Goal: Task Accomplishment & Management: Manage account settings

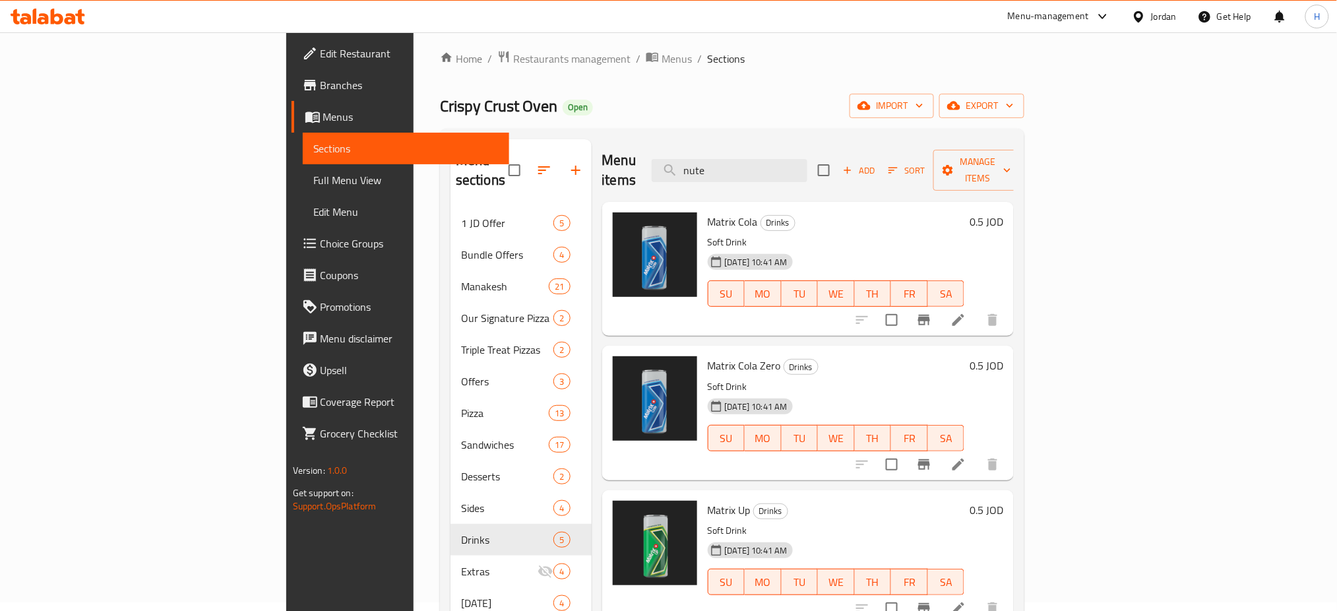
scroll to position [142, 0]
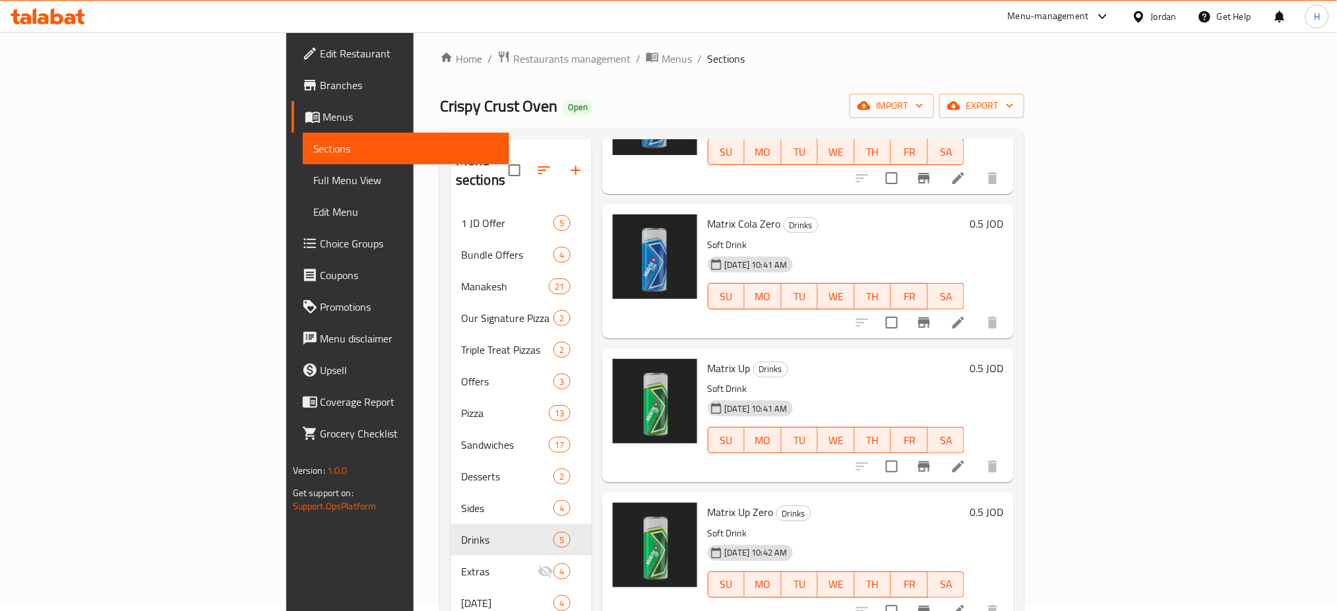
click at [19, 20] on icon at bounding box center [48, 17] width 75 height 16
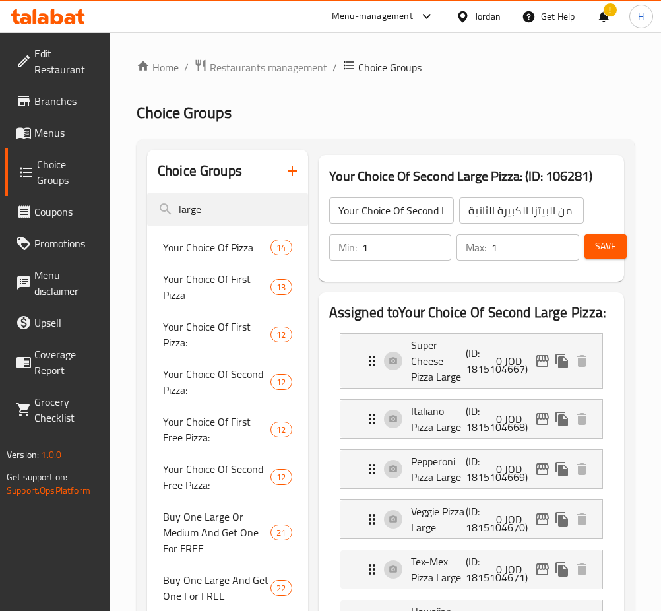
scroll to position [88, 0]
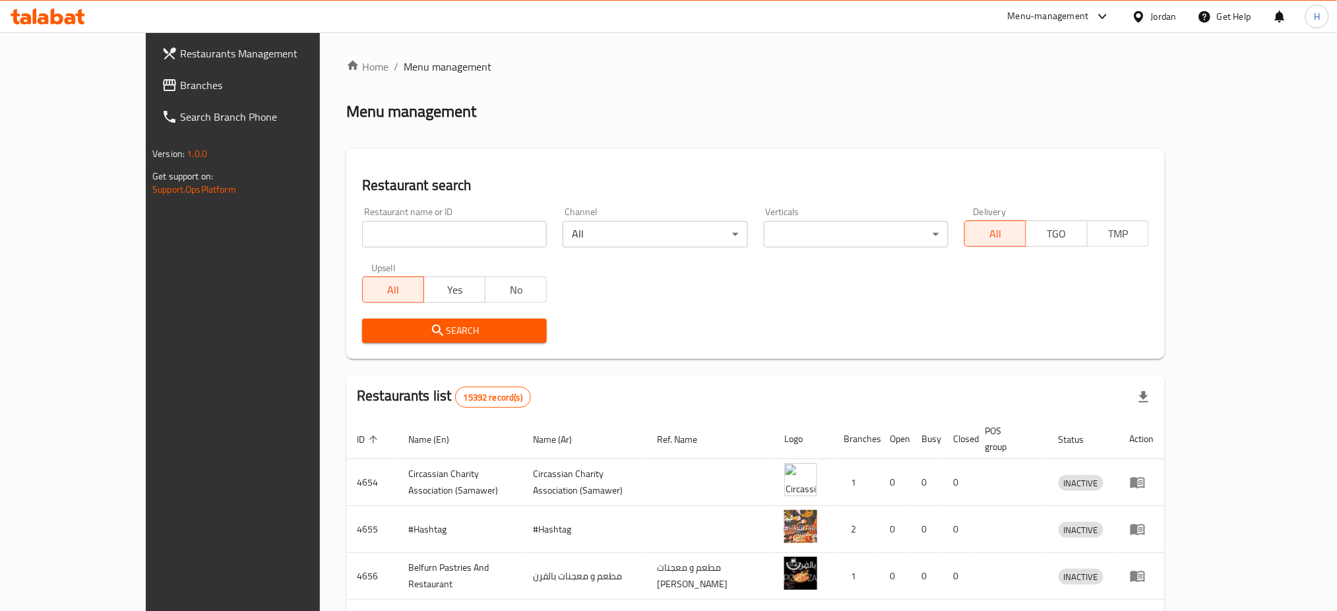
click at [151, 104] on link "Search Branch Phone" at bounding box center [260, 117] width 218 height 32
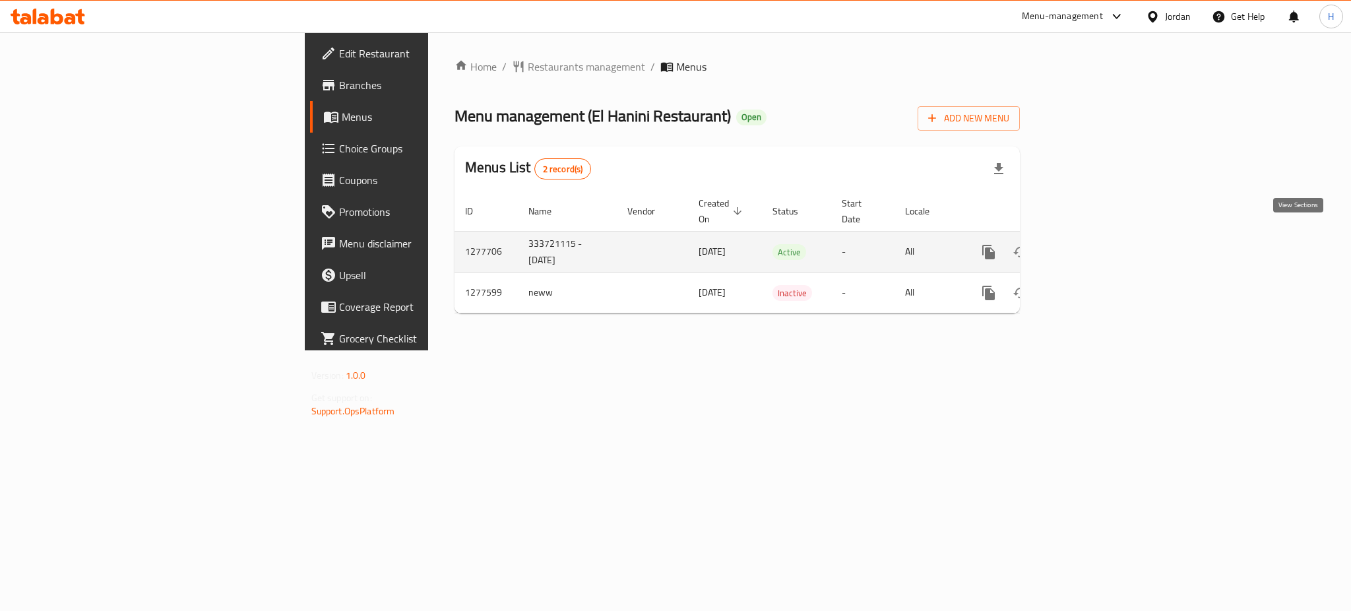
click at [1092, 244] on icon "enhanced table" at bounding box center [1084, 252] width 16 height 16
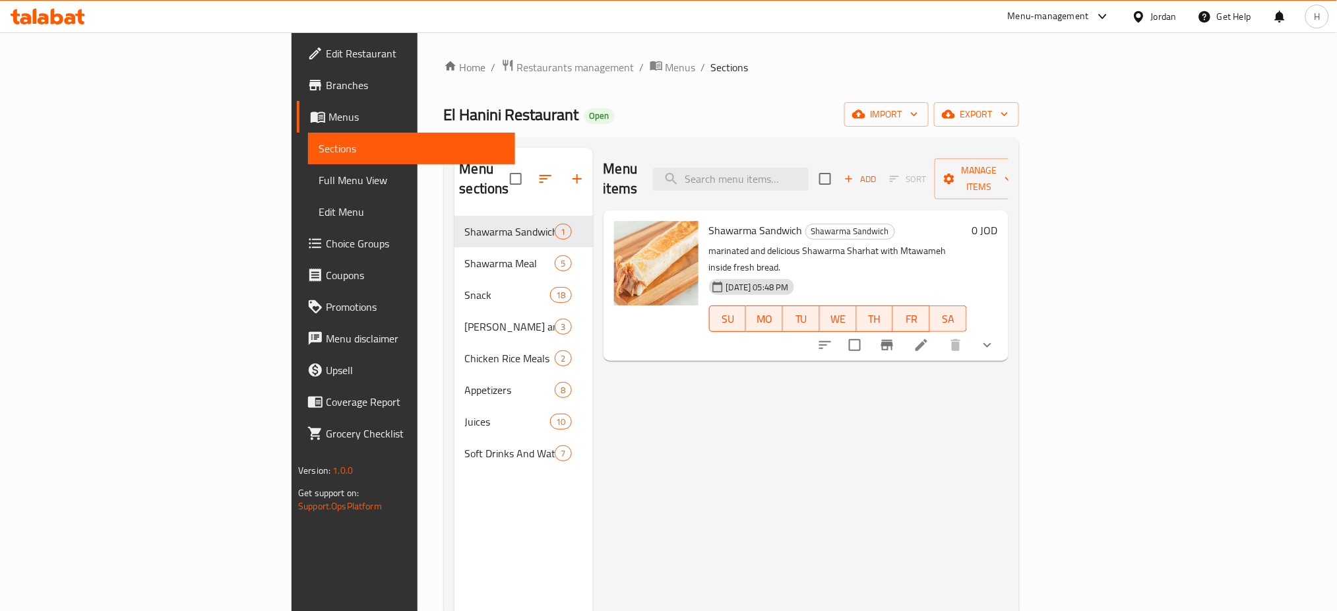
click at [593, 396] on div "Menu items Add Sort Manage items Shawarma Sandwich Shawarma Sandwich marinated …" at bounding box center [801, 453] width 416 height 611
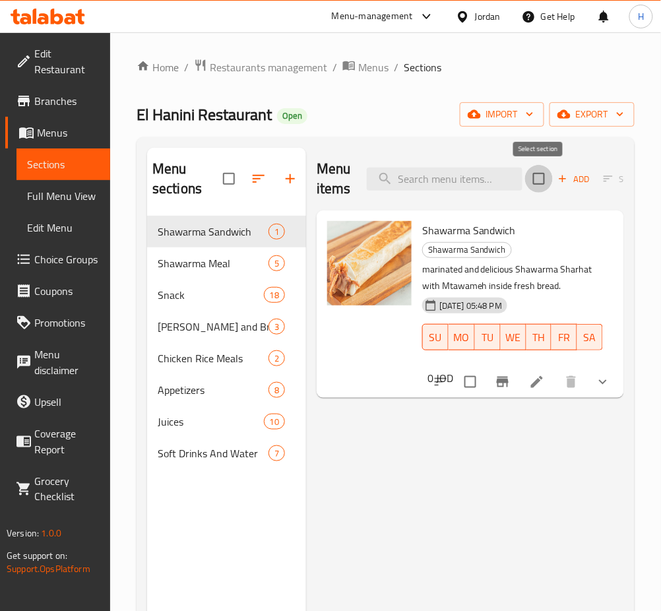
click at [542, 193] on input "checkbox" at bounding box center [539, 179] width 28 height 28
checkbox input "true"
click at [456, 183] on input "search" at bounding box center [445, 179] width 156 height 23
click at [536, 176] on input "checkbox" at bounding box center [539, 179] width 28 height 28
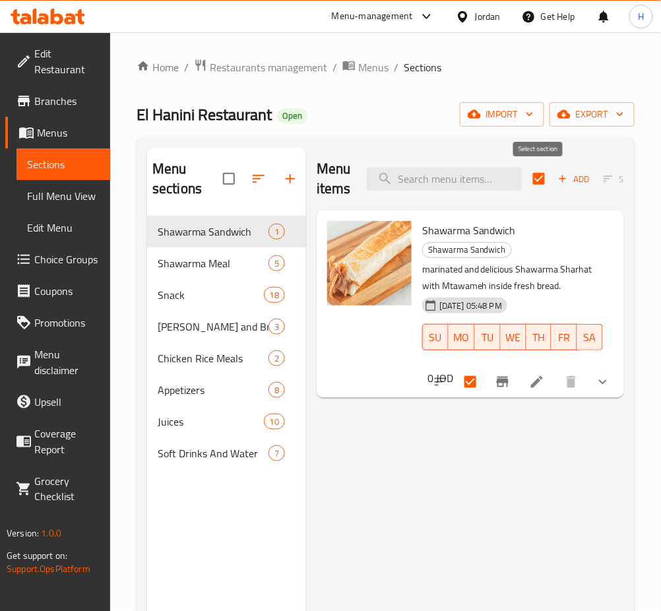
checkbox input "false"
click at [437, 193] on div "Menu items Add Sort Manage items" at bounding box center [470, 179] width 307 height 63
click at [433, 183] on input "search" at bounding box center [445, 179] width 156 height 23
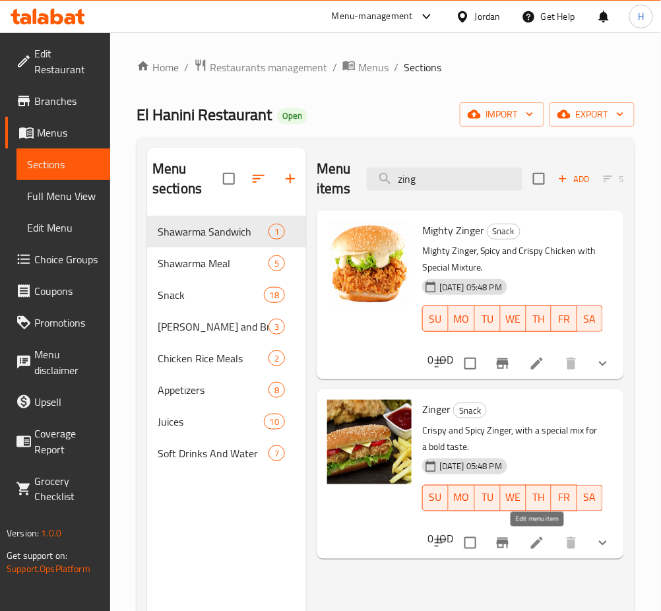
type input "zing"
click at [546, 367] on li at bounding box center [536, 364] width 37 height 24
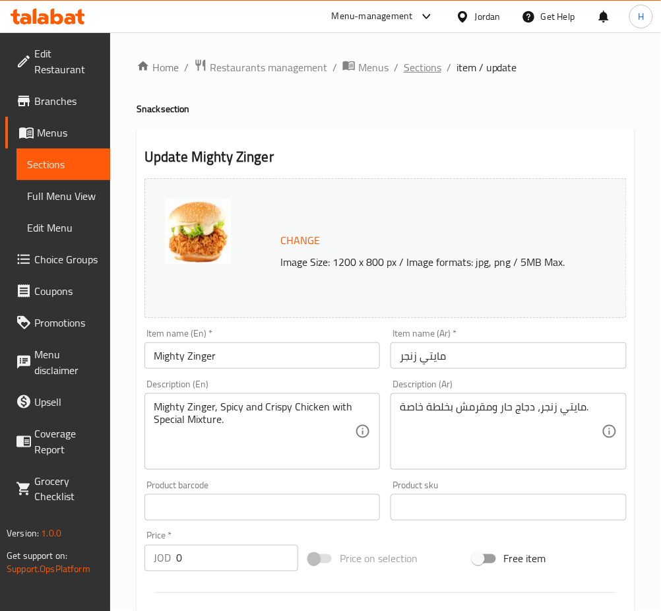
click at [406, 59] on span "Sections" at bounding box center [423, 67] width 38 height 16
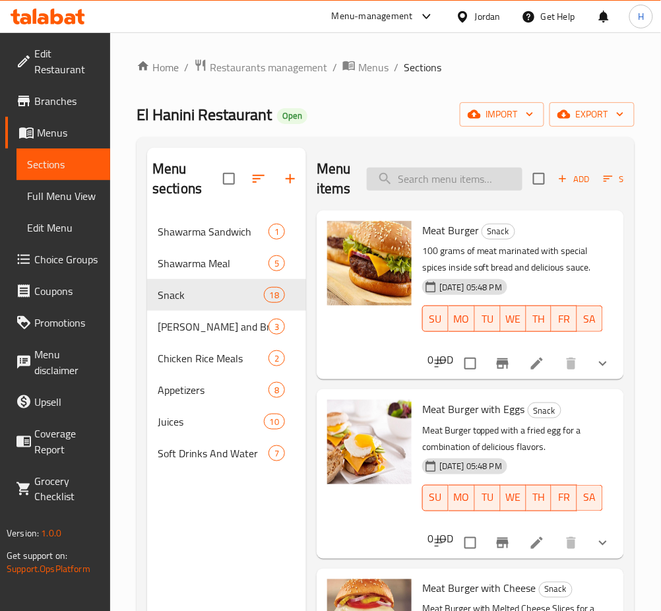
click at [423, 177] on input "search" at bounding box center [445, 179] width 156 height 23
type input "cream"
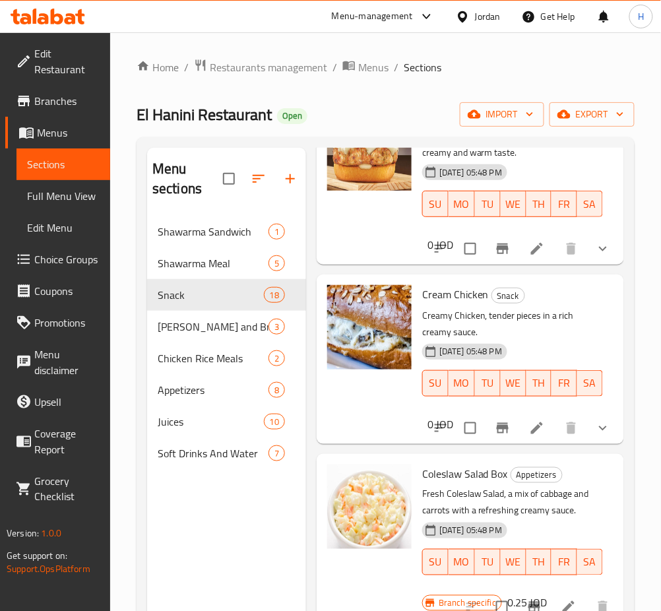
scroll to position [264, 0]
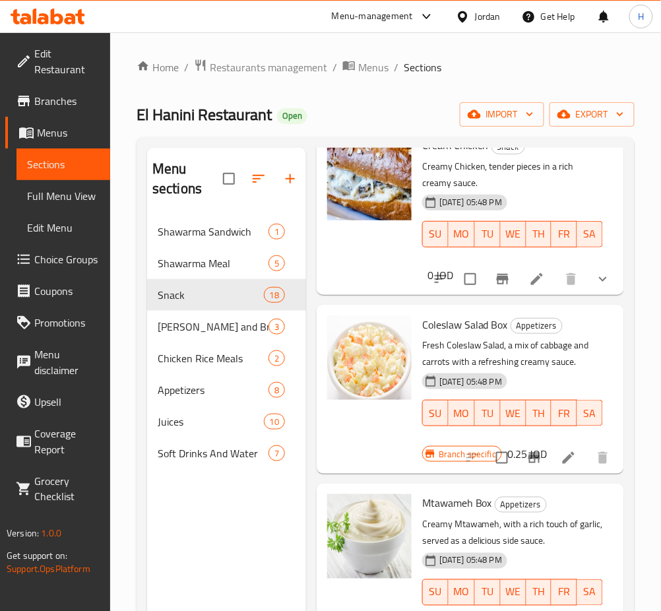
click at [518, 277] on li at bounding box center [536, 279] width 37 height 24
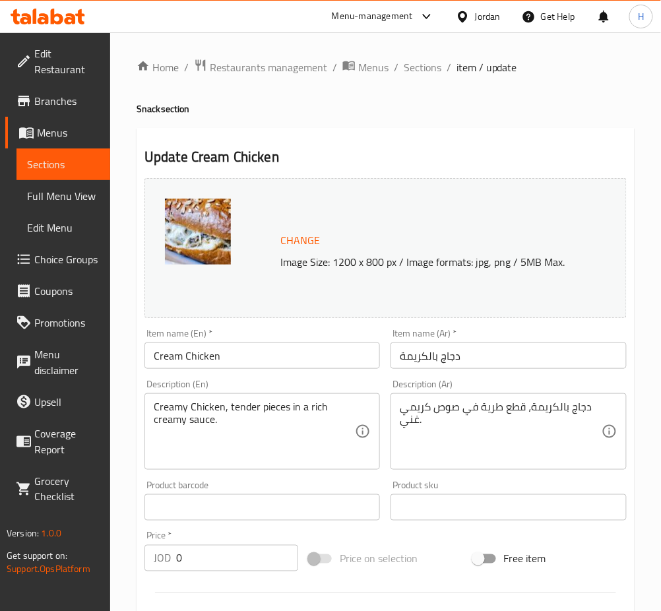
scroll to position [416, 0]
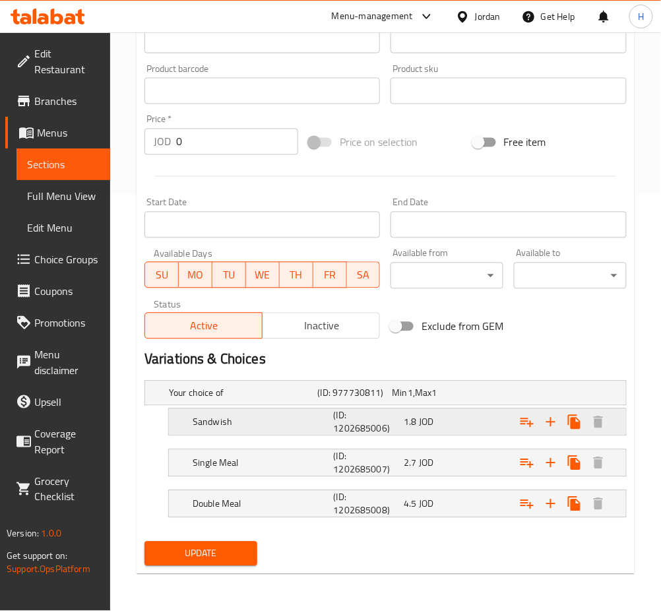
click at [443, 420] on div "1.8 JOD" at bounding box center [436, 422] width 65 height 13
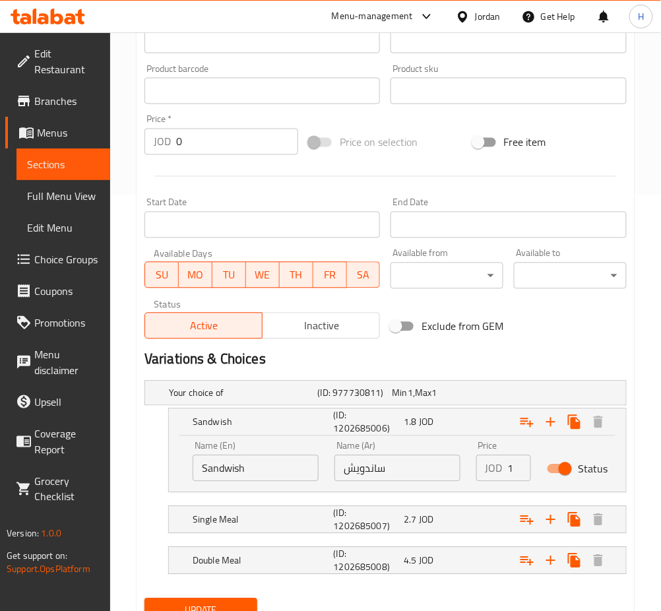
click at [437, 460] on input "ساندويش" at bounding box center [397, 468] width 126 height 26
type input "2"
click at [437, 508] on div "Single Meal (ID: 1202685007) 2.7 JOD" at bounding box center [401, 520] width 423 height 32
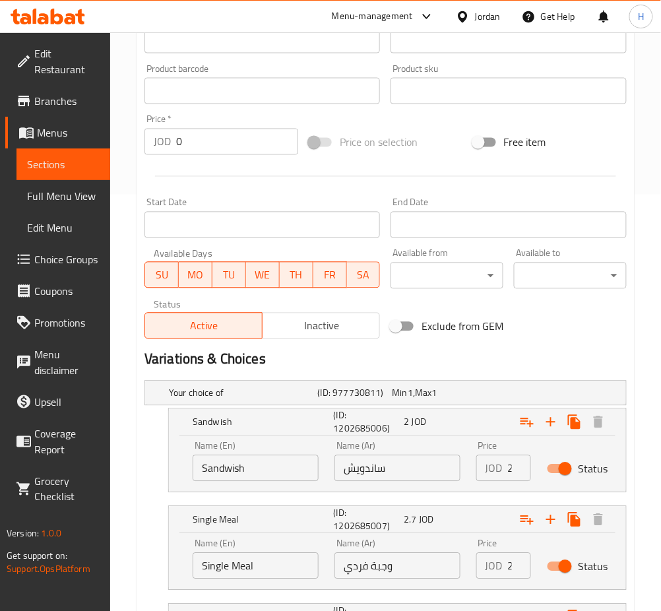
click at [425, 568] on input "وجبة فردي" at bounding box center [397, 566] width 126 height 26
type input "3"
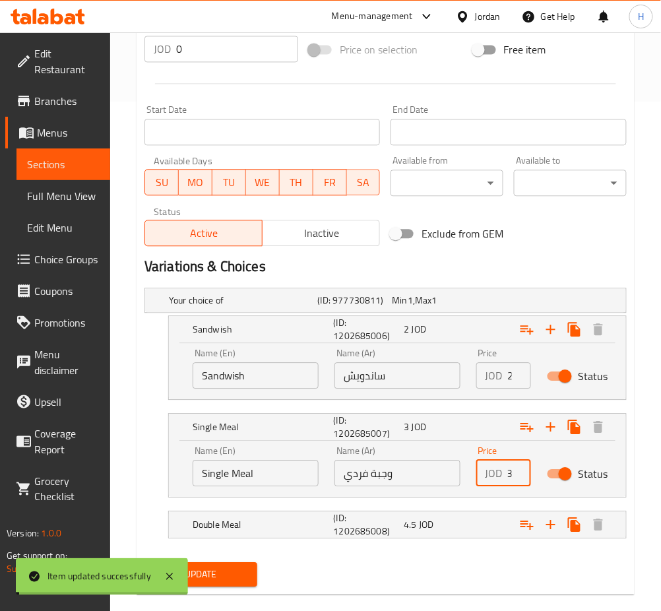
scroll to position [0, 0]
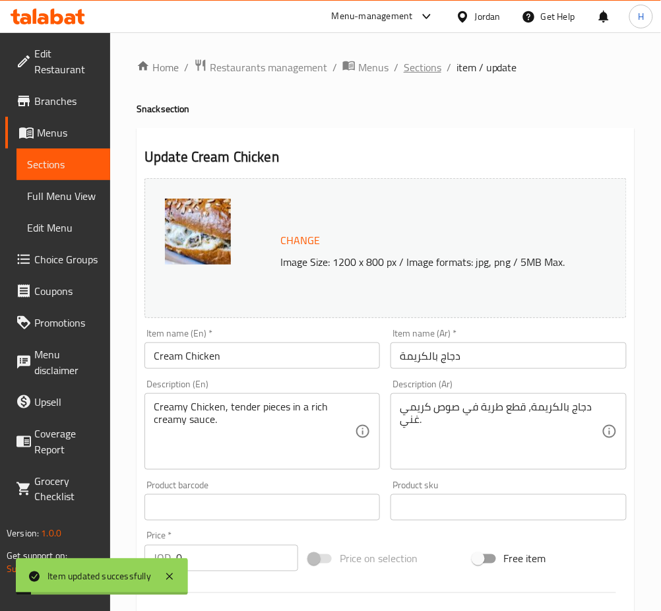
click at [414, 72] on span "Sections" at bounding box center [423, 67] width 38 height 16
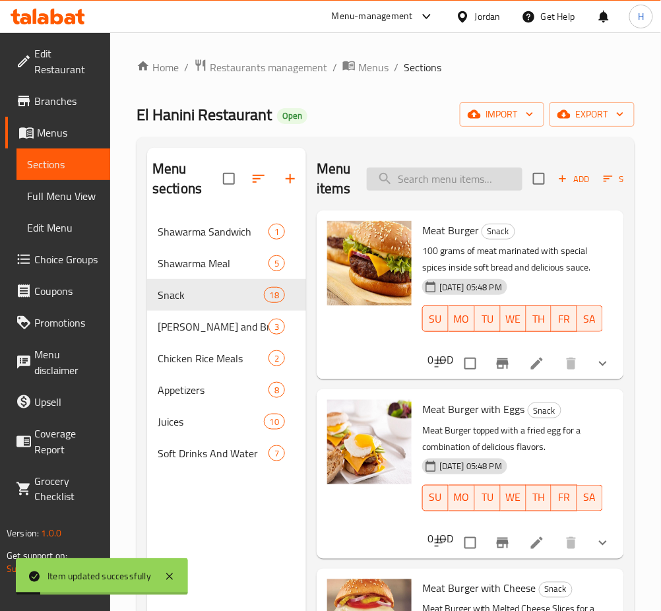
click at [448, 177] on input "search" at bounding box center [445, 179] width 156 height 23
type input "reg"
click at [193, 270] on span "Shawarma Meal" at bounding box center [195, 263] width 74 height 16
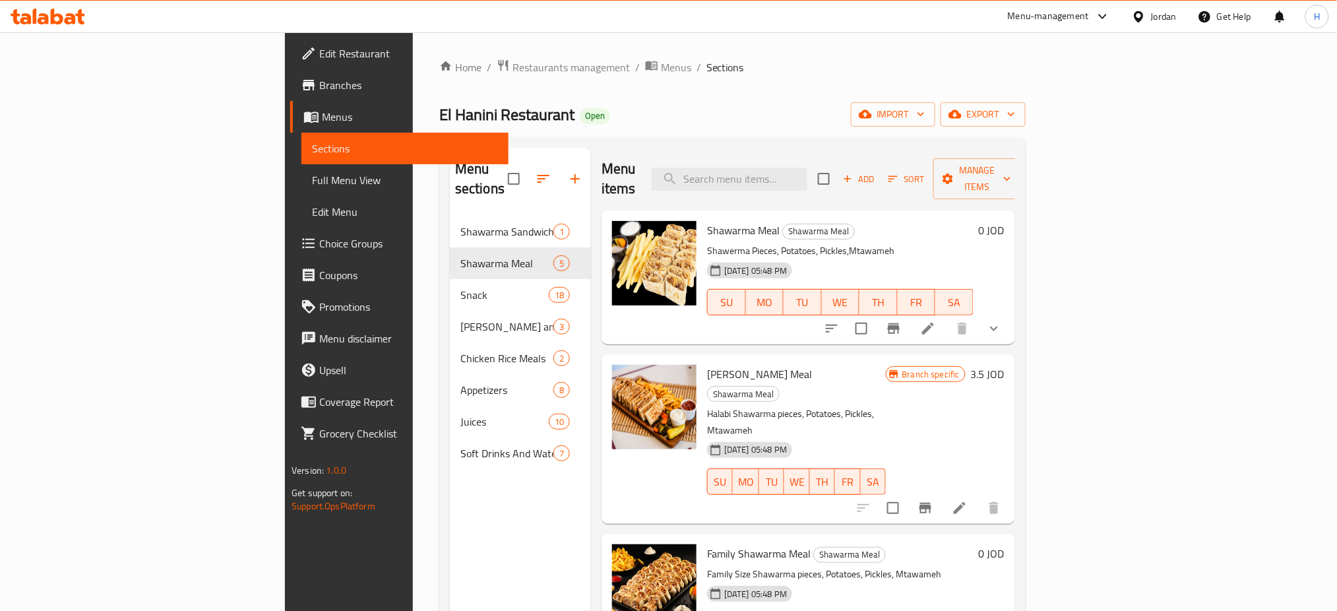
click at [45, 17] on icon at bounding box center [43, 18] width 11 height 11
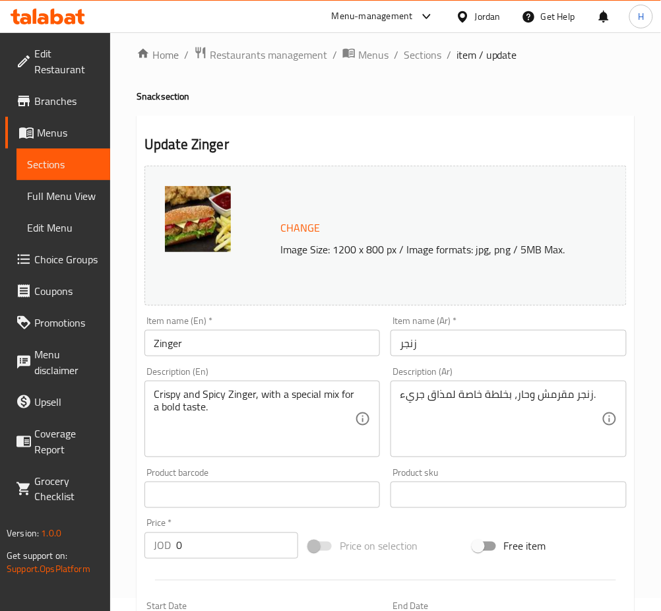
scroll to position [416, 0]
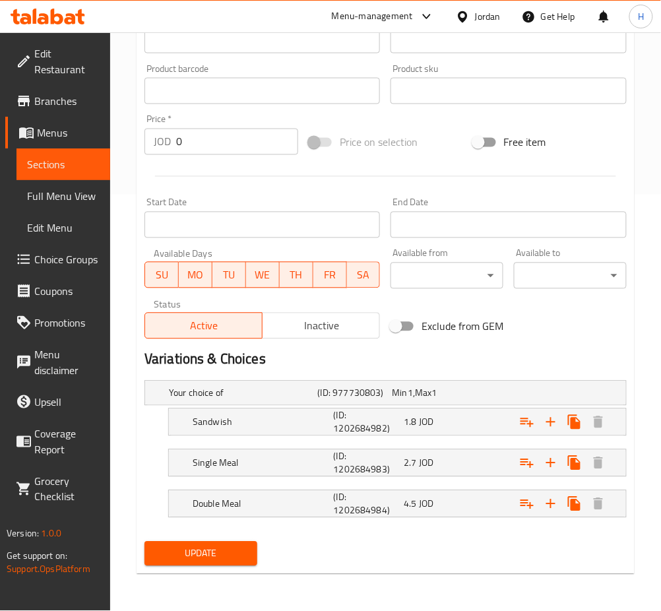
drag, startPoint x: 409, startPoint y: 427, endPoint x: 424, endPoint y: 448, distance: 26.0
click at [409, 427] on span "1.8" at bounding box center [410, 422] width 13 height 17
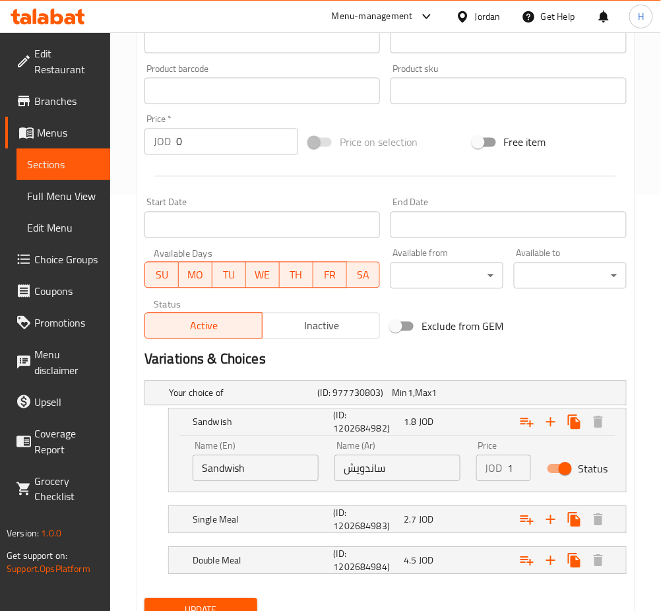
click at [423, 475] on input "ساندويش" at bounding box center [397, 468] width 126 height 26
type input "2"
click at [447, 518] on div "2.7 JOD" at bounding box center [436, 519] width 65 height 13
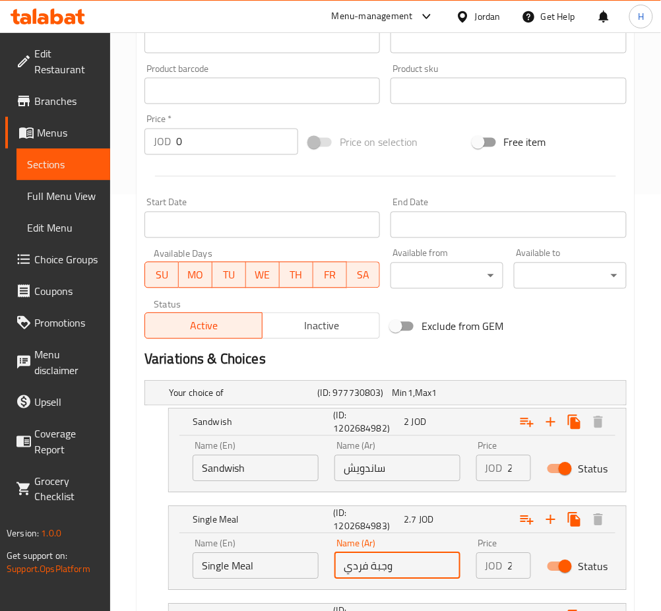
click at [416, 567] on input "وجبة فردي" at bounding box center [397, 566] width 126 height 26
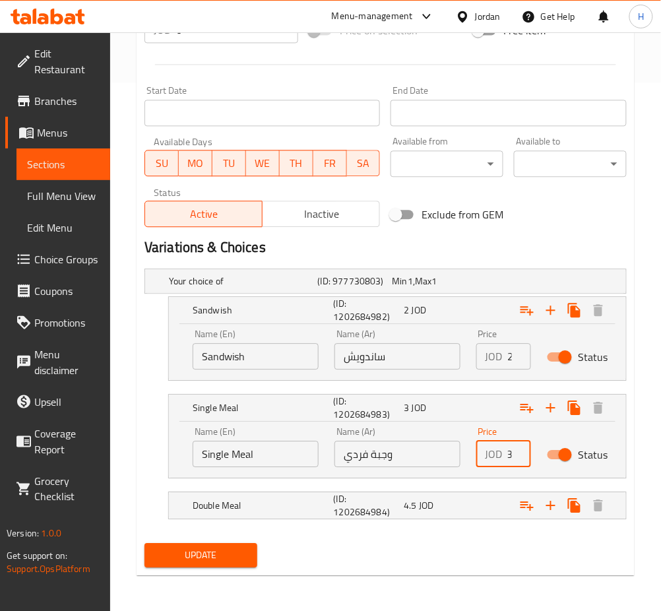
scroll to position [530, 0]
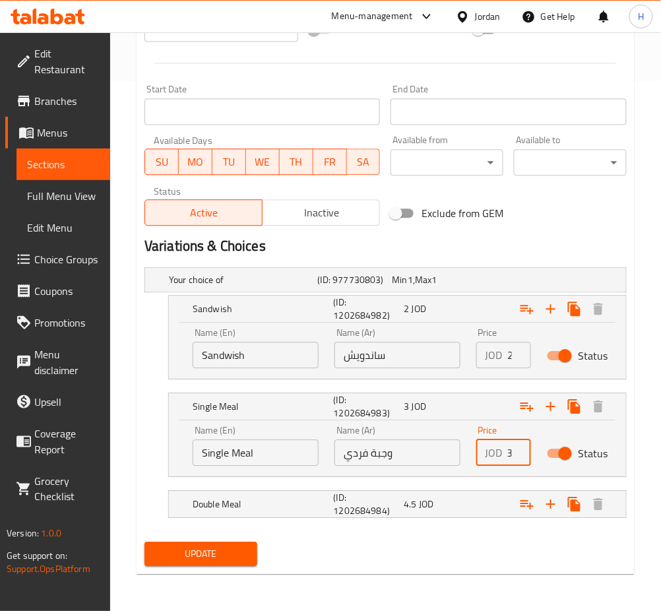
type input "3"
click at [181, 557] on span "Update" at bounding box center [201, 554] width 92 height 16
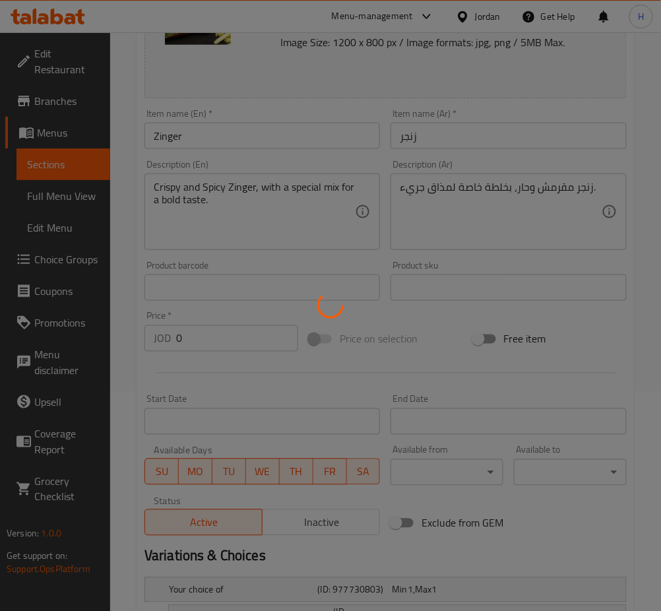
scroll to position [90, 0]
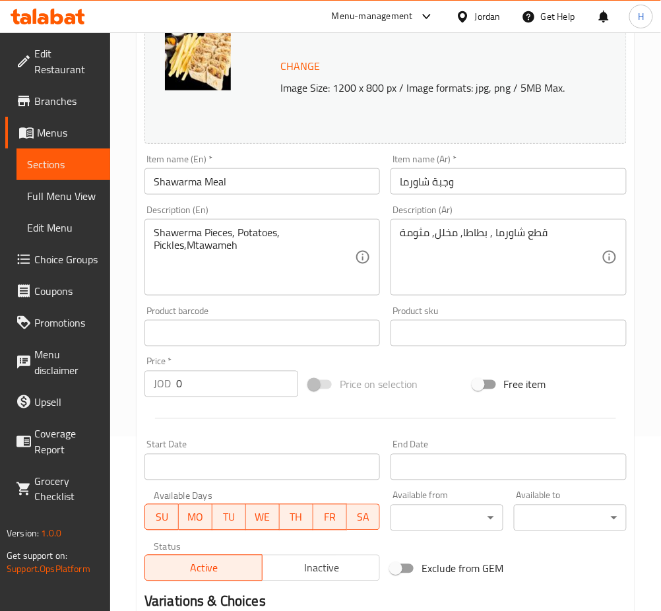
scroll to position [457, 0]
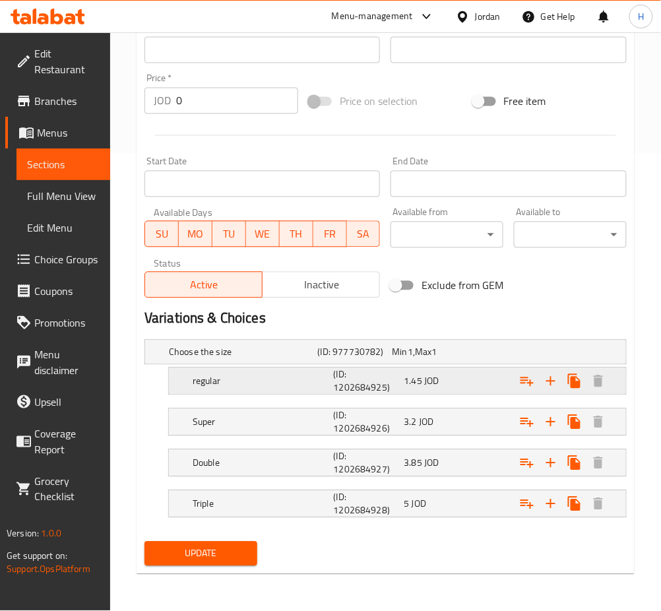
click at [310, 392] on div "regular (ID: 1202684925) 1.45 JOD" at bounding box center [401, 381] width 423 height 32
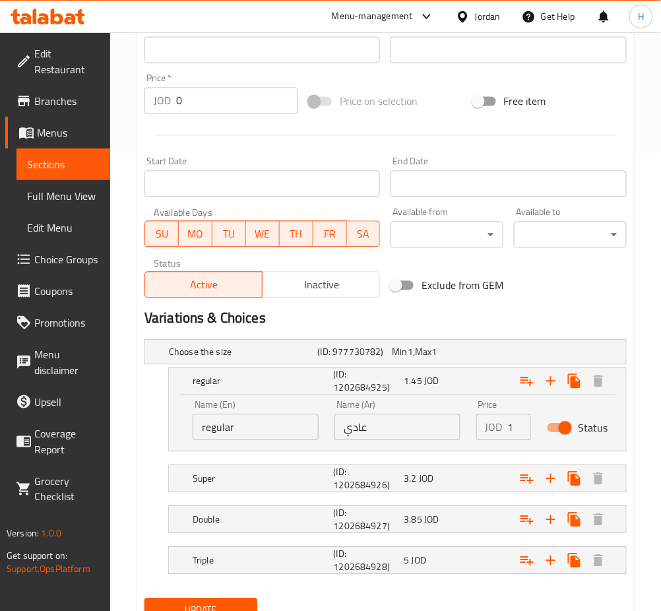
click at [385, 427] on input "عادي" at bounding box center [397, 427] width 126 height 26
type input "2.45"
click at [144, 598] on button "Update" at bounding box center [200, 610] width 113 height 24
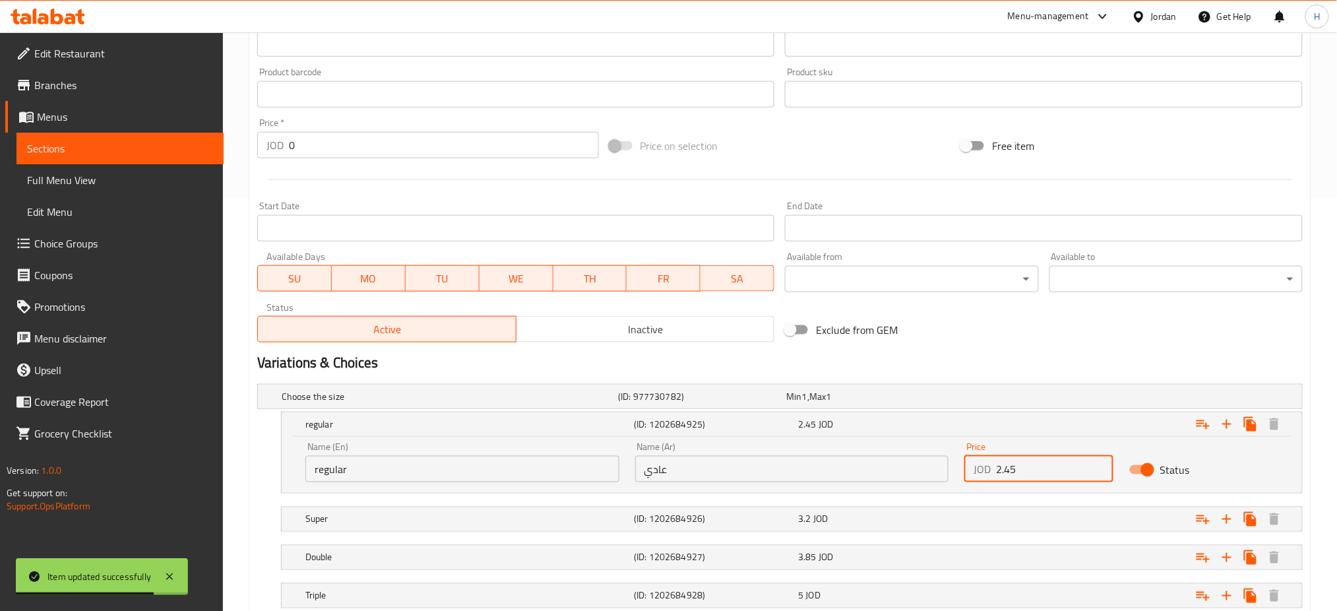
scroll to position [17, 0]
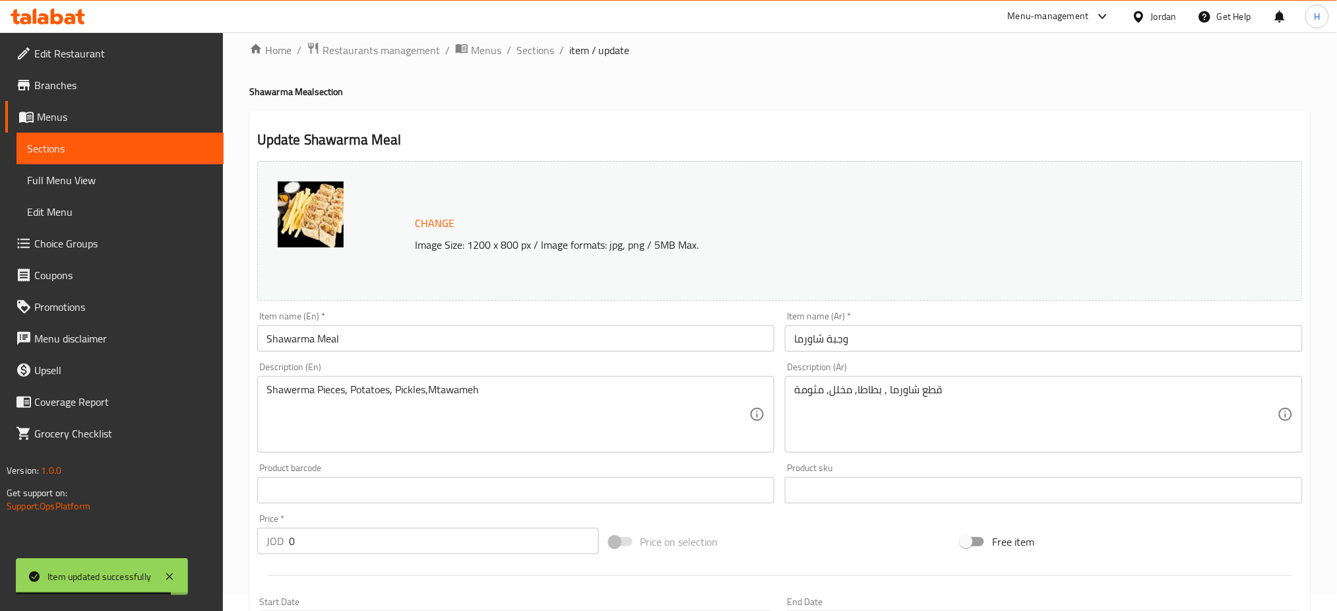
click at [57, 17] on icon at bounding box center [48, 17] width 75 height 16
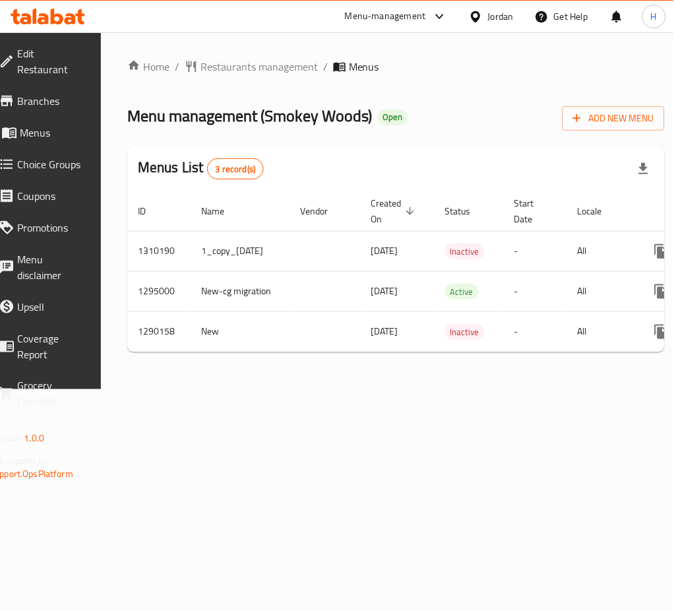
click at [56, 11] on icon at bounding box center [48, 17] width 75 height 16
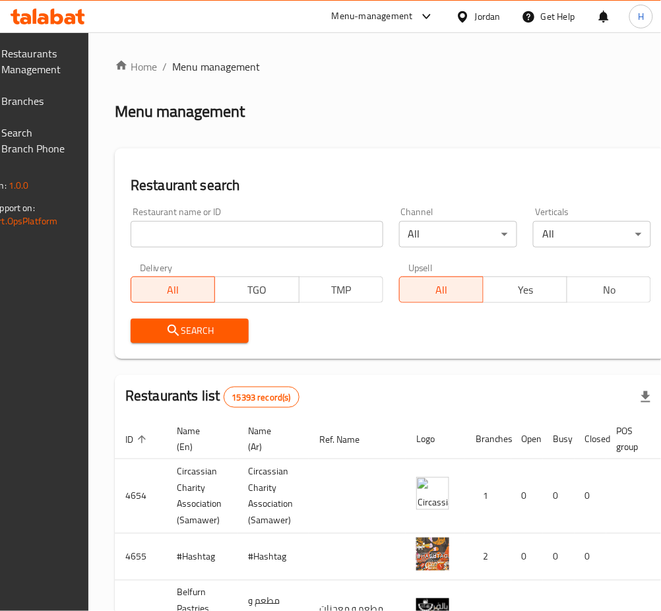
click at [60, 98] on span "Branches" at bounding box center [34, 101] width 65 height 16
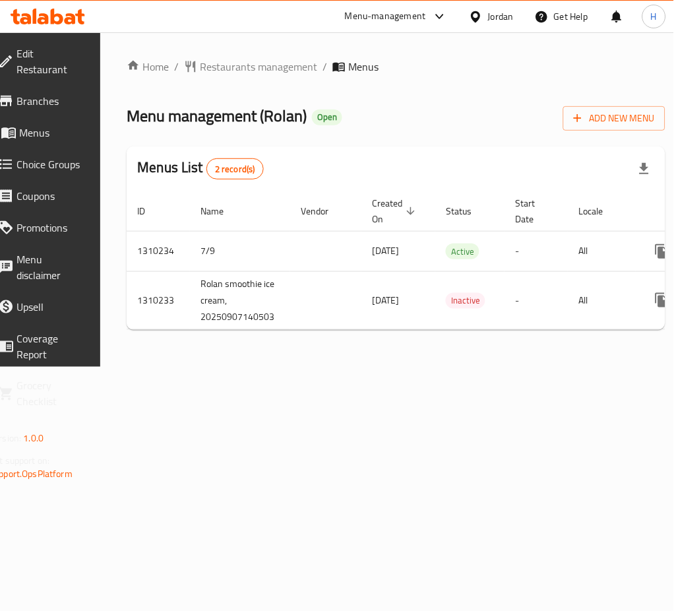
click at [503, 367] on div "Home / Restaurants management / Menus Menu management ( Rolan ) Open Add New Me…" at bounding box center [396, 199] width 592 height 334
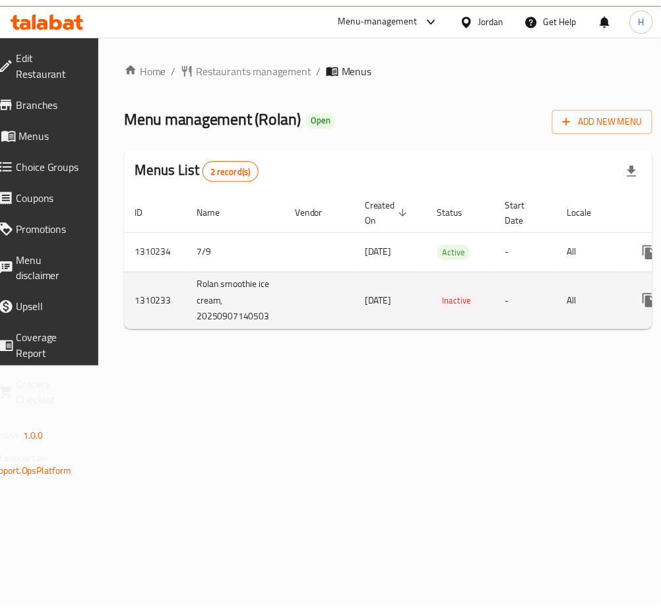
scroll to position [0, 146]
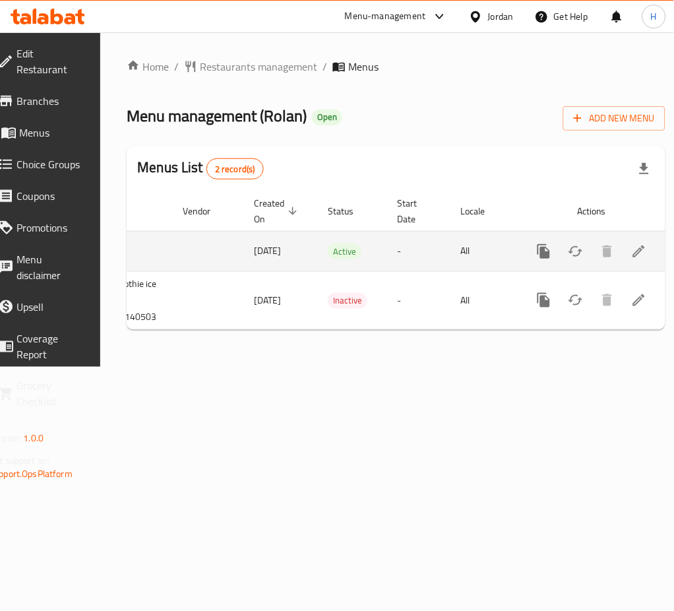
click icon "enhanced table"
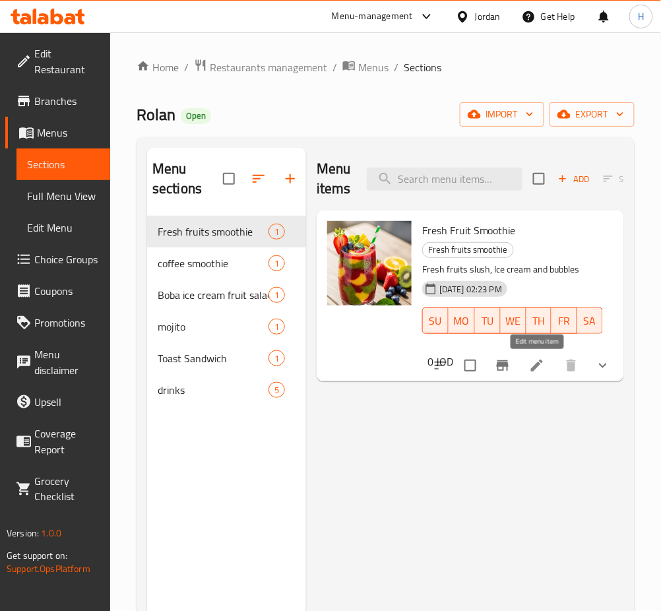
click icon
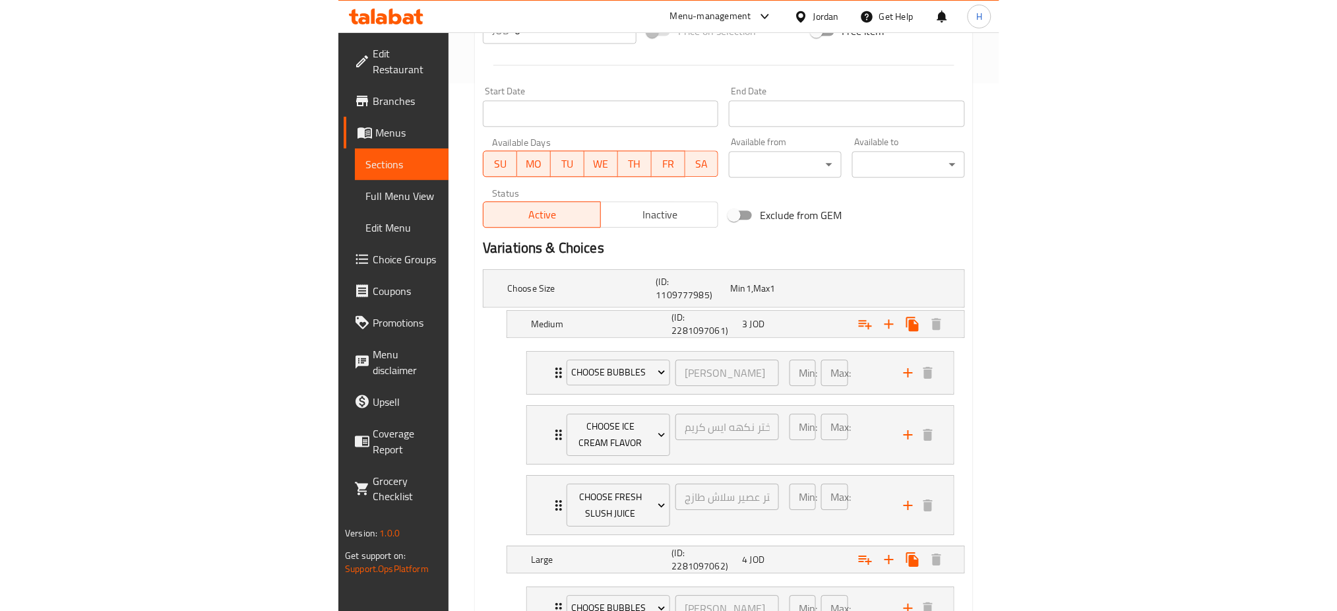
scroll to position [615, 0]
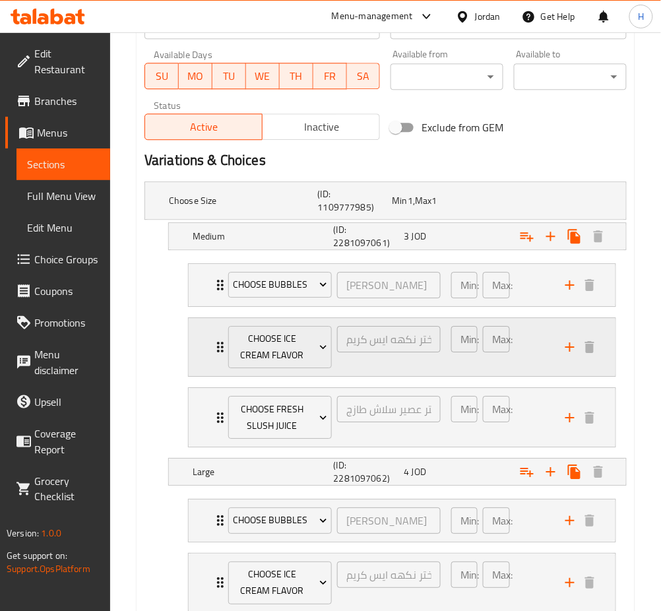
click icon "Expand"
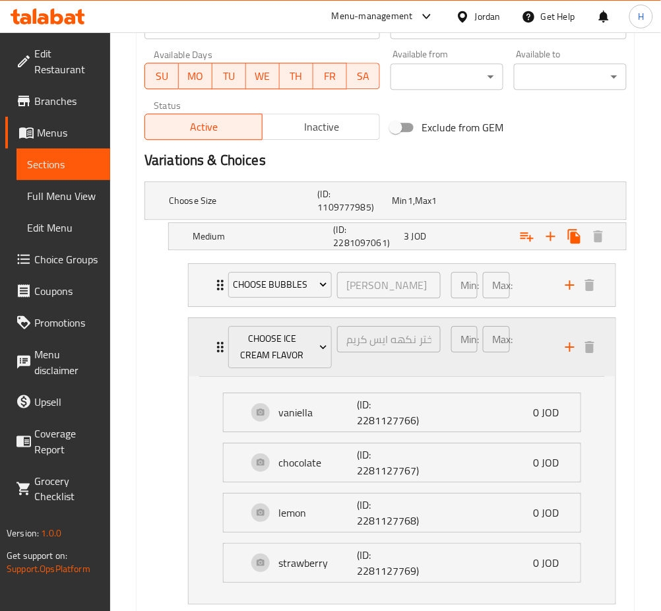
click div "choose ice cream flavor اختر نكهه ايس كريم ​ Min: 1 ​ Max: 1 ​"
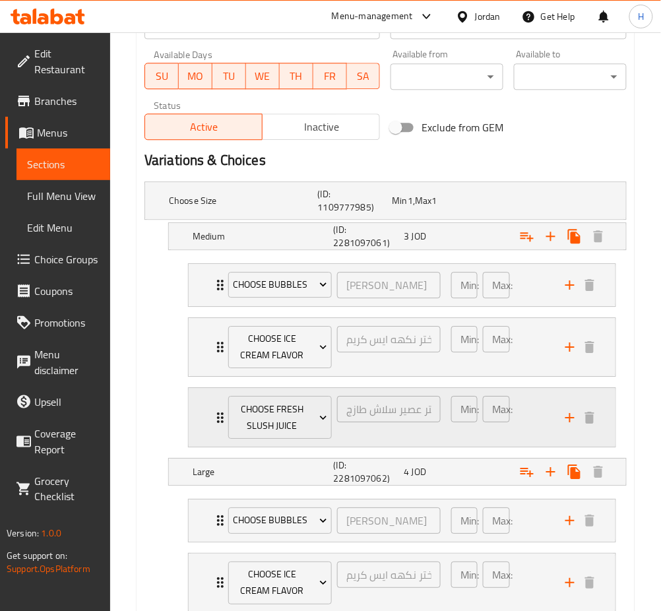
click div "choose fresh slush juice اختر عصير سلاش طازج ​ Min: 1 ​ Max: 1 ​"
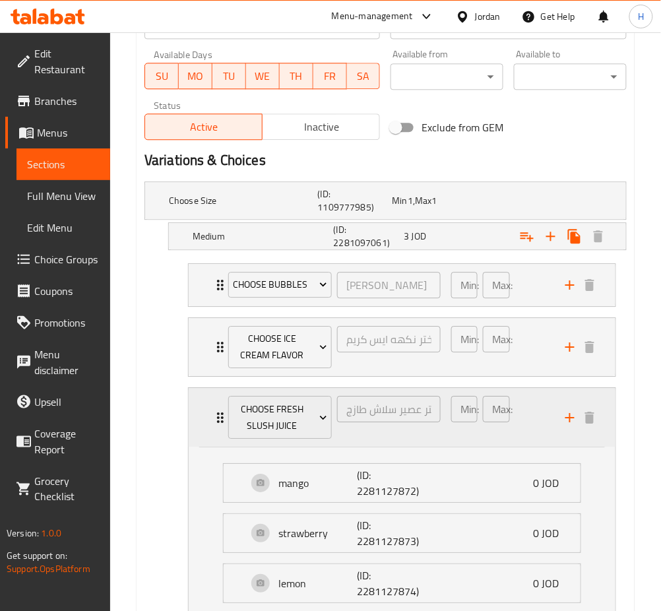
click div "choose fresh slush juice اختر عصير سلاش طازج ​ Min: 1 ​ Max: 1 ​"
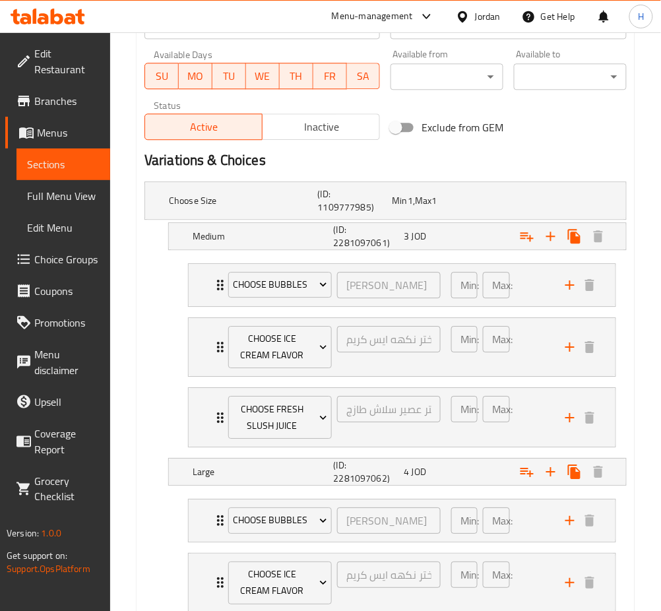
drag, startPoint x: 576, startPoint y: 128, endPoint x: 564, endPoint y: 135, distance: 13.6
click div "Change Image Size: 1200 x 800 px / Image formats: jpg, png / 5MB Max. Item name…"
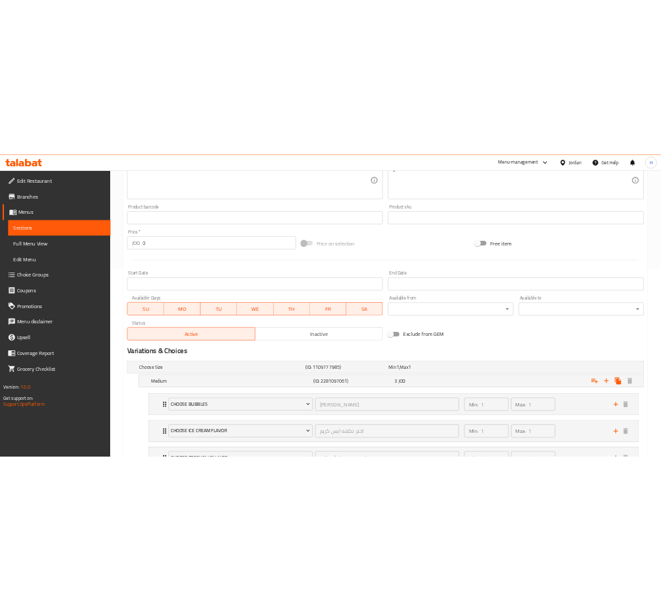
scroll to position [79, 0]
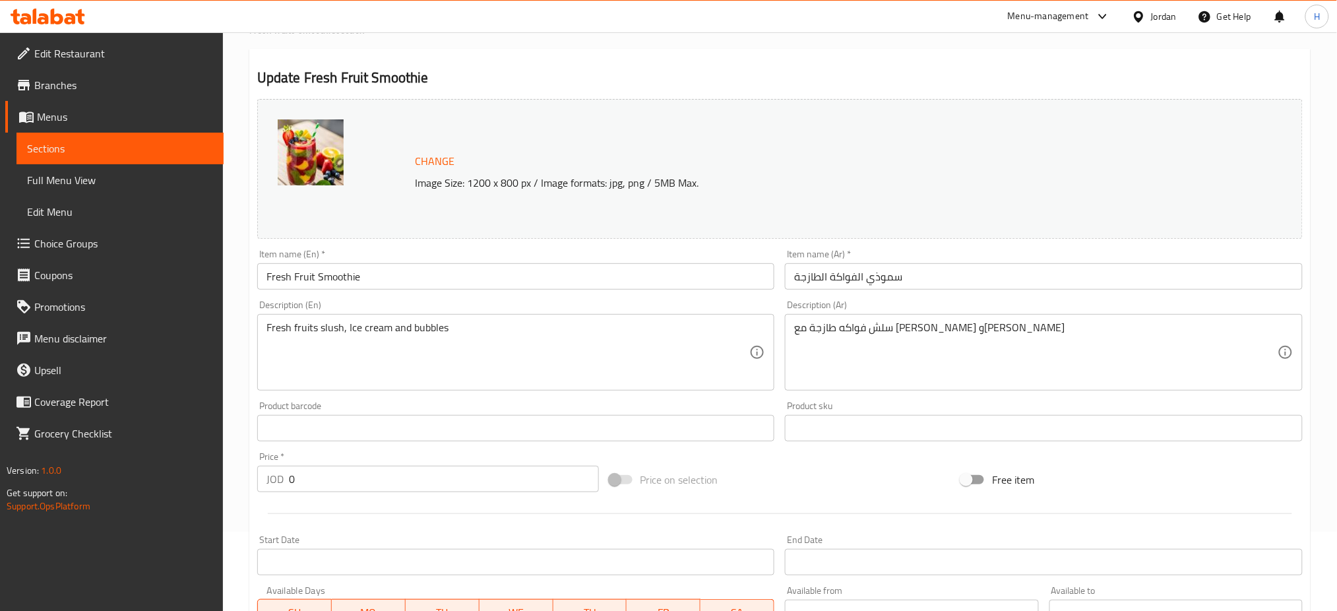
click div "Update Fresh Fruit Smoothie Change Image Size: 1200 x 800 px / Image formats: j…"
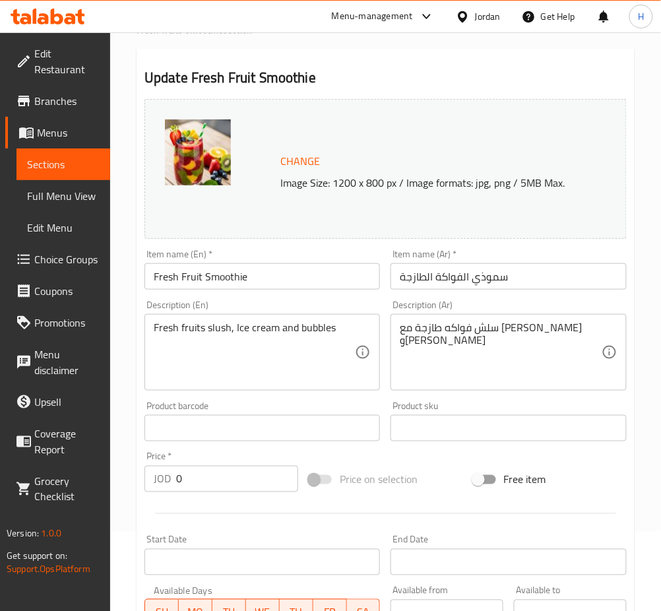
scroll to position [0, 0]
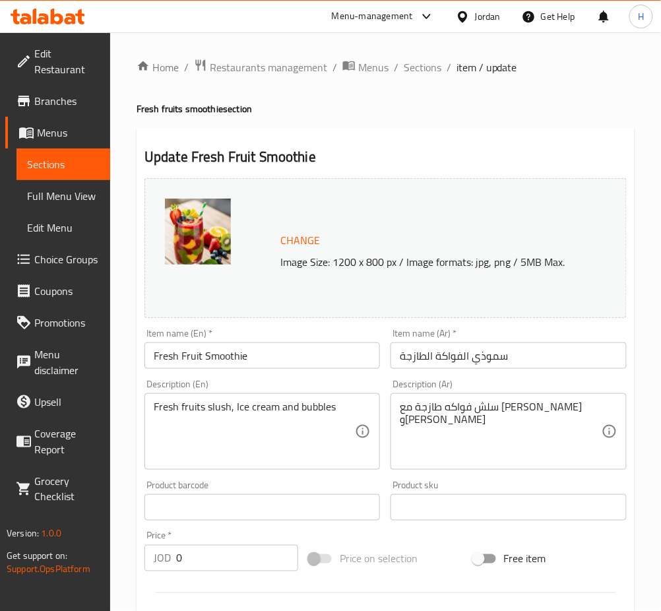
click h4 "Fresh fruits smoothie section"
click icon
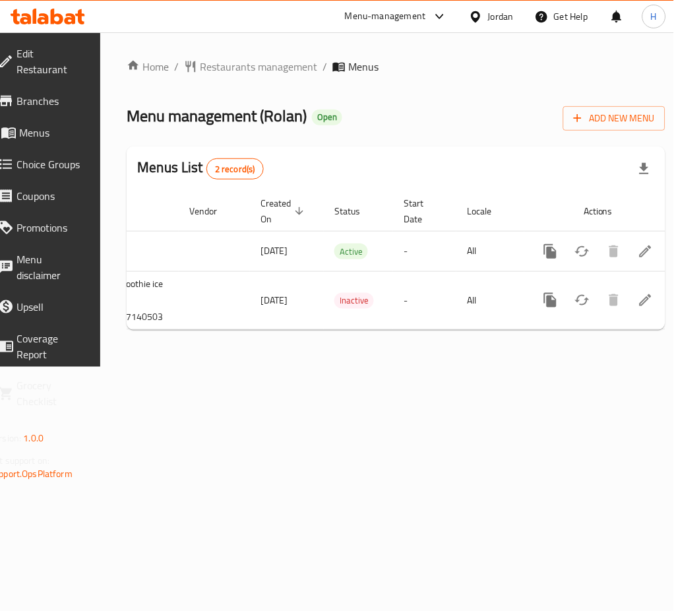
scroll to position [0, 146]
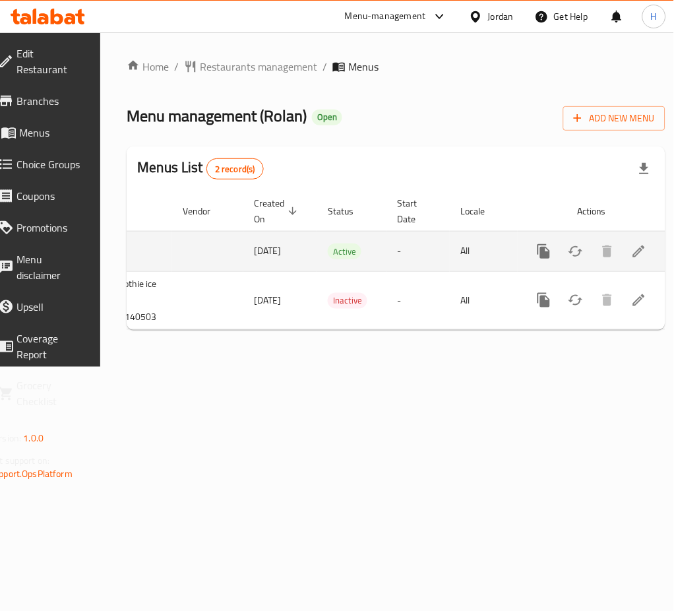
click at [633, 252] on icon "enhanced table" at bounding box center [639, 251] width 12 height 12
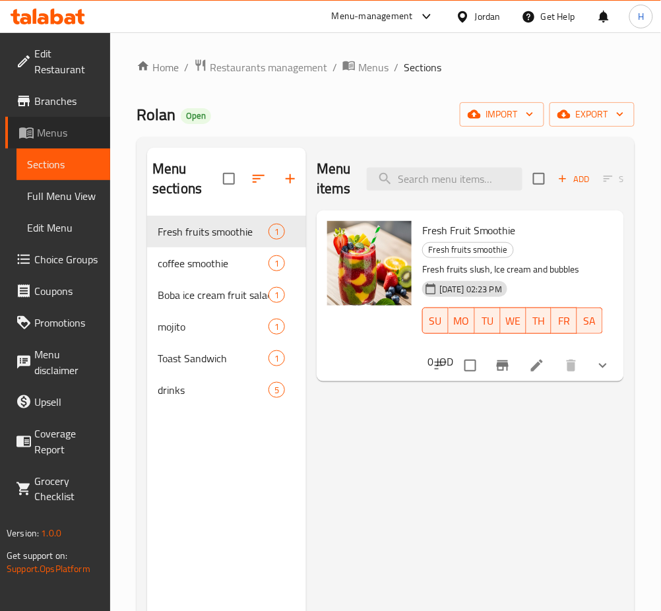
click at [76, 129] on span "Menus" at bounding box center [68, 133] width 63 height 16
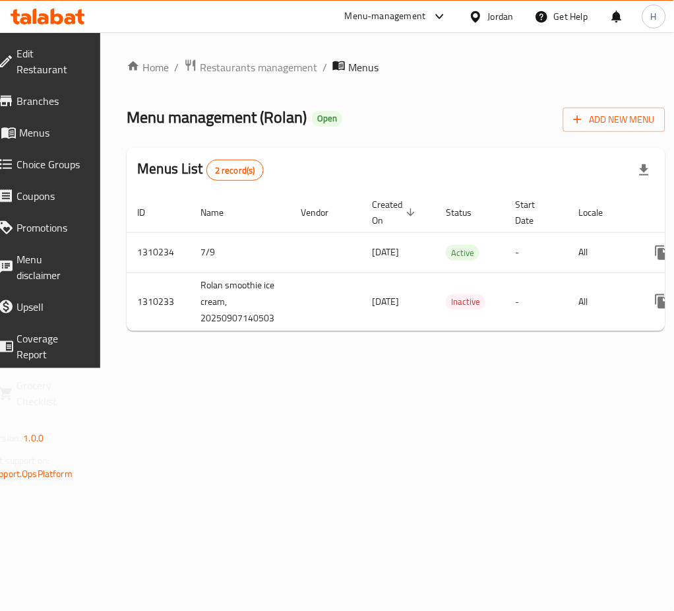
scroll to position [0, 146]
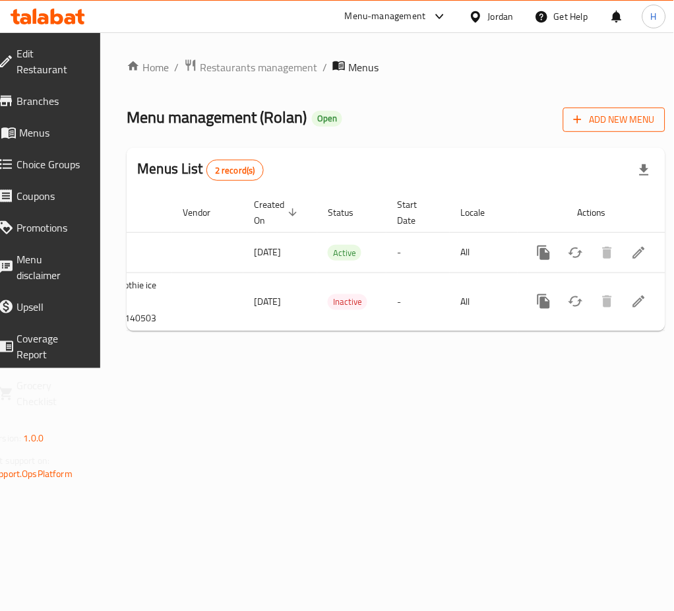
click at [580, 127] on span "Add New Menu" at bounding box center [614, 119] width 81 height 16
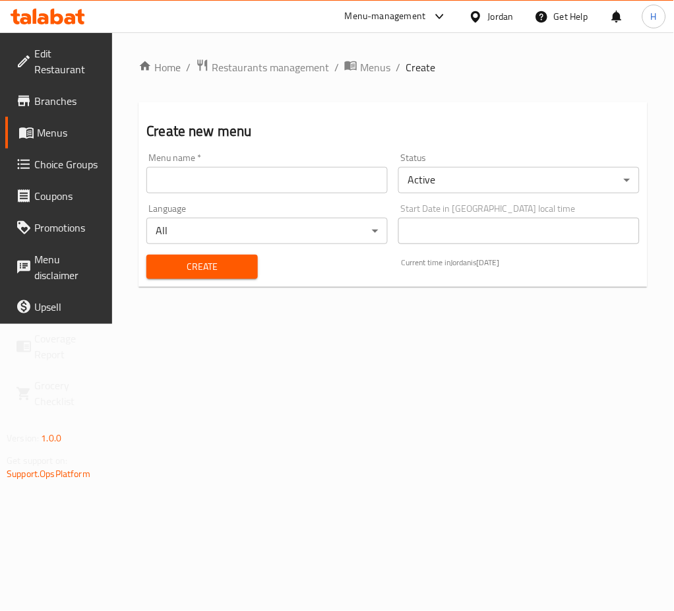
click at [478, 183] on body "​ Menu-management Jordan Get Help H Edit Restaurant Branches Menus Choice Group…" at bounding box center [337, 321] width 674 height 579
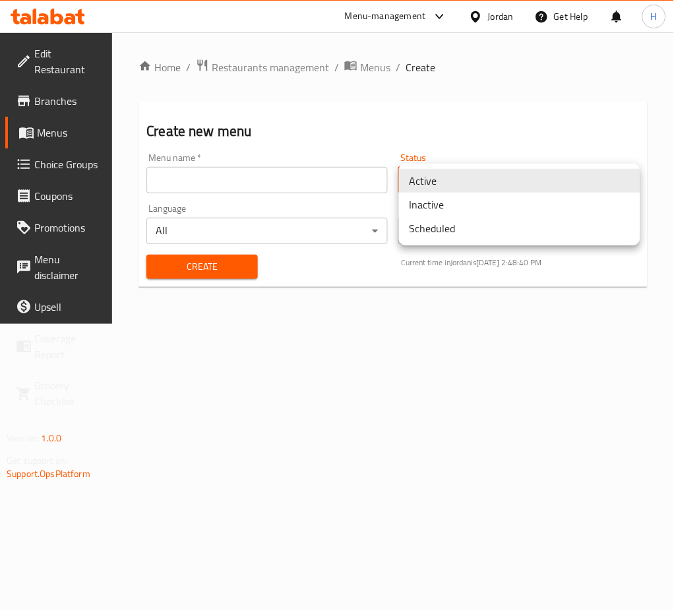
click at [447, 191] on li "Active" at bounding box center [519, 181] width 241 height 24
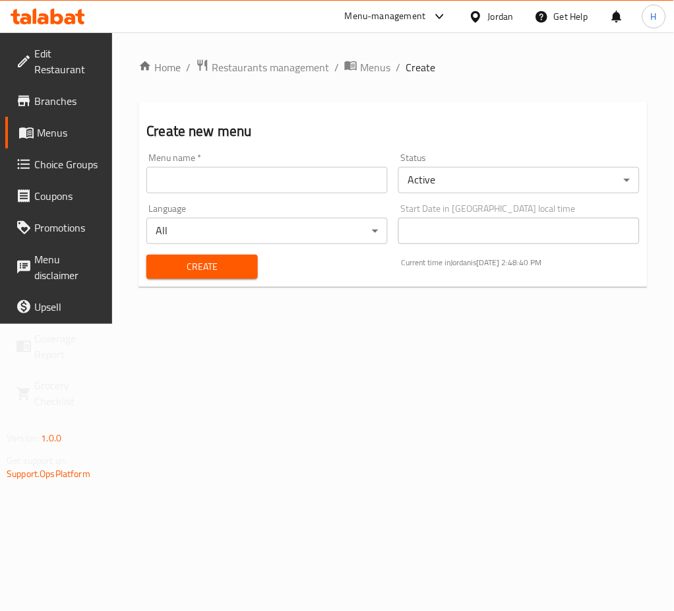
click at [447, 187] on li "Active" at bounding box center [489, 180] width 181 height 13
click at [451, 172] on body "​ Menu-management Jordan Get Help H Edit Restaurant Branches Menus Choice Group…" at bounding box center [337, 321] width 674 height 579
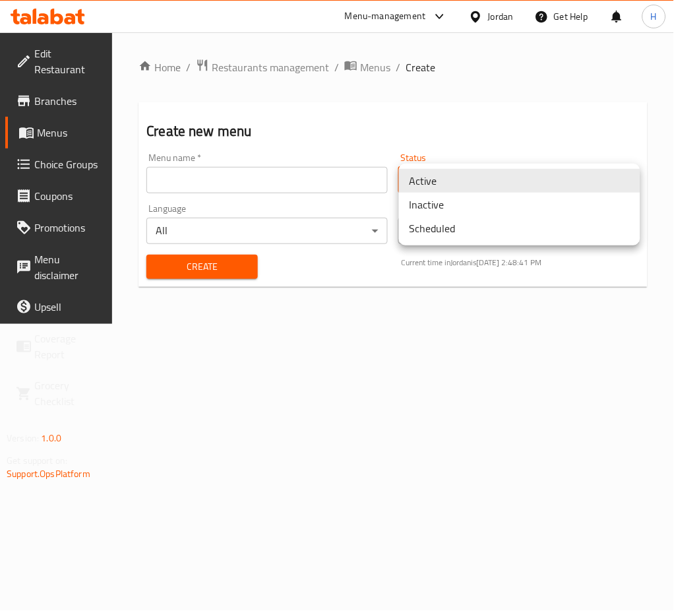
click at [449, 206] on li "Inactive" at bounding box center [519, 205] width 241 height 24
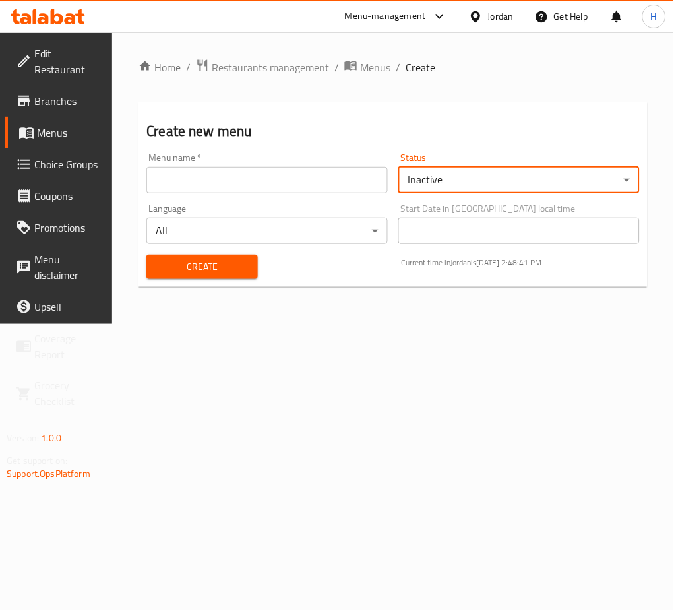
click at [341, 183] on input "text" at bounding box center [266, 180] width 241 height 26
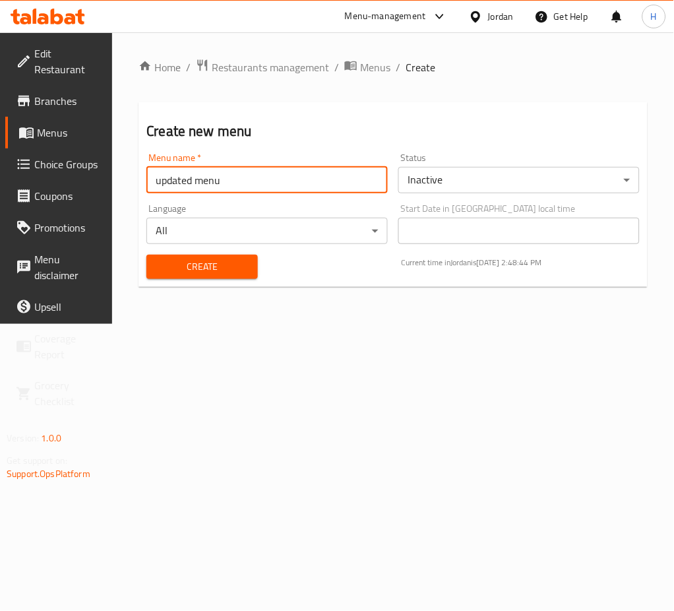
type input "updated menu"
drag, startPoint x: 462, startPoint y: 400, endPoint x: 391, endPoint y: 376, distance: 75.1
click at [460, 324] on div "Home / Restaurants management / Menus / Create Create new menu Menu name   * up…" at bounding box center [393, 178] width 562 height 292
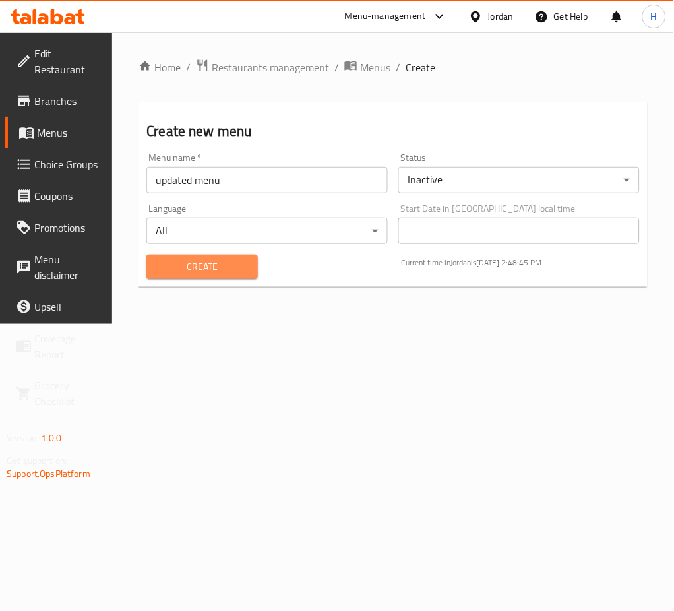
click at [237, 261] on span "Create" at bounding box center [202, 267] width 90 height 16
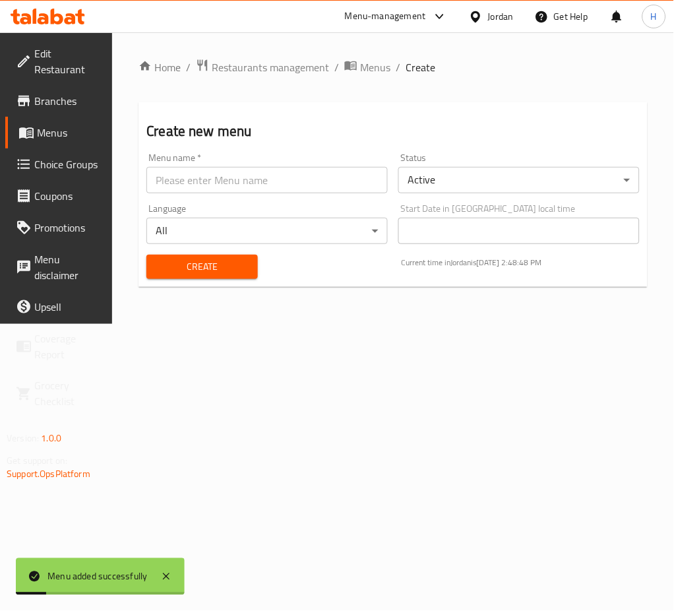
click at [96, 129] on span "Menus" at bounding box center [69, 133] width 65 height 16
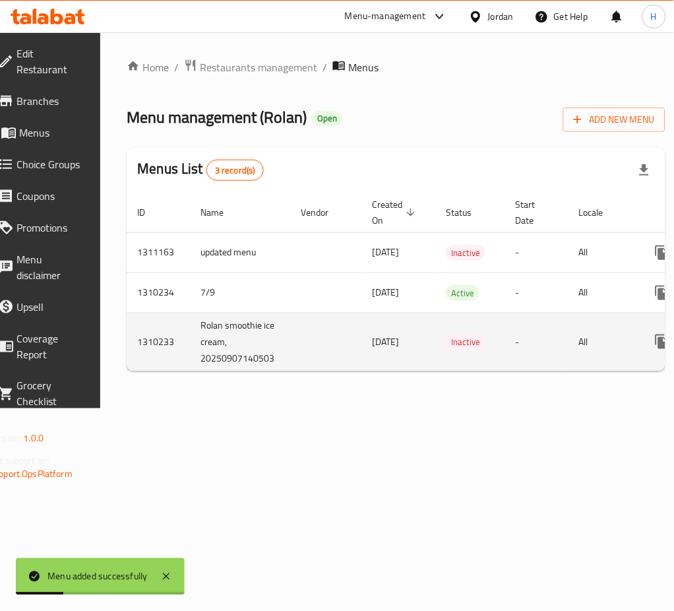
click at [555, 369] on td "-" at bounding box center [536, 342] width 63 height 58
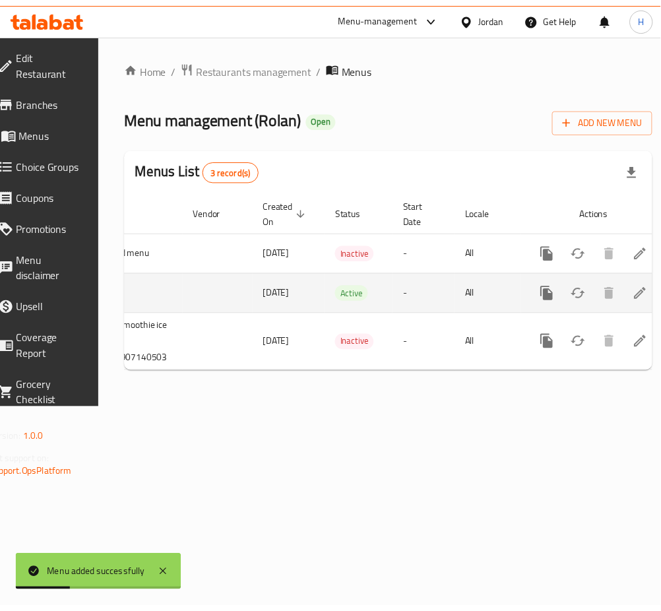
scroll to position [0, 146]
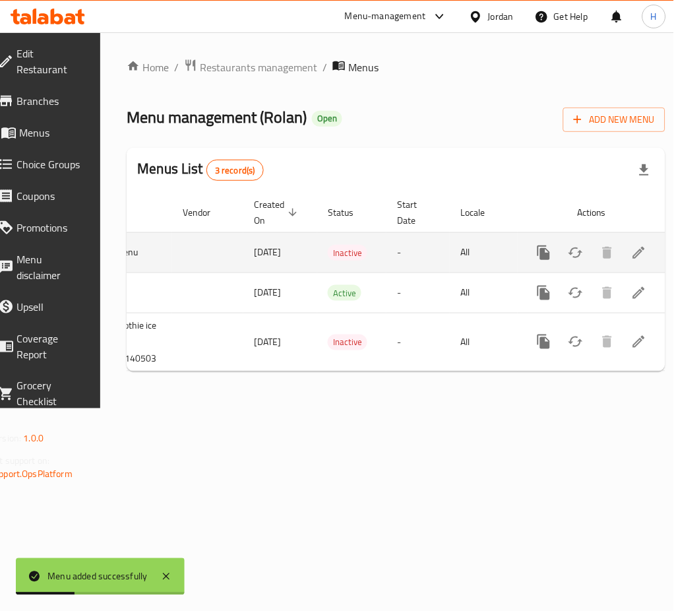
click at [631, 250] on icon "enhanced table" at bounding box center [639, 253] width 16 height 16
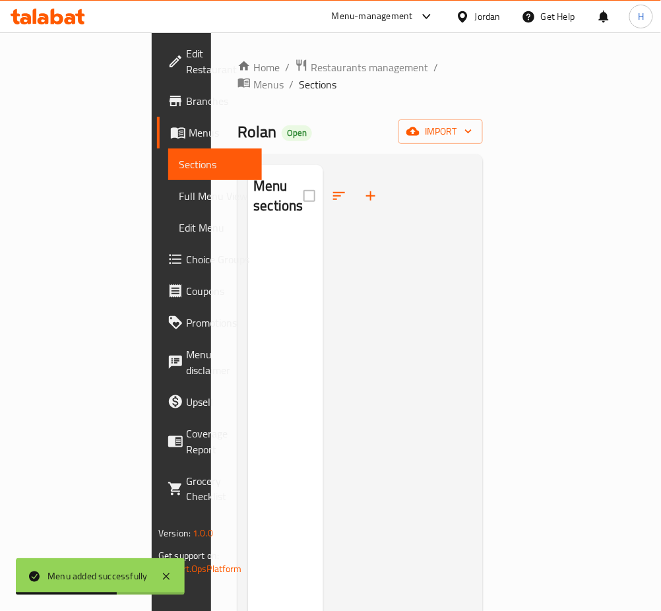
click at [472, 239] on div at bounding box center [397, 470] width 149 height 611
click at [363, 188] on icon "button" at bounding box center [371, 196] width 16 height 16
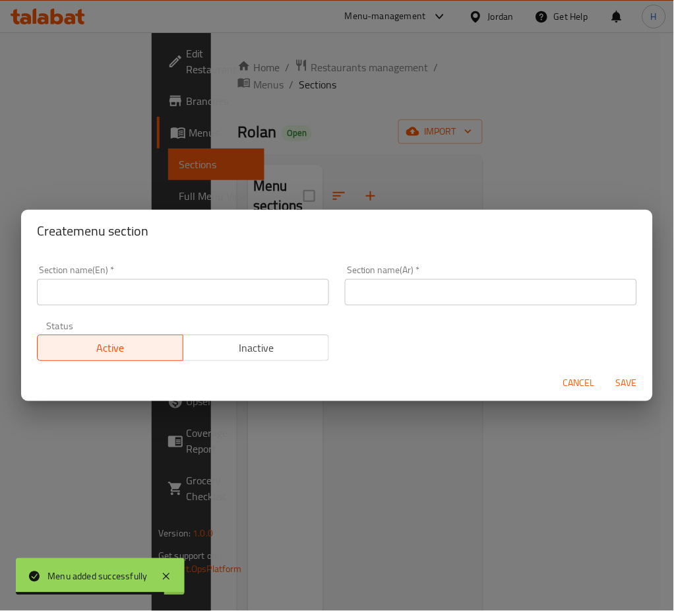
click at [293, 295] on input "text" at bounding box center [183, 292] width 292 height 26
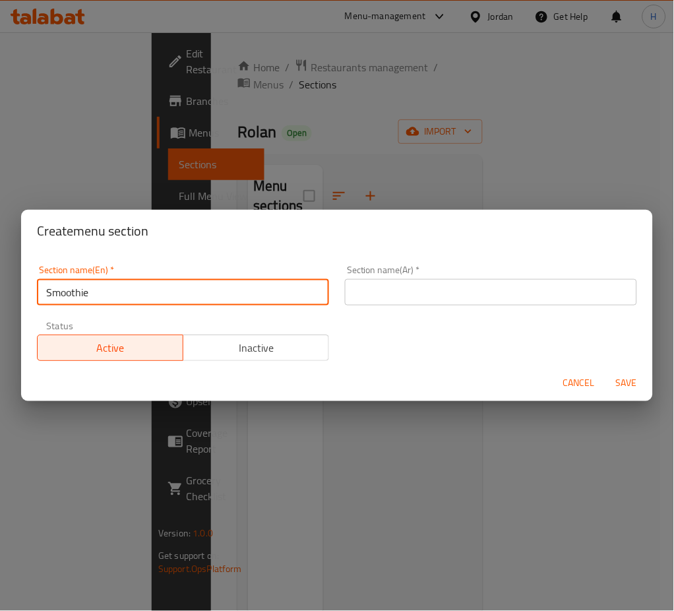
type input "Smoothie"
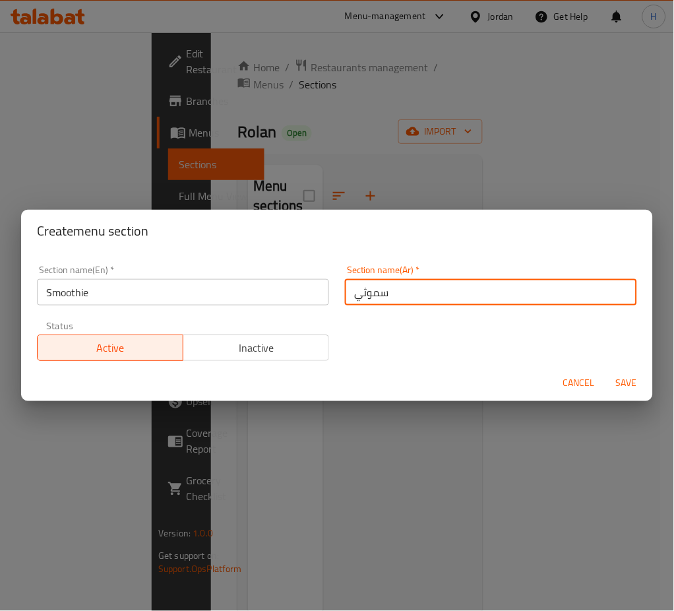
type input "سموثي"
type button "0"
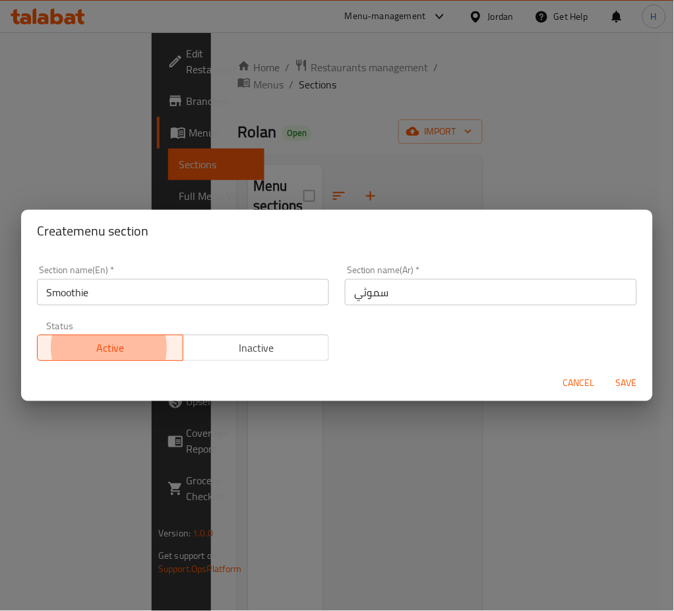
type button "1"
click at [606, 371] on button "Save" at bounding box center [627, 383] width 42 height 24
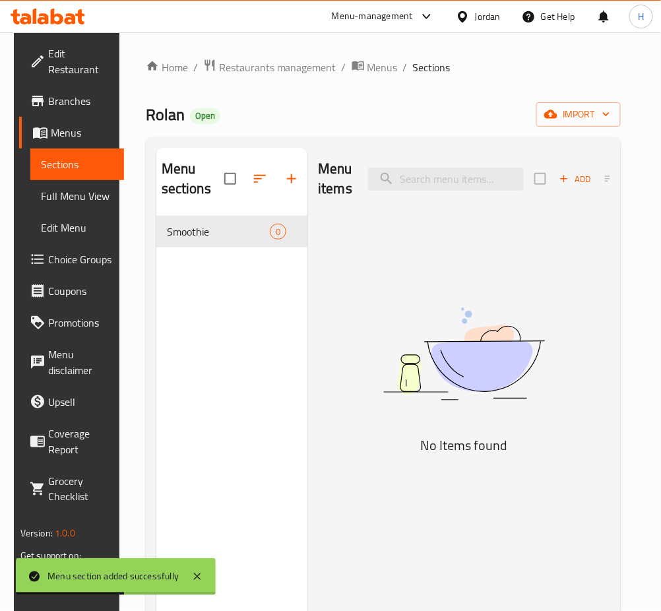
click at [431, 276] on img at bounding box center [464, 353] width 292 height 155
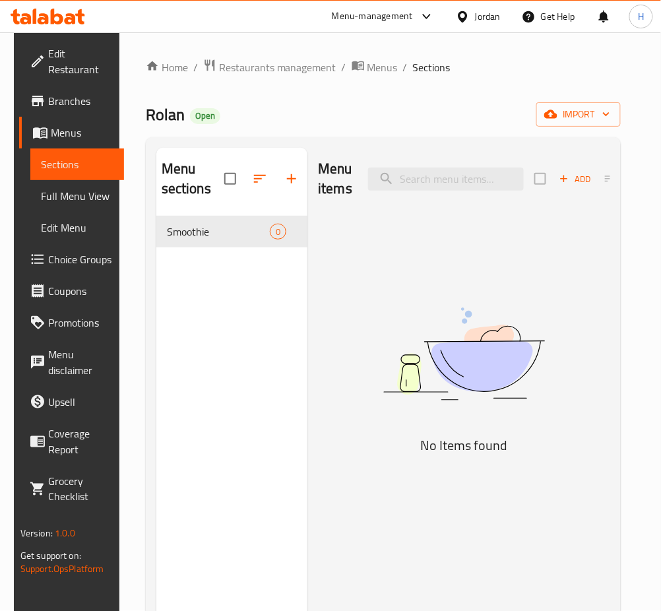
click at [593, 233] on div "Menu items Add Sort No Items found" at bounding box center [458, 453] width 303 height 611
click at [586, 172] on span "Add" at bounding box center [575, 179] width 36 height 15
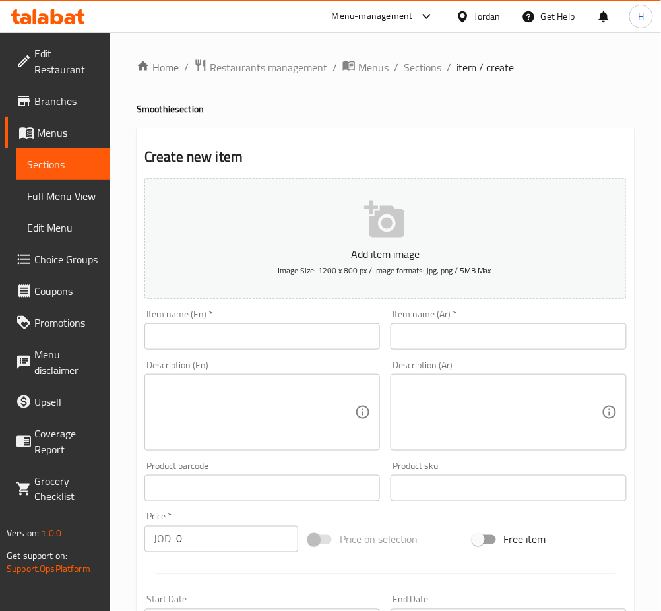
click at [263, 344] on input "text" at bounding box center [261, 336] width 235 height 26
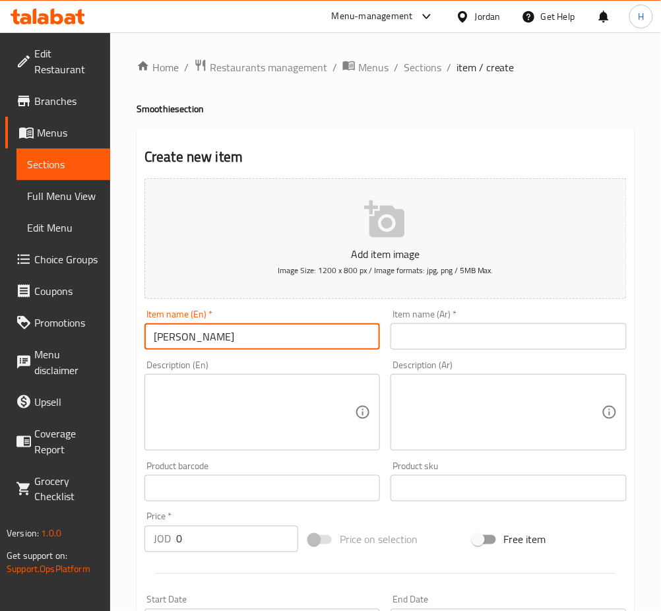
type input "[PERSON_NAME]"
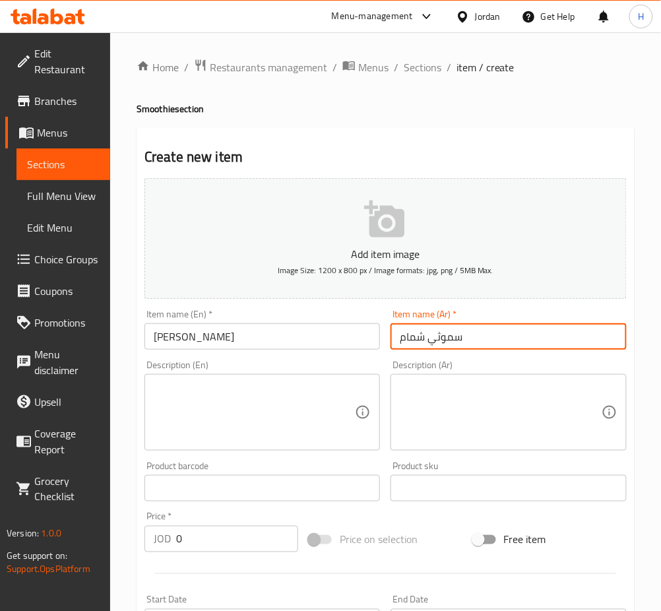
type input "سموثي شمام"
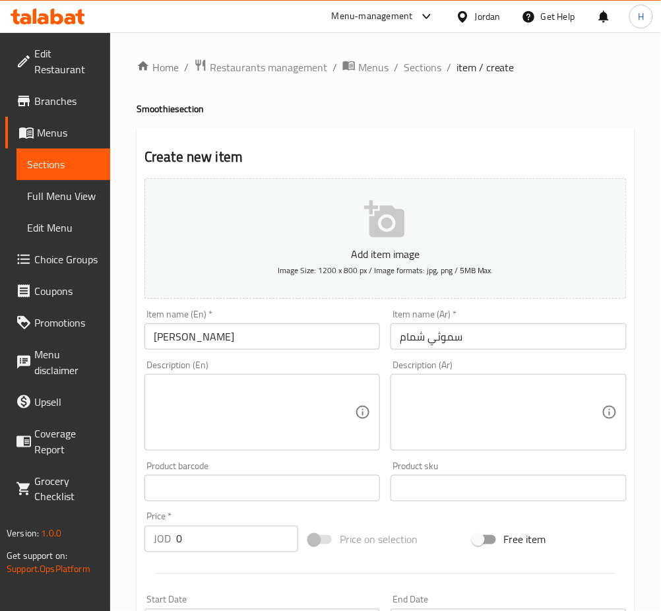
click at [216, 542] on input "0" at bounding box center [237, 539] width 122 height 26
type input "2"
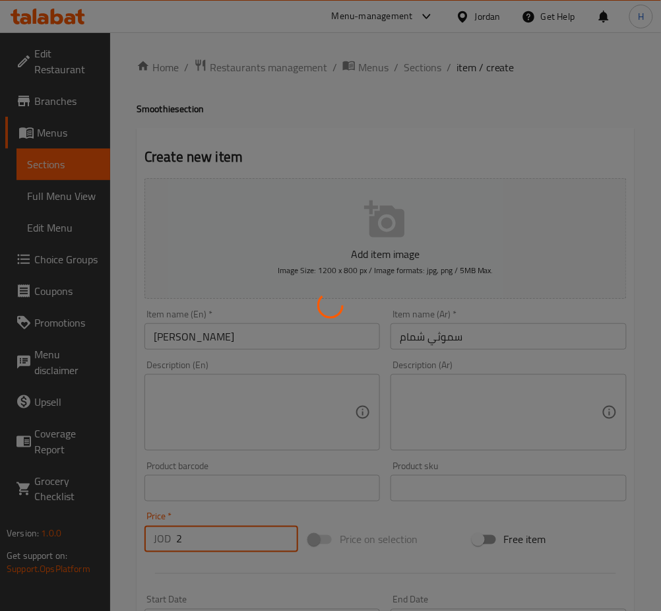
type input "0"
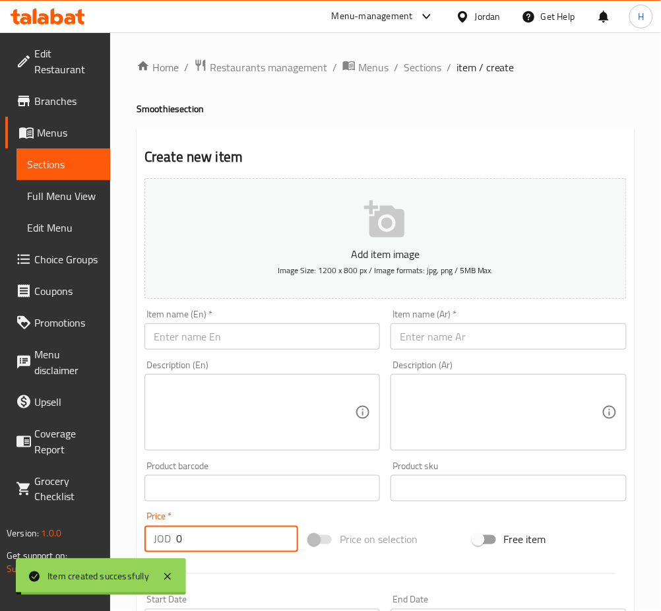
drag, startPoint x: 279, startPoint y: 341, endPoint x: 286, endPoint y: 339, distance: 7.5
click at [279, 341] on input "text" at bounding box center [261, 336] width 235 height 26
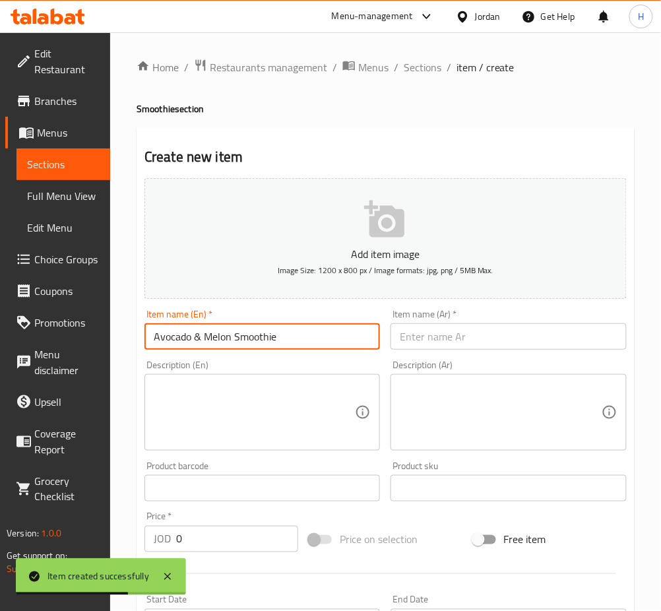
type input "Avocado & Melon Smoothie"
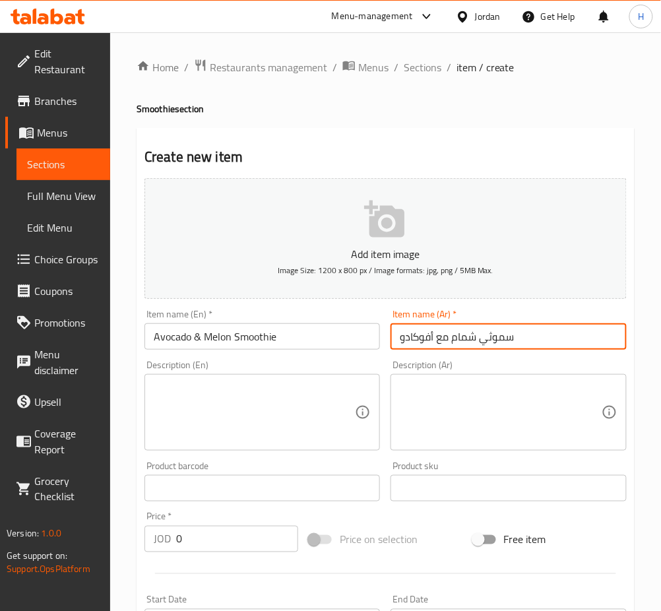
type input "سموثي شمام مع أفوكادو"
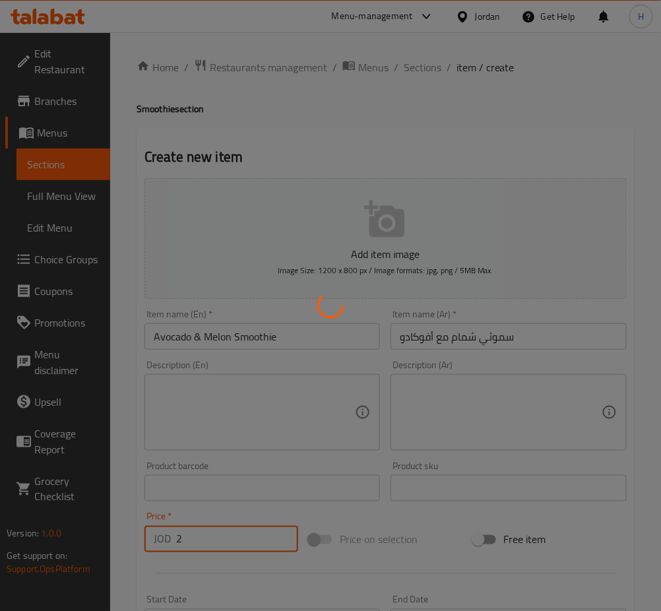
type input "0"
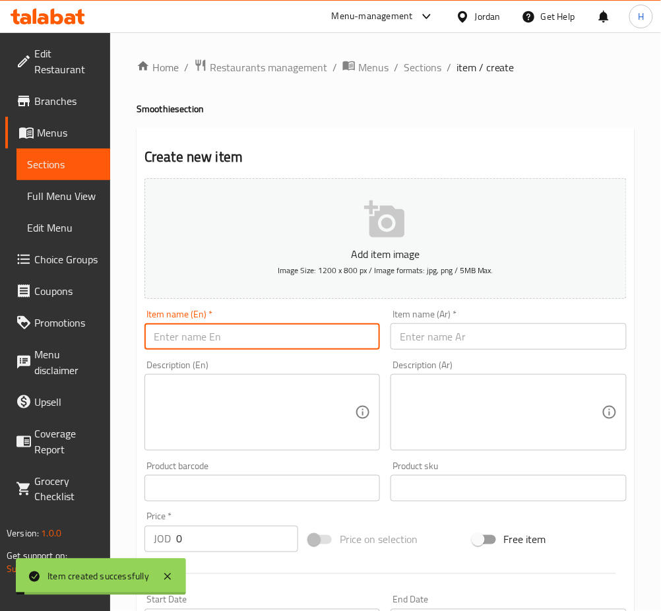
click at [282, 336] on input "text" at bounding box center [261, 336] width 235 height 26
type input "[PERSON_NAME]"
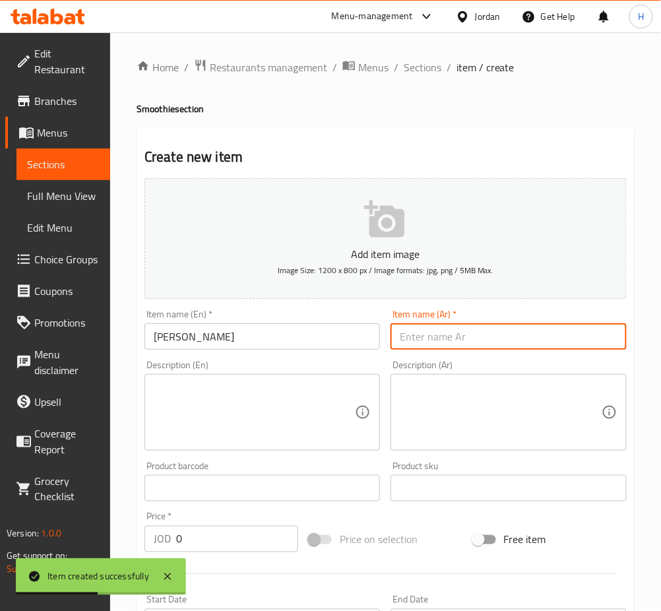
type input "م"
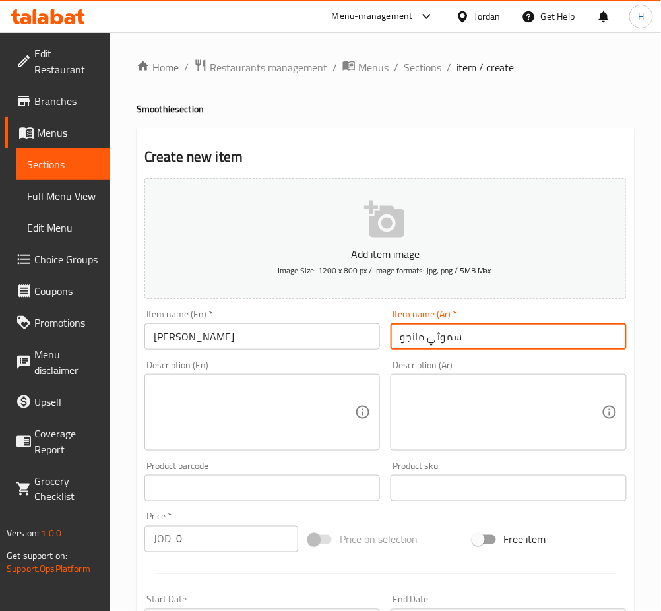
type input "سموثي مانجو"
click at [238, 542] on input "0" at bounding box center [237, 539] width 122 height 26
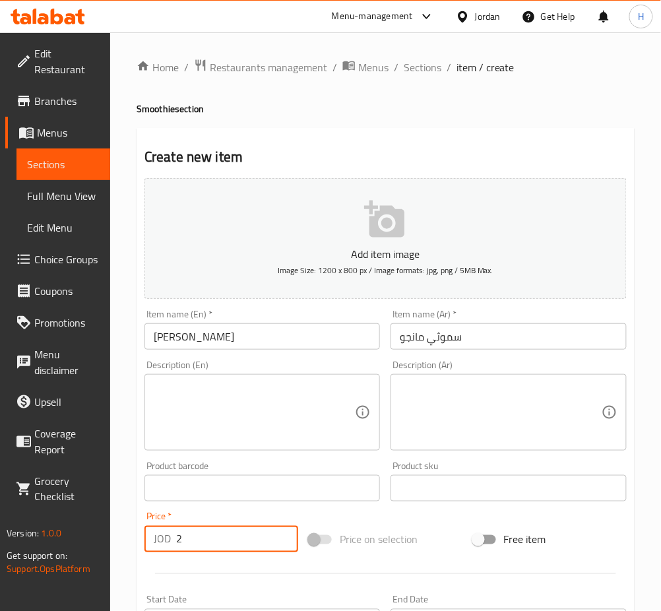
type input "2"
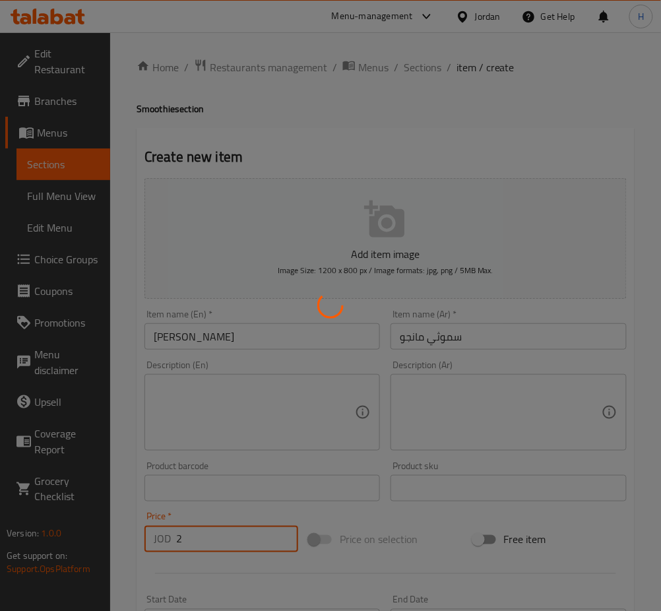
type input "0"
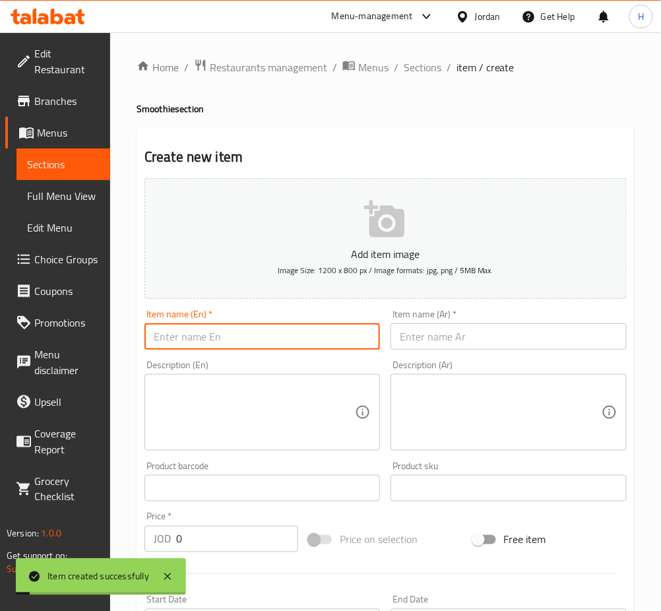
click at [288, 334] on input "text" at bounding box center [261, 336] width 235 height 26
type input "Orange & Pineapple smoothie"
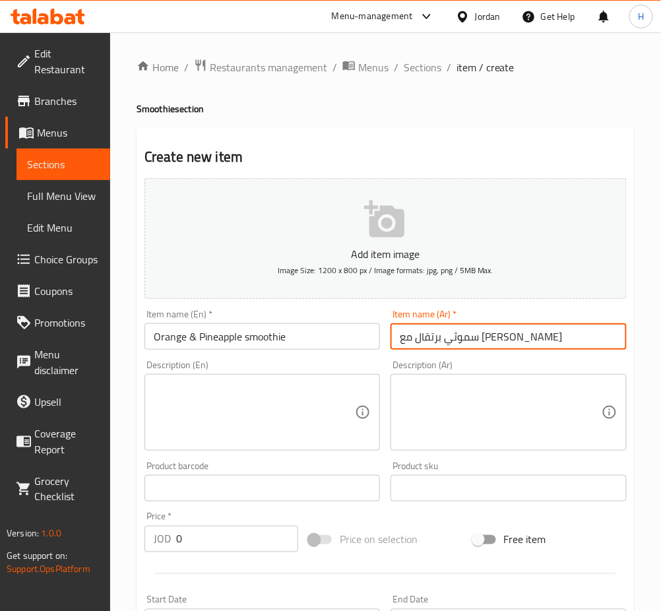
type input "سموثي برتقال مع [PERSON_NAME]"
click at [235, 546] on input "0" at bounding box center [237, 539] width 122 height 26
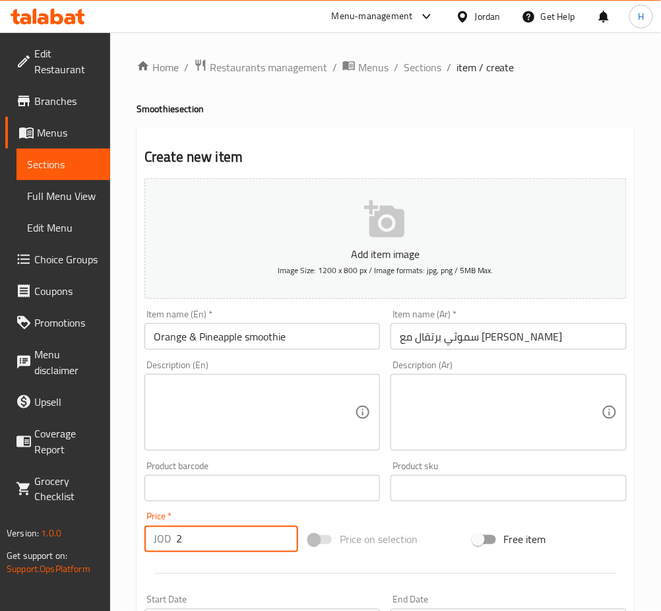
type input "2"
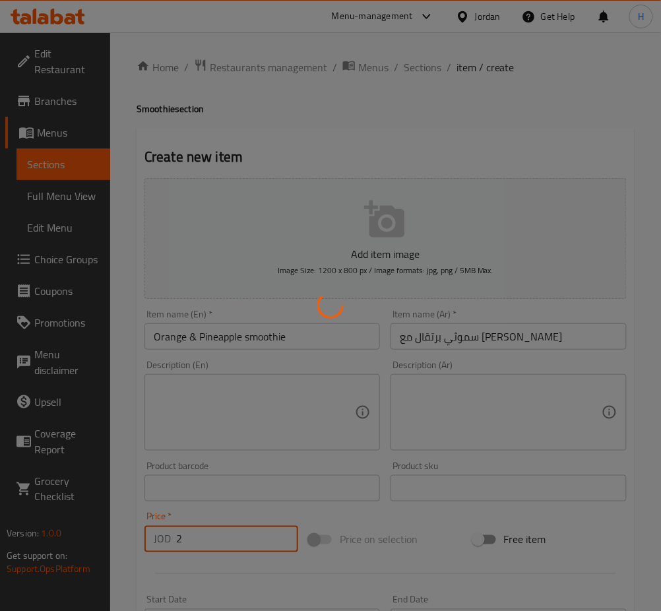
type input "0"
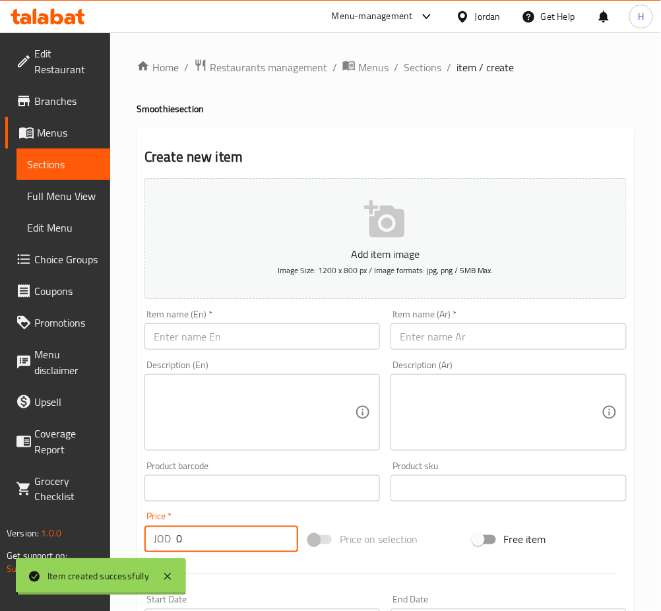
click at [282, 344] on input "text" at bounding box center [261, 336] width 235 height 26
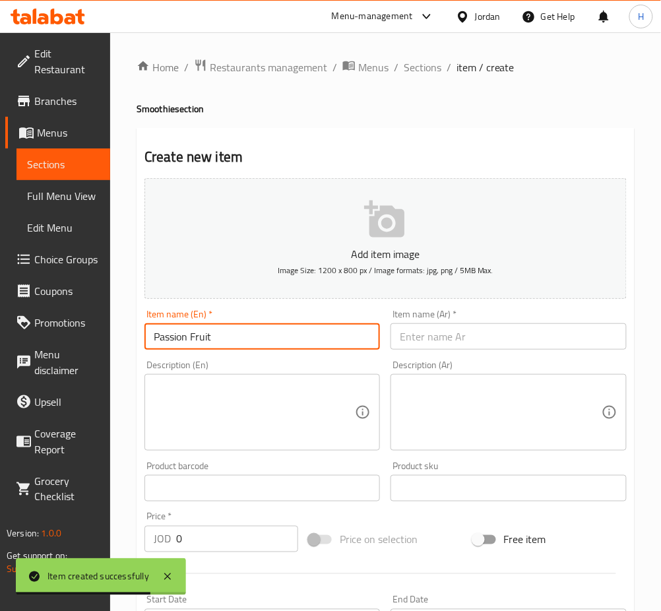
click at [277, 331] on input "Passion Fruit" at bounding box center [261, 336] width 235 height 26
type input "Passion Fruit Smoothie"
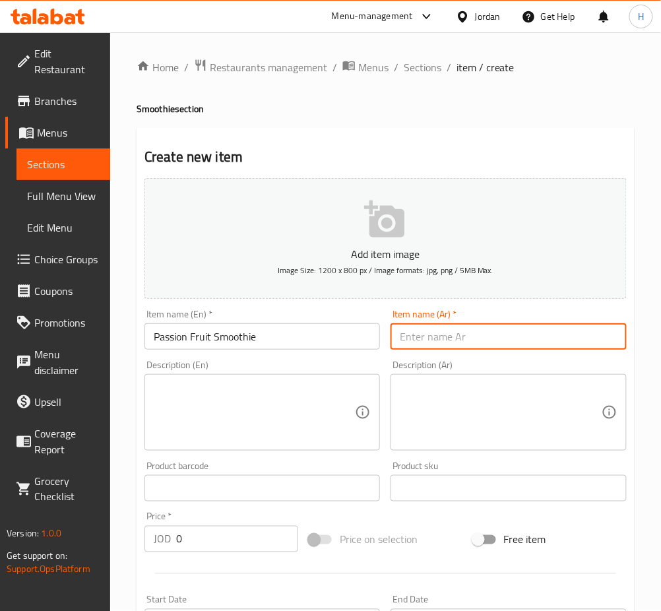
type input "X"
type input "سموثي باشن فروت"
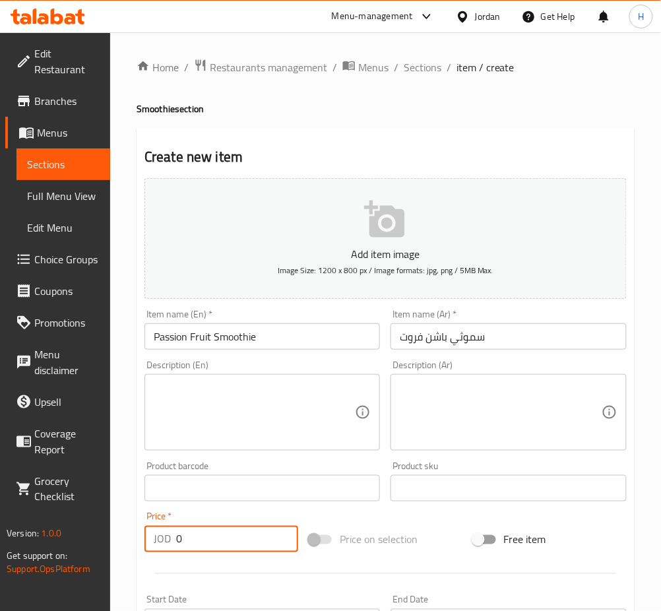
click at [209, 542] on input "0" at bounding box center [237, 539] width 122 height 26
type input "2"
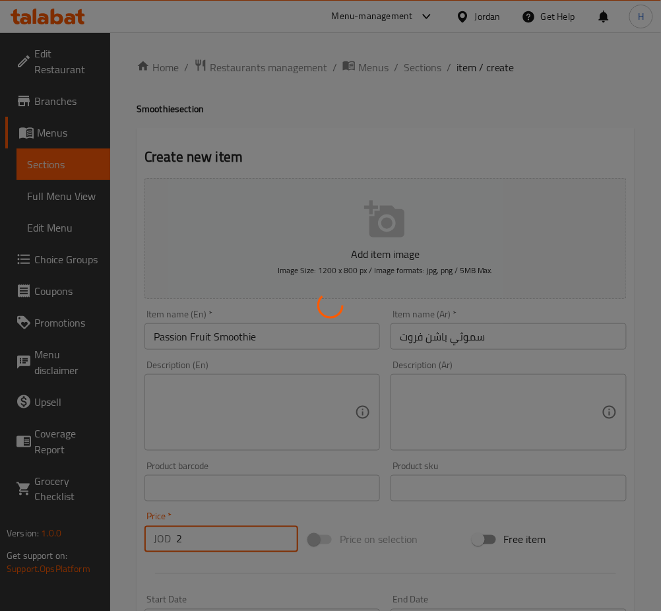
type input "0"
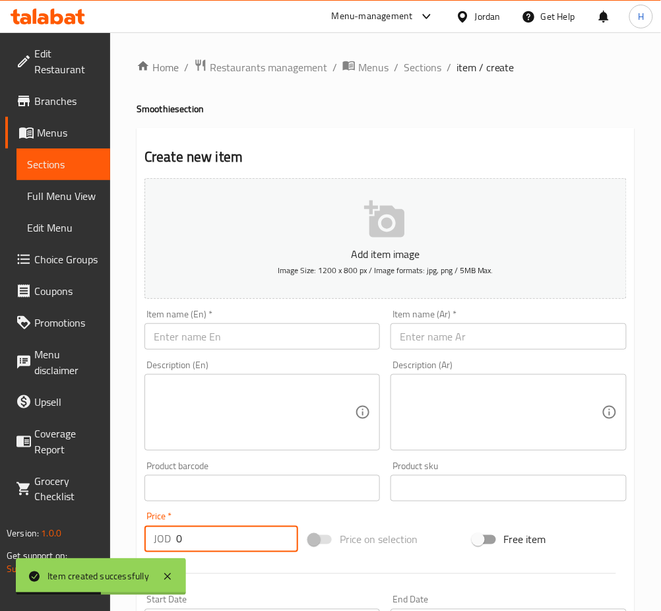
click at [212, 331] on input "text" at bounding box center [261, 336] width 235 height 26
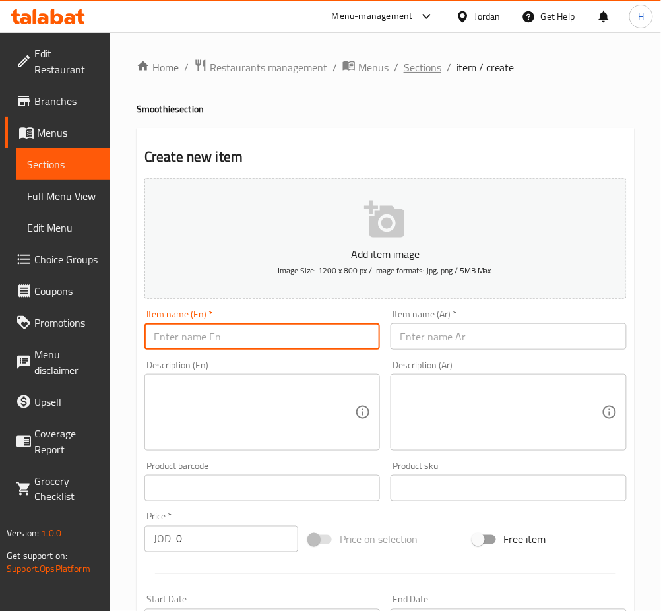
click at [422, 69] on span "Sections" at bounding box center [423, 67] width 38 height 16
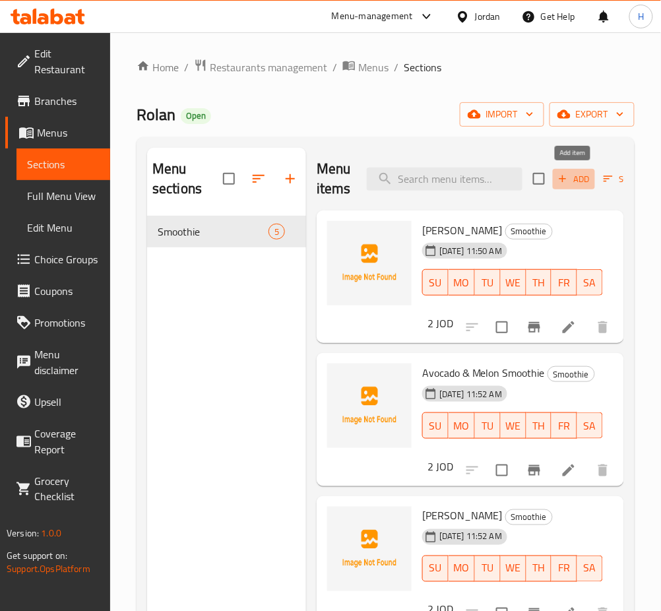
click at [579, 176] on span "Add" at bounding box center [574, 179] width 36 height 15
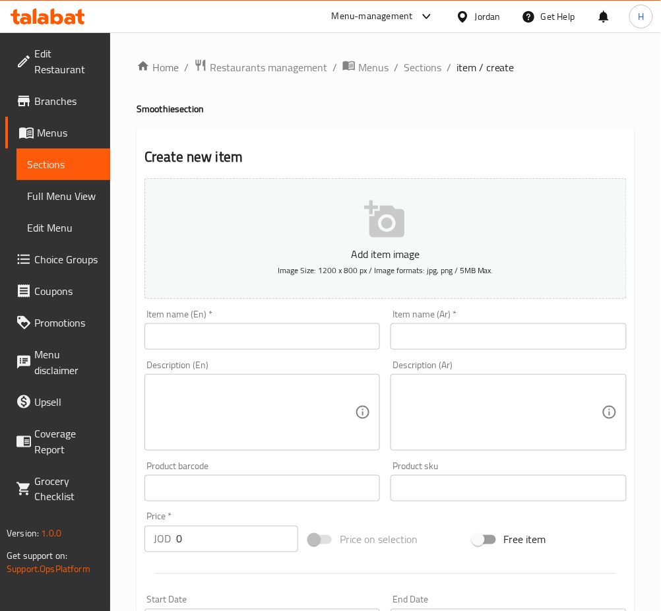
click at [332, 342] on input "text" at bounding box center [261, 336] width 235 height 26
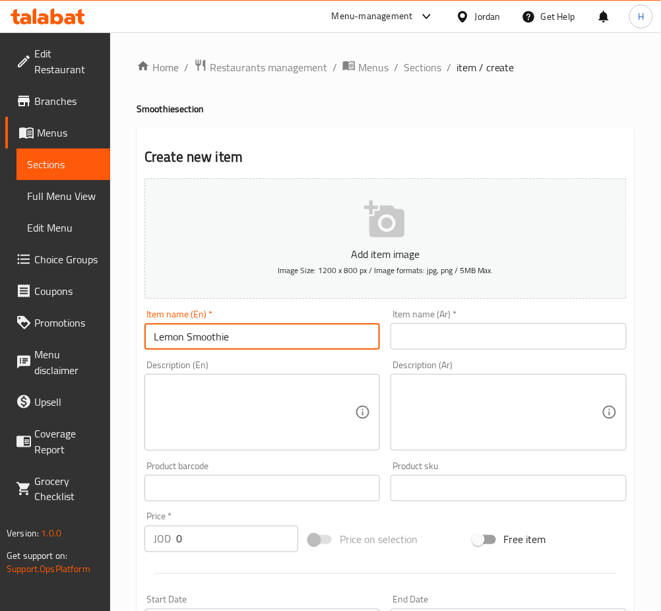
type input "Lemon Smoothie"
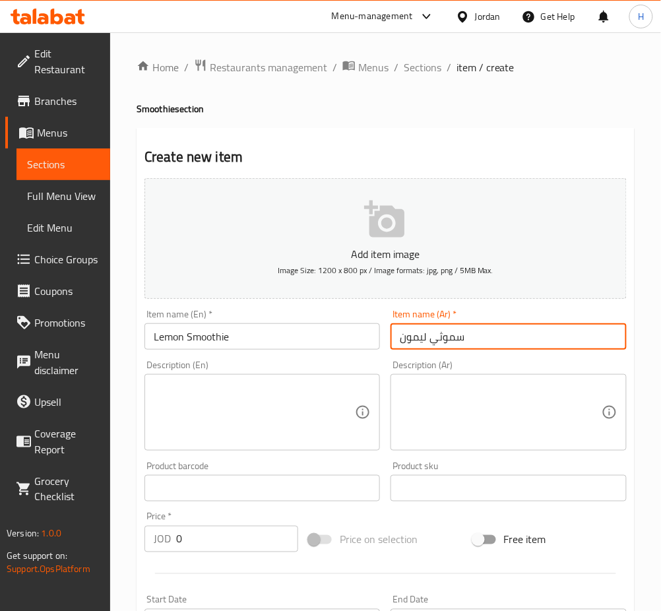
type input "سموثي ليمون"
click at [261, 549] on input "0" at bounding box center [237, 539] width 122 height 26
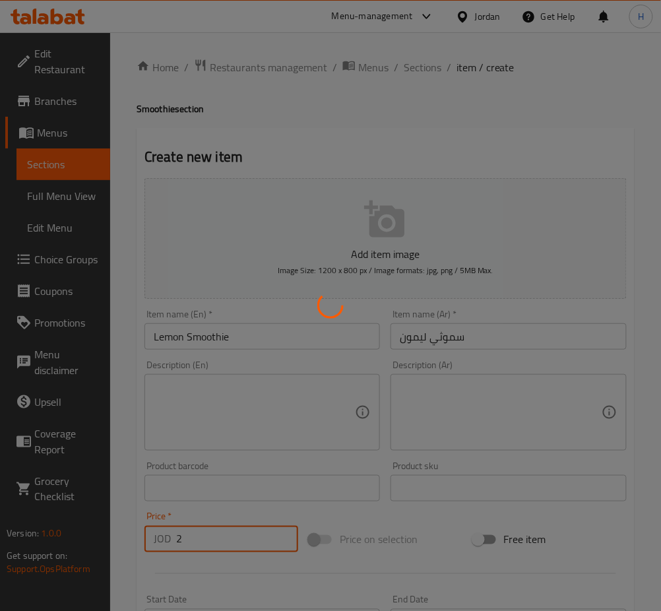
type input "0"
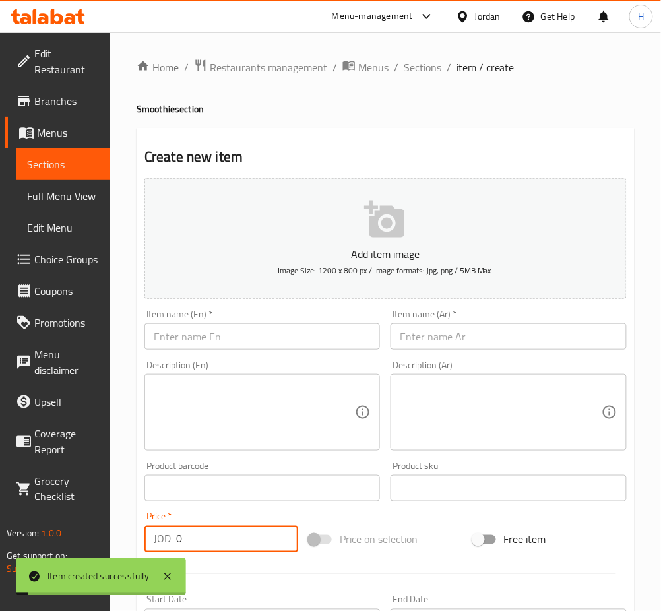
click at [278, 344] on input "text" at bounding box center [261, 336] width 235 height 26
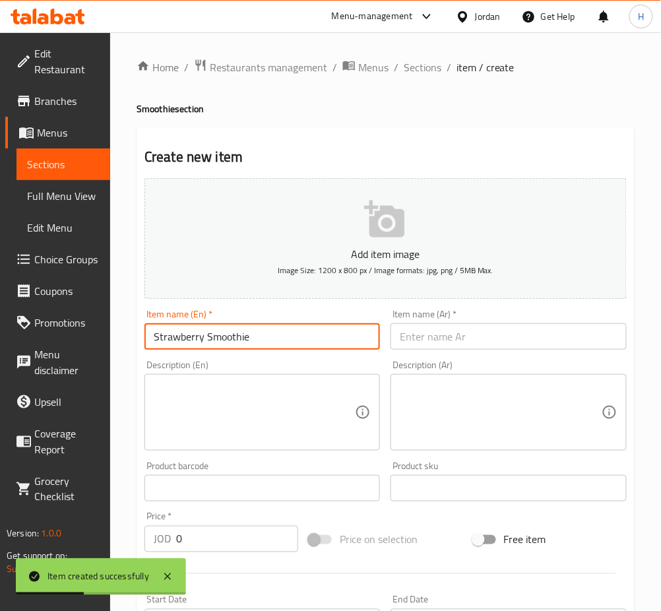
type input "Strawberry Smoothie"
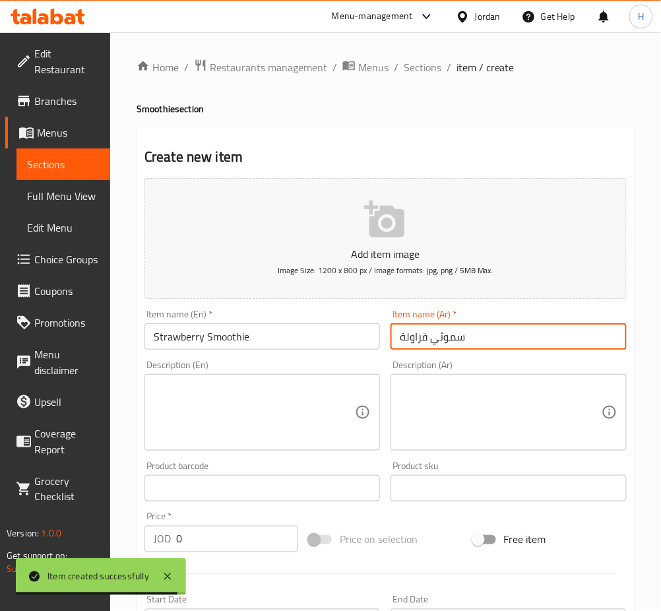
type input "سموثي فراولة"
click at [251, 503] on div "Add item image Image Size: 1200 x 800 px / Image formats: jpg, png / 5MB Max. I…" at bounding box center [385, 457] width 493 height 569
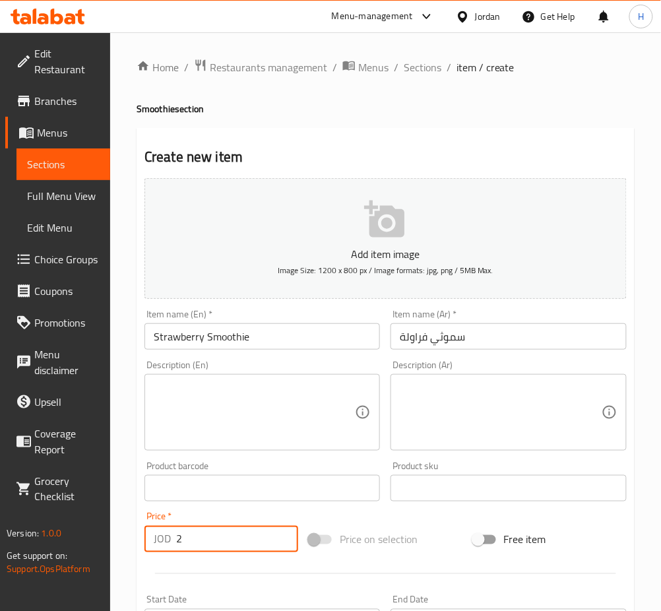
type input "2"
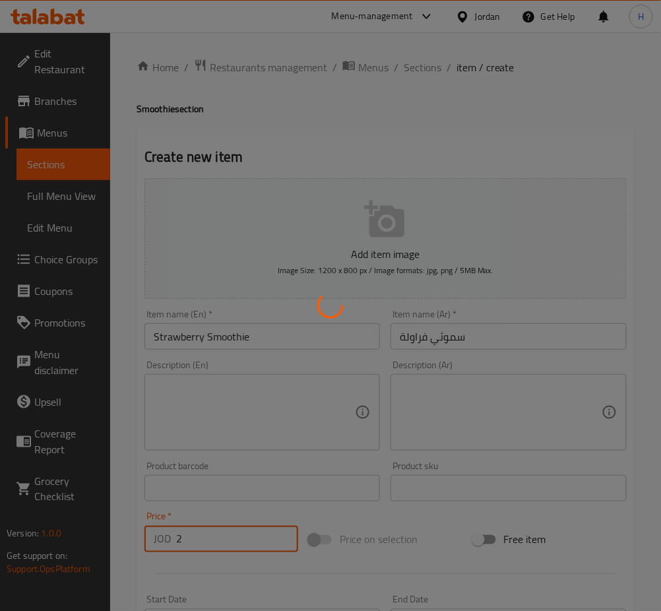
type input "0"
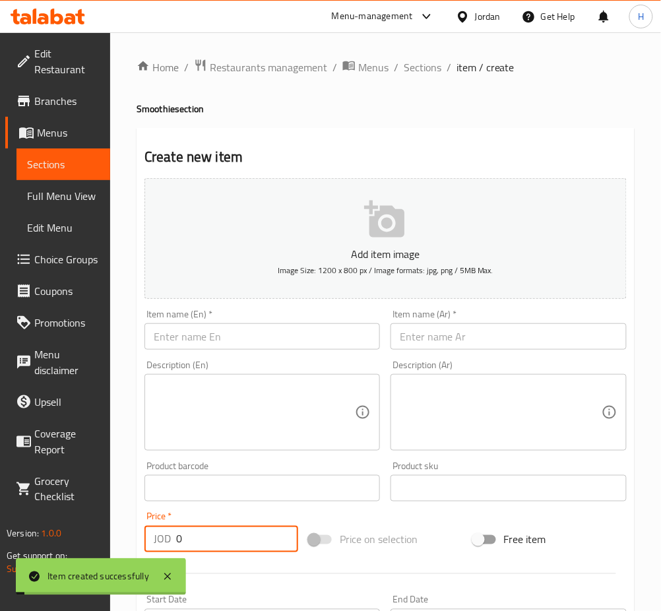
click at [222, 336] on input "text" at bounding box center [261, 336] width 235 height 26
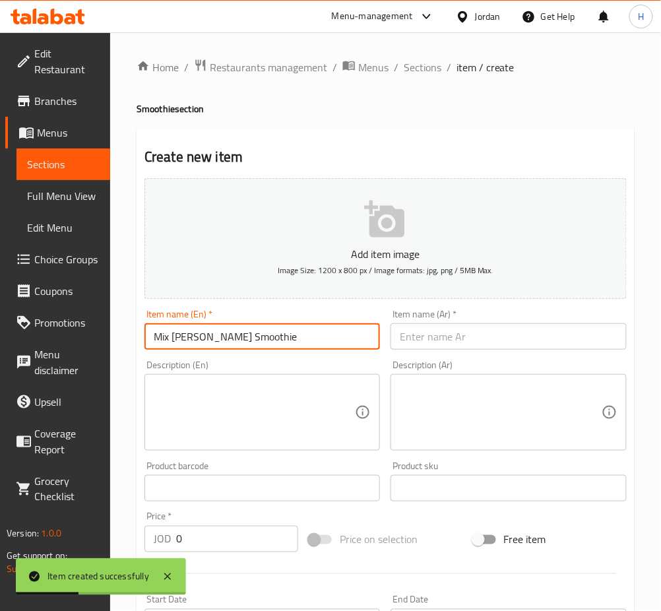
type input "Mix Berry Smoothie"
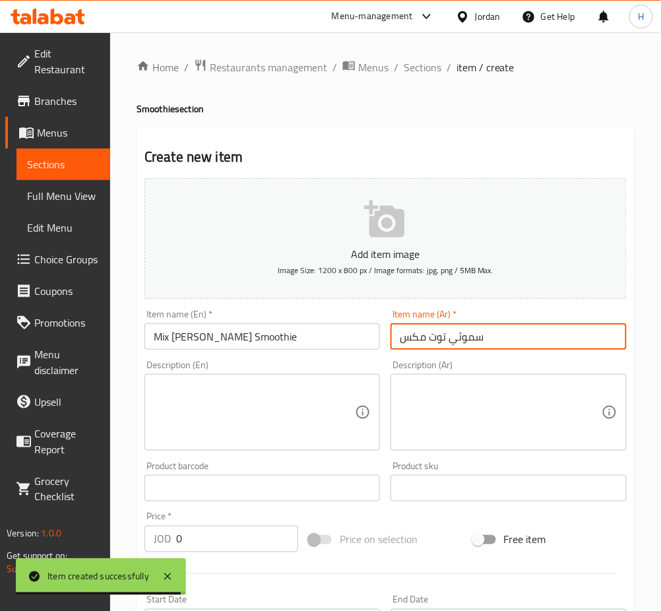
type input "سموثي توت مكس"
click at [197, 548] on input "0" at bounding box center [237, 539] width 122 height 26
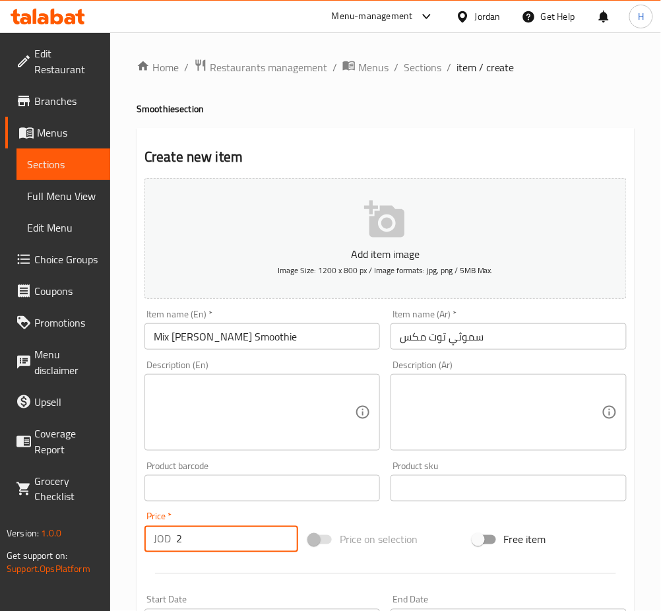
type input "2"
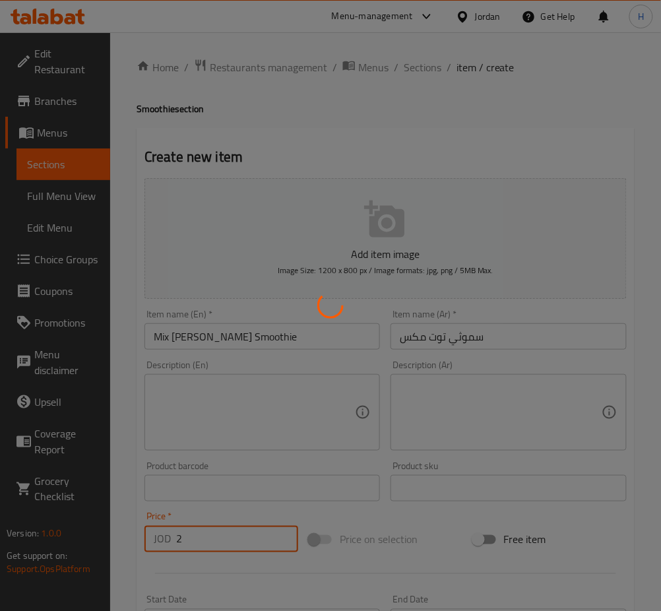
type input "0"
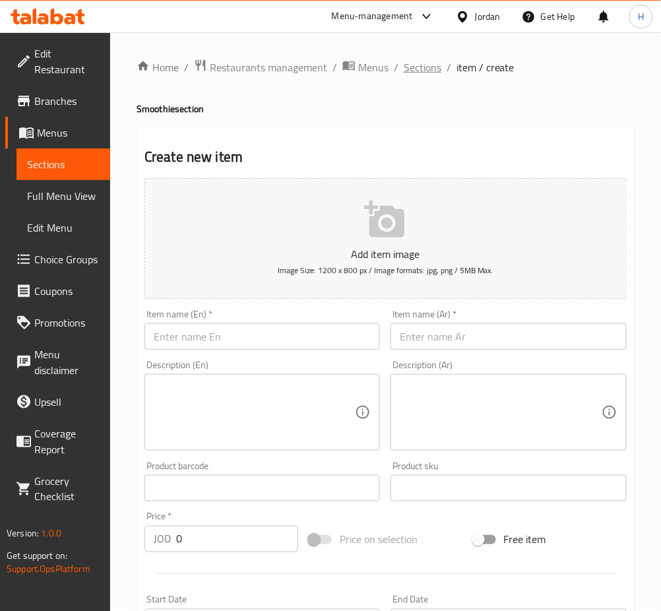
click at [417, 71] on span "Sections" at bounding box center [423, 67] width 38 height 16
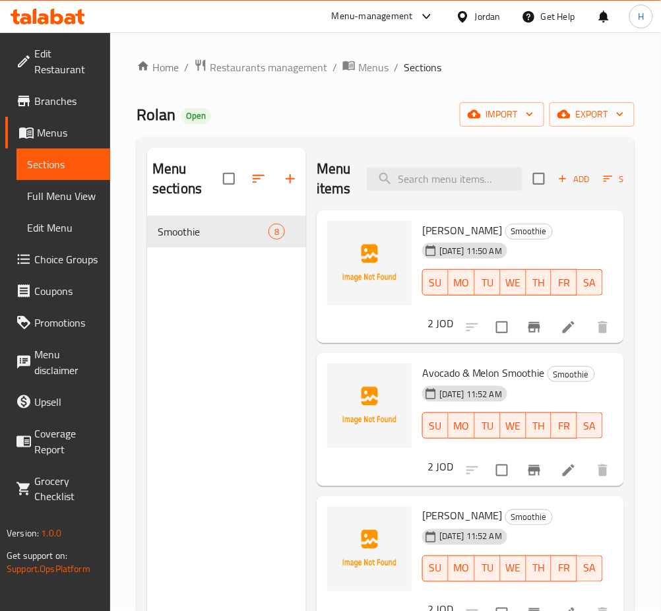
click at [265, 355] on div "Menu sections Smoothie 8" at bounding box center [226, 453] width 159 height 611
click at [299, 176] on button "button" at bounding box center [290, 179] width 32 height 32
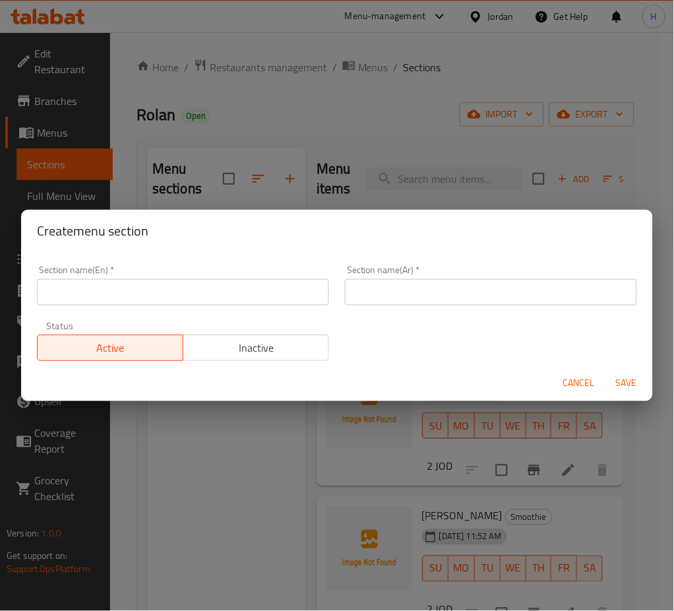
click at [263, 300] on input "text" at bounding box center [183, 292] width 292 height 26
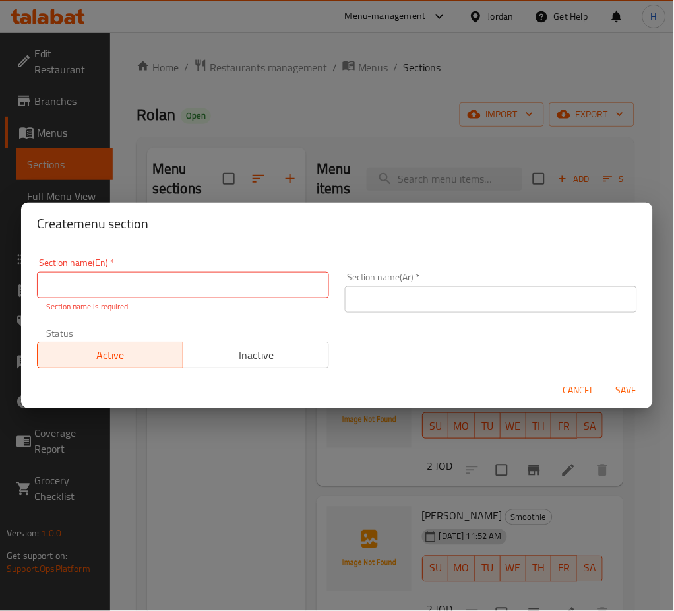
click at [222, 278] on input "text" at bounding box center [183, 285] width 292 height 26
type input "Bubble Ice Bowl"
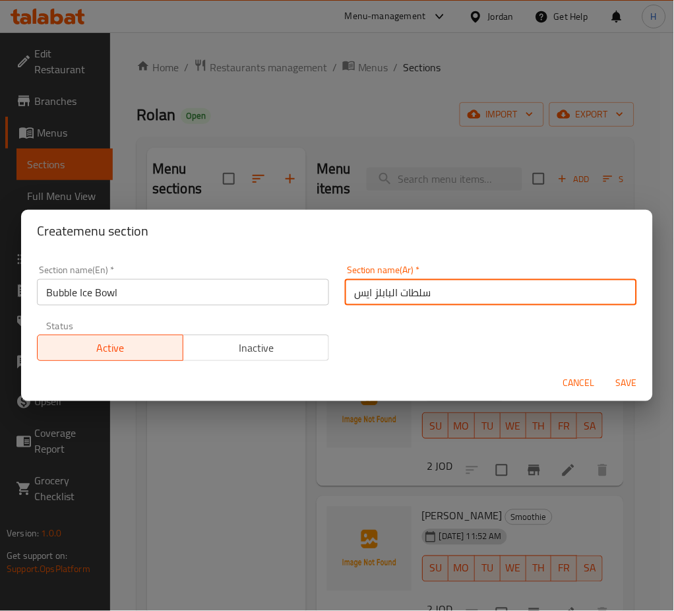
type input "سلطات البابلز ايس"
type button "0"
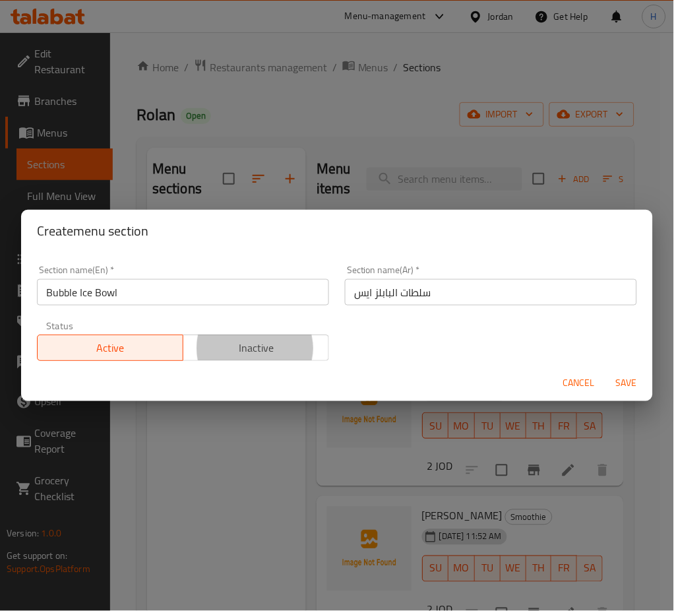
type button "1"
click at [606, 371] on button "Save" at bounding box center [627, 383] width 42 height 24
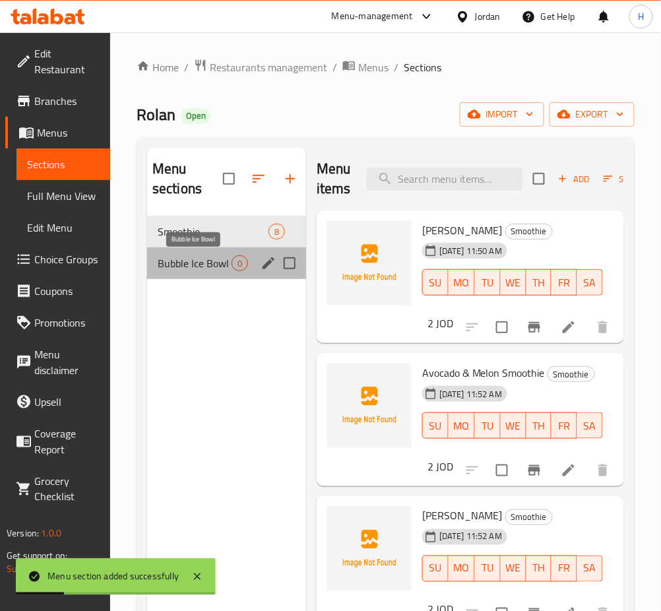
click at [226, 265] on span "Bubble Ice Bowl" at bounding box center [195, 263] width 74 height 16
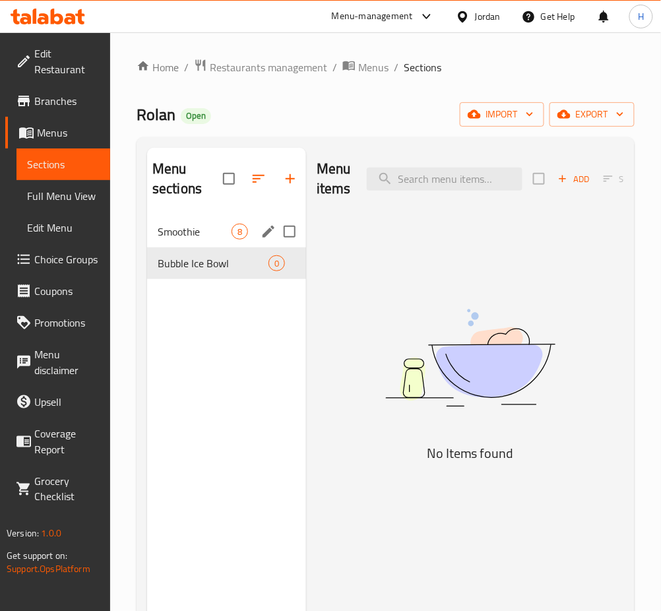
click at [160, 221] on div "Smoothie 8" at bounding box center [226, 232] width 159 height 32
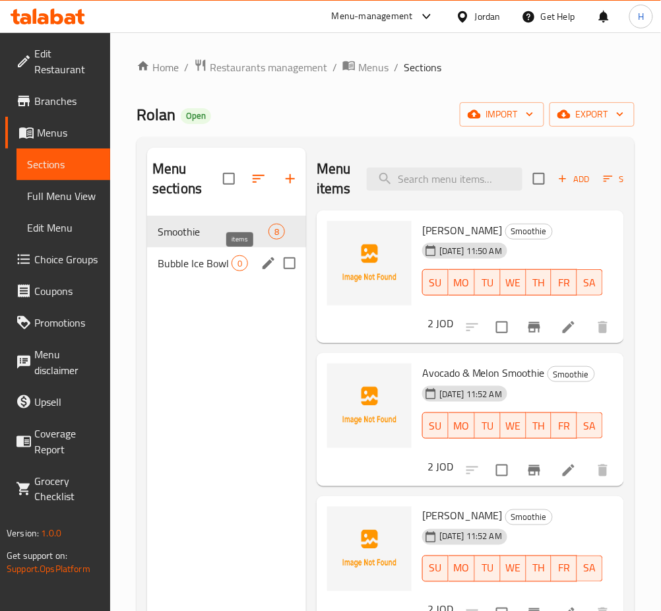
click at [212, 264] on span "Bubble Ice Bowl" at bounding box center [195, 263] width 74 height 16
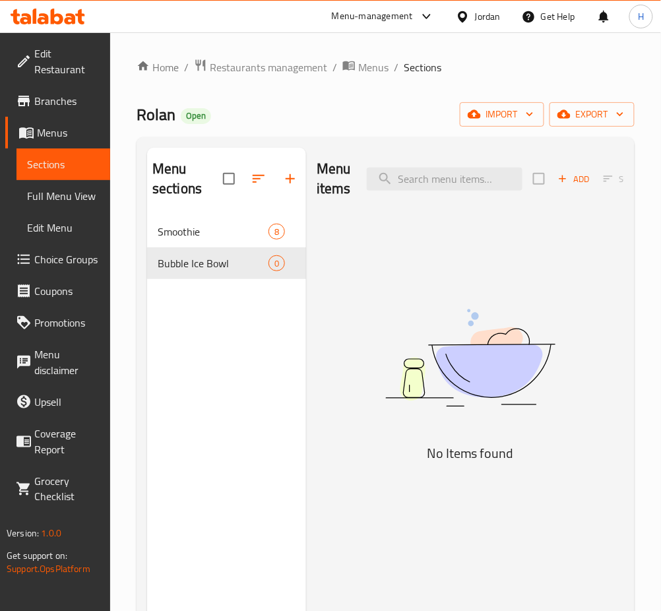
click at [564, 184] on icon "button" at bounding box center [563, 179] width 12 height 12
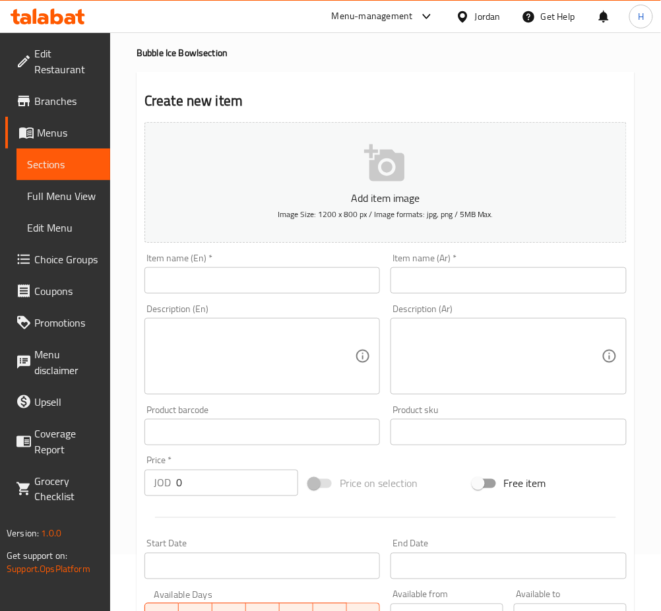
scroll to position [88, 0]
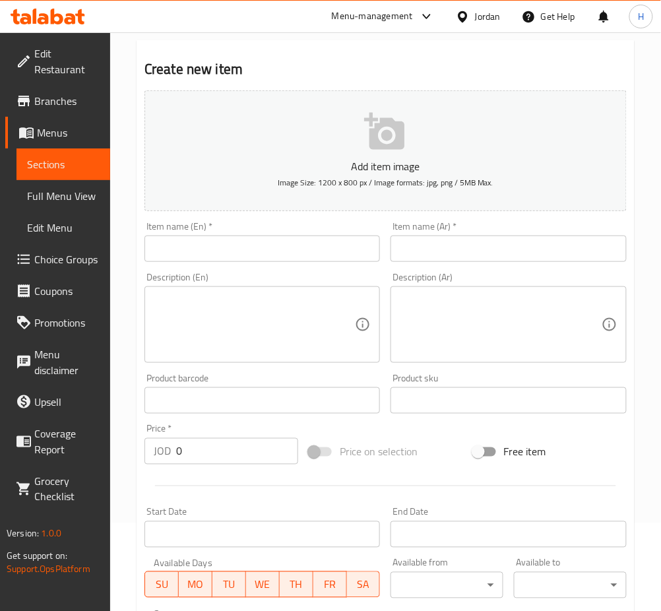
click at [72, 251] on span "Choice Groups" at bounding box center [66, 259] width 65 height 16
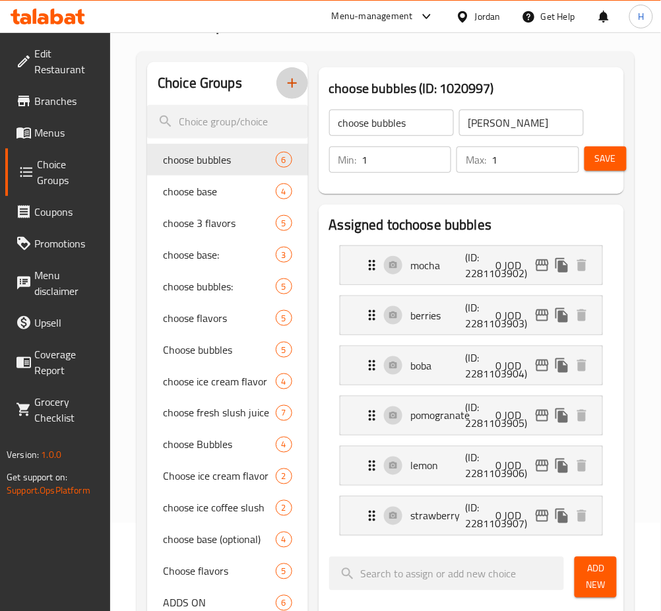
click at [294, 88] on icon "button" at bounding box center [292, 83] width 16 height 16
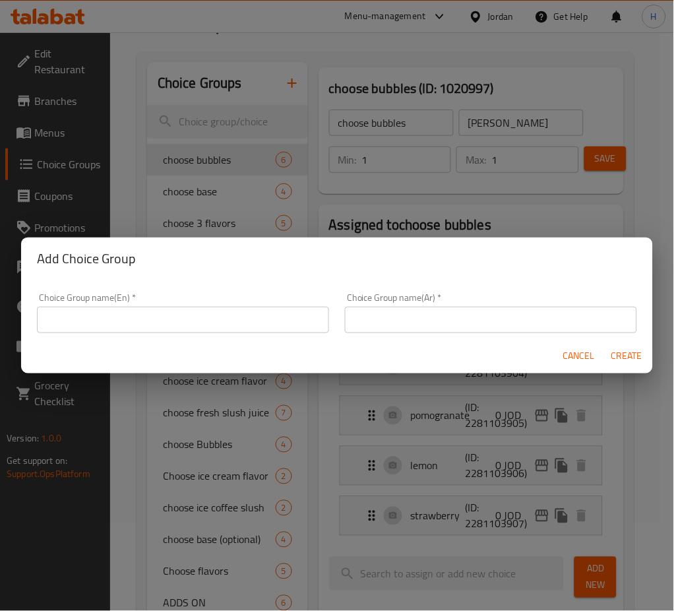
click at [216, 326] on input "text" at bounding box center [183, 320] width 292 height 26
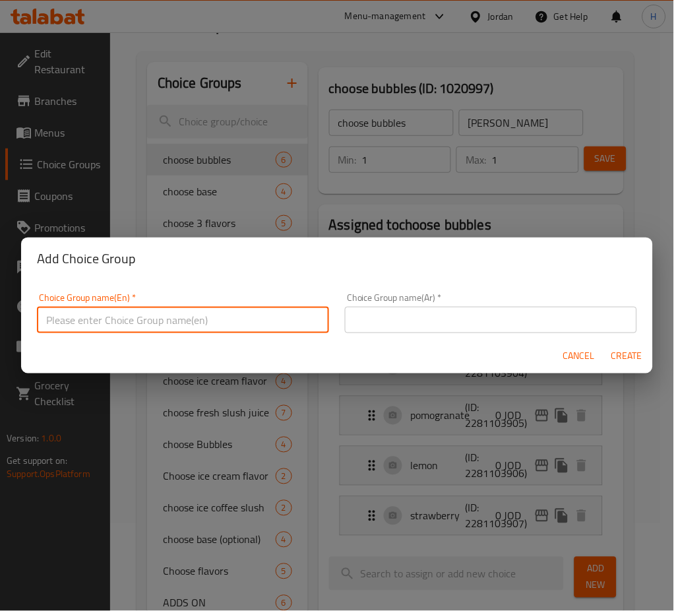
drag, startPoint x: 217, startPoint y: 321, endPoint x: 195, endPoint y: 315, distance: 23.4
click at [193, 310] on input "text" at bounding box center [183, 320] width 292 height 26
type input "Your Choice Of Size"
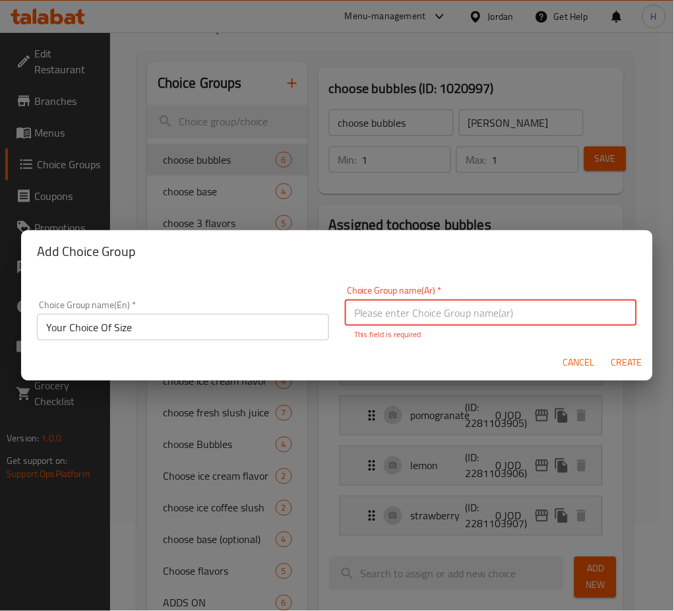
click at [406, 317] on input "text" at bounding box center [491, 312] width 292 height 26
type input "اختيارك من الحجم"
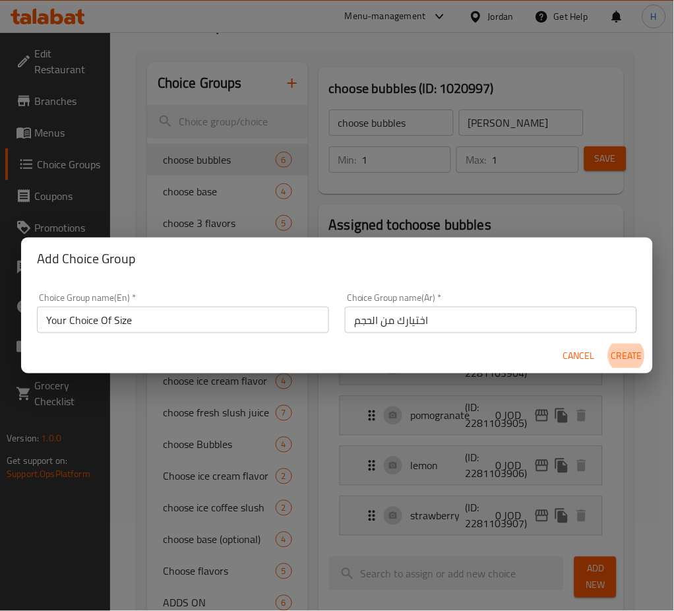
click at [606, 344] on button "Create" at bounding box center [627, 356] width 42 height 24
type input "Your Choice Of Size"
type input "اختيارك من الحجم"
type input "0"
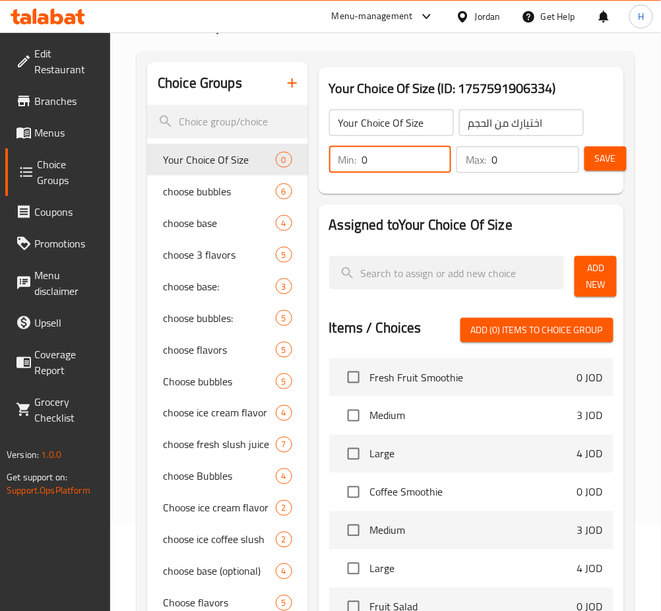
click at [402, 166] on input "0" at bounding box center [407, 159] width 90 height 26
type input "1"
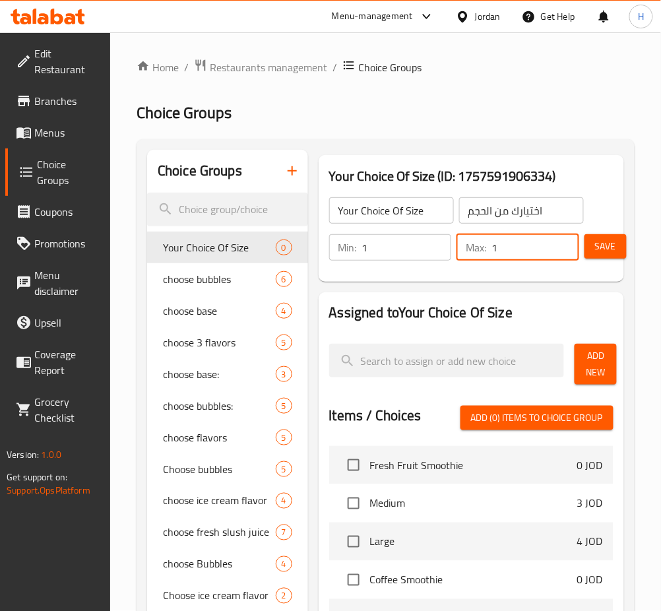
type input "1"
click at [433, 209] on input "Your Choice Of Size" at bounding box center [391, 210] width 125 height 26
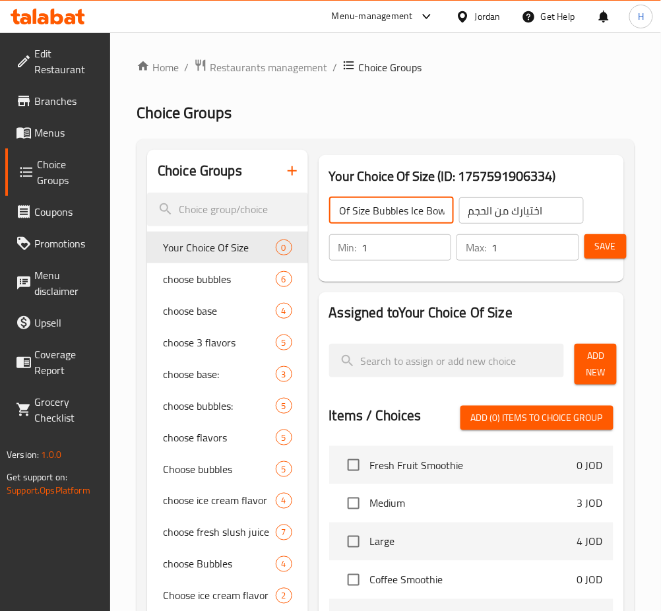
scroll to position [0, 55]
type input "Your Choice Of Size Bubbles Ice Bowl"
click at [611, 239] on span "Save" at bounding box center [605, 246] width 21 height 16
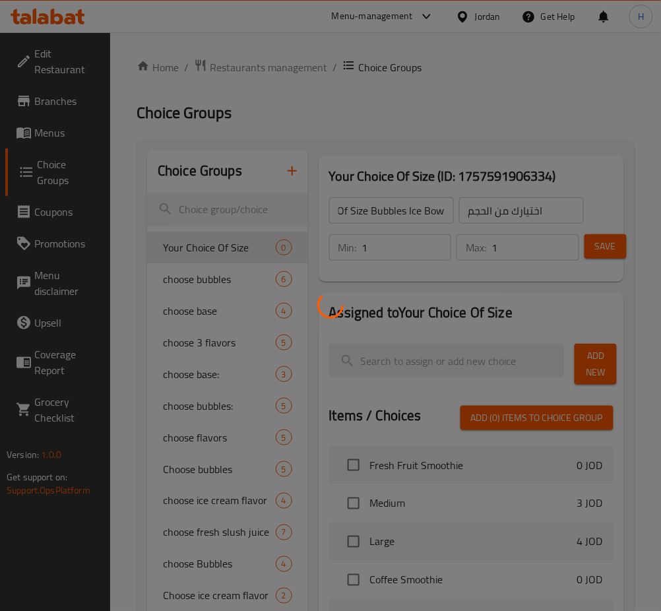
scroll to position [0, 0]
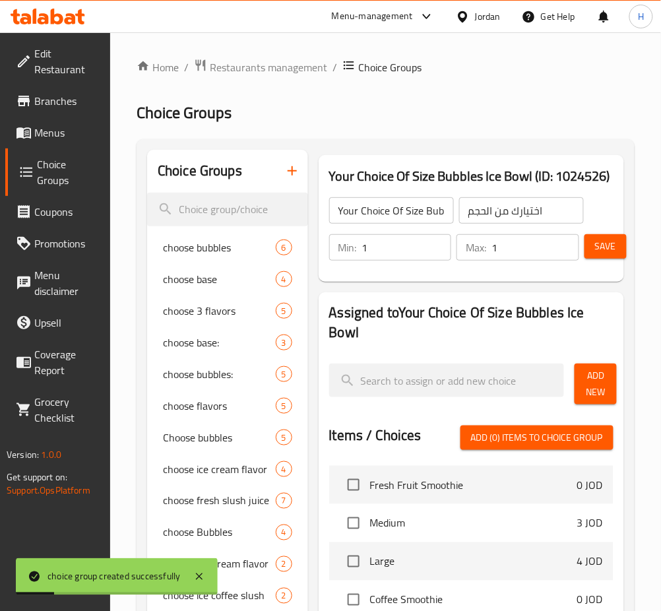
click at [610, 380] on button "Add New" at bounding box center [596, 383] width 42 height 41
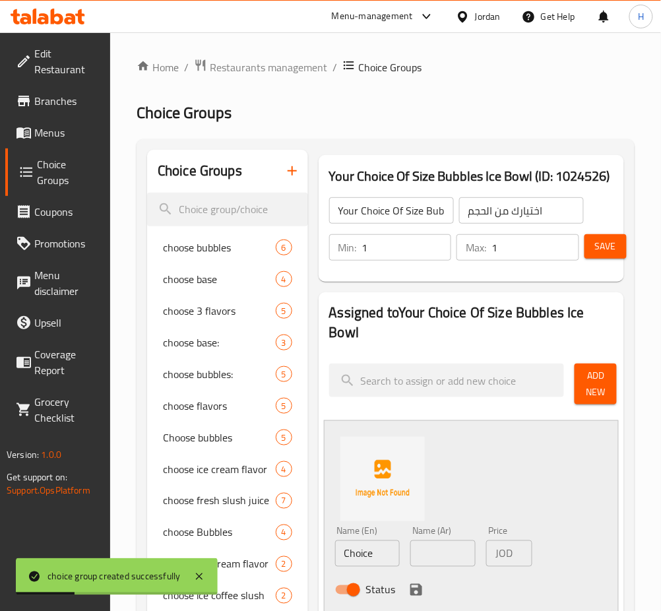
click at [397, 557] on input "Choice" at bounding box center [367, 553] width 65 height 26
click at [395, 557] on input "Choice" at bounding box center [367, 553] width 65 height 26
click at [395, 556] on input "Choice" at bounding box center [367, 553] width 65 height 26
drag, startPoint x: 395, startPoint y: 556, endPoint x: 416, endPoint y: 544, distance: 24.5
click at [395, 557] on input "Choice" at bounding box center [367, 553] width 65 height 26
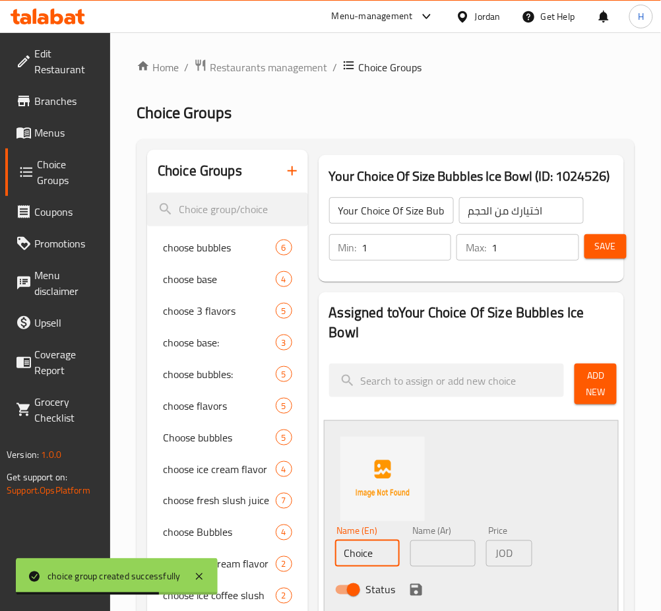
click at [398, 558] on input "Choice" at bounding box center [367, 553] width 65 height 26
click at [398, 559] on input "Choice" at bounding box center [367, 553] width 65 height 26
type input "Vanilla"
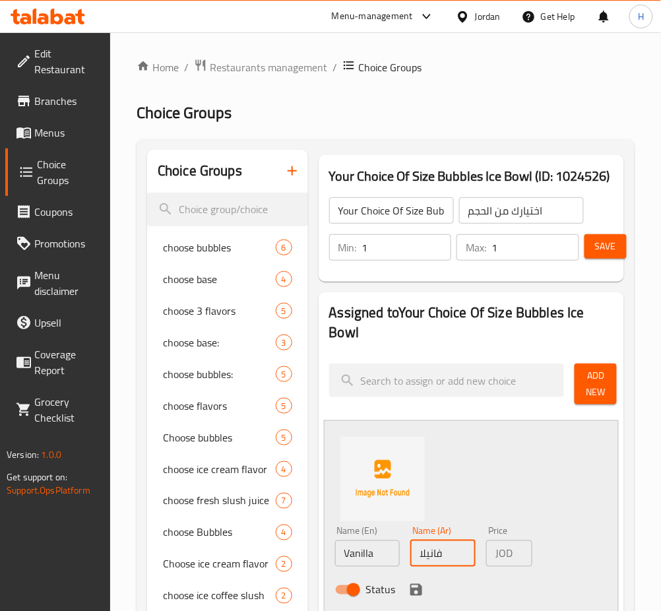
type input "فانيلا"
click at [449, 550] on input "فانيلا" at bounding box center [442, 553] width 65 height 26
type input "3"
click at [423, 588] on icon "save" at bounding box center [416, 590] width 16 height 16
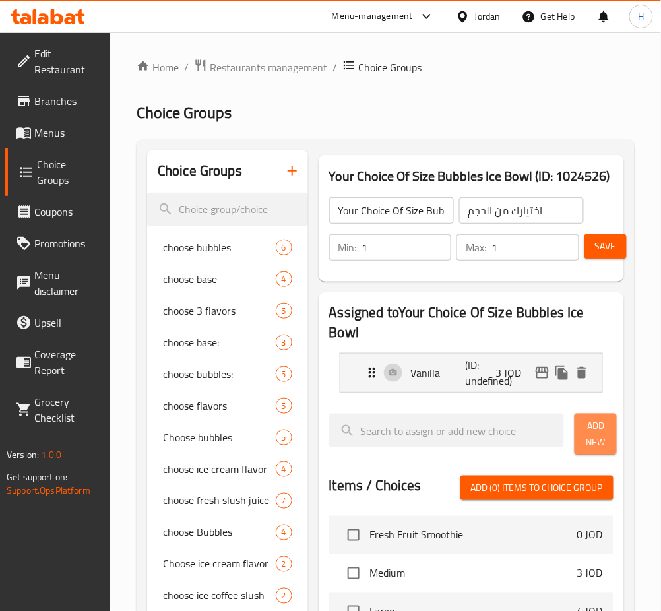
drag, startPoint x: 596, startPoint y: 430, endPoint x: 583, endPoint y: 468, distance: 40.5
click at [596, 429] on span "Add New" at bounding box center [595, 434] width 21 height 33
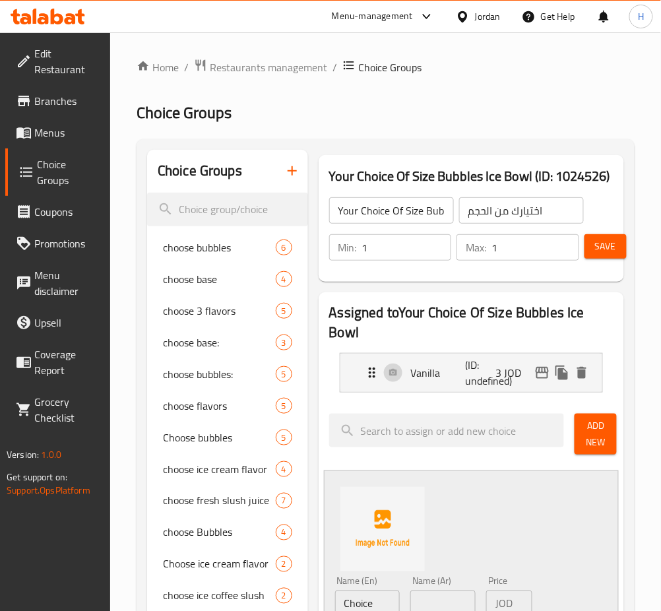
click at [381, 596] on input "Choice" at bounding box center [367, 603] width 65 height 26
click at [386, 596] on input "Choice" at bounding box center [367, 603] width 65 height 26
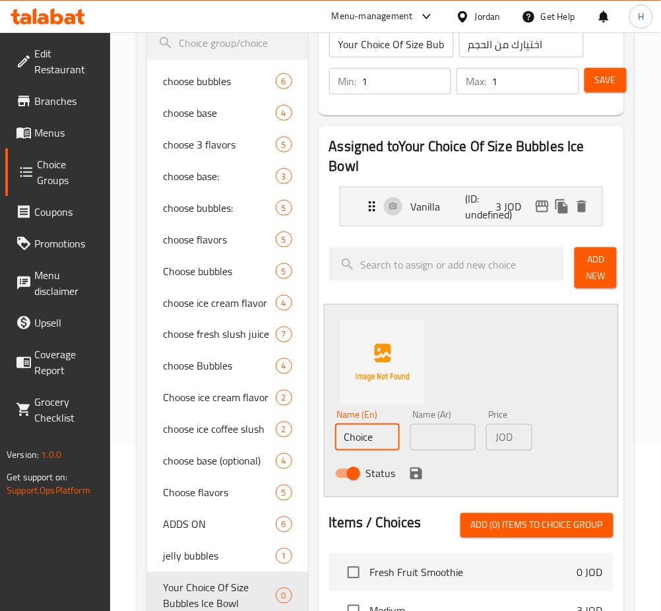
scroll to position [175, 0]
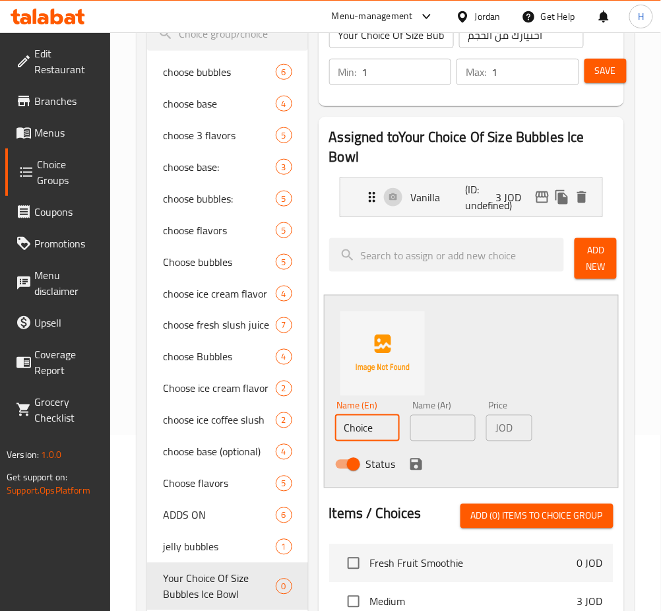
click at [381, 429] on input "Choice" at bounding box center [367, 428] width 65 height 26
type input "Chocolate"
type input "شوكلاتة"
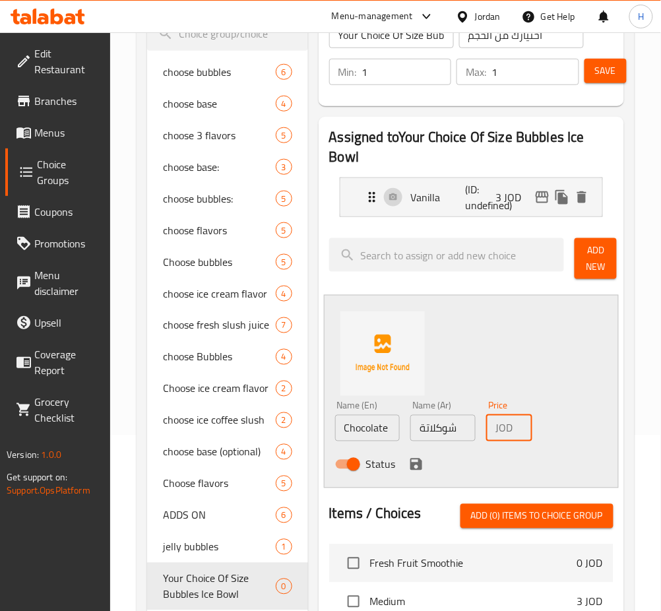
click at [431, 425] on input "شوكلاتة" at bounding box center [442, 428] width 65 height 26
click at [470, 429] on input "شوكلاتة" at bounding box center [442, 428] width 65 height 26
type input "3"
click at [415, 460] on icon "save" at bounding box center [416, 464] width 16 height 16
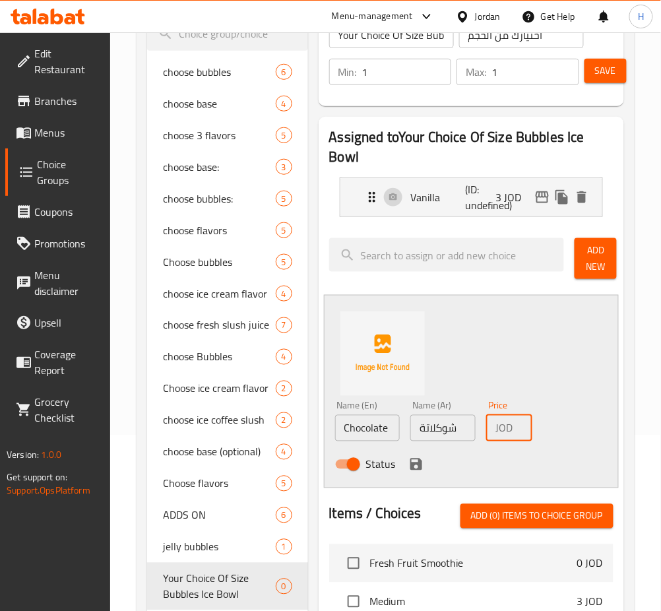
scroll to position [0, 0]
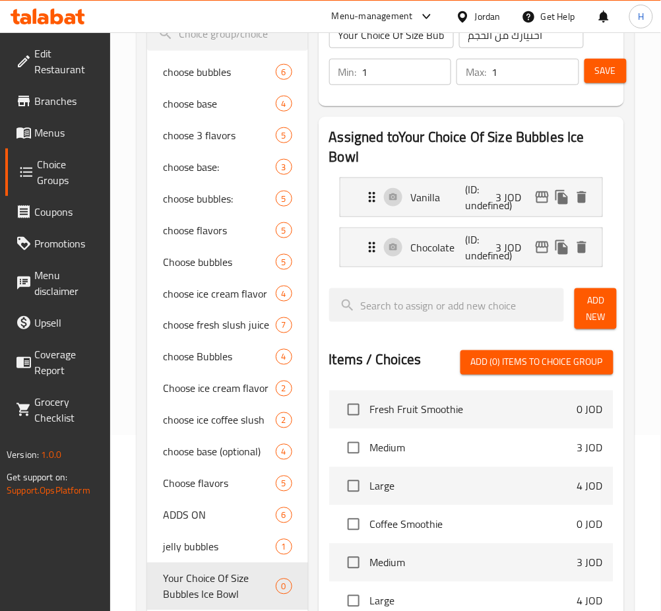
drag, startPoint x: 599, startPoint y: 71, endPoint x: 602, endPoint y: 79, distance: 9.0
click at [599, 71] on span "Save" at bounding box center [605, 71] width 21 height 16
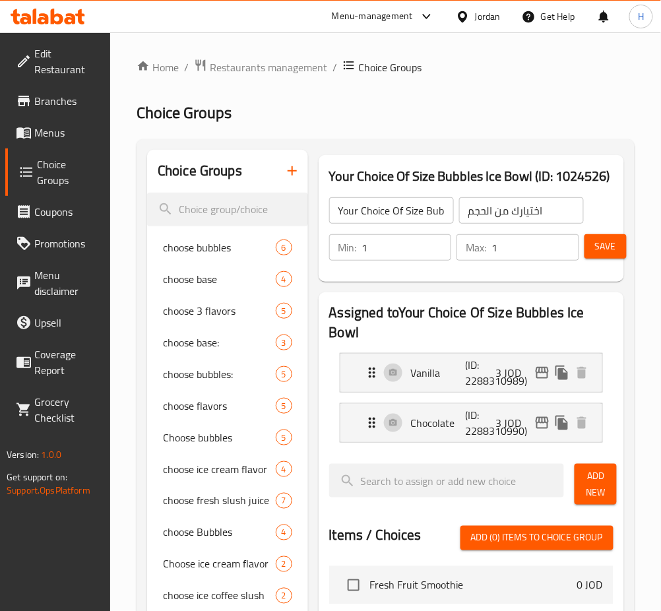
click at [592, 254] on button "Save" at bounding box center [605, 246] width 42 height 24
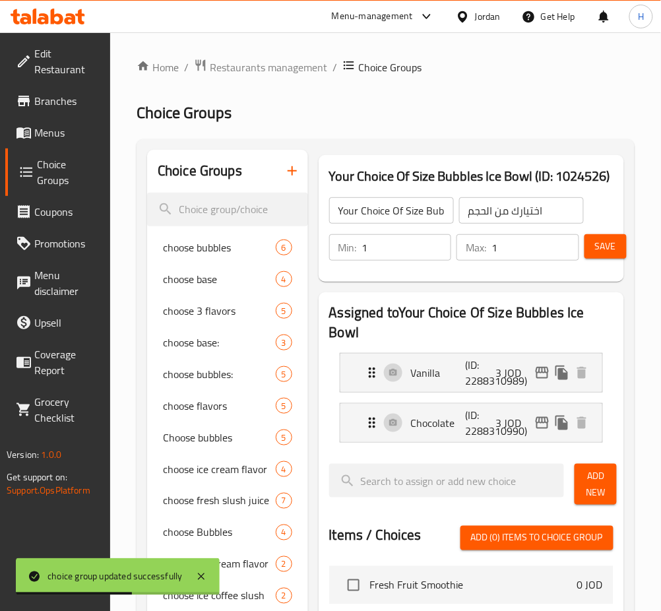
click at [503, 114] on h2 "Choice Groups" at bounding box center [386, 112] width 498 height 21
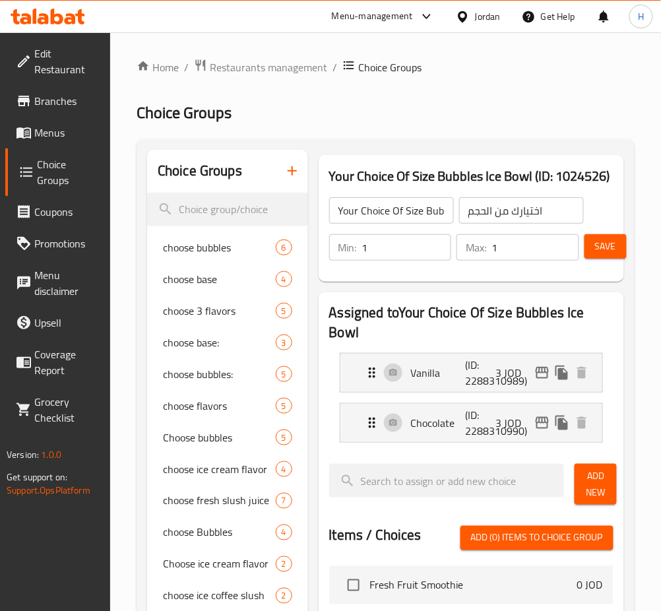
click at [387, 179] on h3 "Your Choice Of Size Bubbles Ice Bowl (ID: 1024526)" at bounding box center [471, 176] width 284 height 21
click at [386, 180] on h3 "Your Choice Of Size Bubbles Ice Bowl (ID: 1024526)" at bounding box center [471, 176] width 284 height 21
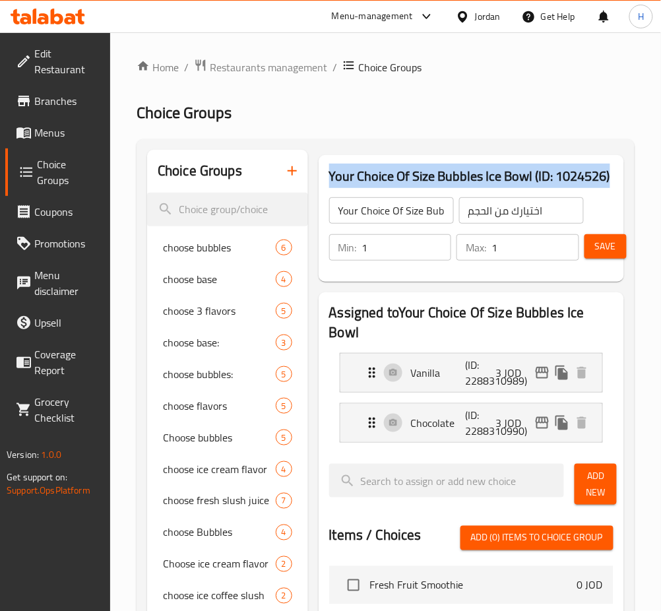
click at [386, 180] on h3 "Your Choice Of Size Bubbles Ice Bowl (ID: 1024526)" at bounding box center [471, 176] width 284 height 21
click at [386, 181] on h3 "Your Choice Of Size Bubbles Ice Bowl (ID: 1024526)" at bounding box center [471, 176] width 284 height 21
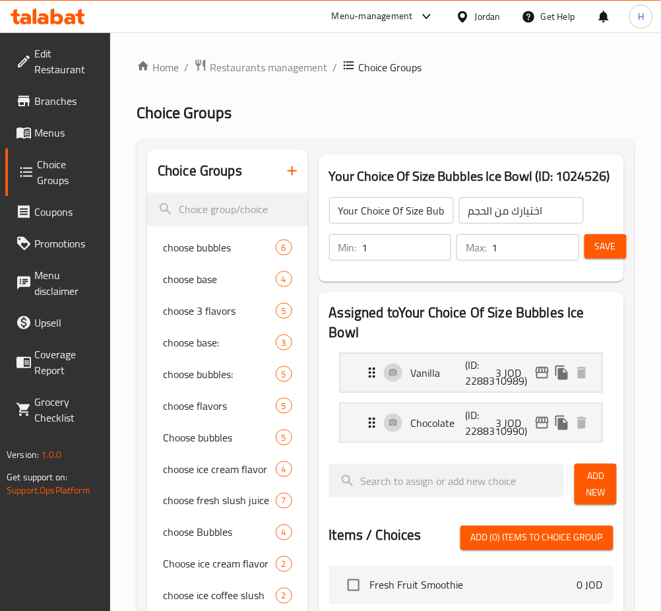
click at [427, 63] on ol "Home / Restaurants management / Choice Groups" at bounding box center [386, 67] width 498 height 17
click at [615, 253] on button "Save" at bounding box center [605, 246] width 42 height 24
click at [607, 249] on span "Save" at bounding box center [605, 246] width 21 height 16
click at [391, 148] on div "Choice Groups choose bubbles 6 choose base 4 choose 3 flavors 5 choose base: 3 …" at bounding box center [386, 592] width 498 height 907
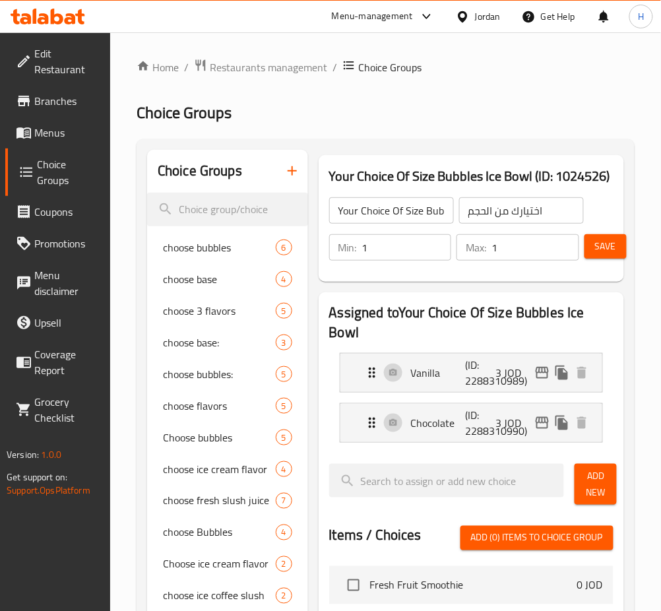
click at [452, 144] on div "Choice Groups choose bubbles 6 choose base 4 choose 3 flavors 5 choose base: 3 …" at bounding box center [386, 592] width 498 height 907
click at [596, 249] on span "Save" at bounding box center [605, 246] width 21 height 16
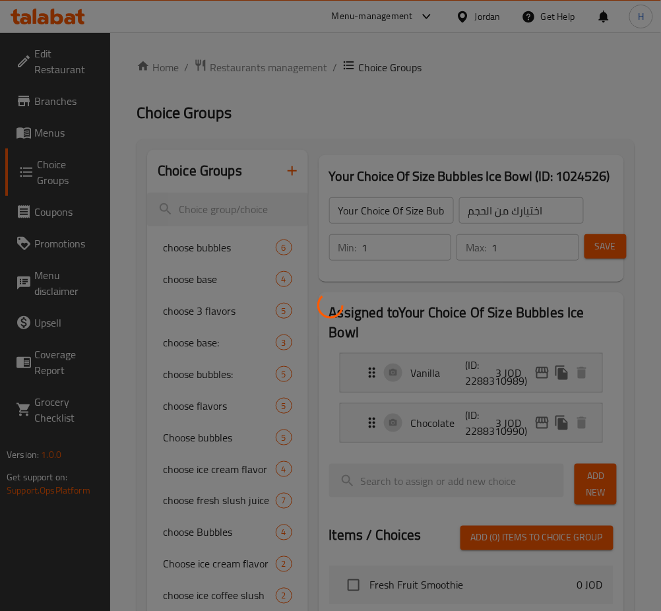
click at [416, 139] on div at bounding box center [330, 305] width 661 height 611
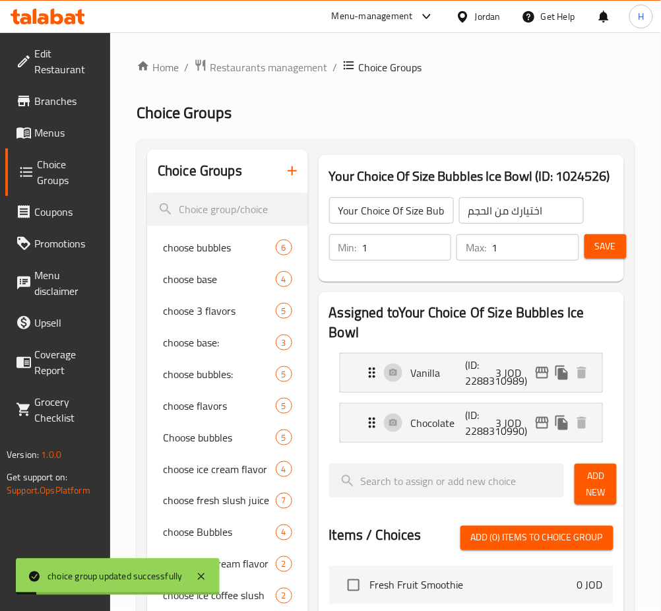
click at [413, 190] on div "Your Choice Of Size Bubbles Ice Bowl ​ اختيارك من الحجم ​" at bounding box center [456, 210] width 270 height 42
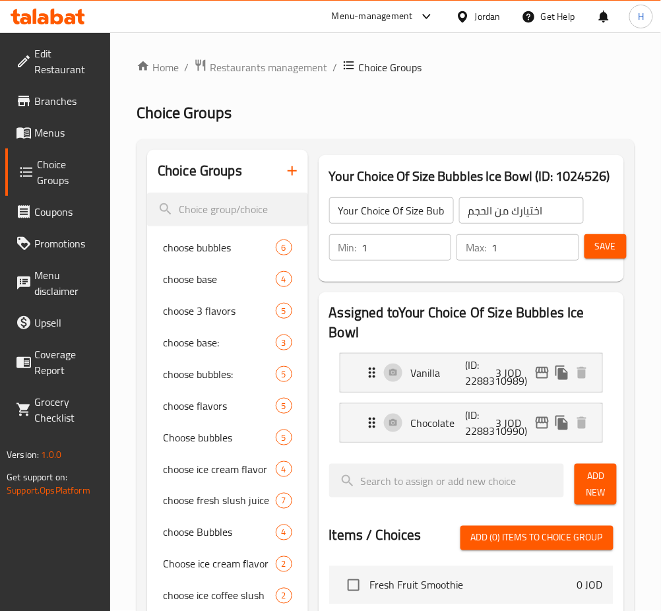
click at [257, 125] on div "Home / Restaurants management / Choice Groups Choice Groups Choice Groups choos…" at bounding box center [386, 552] width 498 height 987
click at [441, 383] on div "Vanilla (ID: 2288310989) 3 JOD" at bounding box center [475, 373] width 222 height 38
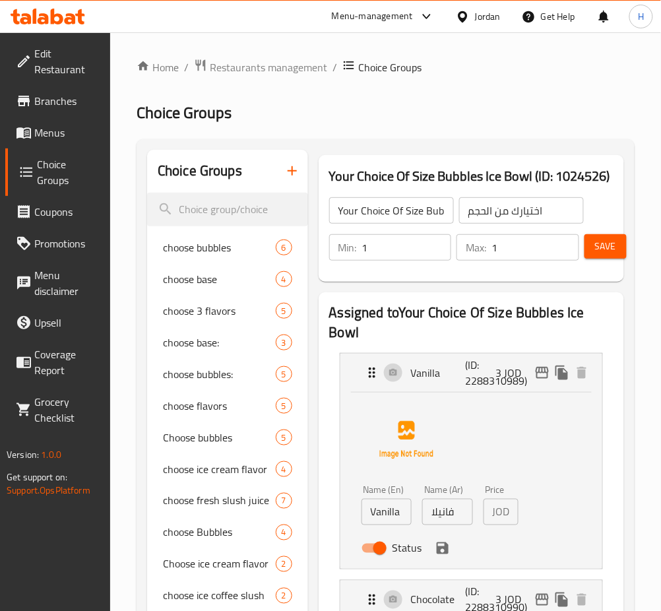
click at [400, 520] on input "Vanilla" at bounding box center [386, 512] width 51 height 26
type input "Small"
type input "صغير"
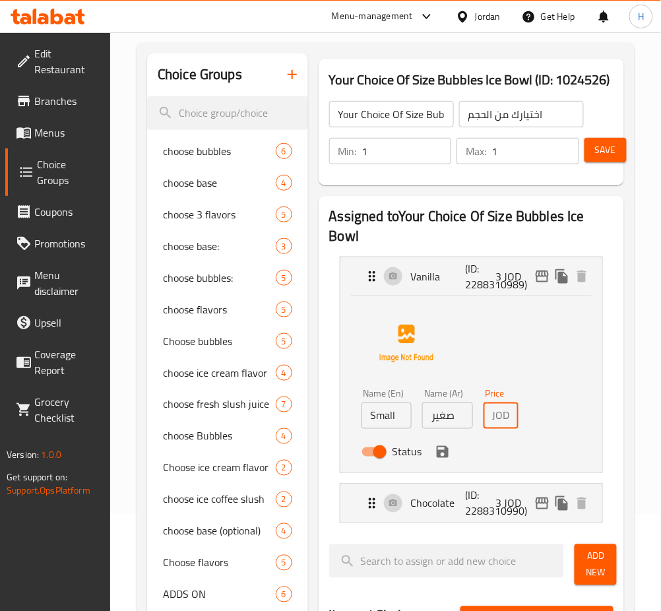
scroll to position [264, 0]
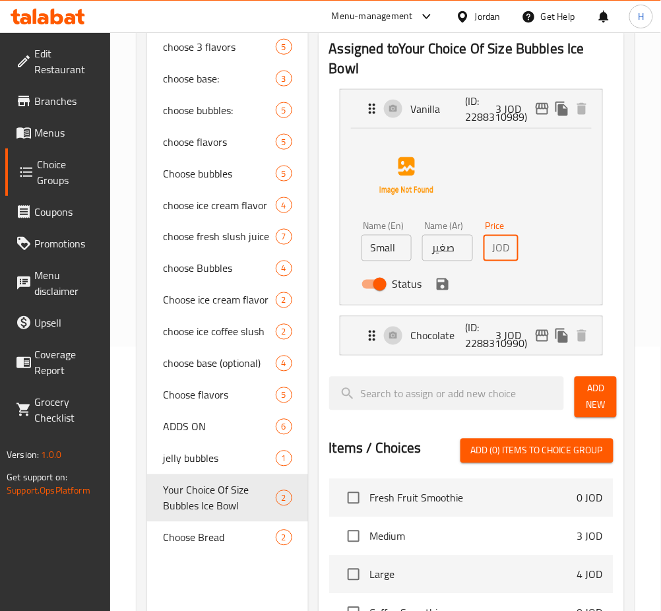
click at [443, 288] on icon "save" at bounding box center [443, 284] width 16 height 16
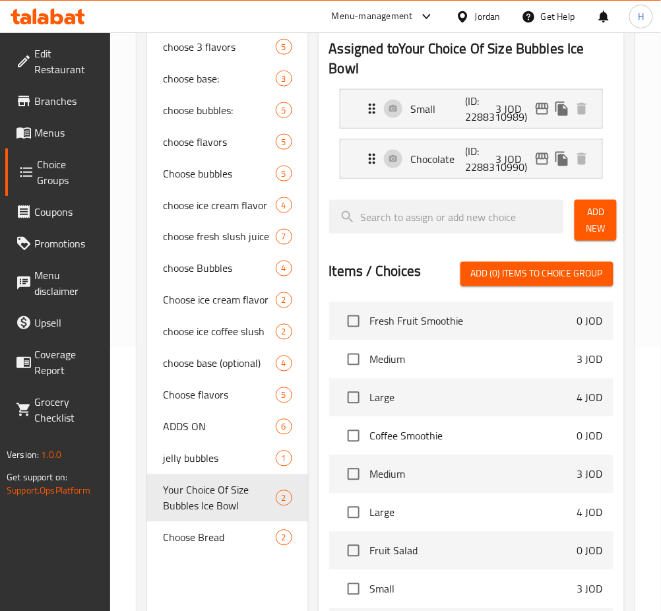
scroll to position [0, 0]
click at [470, 159] on p "(ID: 2288310990)" at bounding box center [484, 159] width 36 height 32
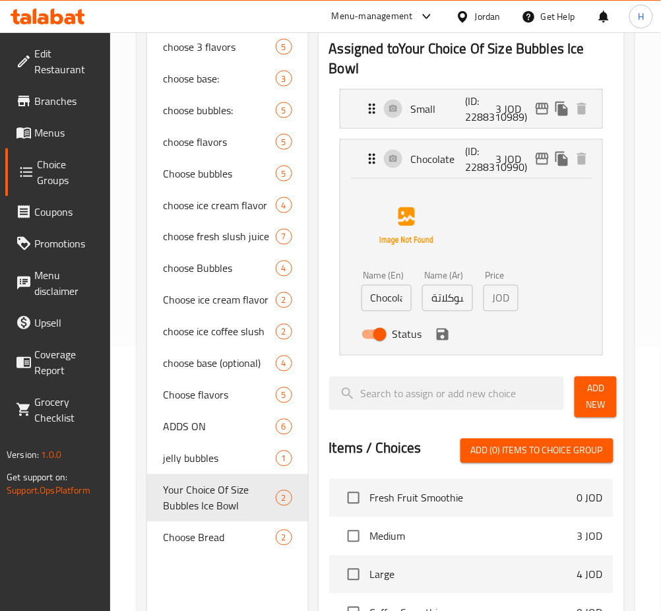
click at [406, 301] on input "Chocolate" at bounding box center [386, 298] width 51 height 26
type input "Medium"
type input "وسط"
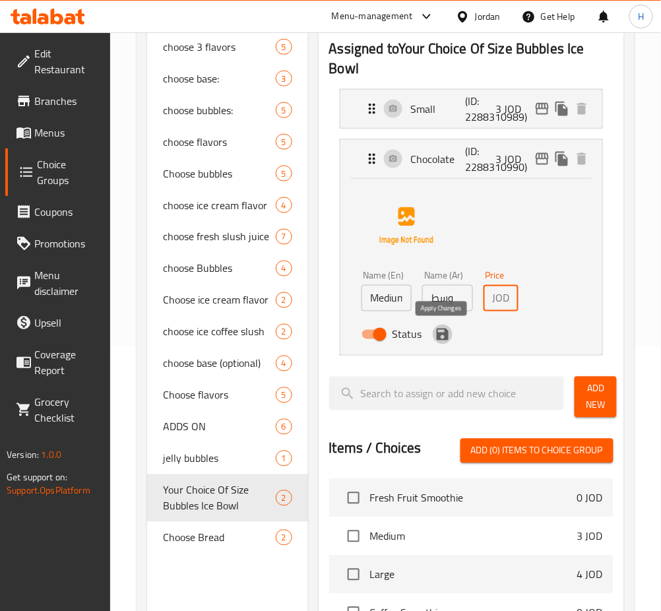
click at [441, 342] on icon "save" at bounding box center [443, 335] width 16 height 16
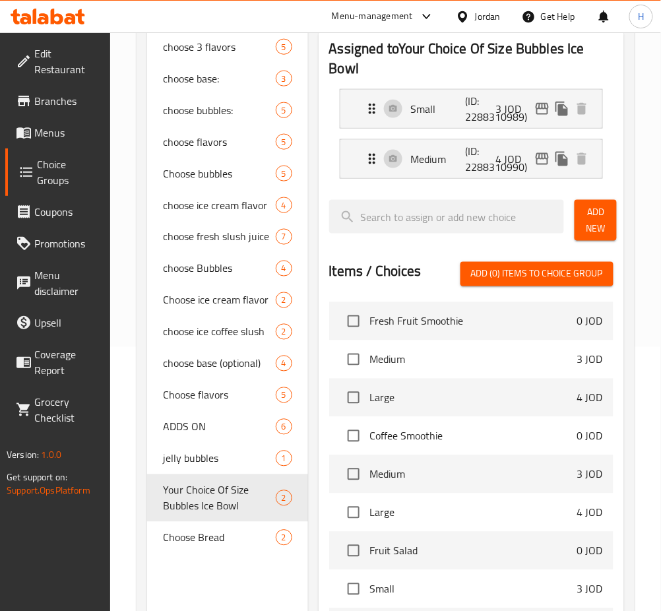
type input "4"
click at [590, 220] on span "Add New" at bounding box center [595, 220] width 21 height 33
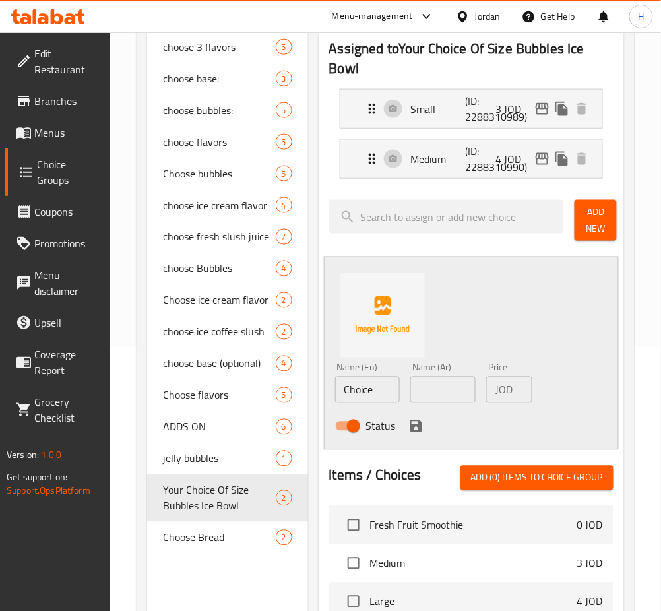
click at [388, 383] on input "Choice" at bounding box center [367, 390] width 65 height 26
type input "Large"
type input "كبير"
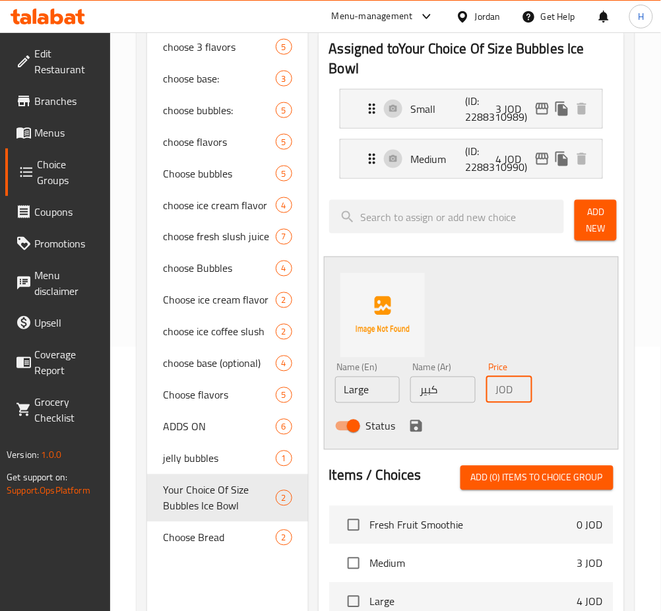
type input "5"
click at [420, 421] on icon "save" at bounding box center [416, 426] width 16 height 16
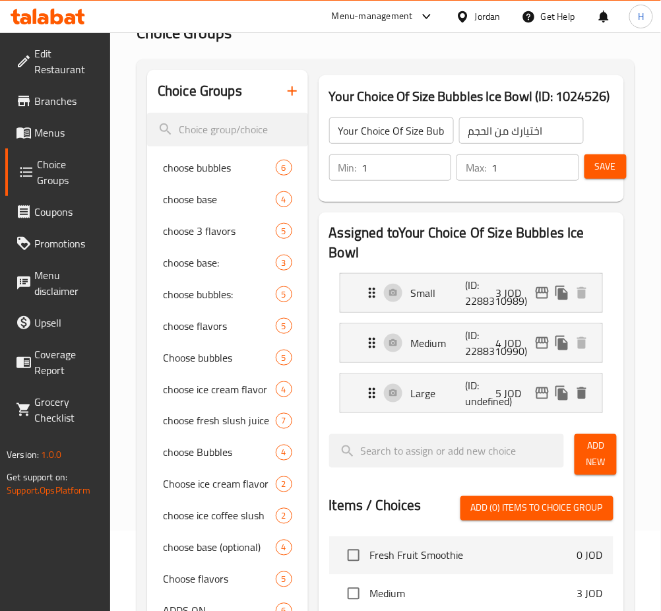
scroll to position [0, 0]
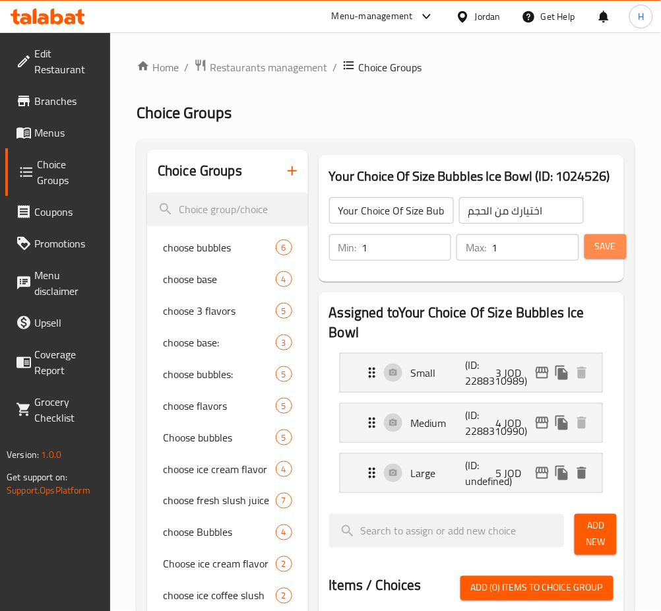
click at [597, 249] on span "Save" at bounding box center [605, 246] width 21 height 16
click at [607, 242] on span "Save" at bounding box center [605, 246] width 21 height 16
click at [290, 168] on icon "button" at bounding box center [292, 171] width 16 height 16
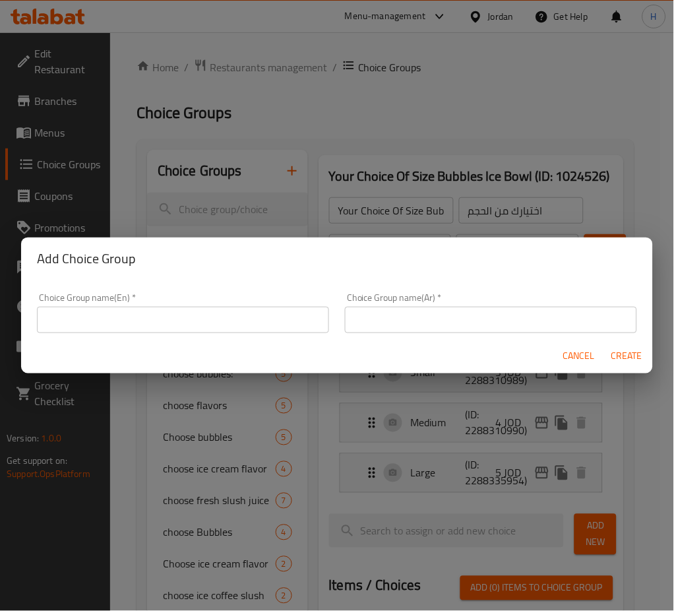
click at [225, 325] on input "text" at bounding box center [183, 320] width 292 height 26
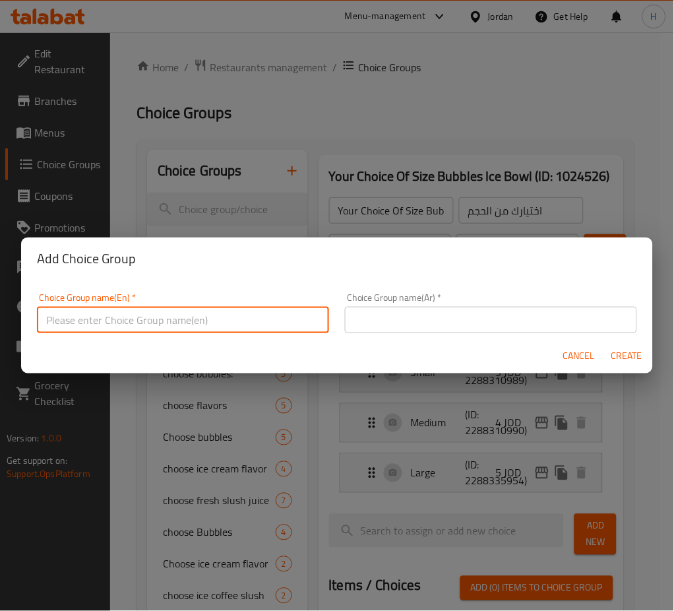
click at [258, 325] on input "text" at bounding box center [183, 320] width 292 height 26
type input "Your Choice Of 5 Fruits"
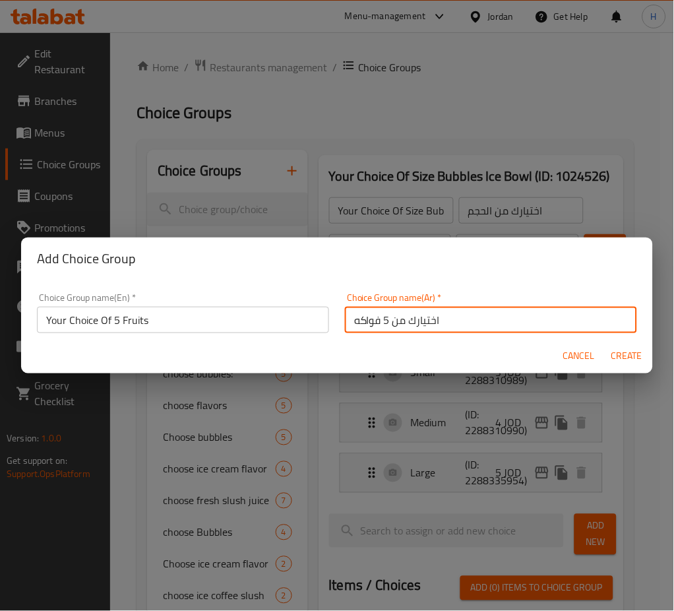
type input "اختيارك من 5 فواكه"
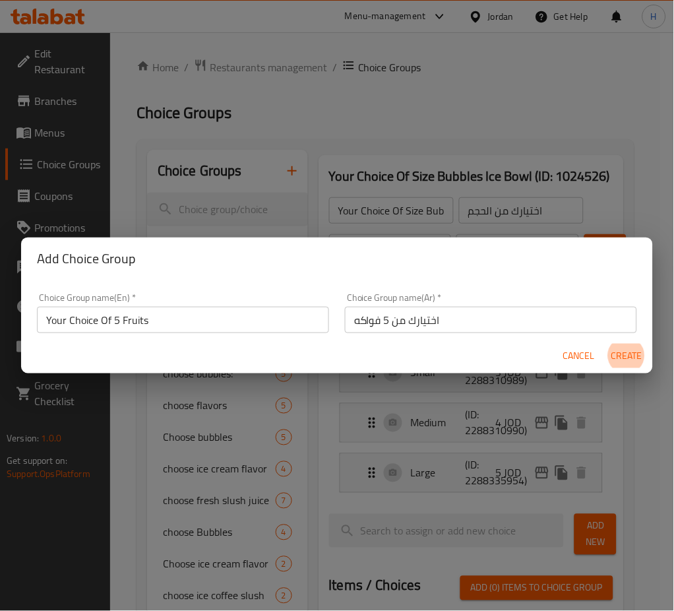
click at [606, 344] on button "Create" at bounding box center [627, 356] width 42 height 24
type input "Your Choice Of 5 Fruits"
type input "اختيارك من 5 فواكه"
type input "0"
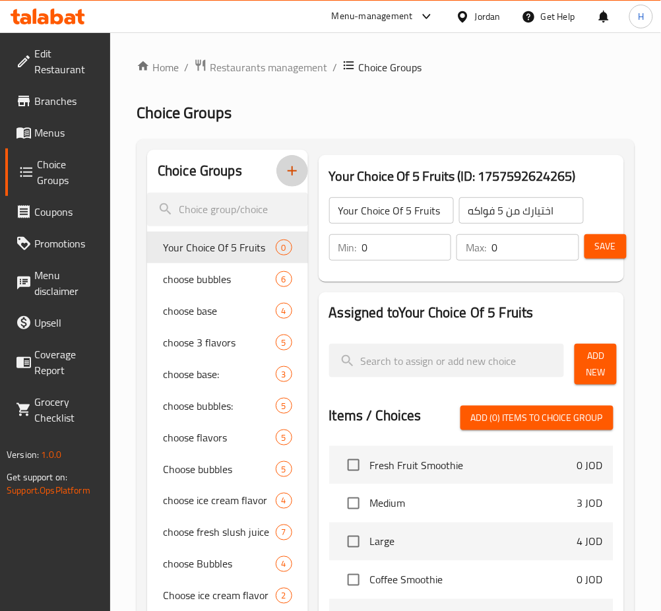
click at [399, 236] on input "0" at bounding box center [407, 247] width 90 height 26
type input "5"
click at [602, 350] on span "Add New" at bounding box center [595, 364] width 21 height 33
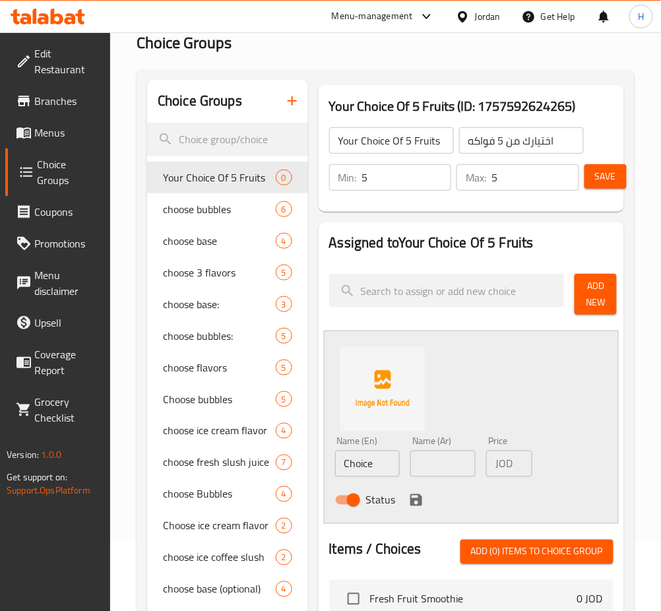
scroll to position [352, 0]
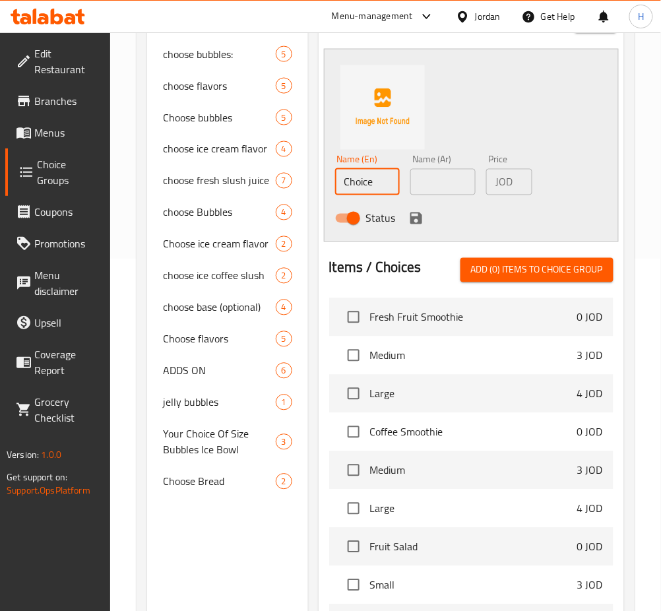
click at [381, 187] on input "Choice" at bounding box center [367, 182] width 65 height 26
click at [385, 183] on input "Choice" at bounding box center [367, 182] width 65 height 26
click at [385, 185] on input "Choice" at bounding box center [367, 182] width 65 height 26
type input "Apple"
type input "تفاح"
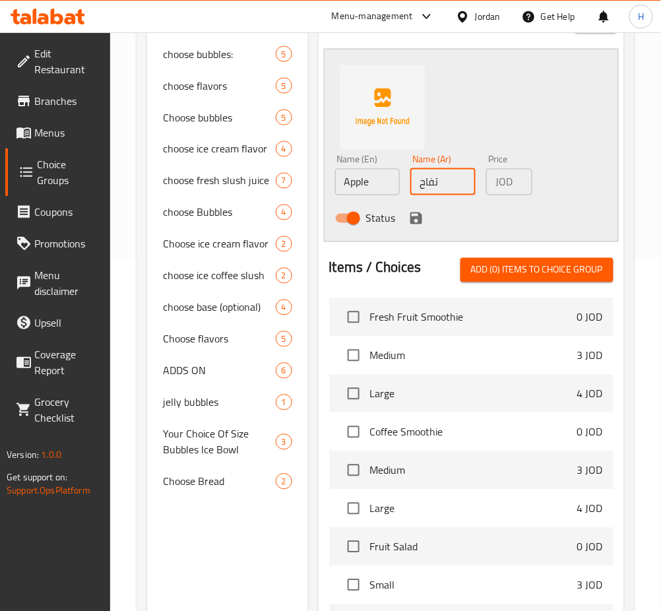
click at [410, 223] on icon "save" at bounding box center [416, 218] width 12 height 12
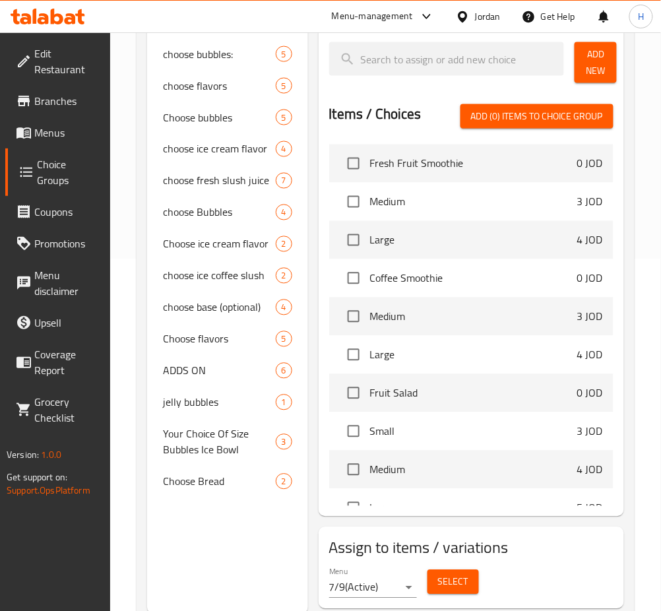
drag, startPoint x: 599, startPoint y: 64, endPoint x: 586, endPoint y: 92, distance: 30.4
click at [600, 63] on span "Add New" at bounding box center [595, 62] width 21 height 33
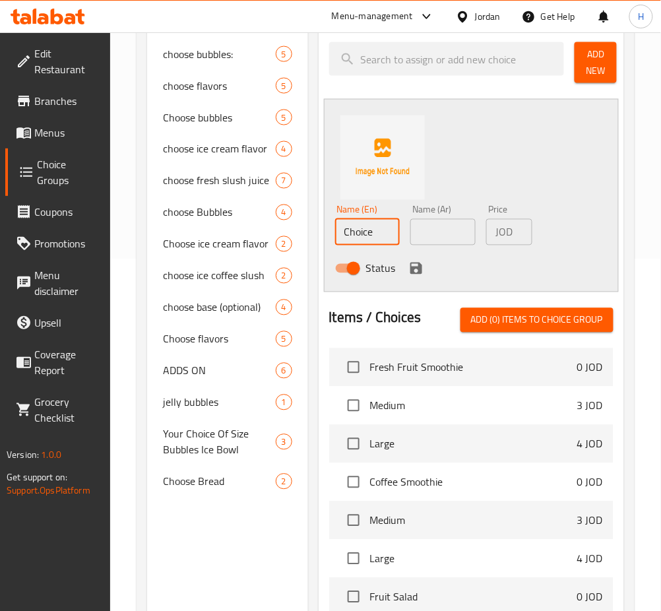
click at [381, 231] on input "Choice" at bounding box center [367, 232] width 65 height 26
type input "Mango"
type input "مانجو"
click at [416, 270] on icon "save" at bounding box center [416, 269] width 16 height 16
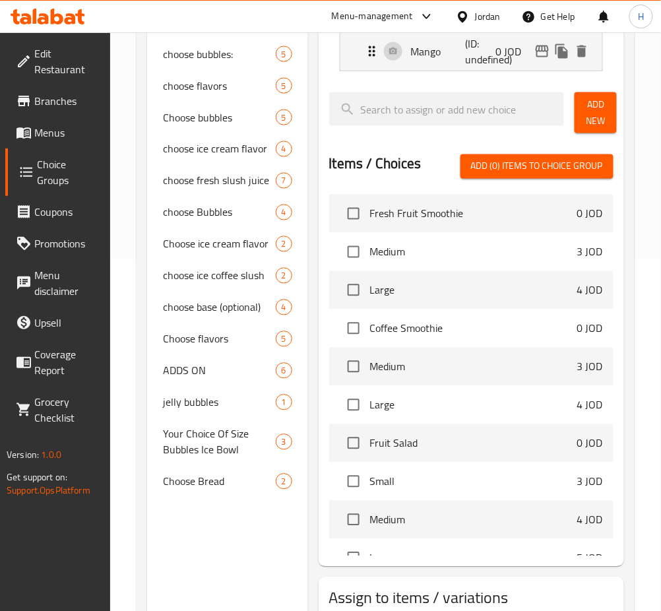
click at [577, 106] on button "Add New" at bounding box center [596, 112] width 42 height 41
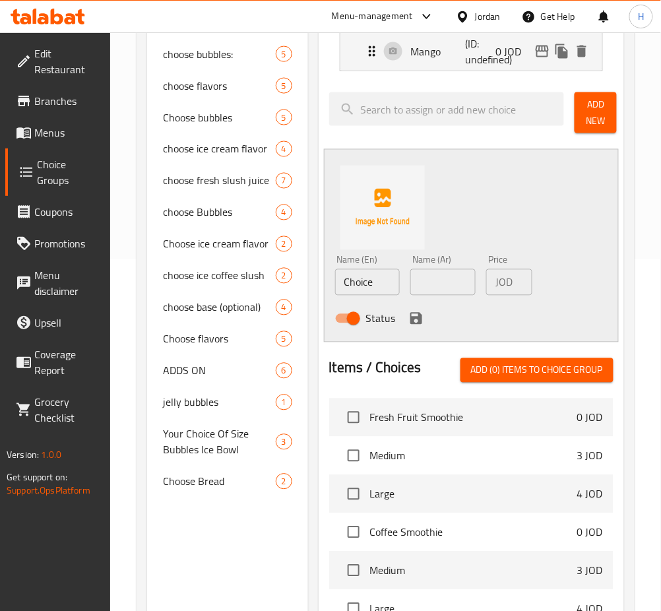
click at [382, 284] on input "Choice" at bounding box center [367, 282] width 65 height 26
type input "0"
click at [382, 284] on input "Choice" at bounding box center [367, 282] width 65 height 26
click at [378, 284] on input "Choice" at bounding box center [367, 282] width 65 height 26
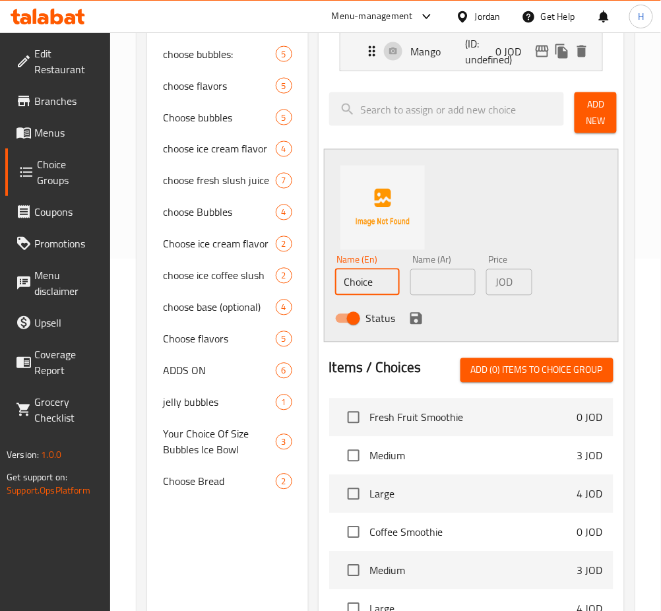
click at [378, 284] on input "Choice" at bounding box center [367, 282] width 65 height 26
type input "Cherry"
type input "كرز"
click at [408, 319] on icon "save" at bounding box center [416, 319] width 16 height 16
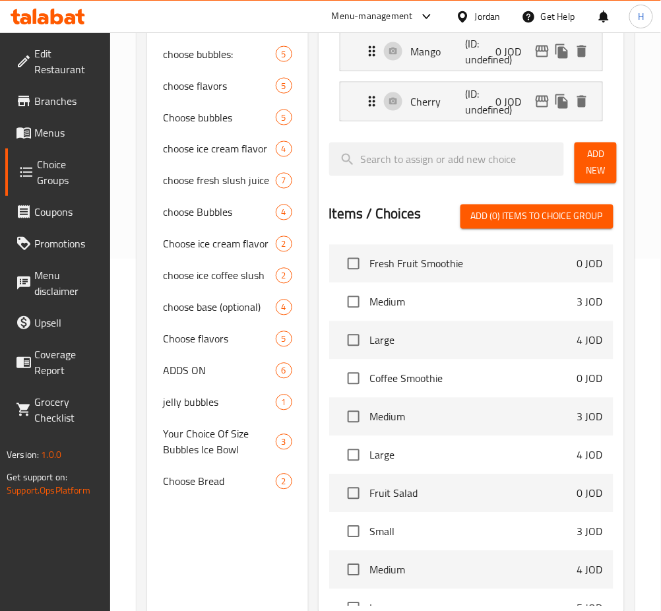
click at [606, 167] on span "Add New" at bounding box center [595, 162] width 21 height 33
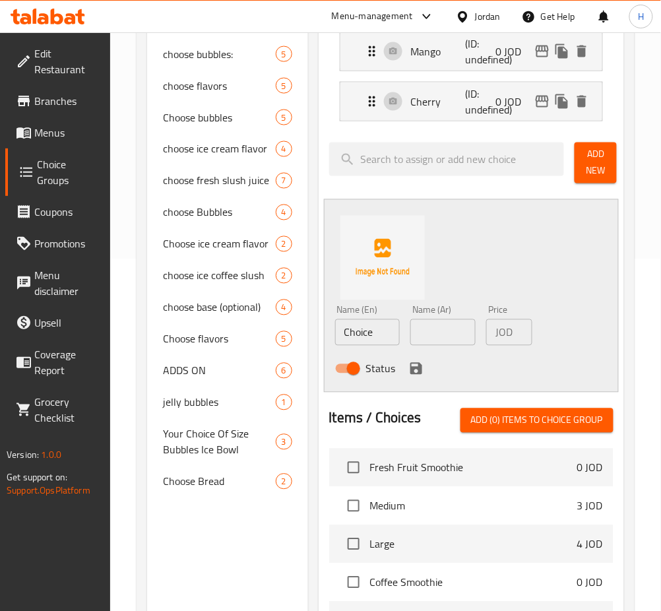
click at [387, 317] on div "Name (En) Choice Name (En)" at bounding box center [367, 325] width 65 height 40
click at [380, 327] on input "Choice" at bounding box center [367, 332] width 65 height 26
click at [396, 332] on input "Choice" at bounding box center [367, 332] width 65 height 26
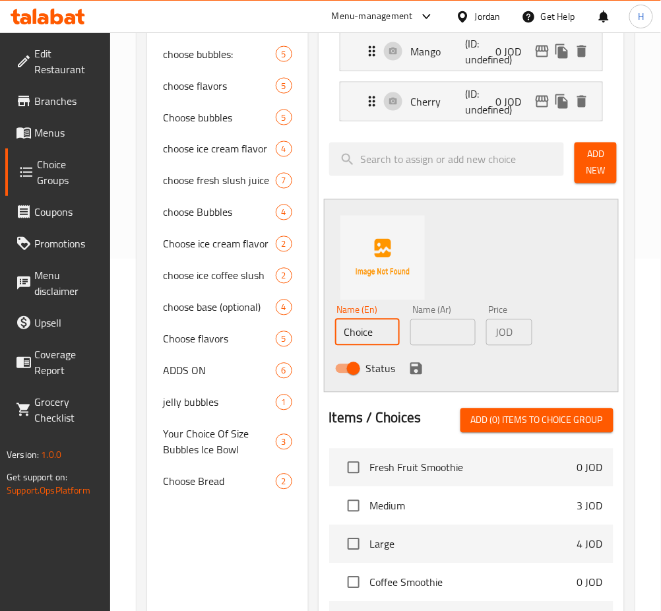
click at [396, 332] on input "Choice" at bounding box center [367, 332] width 65 height 26
type input "Melon"
type input "شمام"
click at [410, 366] on icon "save" at bounding box center [416, 369] width 12 height 12
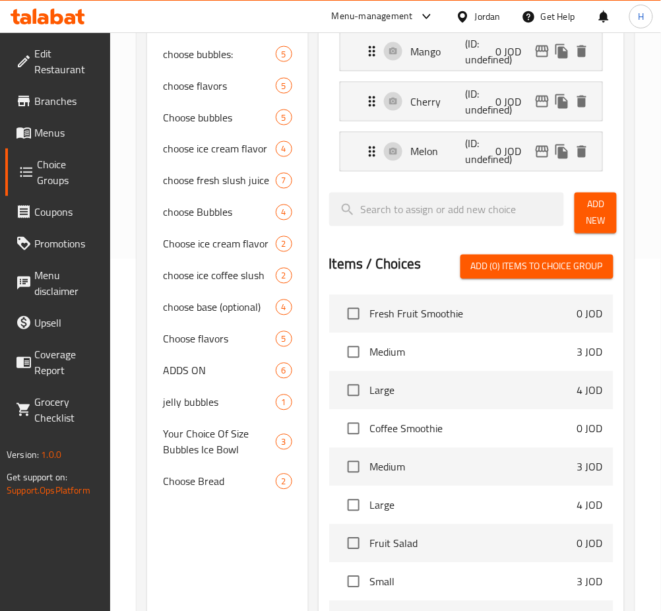
drag, startPoint x: 597, startPoint y: 212, endPoint x: 596, endPoint y: 221, distance: 9.3
click at [596, 214] on span "Add New" at bounding box center [595, 213] width 21 height 33
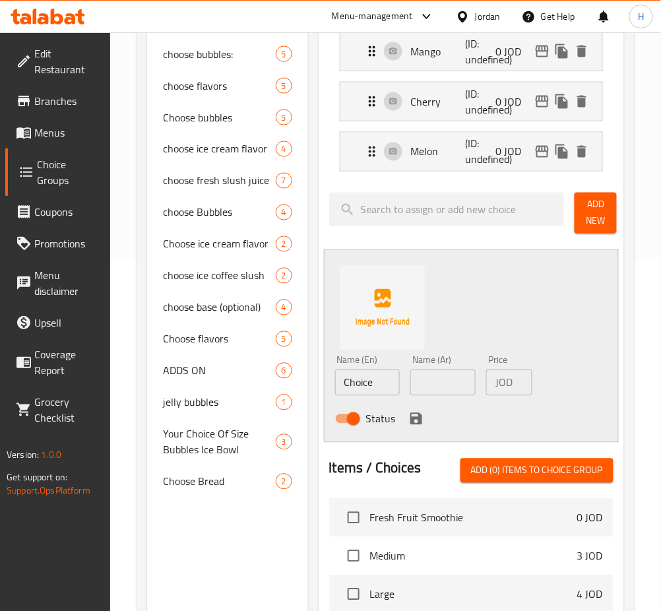
click at [381, 389] on input "Choice" at bounding box center [367, 382] width 65 height 26
type input "P"
type input "Lemon"
type input "ليمون"
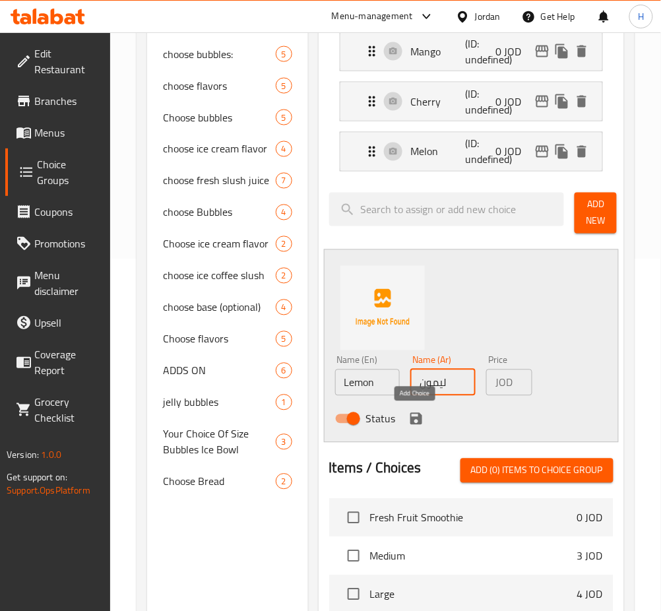
click at [408, 416] on icon "save" at bounding box center [416, 419] width 16 height 16
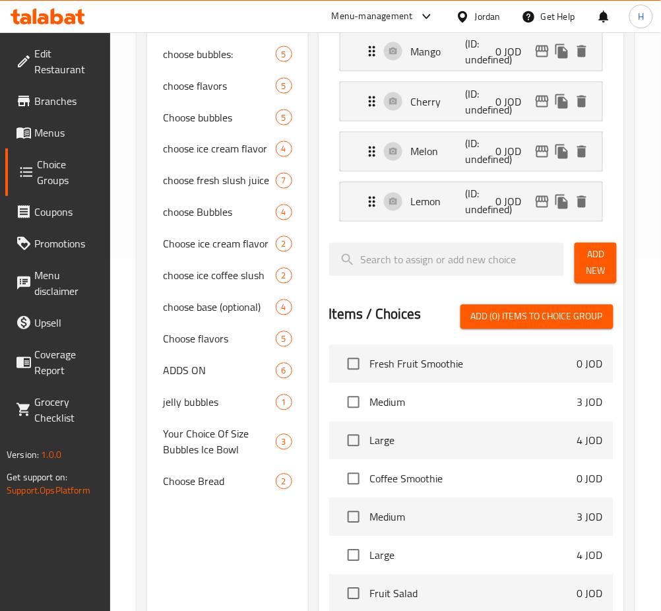
click at [577, 269] on button "Add New" at bounding box center [596, 263] width 42 height 41
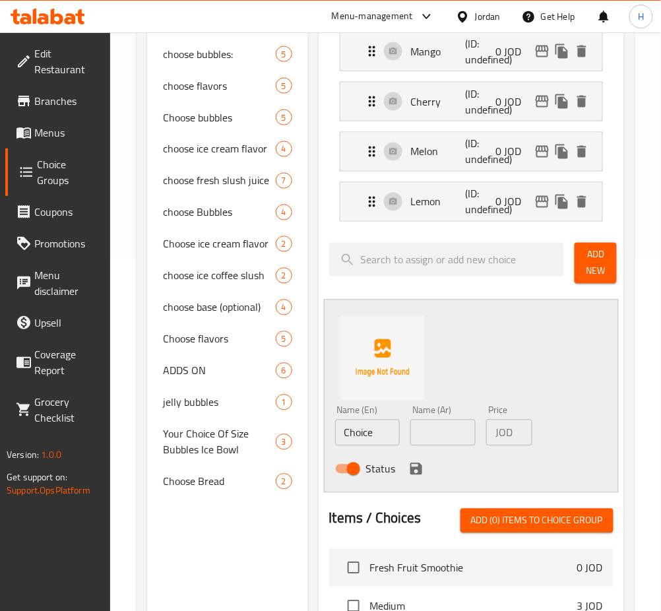
click at [389, 427] on input "Choice" at bounding box center [367, 433] width 65 height 26
type input "Banana"
type input "موز"
click at [416, 478] on button "save" at bounding box center [416, 469] width 20 height 20
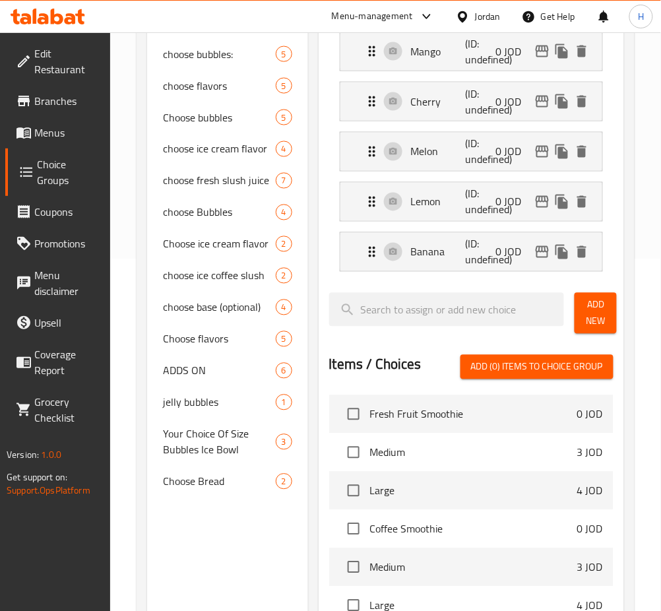
click at [583, 307] on button "Add New" at bounding box center [596, 313] width 42 height 41
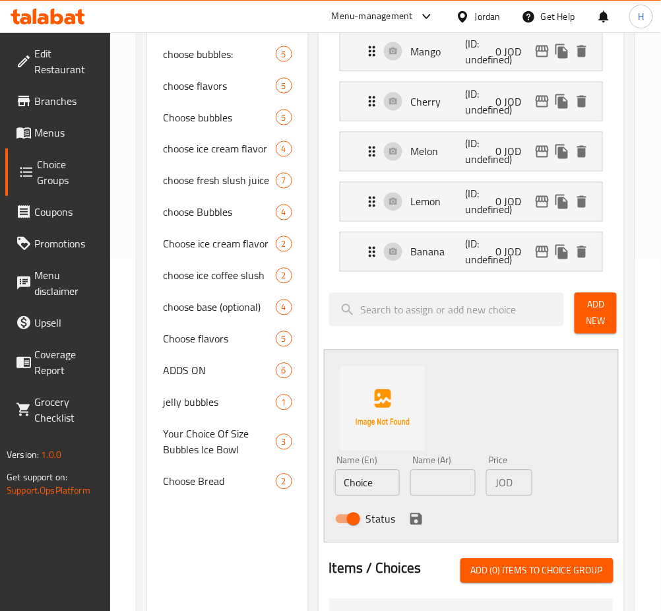
click at [374, 489] on input "Choice" at bounding box center [367, 483] width 65 height 26
type input "Strawberry"
type input "فراولة"
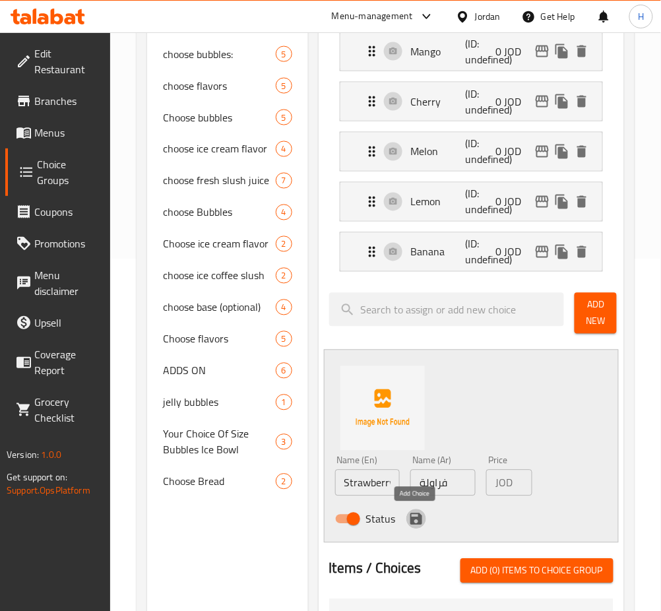
click at [416, 518] on icon "save" at bounding box center [416, 519] width 12 height 12
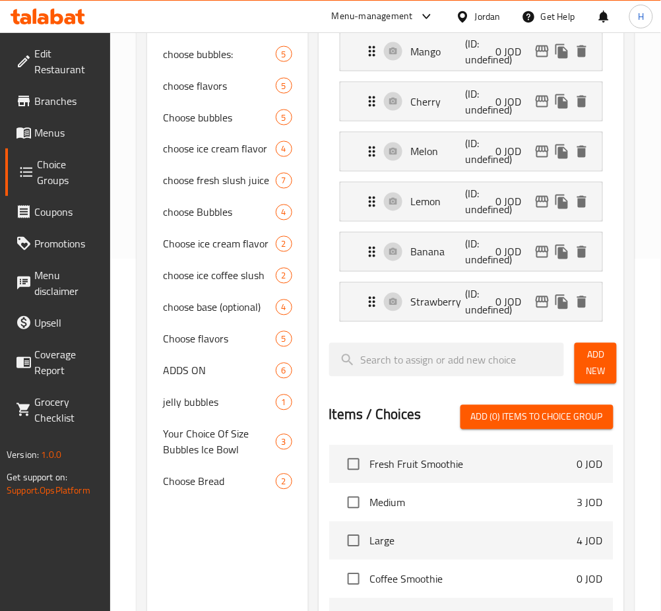
click at [598, 365] on span "Add New" at bounding box center [595, 363] width 21 height 33
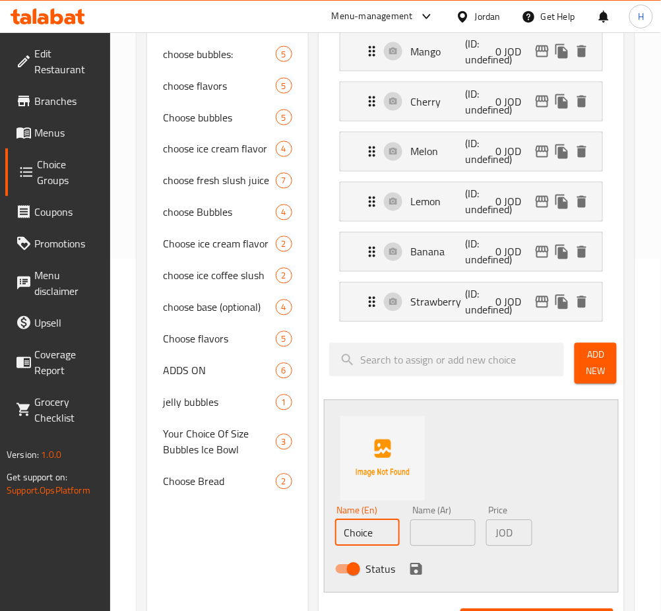
click at [381, 542] on input "Choice" at bounding box center [367, 533] width 65 height 26
type input "Pomegranate"
type input "رمان"
click at [409, 575] on icon "save" at bounding box center [416, 569] width 16 height 16
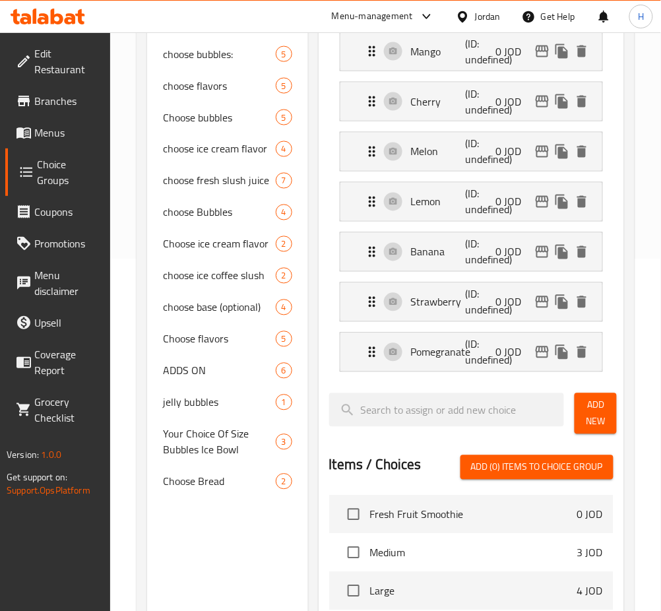
drag, startPoint x: 604, startPoint y: 414, endPoint x: 591, endPoint y: 425, distance: 17.3
click at [603, 416] on span "Add New" at bounding box center [595, 413] width 21 height 33
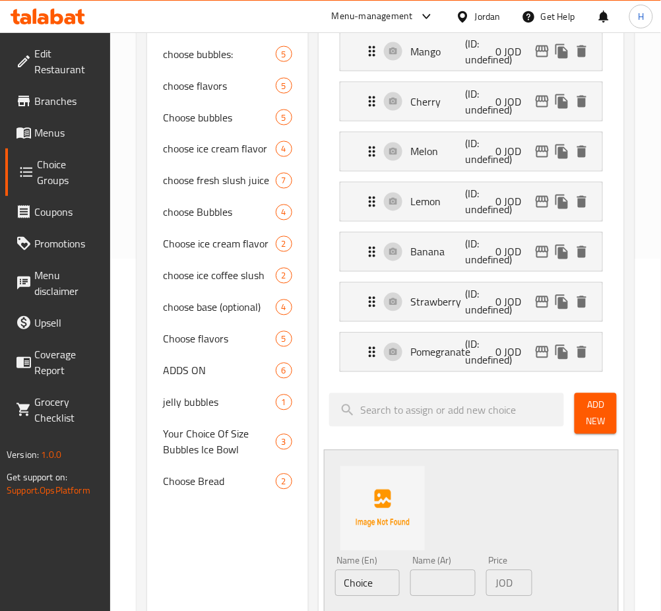
click at [375, 590] on input "Choice" at bounding box center [367, 583] width 65 height 26
type input "Watermelon"
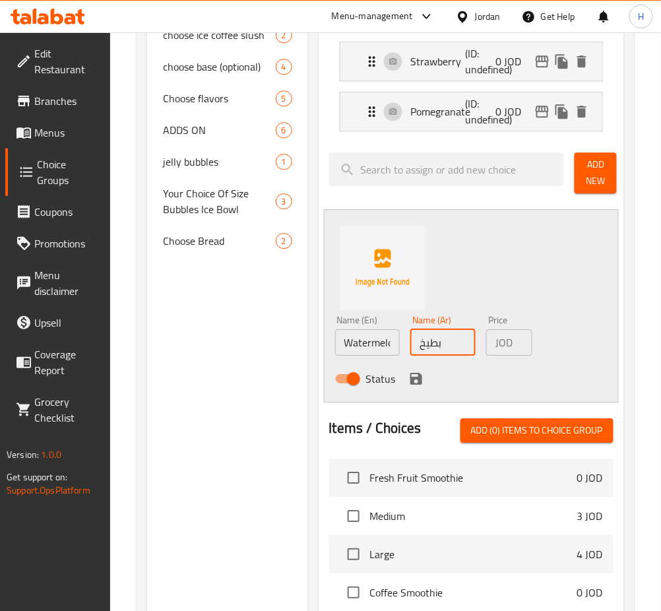
scroll to position [615, 0]
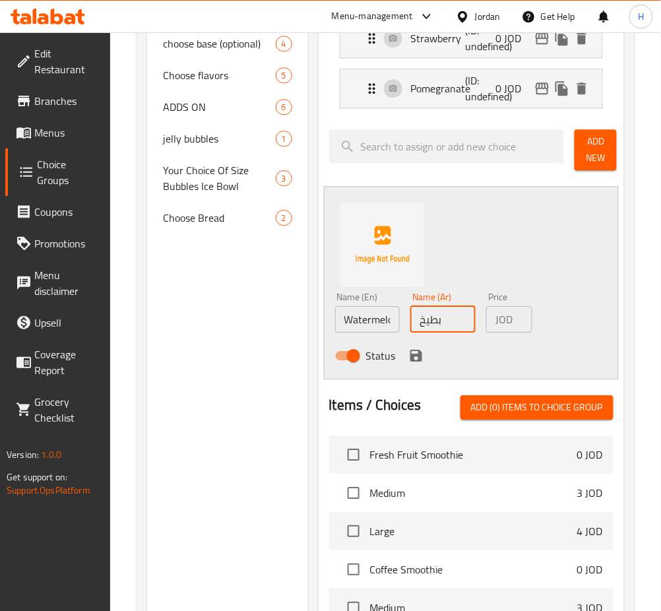
type input "بطيخ"
click at [421, 355] on icon "save" at bounding box center [416, 356] width 16 height 16
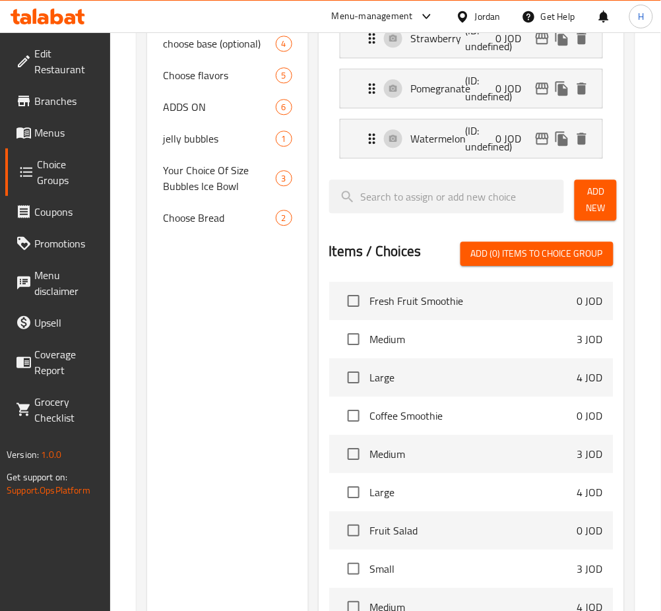
click at [596, 216] on span "Add New" at bounding box center [595, 199] width 21 height 33
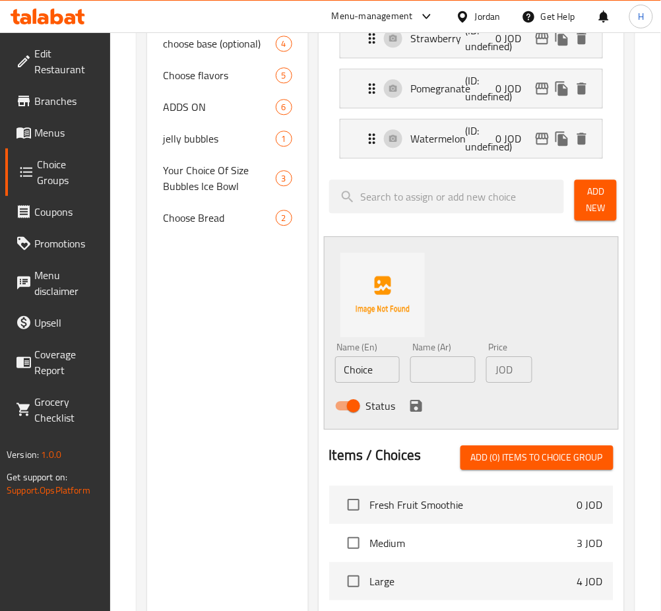
click at [384, 374] on input "Choice" at bounding box center [367, 369] width 65 height 26
type input "Guava"
click at [437, 369] on input "text" at bounding box center [442, 369] width 65 height 26
type input "جوافة"
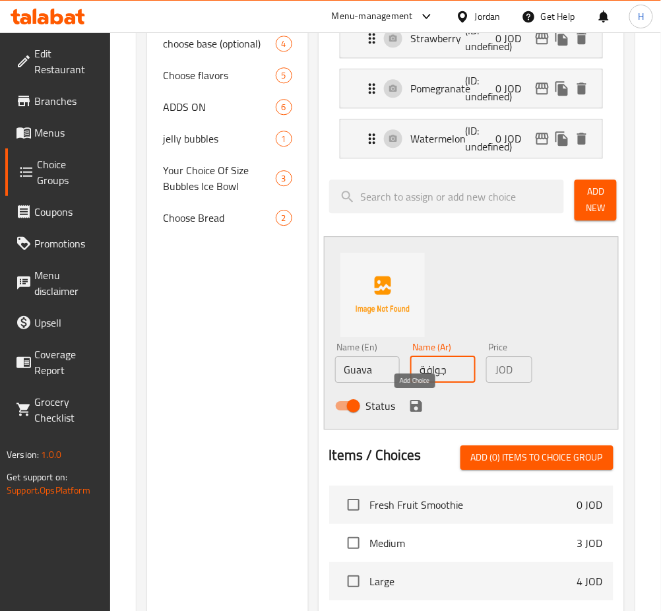
click at [412, 410] on icon "save" at bounding box center [416, 406] width 12 height 12
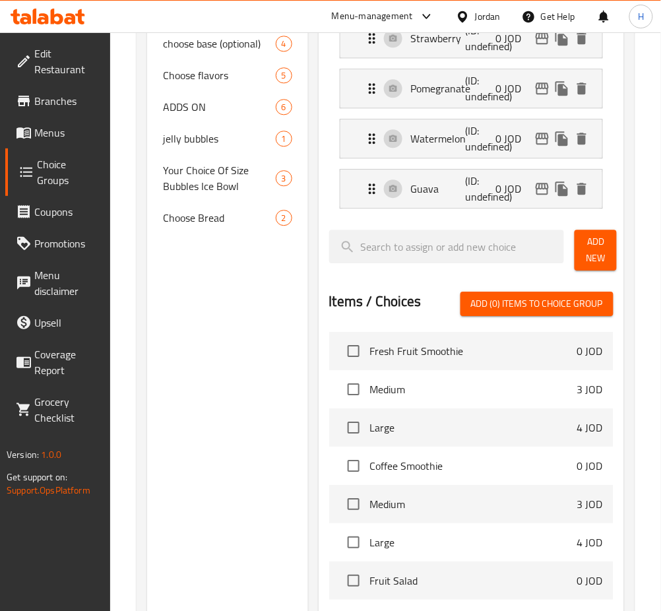
click at [594, 260] on span "Add New" at bounding box center [595, 250] width 21 height 33
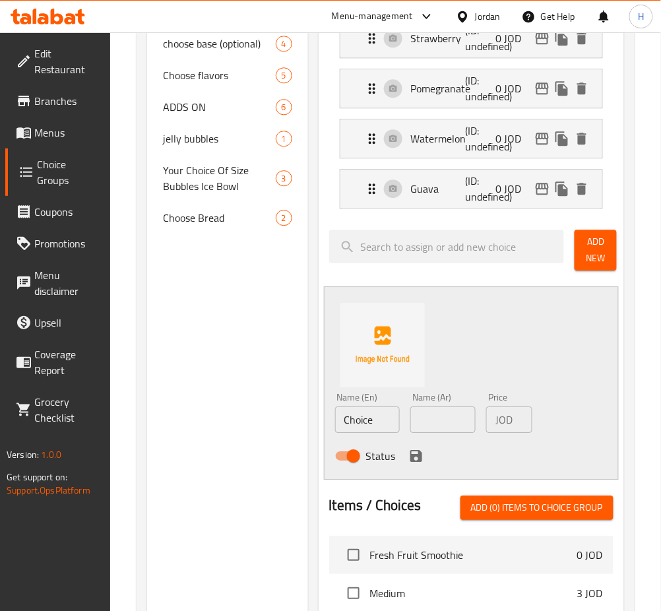
click at [391, 419] on input "Choice" at bounding box center [367, 419] width 65 height 26
click at [391, 416] on input "Choice" at bounding box center [367, 419] width 65 height 26
type input "Cream"
type input "قشطة"
click at [403, 458] on div "Status" at bounding box center [443, 456] width 227 height 36
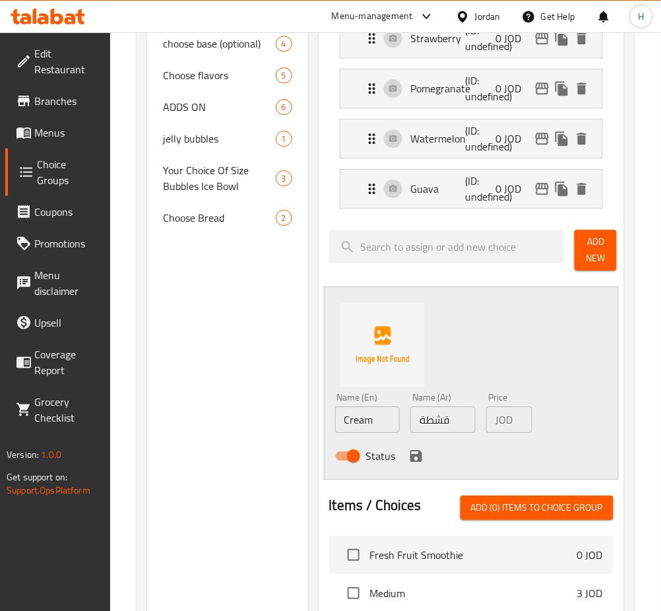
click at [410, 454] on icon "save" at bounding box center [416, 456] width 12 height 12
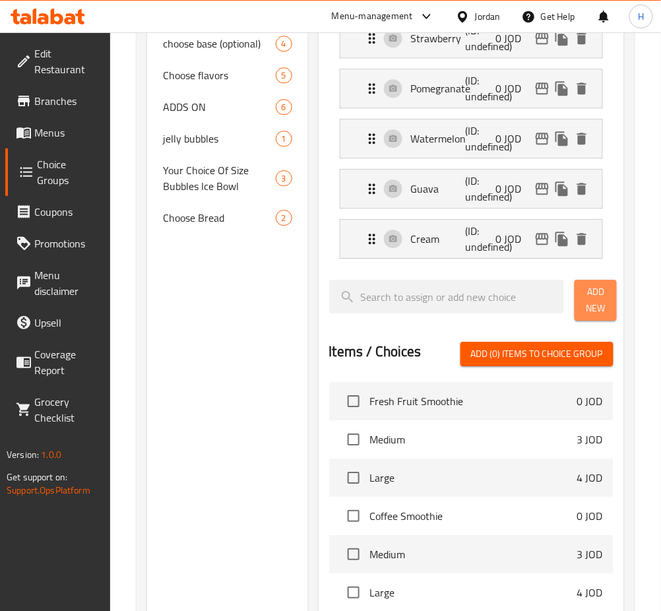
click at [594, 292] on span "Add New" at bounding box center [595, 300] width 21 height 33
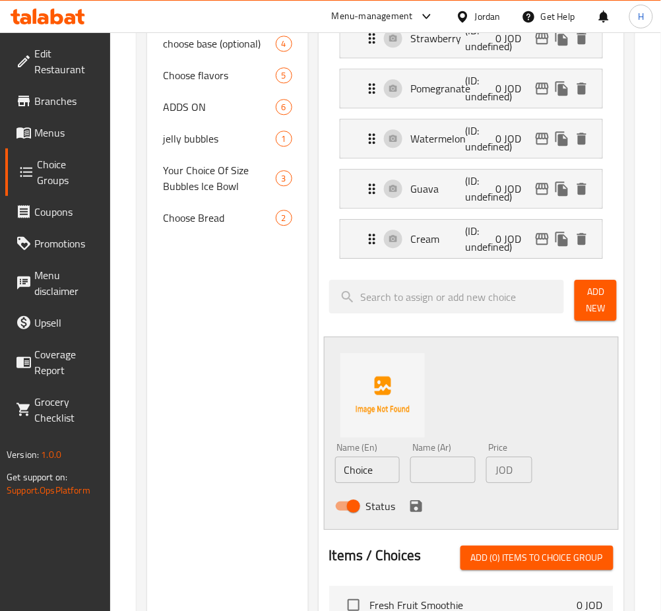
click at [370, 472] on input "Choice" at bounding box center [367, 469] width 65 height 26
click at [368, 470] on input "Choice" at bounding box center [367, 469] width 65 height 26
type input "Pineapple"
type input "أناناس"
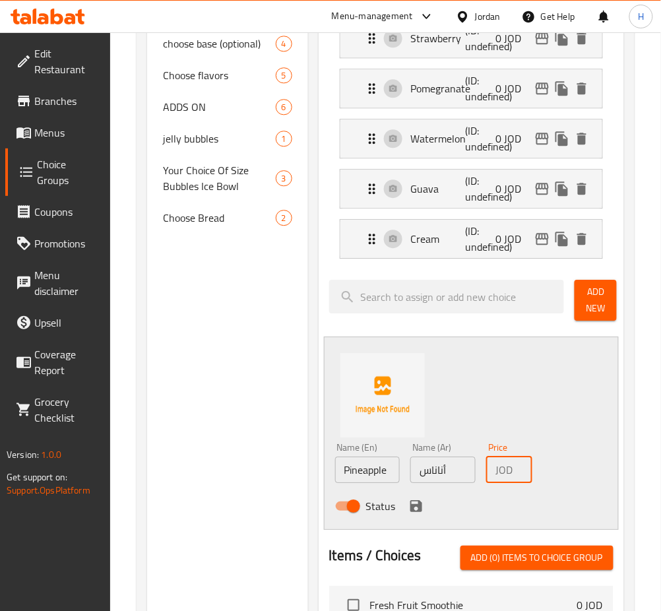
click at [417, 510] on icon "save" at bounding box center [416, 506] width 16 height 16
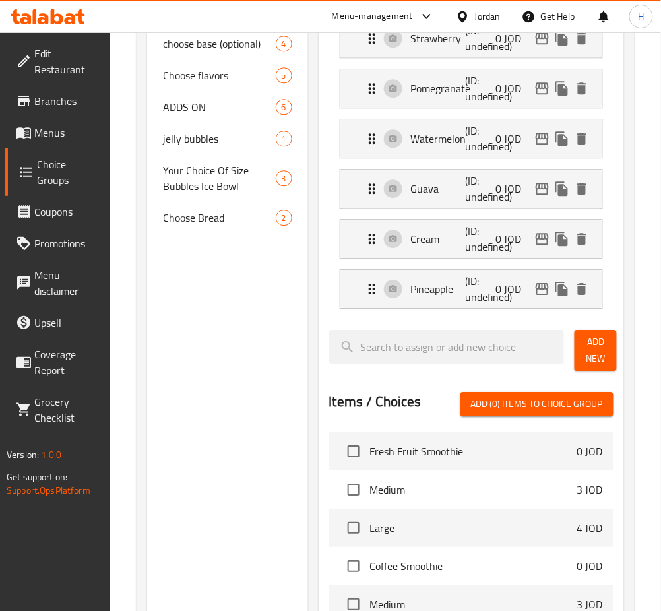
click at [594, 352] on span "Add New" at bounding box center [595, 350] width 21 height 33
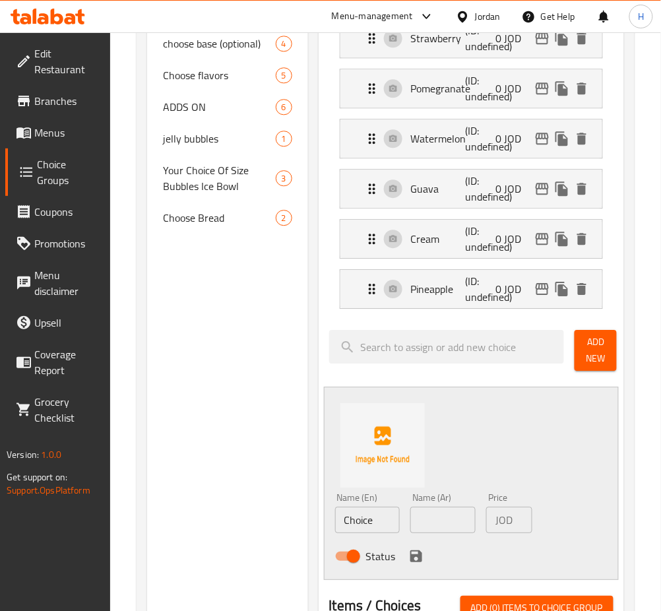
click at [369, 529] on input "Choice" at bounding box center [367, 520] width 65 height 26
type input "Berry"
type input "توت"
click at [412, 551] on icon "save" at bounding box center [416, 556] width 16 height 16
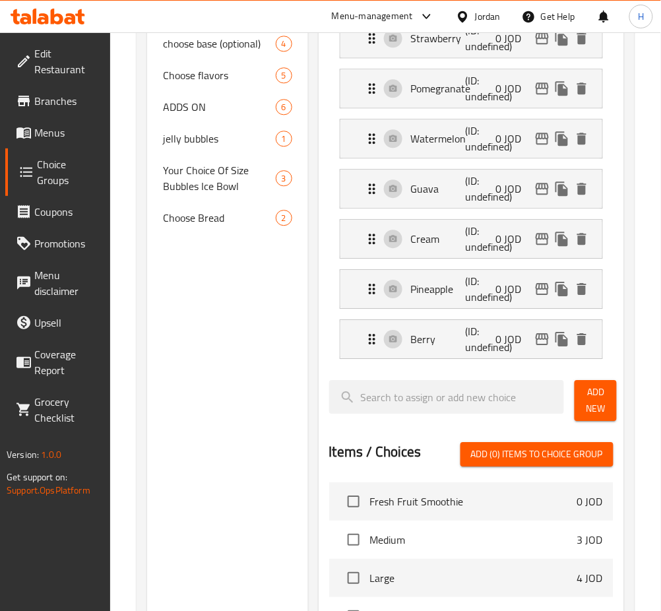
click at [608, 396] on button "Add New" at bounding box center [596, 400] width 42 height 41
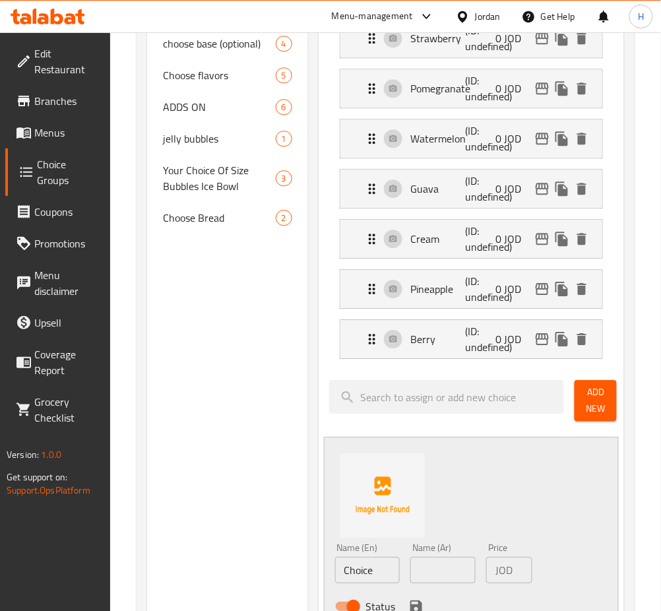
click at [383, 575] on input "Choice" at bounding box center [367, 570] width 65 height 26
click at [382, 574] on input "Choice" at bounding box center [367, 570] width 65 height 26
type input "Kiwi"
type input "كيوي"
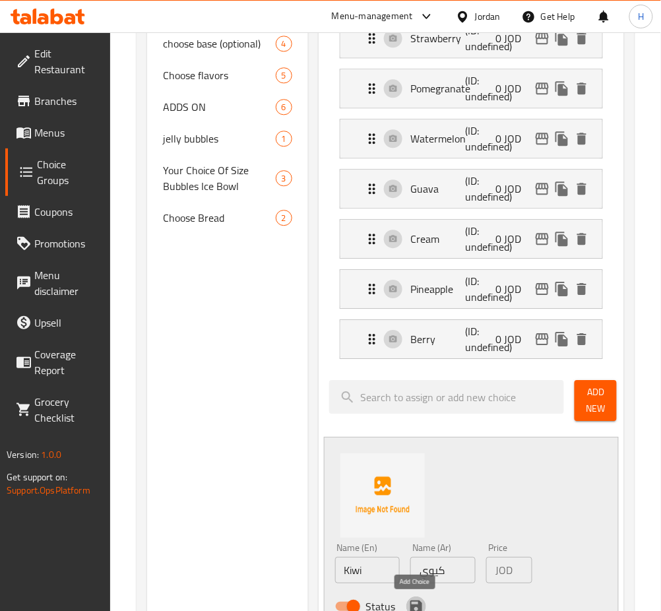
click at [417, 602] on icon "save" at bounding box center [416, 606] width 12 height 12
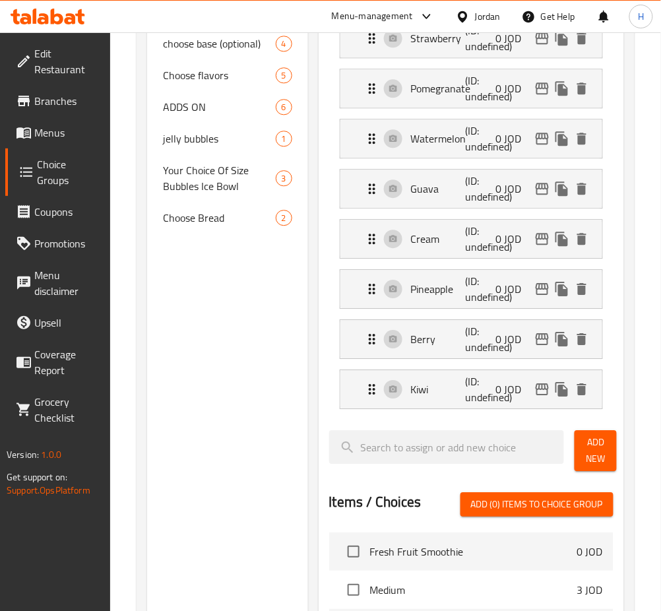
click at [584, 441] on button "Add New" at bounding box center [596, 450] width 42 height 41
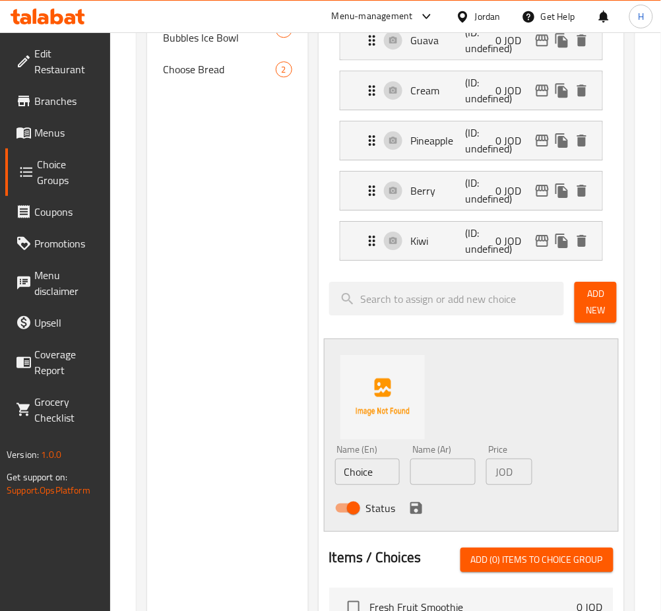
scroll to position [792, 0]
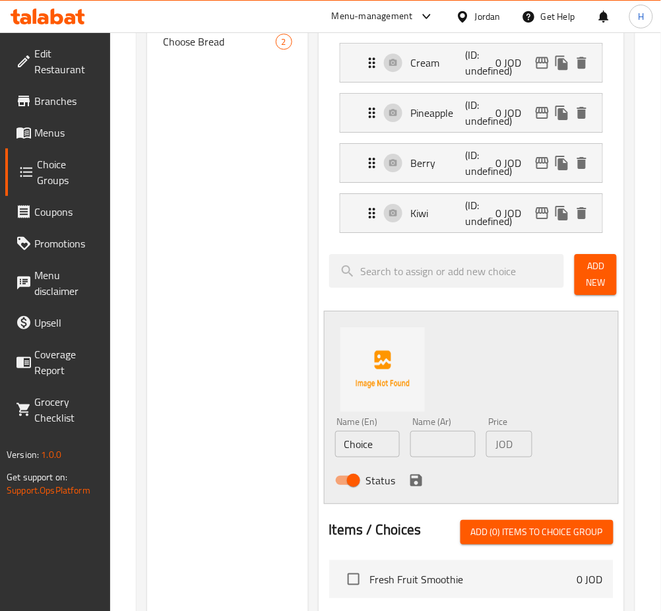
click at [389, 433] on input "Choice" at bounding box center [367, 444] width 65 height 26
click at [388, 445] on input "Choice" at bounding box center [367, 444] width 65 height 26
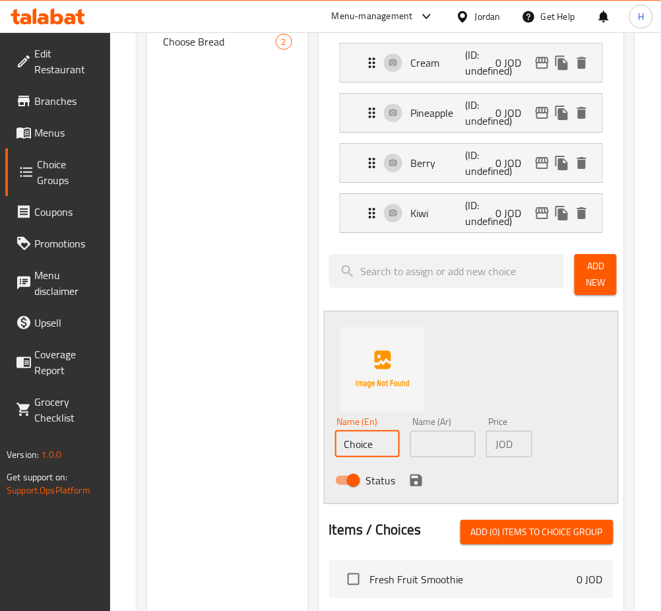
click at [388, 445] on input "Choice" at bounding box center [367, 444] width 65 height 26
type input "Peach"
type input "دراق"
click at [416, 478] on icon "save" at bounding box center [416, 480] width 16 height 16
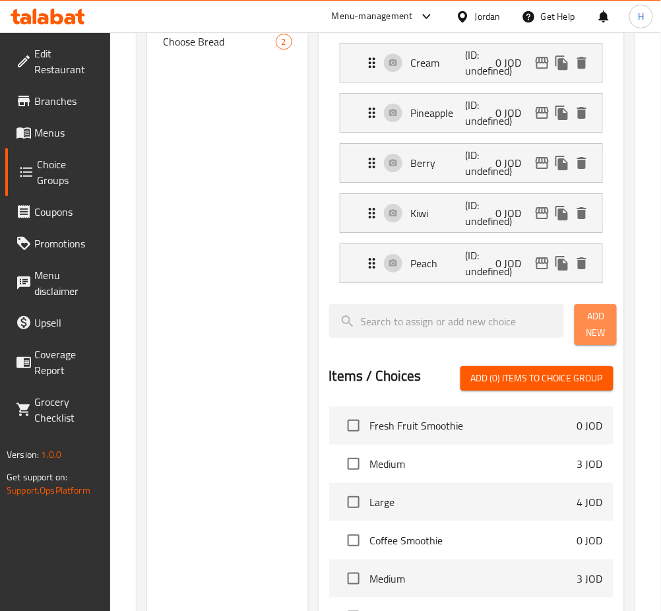
click at [603, 330] on span "Add New" at bounding box center [595, 324] width 21 height 33
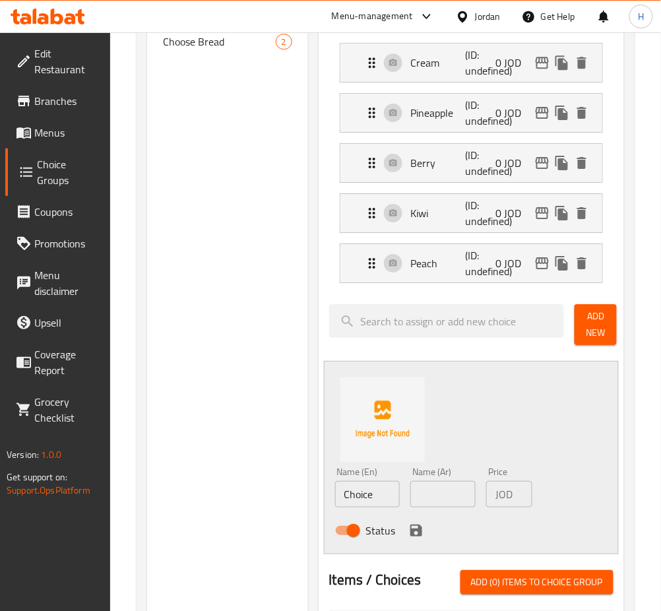
click at [380, 497] on input "Choice" at bounding box center [367, 494] width 65 height 26
type input "Orange"
type input "برتقال"
drag, startPoint x: 408, startPoint y: 528, endPoint x: 416, endPoint y: 532, distance: 9.2
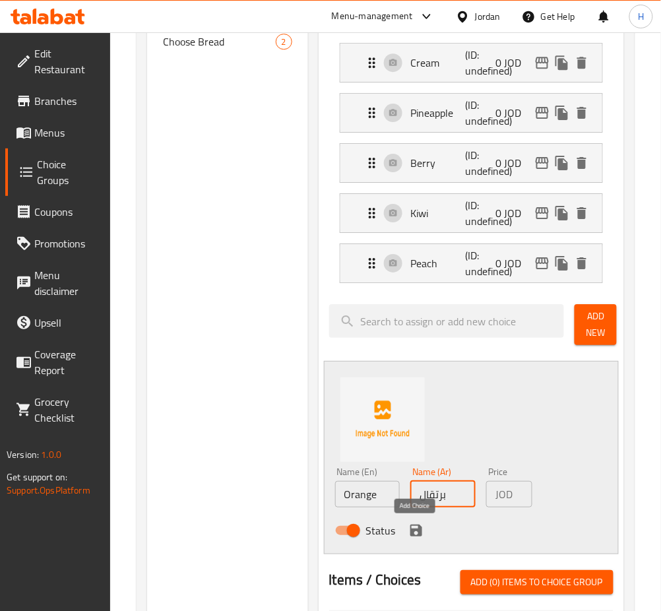
click at [408, 528] on icon "save" at bounding box center [416, 530] width 16 height 16
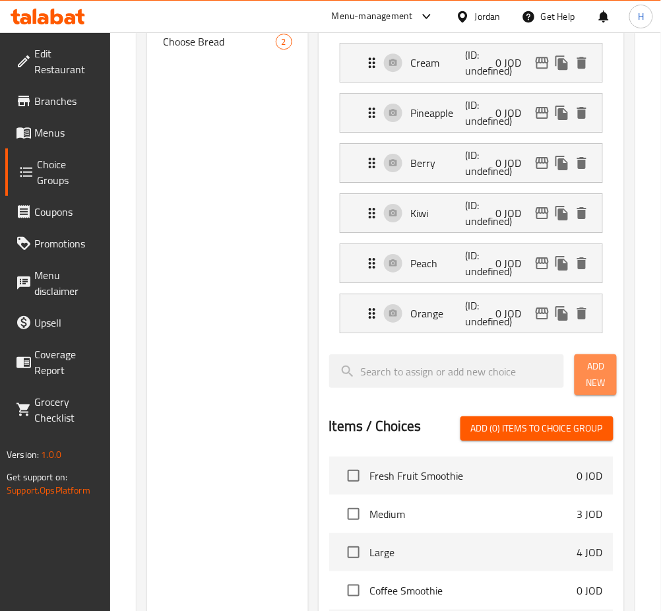
click at [604, 375] on span "Add New" at bounding box center [595, 374] width 21 height 33
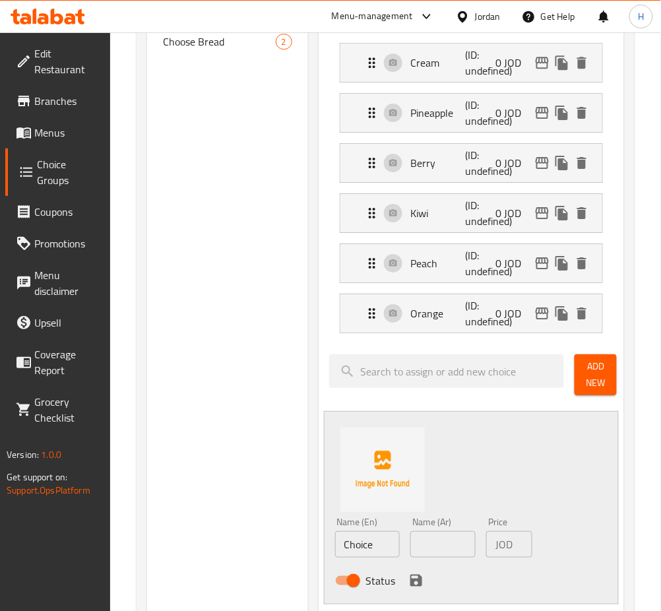
click at [383, 553] on input "Choice" at bounding box center [367, 544] width 65 height 26
type input "Avocado"
type input "أوفوكادو"
click at [408, 580] on icon "save" at bounding box center [416, 581] width 16 height 16
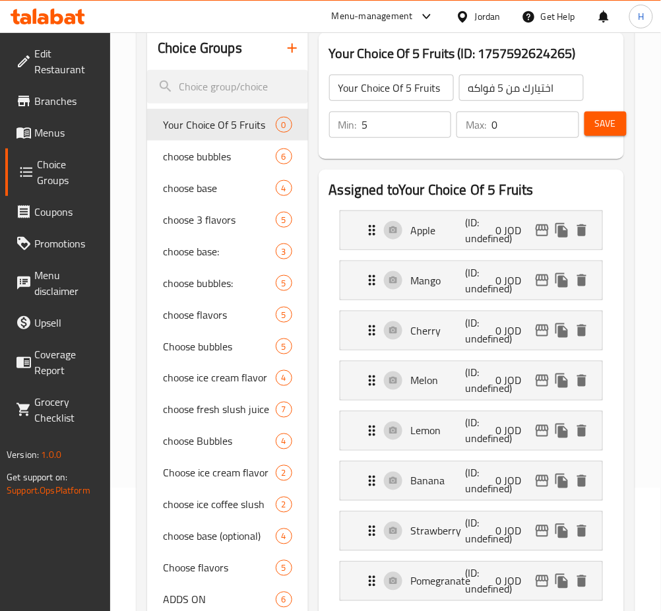
scroll to position [0, 0]
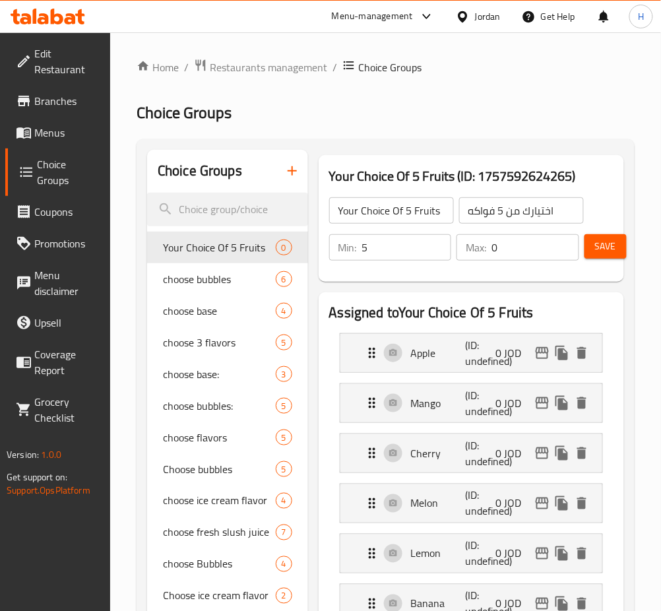
drag, startPoint x: 602, startPoint y: 239, endPoint x: 598, endPoint y: 249, distance: 10.0
click at [602, 240] on span "Save" at bounding box center [605, 246] width 21 height 16
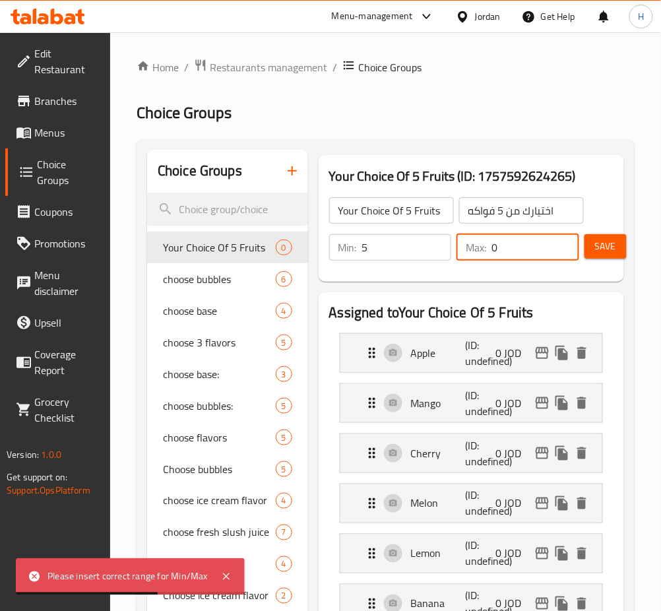
drag, startPoint x: 500, startPoint y: 254, endPoint x: 480, endPoint y: 257, distance: 20.7
click at [482, 261] on div "Max: 0 ​" at bounding box center [517, 247] width 123 height 26
type input "5"
drag, startPoint x: 594, startPoint y: 244, endPoint x: 607, endPoint y: 265, distance: 24.0
click at [595, 244] on button "Save" at bounding box center [605, 246] width 42 height 24
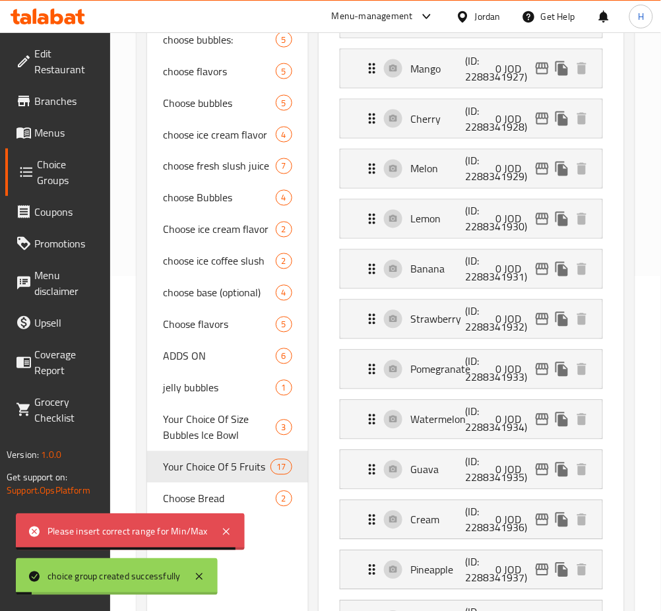
scroll to position [615, 0]
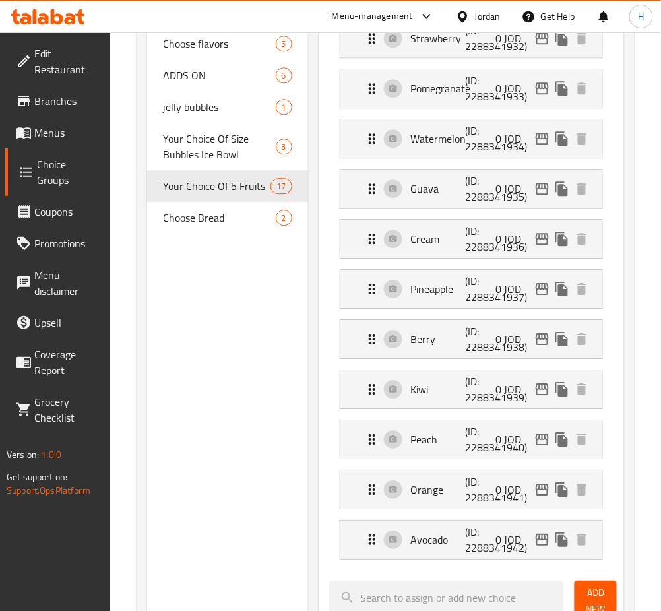
click at [195, 333] on div "Choice Groups choose bubbles 6 choose base 4 choose 3 flavors 5 choose base: 3 …" at bounding box center [227, 343] width 161 height 1618
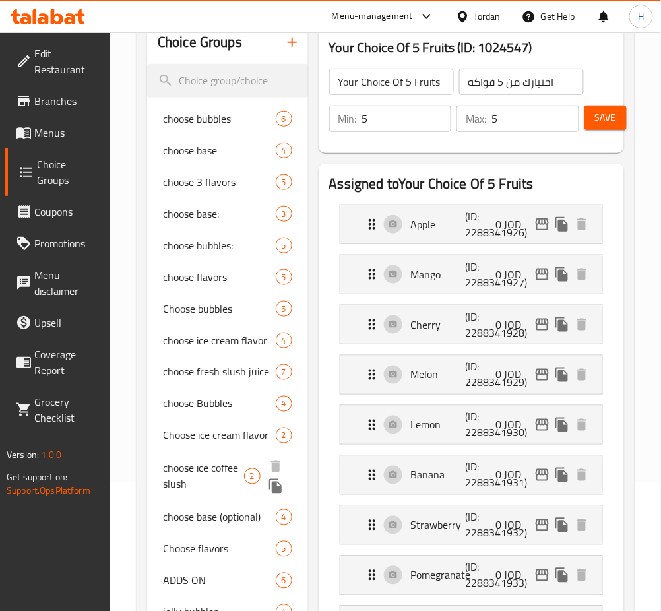
scroll to position [0, 0]
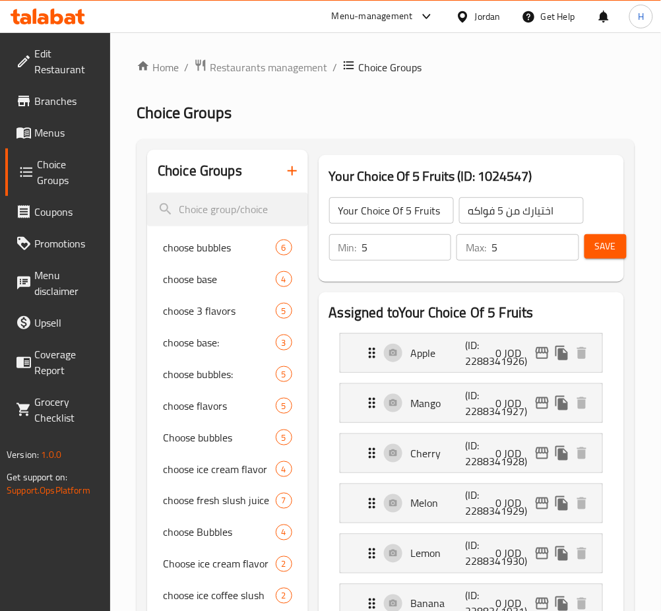
click at [292, 168] on icon "button" at bounding box center [292, 170] width 9 height 9
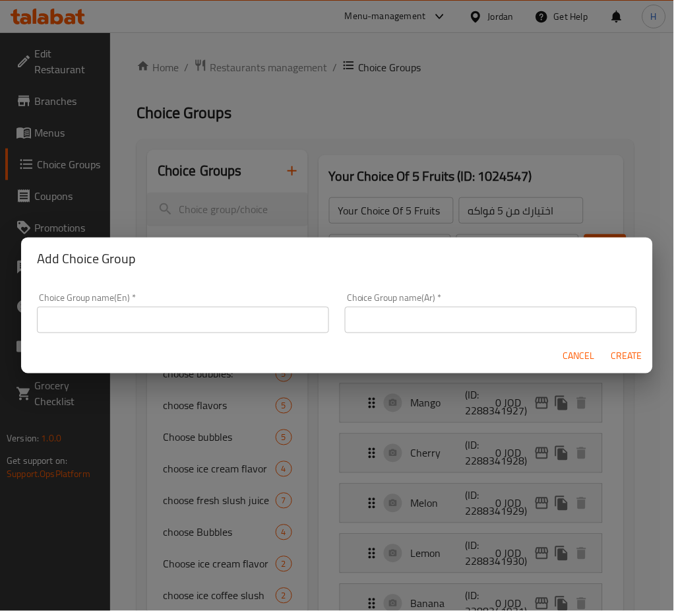
click at [251, 321] on input "text" at bounding box center [183, 320] width 292 height 26
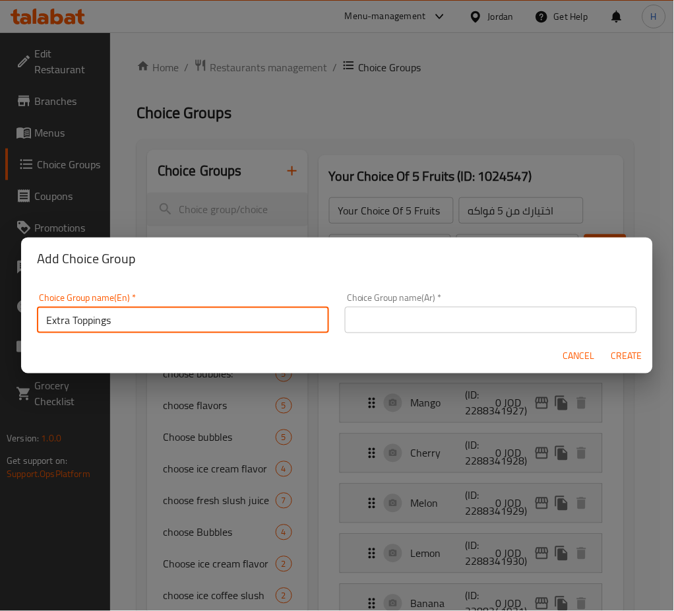
type input "Extra Toppings"
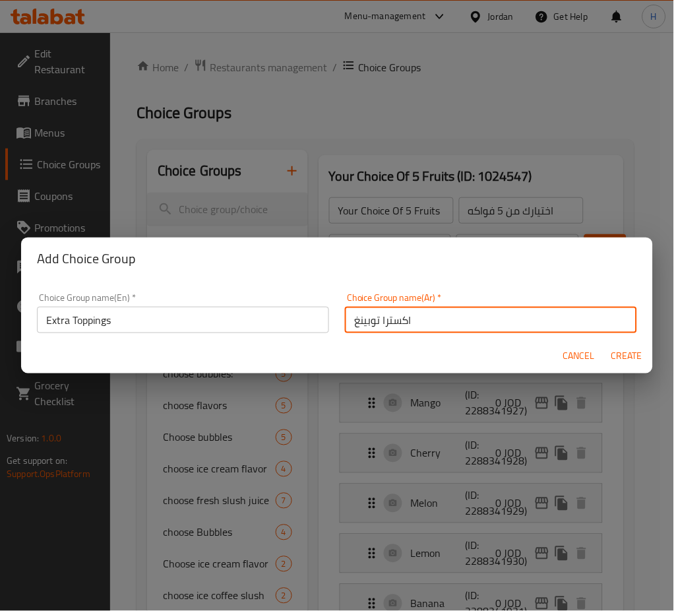
type input "اكسترا توبينغ"
click at [620, 352] on span "Create" at bounding box center [627, 356] width 32 height 16
type input "Extra Toppings"
type input "اكسترا توبينغ"
type input "0"
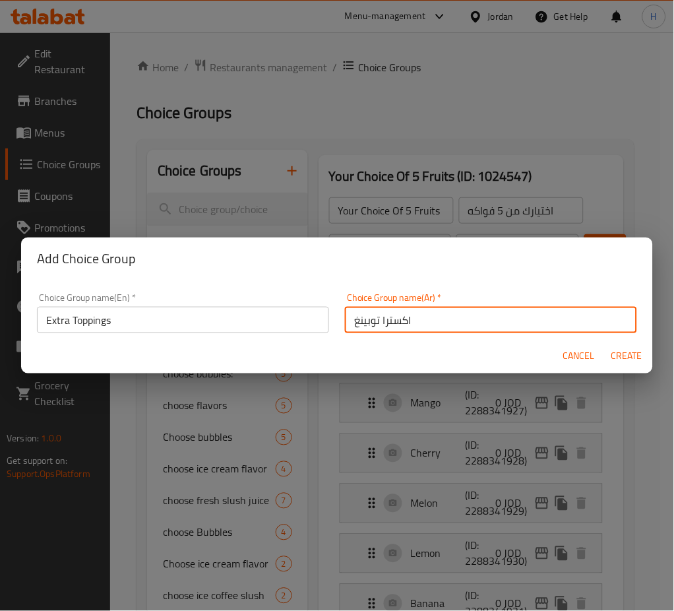
type input "0"
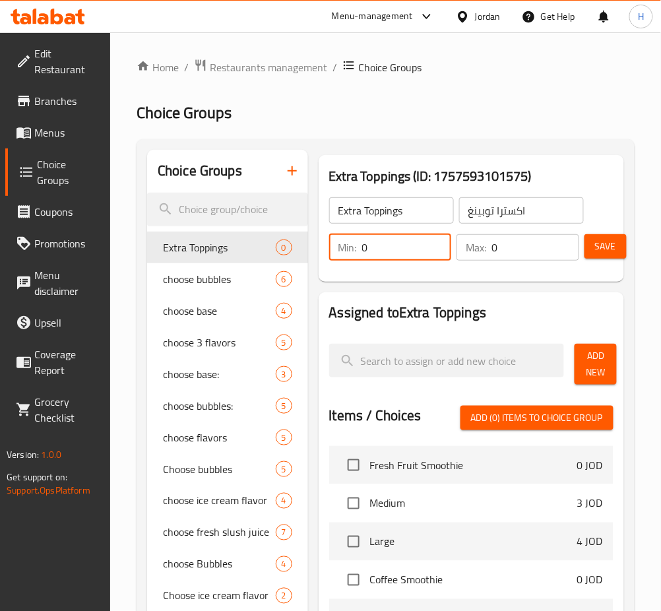
click at [409, 244] on input "0" at bounding box center [407, 247] width 90 height 26
type input "1"
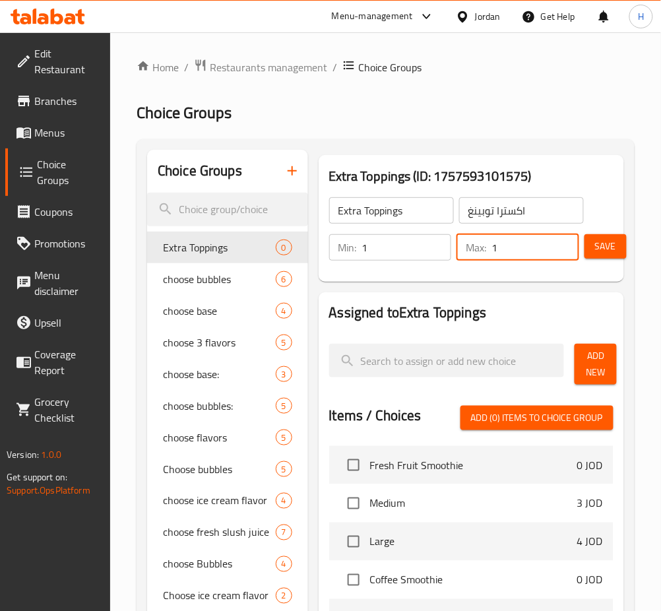
type input "1"
click at [587, 365] on span "Add New" at bounding box center [595, 364] width 21 height 33
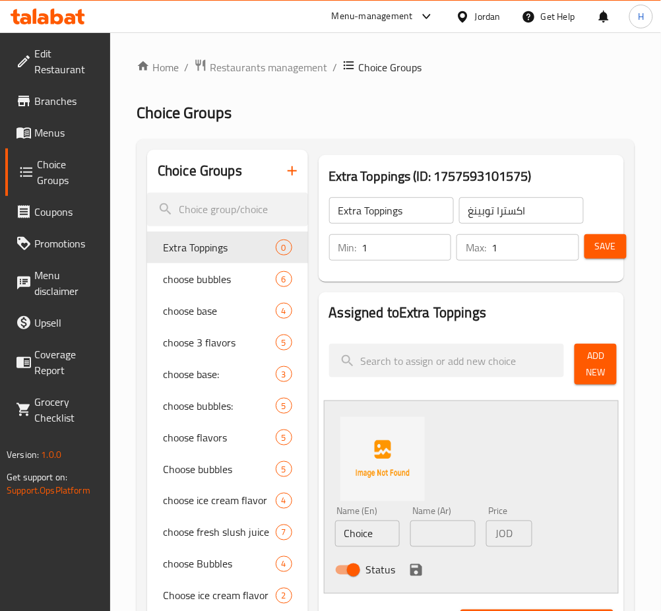
click at [384, 534] on input "Choice" at bounding box center [367, 533] width 65 height 26
click at [383, 532] on input "Choice" at bounding box center [367, 533] width 65 height 26
type input "Honey & Nuts"
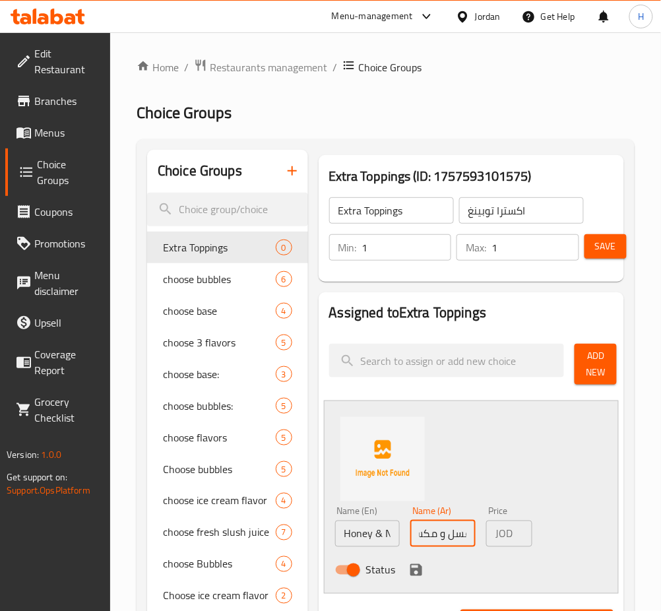
scroll to position [0, 22]
type input "عسل و مكسرات"
drag, startPoint x: 406, startPoint y: 569, endPoint x: 526, endPoint y: 526, distance: 127.1
click at [407, 569] on button "save" at bounding box center [416, 570] width 20 height 20
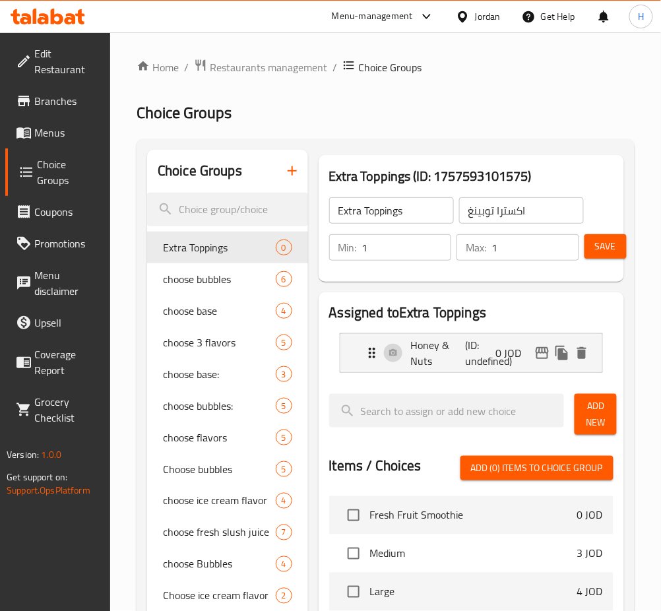
click at [584, 420] on button "Add New" at bounding box center [596, 414] width 42 height 41
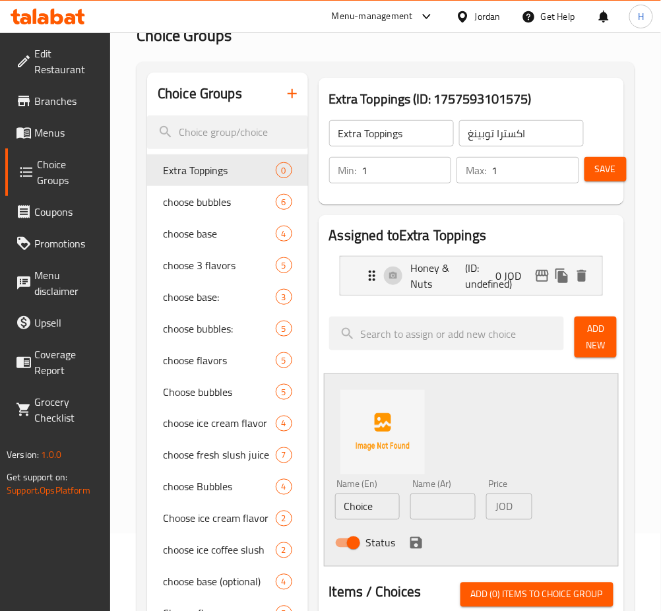
scroll to position [175, 0]
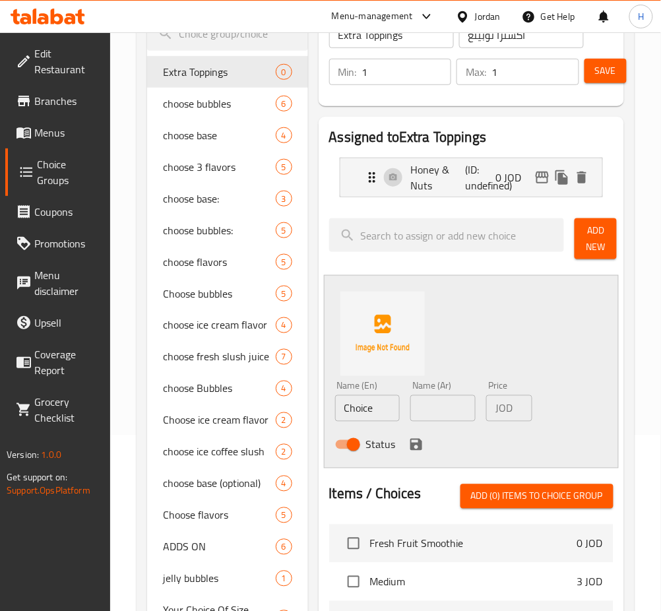
click at [394, 409] on input "Choice" at bounding box center [367, 408] width 65 height 26
click at [394, 408] on input "Choice" at bounding box center [367, 408] width 65 height 26
type input "c"
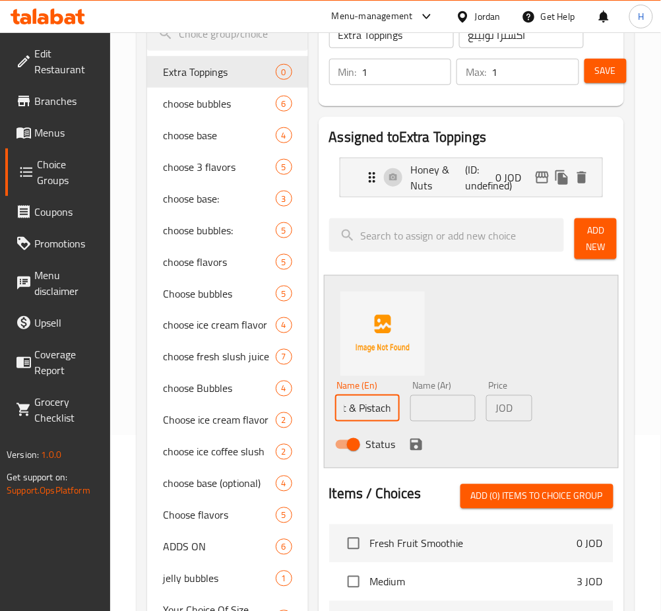
scroll to position [0, 86]
type input "Nutella & Coconut & Pistachio"
click at [439, 404] on input "text" at bounding box center [442, 408] width 65 height 26
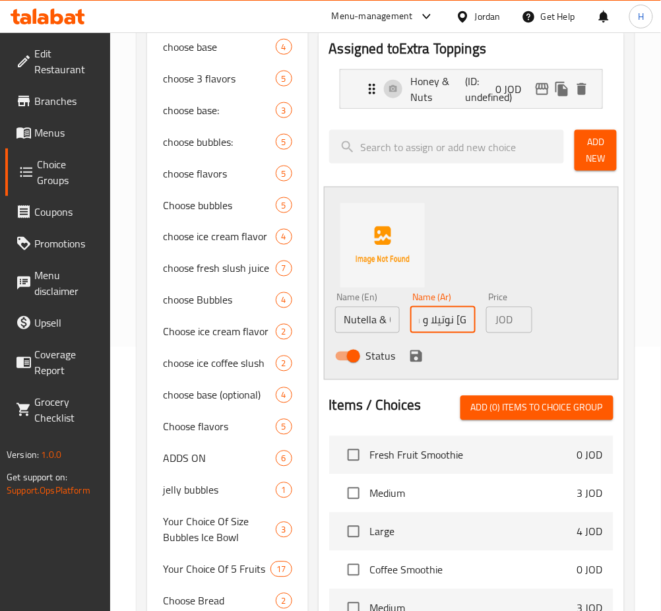
scroll to position [0, 84]
type input "نوتيلا و جوز هند و فستق حلبي"
drag, startPoint x: 416, startPoint y: 354, endPoint x: 461, endPoint y: 452, distance: 107.7
click at [416, 354] on icon "save" at bounding box center [416, 356] width 16 height 16
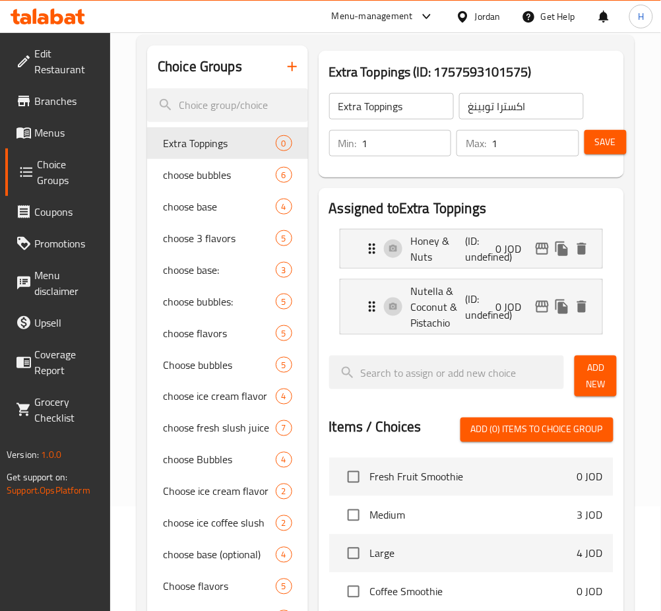
scroll to position [0, 0]
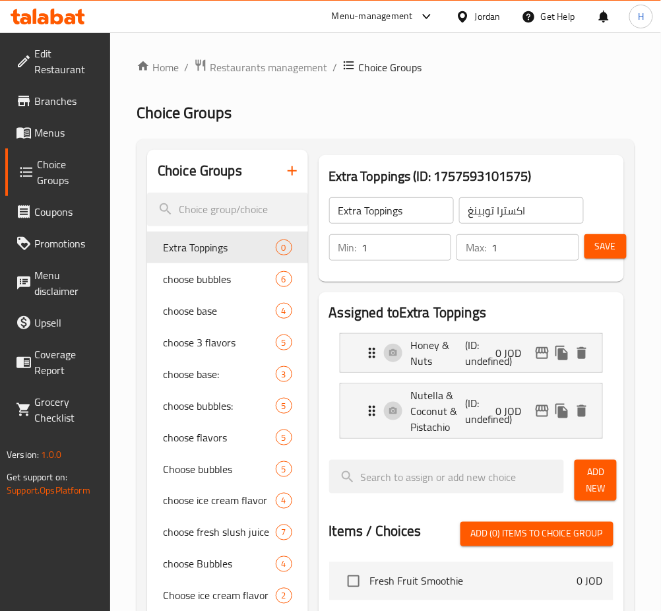
click at [610, 239] on span "Save" at bounding box center [605, 246] width 21 height 16
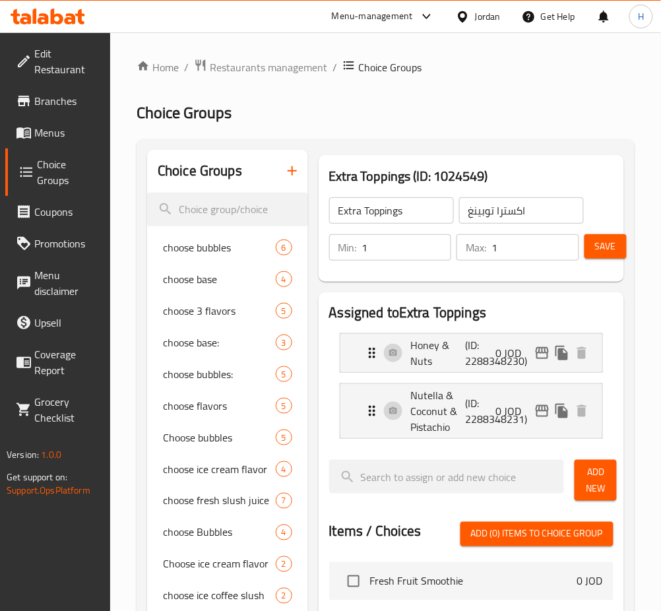
click at [610, 251] on span "Save" at bounding box center [605, 246] width 21 height 16
click at [614, 253] on span "Save" at bounding box center [605, 246] width 21 height 16
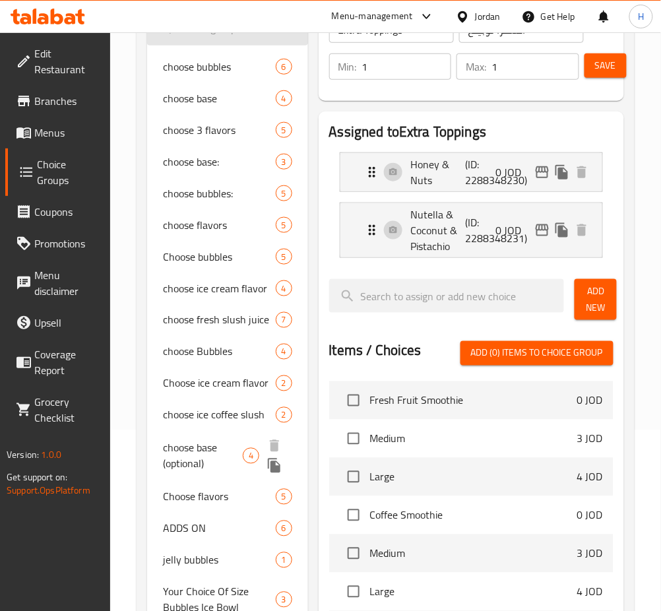
scroll to position [18, 0]
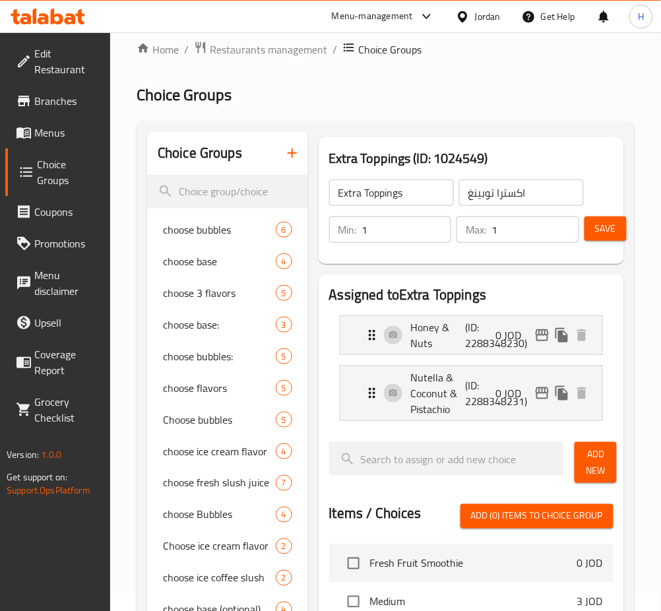
click at [290, 149] on icon "button" at bounding box center [292, 153] width 16 height 16
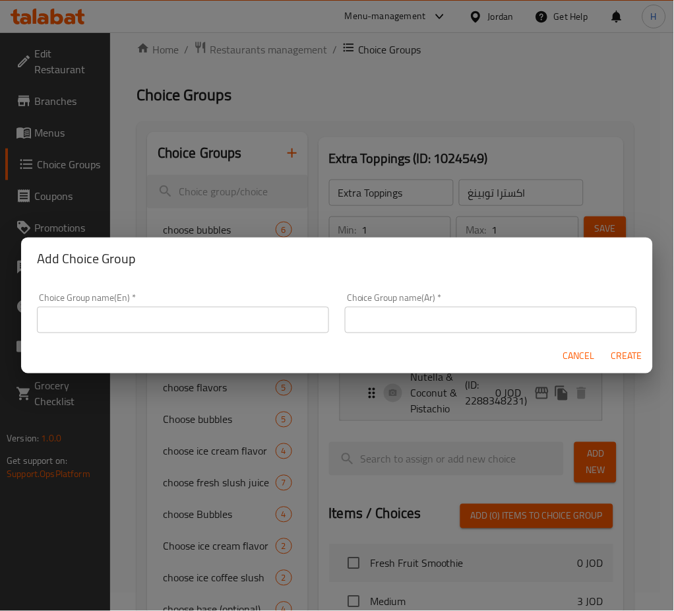
click at [226, 305] on div "Choice Group name(En)   * Choice Group name(En) *" at bounding box center [183, 313] width 292 height 40
click at [226, 309] on input "text" at bounding box center [183, 320] width 292 height 26
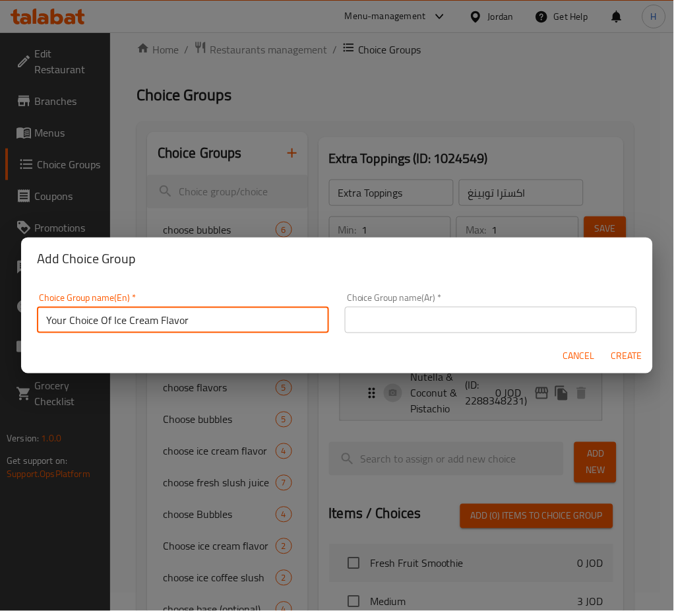
type input "Your Choice Of Ice Cream Flavor"
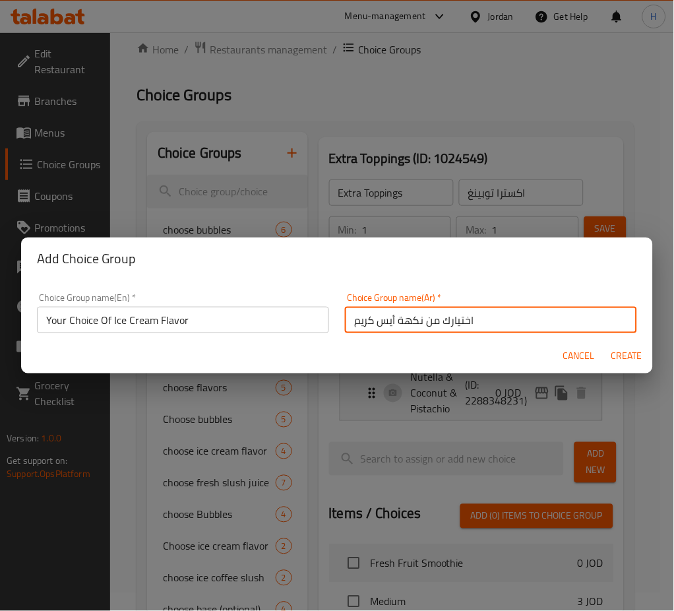
type input "اختيارك من نكهة أيس كريم"
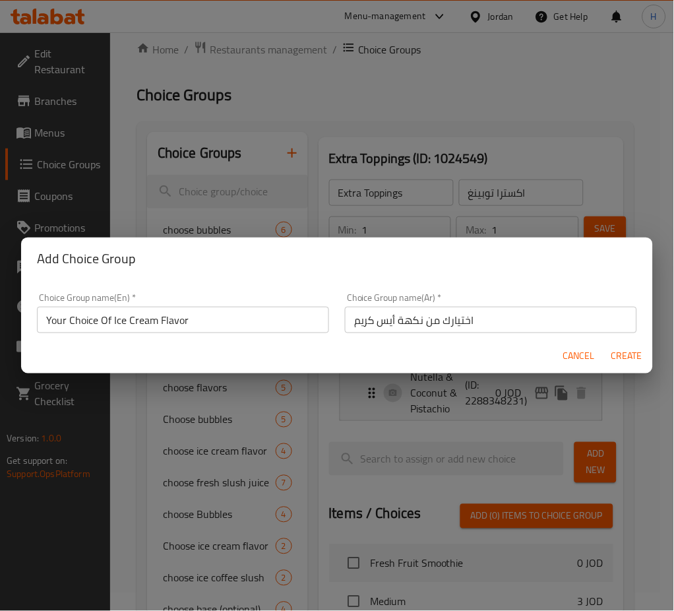
click at [639, 350] on span "Create" at bounding box center [627, 356] width 32 height 16
type input "Your Choice Of Ice Cream Flavor"
type input "اختيارك من نكهة أيس كريم"
type input "0"
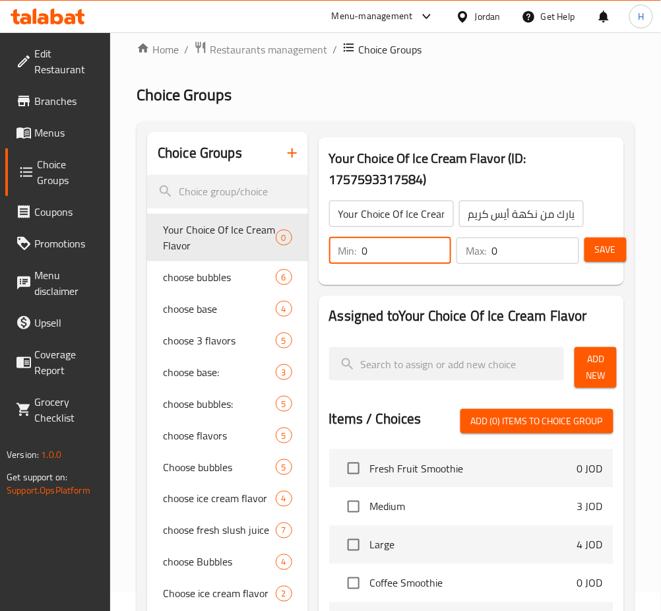
click at [427, 249] on input "0" at bounding box center [407, 250] width 90 height 26
type input "1"
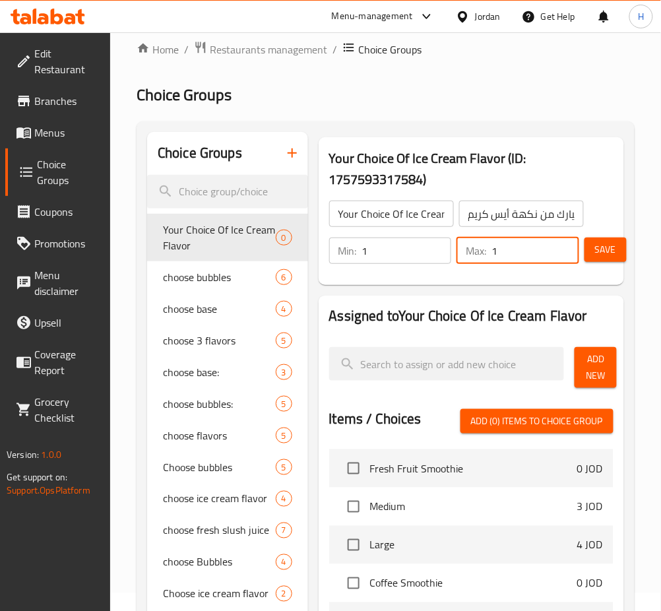
type input "1"
click at [614, 372] on button "Add New" at bounding box center [596, 367] width 42 height 41
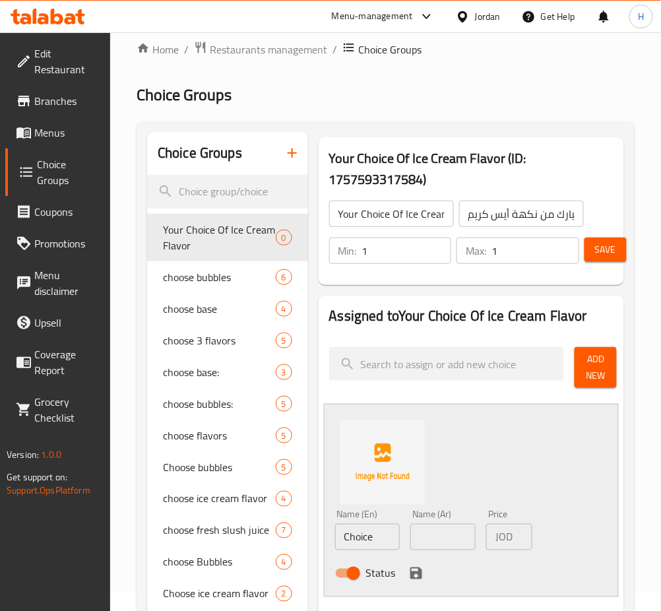
click at [377, 530] on input "Choice" at bounding box center [367, 537] width 65 height 26
click at [377, 529] on input "Choice" at bounding box center [367, 537] width 65 height 26
type input "Vanilla"
type input "فانيلا"
click at [419, 577] on icon "save" at bounding box center [416, 573] width 12 height 12
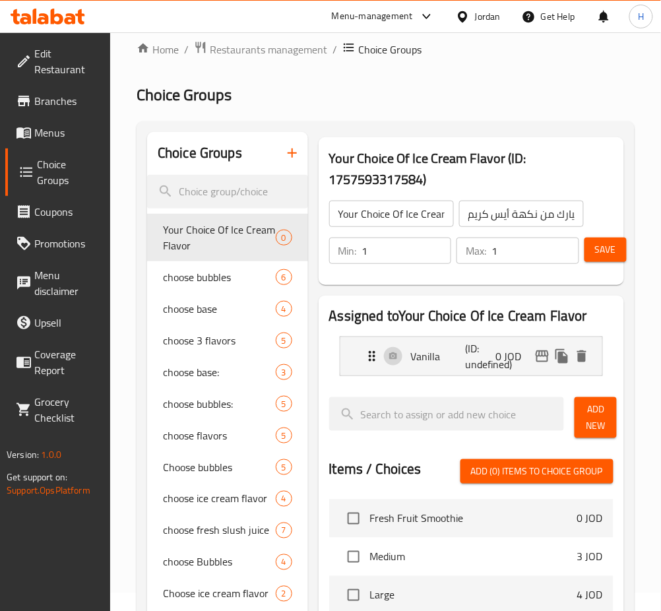
click at [589, 412] on span "Add New" at bounding box center [595, 417] width 21 height 33
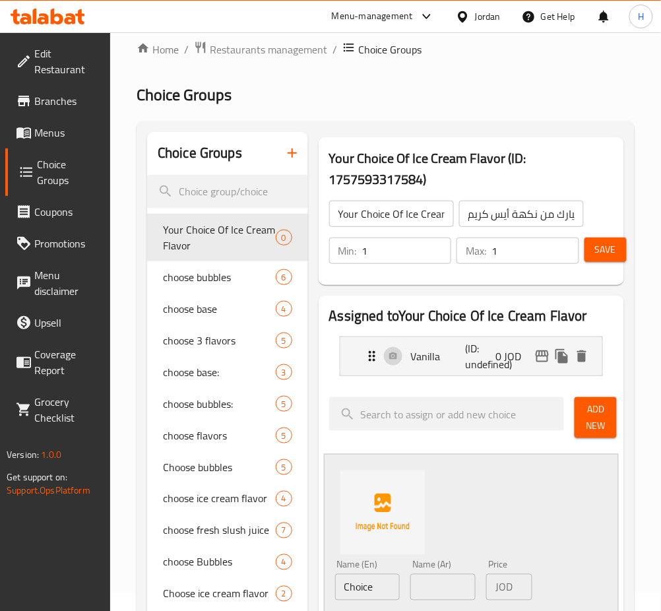
click at [394, 583] on input "Choice" at bounding box center [367, 587] width 65 height 26
click at [393, 582] on input "Choice" at bounding box center [367, 587] width 65 height 26
type input "Chocolate"
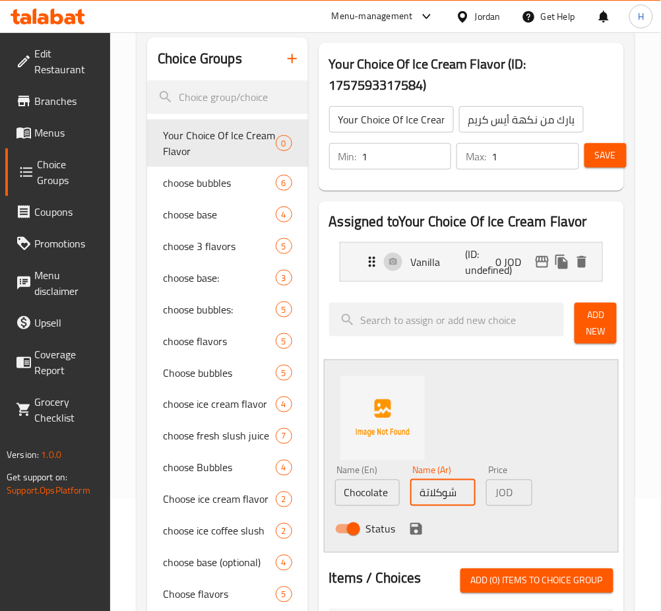
scroll to position [194, 0]
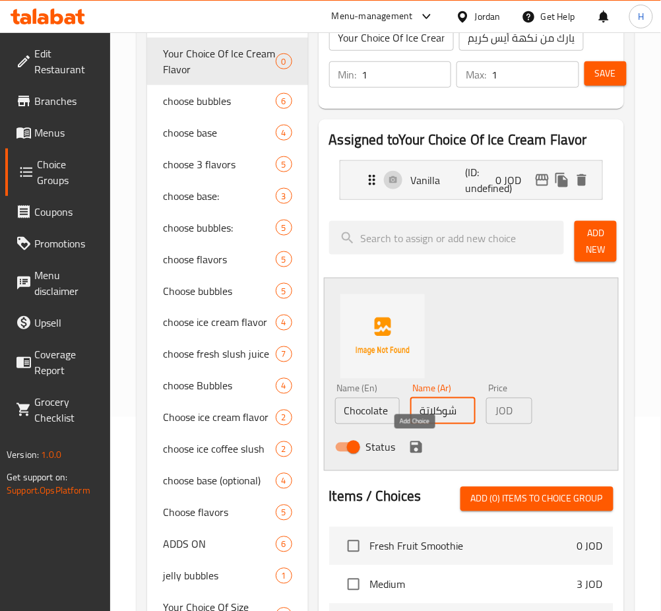
type input "شوكلاتة"
click at [416, 444] on icon "save" at bounding box center [416, 447] width 16 height 16
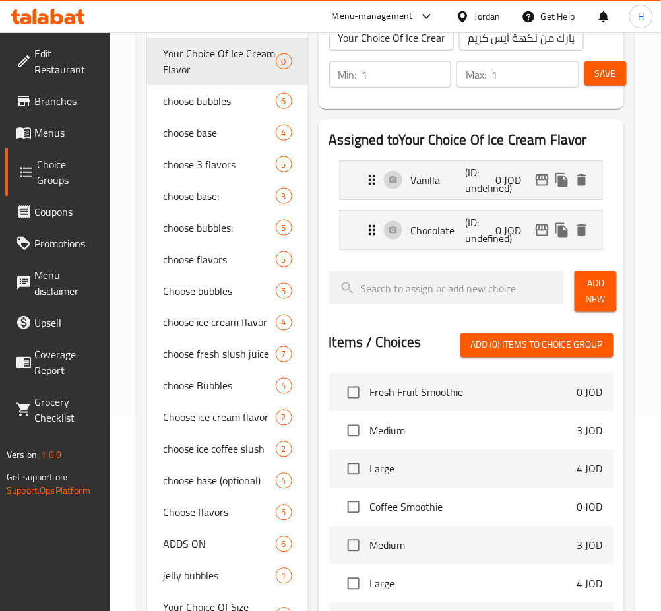
click at [609, 62] on div "Min: 1 ​ Max: 1 ​ Save" at bounding box center [468, 74] width 295 height 42
click at [607, 69] on span "Save" at bounding box center [605, 73] width 21 height 16
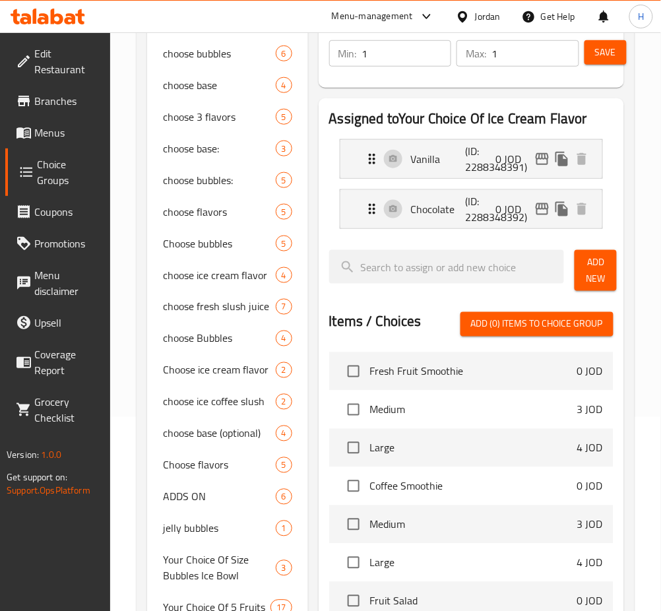
click at [610, 44] on span "Save" at bounding box center [605, 52] width 21 height 16
click at [222, 334] on span "choose Bubbles" at bounding box center [199, 338] width 73 height 16
type input "choose Bubbles"
type input "اختر بابلز"
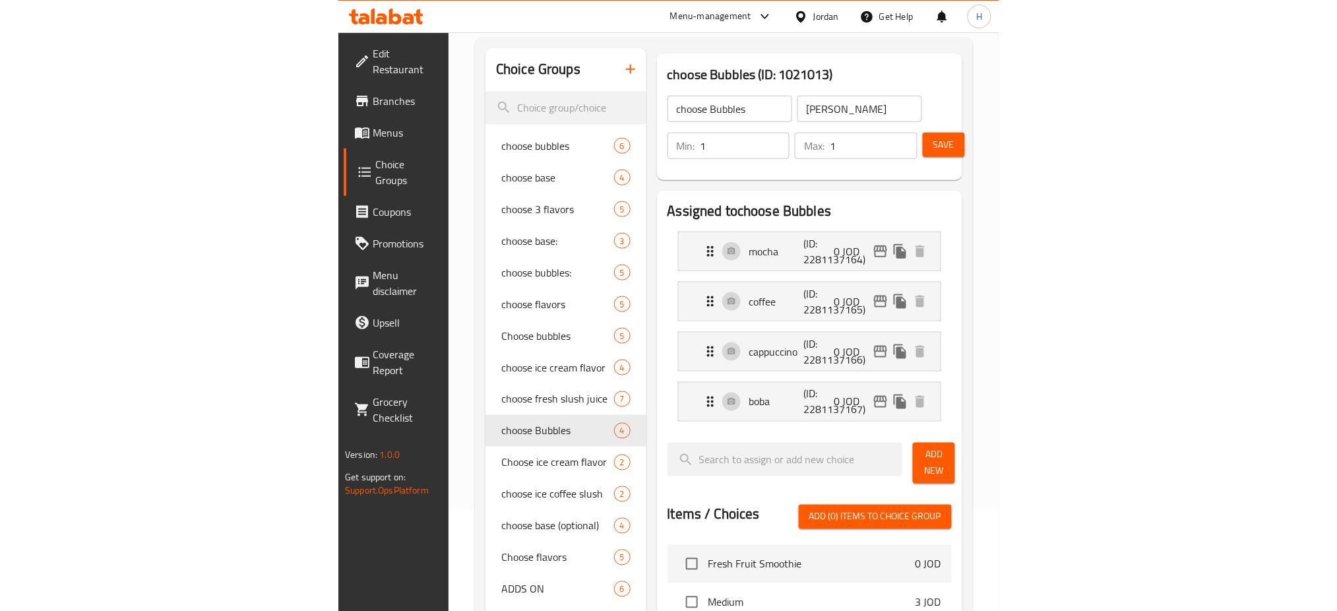
scroll to position [0, 0]
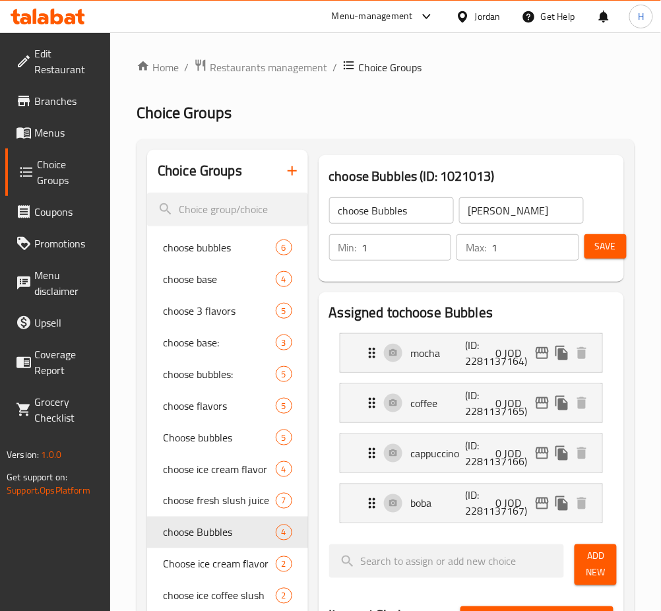
click at [299, 173] on icon "button" at bounding box center [292, 171] width 16 height 16
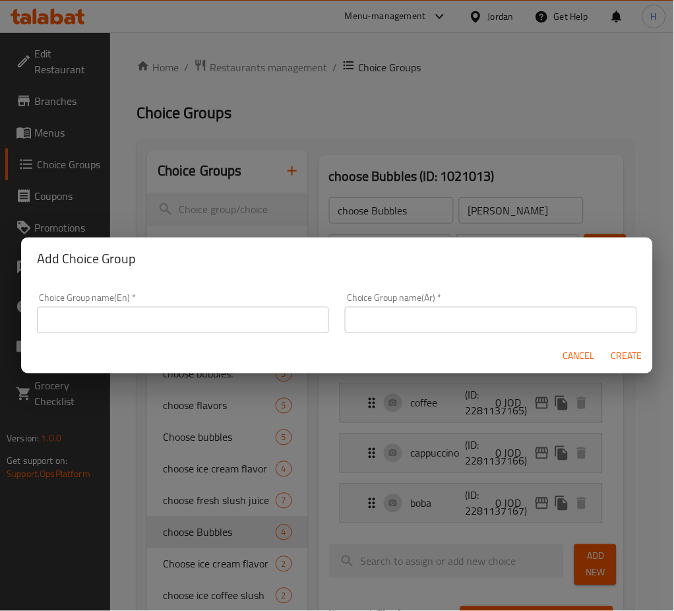
click at [280, 320] on input "text" at bounding box center [183, 320] width 292 height 26
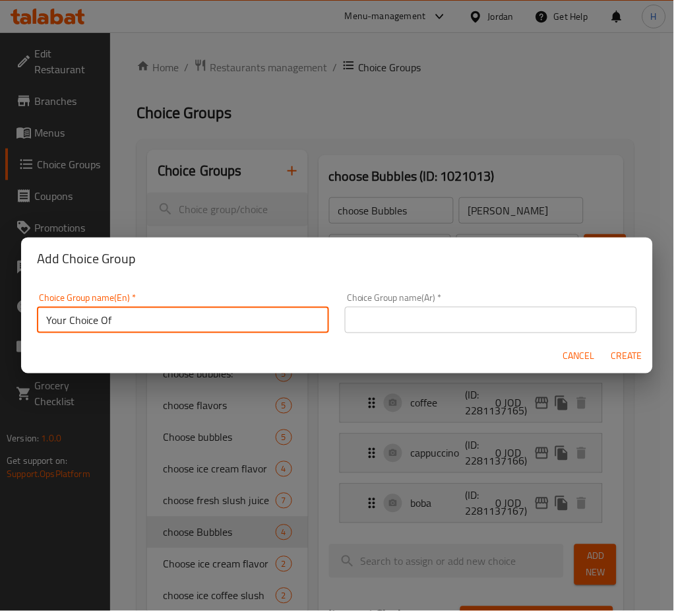
type input "Your Choice Of"
click at [606, 344] on button "Create" at bounding box center [627, 356] width 42 height 24
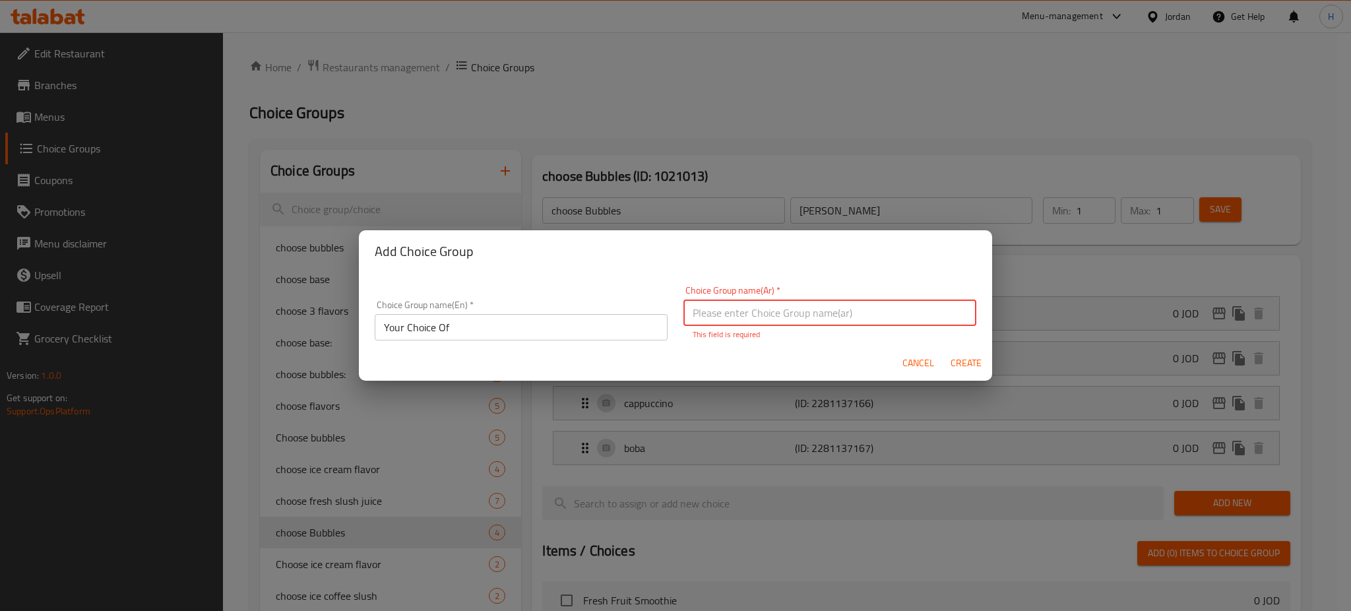
click at [674, 367] on span "Cancel" at bounding box center [918, 363] width 32 height 16
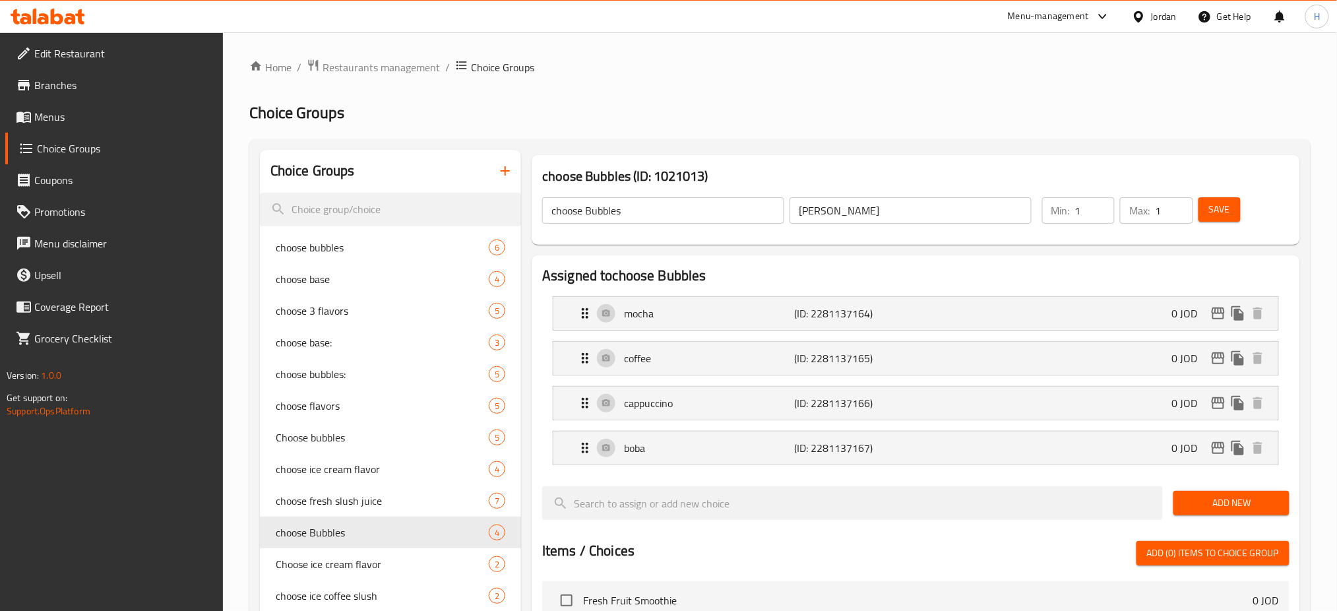
click at [47, 15] on icon at bounding box center [43, 18] width 11 height 11
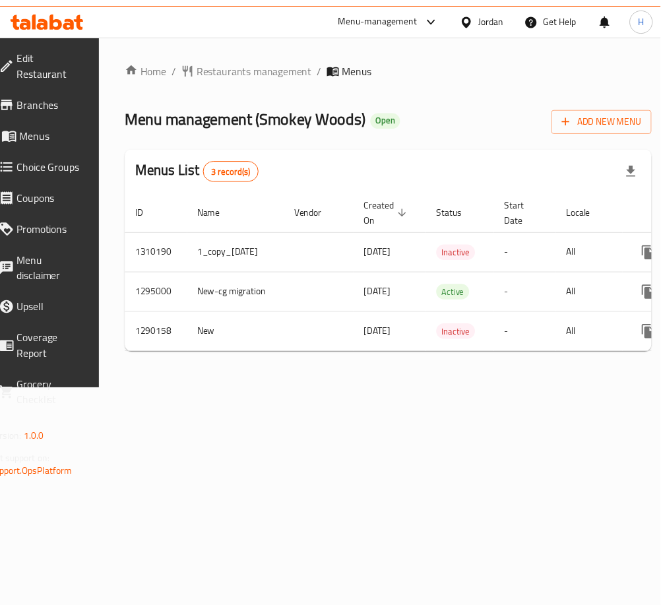
scroll to position [0, 157]
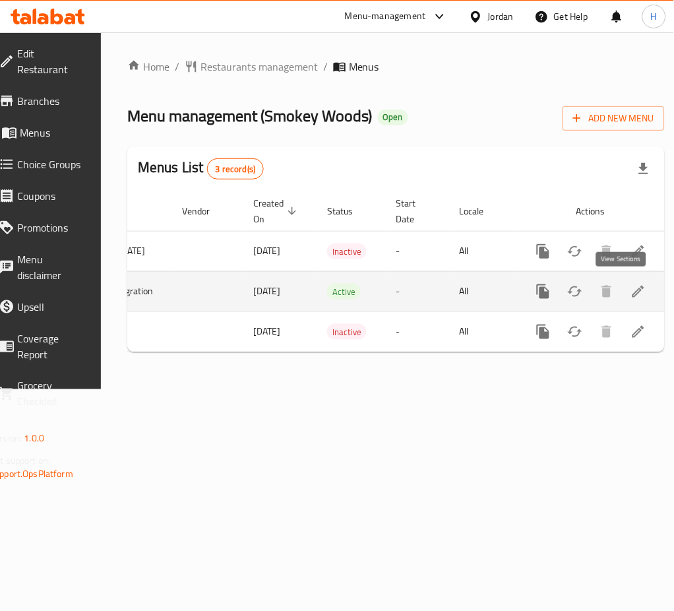
click at [632, 290] on link "enhanced table" at bounding box center [639, 292] width 32 height 32
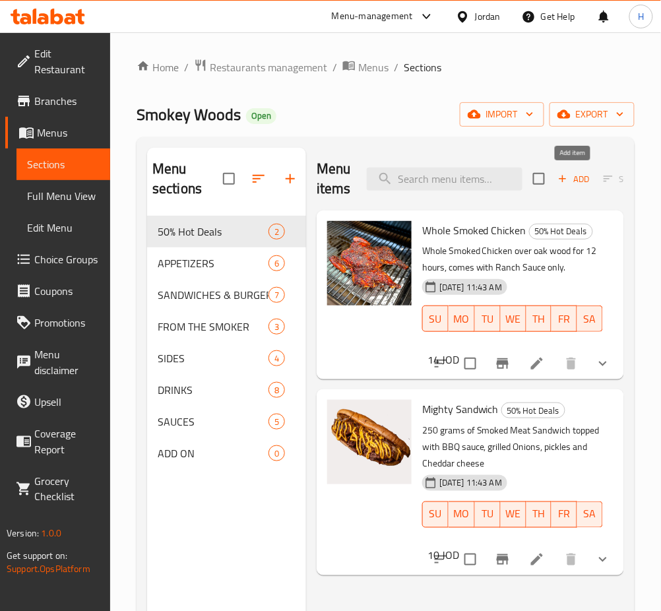
click at [577, 180] on span "Add" at bounding box center [574, 179] width 36 height 15
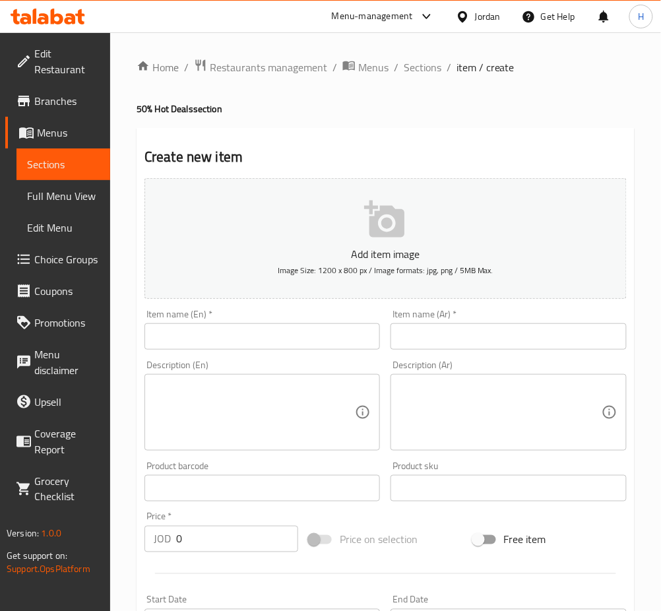
click at [257, 326] on input "text" at bounding box center [261, 336] width 235 height 26
paste input "Smoked Blade Angus Beef."
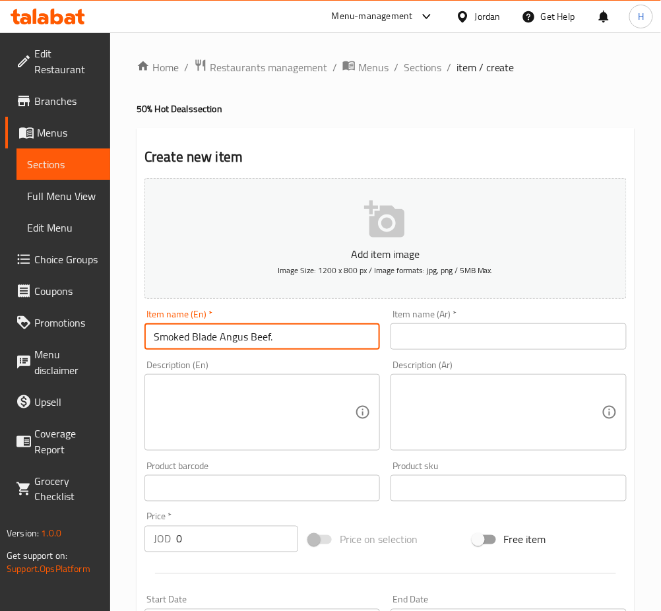
type input "Smoked Blade Angus Beef."
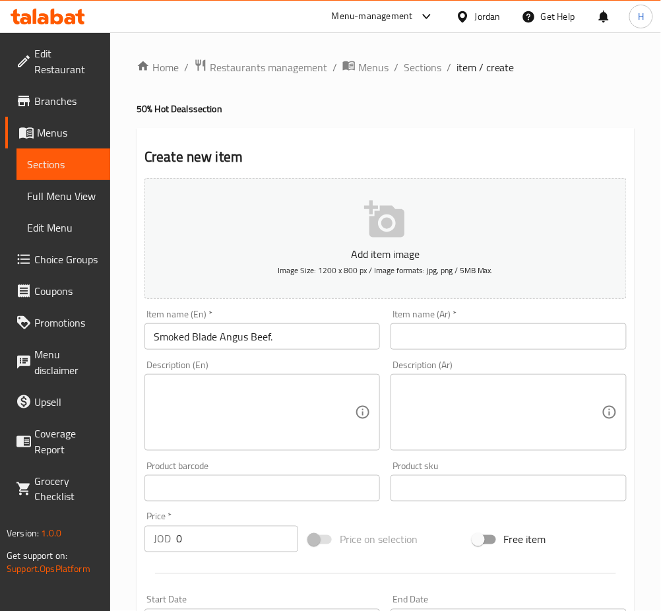
click at [535, 344] on input "text" at bounding box center [508, 336] width 235 height 26
paste input "لحم كتف الأنجوس المدخن."
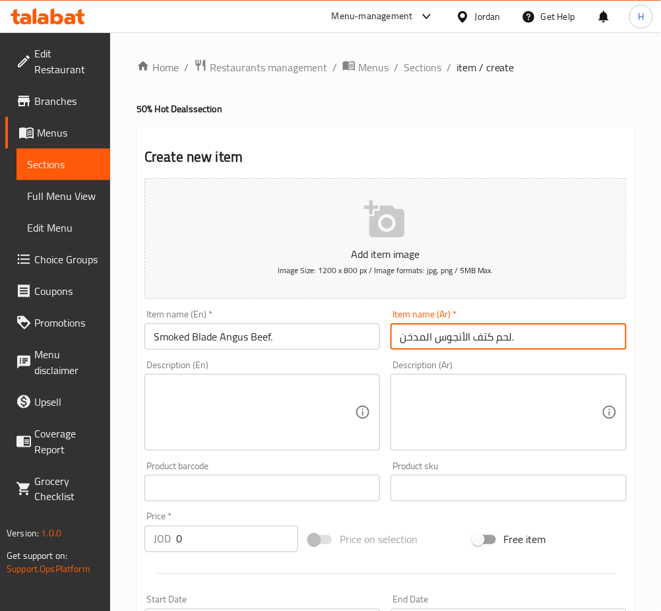
type input "لحم كتف الأنجوس المدخن."
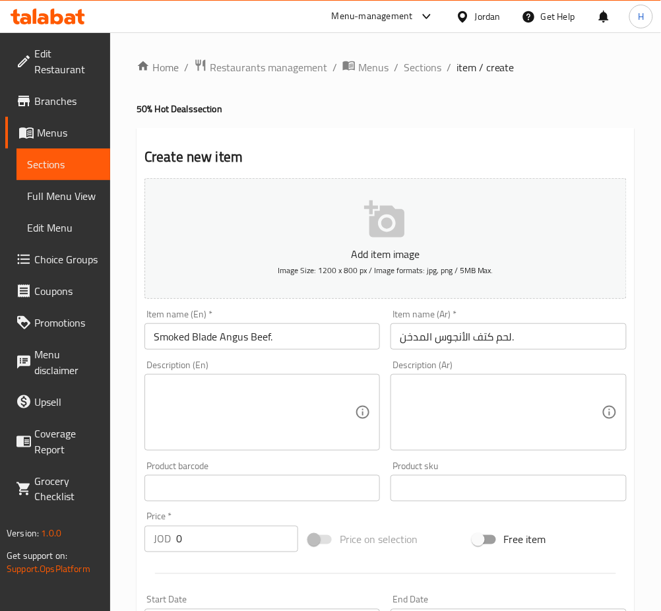
click at [174, 447] on div "Description (En)" at bounding box center [261, 412] width 235 height 77
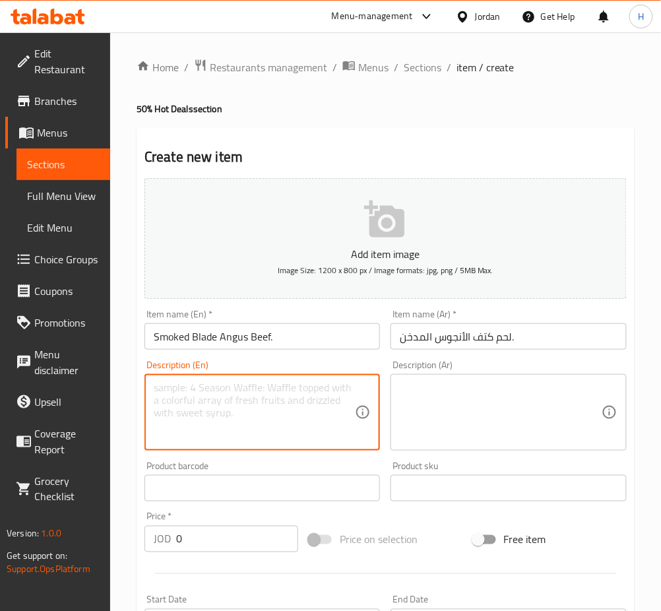
paste textarea "700 gram of Prime blade angus beef, smoked over oak woods for 10 hours, served …"
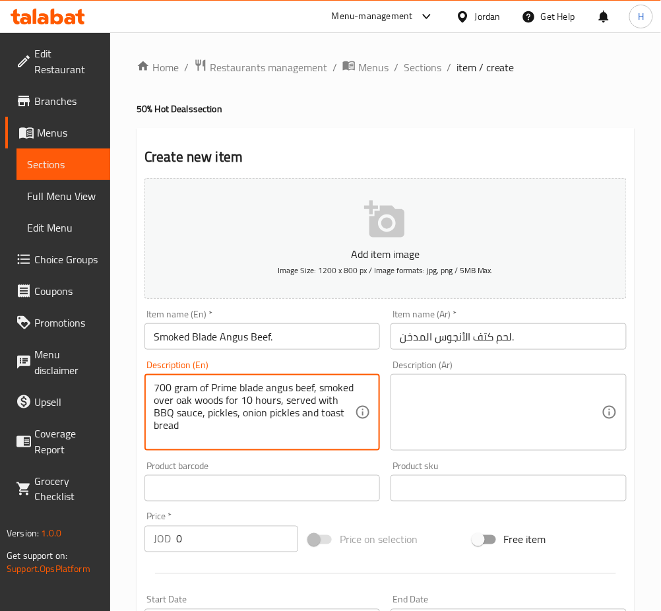
type textarea "700 gram of Prime blade angus beef, smoked over oak woods for 10 hours, served …"
click at [466, 430] on textarea at bounding box center [500, 412] width 201 height 63
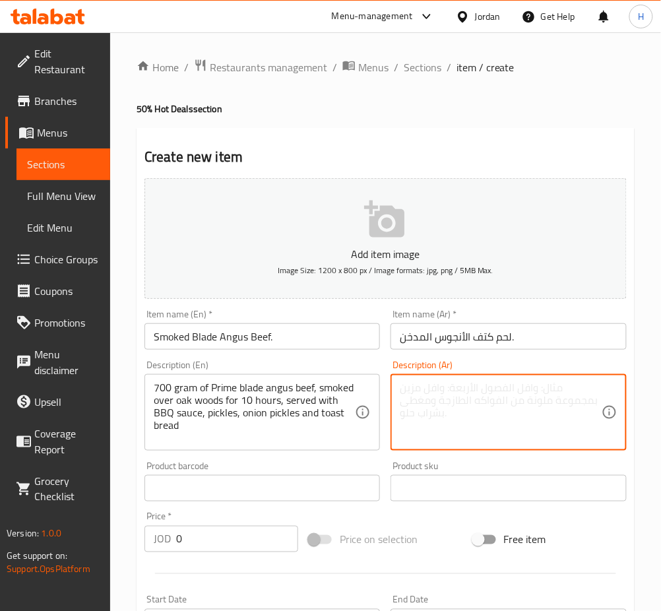
paste textarea "700 غرام من لحم الكتف المدخن لمدة 10 ساعات على خشب البلوط, يقدم مع الباربيكيو ص…"
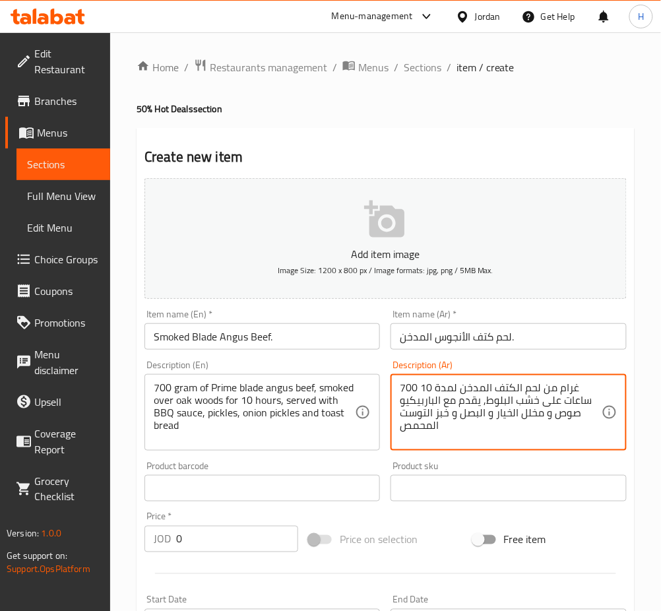
scroll to position [319, 0]
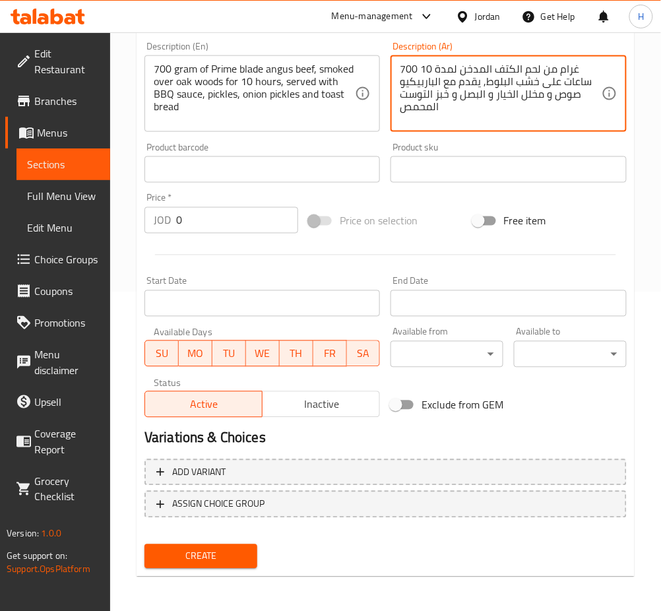
type textarea "700 غرام من لحم الكتف المدخن لمدة 10 ساعات على خشب البلوط, يقدم مع الباربيكيو ص…"
click at [275, 220] on input "0" at bounding box center [237, 220] width 122 height 26
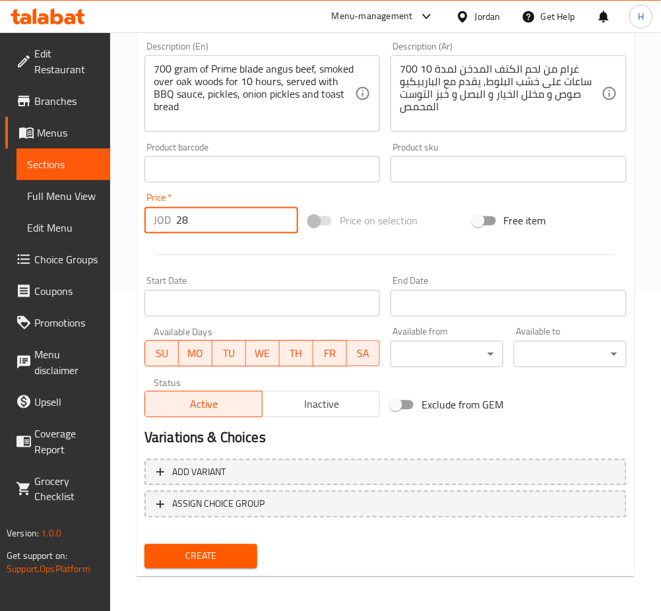
type input "28"
click at [144, 544] on button "Create" at bounding box center [200, 556] width 113 height 24
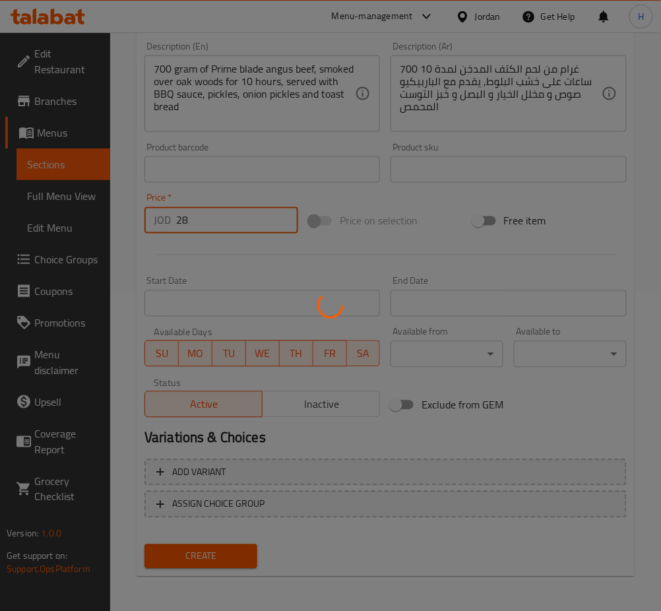
type input "0"
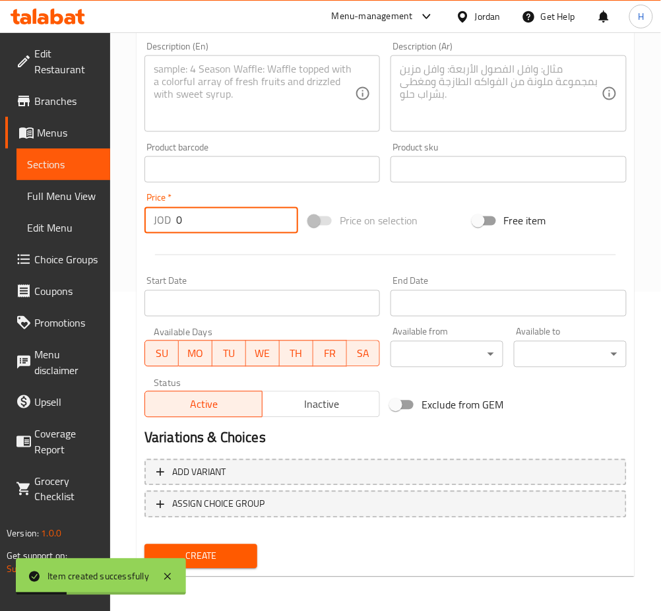
click at [33, 263] on span at bounding box center [25, 259] width 18 height 16
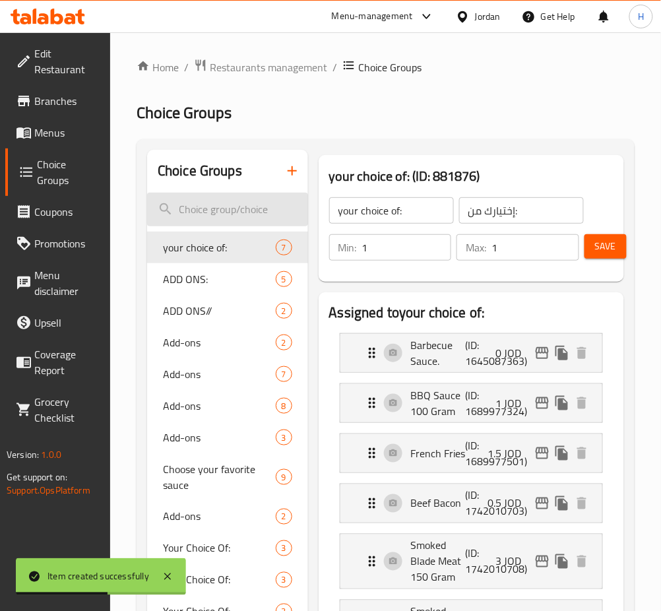
click at [229, 211] on input "search" at bounding box center [227, 210] width 161 height 34
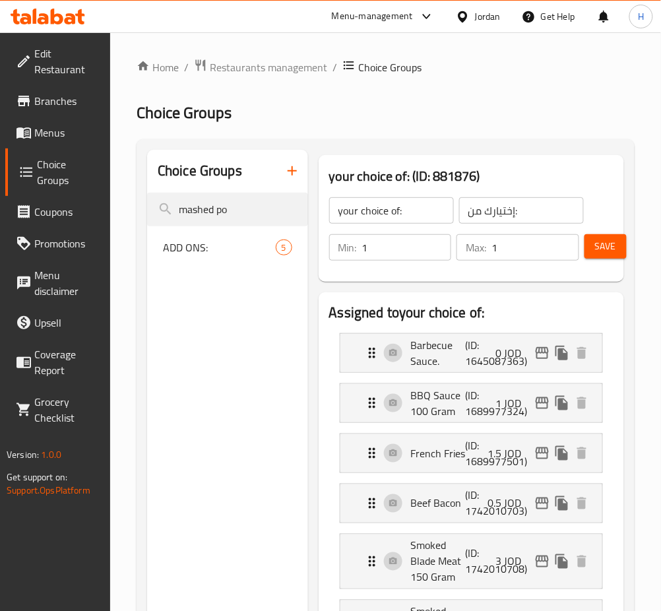
type input "mashed po"
click at [292, 180] on button "button" at bounding box center [292, 171] width 32 height 32
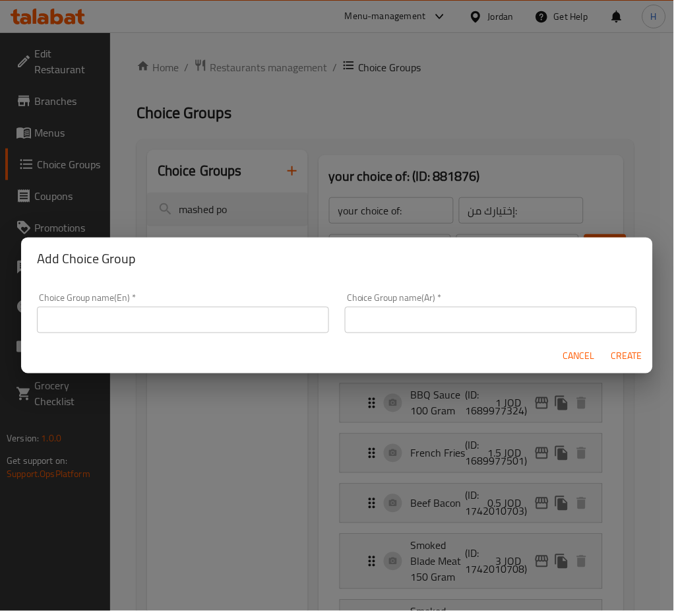
click at [307, 332] on input "text" at bounding box center [183, 320] width 292 height 26
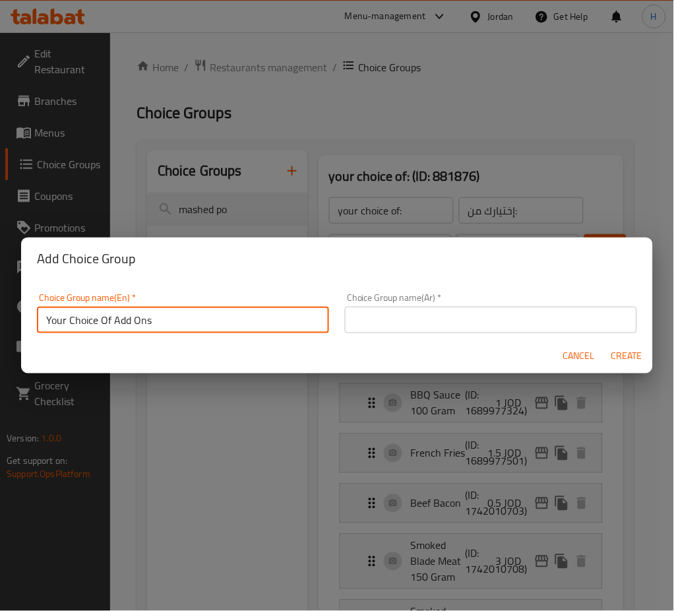
type input "Your Choice Of Add Ons"
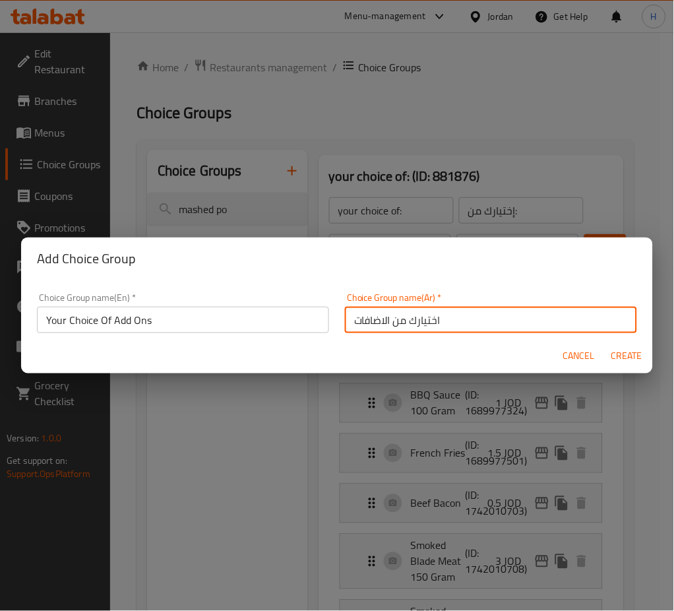
type input "اختيارك من الاضافات"
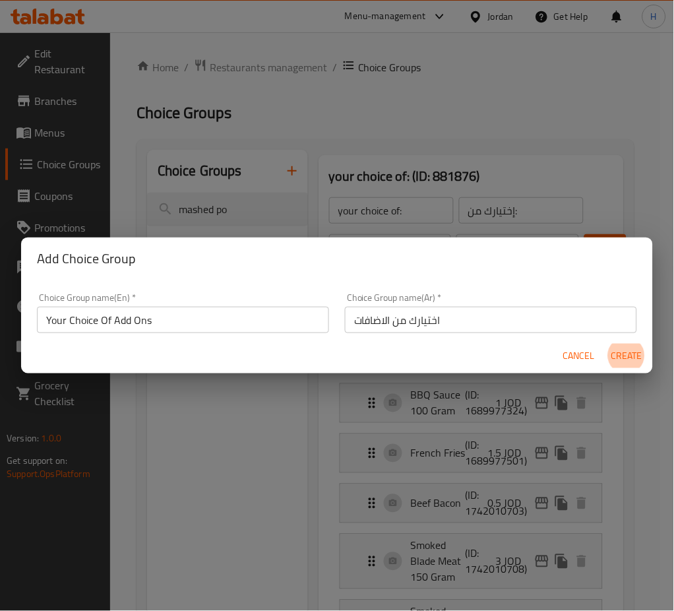
click at [606, 344] on button "Create" at bounding box center [627, 356] width 42 height 24
type input "Your Choice Of Add Ons"
type input "اختيارك من الاضافات"
type input "0"
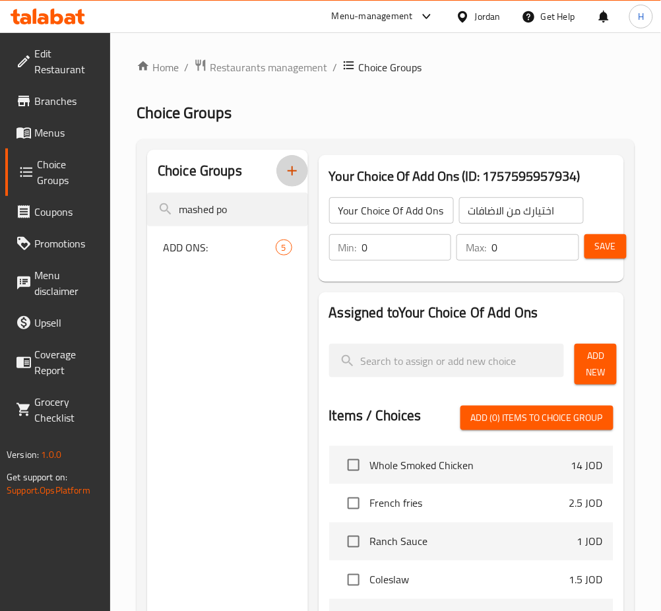
click at [418, 249] on input "0" at bounding box center [407, 247] width 90 height 26
click at [604, 361] on span "Add New" at bounding box center [595, 364] width 21 height 33
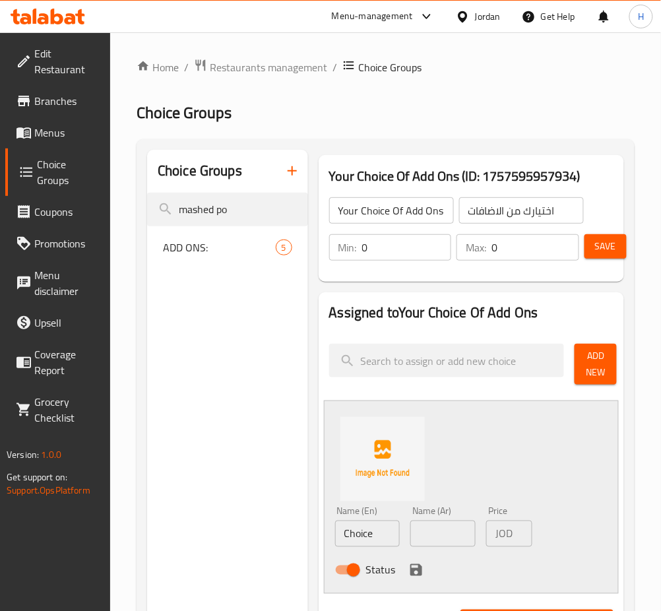
click at [385, 538] on input "Choice" at bounding box center [367, 533] width 65 height 26
type input "French Fries"
type input "بطاطا [GEOGRAPHIC_DATA]"
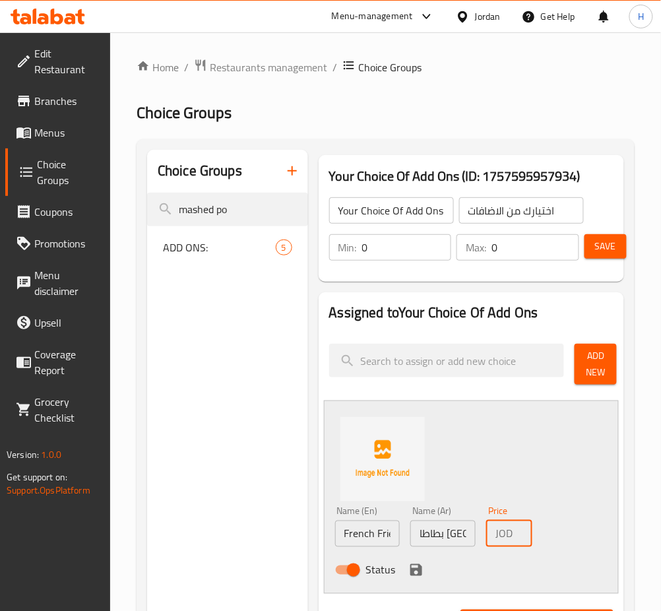
scroll to position [0, 18]
type input "2.50"
click at [421, 575] on icon "save" at bounding box center [416, 570] width 16 height 16
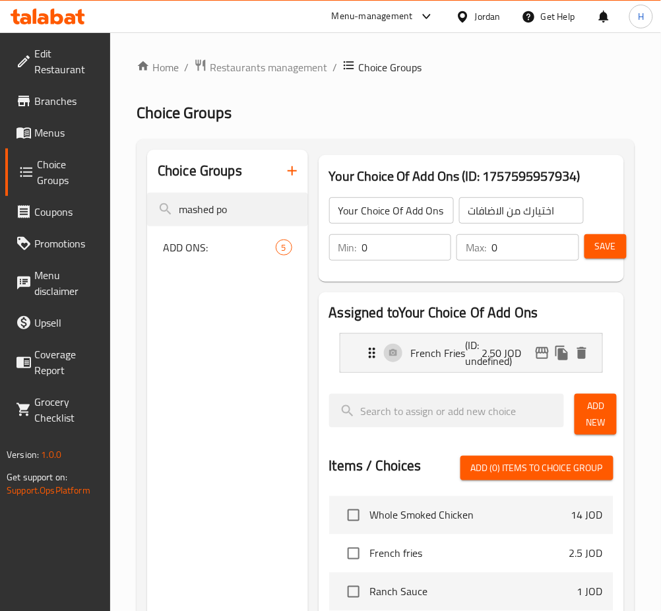
click at [604, 419] on span "Add New" at bounding box center [595, 414] width 21 height 33
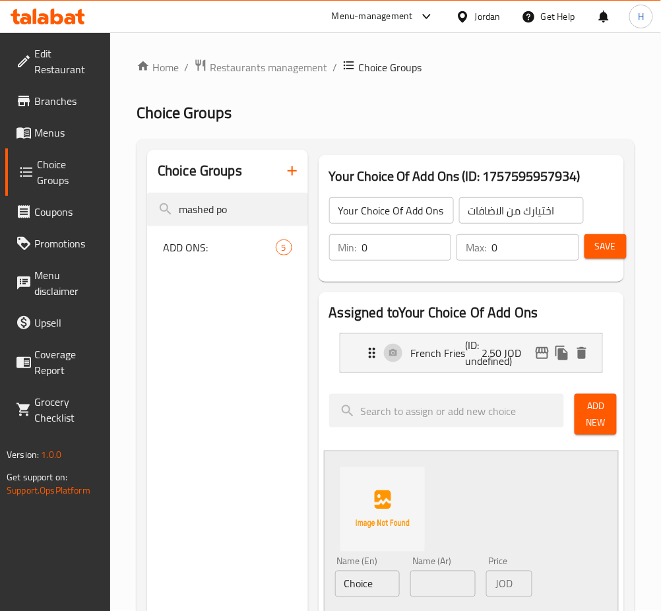
click at [385, 581] on input "Choice" at bounding box center [367, 584] width 65 height 26
type input "Soft Drink"
type input "مشروب غازي"
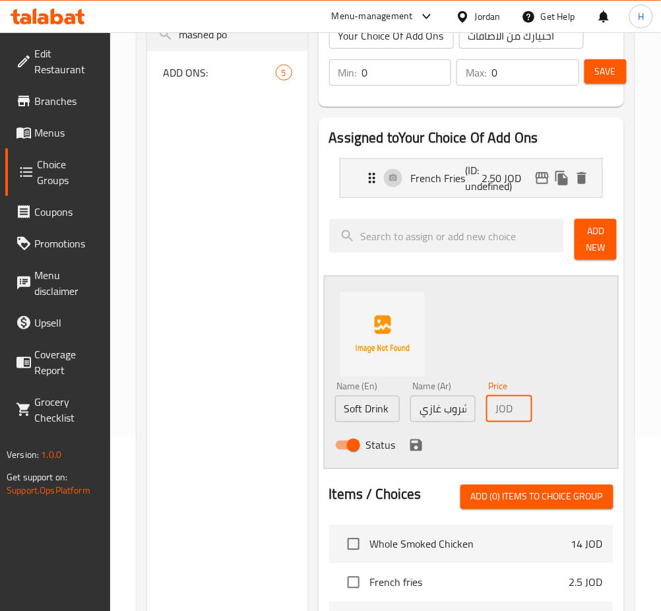
scroll to position [175, 0]
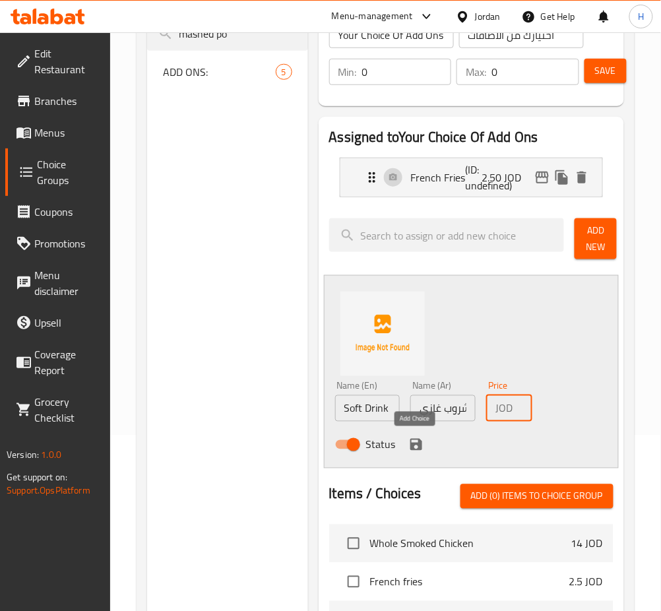
type input "1.25"
click at [415, 441] on icon "save" at bounding box center [416, 445] width 16 height 16
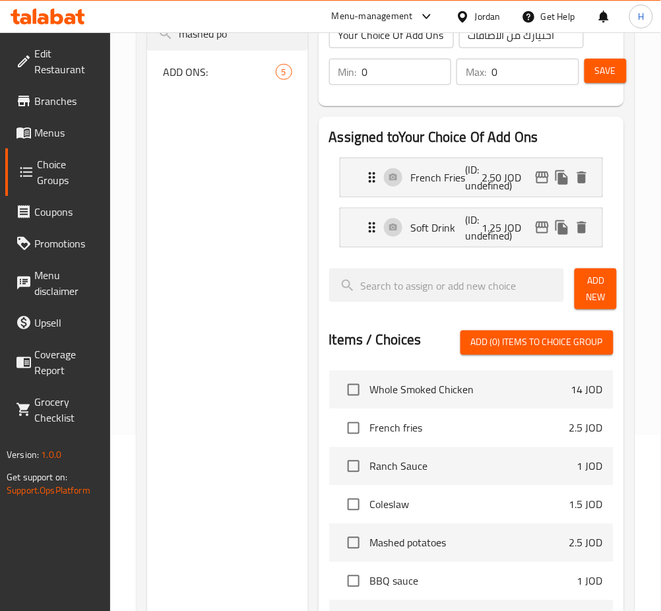
click at [586, 302] on span "Add New" at bounding box center [595, 288] width 21 height 33
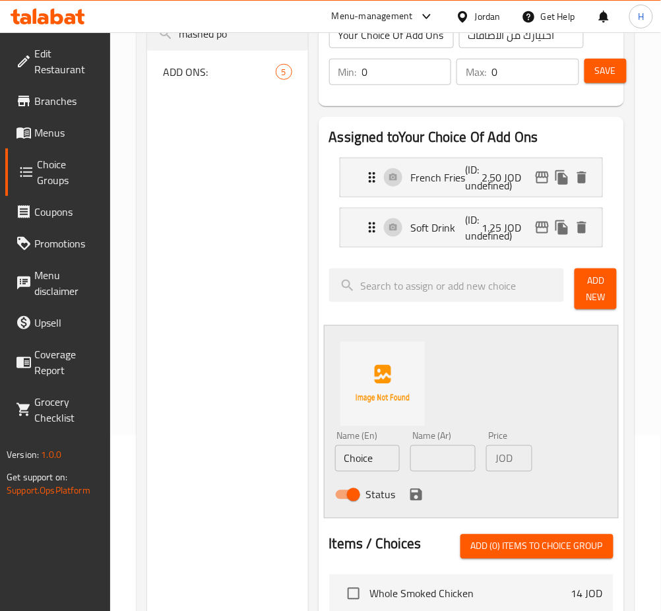
click at [376, 458] on input "Choice" at bounding box center [367, 458] width 65 height 26
type input "Ranch Sauce"
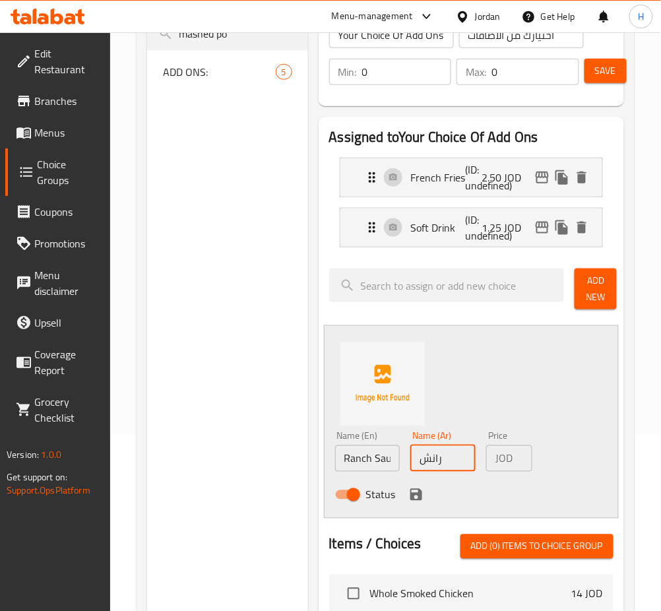
type input "رانش"
type input "1.25"
click at [408, 496] on icon "save" at bounding box center [416, 495] width 16 height 16
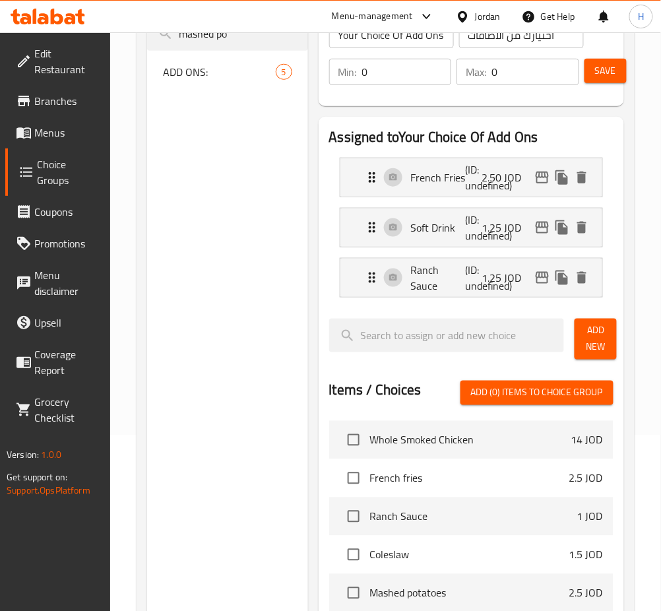
click at [602, 335] on span "Add New" at bounding box center [595, 339] width 21 height 33
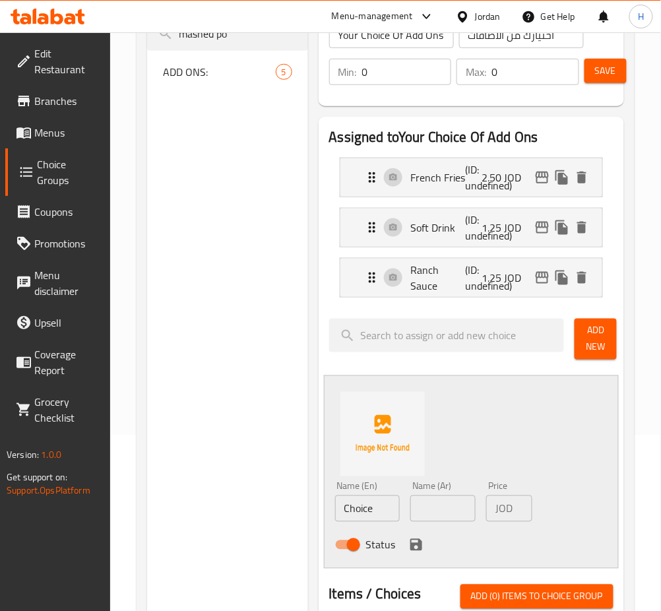
click at [392, 520] on input "Choice" at bounding box center [367, 508] width 65 height 26
type input "Coleslaw"
type input "كولسلو"
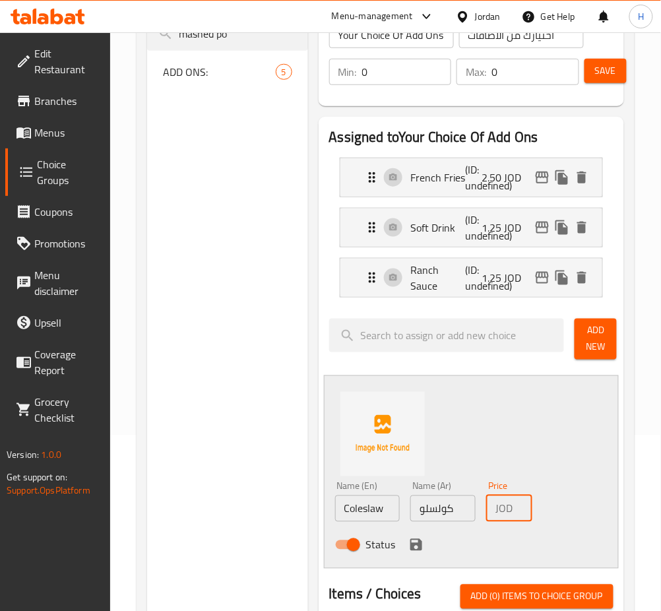
type input "1.75"
click at [414, 549] on icon "save" at bounding box center [416, 545] width 16 height 16
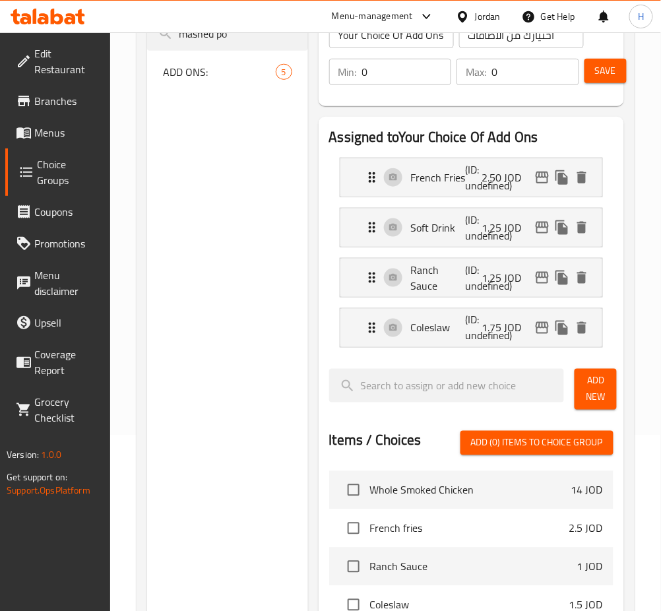
click at [591, 393] on span "Add New" at bounding box center [595, 389] width 21 height 33
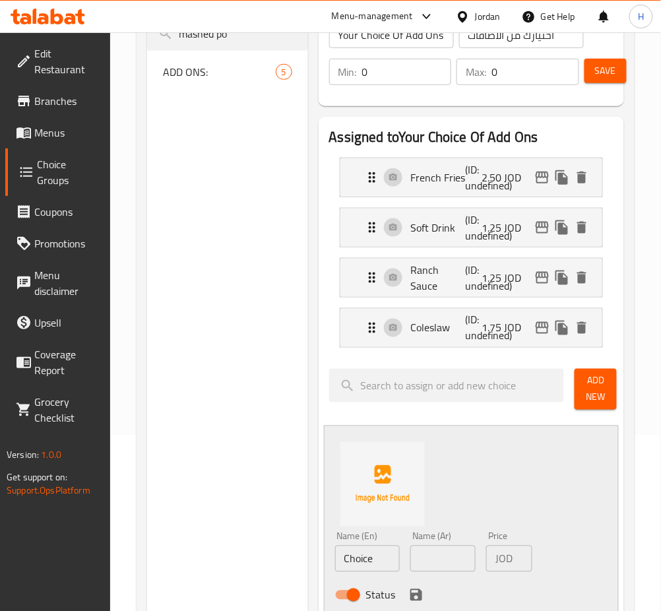
click at [391, 567] on input "Choice" at bounding box center [367, 559] width 65 height 26
type input "Mashed Potatoes"
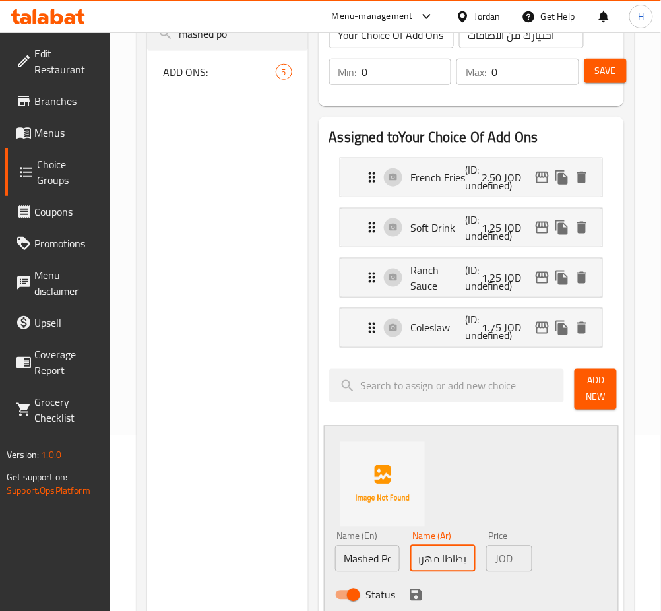
type input "بطاطا مهروسة"
type input "2.50"
click at [410, 600] on icon "save" at bounding box center [416, 595] width 12 height 12
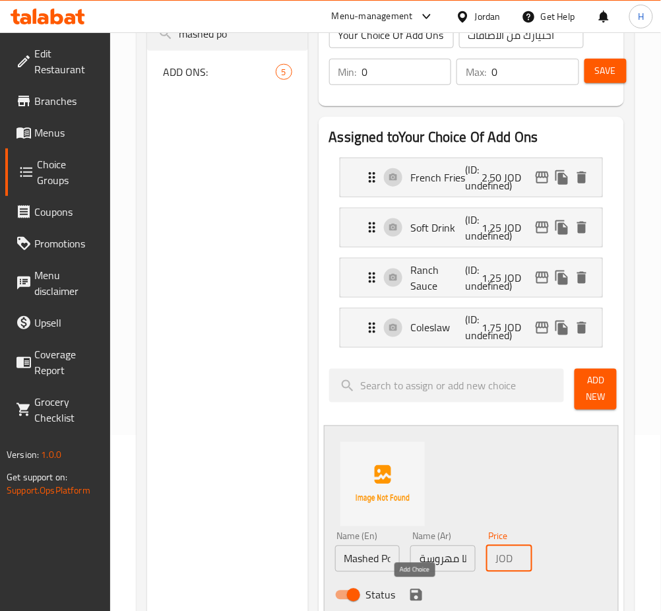
scroll to position [0, 0]
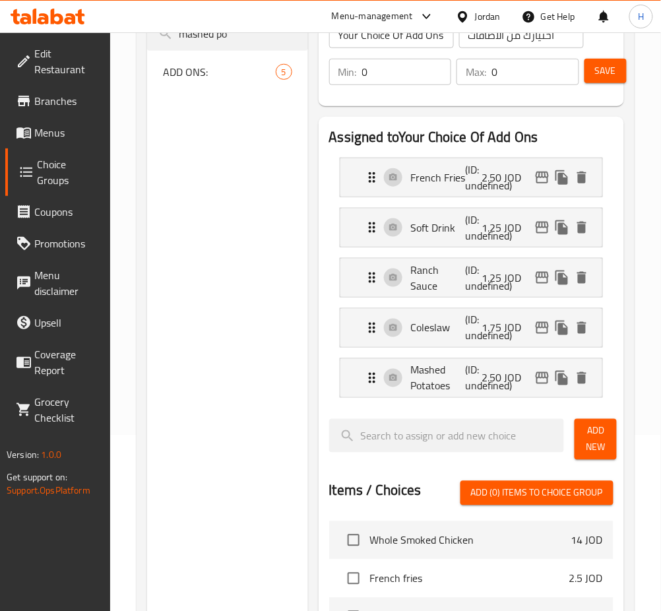
drag, startPoint x: 596, startPoint y: 430, endPoint x: 591, endPoint y: 444, distance: 14.6
click at [597, 430] on span "Add New" at bounding box center [595, 439] width 21 height 33
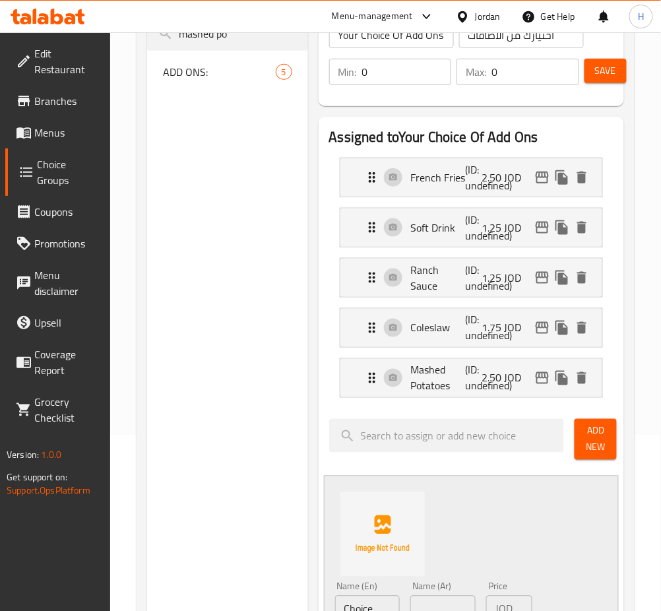
click at [373, 595] on div "Name (En) Choice Name (En)" at bounding box center [367, 602] width 65 height 40
click at [372, 600] on input "Choice" at bounding box center [367, 609] width 65 height 26
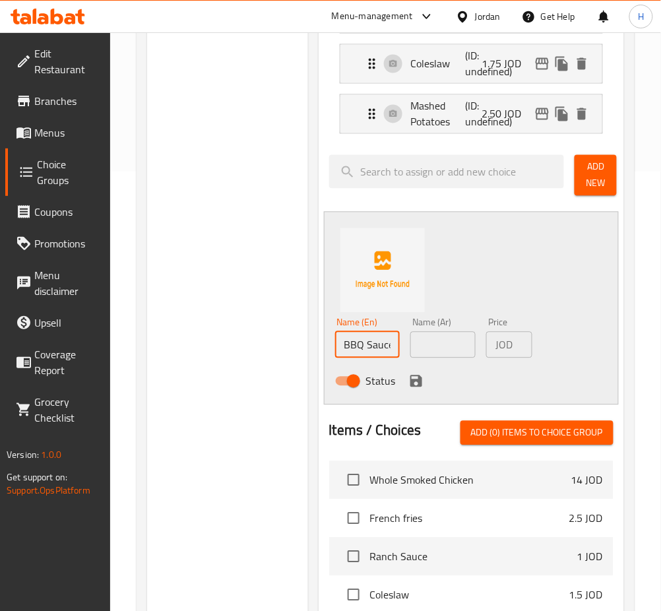
scroll to position [0, 1]
type input "BBQ Sauce"
type input "باربكيو صوص"
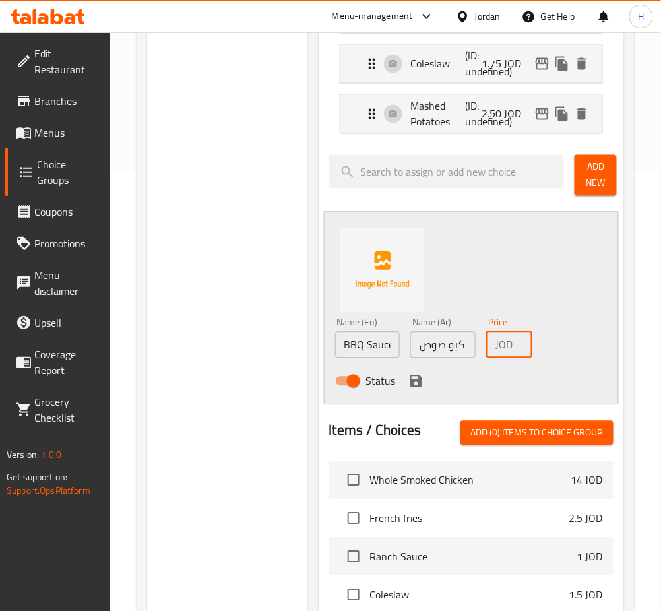
type input "1.25"
click at [415, 381] on icon "save" at bounding box center [416, 381] width 12 height 12
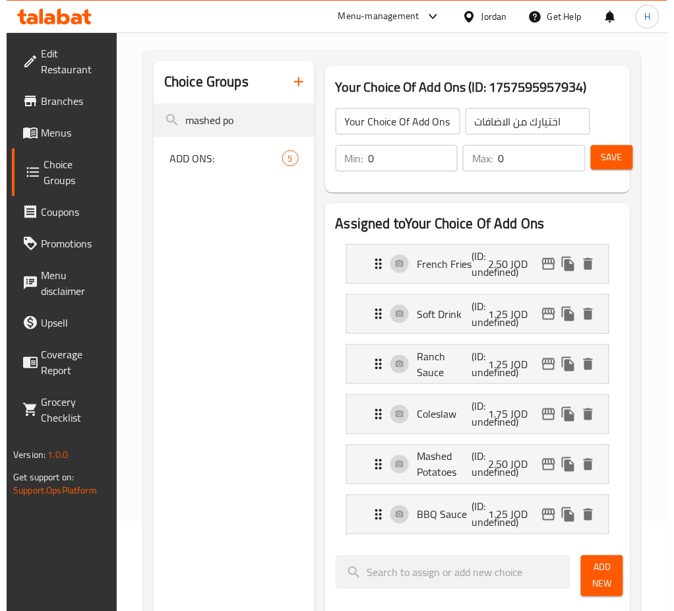
scroll to position [0, 0]
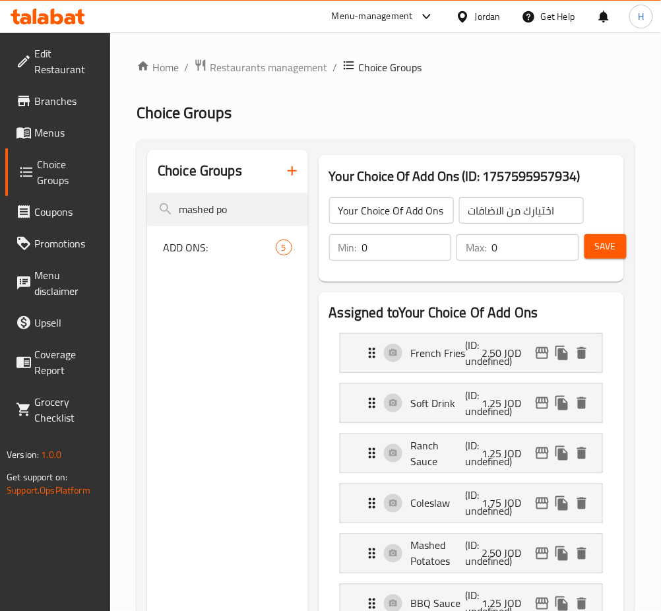
click at [621, 243] on button "Save" at bounding box center [605, 246] width 42 height 24
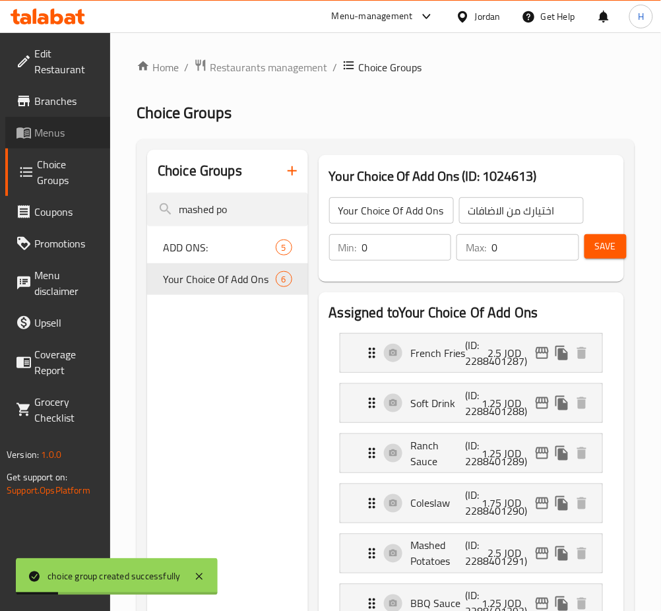
click at [50, 126] on span "Menus" at bounding box center [66, 133] width 65 height 16
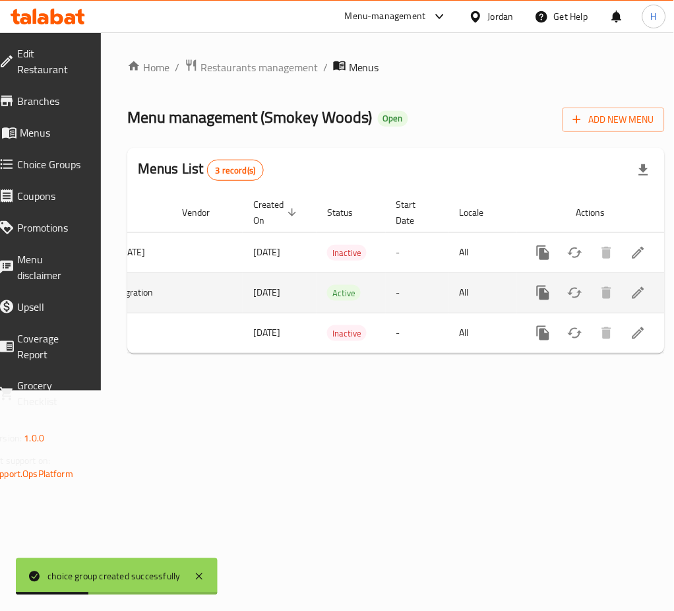
click at [633, 296] on icon "enhanced table" at bounding box center [639, 293] width 12 height 12
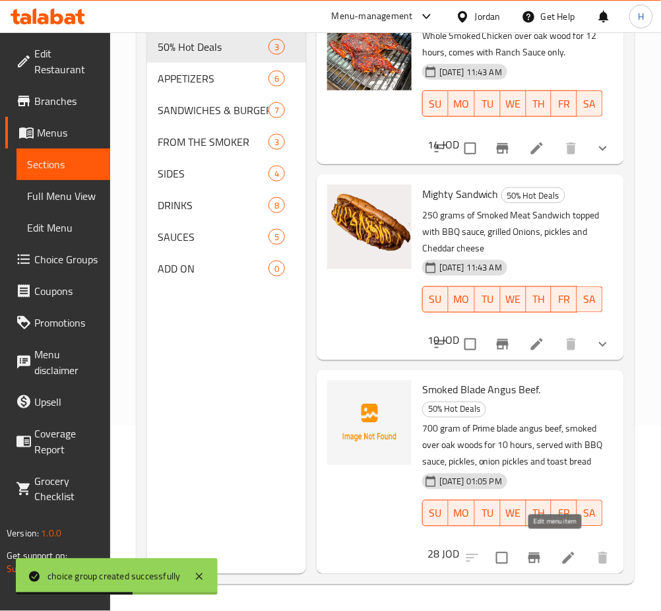
click at [561, 550] on icon at bounding box center [569, 558] width 16 height 16
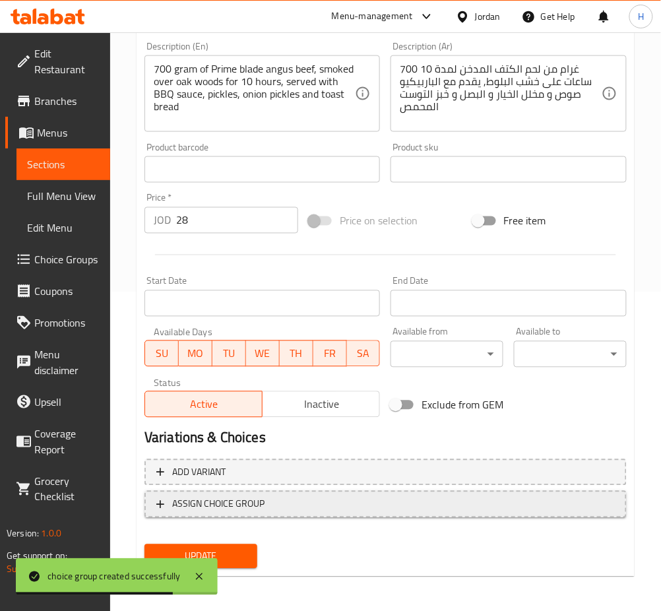
click at [245, 507] on span "ASSIGN CHOICE GROUP" at bounding box center [218, 504] width 92 height 16
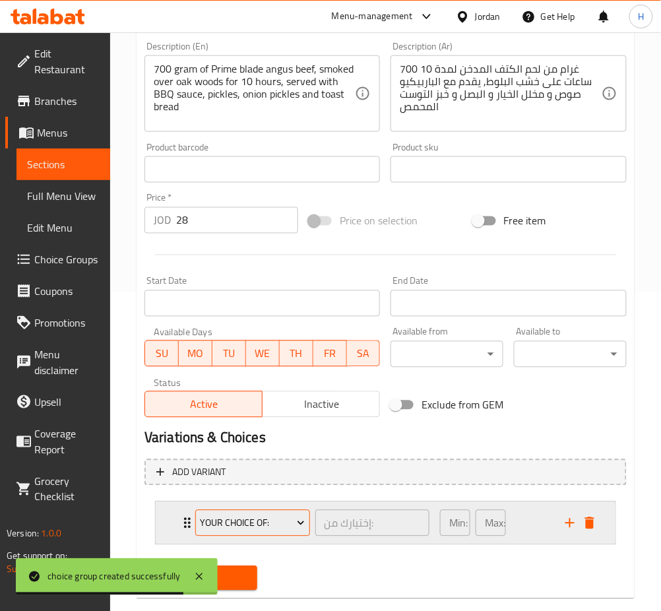
click at [245, 524] on span "your choice of:" at bounding box center [252, 523] width 105 height 16
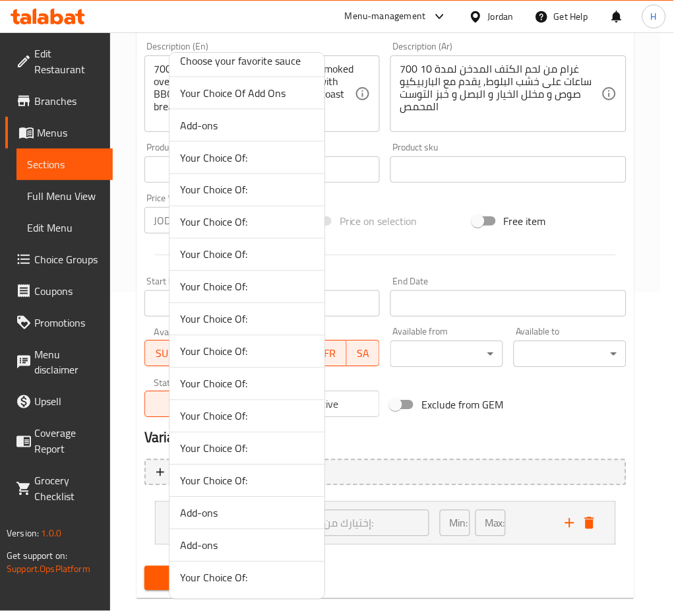
click at [253, 98] on span "Your Choice Of Add Ons" at bounding box center [247, 93] width 134 height 16
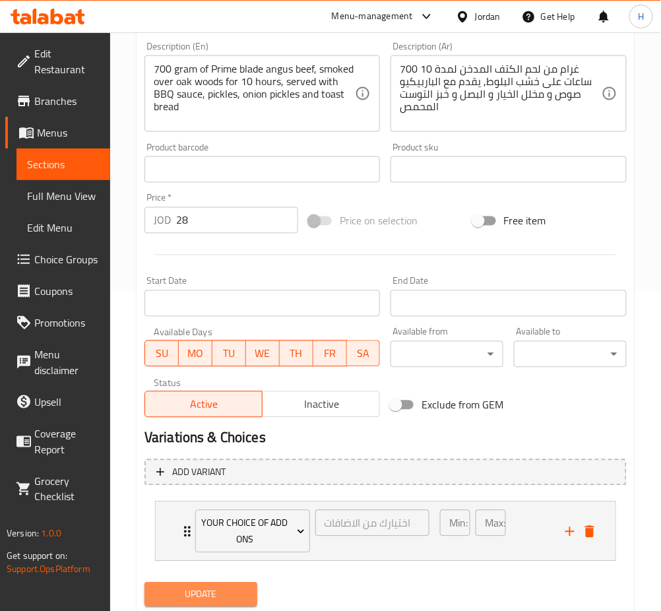
click at [231, 586] on span "Update" at bounding box center [201, 594] width 92 height 16
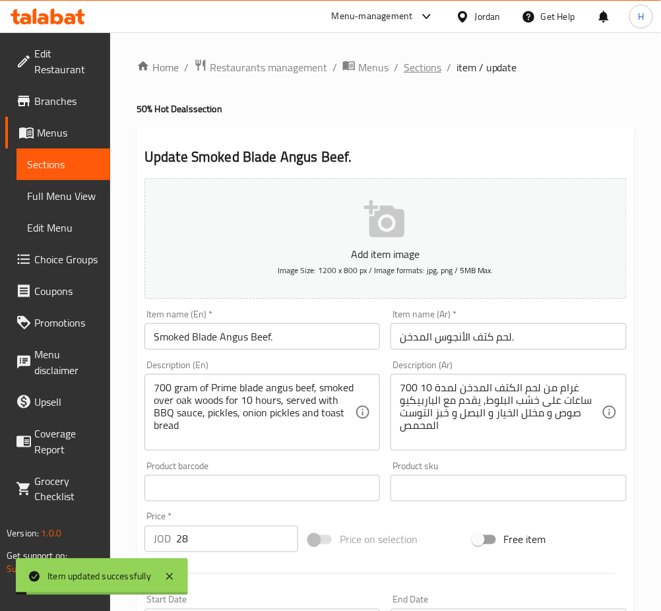
click at [422, 61] on span "Sections" at bounding box center [423, 67] width 38 height 16
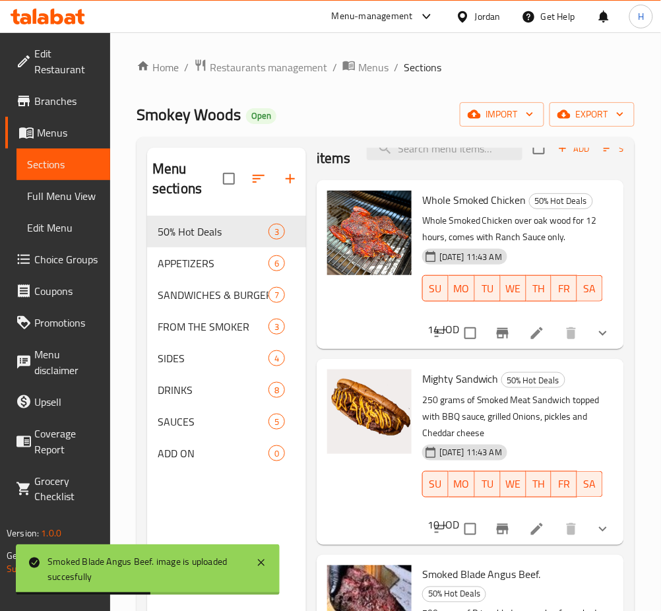
click at [44, 18] on icon at bounding box center [43, 18] width 11 height 11
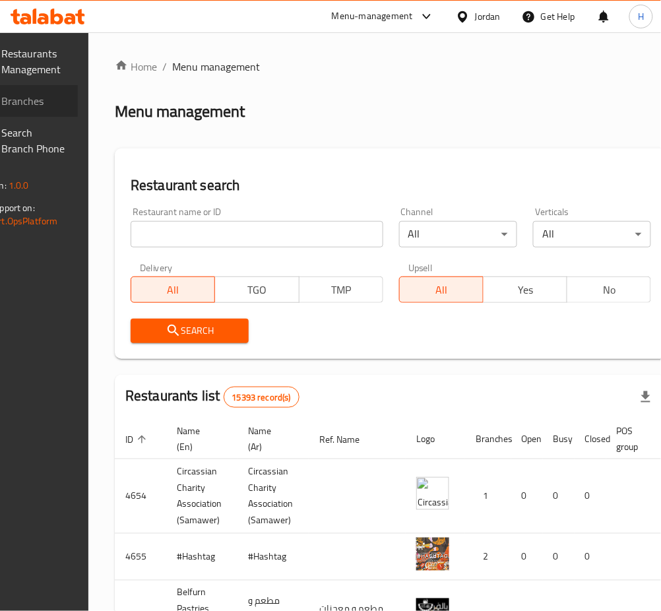
click at [59, 100] on span "Branches" at bounding box center [34, 101] width 65 height 16
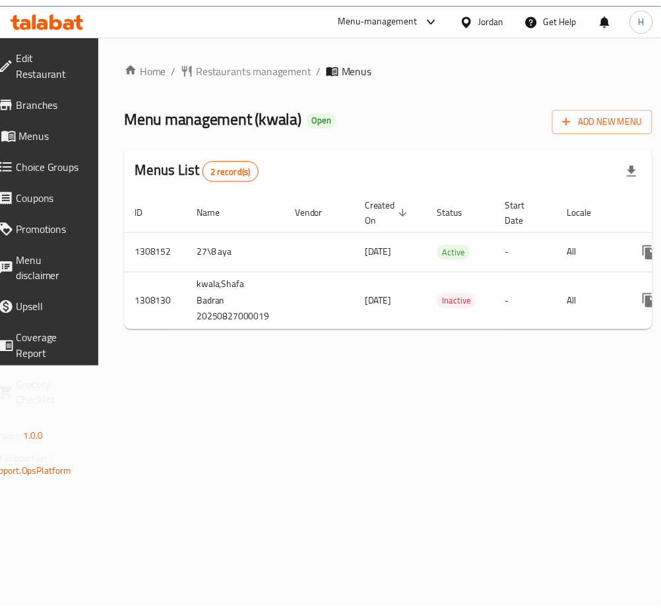
scroll to position [0, 146]
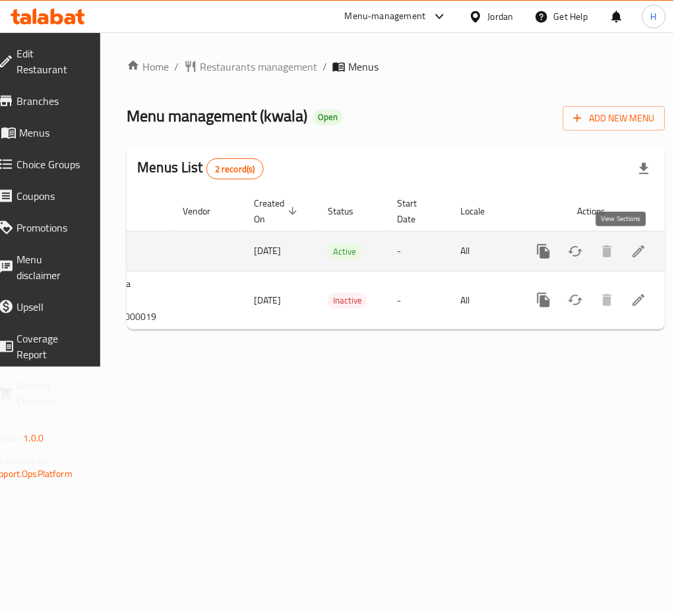
click at [631, 255] on icon "enhanced table" at bounding box center [639, 251] width 16 height 16
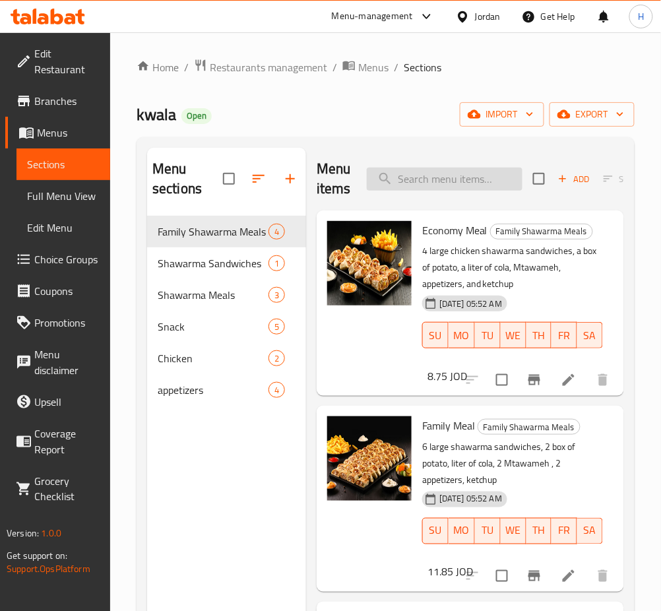
click at [455, 170] on input "search" at bounding box center [445, 179] width 156 height 23
click at [61, 98] on span "Branches" at bounding box center [66, 101] width 65 height 16
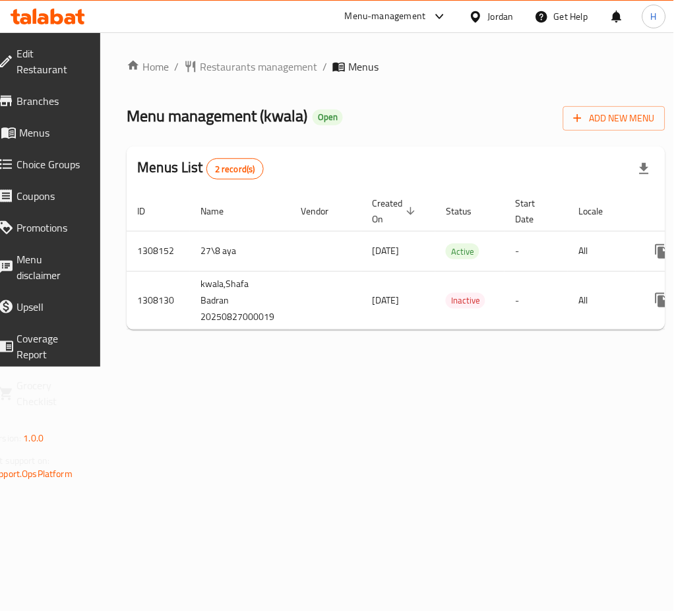
click at [55, 88] on link "Branches" at bounding box center [41, 101] width 108 height 32
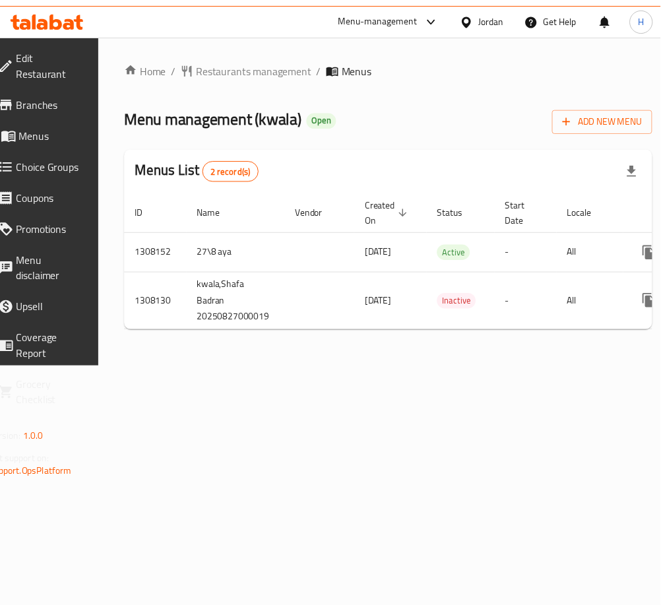
scroll to position [0, 146]
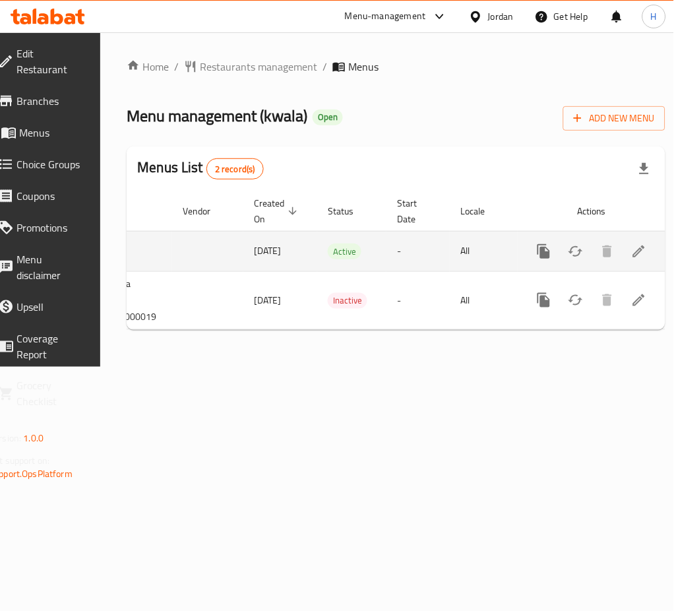
click at [631, 249] on icon "enhanced table" at bounding box center [639, 251] width 16 height 16
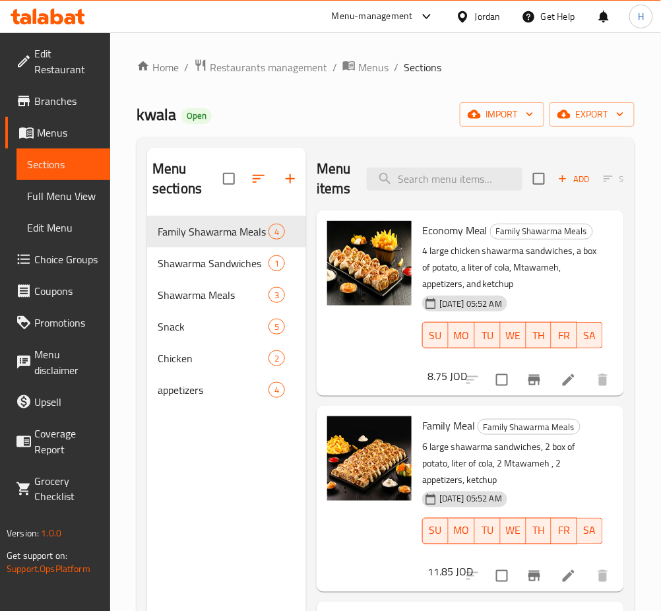
click at [77, 263] on span "Choice Groups" at bounding box center [66, 259] width 65 height 16
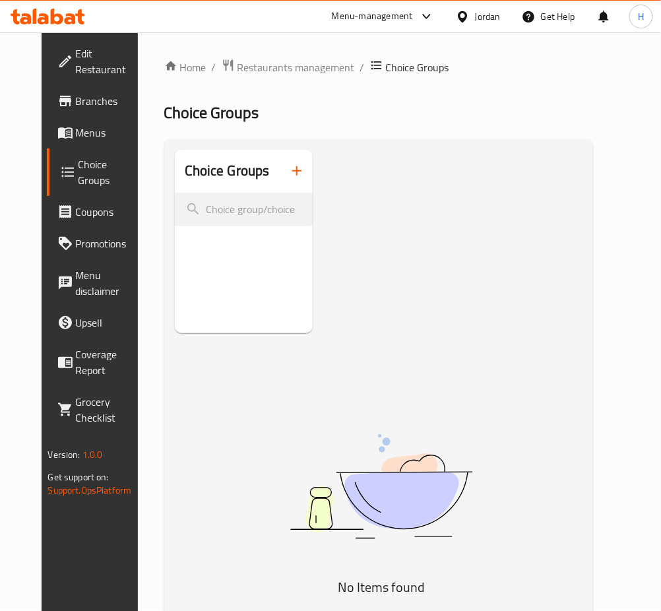
click at [285, 181] on button "button" at bounding box center [297, 171] width 32 height 32
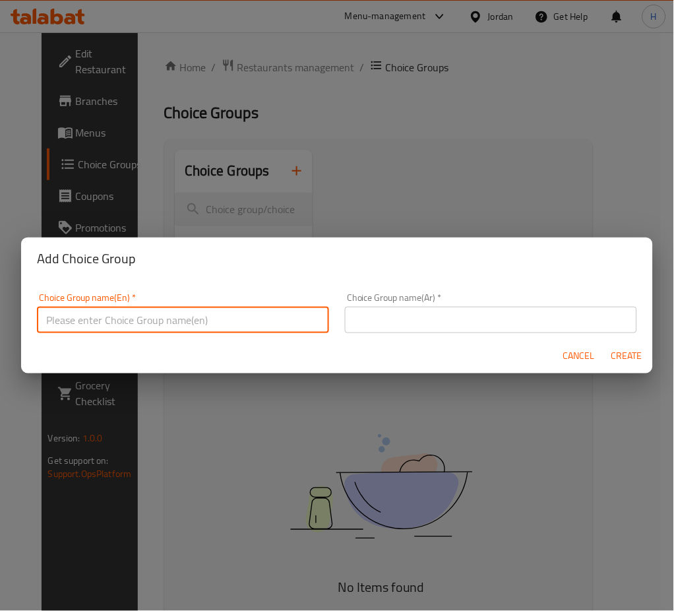
click at [204, 326] on input "text" at bounding box center [183, 320] width 292 height 26
type input "Add Ons"
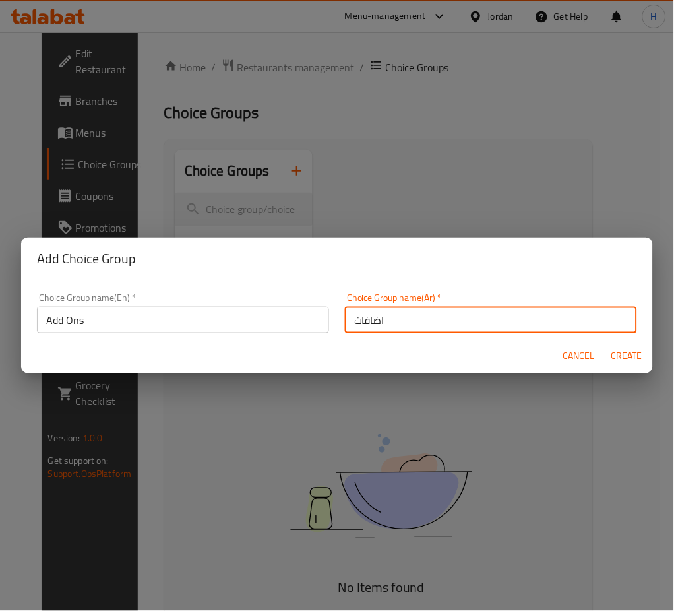
type input "اضافات"
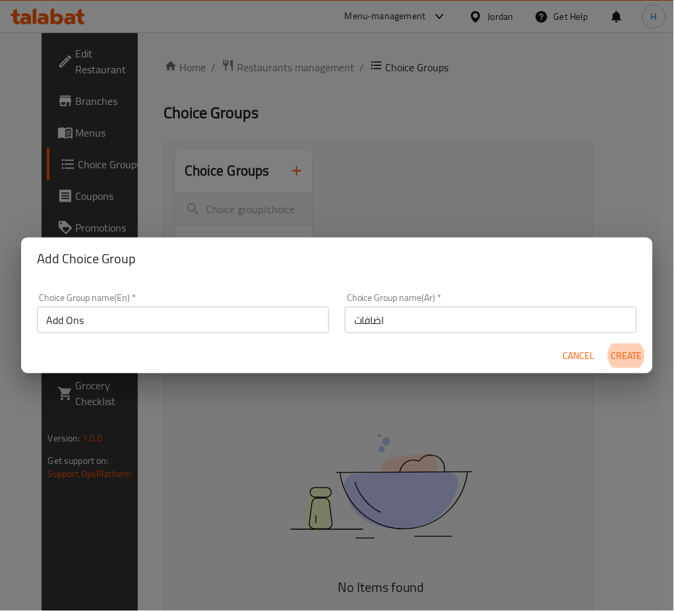
click at [606, 344] on button "Create" at bounding box center [627, 356] width 42 height 24
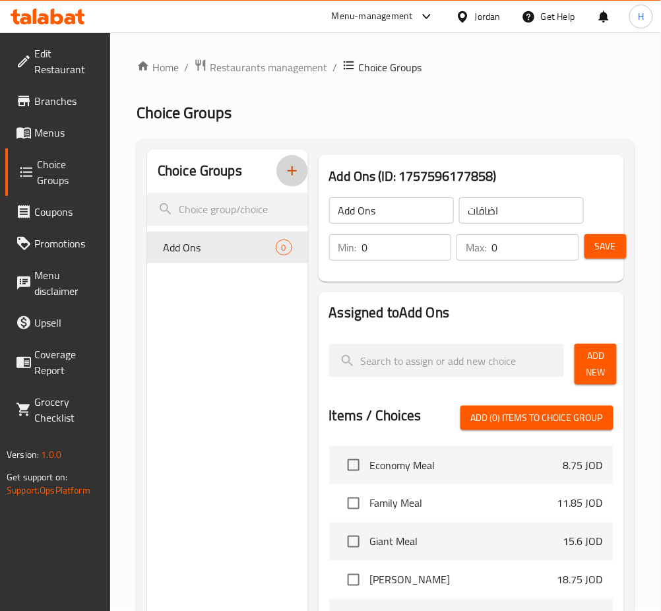
click at [595, 361] on span "Add New" at bounding box center [595, 364] width 21 height 33
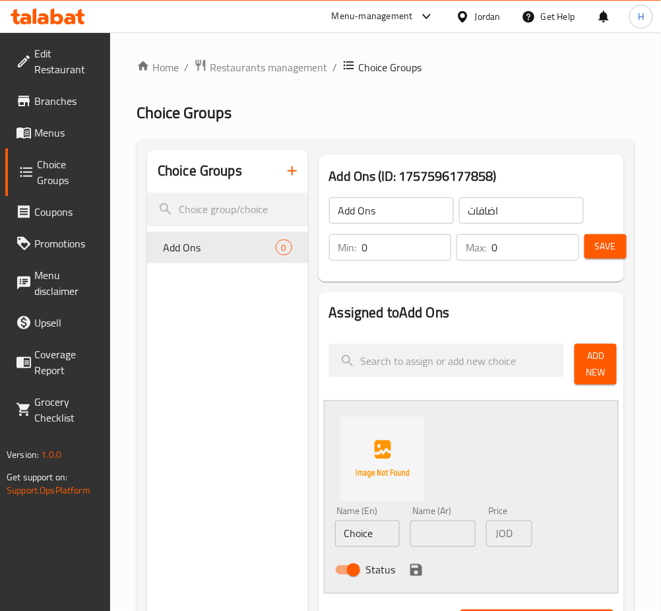
click at [384, 545] on input "Choice" at bounding box center [367, 533] width 65 height 26
click at [383, 544] on input "Choice" at bounding box center [367, 533] width 65 height 26
type input "Cheese"
type input "جبنة"
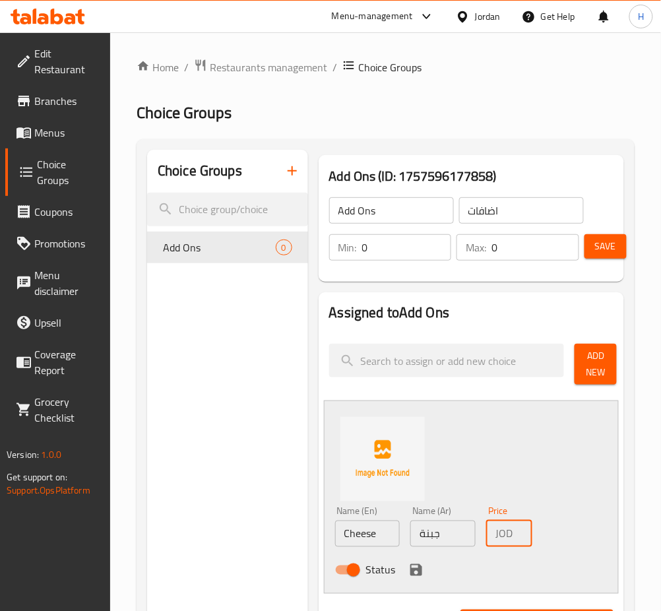
type input "0.1"
click at [418, 565] on icon "save" at bounding box center [416, 570] width 12 height 12
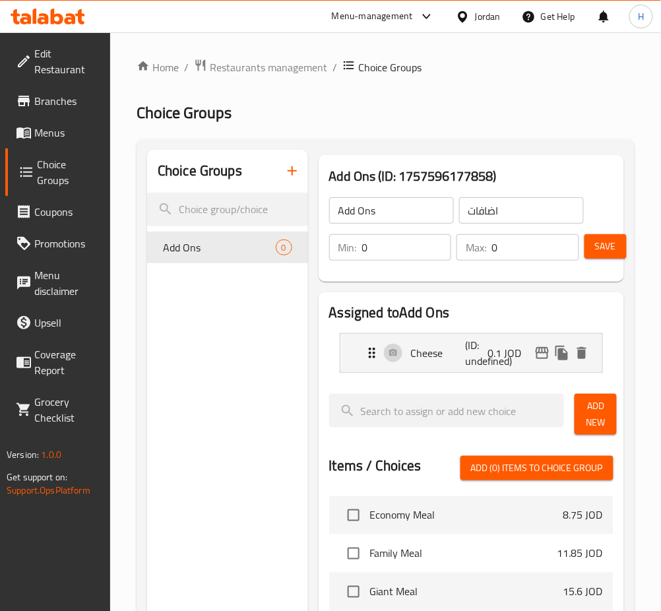
click at [591, 427] on span "Add New" at bounding box center [595, 414] width 21 height 33
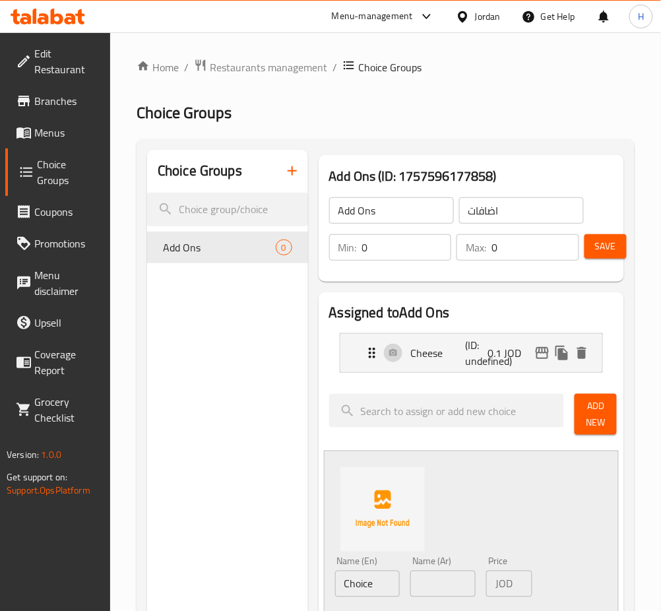
click at [375, 582] on input "Choice" at bounding box center [367, 584] width 65 height 26
type input "Pomegranate molasses"
type input "دبس رمان"
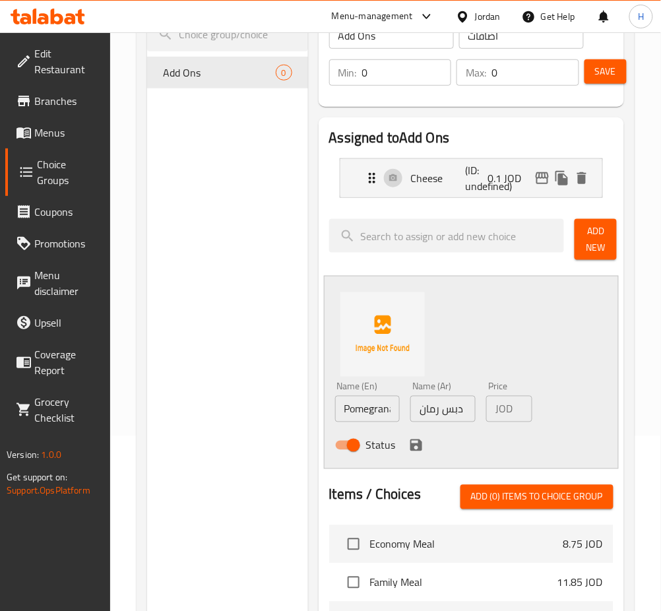
scroll to position [175, 0]
click at [445, 411] on input "دبس رمان" at bounding box center [442, 408] width 65 height 26
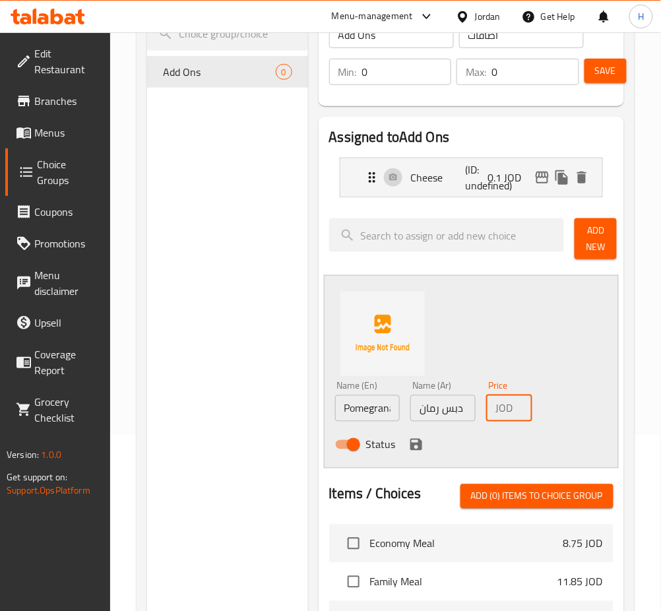
type input "0.1"
click at [417, 441] on icon "save" at bounding box center [416, 445] width 16 height 16
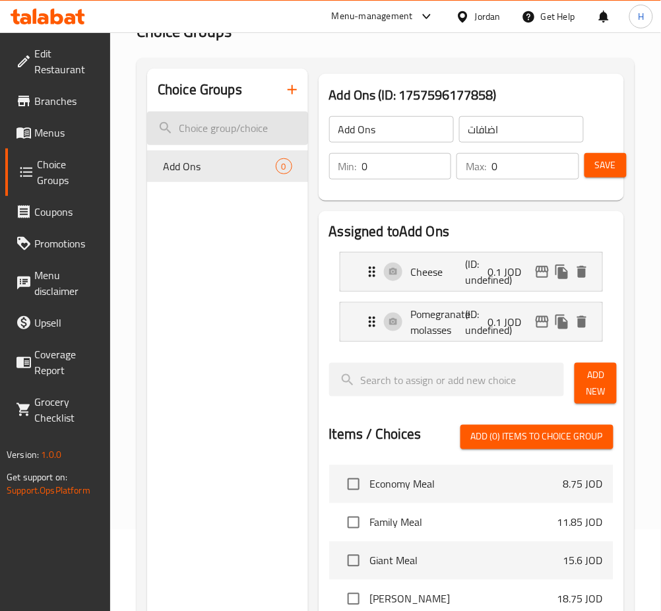
scroll to position [0, 0]
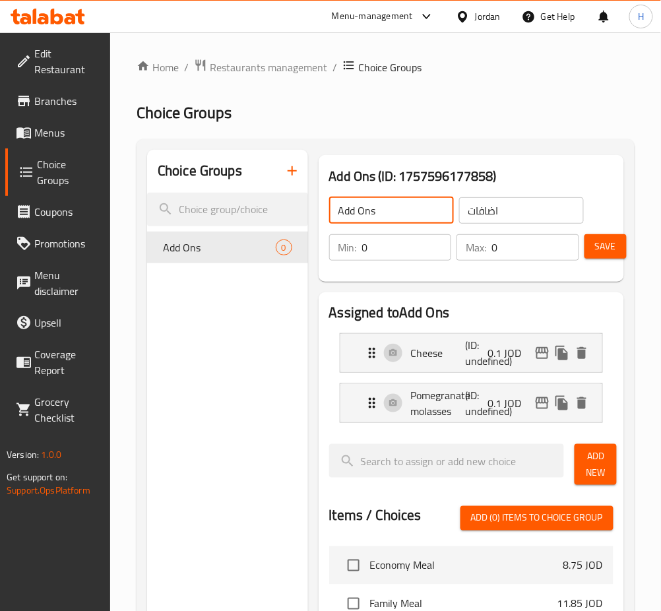
drag, startPoint x: 389, startPoint y: 211, endPoint x: 310, endPoint y: 206, distance: 78.6
click at [325, 206] on div "Add Ons ​ اضافات ​" at bounding box center [456, 210] width 270 height 42
type input "Regular Add Ons"
click at [609, 237] on button "Save" at bounding box center [605, 246] width 42 height 24
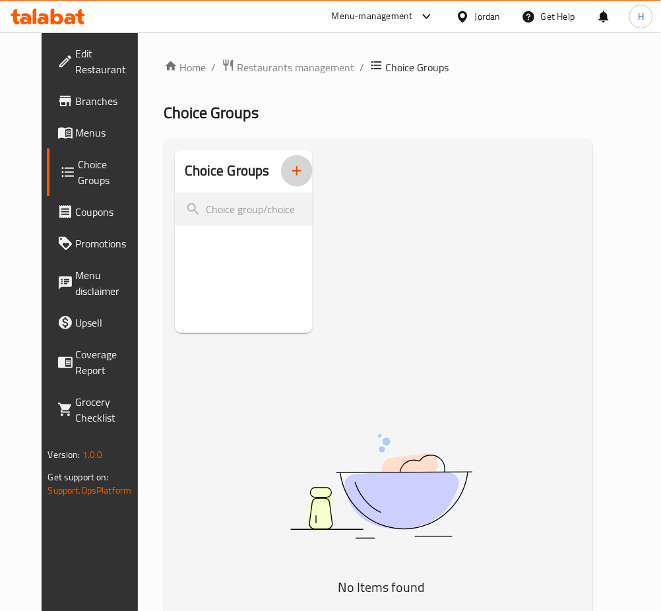
click at [296, 172] on icon "button" at bounding box center [296, 170] width 9 height 9
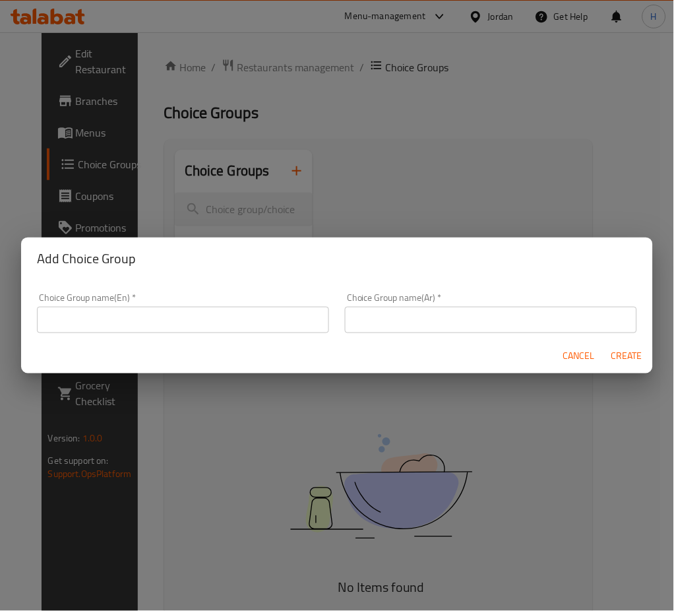
click at [308, 307] on input "text" at bounding box center [183, 320] width 292 height 26
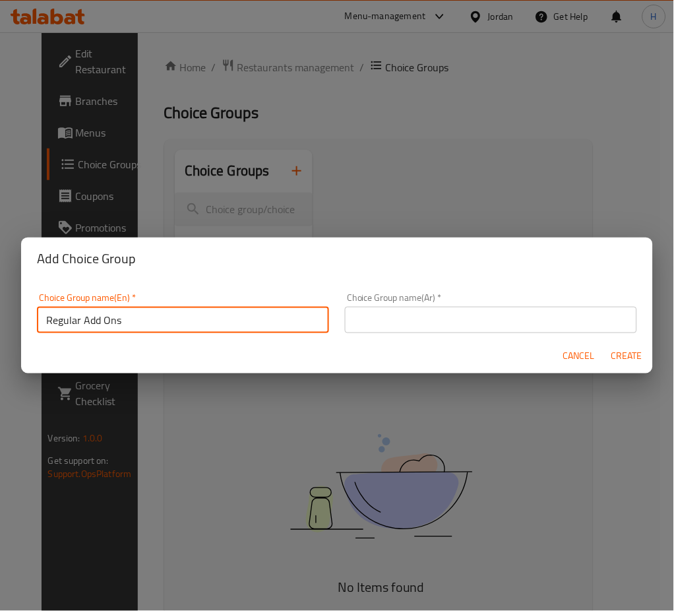
type input "Regular Add Ons"
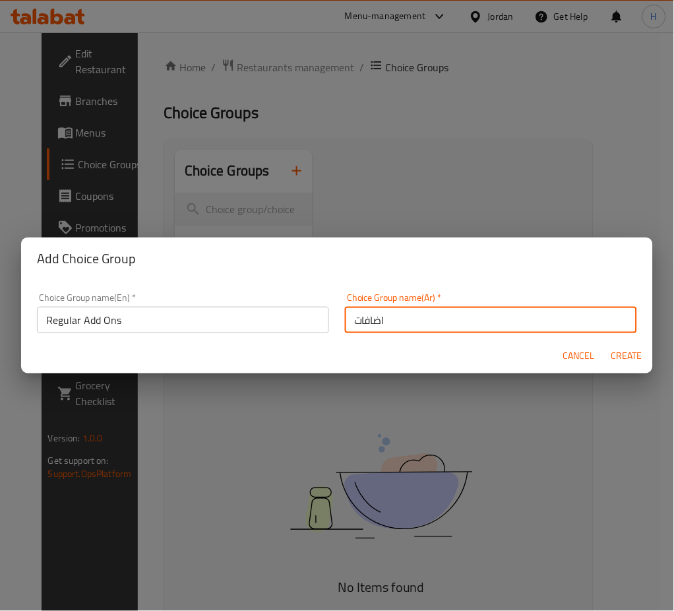
type input "اضافات"
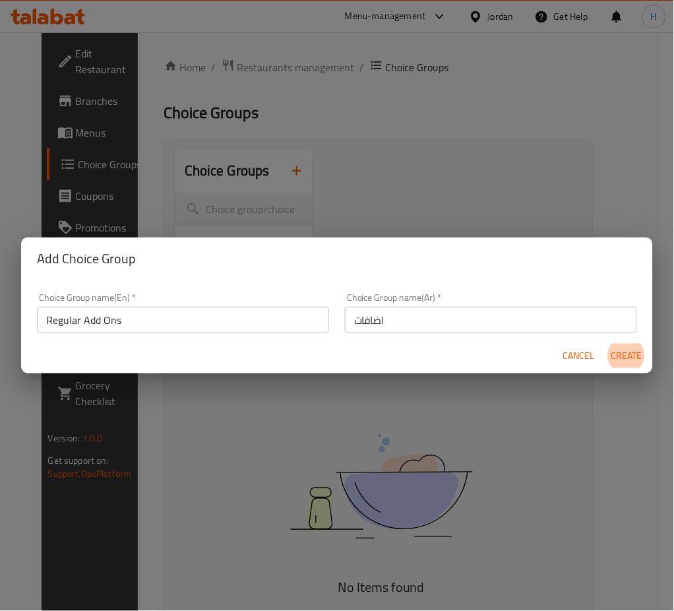
click at [606, 344] on button "Create" at bounding box center [627, 356] width 42 height 24
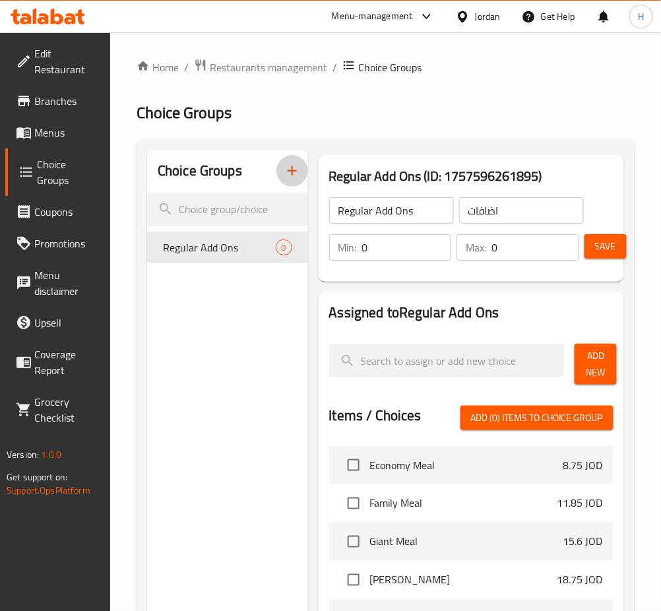
click at [602, 357] on span "Add New" at bounding box center [595, 364] width 21 height 33
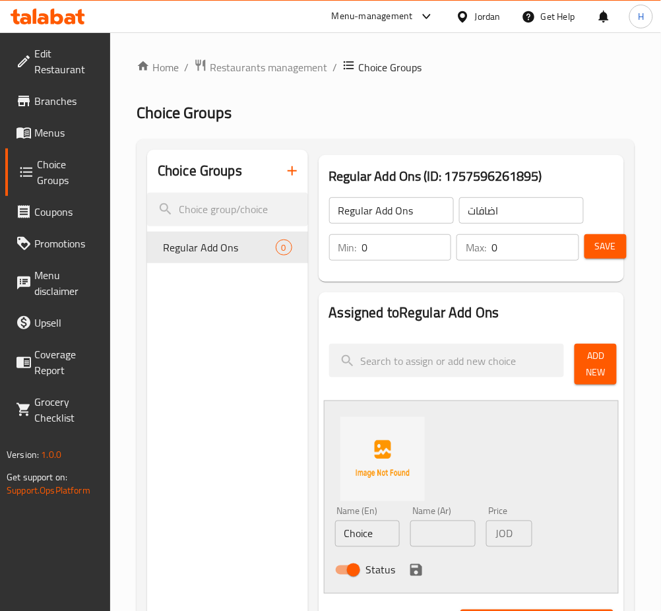
click at [368, 534] on input "Choice" at bounding box center [367, 533] width 65 height 26
type input "Cheese"
type input "جبنة"
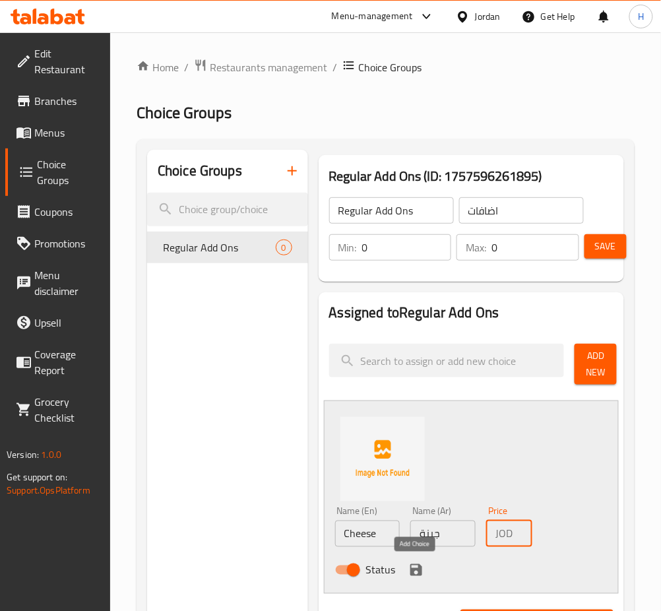
type input "0.1"
click at [421, 571] on icon "save" at bounding box center [416, 570] width 16 height 16
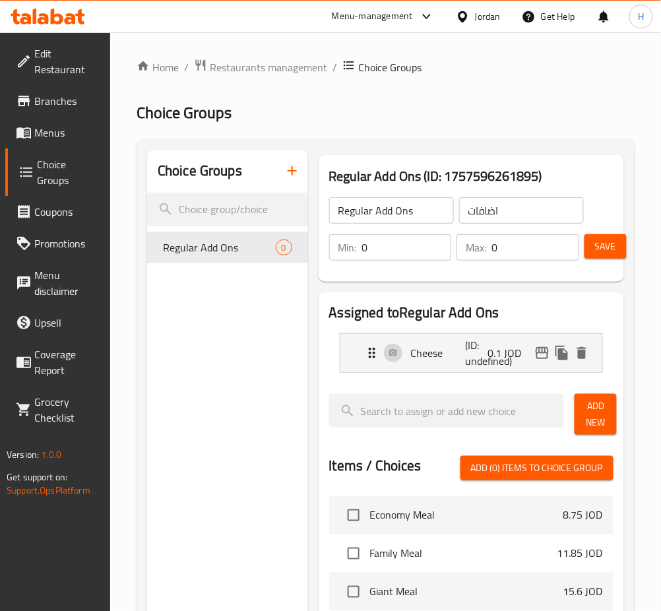
click at [597, 416] on span "Add New" at bounding box center [595, 414] width 21 height 33
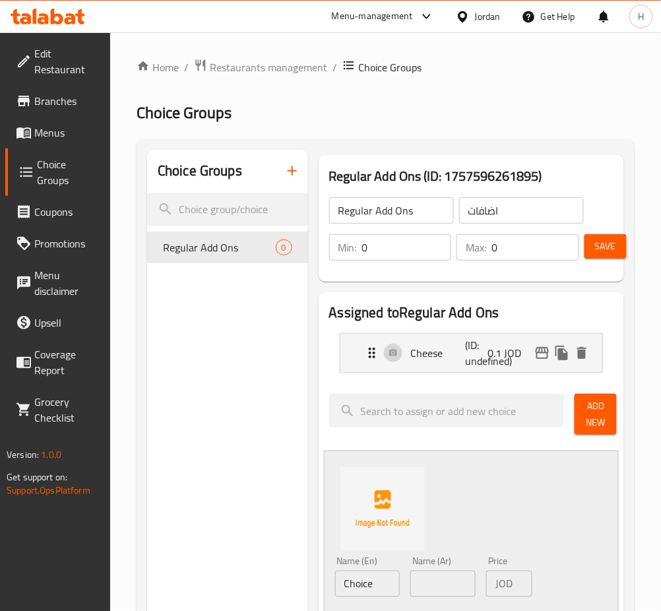
click at [363, 596] on input "Choice" at bounding box center [367, 584] width 65 height 26
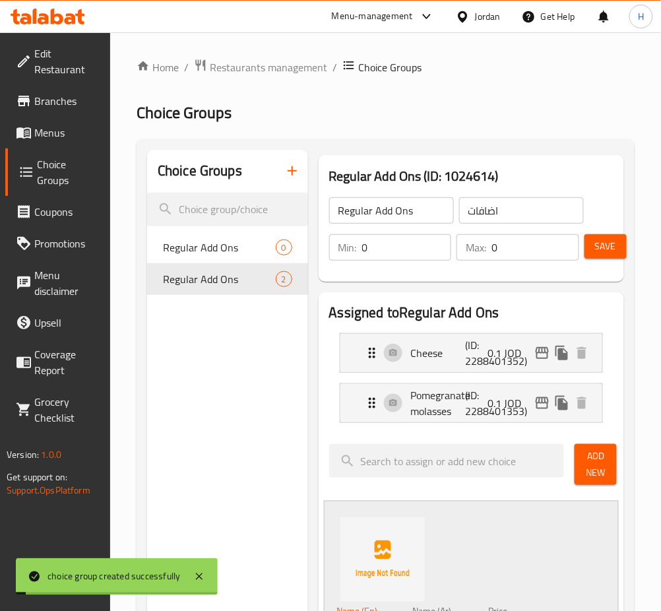
type input "Pomegranate molasses"
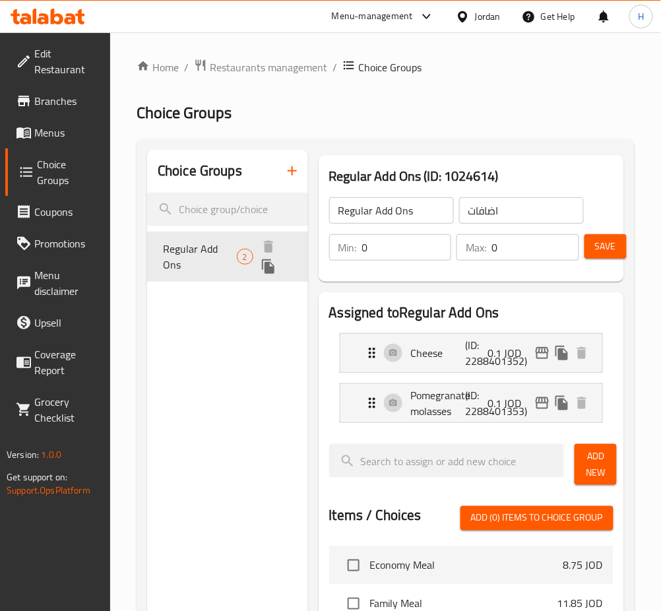
click at [268, 264] on icon "duplicate" at bounding box center [268, 266] width 13 height 15
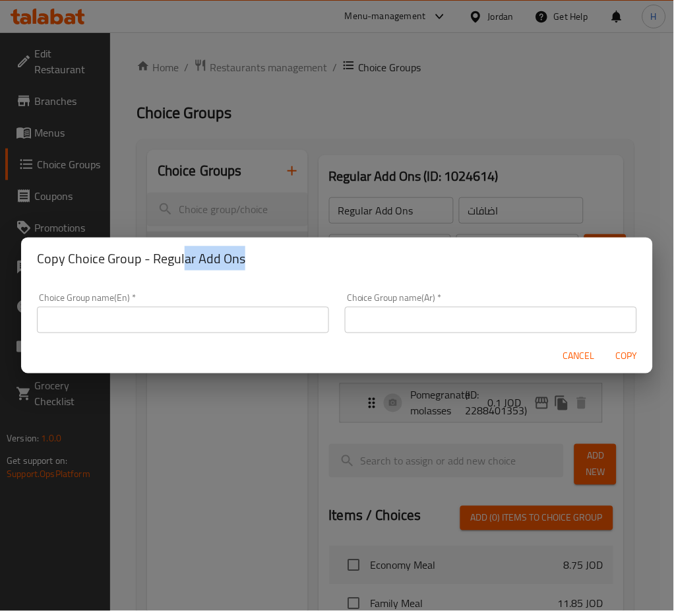
drag, startPoint x: 257, startPoint y: 261, endPoint x: 191, endPoint y: 310, distance: 82.5
click at [185, 274] on div "Copy Choice Group - Regular Add Ons" at bounding box center [337, 258] width 632 height 42
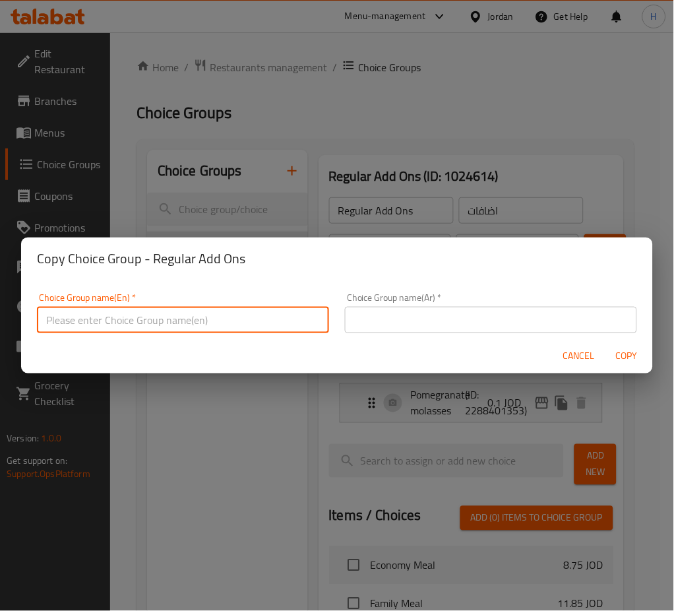
click at [184, 324] on input "text" at bounding box center [183, 320] width 292 height 26
type input "Super Add Ons"
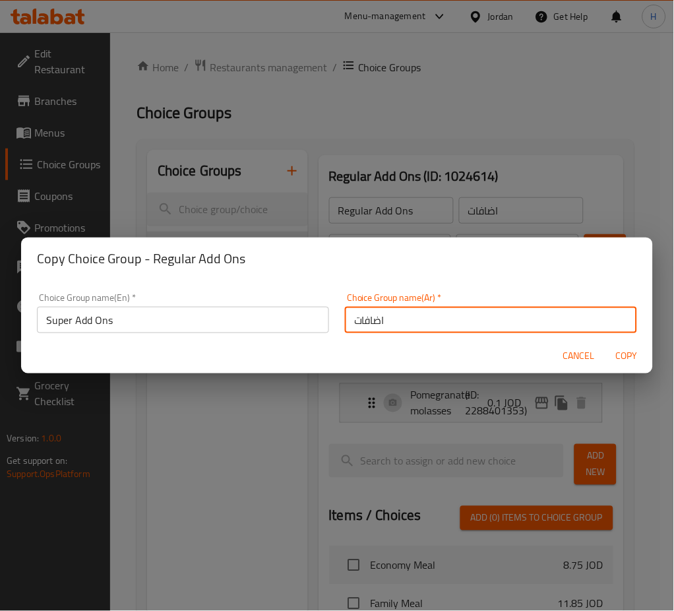
type input "اضافات"
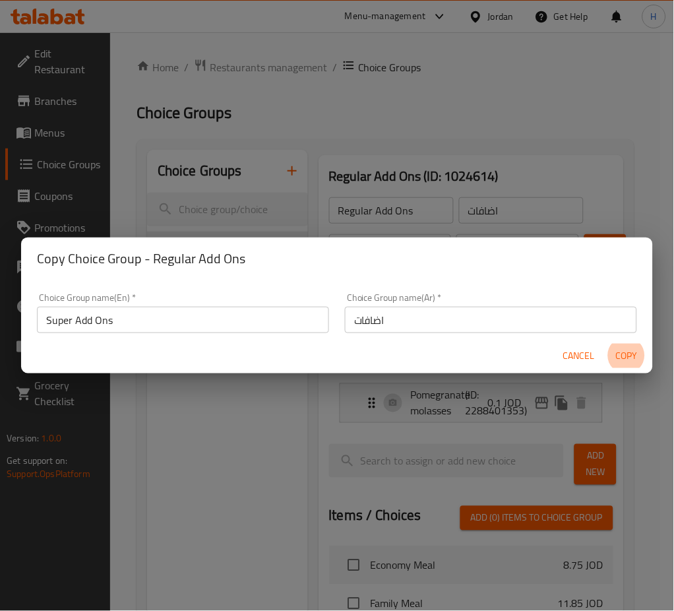
click at [606, 344] on button "Copy" at bounding box center [627, 356] width 42 height 24
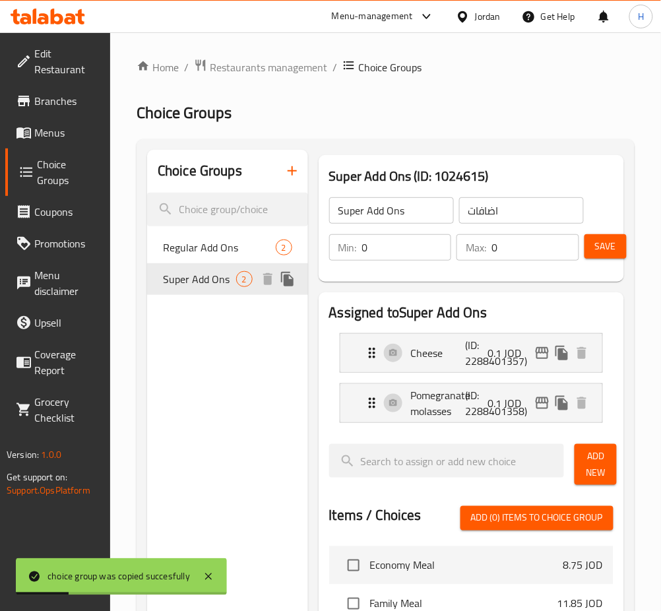
click at [216, 255] on span "Regular Add Ons" at bounding box center [219, 247] width 113 height 16
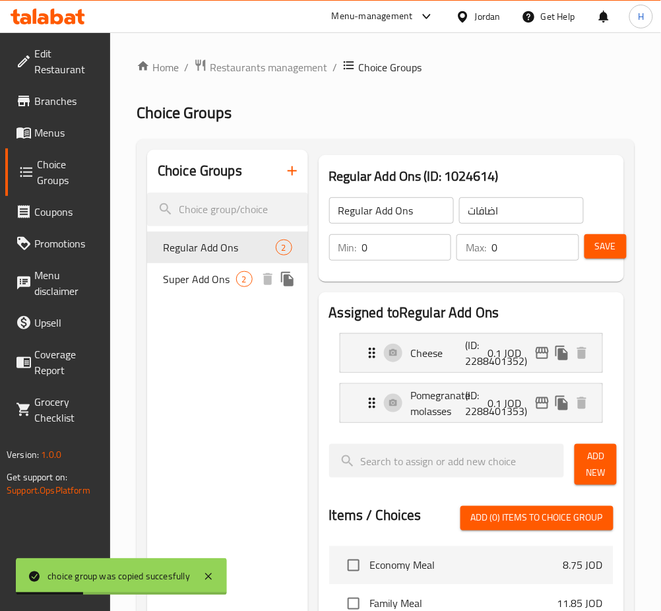
drag, startPoint x: 218, startPoint y: 289, endPoint x: 228, endPoint y: 295, distance: 11.5
click at [218, 287] on span "Super Add Ons" at bounding box center [199, 279] width 73 height 16
type input "Super Add Ons"
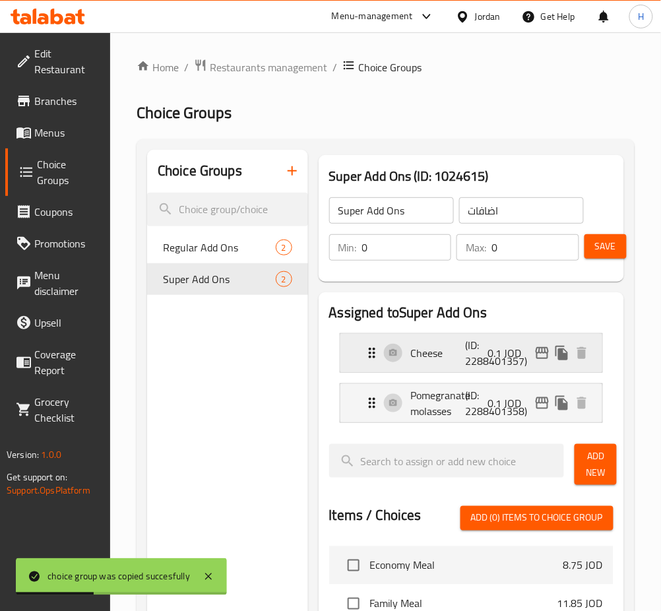
click at [493, 348] on p "0.1 JOD" at bounding box center [510, 353] width 44 height 16
click at [466, 360] on p "(ID: 2288401357)" at bounding box center [484, 353] width 36 height 32
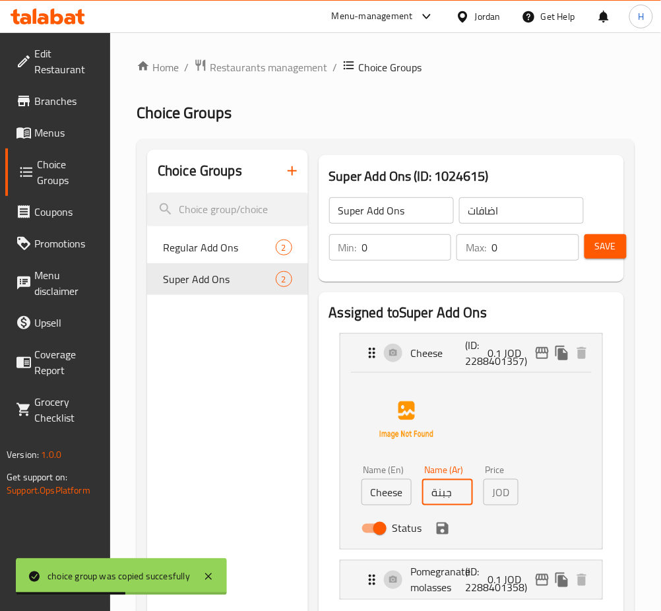
click at [451, 491] on input "جبنة" at bounding box center [447, 492] width 51 height 26
click at [449, 526] on icon "save" at bounding box center [443, 528] width 16 height 16
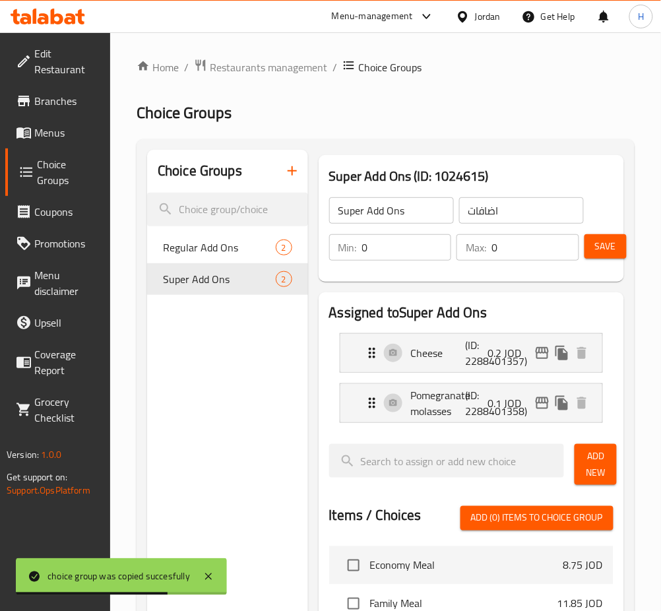
type input "0.2"
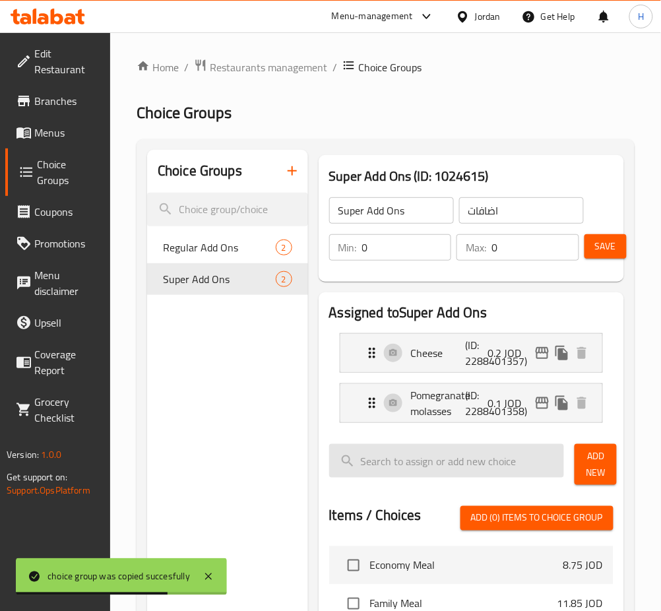
scroll to position [0, 0]
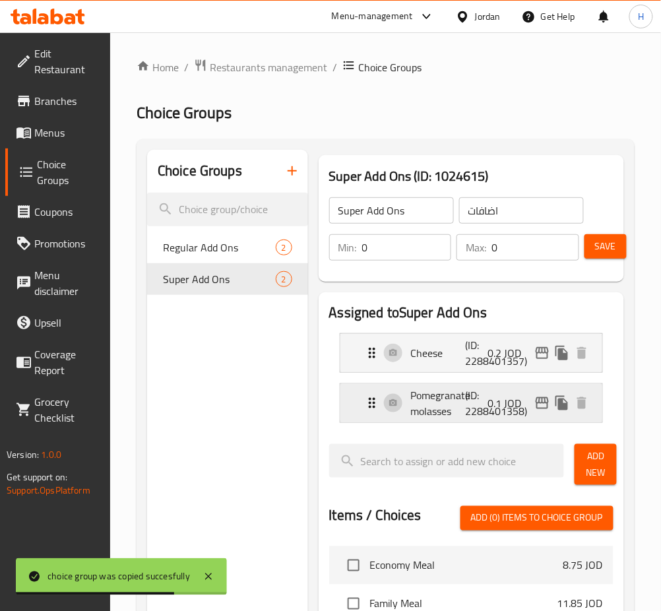
click at [495, 397] on p "0.1 JOD" at bounding box center [510, 403] width 44 height 16
click at [441, 418] on p "Pomegranate molasses" at bounding box center [438, 403] width 55 height 32
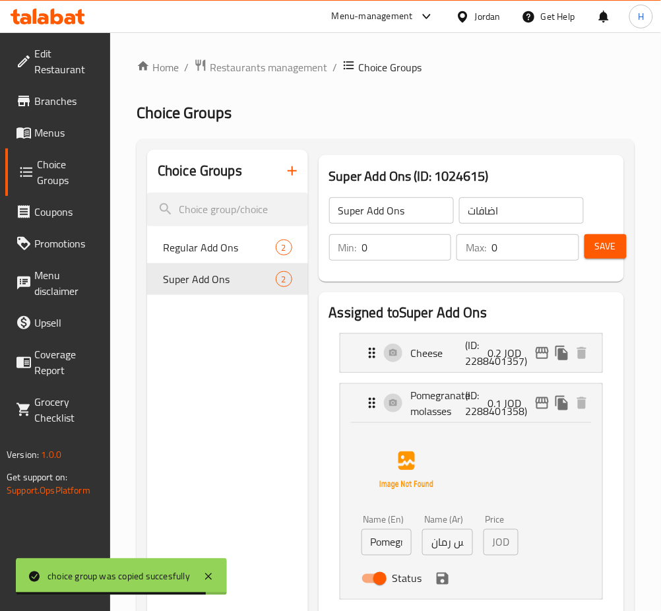
click at [446, 544] on input "دبس رمان" at bounding box center [447, 542] width 51 height 26
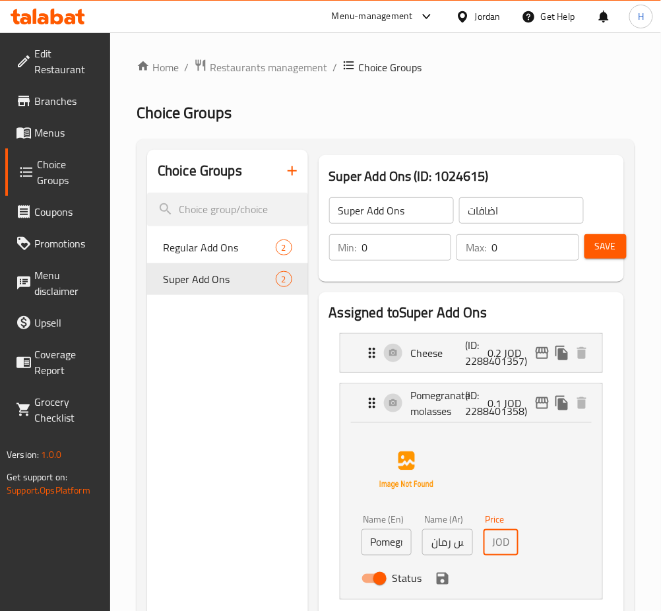
click at [446, 583] on icon "save" at bounding box center [443, 579] width 12 height 12
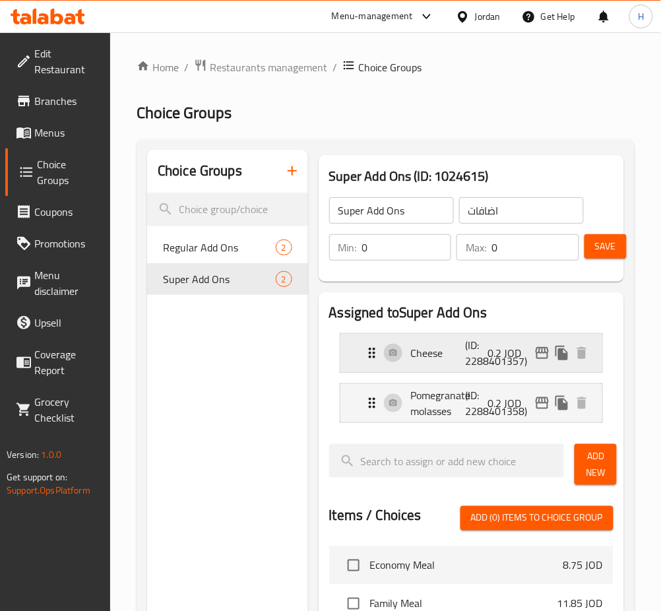
type input "0.2"
click at [544, 352] on icon "edit" at bounding box center [542, 353] width 16 height 16
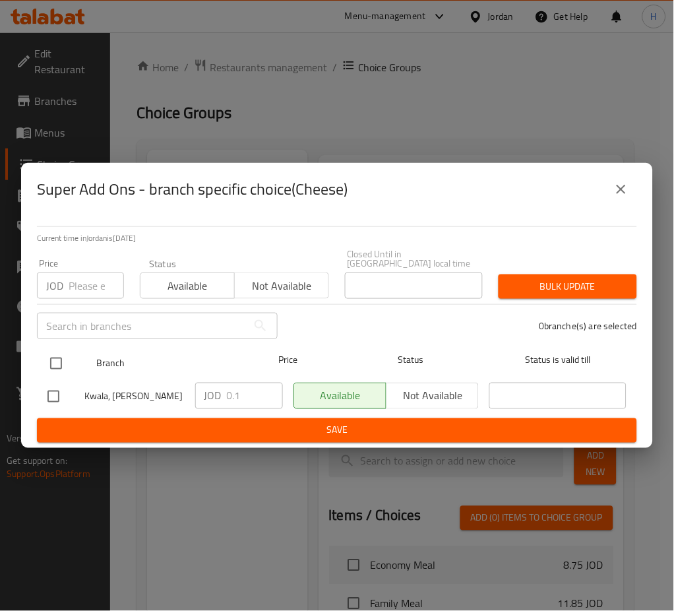
click at [49, 360] on input "checkbox" at bounding box center [56, 364] width 28 height 28
checkbox input "true"
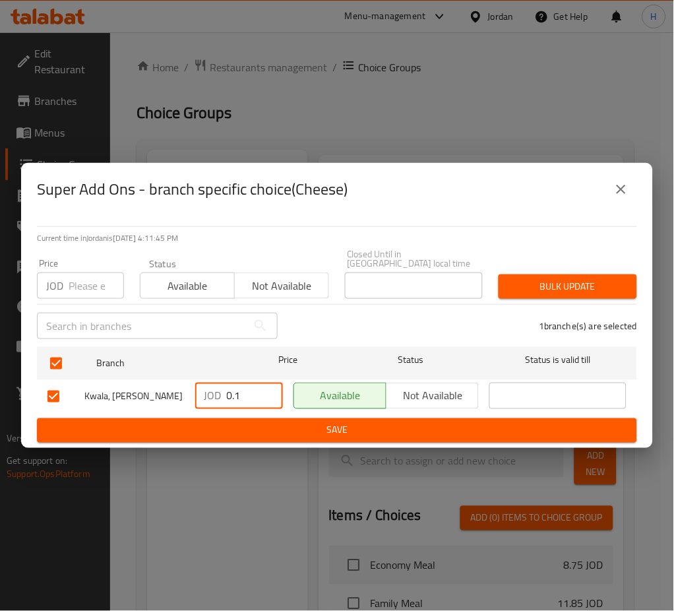
click at [253, 393] on input "0.1" at bounding box center [255, 396] width 56 height 26
type input "0.2"
drag, startPoint x: 250, startPoint y: 416, endPoint x: 251, endPoint y: 425, distance: 8.6
click at [249, 418] on button "Save" at bounding box center [337, 430] width 600 height 24
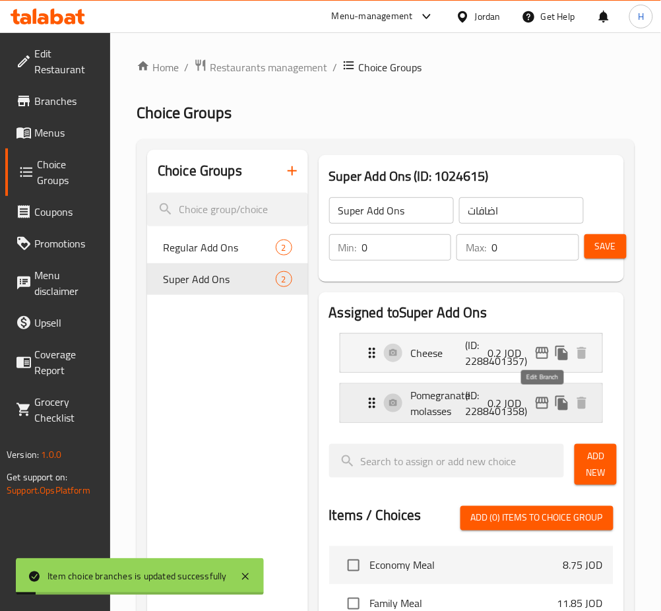
click at [544, 408] on icon "edit" at bounding box center [542, 403] width 13 height 12
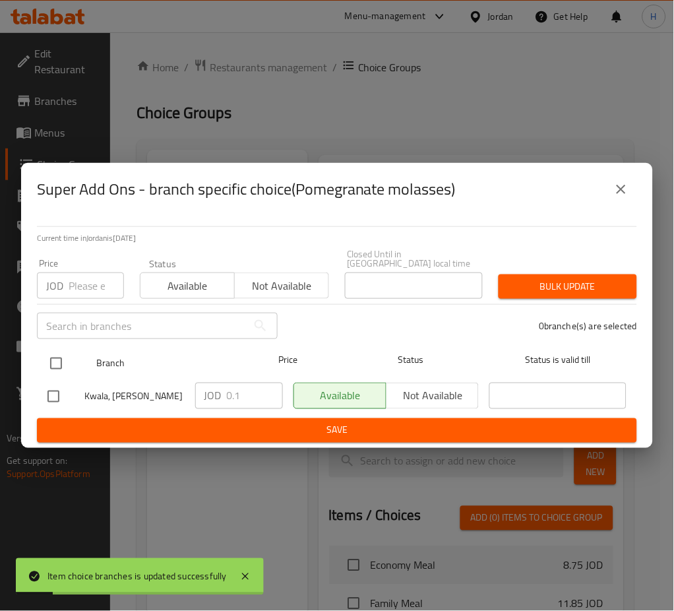
click at [56, 355] on input "checkbox" at bounding box center [56, 364] width 28 height 28
checkbox input "true"
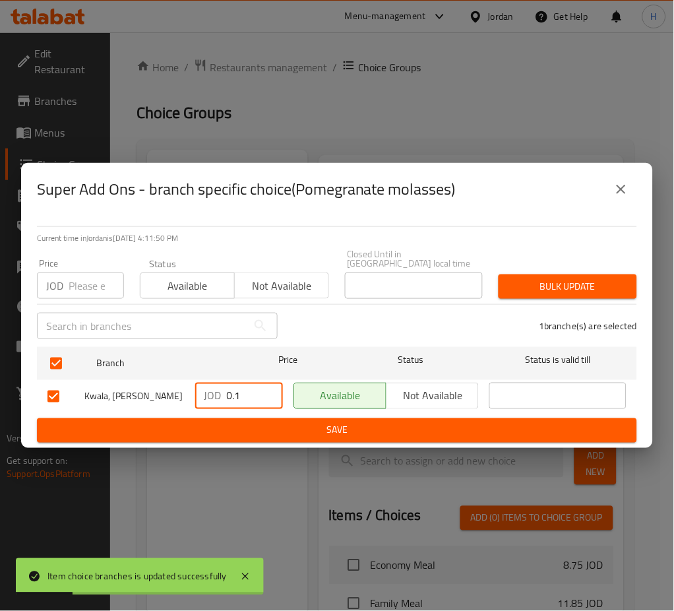
click at [246, 387] on input "0.1" at bounding box center [255, 396] width 56 height 26
type input "0.2"
click at [269, 426] on span "Save" at bounding box center [336, 430] width 579 height 16
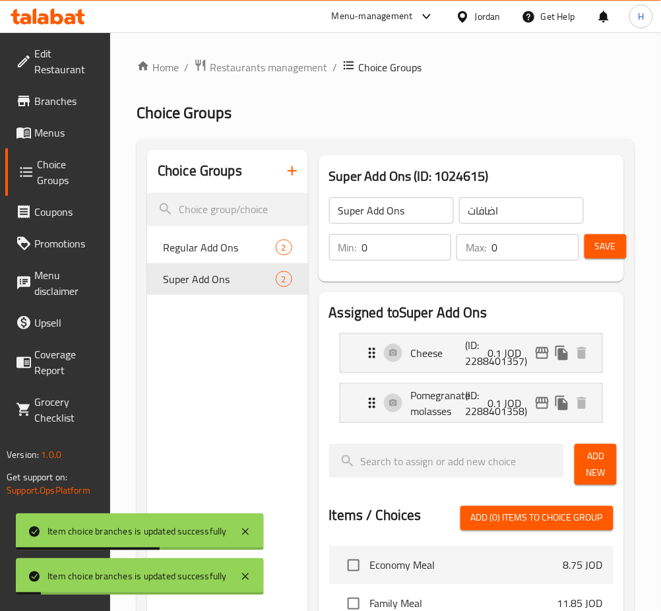
click at [604, 251] on span "Save" at bounding box center [605, 246] width 21 height 16
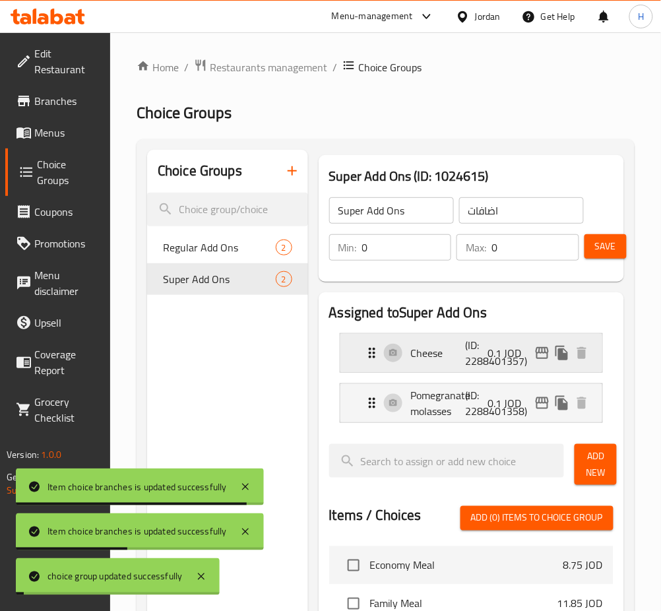
click at [513, 360] on p "0.1 JOD" at bounding box center [510, 353] width 44 height 16
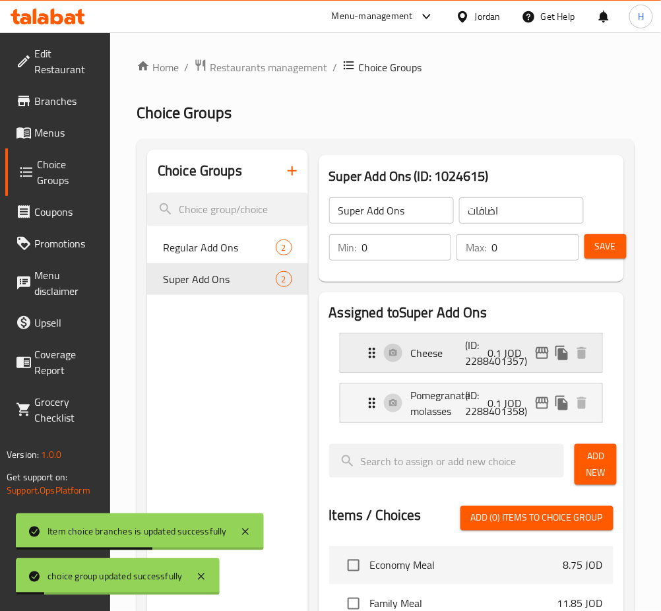
click at [536, 352] on icon "edit" at bounding box center [542, 353] width 13 height 12
click at [550, 401] on icon "edit" at bounding box center [542, 403] width 16 height 16
click at [487, 366] on p "(ID: 2288401357)" at bounding box center [484, 353] width 36 height 32
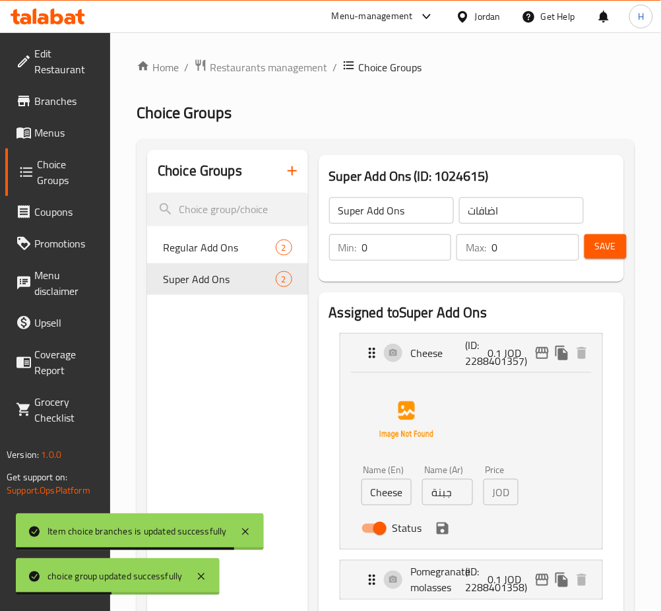
click at [456, 492] on input "جبنة" at bounding box center [447, 492] width 51 height 26
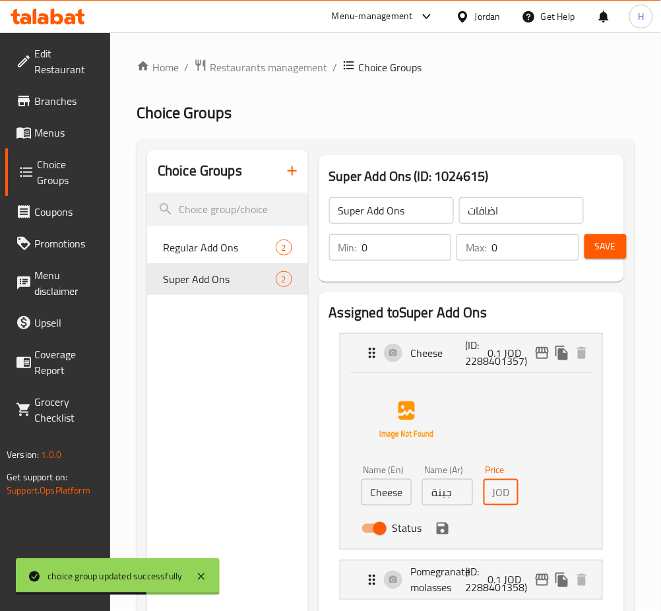
click at [442, 531] on icon "save" at bounding box center [443, 528] width 16 height 16
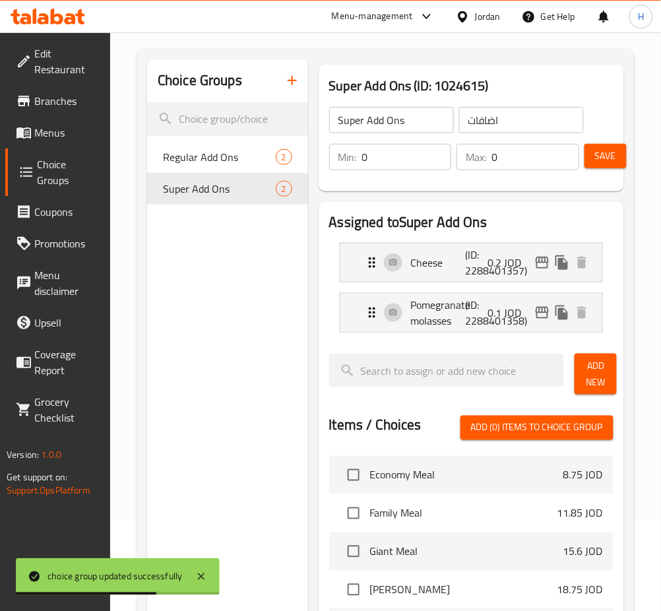
type input "0.2"
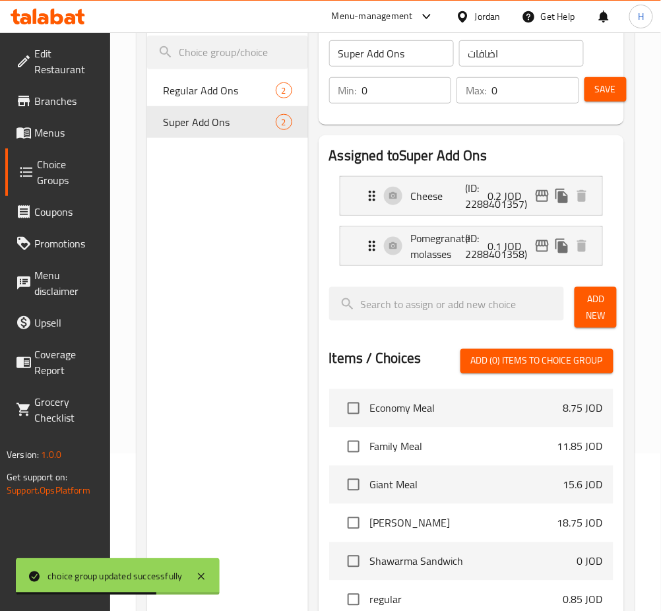
scroll to position [0, 0]
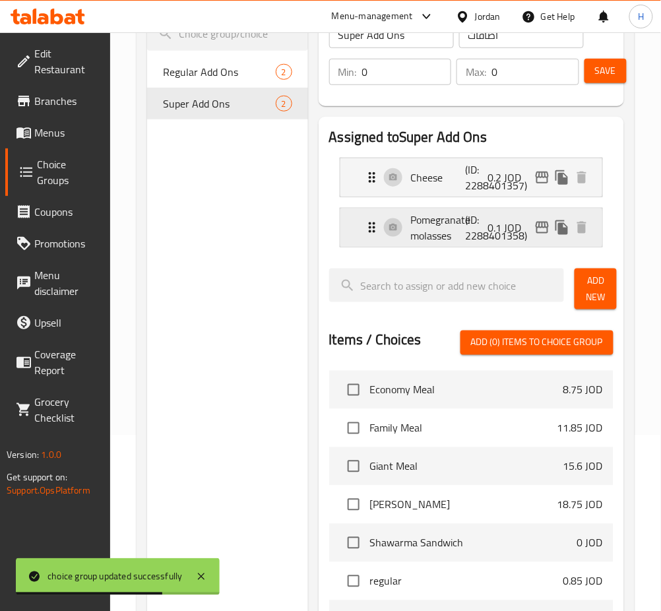
click at [498, 231] on p "0.1 JOD" at bounding box center [510, 228] width 44 height 16
click at [478, 232] on p "(ID: 2288401358)" at bounding box center [484, 228] width 36 height 32
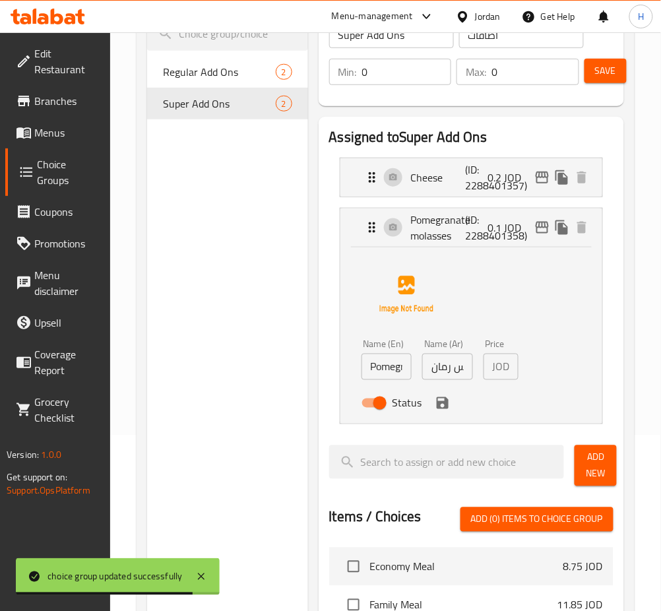
click at [452, 374] on input "دبس رمان" at bounding box center [447, 367] width 51 height 26
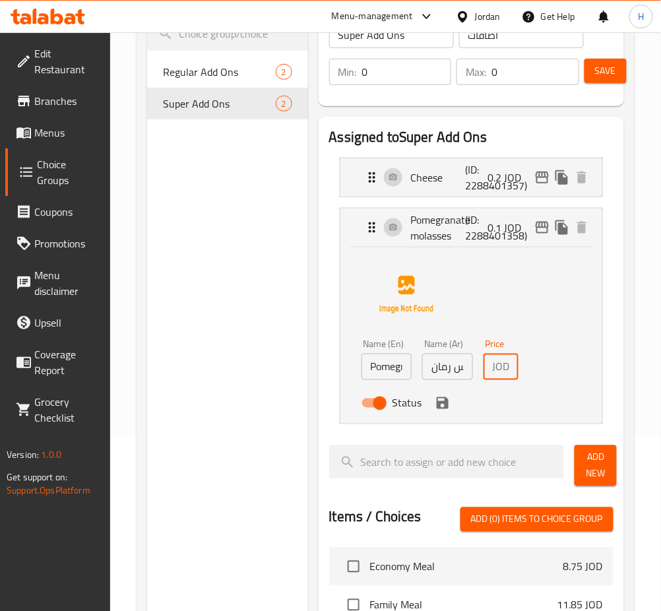
click at [447, 408] on icon "save" at bounding box center [443, 403] width 12 height 12
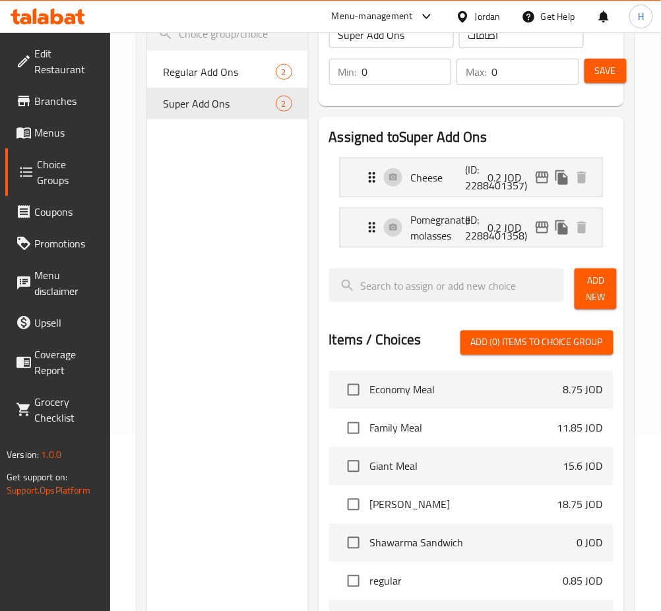
type input "0.2"
click at [591, 79] on button "Save" at bounding box center [605, 71] width 42 height 24
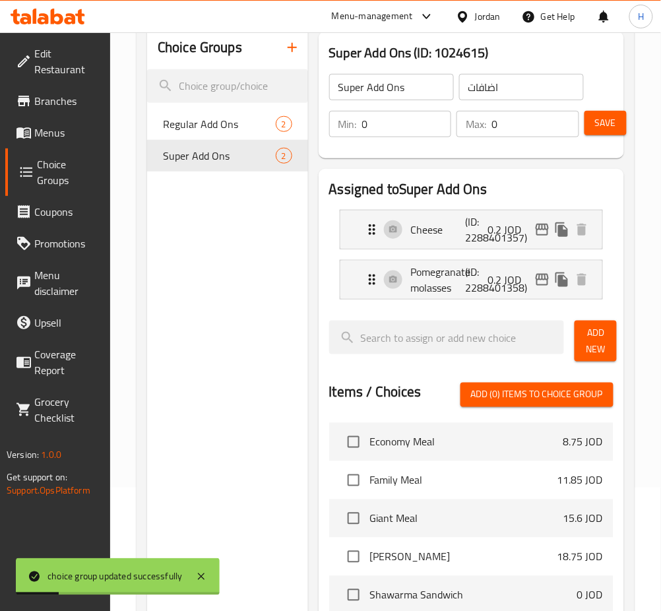
scroll to position [88, 0]
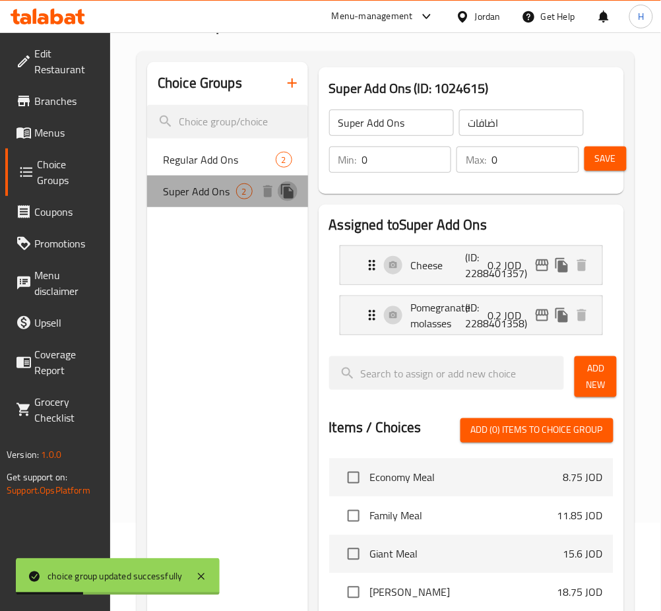
click at [286, 196] on icon "duplicate" at bounding box center [287, 191] width 13 height 15
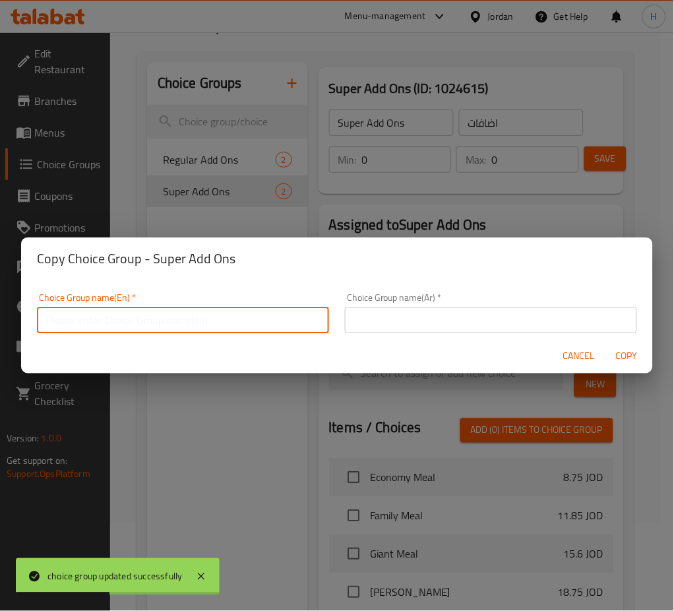
click at [211, 314] on input "text" at bounding box center [183, 320] width 292 height 26
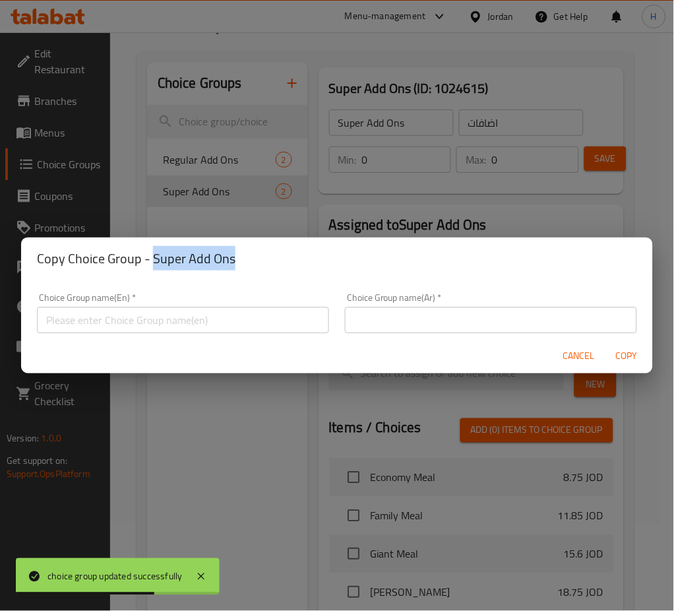
drag, startPoint x: 230, startPoint y: 253, endPoint x: 152, endPoint y: 266, distance: 79.7
click at [152, 266] on h2 "Copy Choice Group - Super Add Ons" at bounding box center [337, 258] width 600 height 21
copy h2 "Super Add Ons"
click at [186, 325] on input "text" at bounding box center [183, 320] width 292 height 26
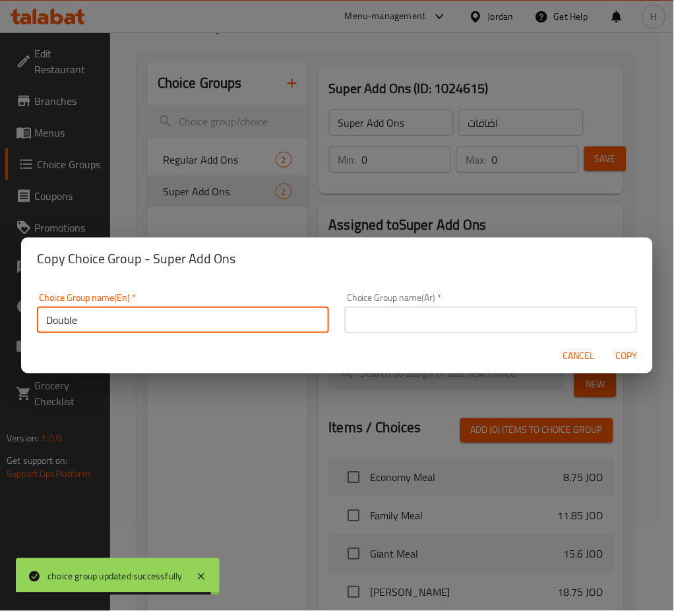
paste input "Super Add Ons"
type input "Double Super Add Ons"
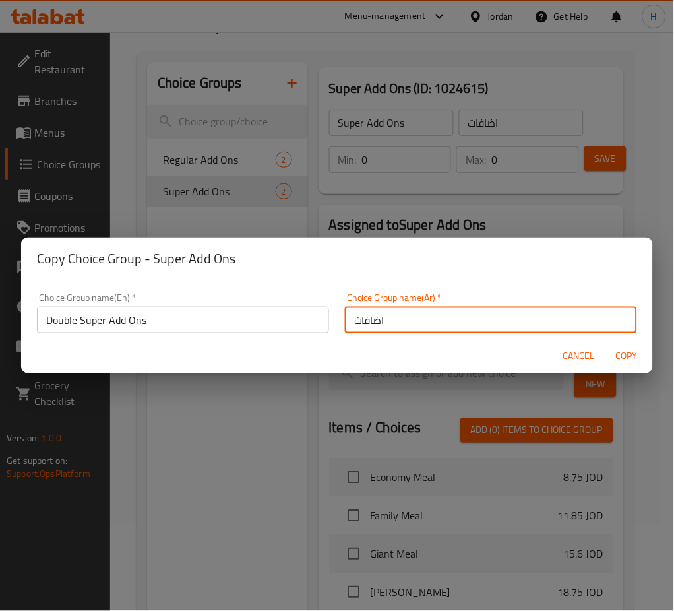
type input "اضافات"
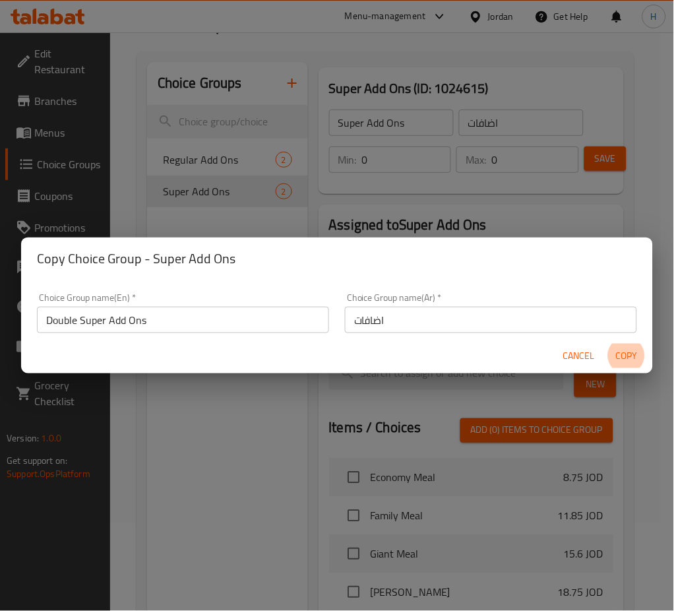
click at [606, 344] on button "Copy" at bounding box center [627, 356] width 42 height 24
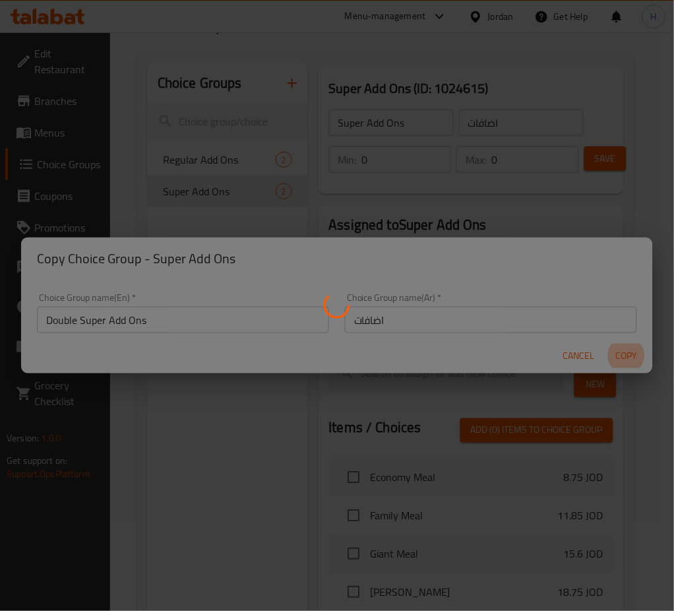
type input "Double Super Add Ons"
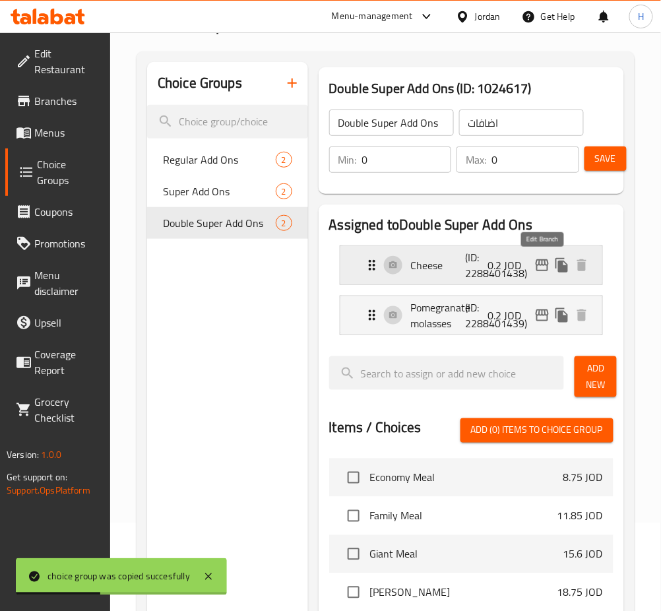
click at [546, 270] on icon "edit" at bounding box center [542, 265] width 16 height 16
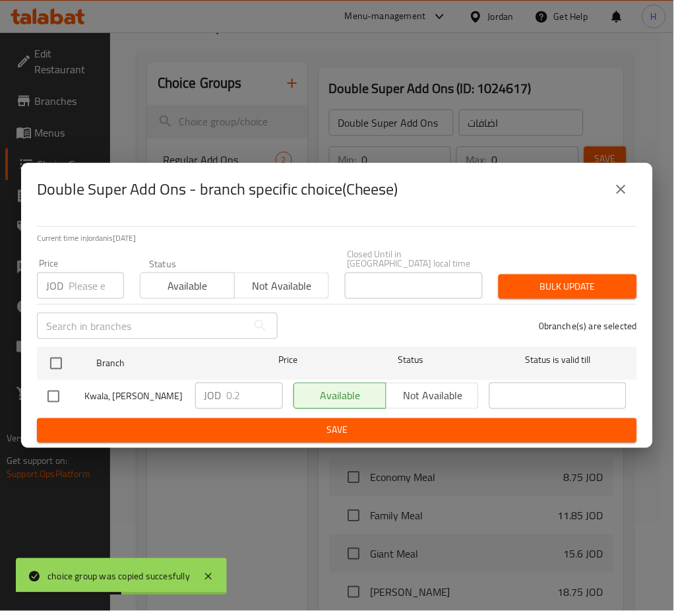
click at [24, 354] on div "Current time in Jordan is 11 Sep 2025 Price JOD Price Status Available Not avai…" at bounding box center [337, 332] width 632 height 232
click at [50, 360] on input "checkbox" at bounding box center [56, 364] width 28 height 28
checkbox input "true"
click at [237, 391] on input "0.2" at bounding box center [255, 396] width 56 height 26
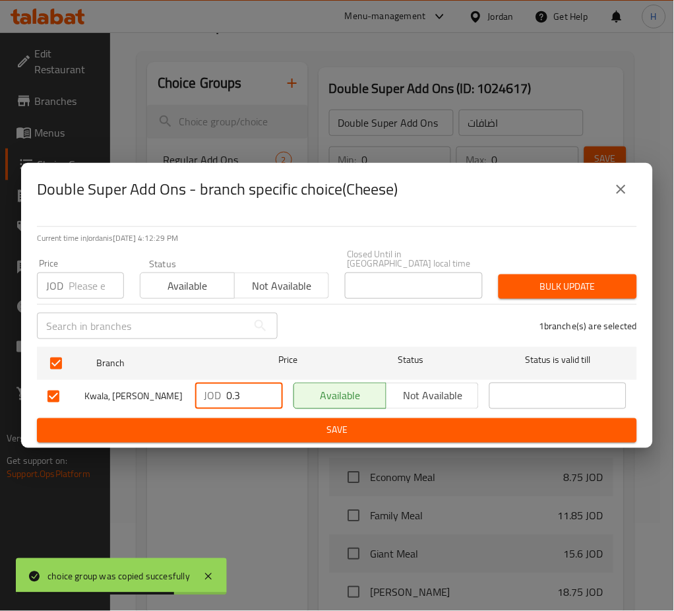
type input "0.3"
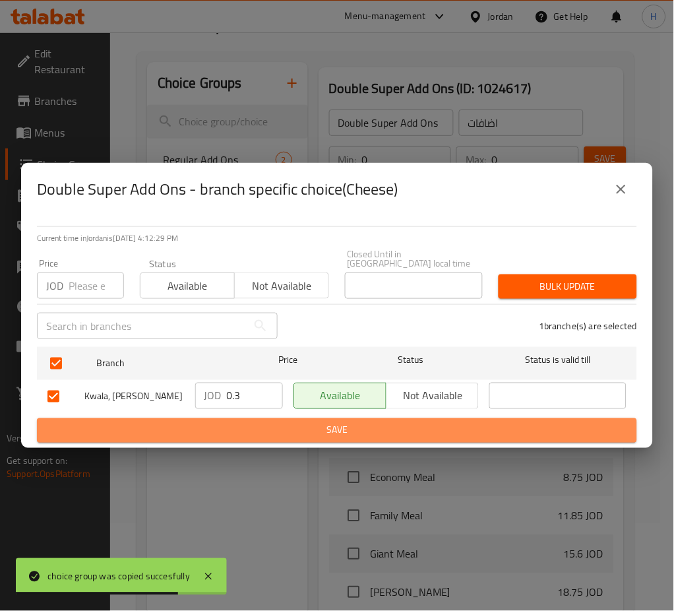
click at [311, 433] on span "Save" at bounding box center [336, 430] width 579 height 16
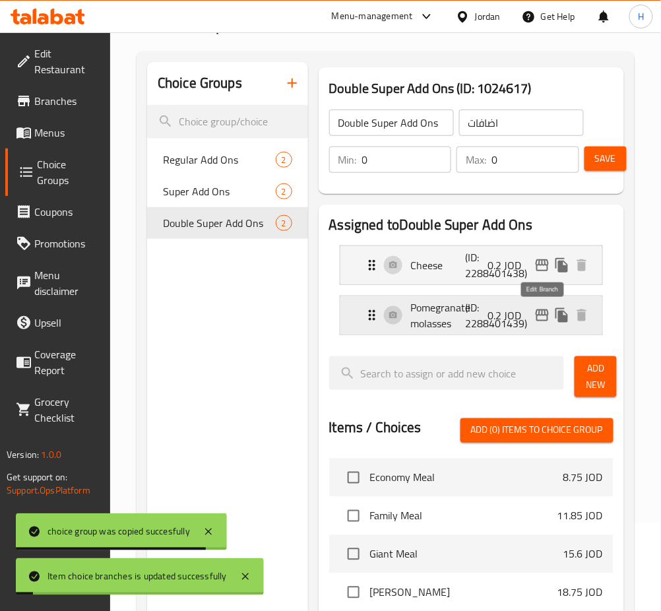
click at [544, 315] on icon "edit" at bounding box center [542, 315] width 13 height 12
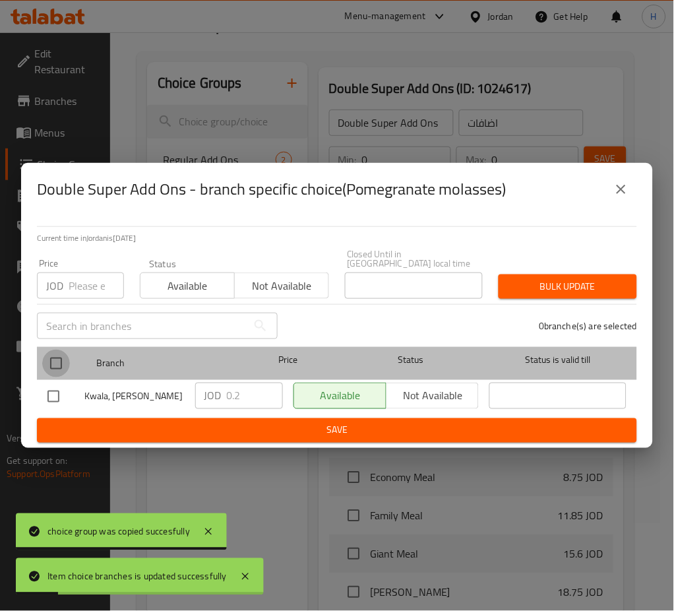
click at [59, 364] on input "checkbox" at bounding box center [56, 364] width 28 height 28
checkbox input "true"
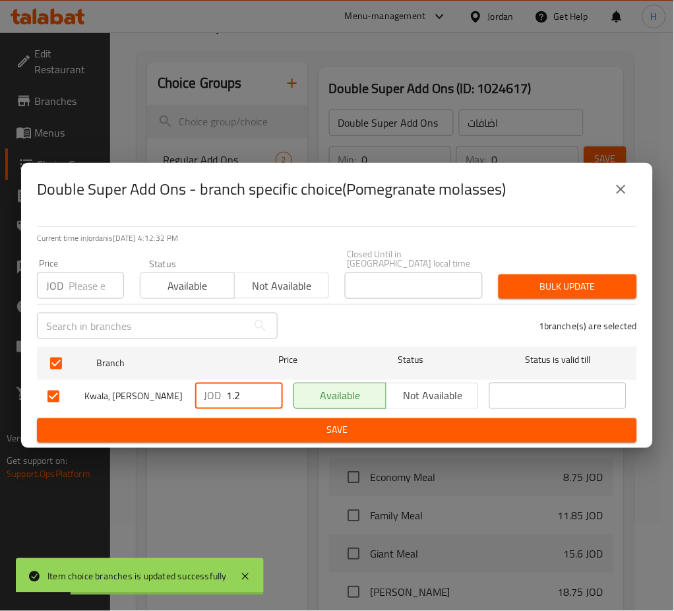
click at [265, 391] on input "1.2" at bounding box center [255, 396] width 56 height 26
paste input "0.3"
type input "0.3"
click at [296, 427] on span "Save" at bounding box center [336, 430] width 579 height 16
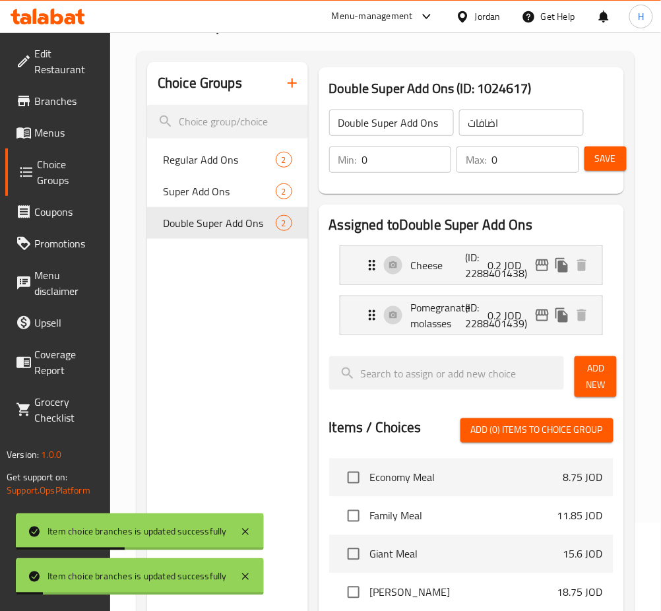
click at [492, 277] on p "(ID: 2288401438)" at bounding box center [484, 265] width 36 height 32
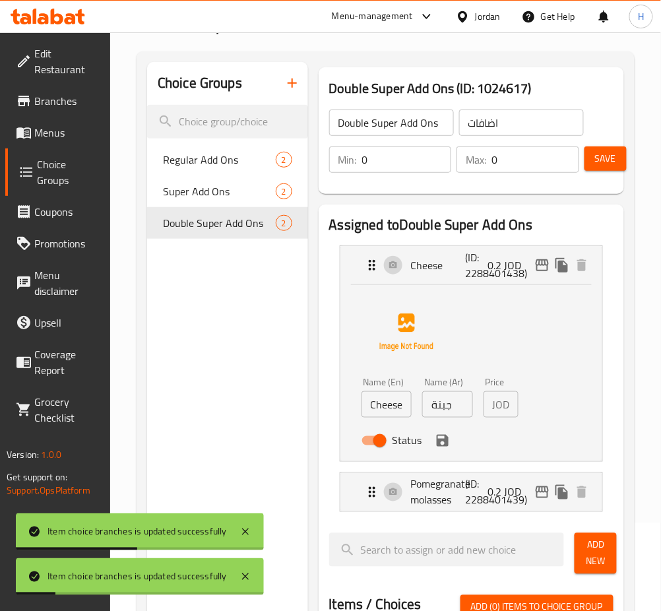
click at [464, 416] on input "جبنة" at bounding box center [447, 404] width 51 height 26
paste input "3"
click at [440, 442] on icon "save" at bounding box center [443, 441] width 16 height 16
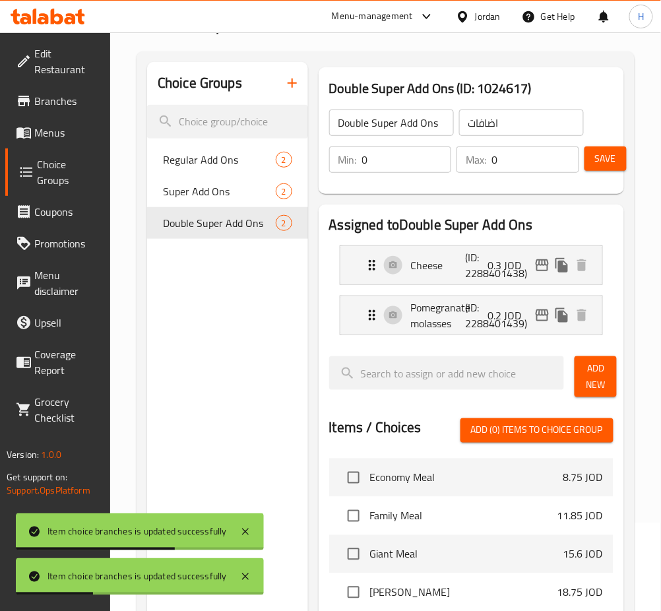
type input "0.3"
click at [487, 324] on p "(ID: 2288401439)" at bounding box center [484, 315] width 36 height 32
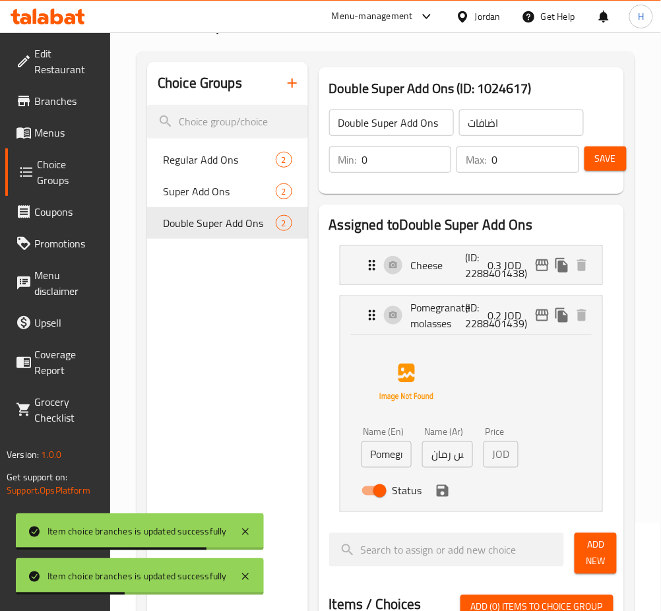
click at [437, 453] on input "دبس رمان" at bounding box center [447, 454] width 51 height 26
paste input "3"
click at [445, 497] on icon "save" at bounding box center [443, 491] width 16 height 16
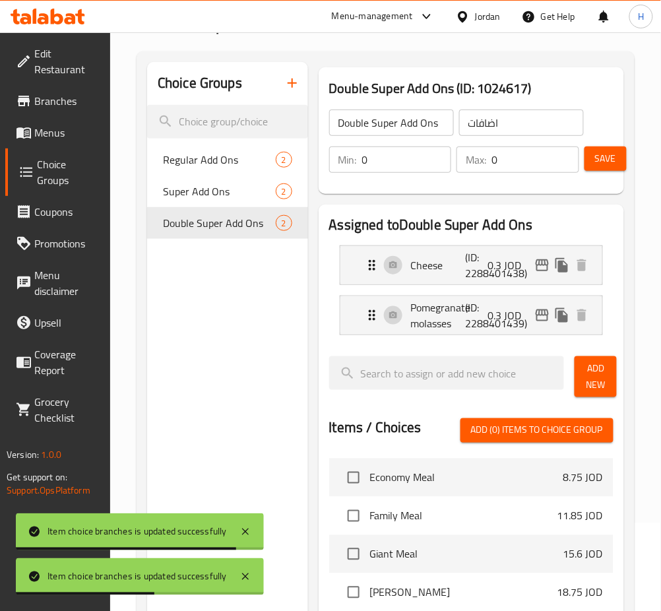
type input "0.3"
click at [615, 165] on span "Save" at bounding box center [605, 158] width 21 height 16
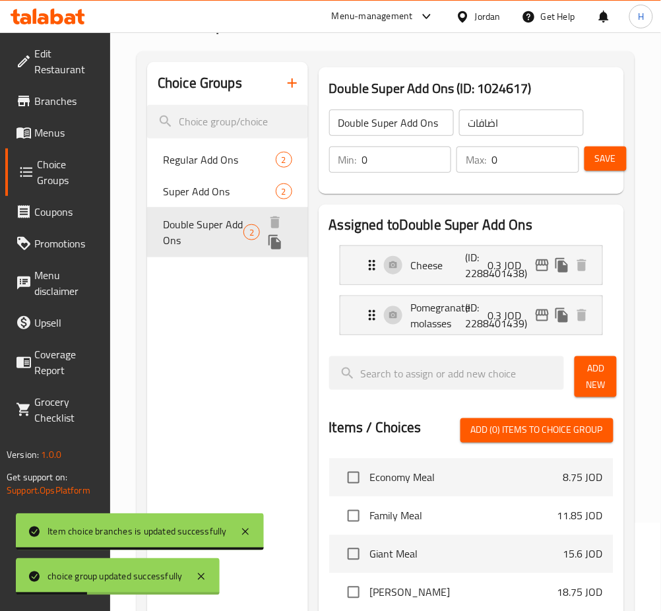
click at [274, 244] on icon "duplicate" at bounding box center [274, 242] width 13 height 15
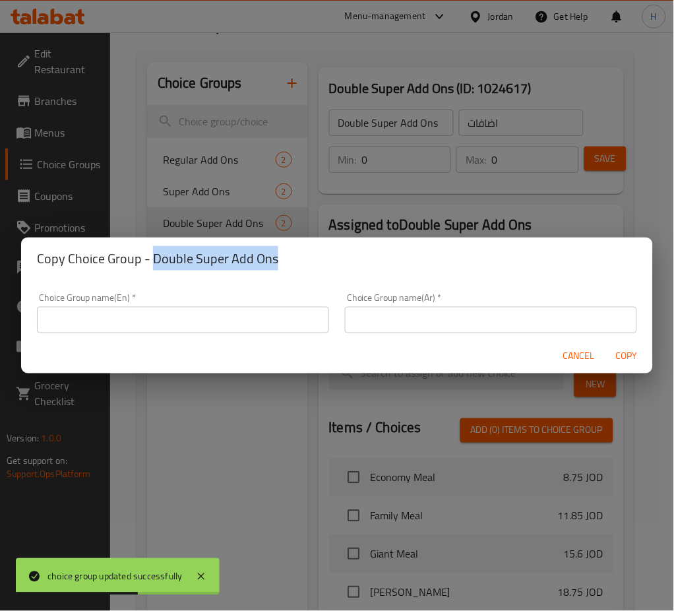
drag, startPoint x: 287, startPoint y: 261, endPoint x: 154, endPoint y: 274, distance: 133.2
click at [154, 274] on div "Copy Choice Group - Double Super Add Ons" at bounding box center [337, 258] width 632 height 42
copy h2 "Double Super Add Ons"
click at [175, 326] on input "text" at bounding box center [183, 320] width 292 height 26
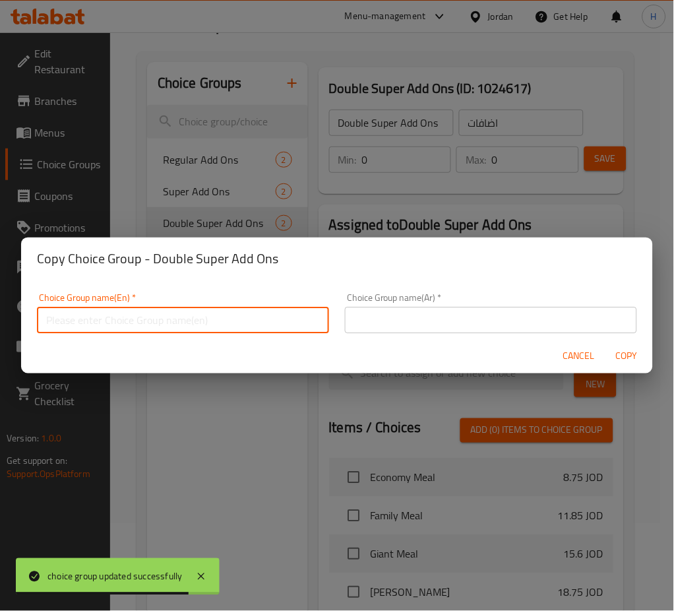
paste input "Double Super Add Ons"
click at [51, 313] on input "Double Super Add Ons" at bounding box center [183, 320] width 292 height 26
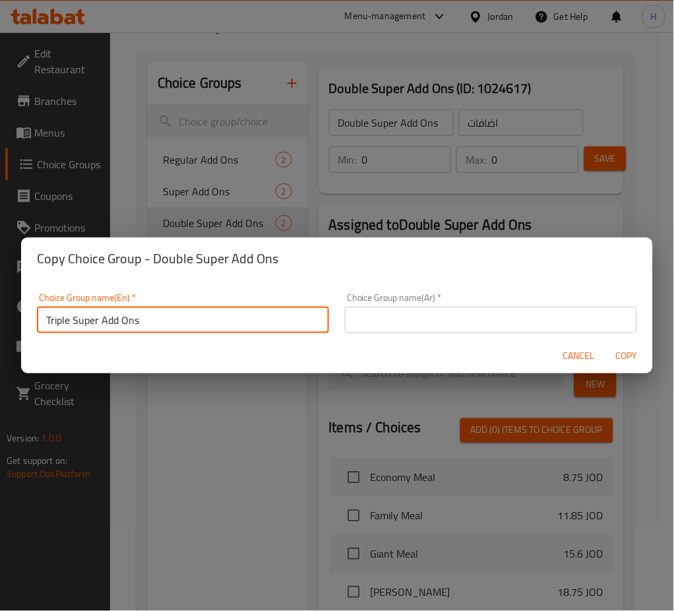
type input "Triple Super Add Ons"
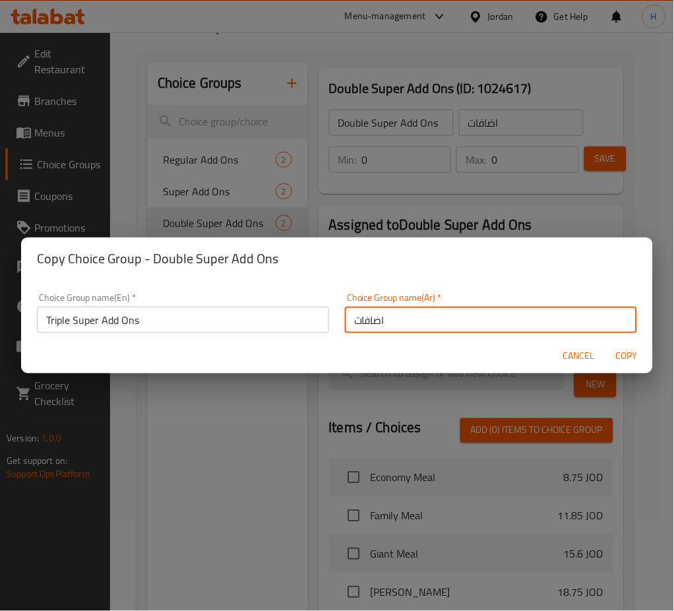
type input "اضافات"
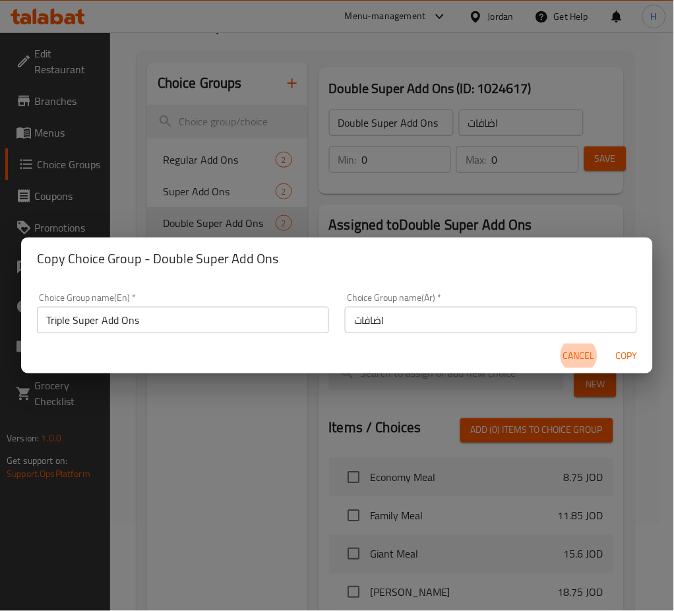
click at [606, 344] on button "Copy" at bounding box center [627, 356] width 42 height 24
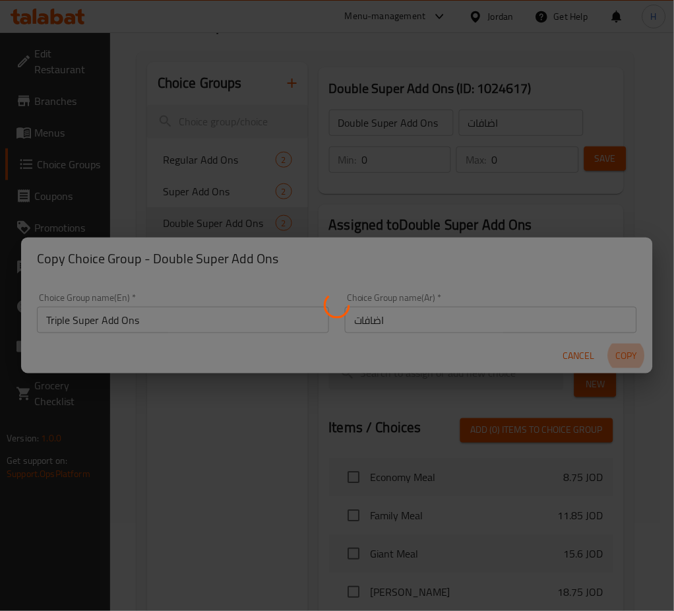
type input "Triple Super Add Ons"
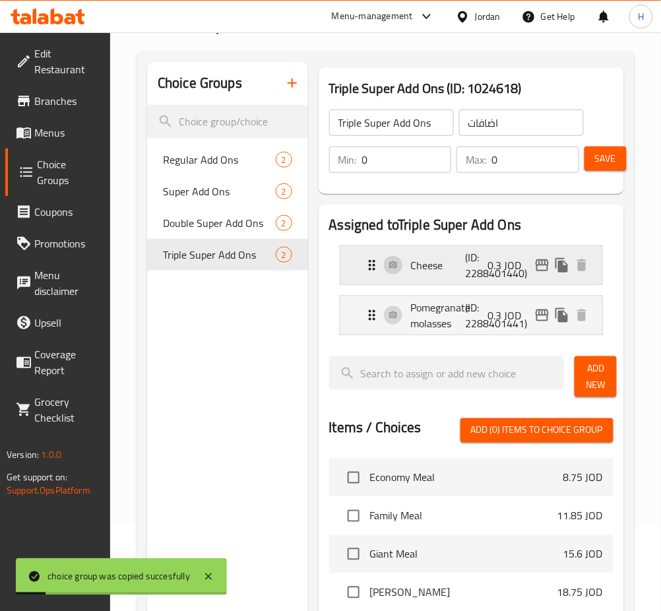
click at [459, 272] on p "Cheese" at bounding box center [438, 265] width 55 height 16
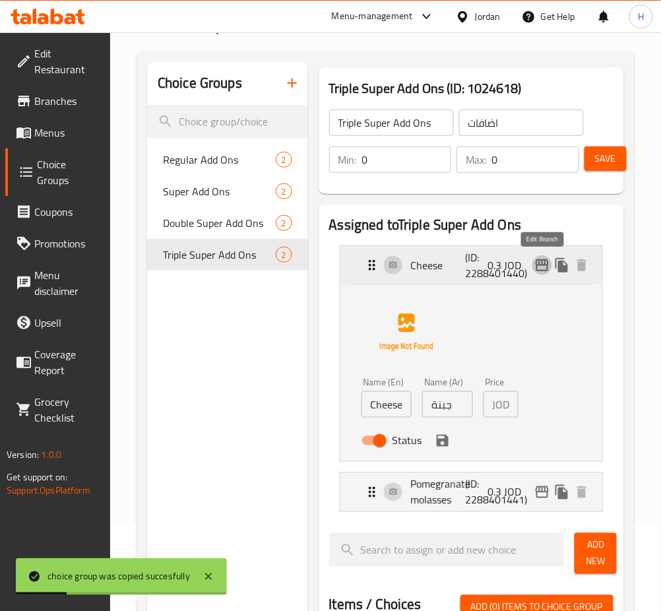
click at [542, 258] on icon "edit" at bounding box center [542, 265] width 16 height 16
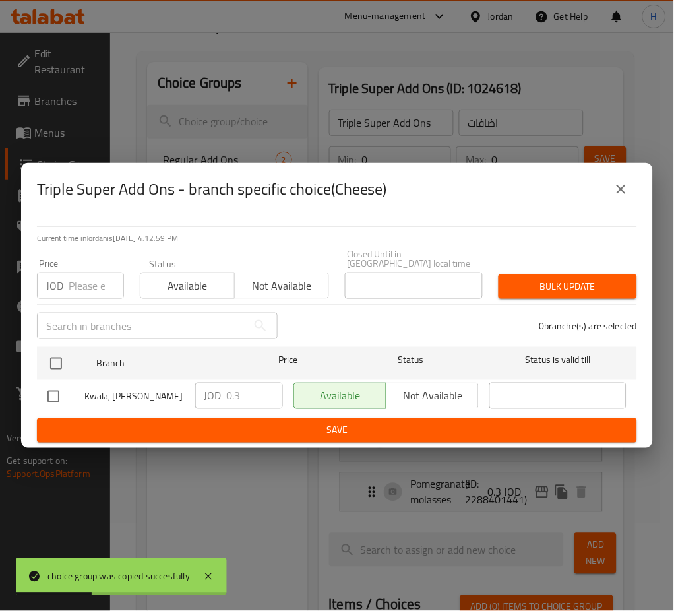
click at [61, 361] on input "checkbox" at bounding box center [56, 364] width 28 height 28
checkbox input "true"
drag, startPoint x: 261, startPoint y: 395, endPoint x: 254, endPoint y: 379, distance: 17.8
click at [261, 394] on input "0.3" at bounding box center [255, 396] width 56 height 26
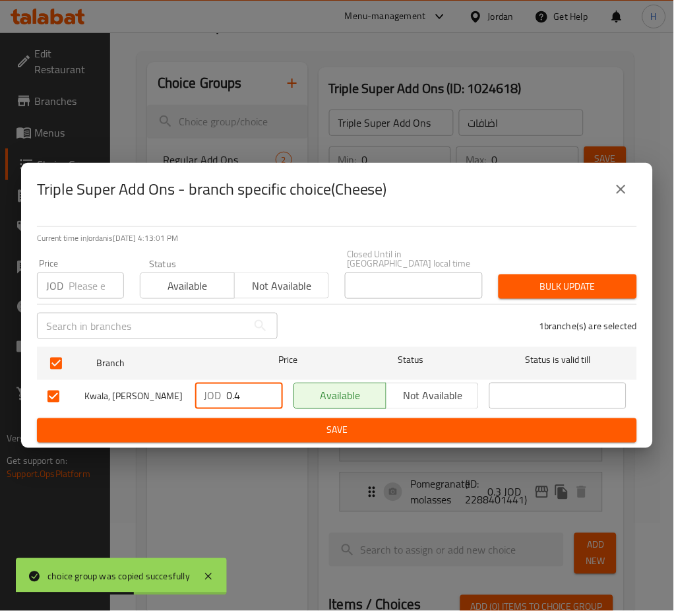
type input "0.4"
click at [364, 422] on span "Save" at bounding box center [336, 430] width 579 height 16
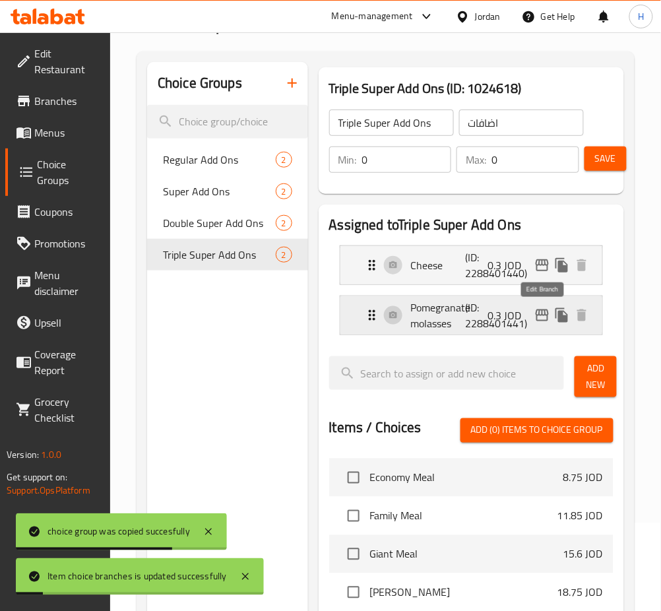
click at [540, 311] on icon "edit" at bounding box center [542, 315] width 13 height 12
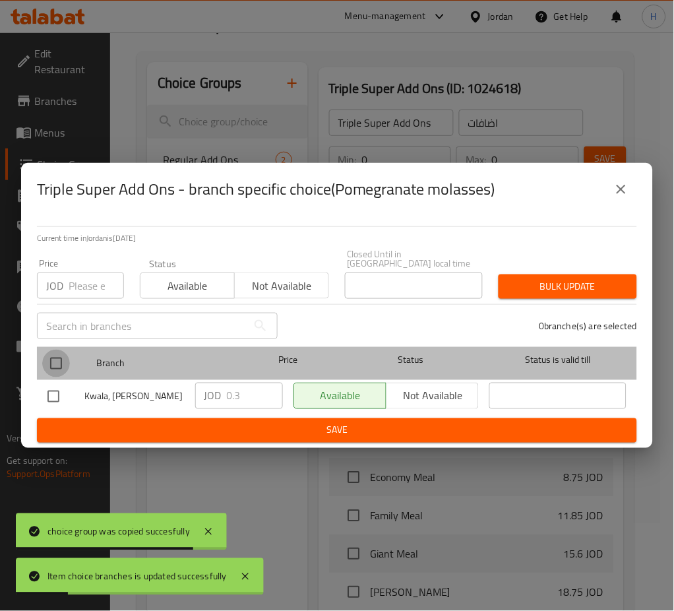
click at [47, 350] on input "checkbox" at bounding box center [56, 364] width 28 height 28
checkbox input "true"
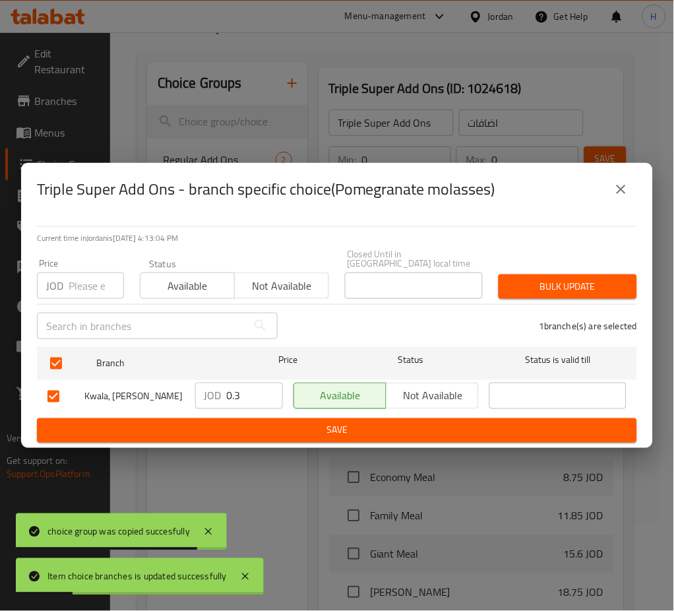
click at [252, 391] on input "0.3" at bounding box center [255, 396] width 56 height 26
paste input "4"
type input "0.4"
click at [277, 436] on button "Save" at bounding box center [337, 430] width 600 height 24
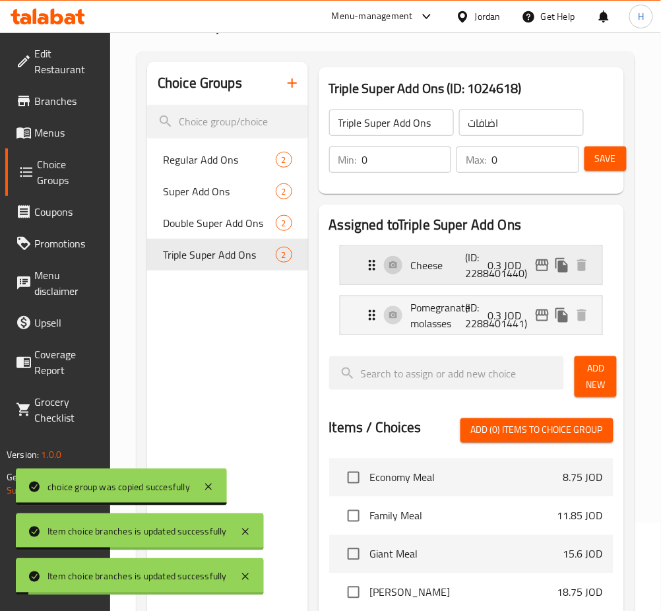
click at [502, 276] on p "(ID: 2288401440)" at bounding box center [484, 265] width 36 height 32
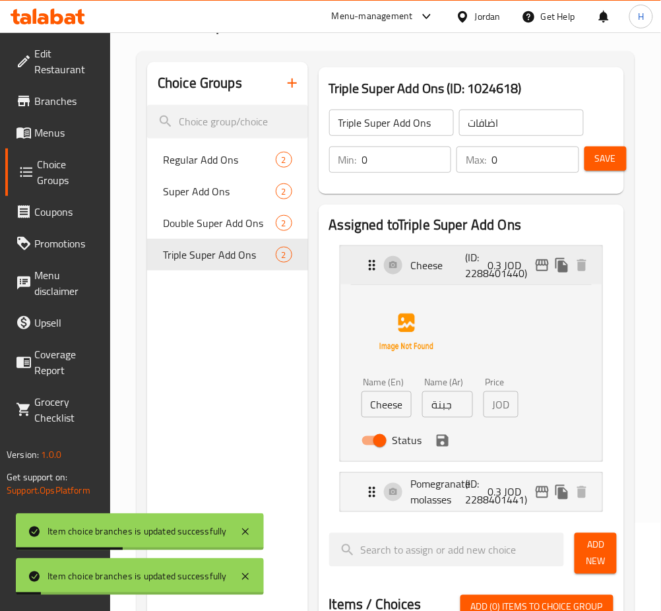
click at [538, 261] on icon "edit" at bounding box center [542, 265] width 16 height 16
click at [451, 420] on div "Name (Ar) جبنة Name (Ar)" at bounding box center [447, 397] width 61 height 51
click at [457, 412] on input "جبنة" at bounding box center [447, 404] width 51 height 26
click at [460, 410] on input "جبنة" at bounding box center [447, 404] width 51 height 26
click at [459, 408] on input "جبنة" at bounding box center [447, 404] width 51 height 26
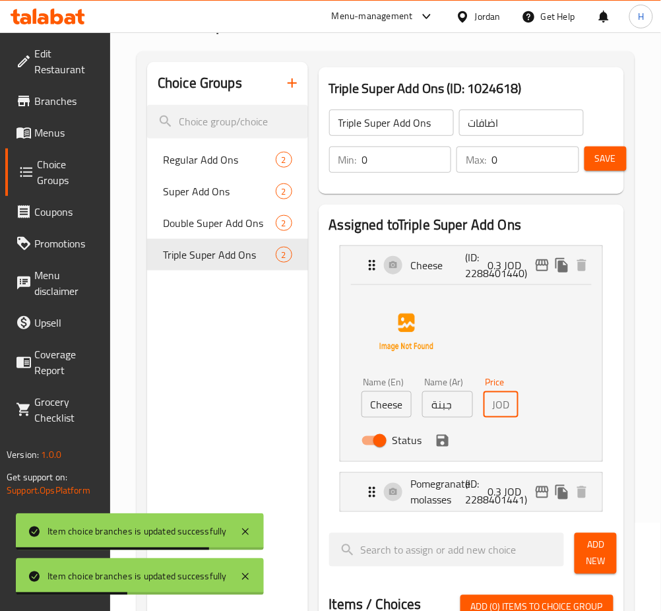
paste input "4"
click at [443, 446] on icon "save" at bounding box center [443, 441] width 12 height 12
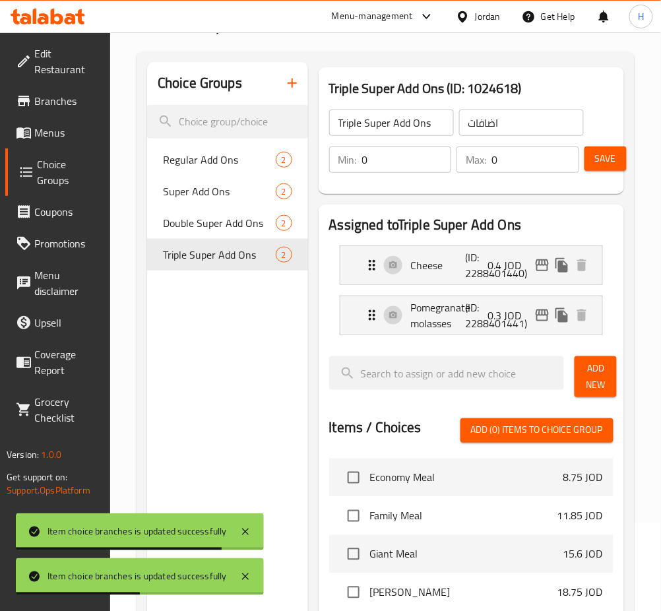
type input "0.4"
click at [503, 317] on p "0.3 JOD" at bounding box center [510, 315] width 44 height 16
click at [480, 311] on p "(ID: 2288401441)" at bounding box center [484, 315] width 36 height 32
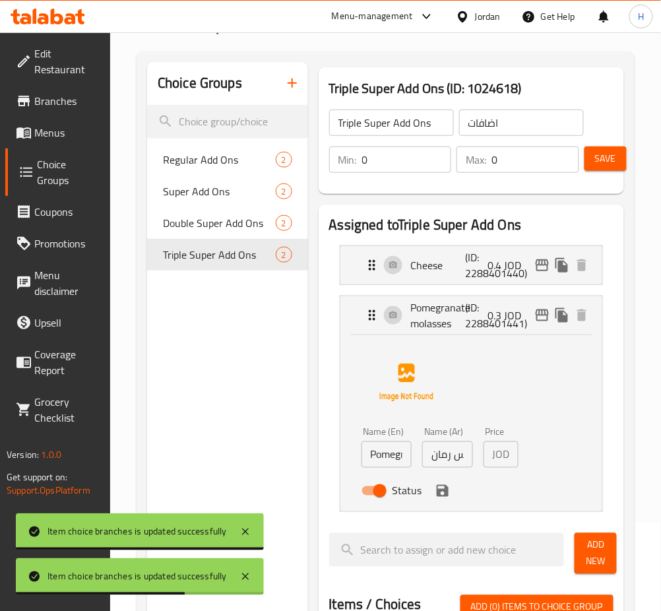
click at [447, 448] on input "دبس رمان" at bounding box center [447, 454] width 51 height 26
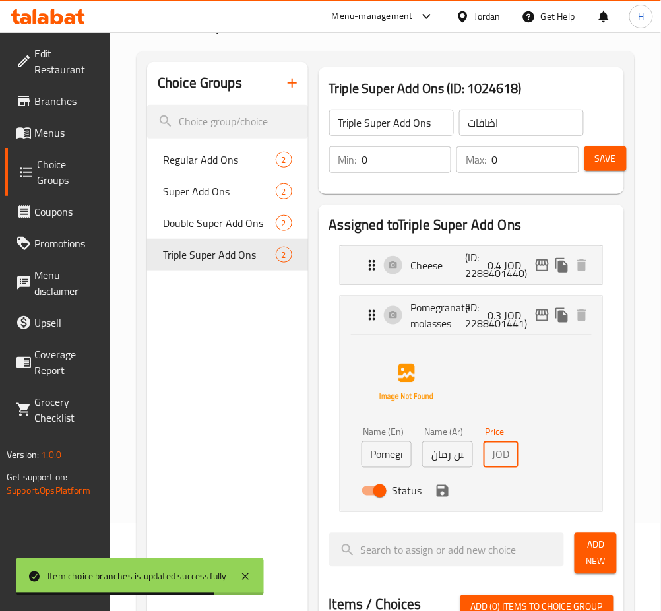
paste input "4"
drag, startPoint x: 440, startPoint y: 497, endPoint x: 431, endPoint y: 495, distance: 8.8
click at [439, 497] on icon "save" at bounding box center [443, 491] width 16 height 16
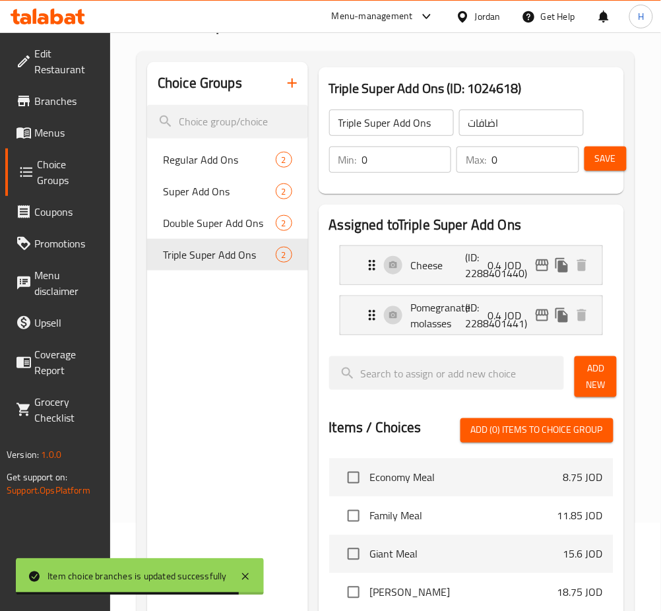
type input "0.4"
click at [615, 166] on span "Save" at bounding box center [605, 158] width 21 height 16
click at [290, 86] on icon "button" at bounding box center [292, 83] width 16 height 16
click at [234, 352] on div "Choice Groups Regular Add Ons 2 Super Add Ons 2 Double Super Add Ons 2 Triple S…" at bounding box center [227, 495] width 161 height 866
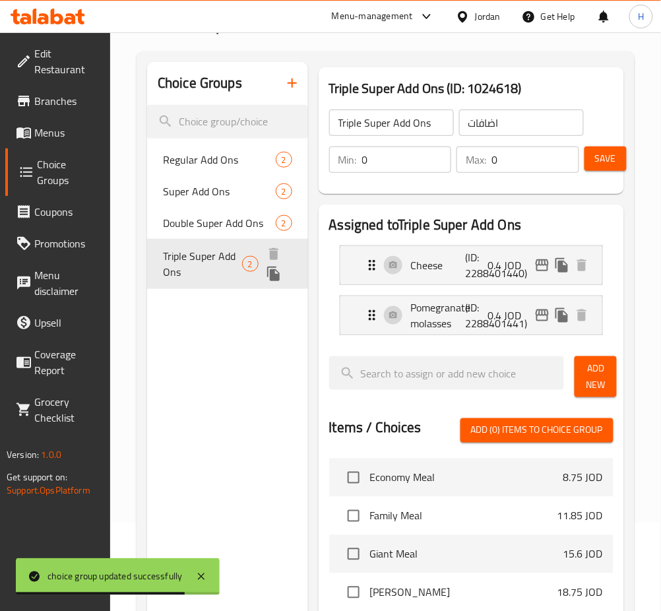
click at [266, 272] on icon "duplicate" at bounding box center [274, 274] width 16 height 16
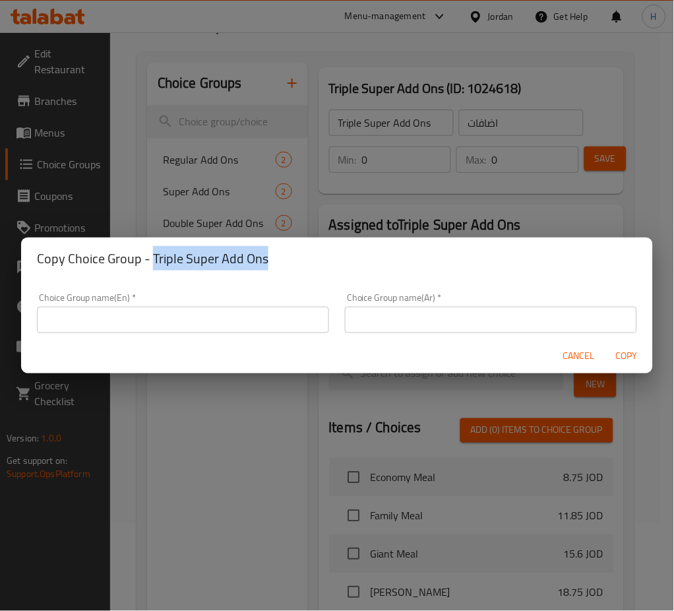
drag, startPoint x: 267, startPoint y: 252, endPoint x: 153, endPoint y: 325, distance: 135.6
click at [152, 260] on h2 "Copy Choice Group - Triple Super Add Ons" at bounding box center [337, 258] width 600 height 21
copy h2 "Triple Super Add Ons"
click at [154, 315] on input "text" at bounding box center [183, 320] width 292 height 26
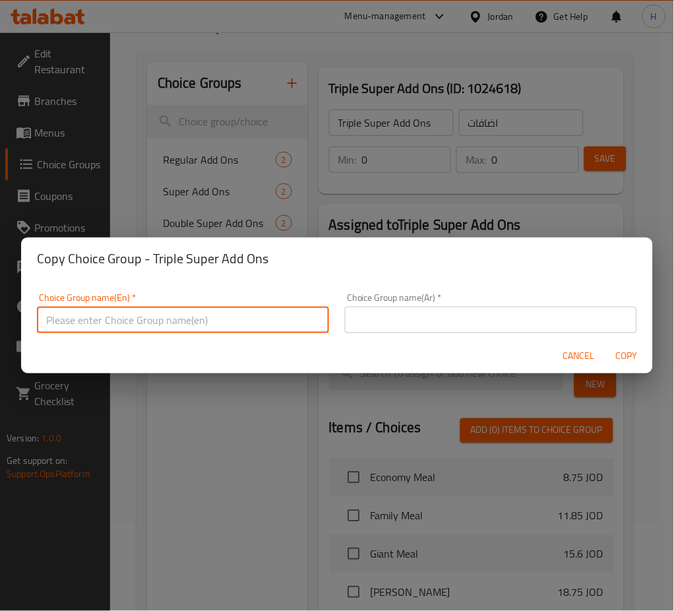
paste input "Triple Super Add Ons"
click at [46, 316] on input "Triple Super Add Ons" at bounding box center [183, 320] width 292 height 26
type input "Economy Super Add Ons"
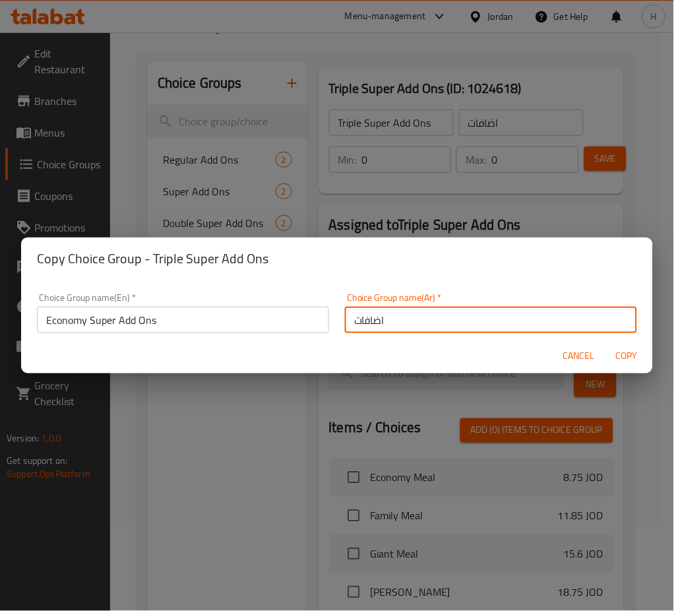
type input "اضافات"
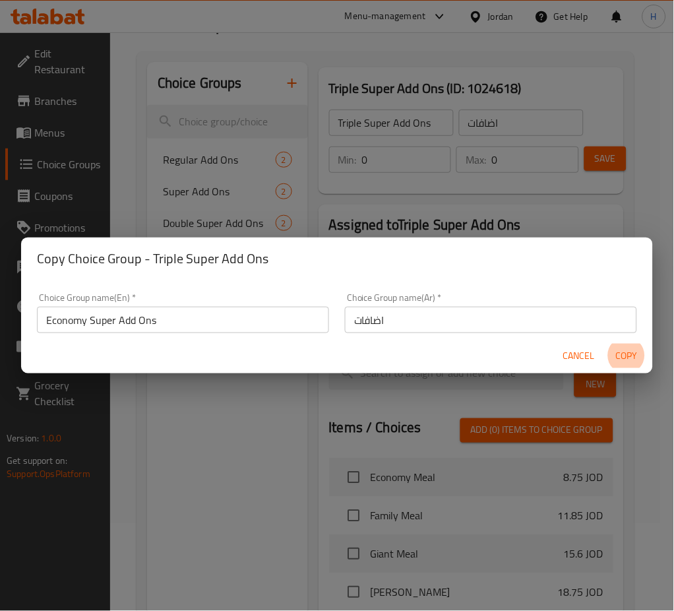
click at [606, 344] on button "Copy" at bounding box center [627, 356] width 42 height 24
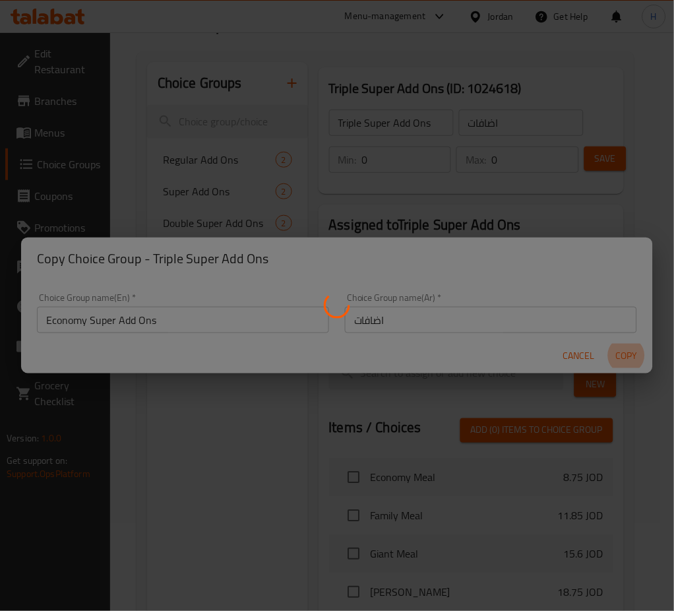
type input "Economy Super Add Ons"
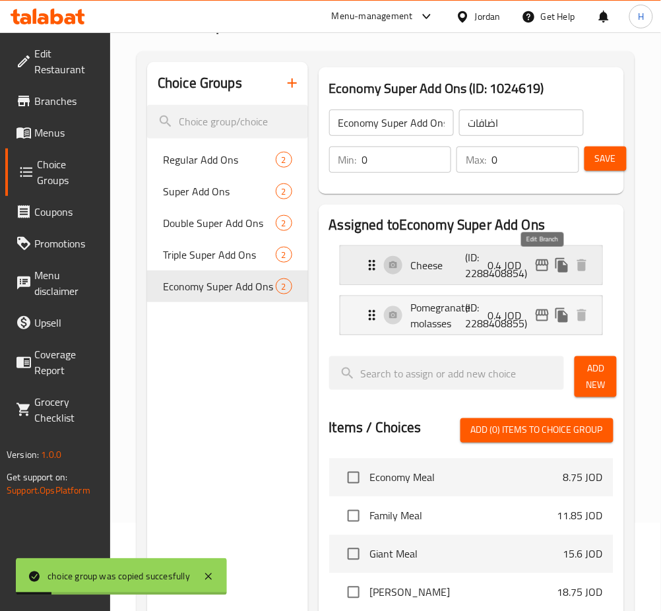
click at [540, 265] on icon "edit" at bounding box center [542, 265] width 16 height 16
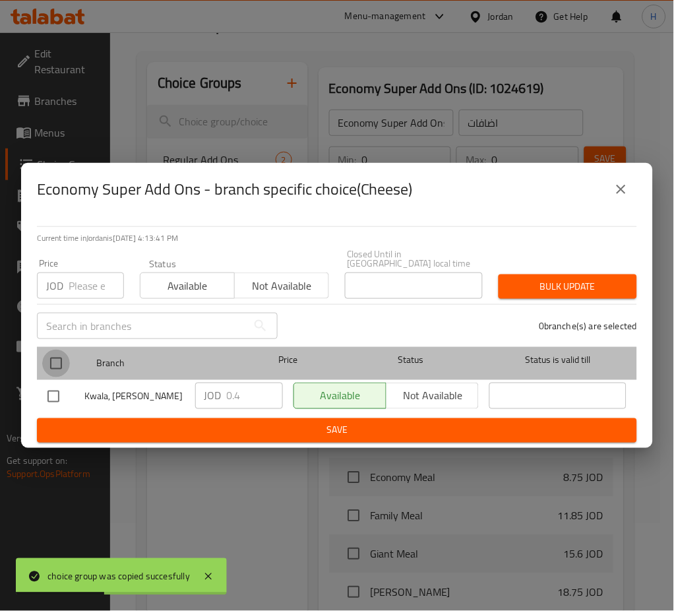
click at [64, 353] on input "checkbox" at bounding box center [56, 364] width 28 height 28
checkbox input "true"
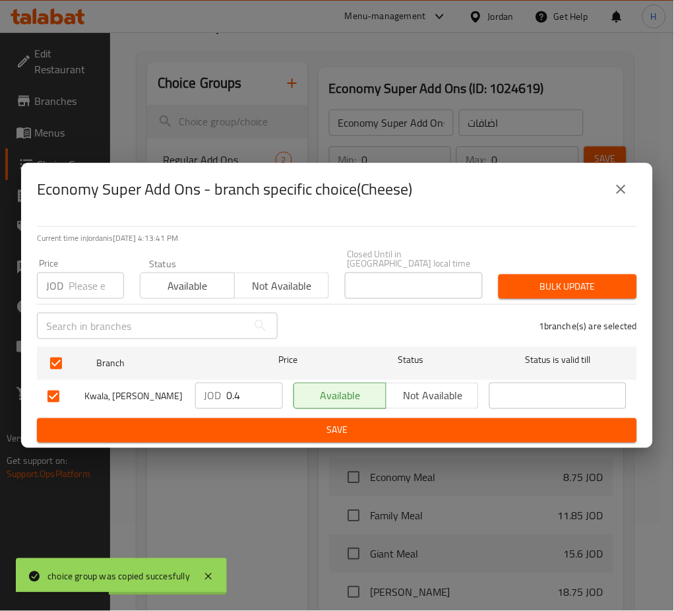
click at [251, 391] on input "0.4" at bounding box center [255, 396] width 56 height 26
type input "0.5"
click at [392, 429] on span "Save" at bounding box center [336, 430] width 579 height 16
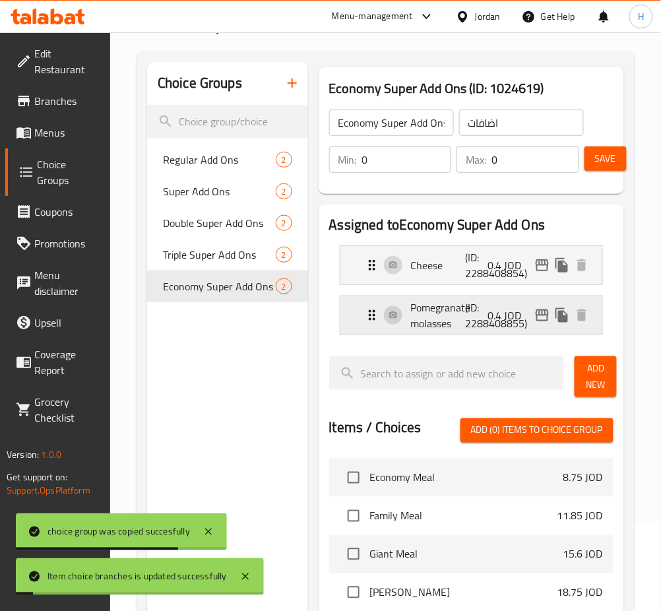
click at [540, 320] on icon "edit" at bounding box center [542, 315] width 16 height 16
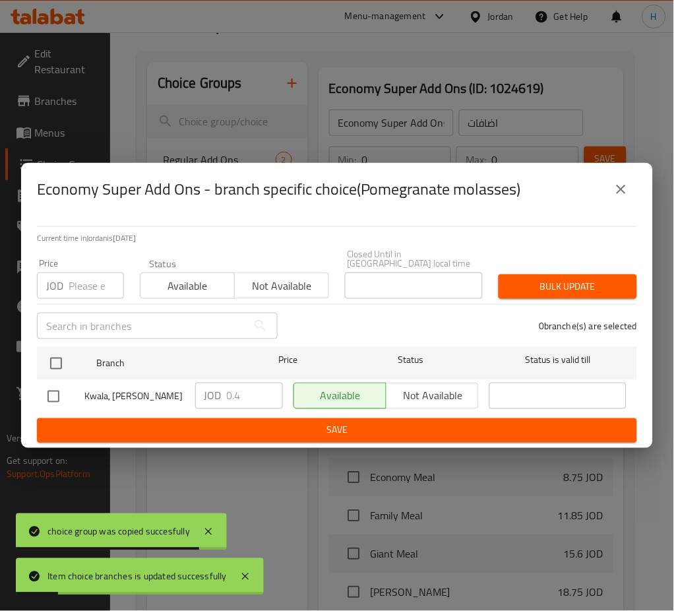
drag, startPoint x: 58, startPoint y: 360, endPoint x: 199, endPoint y: 410, distance: 149.6
click at [59, 361] on input "checkbox" at bounding box center [56, 364] width 28 height 28
checkbox input "true"
click at [249, 398] on input "0.4" at bounding box center [255, 396] width 56 height 26
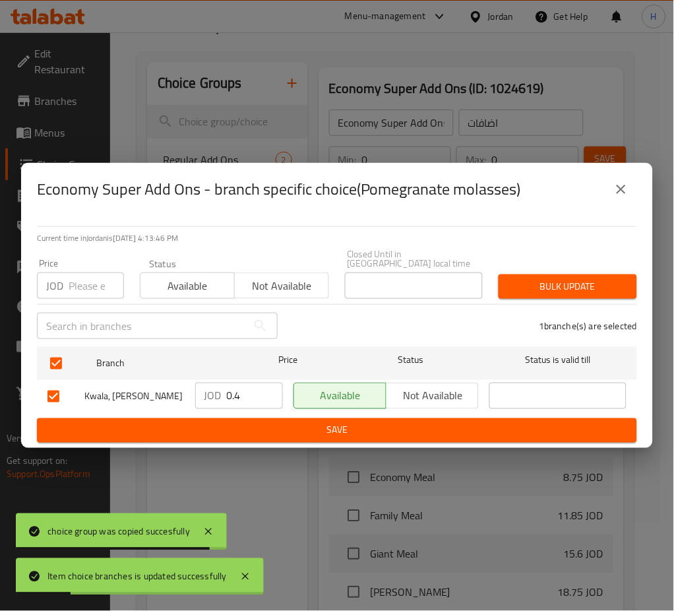
paste input "5"
type input "0.5"
click at [249, 433] on span "Save" at bounding box center [336, 430] width 579 height 16
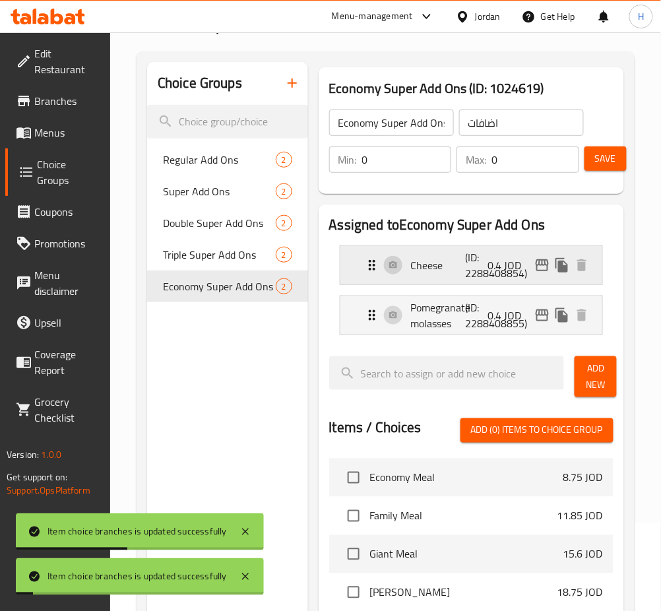
click at [470, 256] on p "(ID: 2288408854)" at bounding box center [484, 265] width 36 height 32
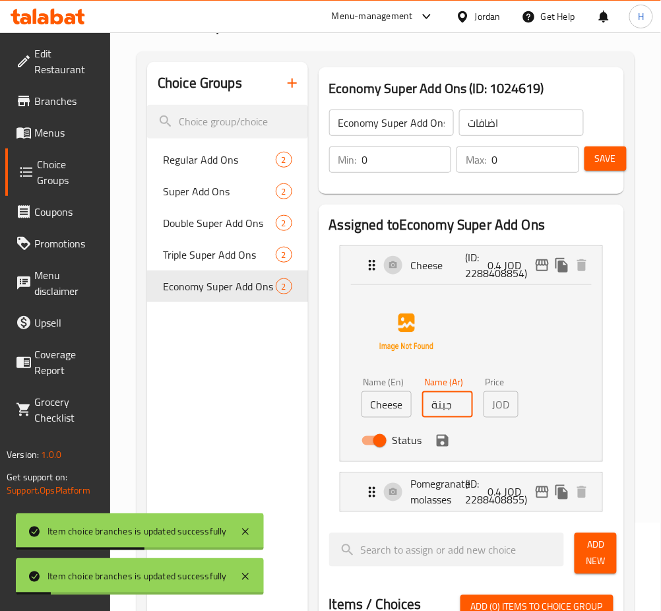
click at [445, 399] on input "جبنة" at bounding box center [447, 404] width 51 height 26
paste input "5"
click at [439, 442] on icon "save" at bounding box center [443, 441] width 12 height 12
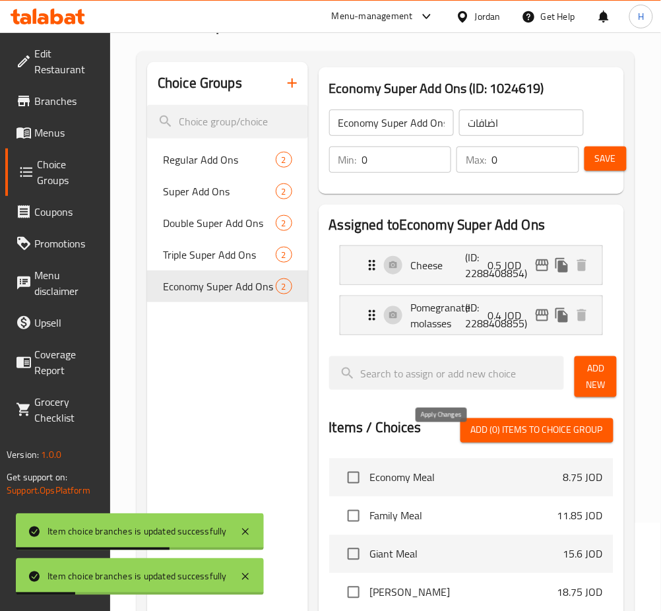
type input "0.5"
click at [468, 320] on p "(ID: 2288408855)" at bounding box center [484, 315] width 36 height 32
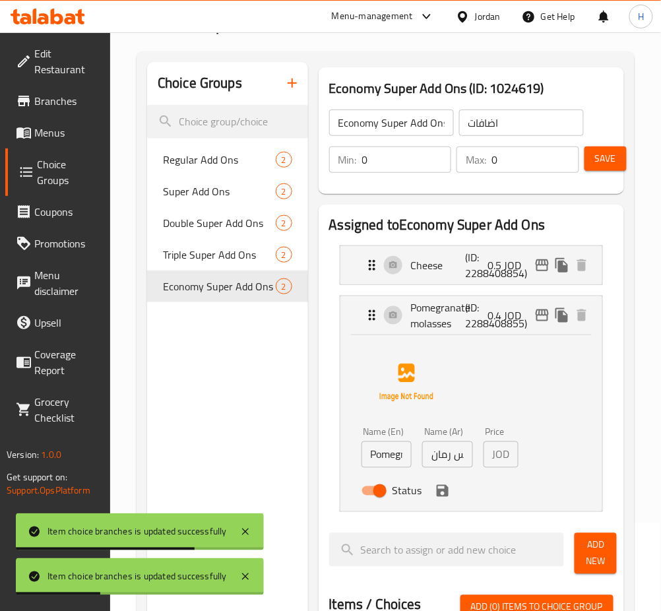
click at [447, 464] on input "دبس رمان" at bounding box center [447, 454] width 51 height 26
paste input "5"
click at [441, 495] on icon "save" at bounding box center [443, 491] width 16 height 16
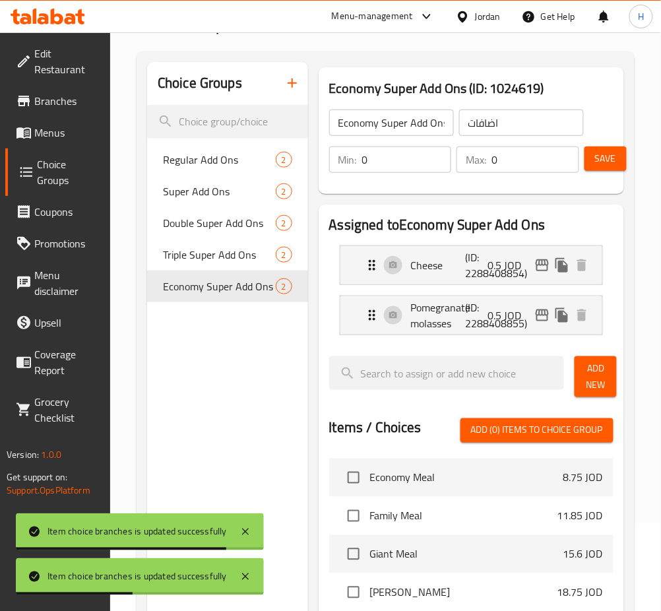
type input "0.5"
click at [605, 165] on span "Save" at bounding box center [605, 158] width 21 height 16
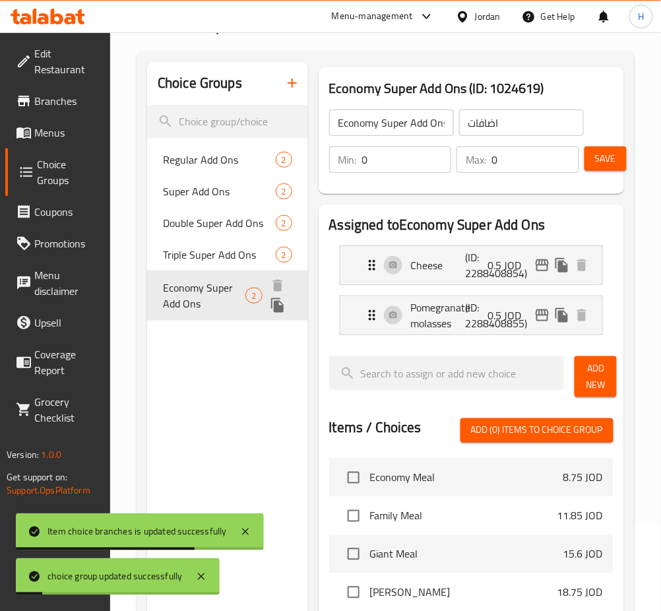
click at [272, 310] on icon "duplicate" at bounding box center [278, 306] width 16 height 16
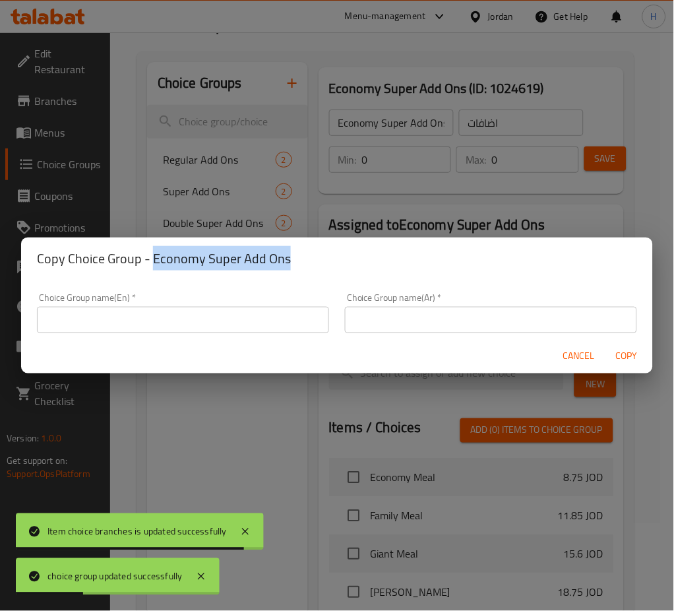
drag, startPoint x: 325, startPoint y: 246, endPoint x: 154, endPoint y: 272, distance: 172.8
click at [154, 272] on div "Copy Choice Group - Economy Super Add Ons" at bounding box center [337, 258] width 632 height 42
copy h2 "Economy Super Add Ons"
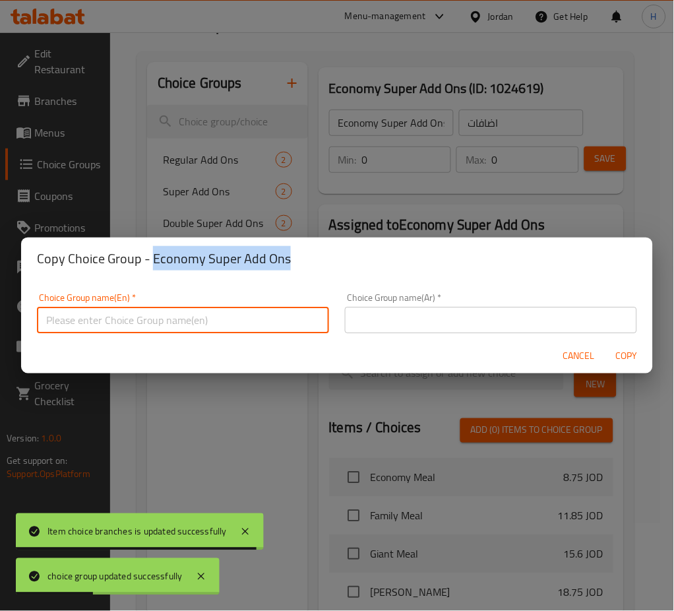
click at [144, 317] on input "text" at bounding box center [183, 320] width 292 height 26
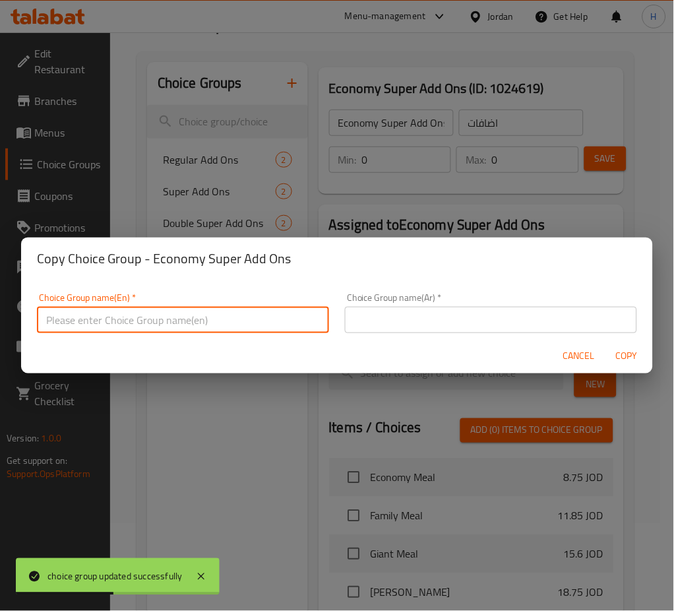
paste input "Economy Super Add Ons"
click at [58, 321] on input "Economy Super Add Ons" at bounding box center [183, 320] width 292 height 26
type input "Family Super Add Ons"
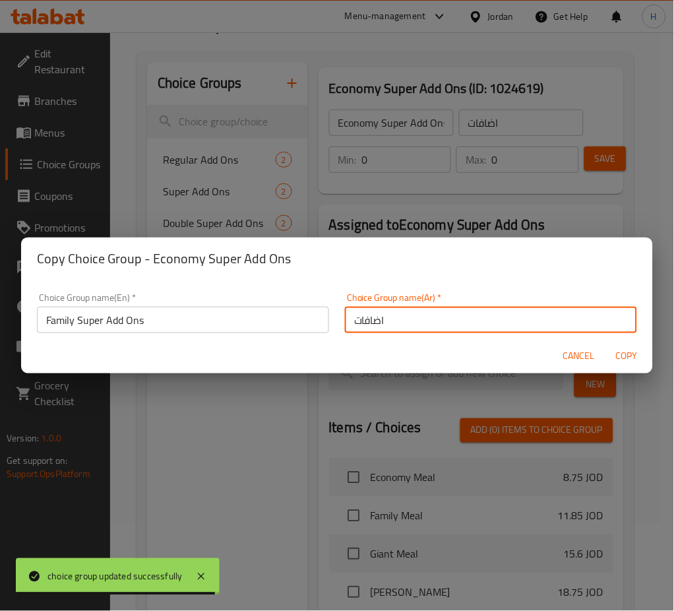
type input "اضافات"
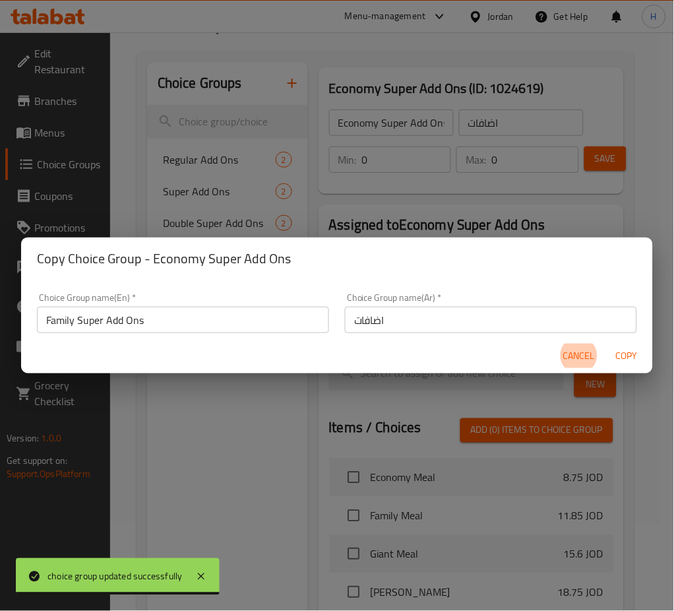
click at [606, 344] on button "Copy" at bounding box center [627, 356] width 42 height 24
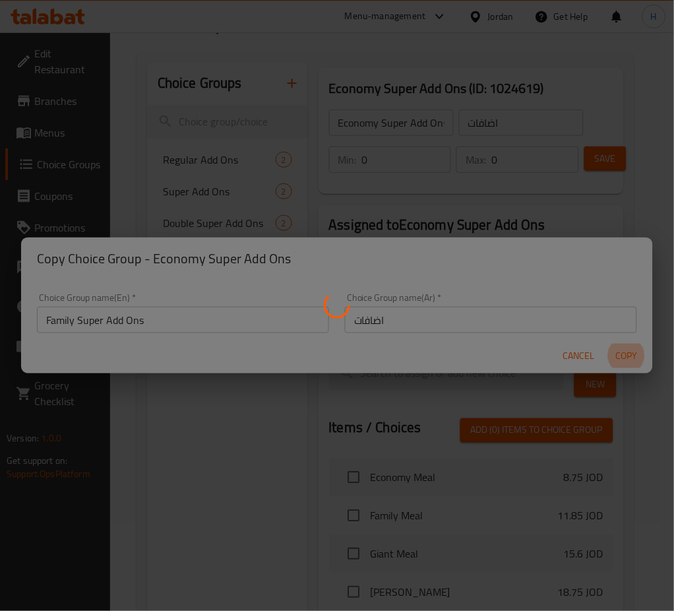
type input "Family Super Add Ons"
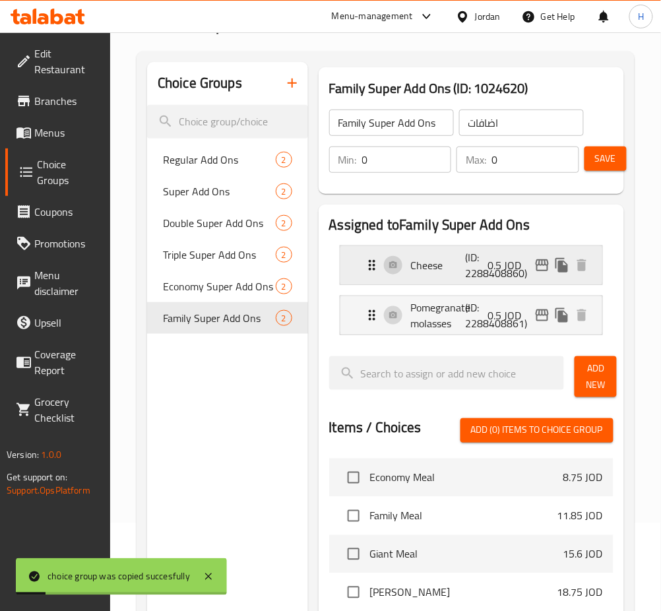
click at [544, 272] on icon "edit" at bounding box center [542, 265] width 16 height 16
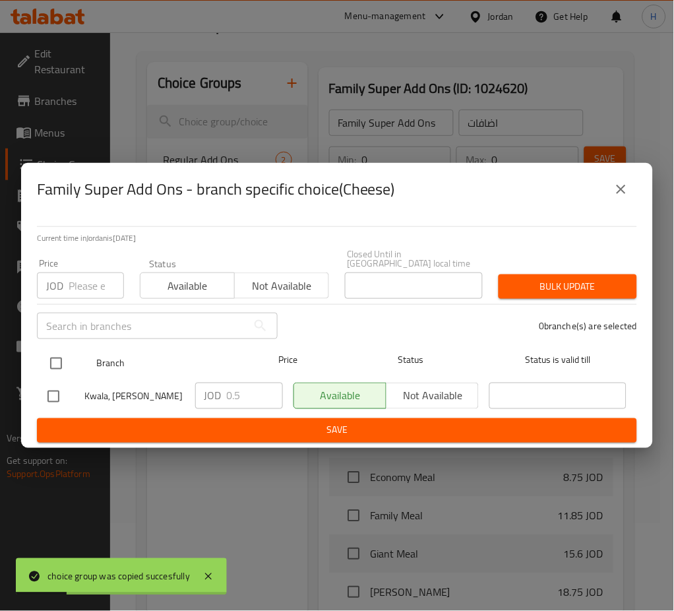
click at [76, 357] on div at bounding box center [66, 363] width 49 height 38
click at [51, 358] on input "checkbox" at bounding box center [56, 364] width 28 height 28
checkbox input "true"
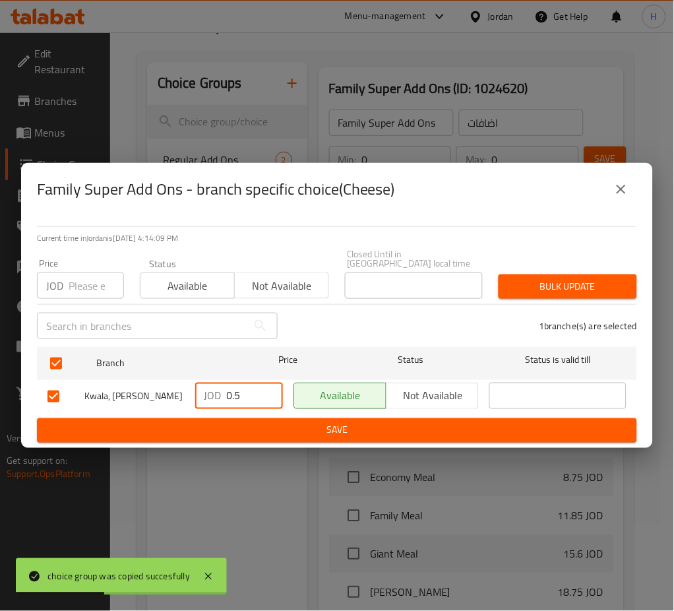
click at [232, 396] on input "0.5" at bounding box center [255, 396] width 56 height 26
type input "0.8"
click at [266, 430] on span "Save" at bounding box center [336, 430] width 579 height 16
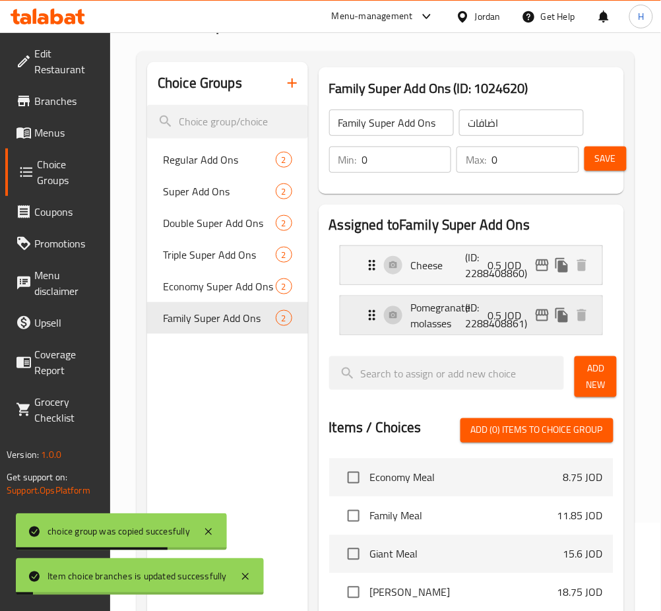
click at [541, 313] on icon "edit" at bounding box center [542, 315] width 16 height 16
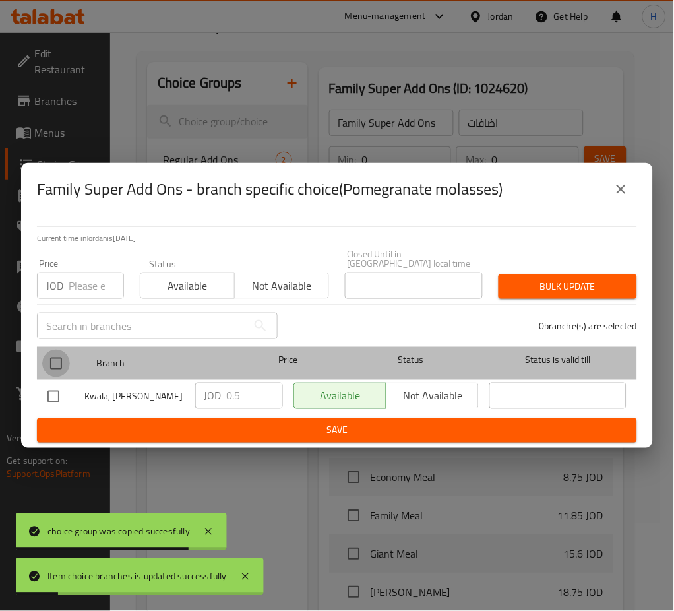
click at [61, 356] on input "checkbox" at bounding box center [56, 364] width 28 height 28
checkbox input "true"
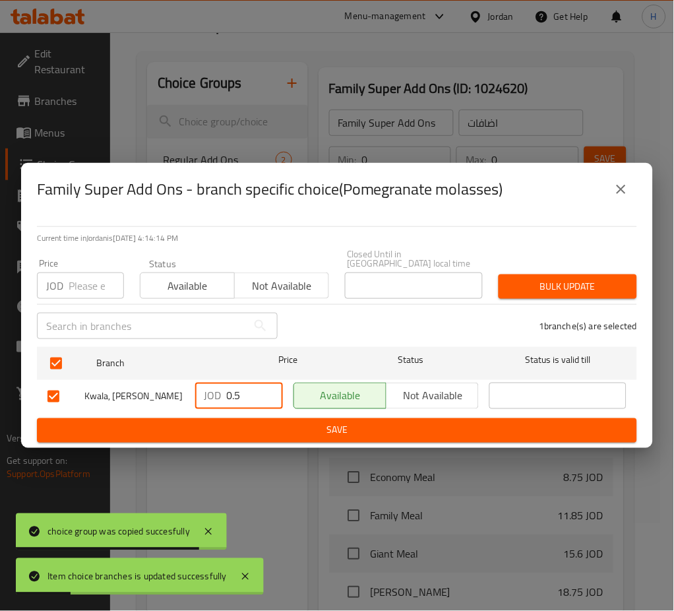
click at [251, 386] on input "0.5" at bounding box center [255, 396] width 56 height 26
paste input "8"
type input "0.8"
click at [272, 422] on span "Save" at bounding box center [336, 430] width 579 height 16
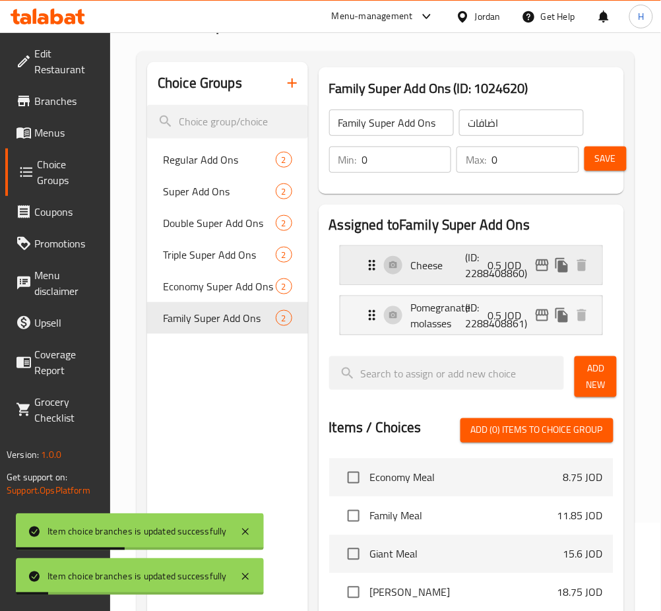
click at [462, 275] on div "Cheese (ID: 2288408860) 0.5 JOD" at bounding box center [475, 265] width 222 height 38
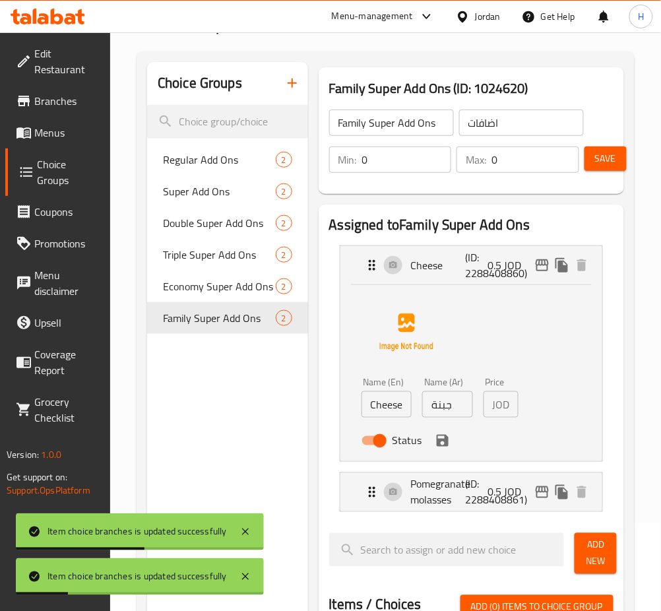
click at [460, 409] on input "جبنة" at bounding box center [447, 404] width 51 height 26
paste input "8"
click at [442, 439] on icon "save" at bounding box center [443, 441] width 12 height 12
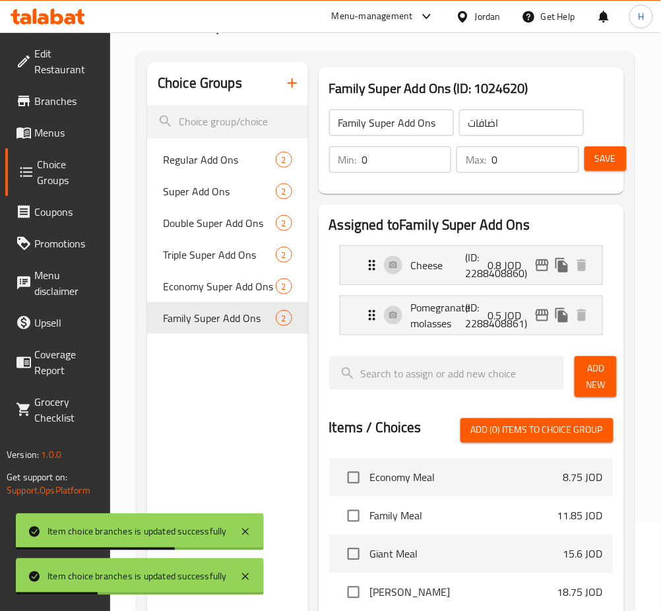
type input "0.8"
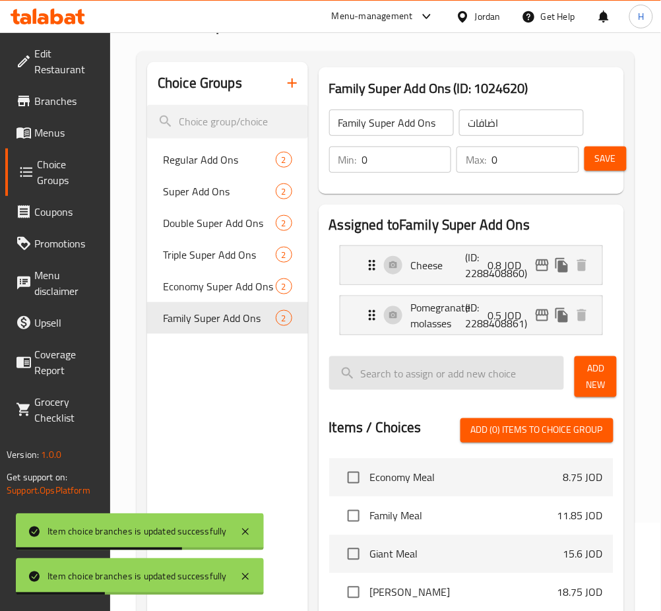
scroll to position [0, 0]
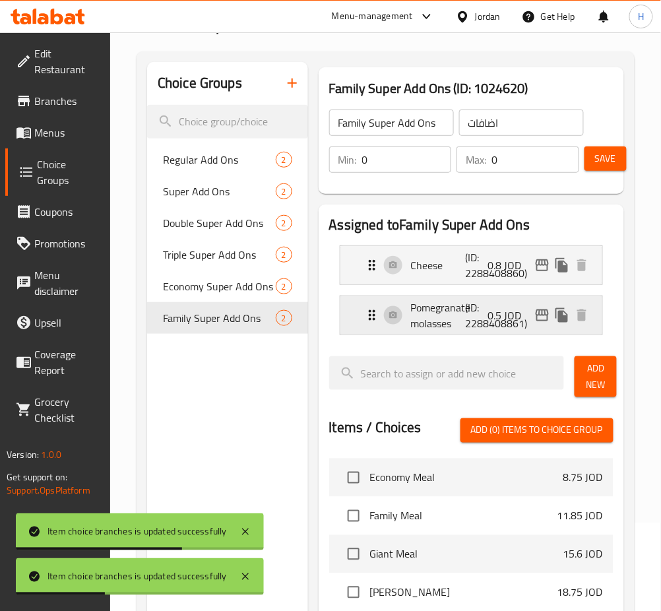
click at [503, 318] on p "0.5 JOD" at bounding box center [510, 315] width 44 height 16
click at [462, 327] on p "Pomegranate molasses" at bounding box center [438, 315] width 55 height 32
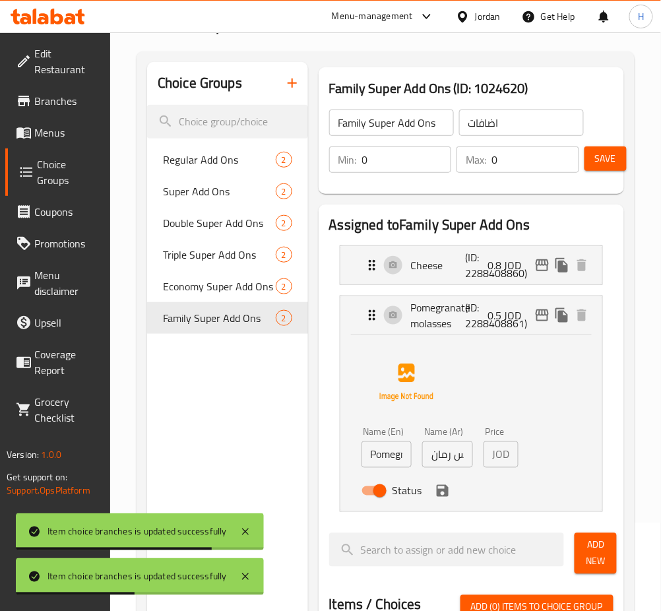
click at [446, 455] on input "دبس رمان" at bounding box center [447, 454] width 51 height 26
paste input "8"
click at [440, 489] on icon "save" at bounding box center [443, 491] width 16 height 16
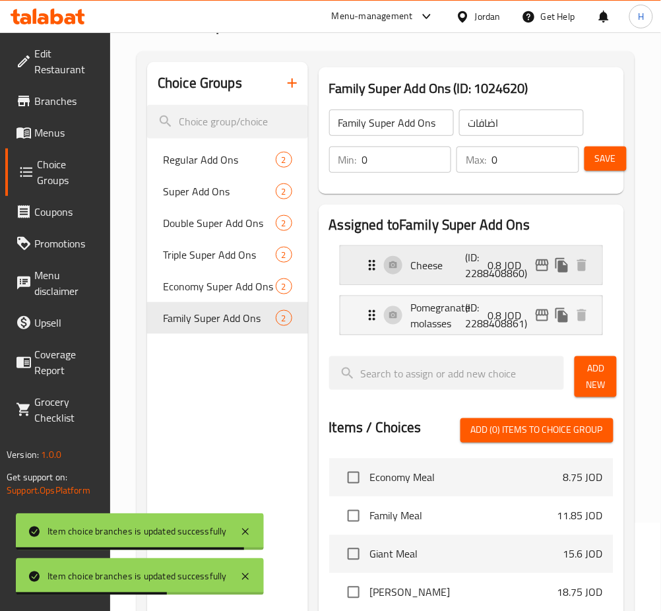
type input "0.8"
click at [544, 262] on icon "edit" at bounding box center [542, 265] width 16 height 16
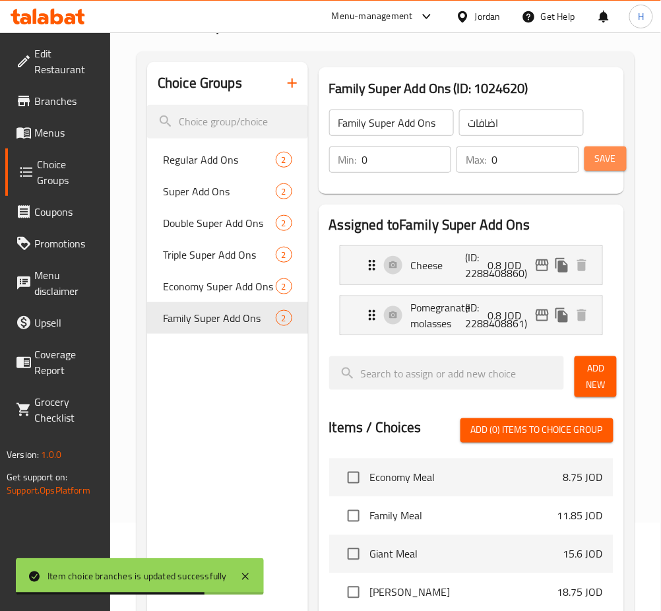
click at [608, 158] on span "Save" at bounding box center [605, 158] width 21 height 16
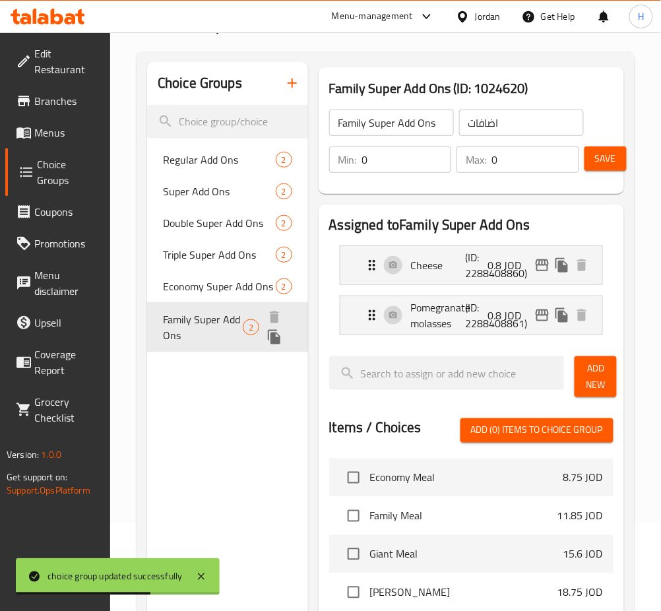
click at [269, 337] on icon "duplicate" at bounding box center [274, 337] width 16 height 16
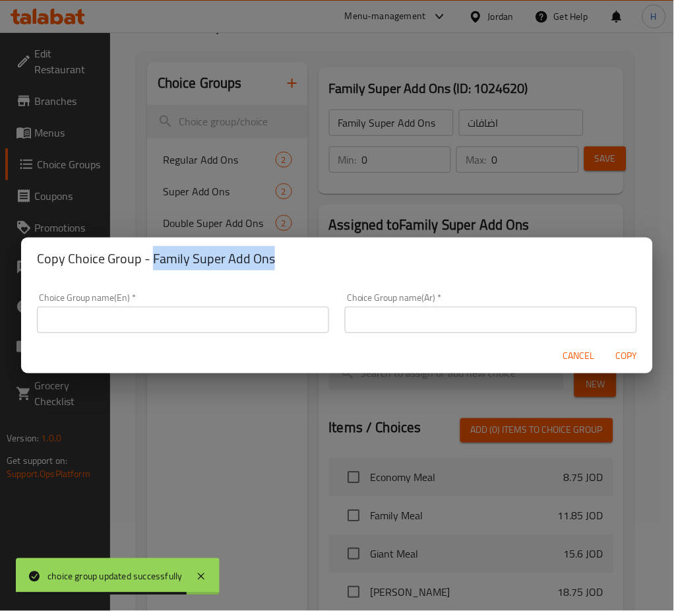
drag, startPoint x: 307, startPoint y: 257, endPoint x: 152, endPoint y: 269, distance: 155.5
click at [152, 269] on h2 "Copy Choice Group - Family Super Add Ons" at bounding box center [337, 258] width 600 height 21
copy h2 "Family Super Add Ons"
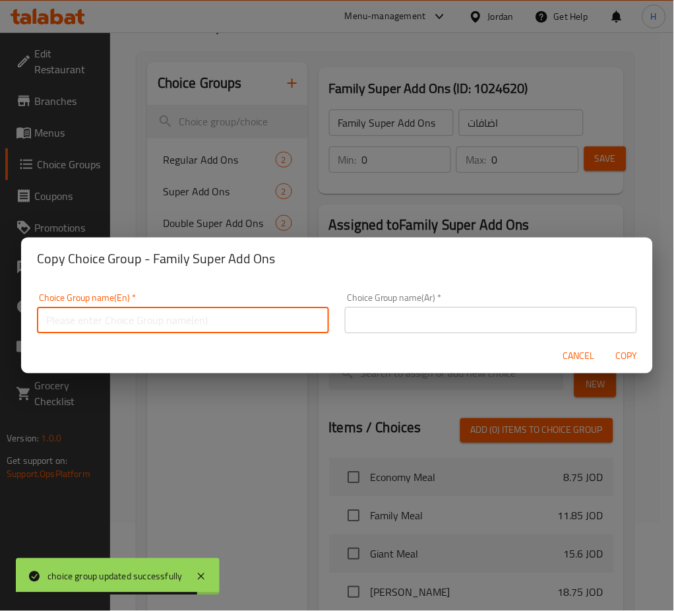
click at [156, 317] on input "text" at bounding box center [183, 320] width 292 height 26
paste input "Family Super Add Ons"
click at [60, 328] on input "Family Super Add Ons" at bounding box center [183, 320] width 292 height 26
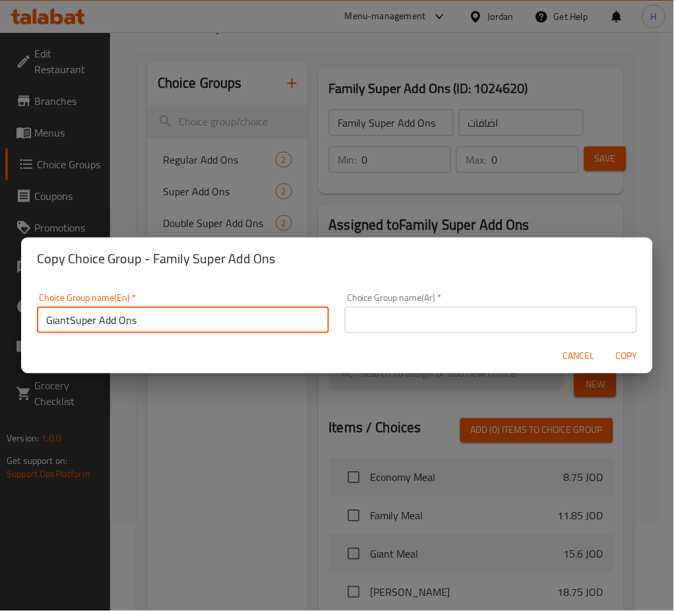
type input "Giant Super Add Ons"
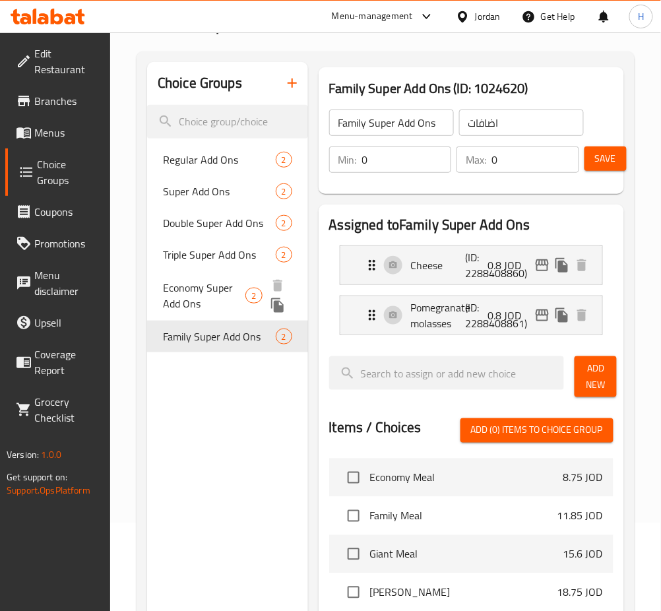
click at [247, 281] on div "Economy Super Add Ons 2" at bounding box center [227, 295] width 161 height 50
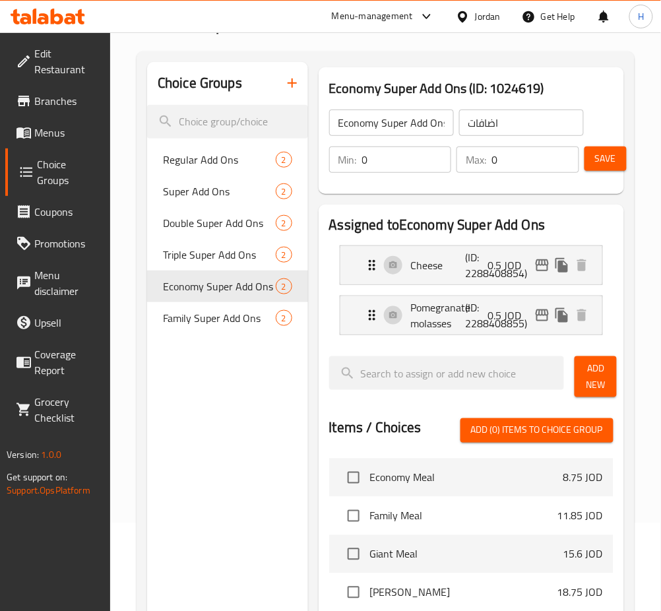
click at [392, 125] on input "Economy Super Add Ons" at bounding box center [391, 123] width 125 height 26
click at [614, 161] on span "Save" at bounding box center [605, 158] width 21 height 16
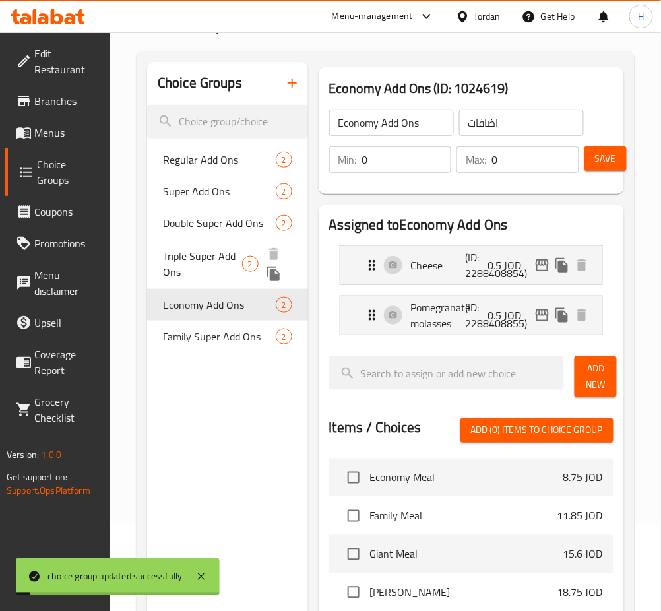
click at [224, 265] on span "Triple Super Add Ons" at bounding box center [202, 264] width 79 height 32
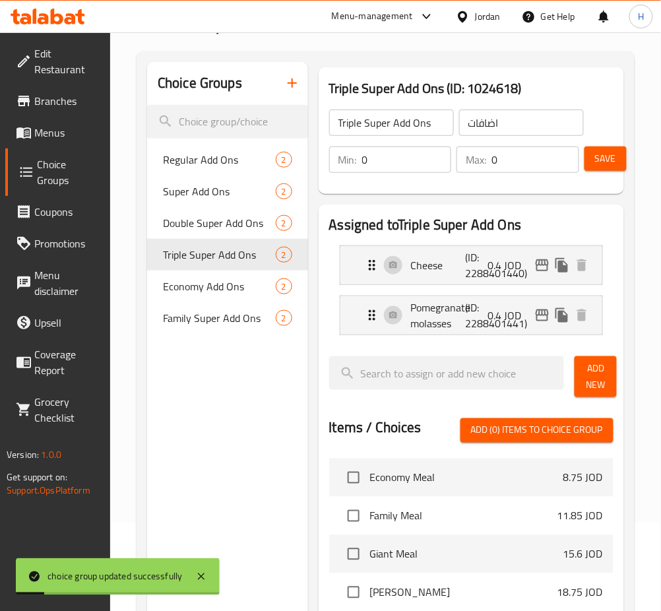
click at [376, 123] on input "Triple Super Add Ons" at bounding box center [391, 123] width 125 height 26
click at [593, 167] on button "Save" at bounding box center [605, 158] width 42 height 24
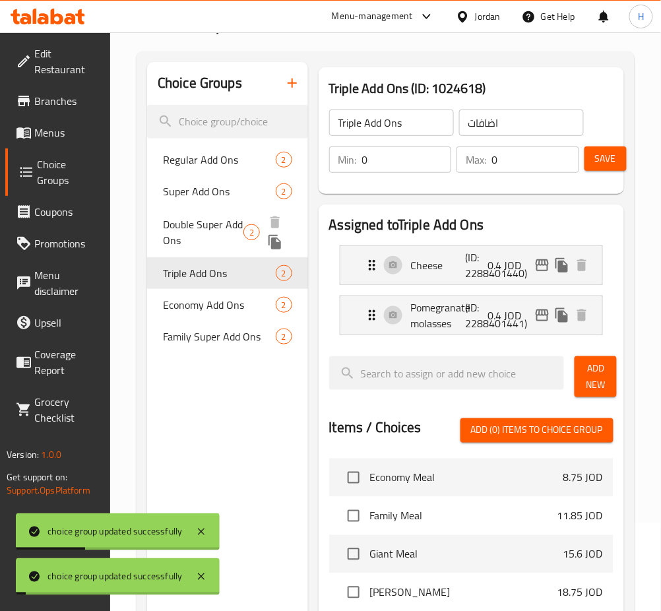
click at [226, 219] on span "Double Super Add Ons" at bounding box center [203, 232] width 80 height 32
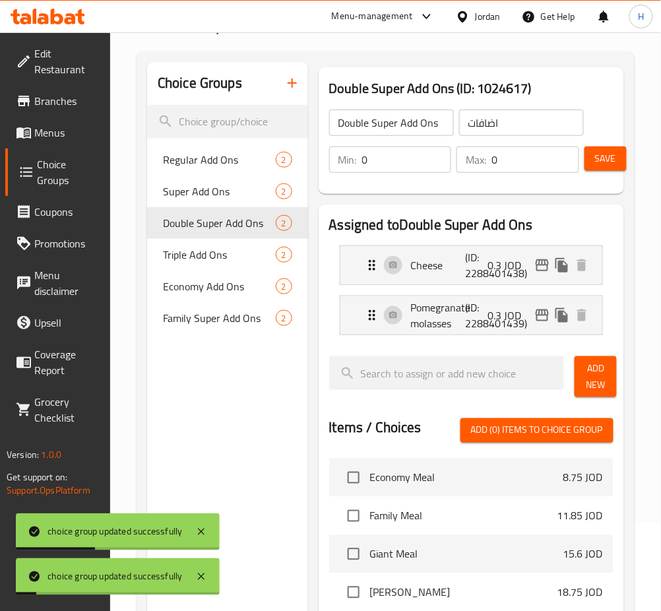
click at [383, 127] on input "Double Super Add Ons" at bounding box center [391, 123] width 125 height 26
click at [592, 161] on button "Save" at bounding box center [605, 158] width 42 height 24
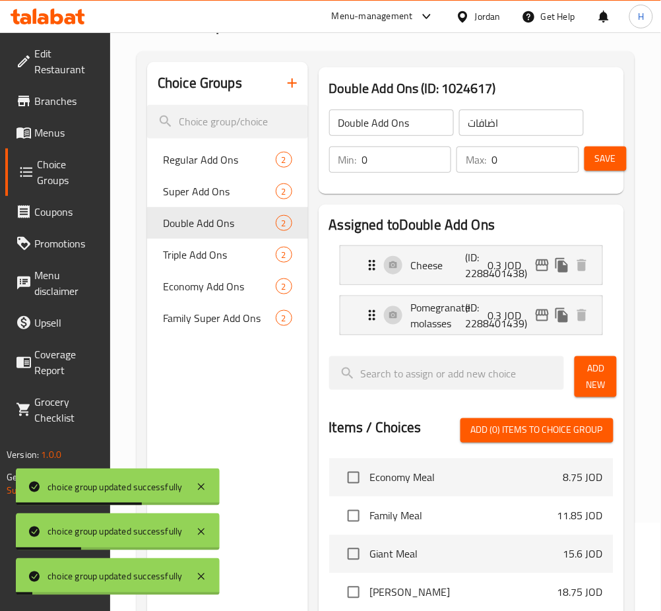
click at [195, 324] on span "Family Super Add Ons" at bounding box center [219, 318] width 113 height 16
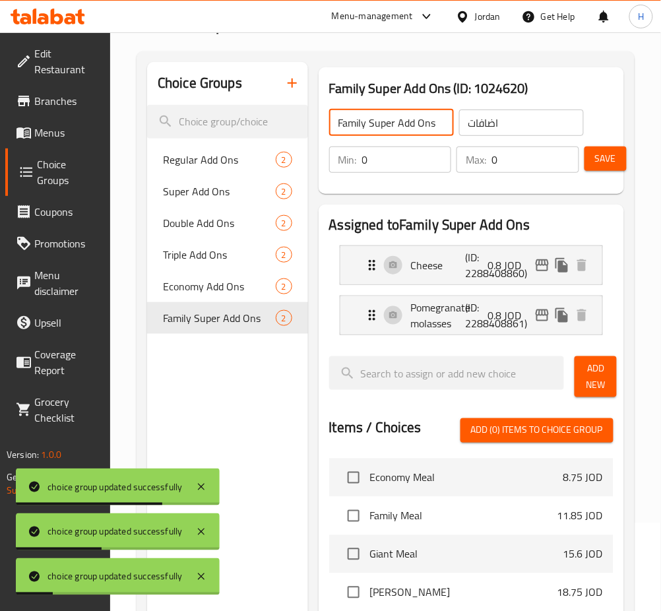
click at [384, 128] on input "Family Super Add Ons" at bounding box center [391, 123] width 125 height 26
type input "Family Add Ons"
click at [598, 163] on span "Save" at bounding box center [605, 158] width 21 height 16
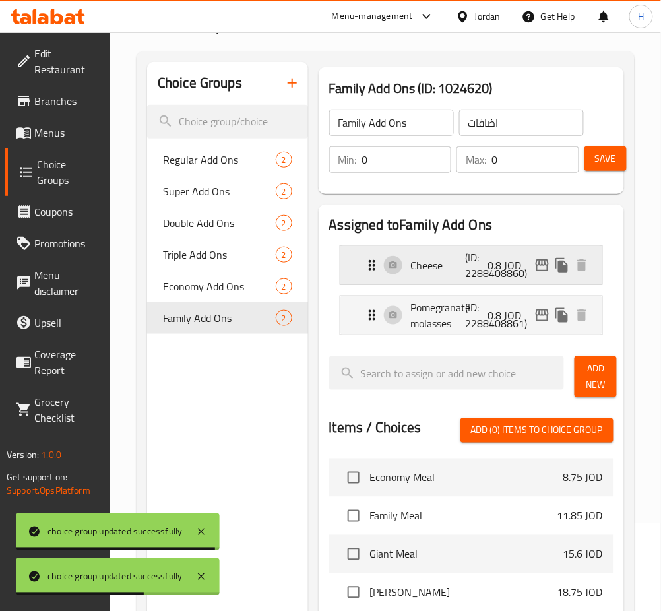
click at [545, 268] on icon "edit" at bounding box center [542, 265] width 16 height 16
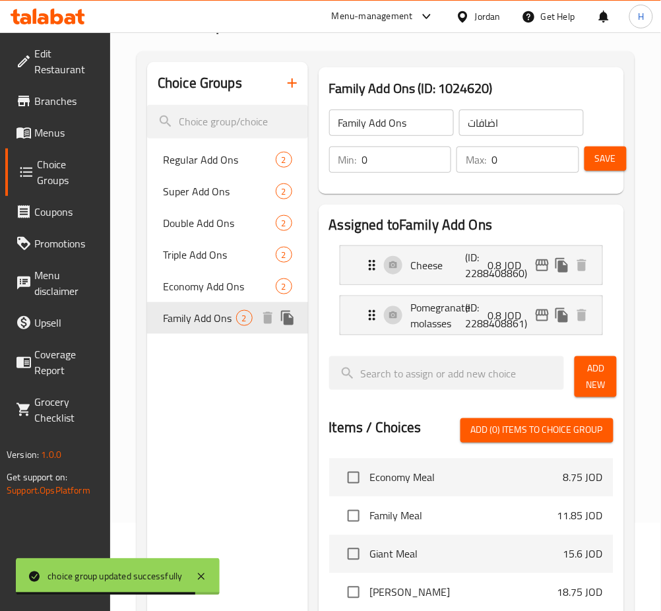
click at [284, 315] on icon "duplicate" at bounding box center [287, 318] width 13 height 15
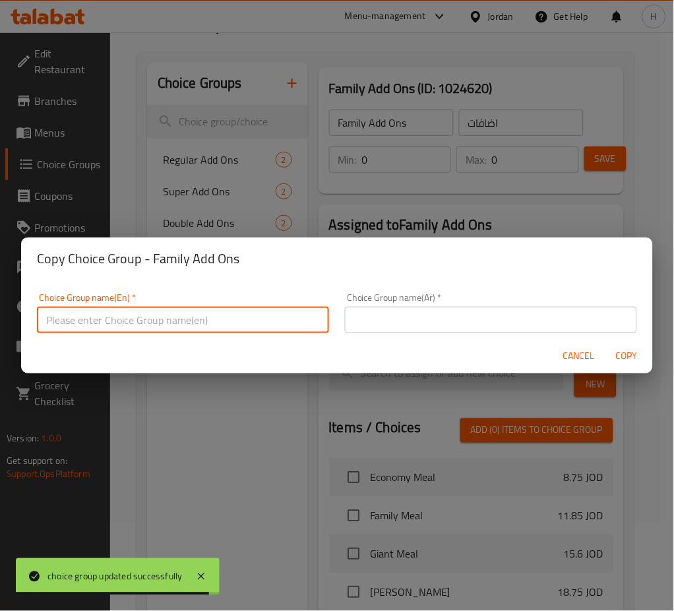
click at [202, 322] on input "text" at bounding box center [183, 320] width 292 height 26
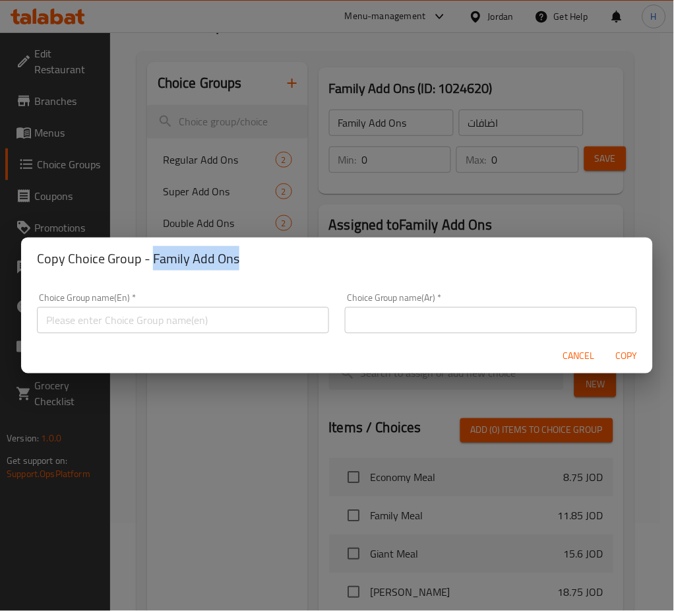
drag, startPoint x: 255, startPoint y: 265, endPoint x: 154, endPoint y: 270, distance: 101.1
click at [154, 269] on h2 "Copy Choice Group - Family Add Ons" at bounding box center [337, 258] width 600 height 21
copy h2 "Family Add Ons"
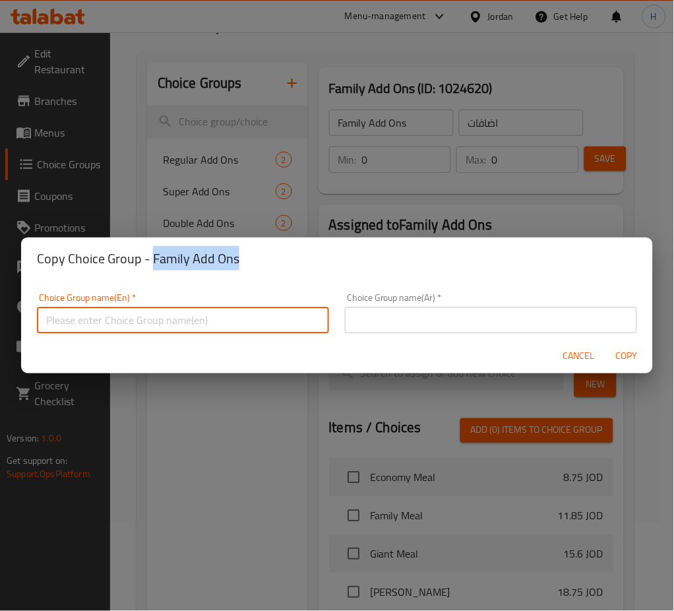
click at [135, 324] on input "text" at bounding box center [183, 320] width 292 height 26
paste input "Family Add Ons"
click at [59, 320] on input "Family Add Ons" at bounding box center [183, 320] width 292 height 26
type input "Giant Add Ons"
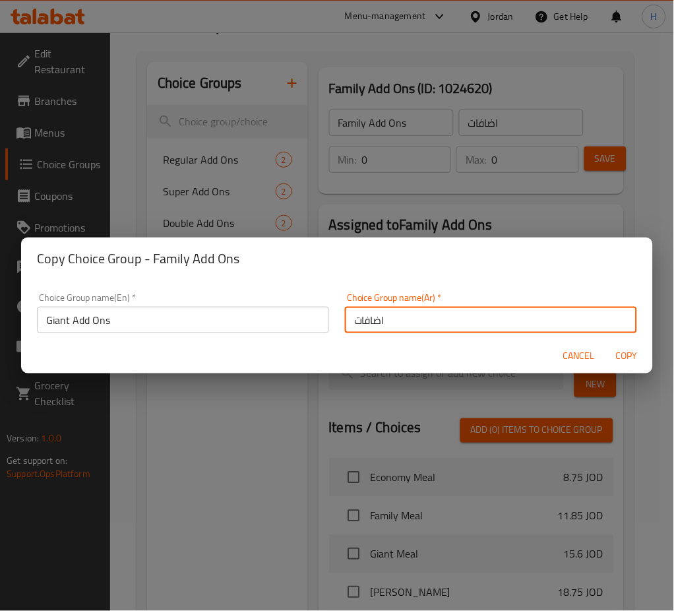
type input "اضافات"
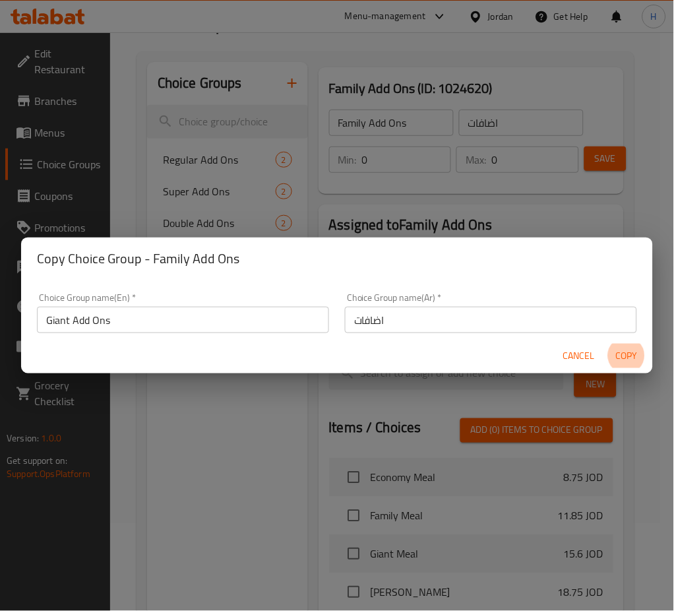
click at [606, 344] on button "Copy" at bounding box center [627, 356] width 42 height 24
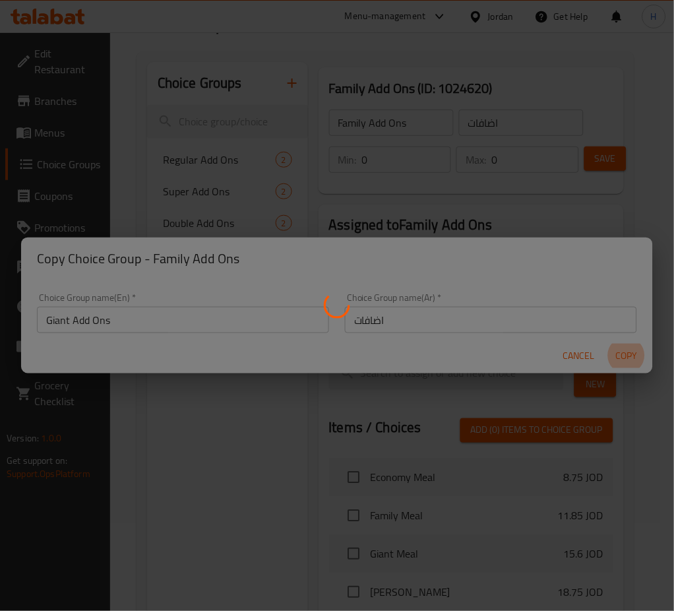
type input "Giant Add Ons"
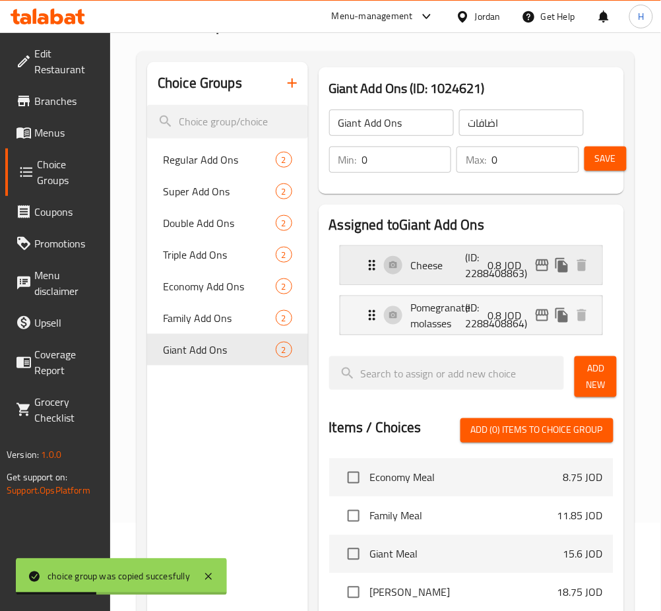
click at [490, 262] on p "0.8 JOD" at bounding box center [510, 265] width 44 height 16
click at [544, 263] on icon "edit" at bounding box center [542, 265] width 16 height 16
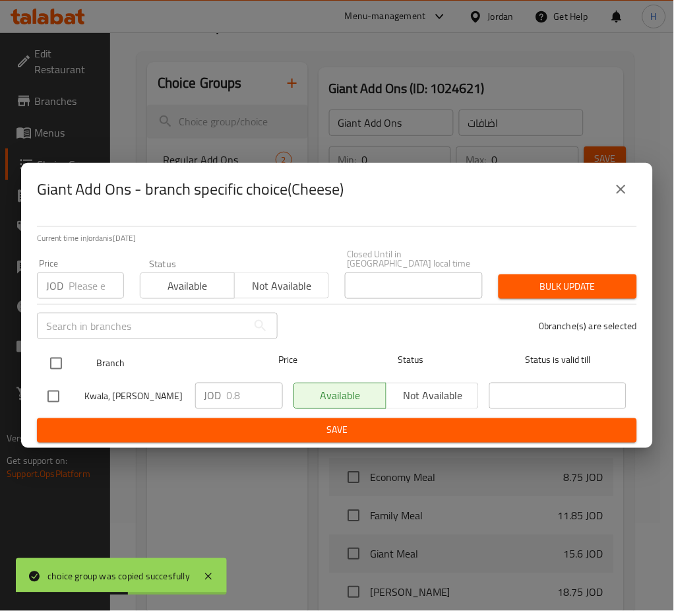
drag, startPoint x: 49, startPoint y: 354, endPoint x: 226, endPoint y: 383, distance: 179.2
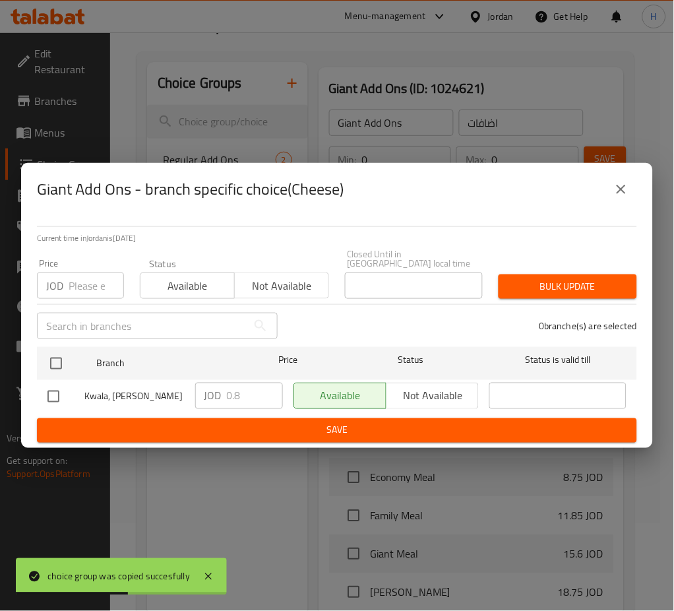
click at [49, 355] on input "checkbox" at bounding box center [56, 364] width 28 height 28
checkbox input "true"
drag, startPoint x: 237, startPoint y: 387, endPoint x: 218, endPoint y: 384, distance: 19.3
click at [238, 388] on input "0.8" at bounding box center [255, 396] width 56 height 26
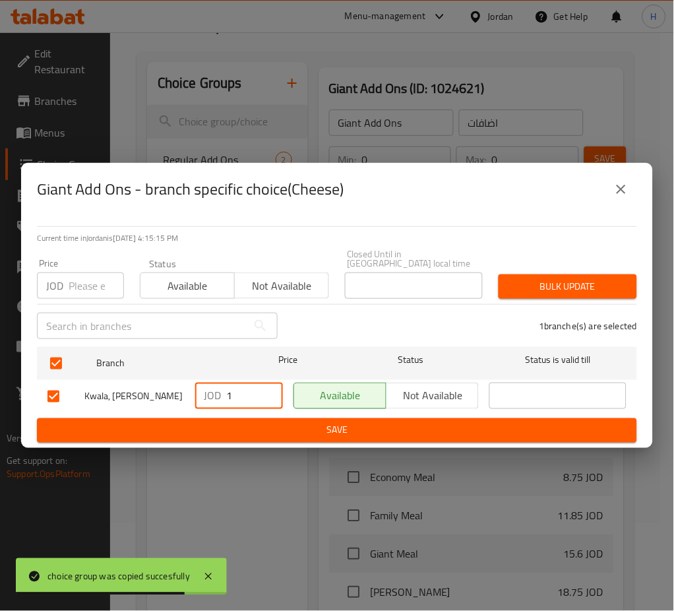
type input "1"
click at [286, 423] on span "Save" at bounding box center [336, 430] width 579 height 16
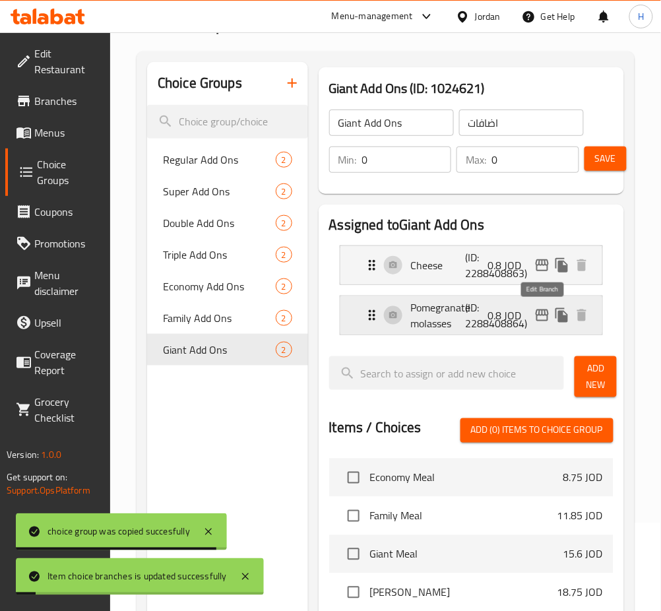
click at [536, 314] on icon "edit" at bounding box center [542, 315] width 13 height 12
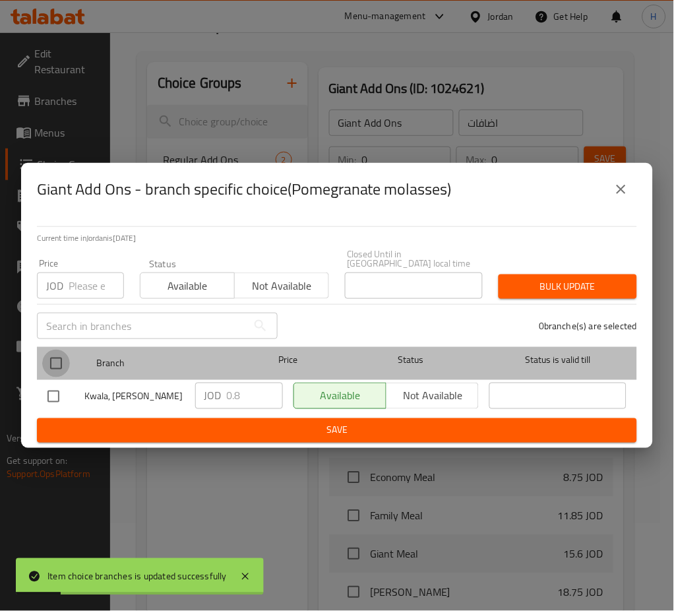
click at [44, 358] on input "checkbox" at bounding box center [56, 364] width 28 height 28
checkbox input "true"
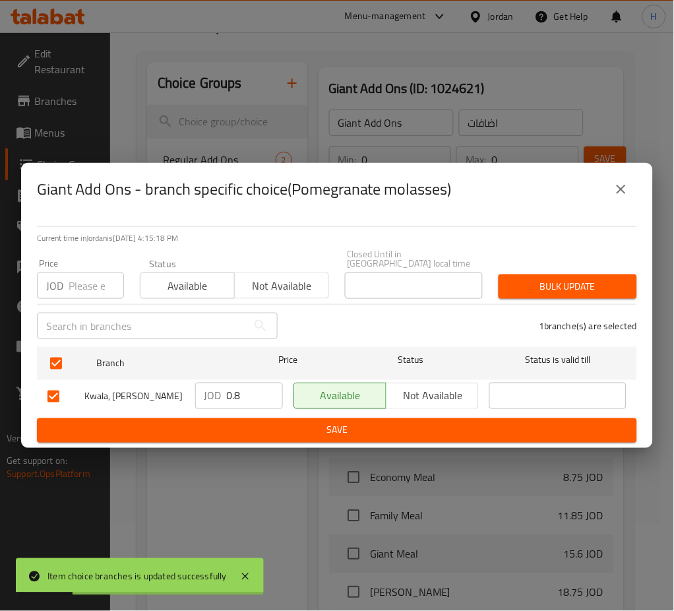
click at [232, 385] on input "0.8" at bounding box center [255, 396] width 56 height 26
paste input "1"
type input "1"
click at [279, 423] on span "Save" at bounding box center [336, 430] width 579 height 16
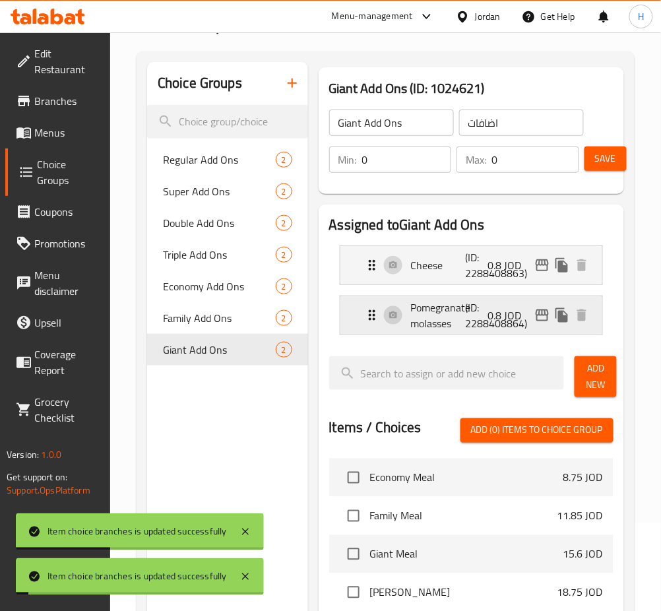
drag, startPoint x: 499, startPoint y: 261, endPoint x: 520, endPoint y: 334, distance: 76.2
click at [498, 261] on p "0.8 JOD" at bounding box center [510, 265] width 44 height 16
click at [460, 278] on div "Cheese (ID: 2288408863) 0.8 JOD" at bounding box center [475, 265] width 222 height 38
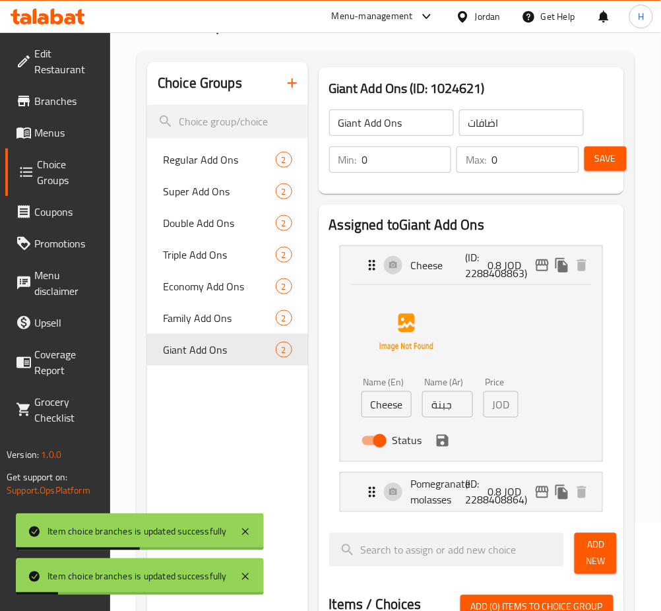
click at [455, 402] on input "جبنة" at bounding box center [447, 404] width 51 height 26
paste input "1"
click at [441, 439] on icon "save" at bounding box center [443, 441] width 12 height 12
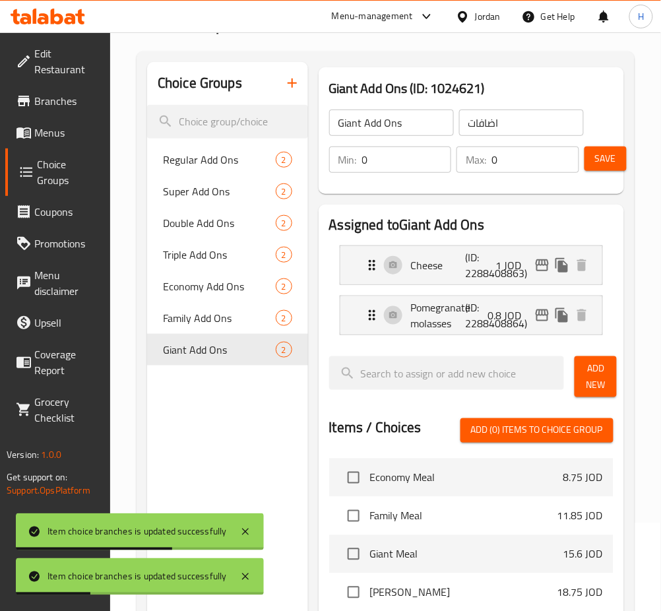
type input "1"
click at [505, 307] on p "0.8 JOD" at bounding box center [510, 315] width 44 height 16
click at [440, 330] on p "Pomegranate molasses" at bounding box center [438, 315] width 55 height 32
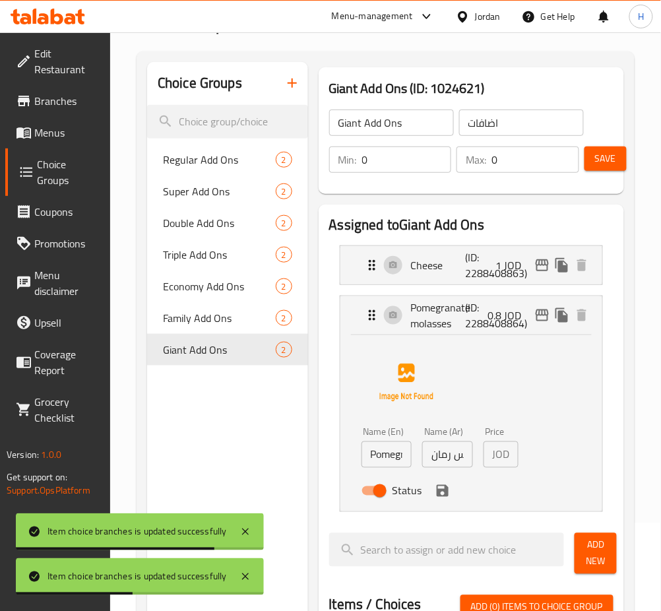
click at [445, 443] on input "دبس رمان" at bounding box center [447, 454] width 51 height 26
paste input "1"
click at [444, 489] on icon "save" at bounding box center [443, 491] width 12 height 12
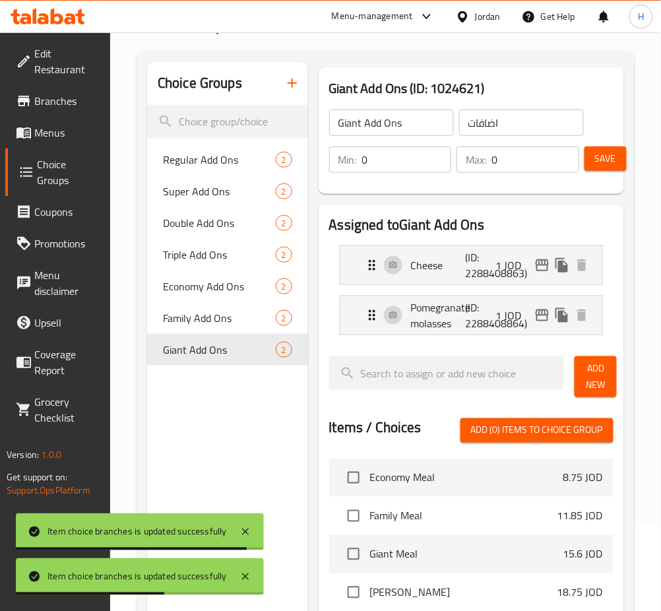
type input "1"
click at [606, 161] on span "Save" at bounding box center [605, 158] width 21 height 16
click at [280, 350] on icon "duplicate" at bounding box center [288, 350] width 16 height 16
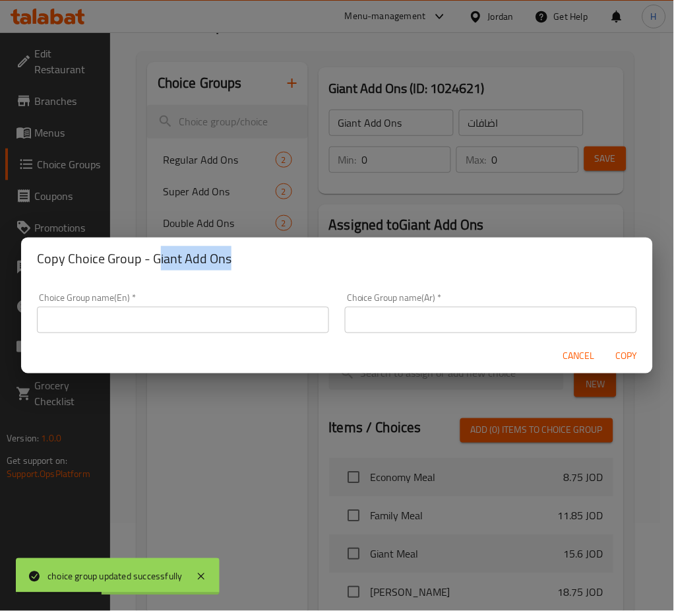
drag, startPoint x: 237, startPoint y: 257, endPoint x: 156, endPoint y: 263, distance: 81.4
click at [156, 263] on h2 "Copy Choice Group - Giant Add Ons" at bounding box center [337, 258] width 600 height 21
click at [244, 282] on div "Choice Group name(En)   * Choice Group name(En) * Choice Group name(Ar)   * Cho…" at bounding box center [337, 309] width 632 height 59
drag, startPoint x: 197, startPoint y: 256, endPoint x: 150, endPoint y: 262, distance: 47.2
click at [150, 262] on h2 "Copy Choice Group - Giant Add Ons" at bounding box center [337, 258] width 600 height 21
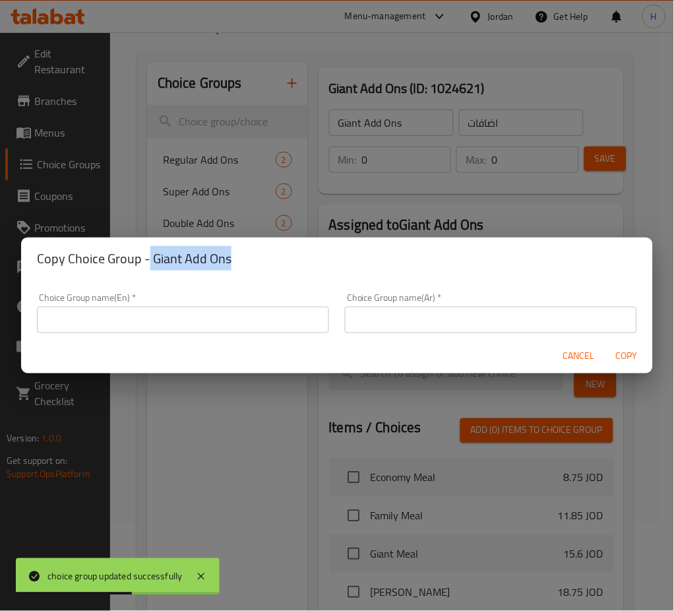
copy h2 "Giant Add Ons"
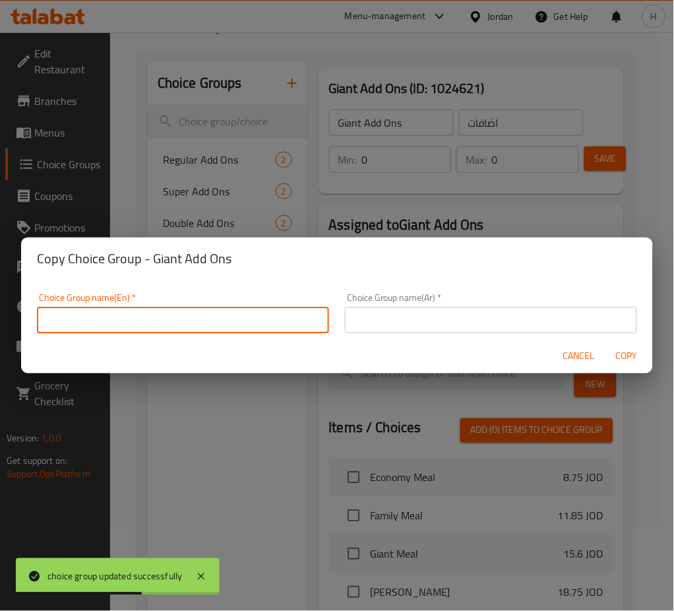
click at [183, 324] on input "text" at bounding box center [183, 320] width 292 height 26
paste input "Giant Add Ons"
click at [244, 330] on input "Giant Add Ons" at bounding box center [183, 320] width 292 height 26
click at [50, 323] on input "Giant Add Ons" at bounding box center [183, 320] width 292 height 26
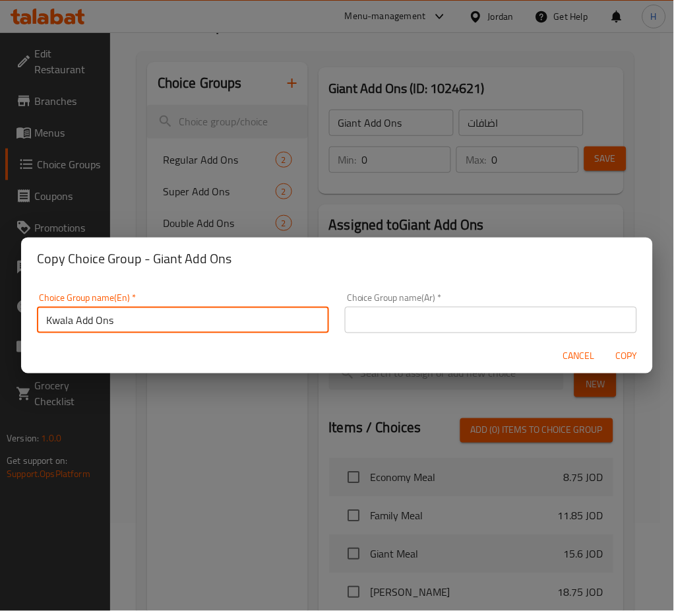
type input "Kwala Add Ons"
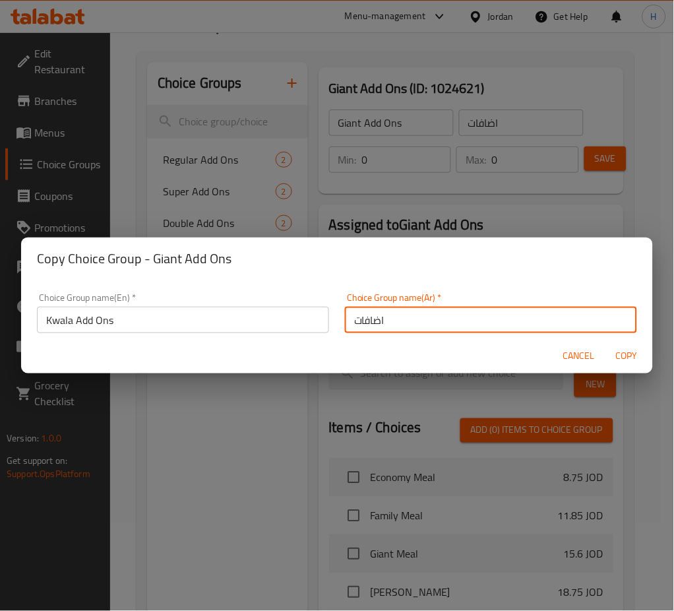
type input "اضافات"
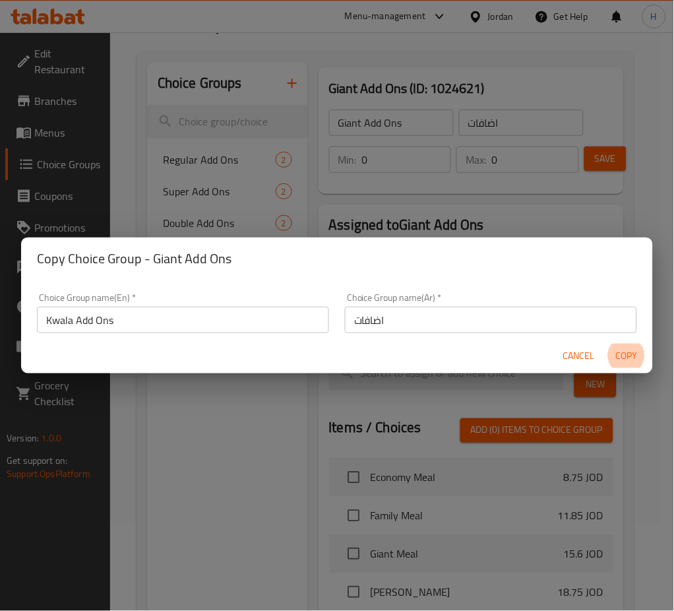
click at [606, 344] on button "Copy" at bounding box center [627, 356] width 42 height 24
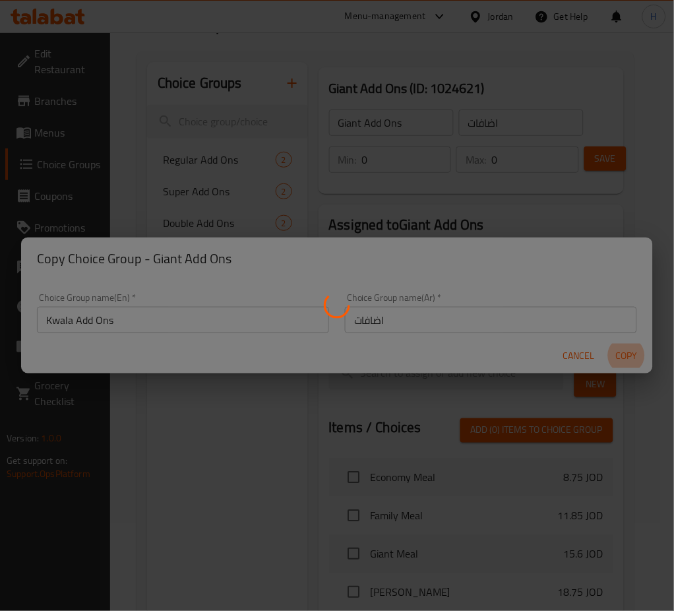
type input "Kwala Add Ons"
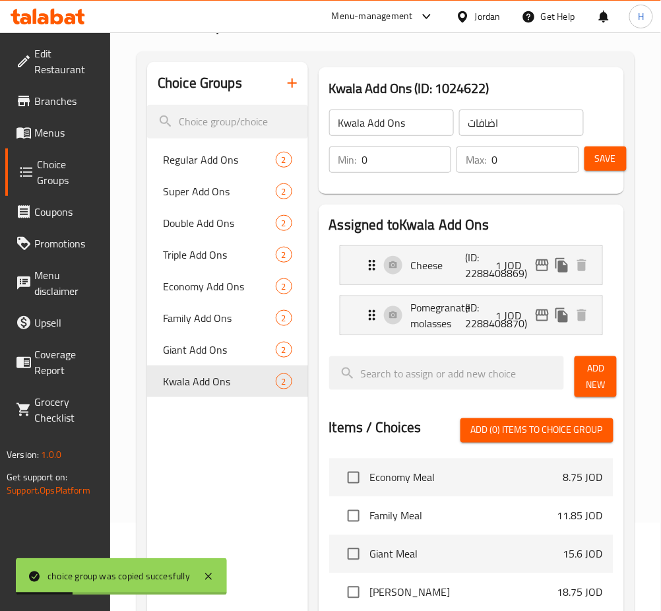
click at [245, 454] on div "Choice Groups Regular Add Ons 2 Super Add Ons 2 Double Add Ons 2 Triple Add Ons…" at bounding box center [227, 495] width 161 height 866
click at [539, 264] on icon "edit" at bounding box center [542, 265] width 13 height 12
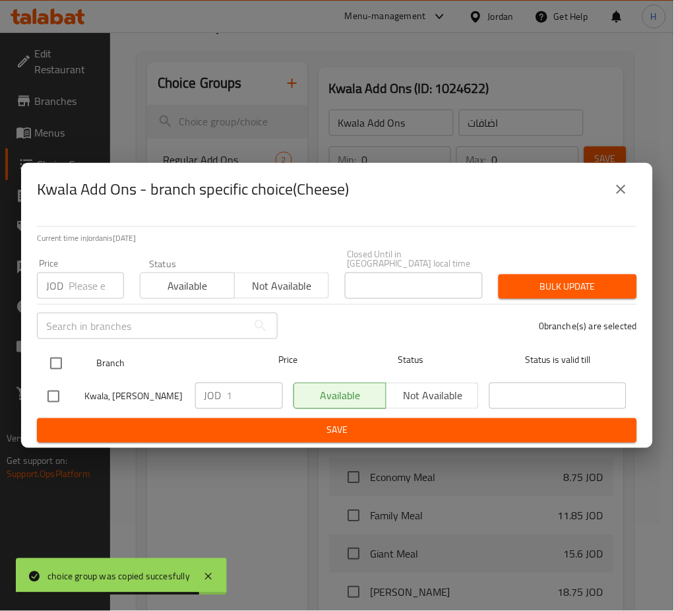
click at [59, 358] on input "checkbox" at bounding box center [56, 364] width 28 height 28
checkbox input "true"
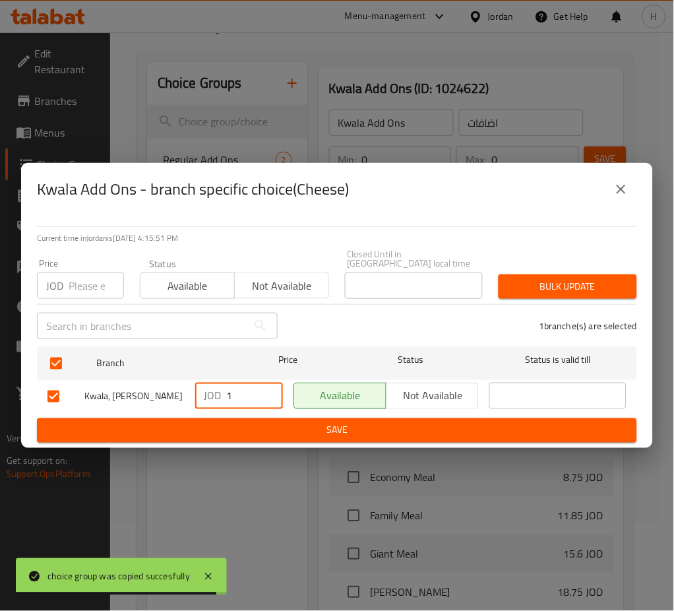
drag, startPoint x: 249, startPoint y: 389, endPoint x: 115, endPoint y: 393, distance: 134.0
click at [121, 399] on div "Kwala, Abu Nseir JOD 1 ​ Available Not available ​" at bounding box center [337, 396] width 590 height 38
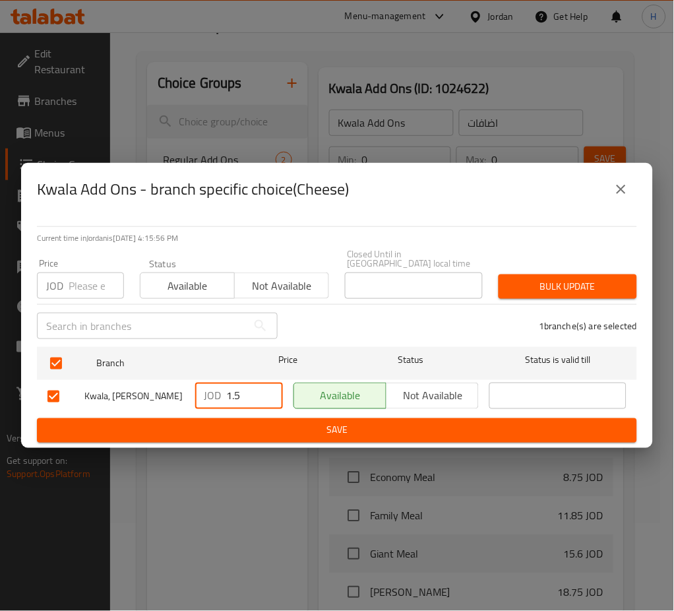
type input "1.5"
click at [246, 430] on span "Save" at bounding box center [336, 430] width 579 height 16
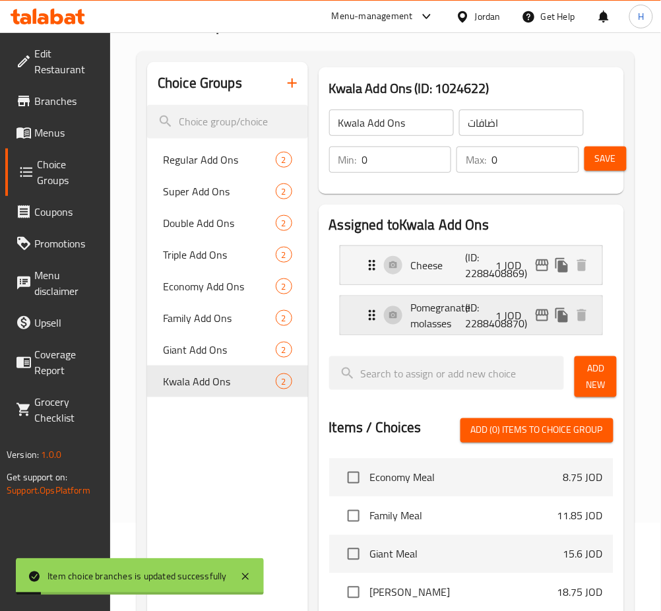
click at [542, 319] on icon "edit" at bounding box center [542, 315] width 16 height 16
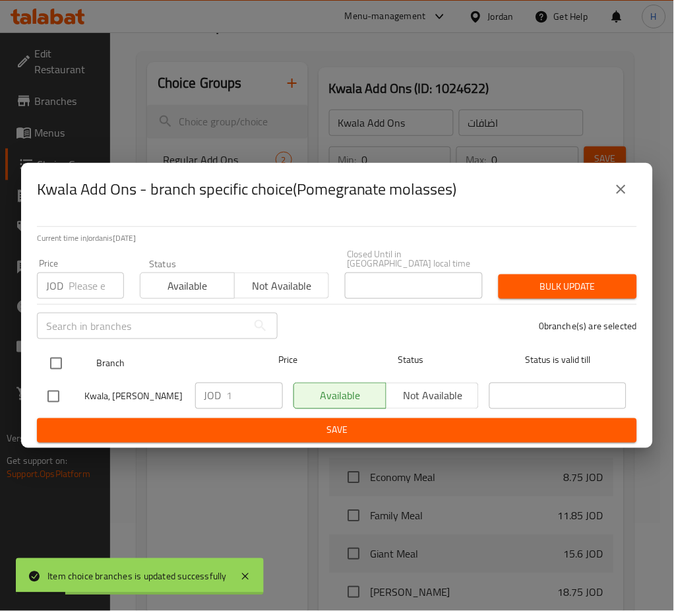
click at [55, 357] on input "checkbox" at bounding box center [56, 364] width 28 height 28
checkbox input "true"
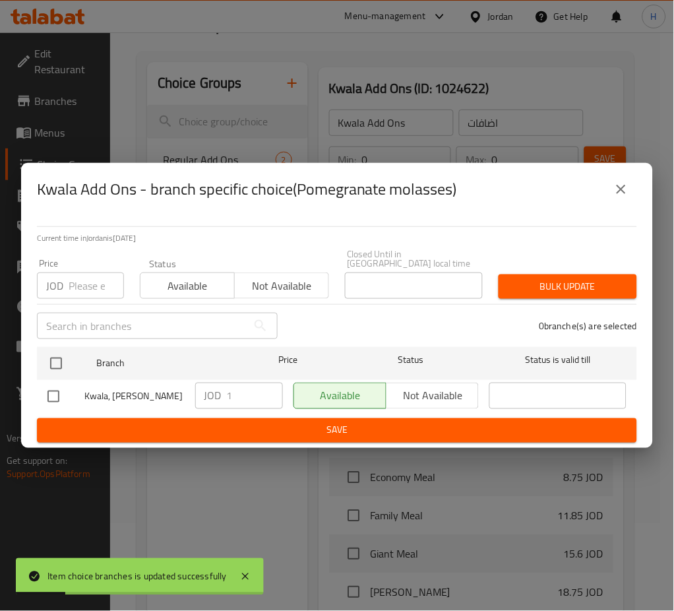
checkbox input "true"
click at [245, 395] on input "1" at bounding box center [255, 396] width 56 height 26
paste input ".5"
type input "1.5"
click at [257, 429] on span "Save" at bounding box center [336, 430] width 579 height 16
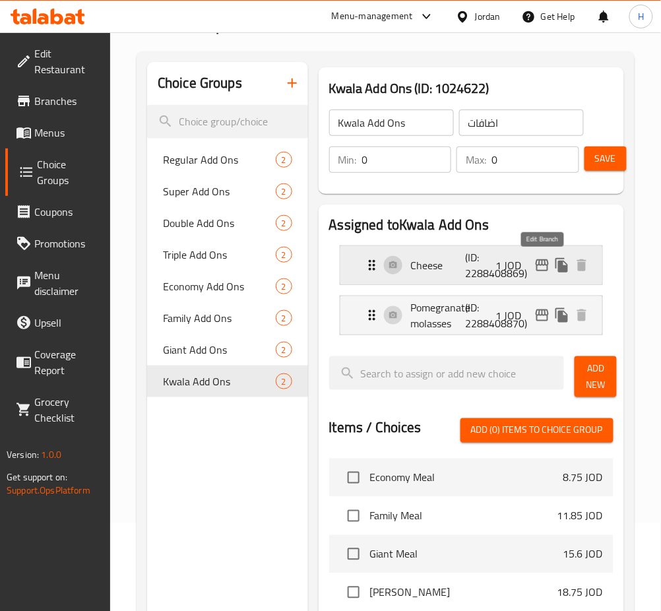
click at [536, 263] on icon "edit" at bounding box center [542, 265] width 13 height 12
click at [468, 272] on p "(ID: 2288408869)" at bounding box center [484, 265] width 36 height 32
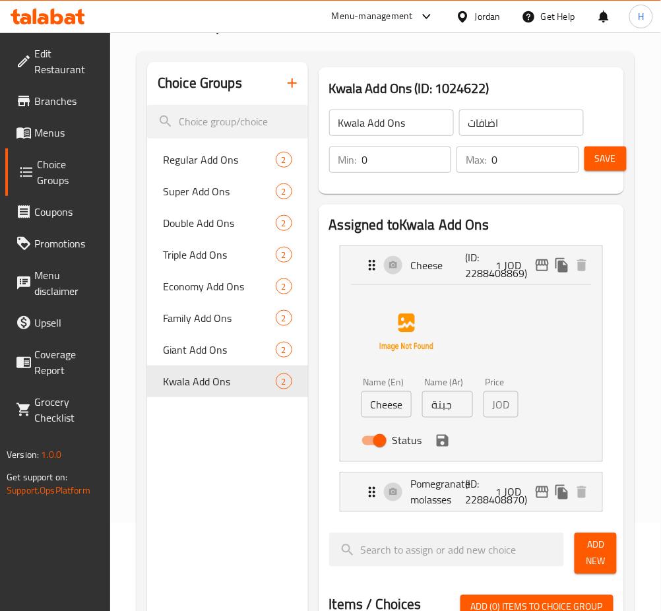
click at [459, 410] on input "جبنة" at bounding box center [447, 404] width 51 height 26
paste input ".5"
click at [441, 439] on icon "save" at bounding box center [443, 441] width 16 height 16
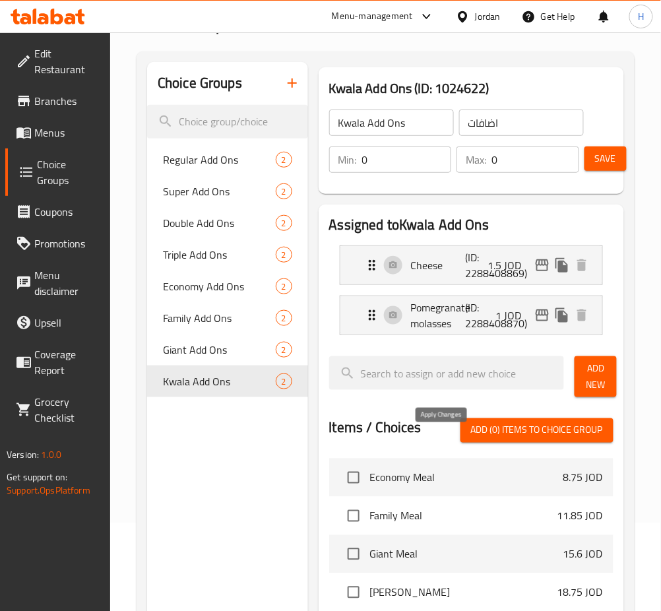
type input "1.5"
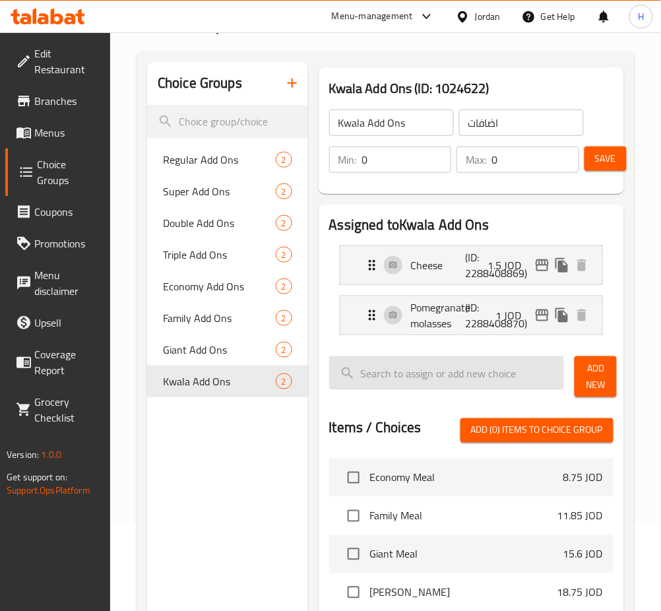
scroll to position [0, 0]
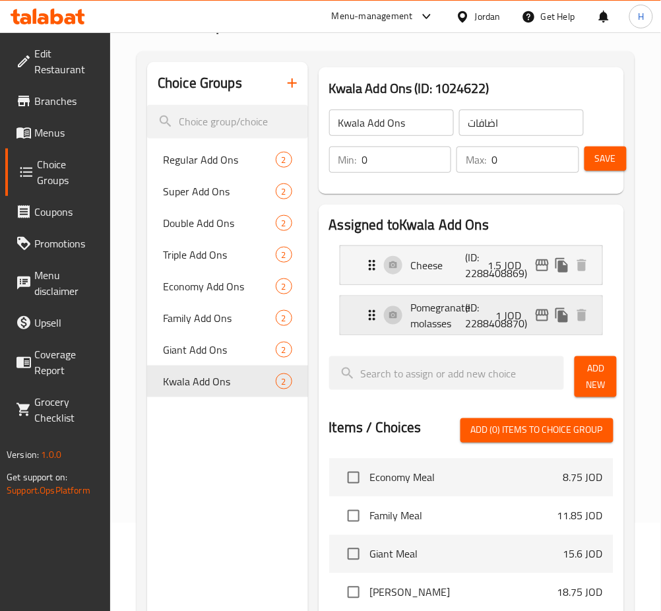
click at [487, 316] on p "(ID: 2288408870)" at bounding box center [484, 315] width 36 height 32
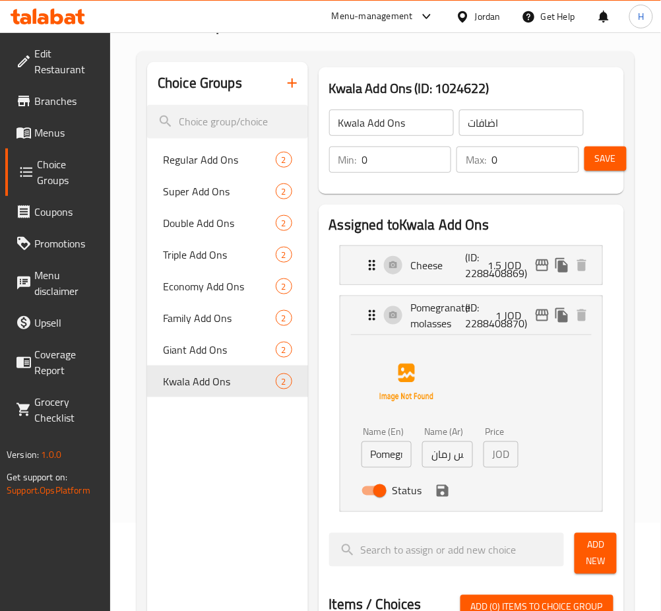
click at [442, 451] on input "دبس رمان" at bounding box center [447, 454] width 51 height 26
paste input ".5"
click at [445, 483] on icon "save" at bounding box center [443, 491] width 16 height 16
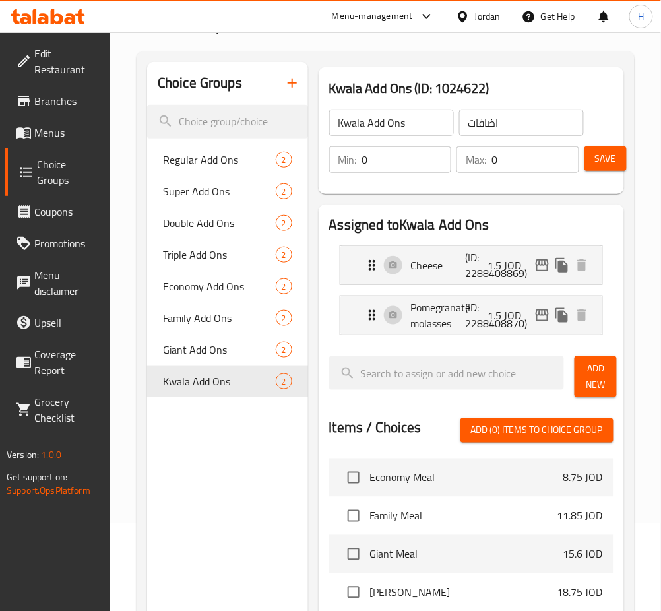
type input "1.5"
click at [598, 162] on span "Save" at bounding box center [605, 158] width 21 height 16
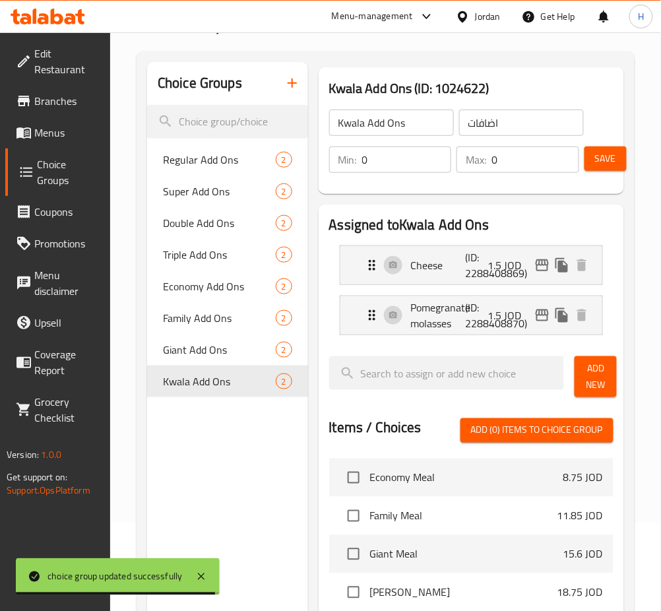
drag, startPoint x: 71, startPoint y: 133, endPoint x: 112, endPoint y: 168, distance: 54.3
click at [70, 133] on span "Menus" at bounding box center [66, 133] width 65 height 16
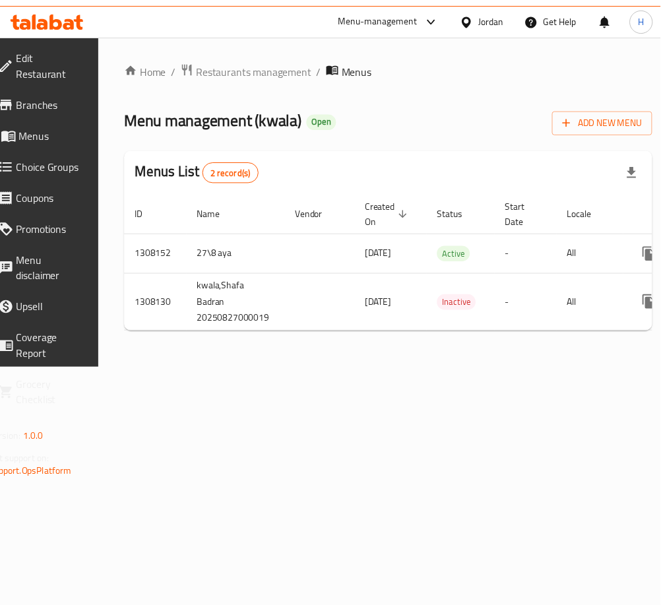
scroll to position [0, 146]
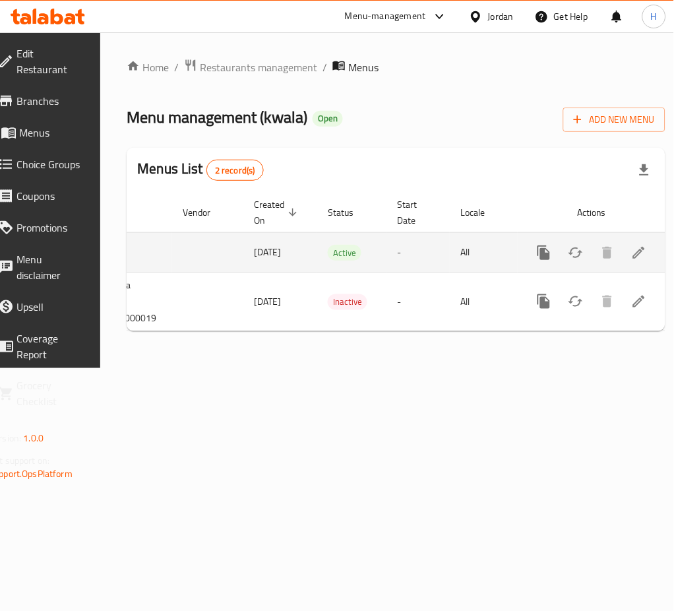
click at [633, 259] on icon "enhanced table" at bounding box center [639, 253] width 12 height 12
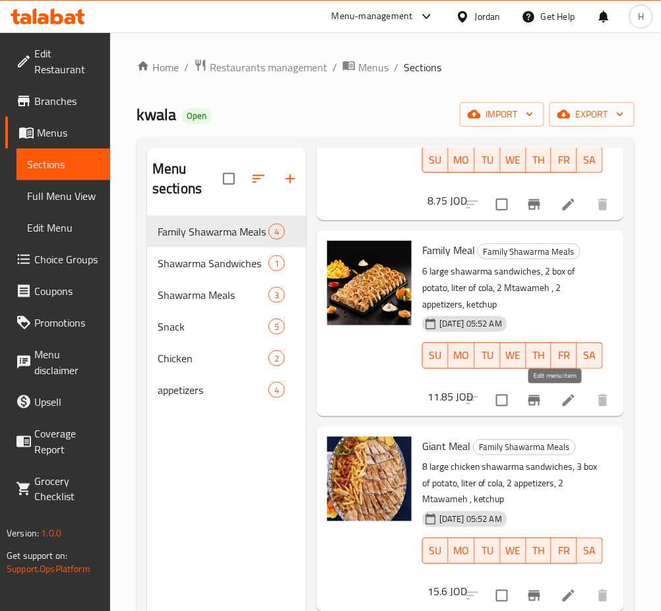
drag, startPoint x: 552, startPoint y: 402, endPoint x: 554, endPoint y: 437, distance: 35.7
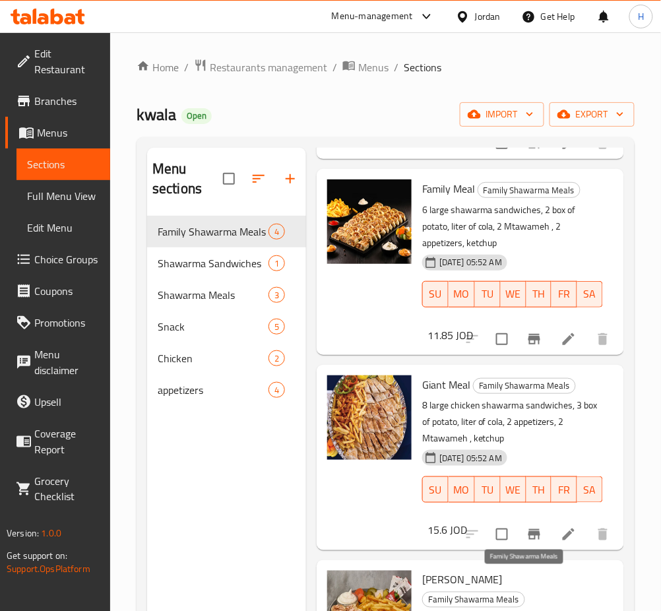
scroll to position [185, 0]
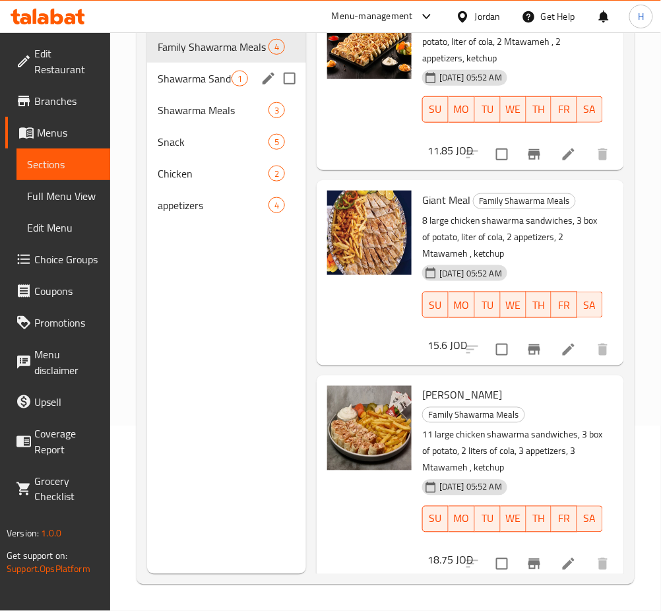
click at [195, 90] on div "Shawarma Sandwiches 1" at bounding box center [226, 79] width 159 height 32
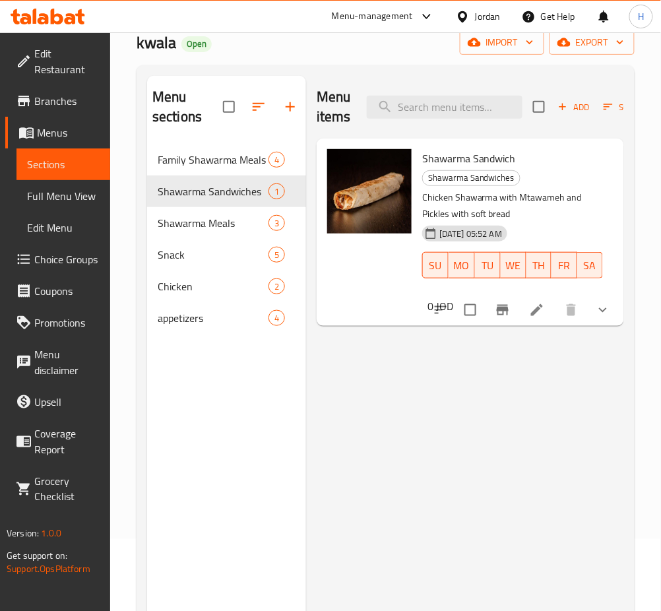
scroll to position [9, 0]
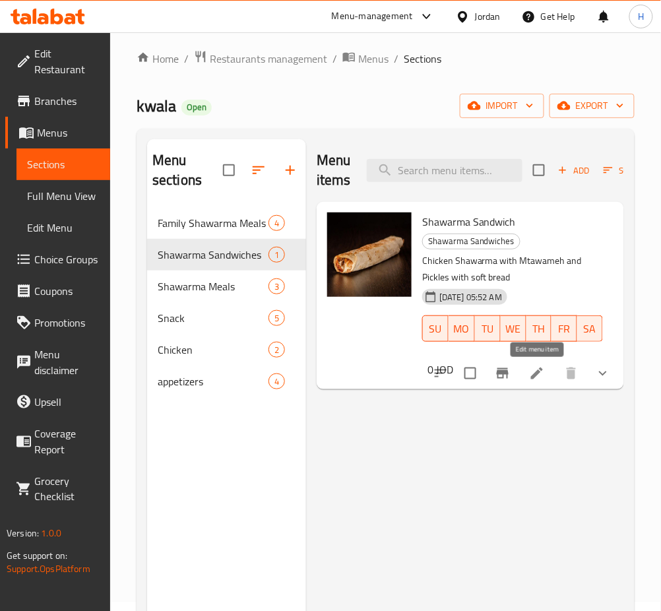
click at [541, 373] on icon at bounding box center [537, 373] width 16 height 16
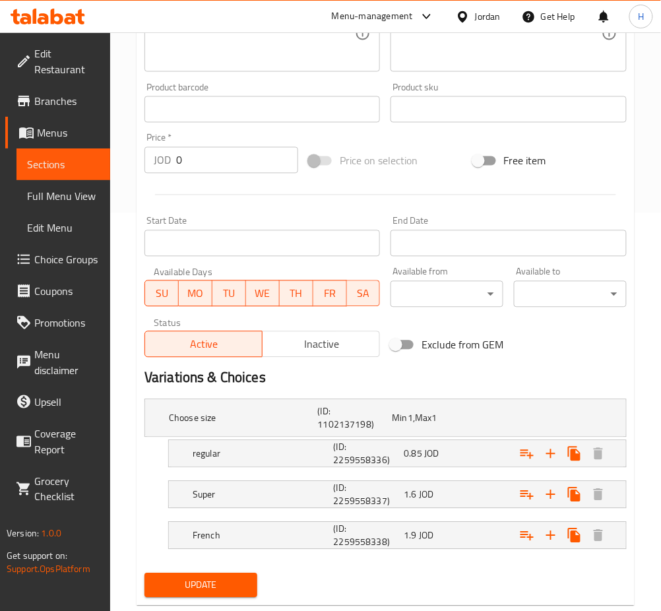
scroll to position [420, 0]
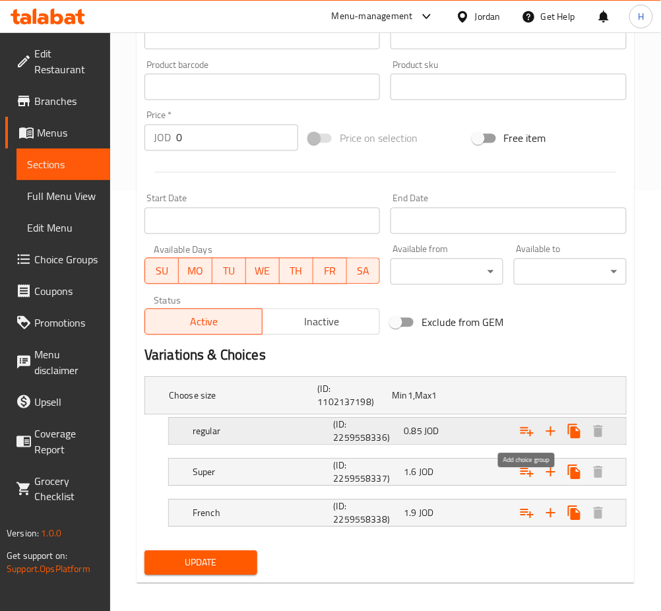
click at [526, 435] on icon "Expand" at bounding box center [527, 431] width 16 height 16
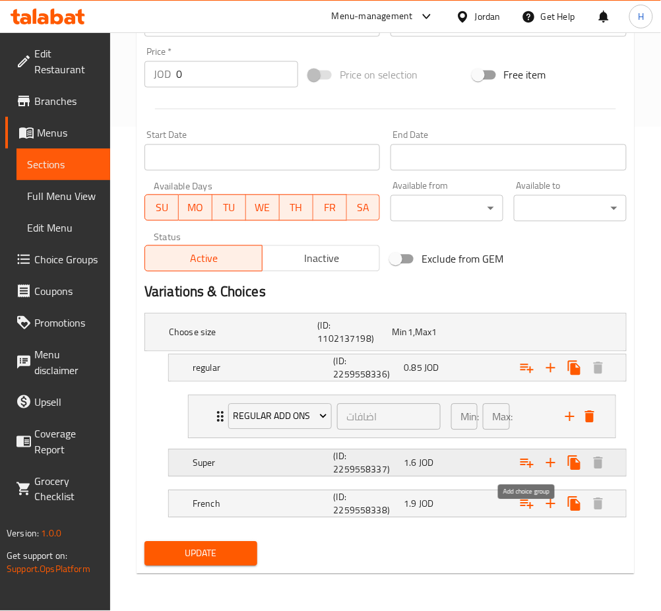
click at [524, 464] on icon "Expand" at bounding box center [526, 463] width 13 height 9
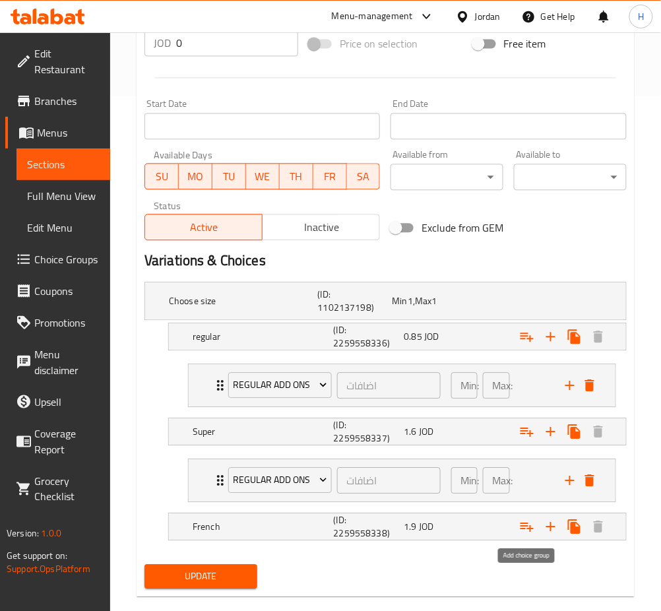
scroll to position [538, 0]
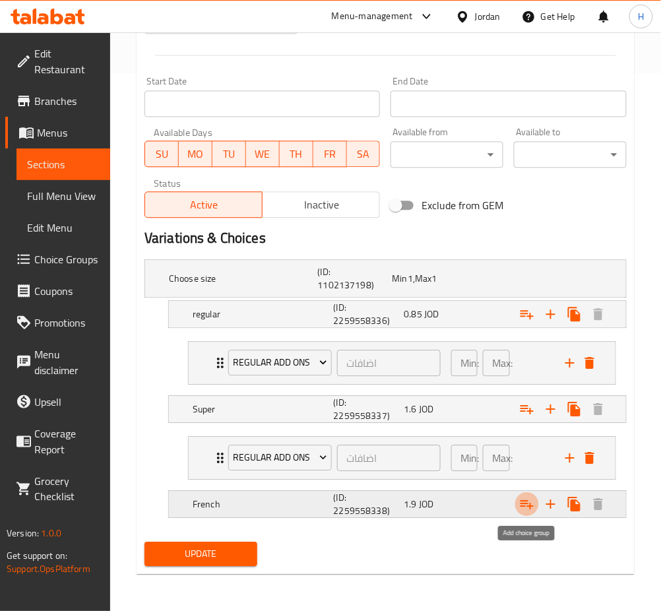
click at [524, 503] on icon "Expand" at bounding box center [527, 504] width 16 height 16
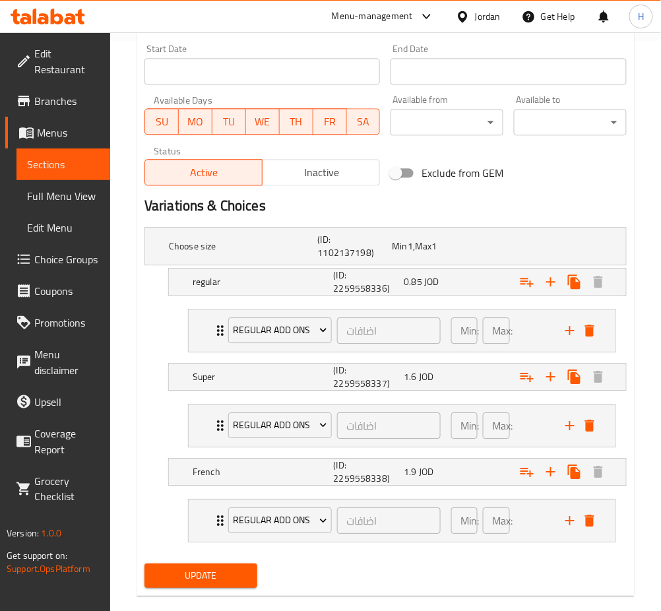
scroll to position [592, 0]
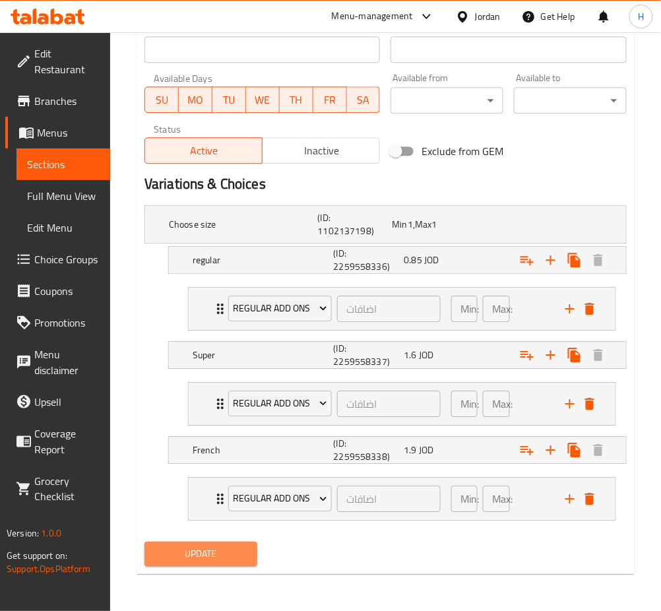
click at [197, 546] on span "Update" at bounding box center [201, 554] width 92 height 16
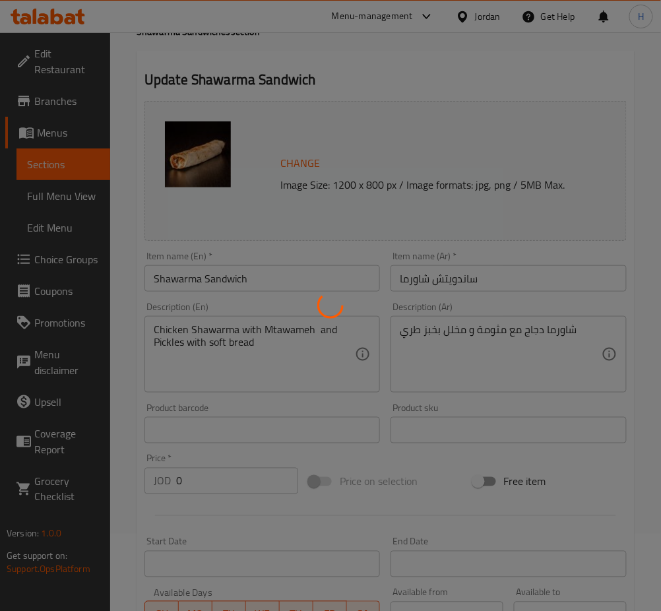
scroll to position [0, 0]
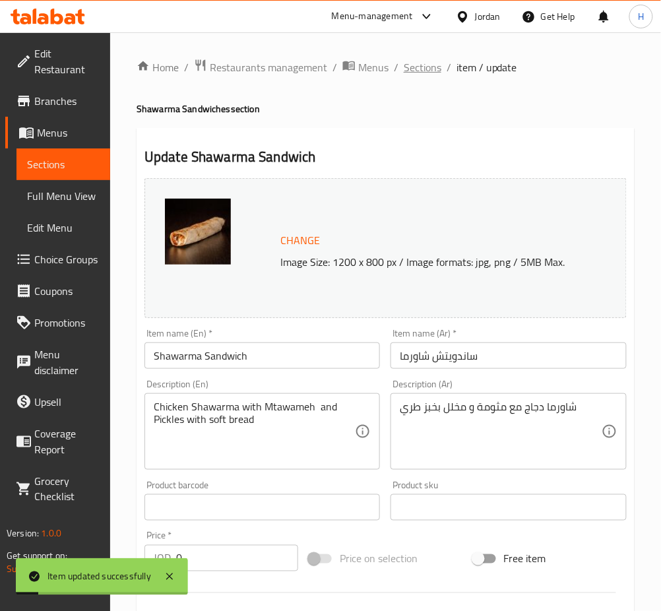
click at [425, 70] on span "Sections" at bounding box center [423, 67] width 38 height 16
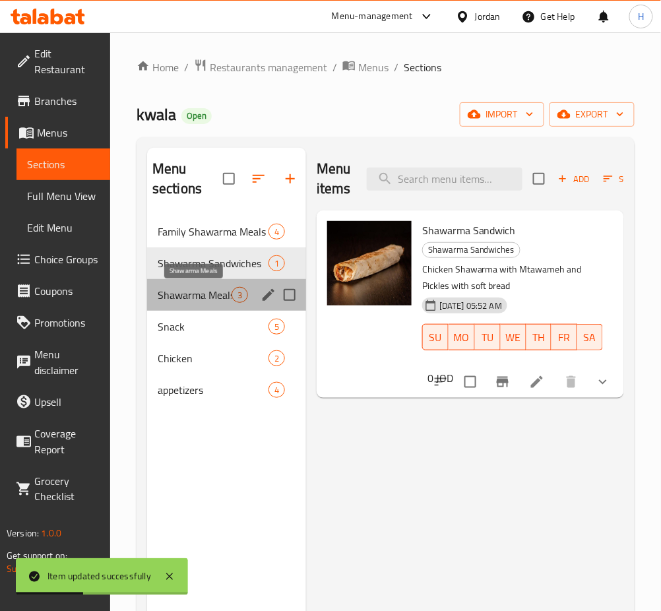
click at [188, 296] on span "Shawarma Meals" at bounding box center [195, 295] width 74 height 16
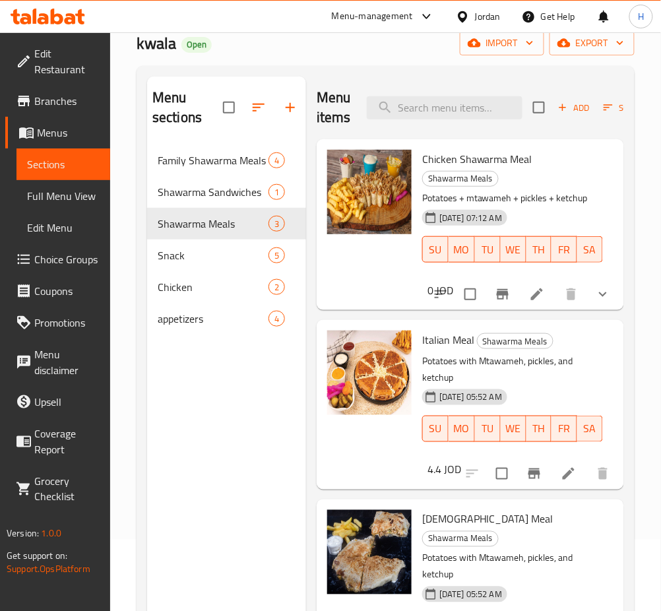
scroll to position [9, 0]
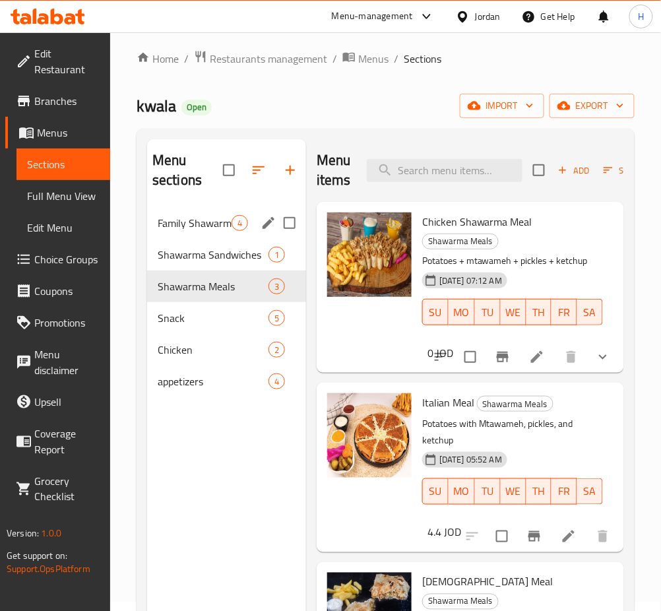
click at [214, 217] on span "Family Shawarma Meals" at bounding box center [195, 223] width 74 height 16
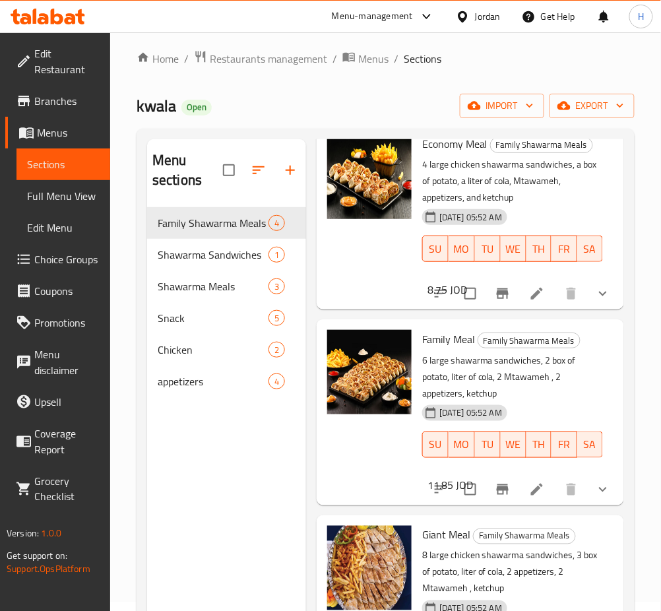
scroll to position [175, 0]
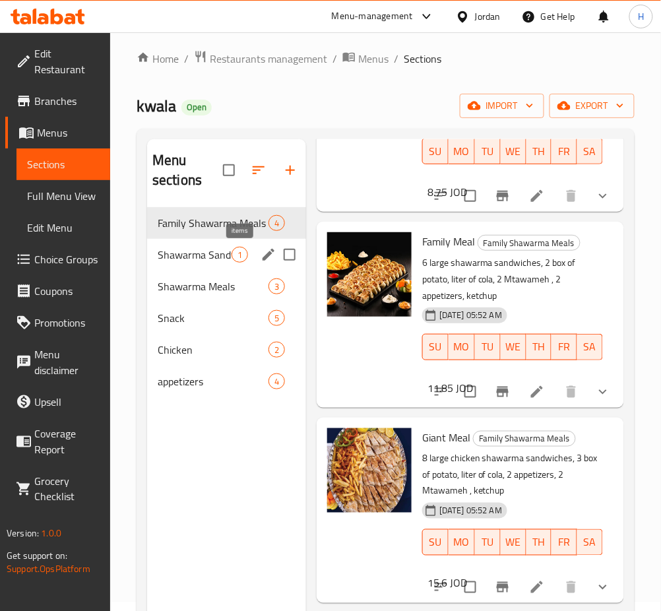
click at [199, 251] on span "Shawarma Sandwiches" at bounding box center [195, 255] width 74 height 16
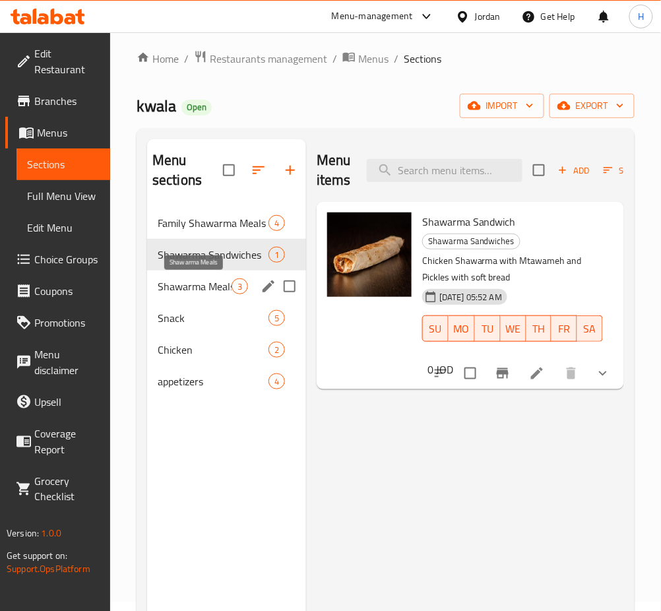
click at [203, 290] on span "Shawarma Meals" at bounding box center [195, 286] width 74 height 16
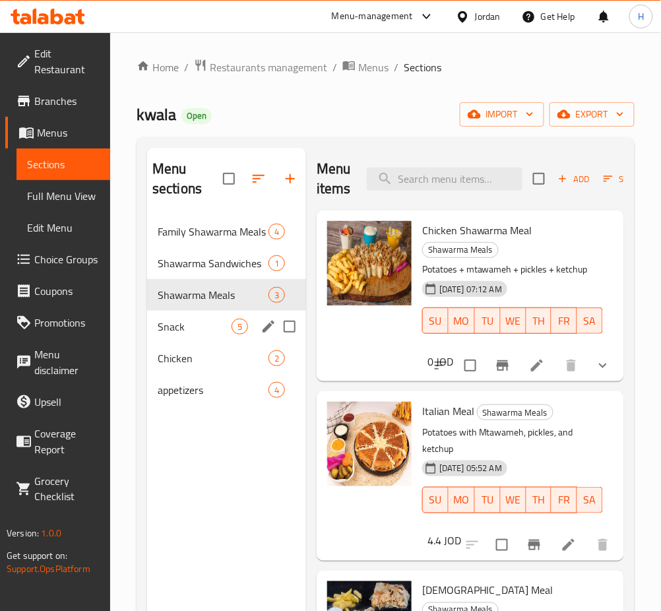
click at [205, 332] on span "Snack" at bounding box center [195, 327] width 74 height 16
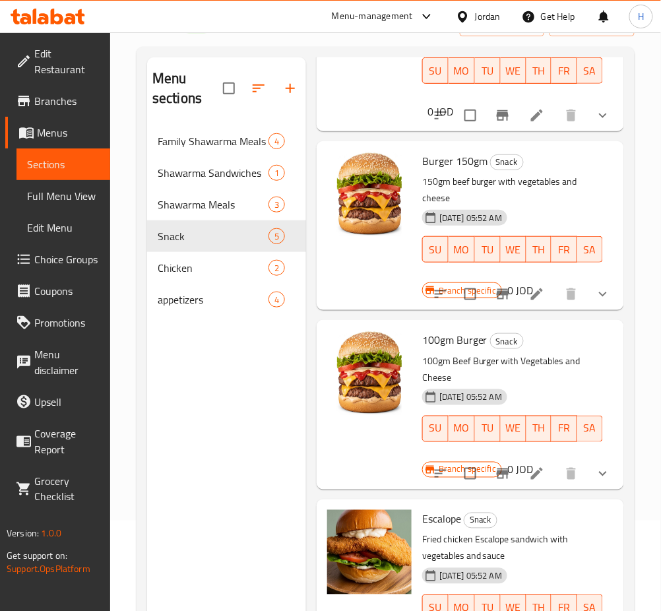
scroll to position [185, 0]
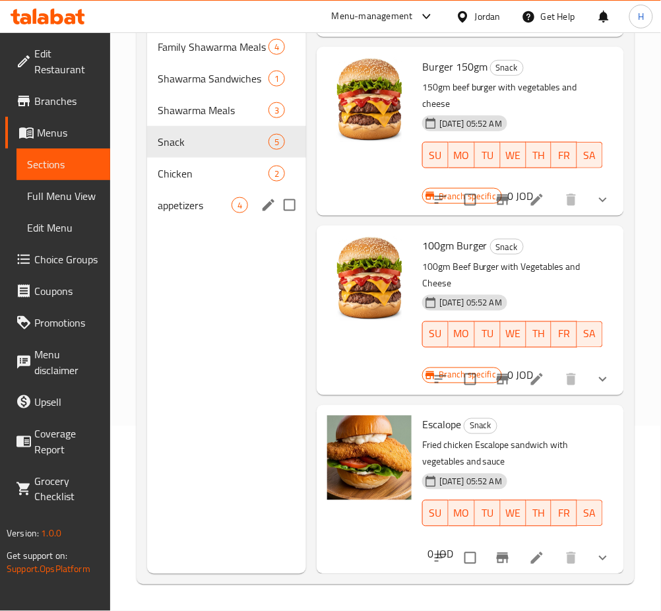
click at [183, 182] on div "Chicken 2" at bounding box center [226, 174] width 159 height 32
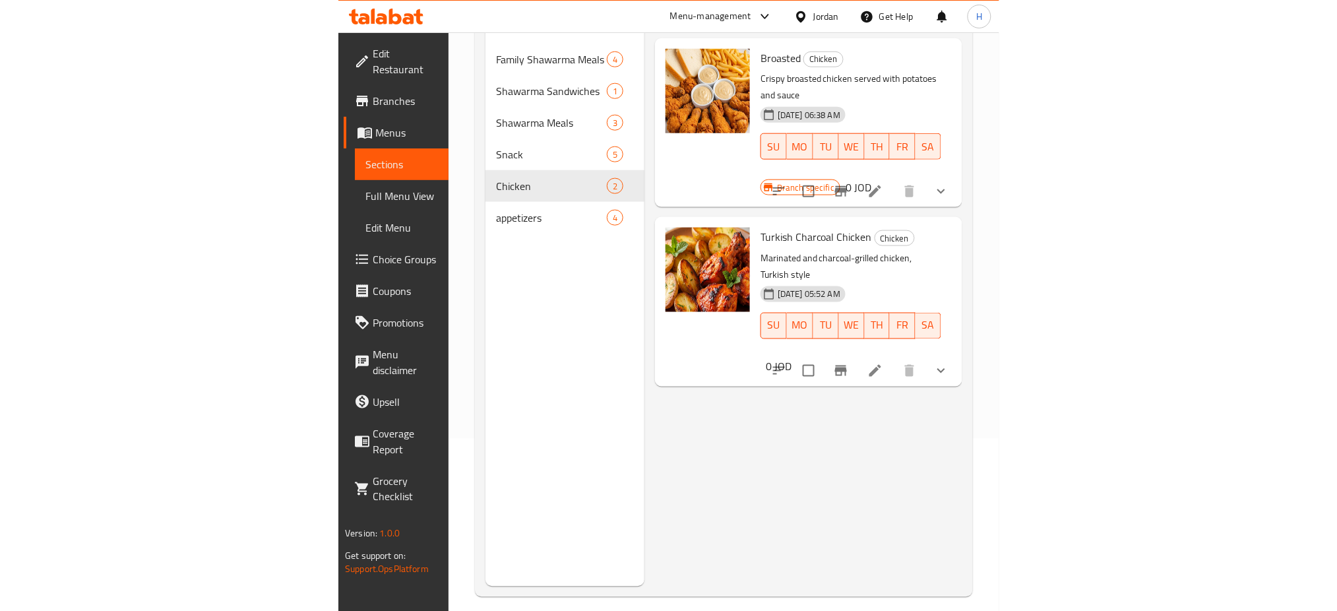
scroll to position [9, 0]
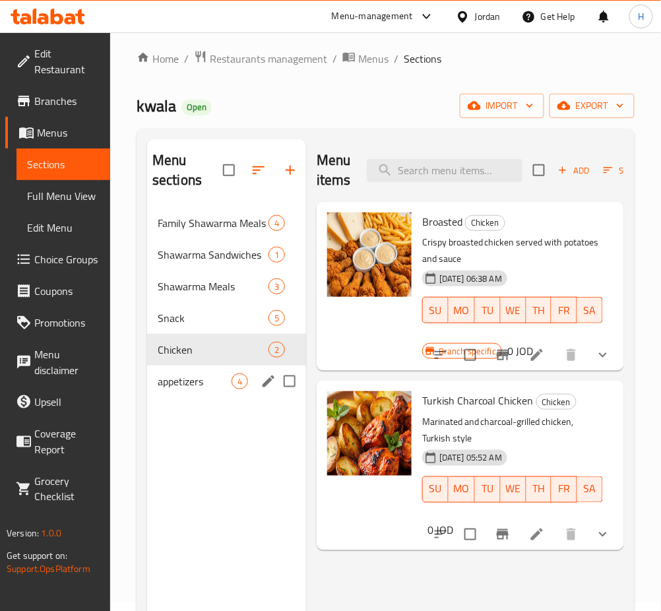
click at [228, 369] on div "appetizers 4" at bounding box center [226, 381] width 159 height 32
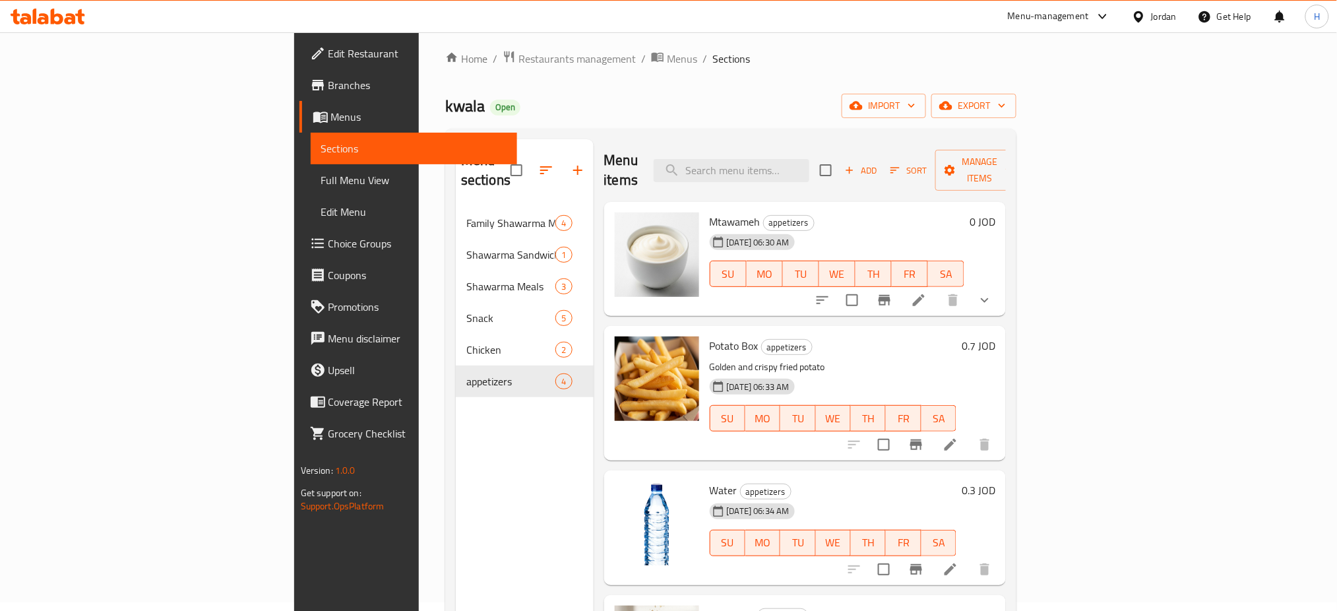
click at [57, 26] on div at bounding box center [48, 16] width 96 height 26
click at [57, 20] on icon at bounding box center [48, 17] width 75 height 16
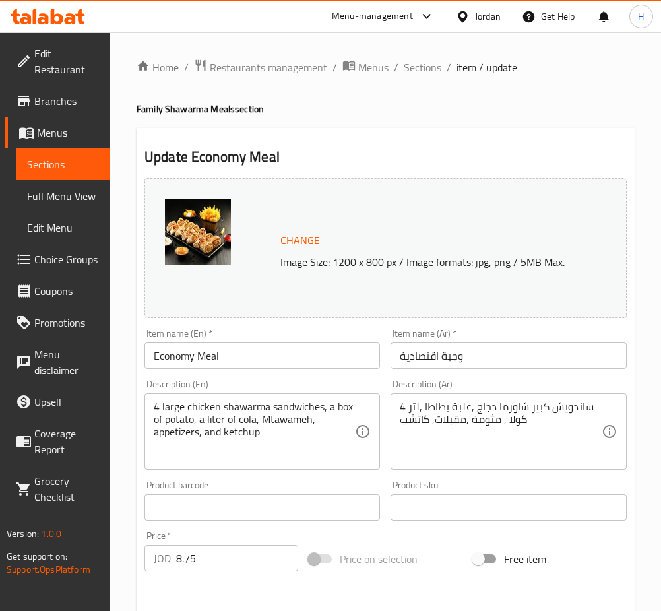
scroll to position [338, 0]
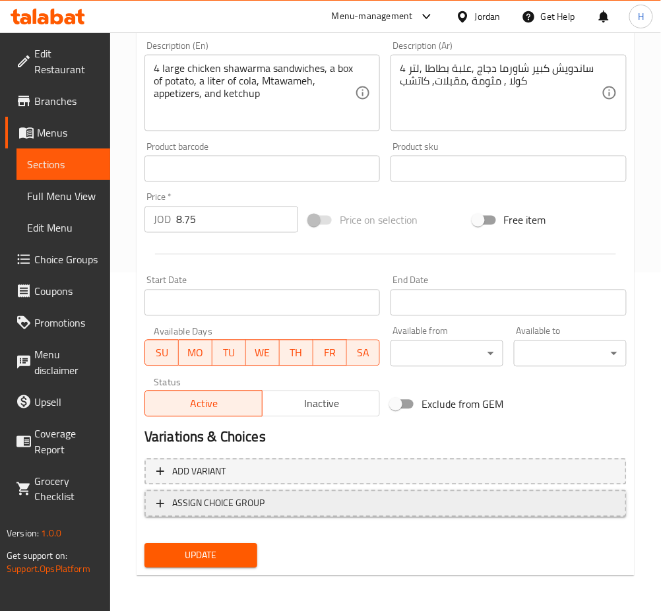
click at [230, 506] on span "ASSIGN CHOICE GROUP" at bounding box center [218, 503] width 92 height 16
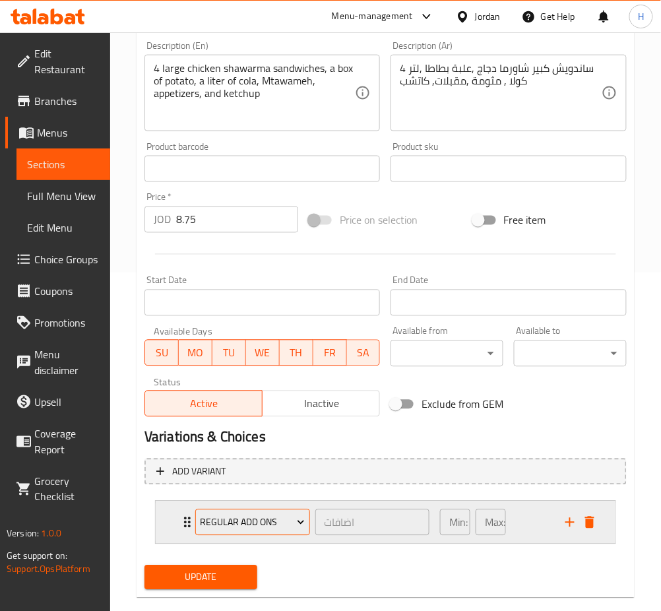
click at [229, 520] on span "Regular Add Ons" at bounding box center [252, 523] width 105 height 16
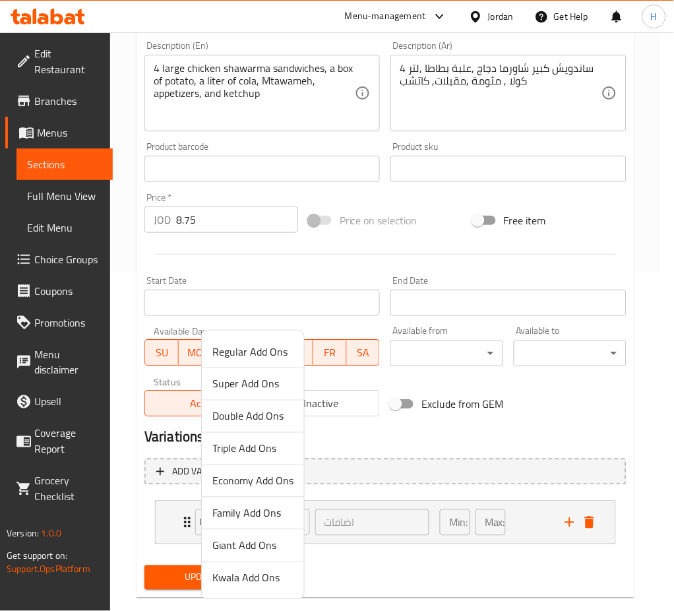
click at [250, 485] on span "Economy Add Ons" at bounding box center [252, 481] width 81 height 16
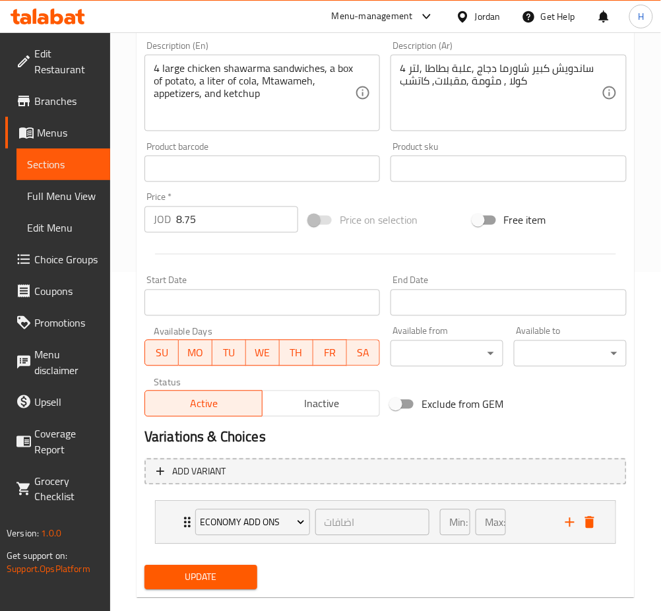
click at [206, 586] on button "Update" at bounding box center [200, 577] width 113 height 24
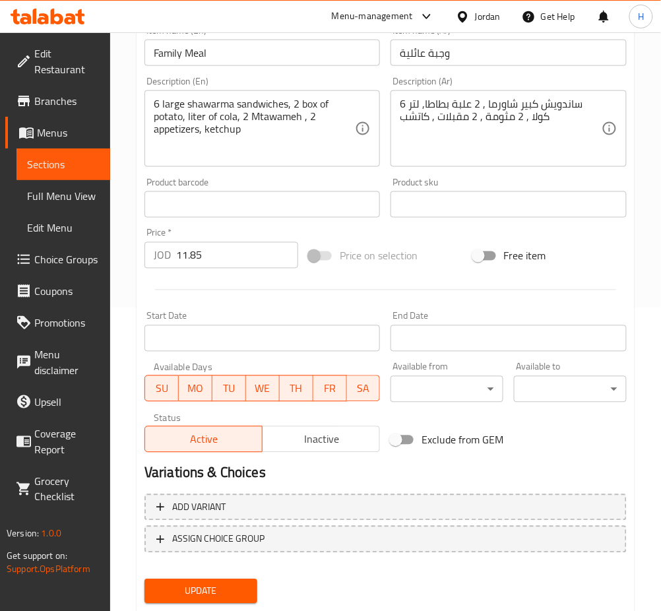
scroll to position [338, 0]
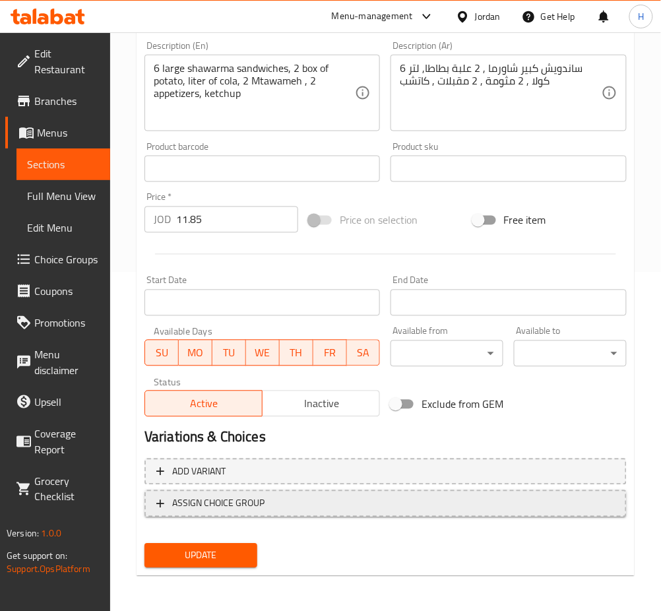
click at [236, 507] on span "ASSIGN CHOICE GROUP" at bounding box center [218, 503] width 92 height 16
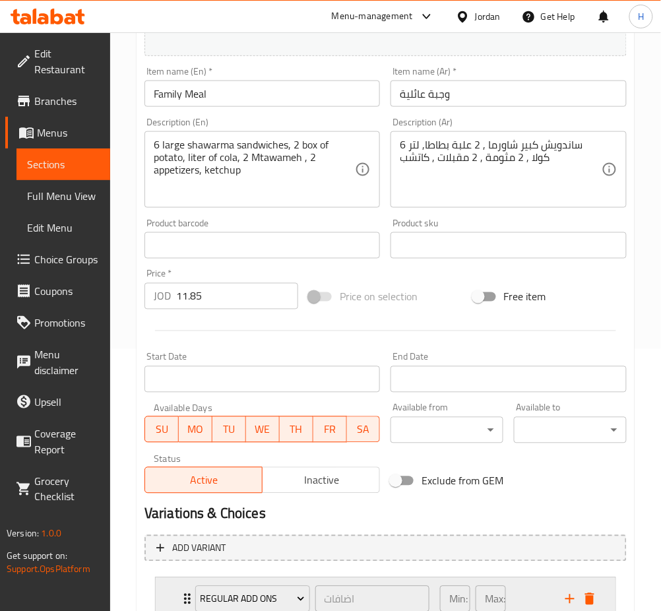
scroll to position [361, 0]
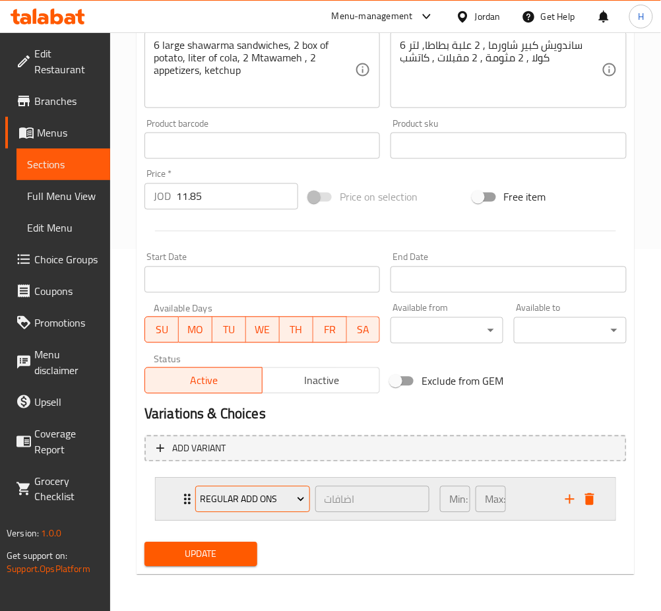
click at [247, 493] on span "Regular Add Ons" at bounding box center [252, 499] width 105 height 16
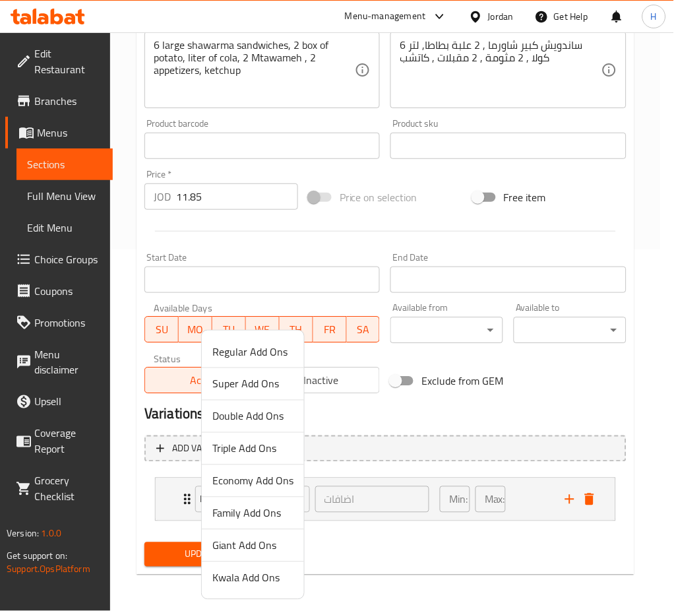
click at [243, 509] on span "Family Add Ons" at bounding box center [252, 513] width 81 height 16
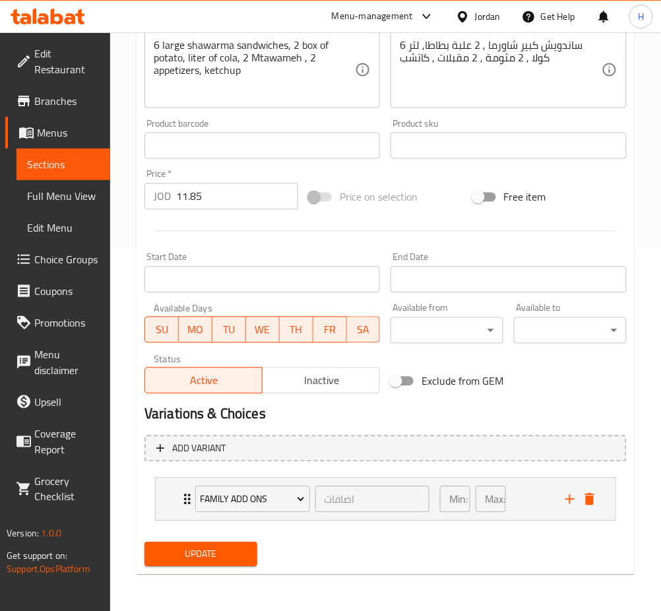
click at [218, 545] on button "Update" at bounding box center [200, 554] width 113 height 24
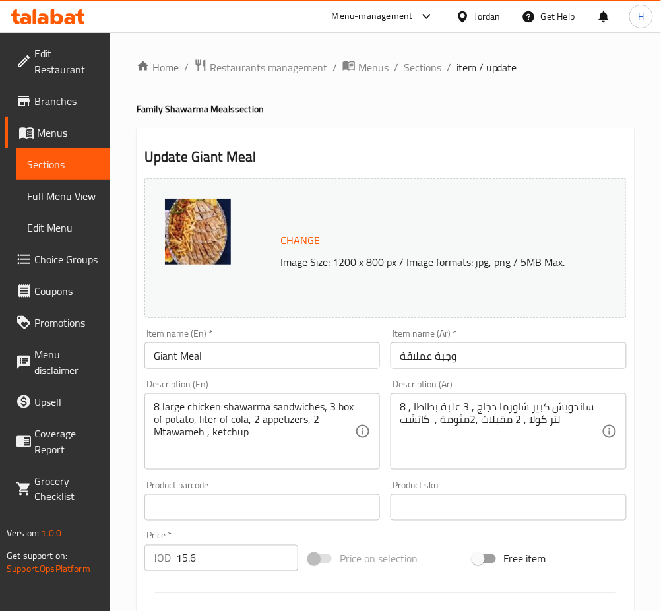
scroll to position [338, 0]
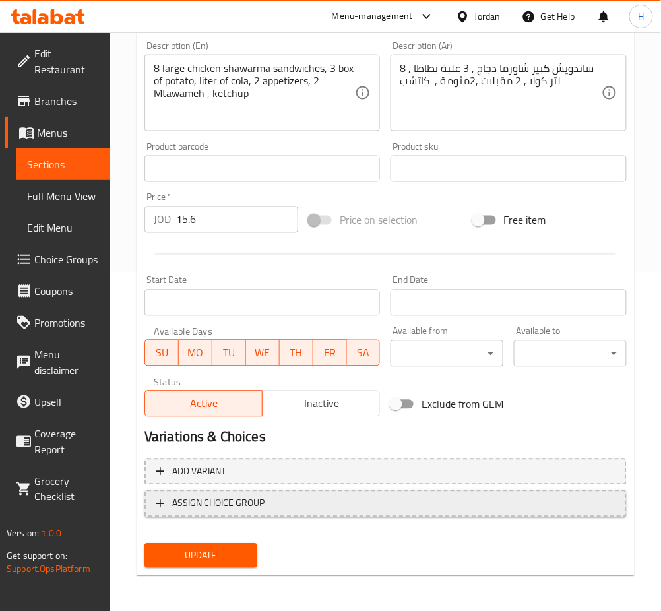
click at [261, 499] on span "ASSIGN CHOICE GROUP" at bounding box center [218, 503] width 92 height 16
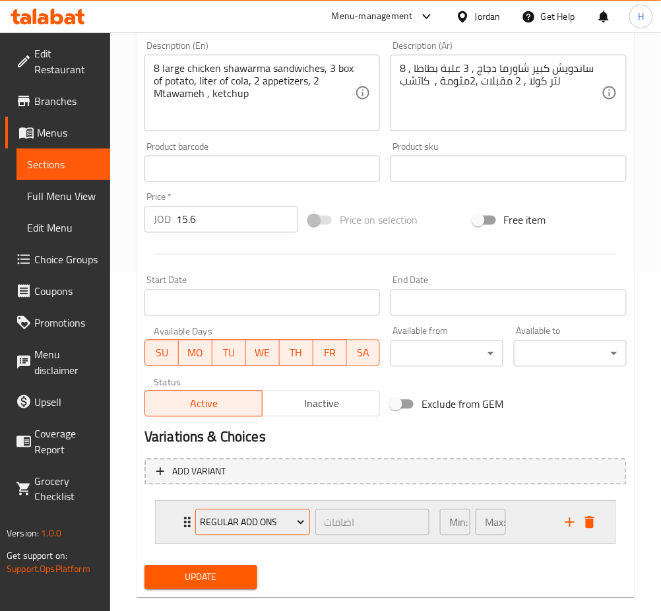
click at [247, 525] on span "Regular Add Ons" at bounding box center [252, 523] width 105 height 16
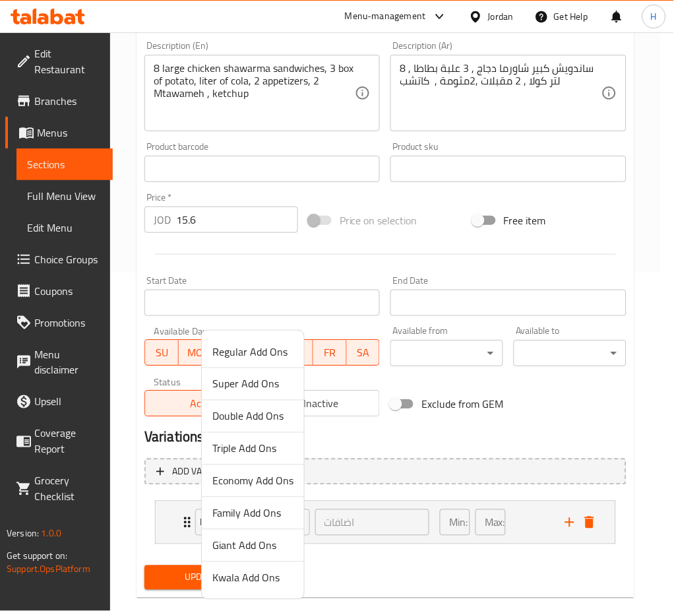
click at [251, 548] on span "Giant Add Ons" at bounding box center [252, 546] width 81 height 16
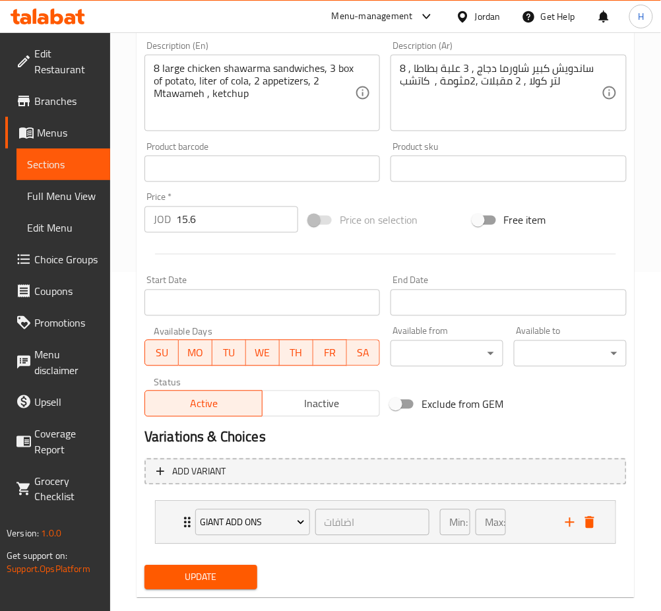
click at [230, 580] on span "Update" at bounding box center [201, 577] width 92 height 16
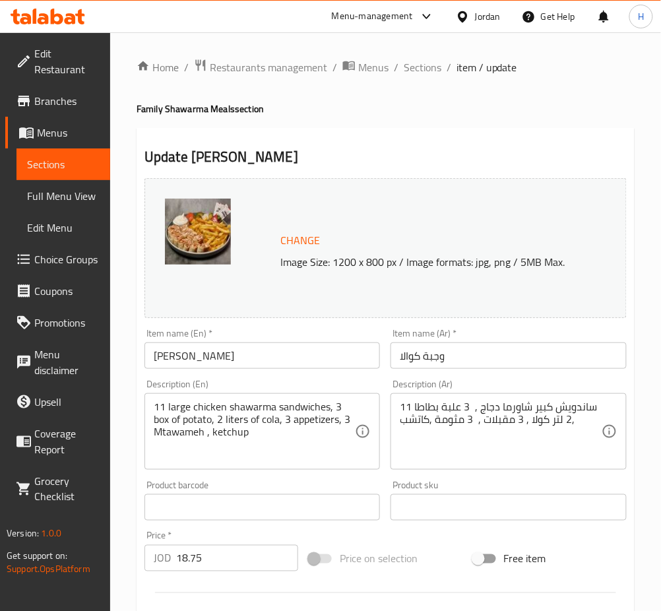
scroll to position [338, 0]
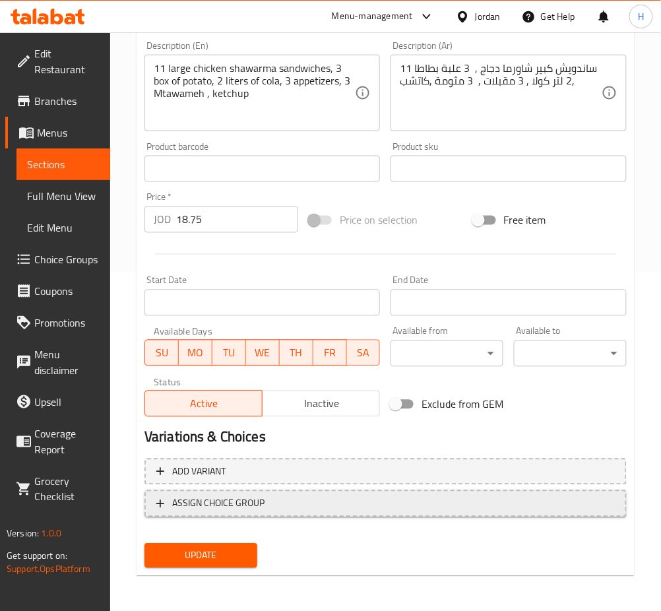
click at [263, 495] on span "ASSIGN CHOICE GROUP" at bounding box center [218, 503] width 92 height 16
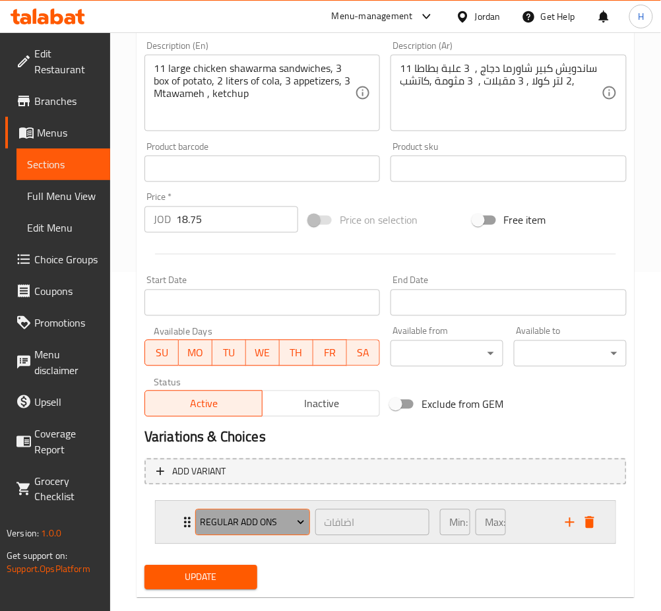
click at [258, 522] on span "Regular Add Ons" at bounding box center [252, 523] width 105 height 16
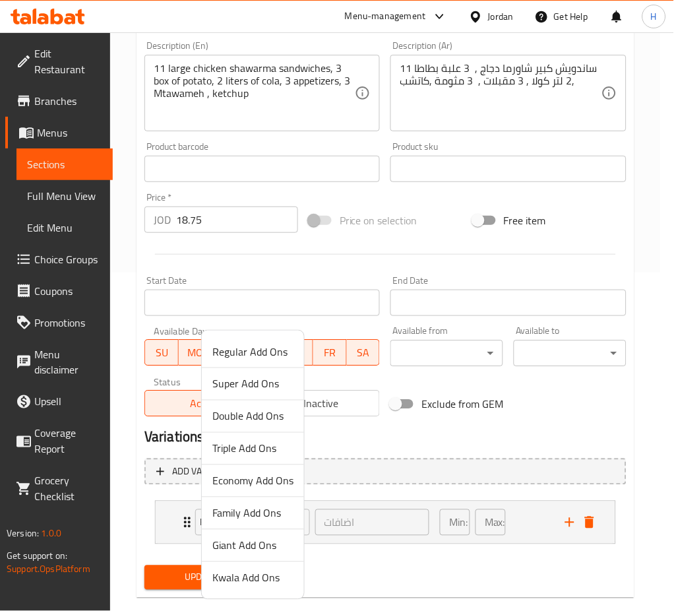
click at [252, 586] on span "Kwala Add Ons" at bounding box center [252, 578] width 81 height 16
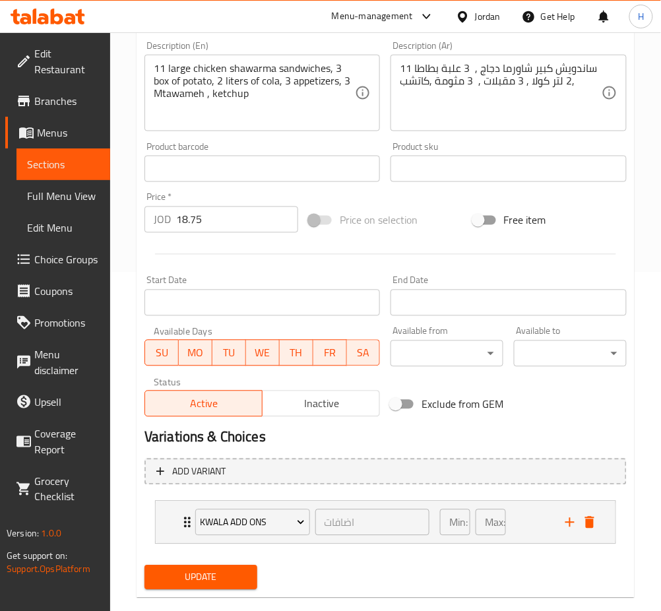
click at [216, 574] on span "Update" at bounding box center [201, 577] width 92 height 16
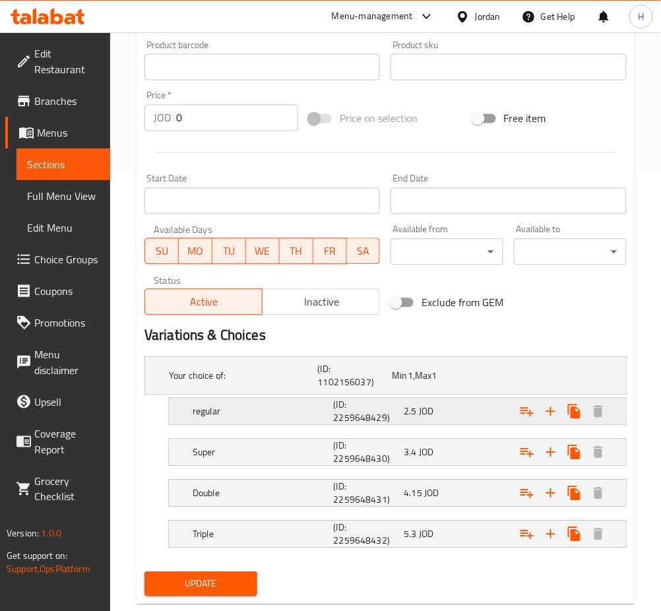
scroll to position [470, 0]
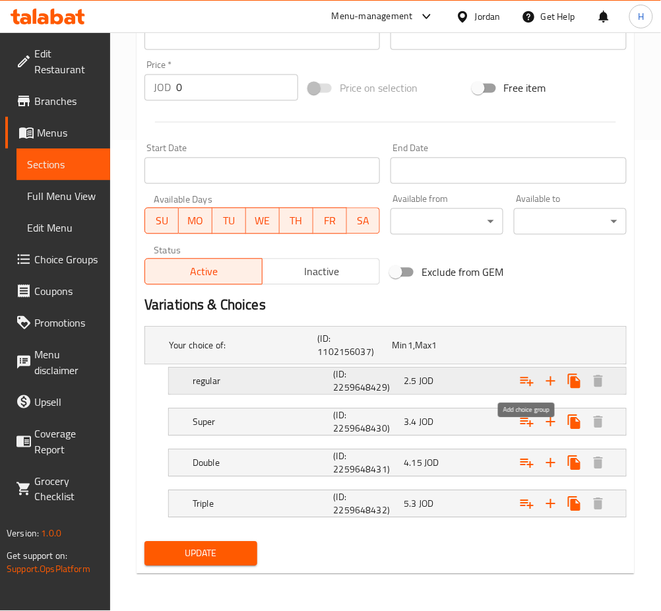
click at [532, 380] on icon "Expand" at bounding box center [527, 381] width 16 height 16
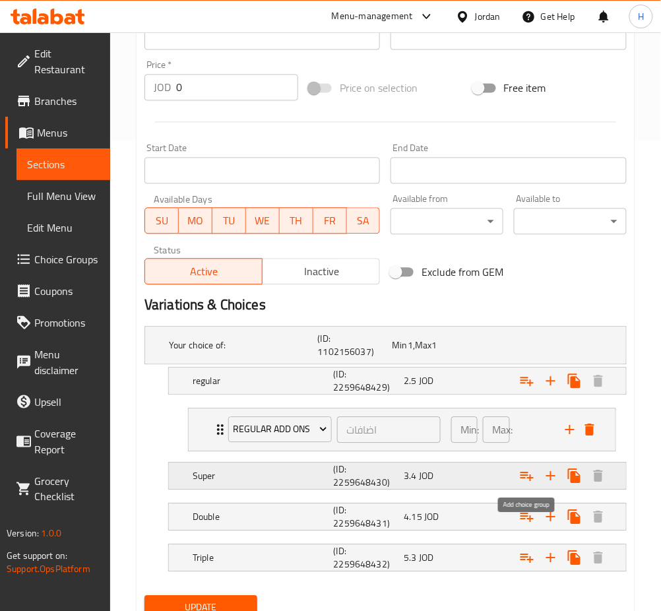
click at [522, 481] on icon "Expand" at bounding box center [527, 476] width 16 height 16
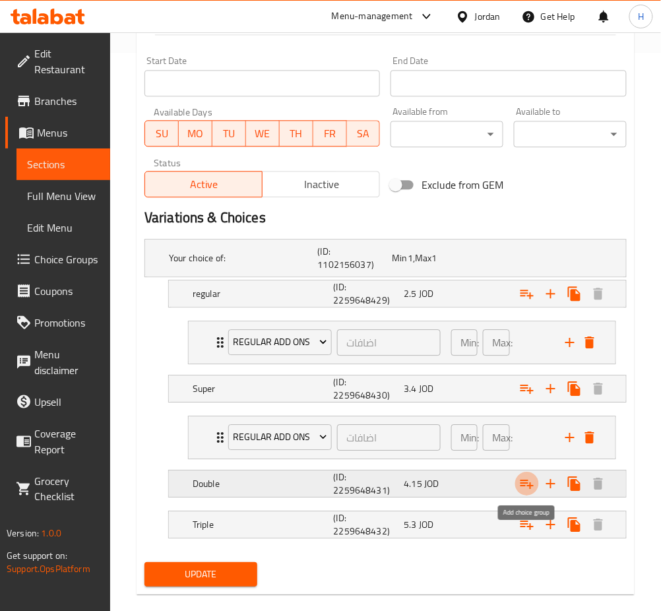
click at [524, 482] on icon "Expand" at bounding box center [527, 484] width 16 height 16
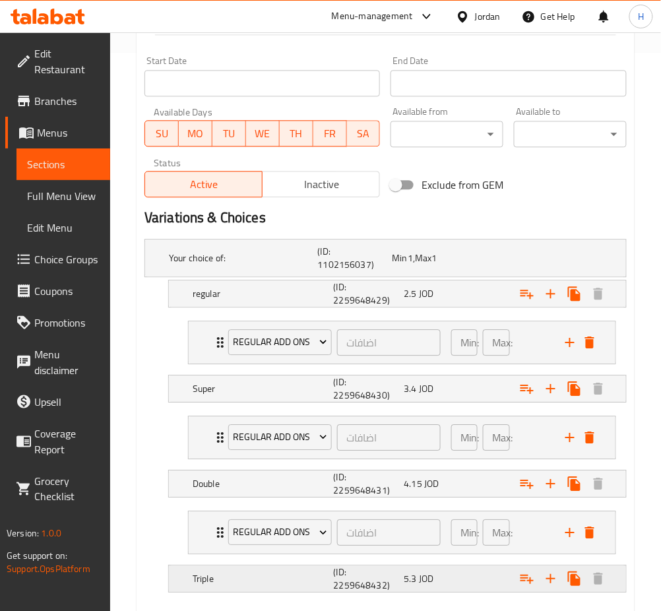
scroll to position [633, 0]
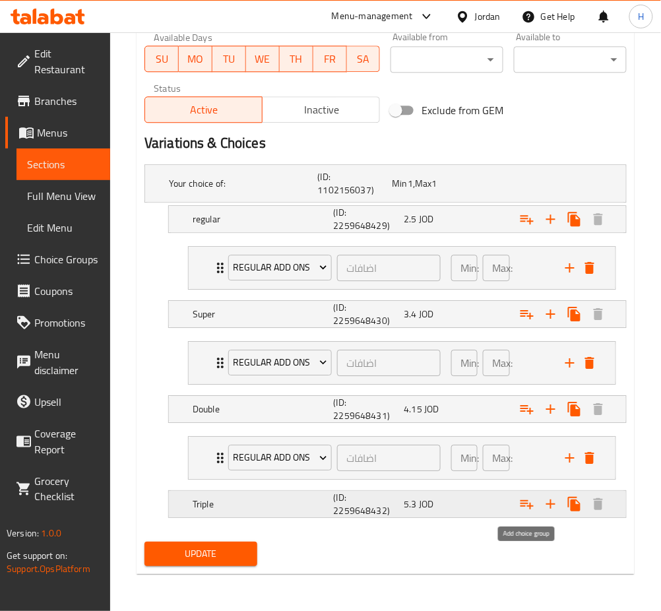
click at [528, 500] on icon "Expand" at bounding box center [527, 504] width 16 height 16
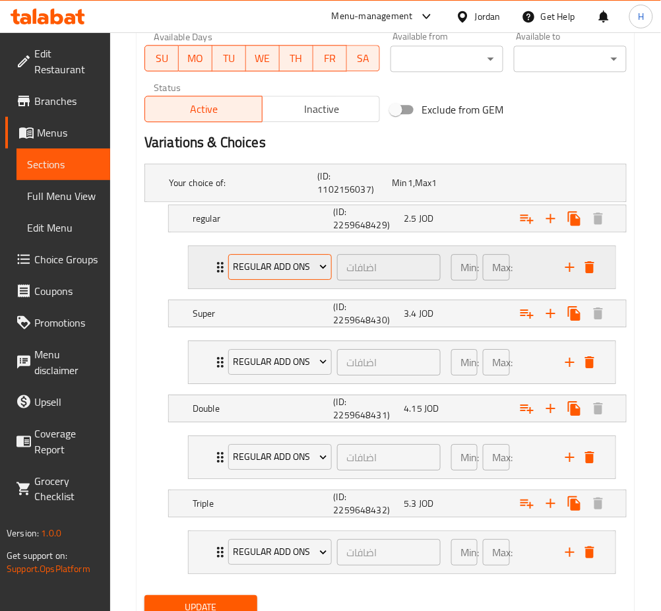
click at [275, 267] on span "Regular Add Ons" at bounding box center [280, 267] width 94 height 16
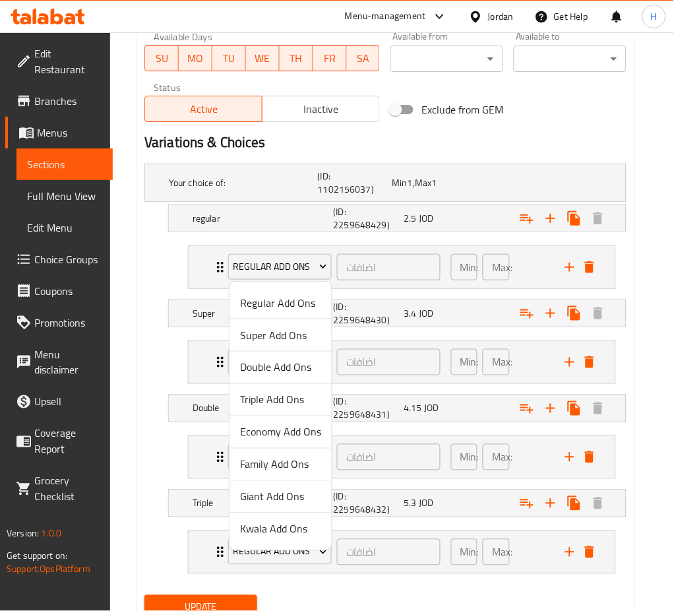
click at [145, 263] on div at bounding box center [337, 305] width 674 height 611
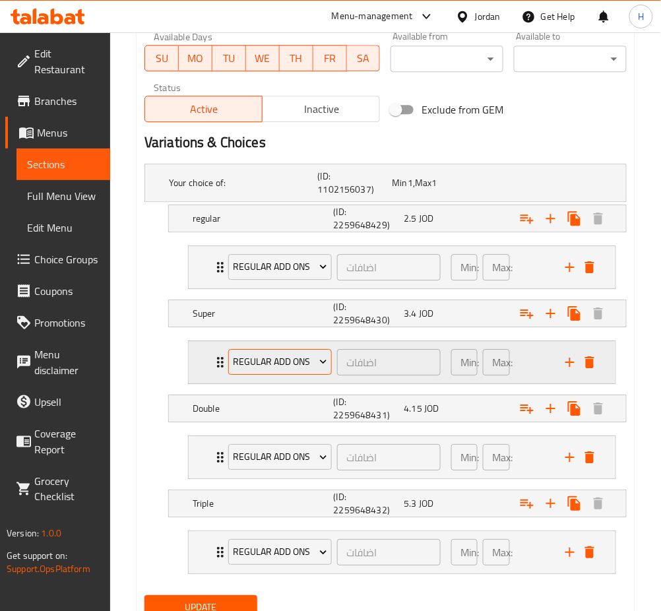
click at [291, 363] on span "Regular Add Ons" at bounding box center [280, 362] width 94 height 16
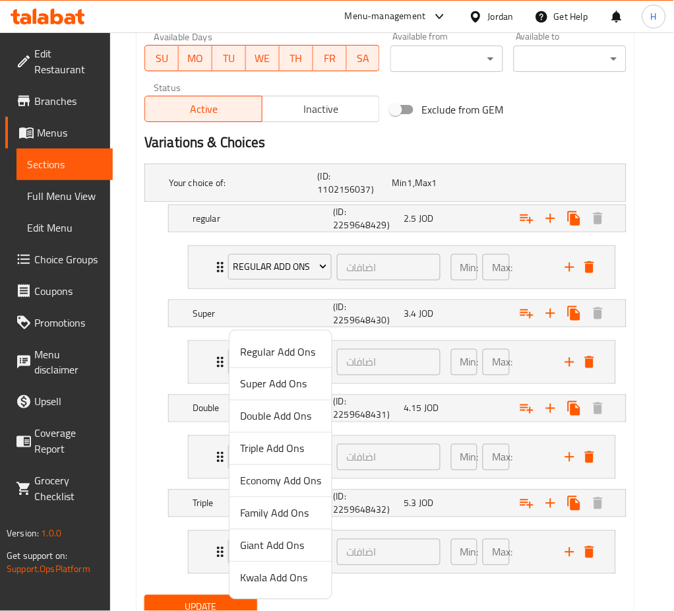
click at [290, 388] on span "Super Add Ons" at bounding box center [280, 384] width 81 height 16
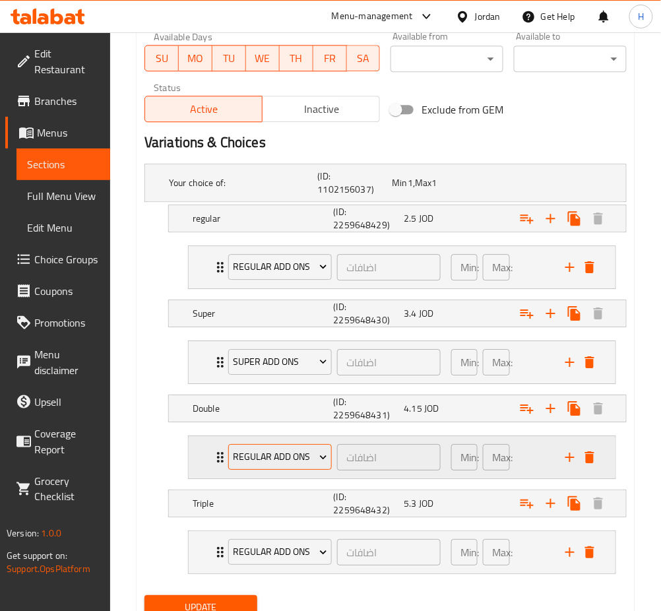
click at [280, 463] on span "Regular Add Ons" at bounding box center [280, 457] width 94 height 16
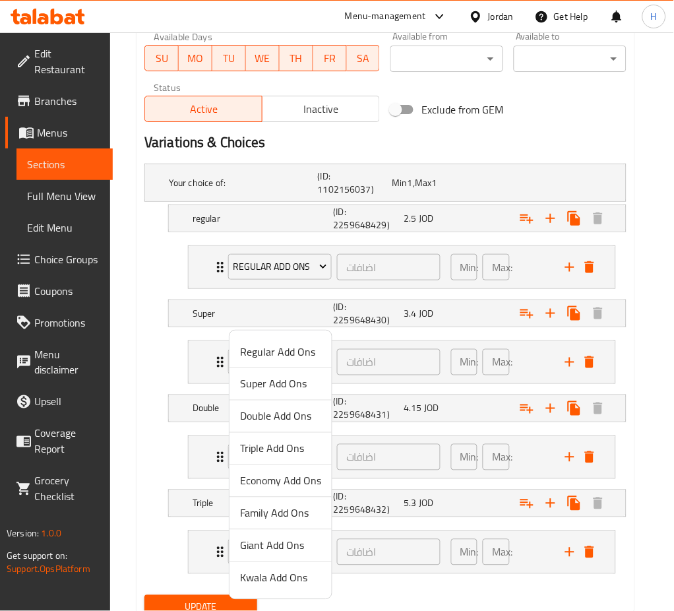
click at [280, 416] on span "Double Add Ons" at bounding box center [280, 416] width 81 height 16
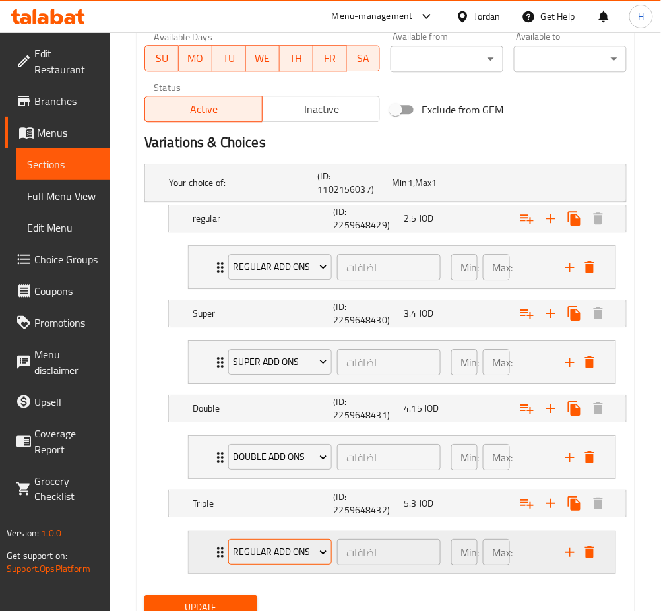
click at [276, 544] on button "Regular Add Ons" at bounding box center [280, 552] width 104 height 26
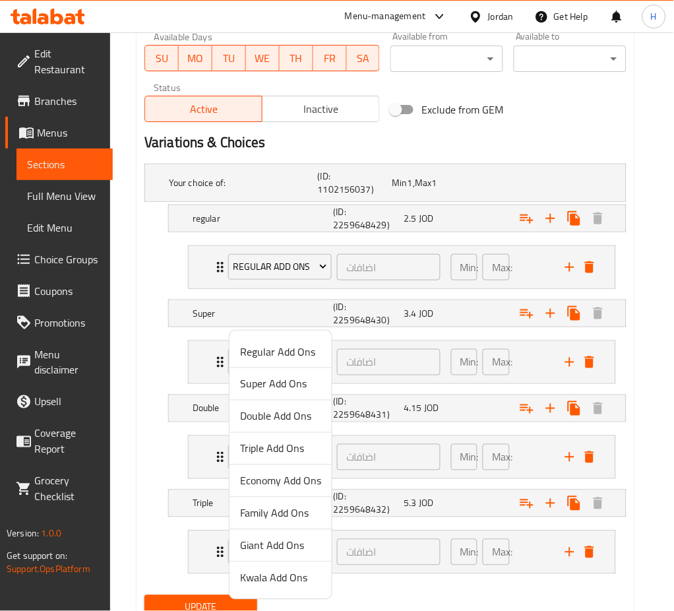
click at [298, 456] on span "Triple Add Ons" at bounding box center [280, 449] width 81 height 16
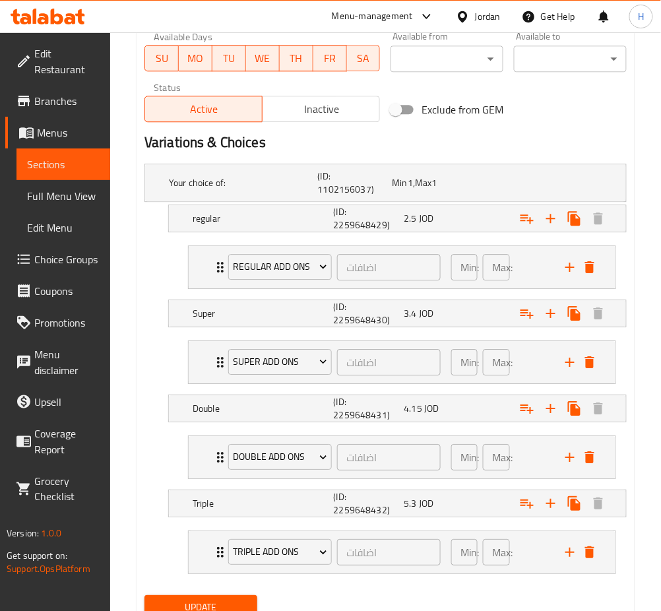
click at [208, 597] on button "Update" at bounding box center [200, 607] width 113 height 24
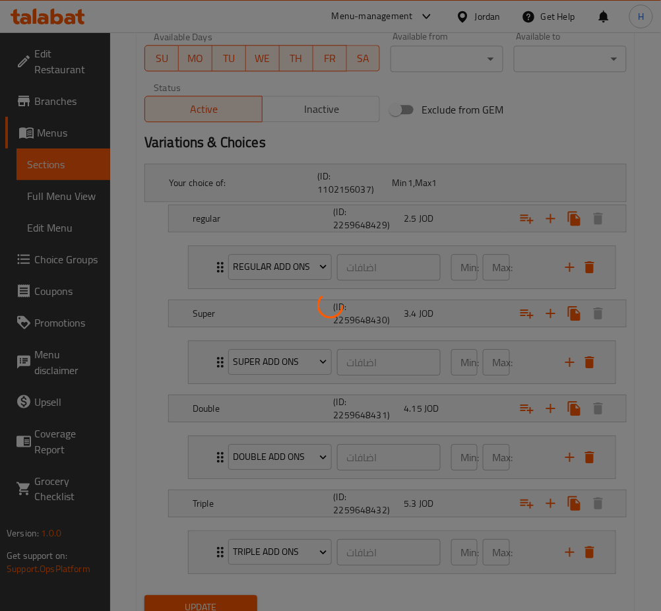
scroll to position [106, 0]
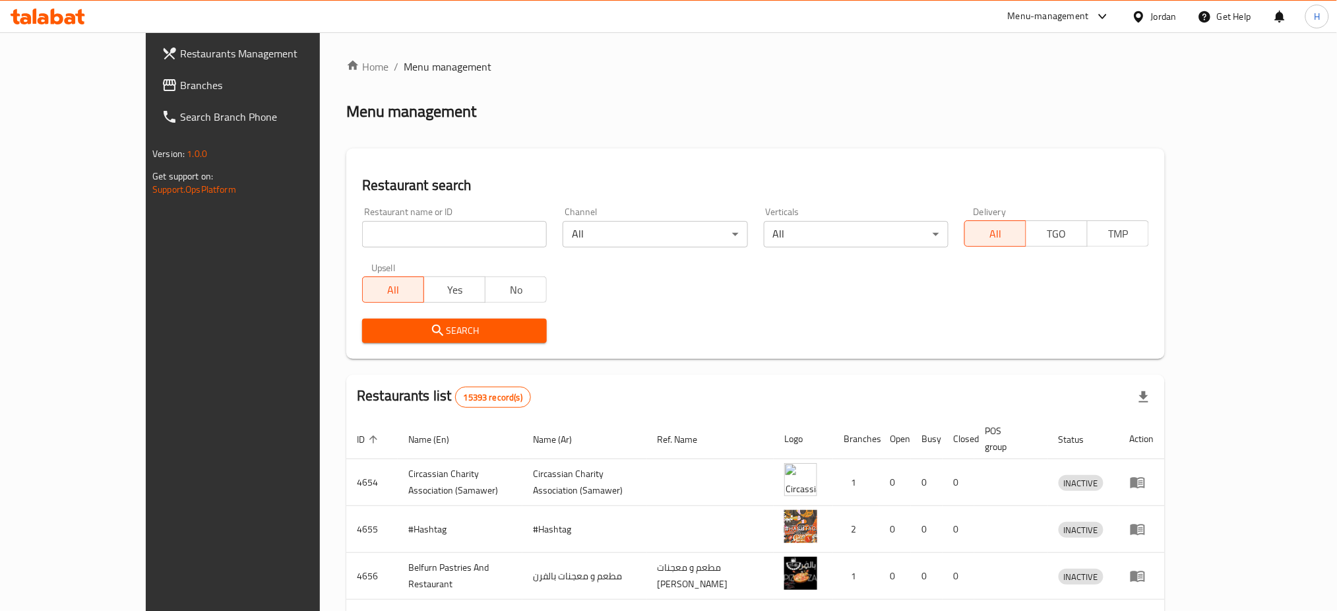
click at [180, 83] on span "Branches" at bounding box center [269, 85] width 179 height 16
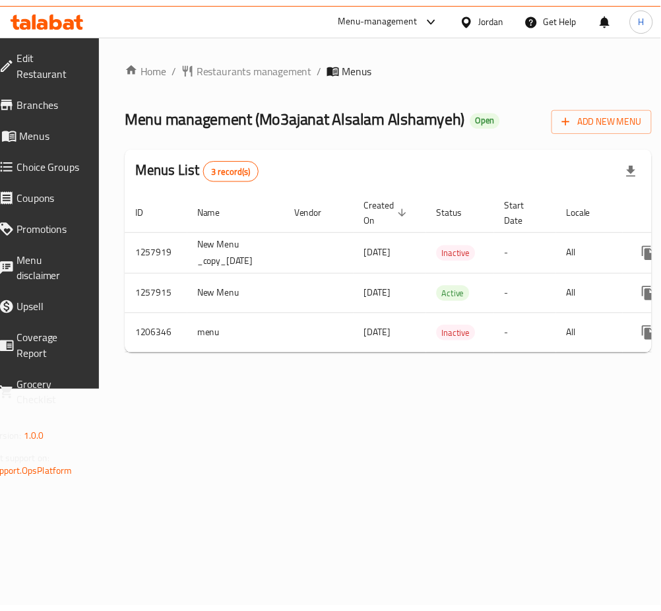
scroll to position [0, 152]
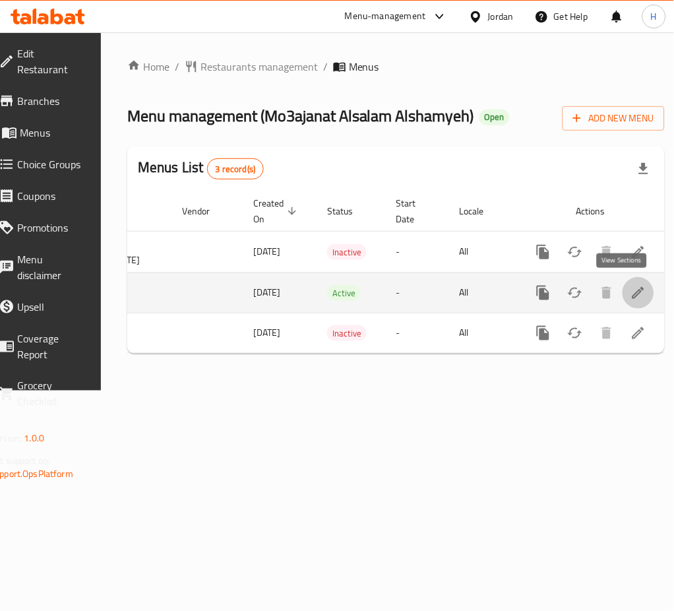
click at [631, 294] on icon "enhanced table" at bounding box center [639, 293] width 16 height 16
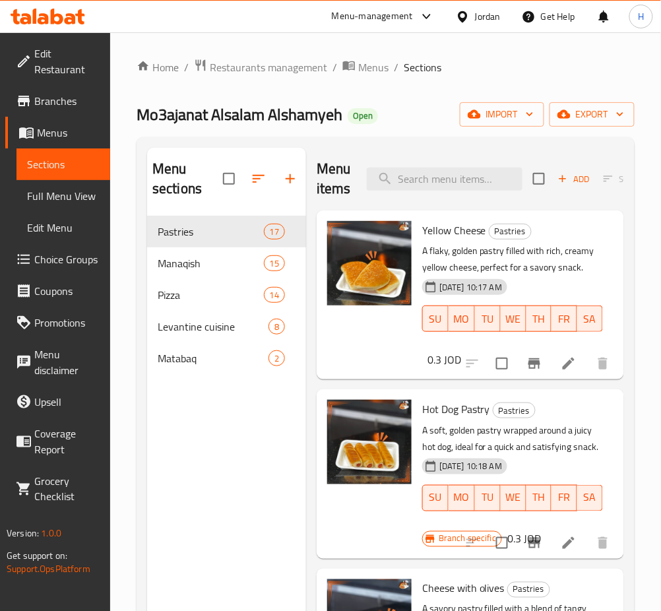
click at [212, 456] on div "Menu sections Pastries 17 Manaqish 15 Pizza 14 Levantine cuisine 8 Matabaq 2" at bounding box center [226, 453] width 159 height 611
click at [267, 358] on icon "edit" at bounding box center [269, 358] width 12 height 12
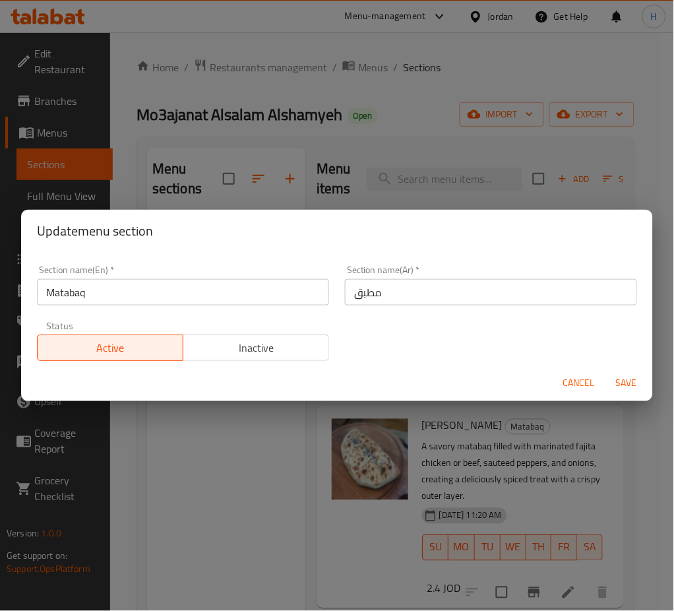
click at [280, 353] on span "Inactive" at bounding box center [256, 347] width 135 height 19
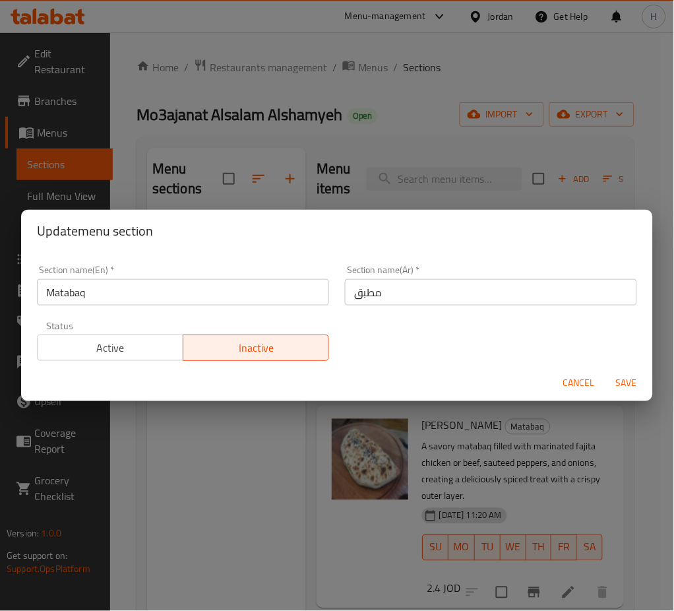
click at [631, 379] on span "Save" at bounding box center [627, 383] width 32 height 16
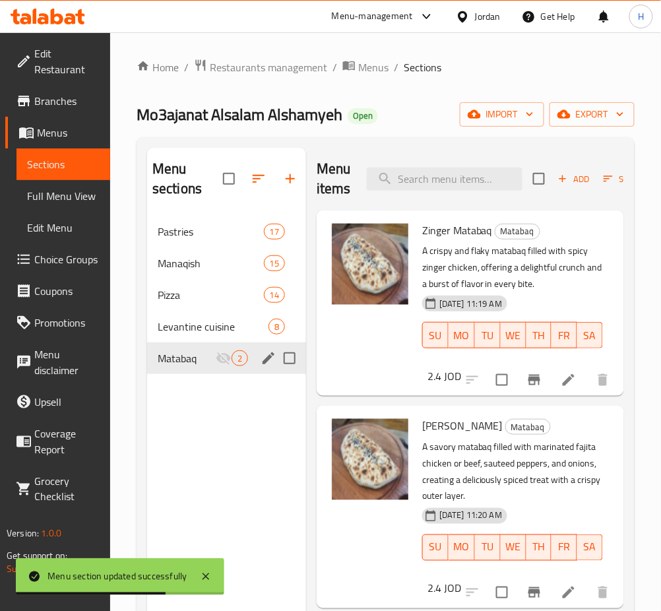
click at [220, 431] on div "Menu sections Pastries 17 Manaqish 15 Pizza 14 Levantine cuisine 8 Matabaq 2" at bounding box center [226, 453] width 159 height 611
click at [437, 173] on input "search" at bounding box center [445, 179] width 156 height 23
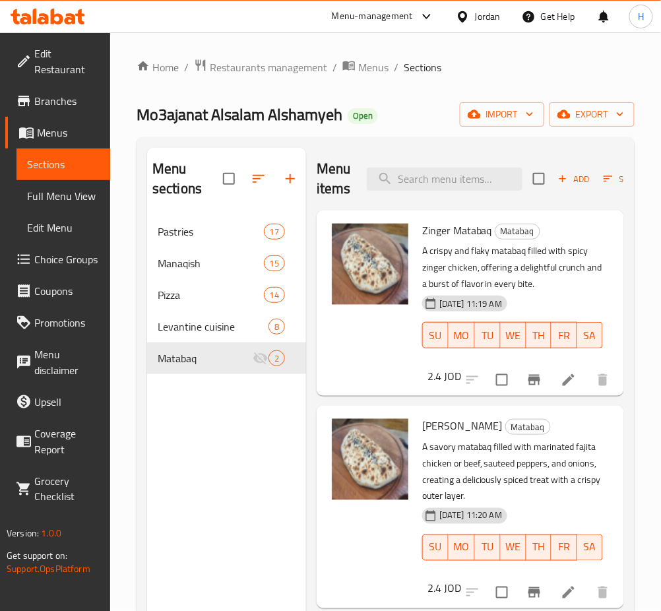
click at [277, 409] on div "Menu sections Pastries 17 Manaqish 15 Pizza 14 Levantine cuisine 8 Matabaq 2" at bounding box center [226, 453] width 159 height 611
click at [420, 189] on input "search" at bounding box center [445, 179] width 156 height 23
click at [430, 184] on input "search" at bounding box center [445, 179] width 156 height 23
click at [300, 179] on button "button" at bounding box center [290, 179] width 32 height 32
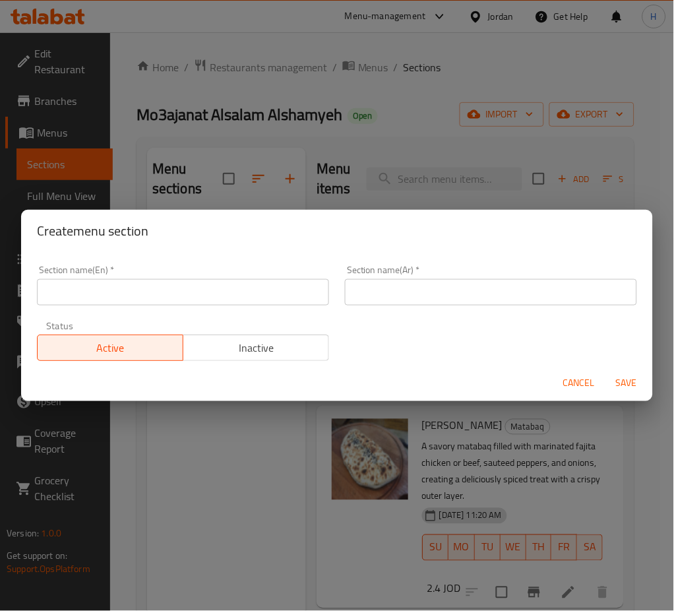
click at [292, 300] on input "text" at bounding box center [183, 292] width 292 height 26
type input "Calzone"
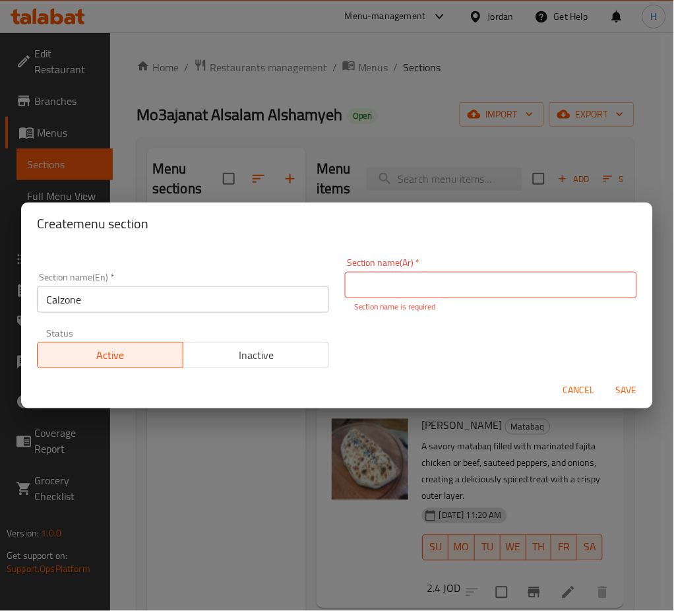
drag, startPoint x: 375, startPoint y: 256, endPoint x: 383, endPoint y: 267, distance: 13.4
click at [377, 258] on div "Section name(Ar)   * Section name(Ar) * Section name is required" at bounding box center [491, 285] width 308 height 71
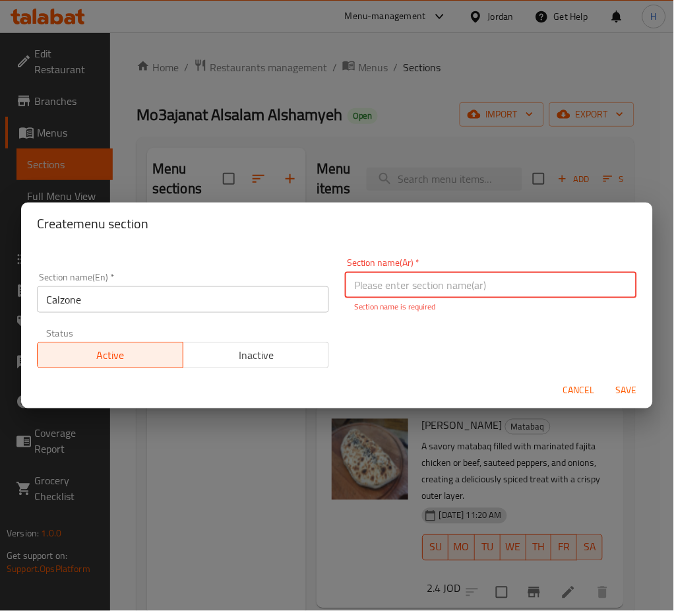
click at [387, 274] on input "text" at bounding box center [491, 285] width 292 height 26
type input "كالزوني"
type button "0"
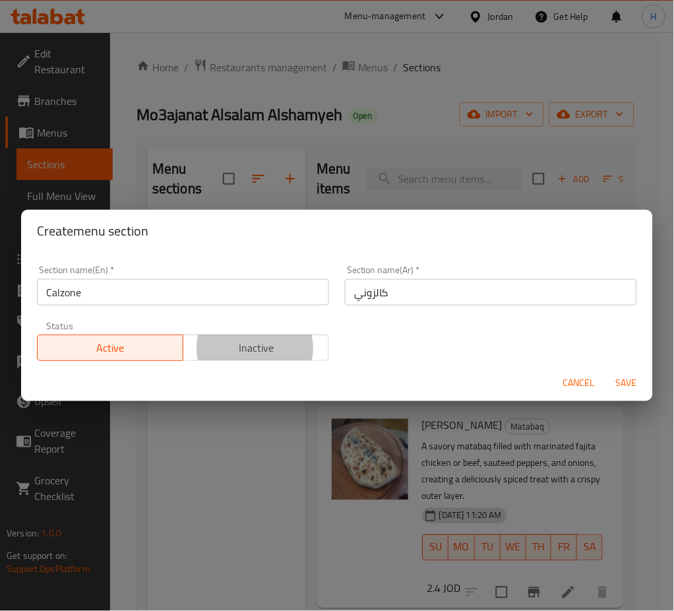
type button "1"
click at [606, 371] on button "Save" at bounding box center [627, 383] width 42 height 24
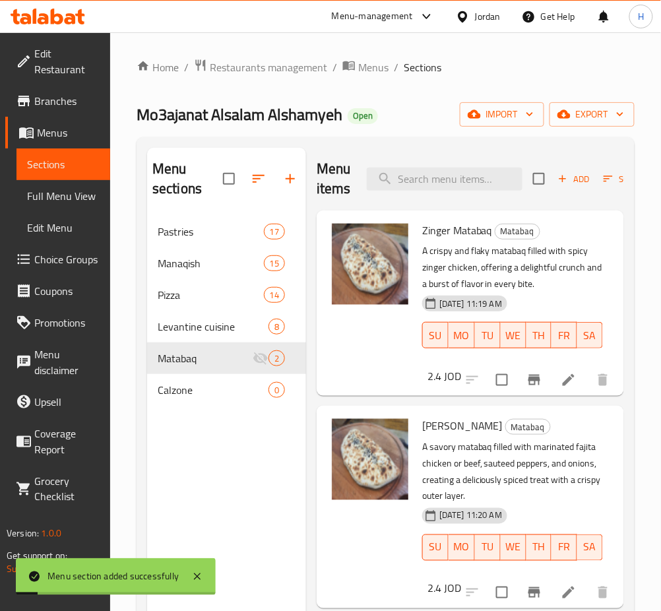
click at [222, 408] on nav "Pastries 17 Manaqish 15 Pizza 14 Levantine cuisine 8 Matabaq 2 Calzone 0" at bounding box center [226, 310] width 159 height 201
click at [216, 385] on span "Calzone" at bounding box center [195, 390] width 74 height 16
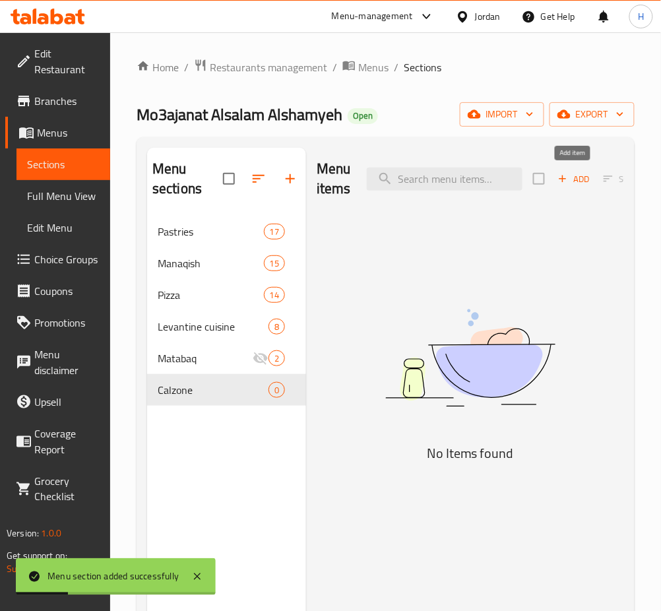
click at [555, 188] on button "Add" at bounding box center [574, 179] width 42 height 20
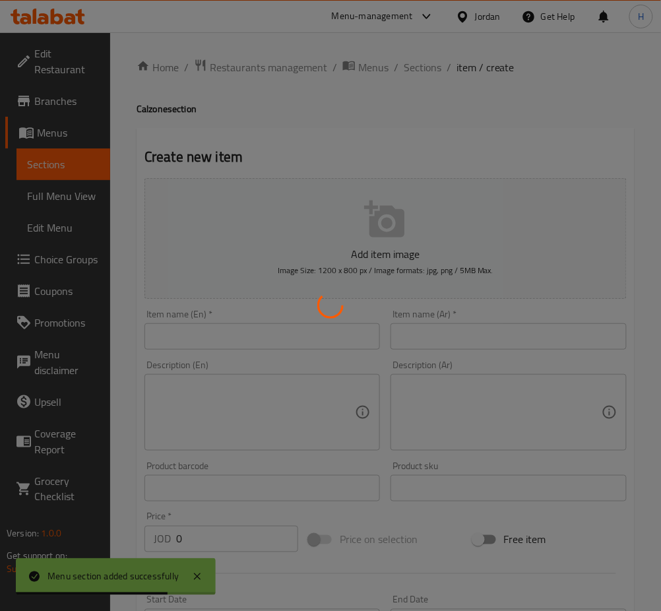
click at [532, 342] on div at bounding box center [330, 305] width 661 height 611
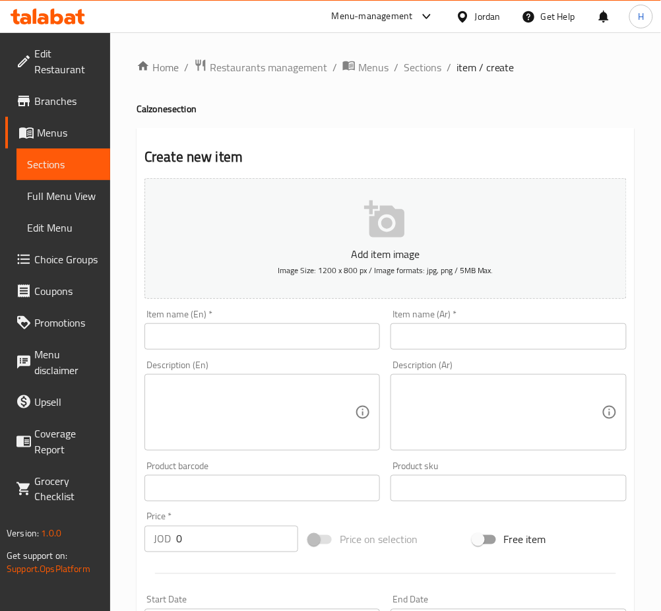
click at [501, 345] on input "text" at bounding box center [508, 336] width 235 height 26
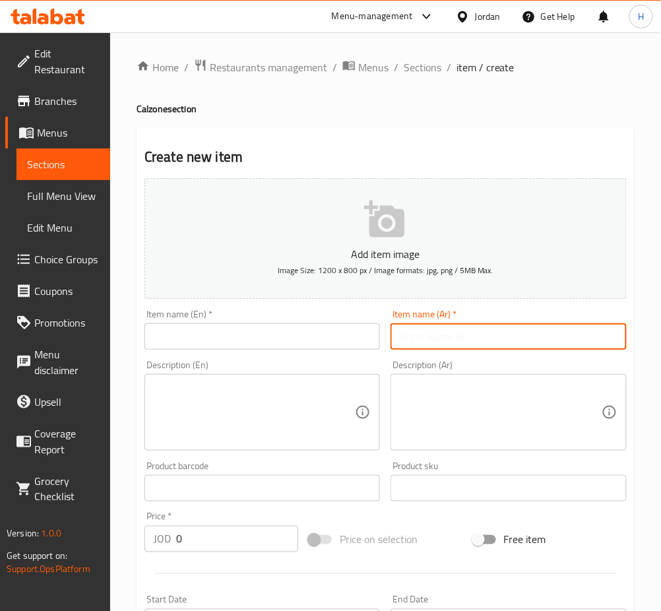
paste input "كلزوني زنجر"
type input "كلزوني زنجر"
click at [291, 341] on input "text" at bounding box center [261, 336] width 235 height 26
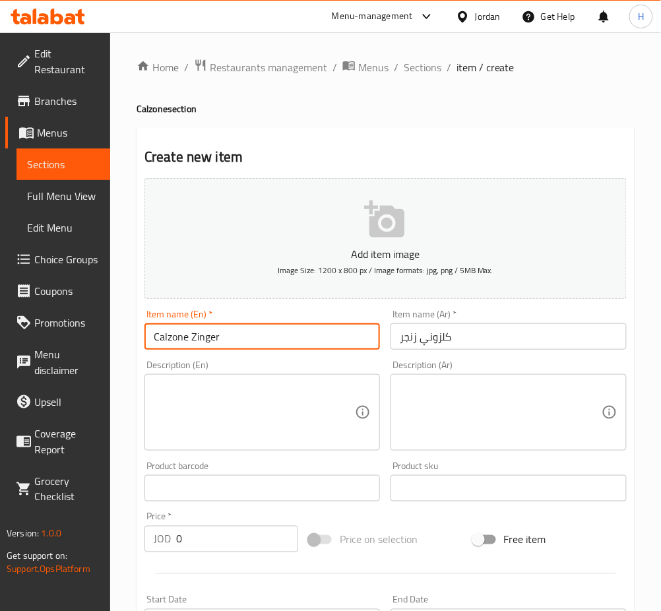
type input "Calzone Zinger"
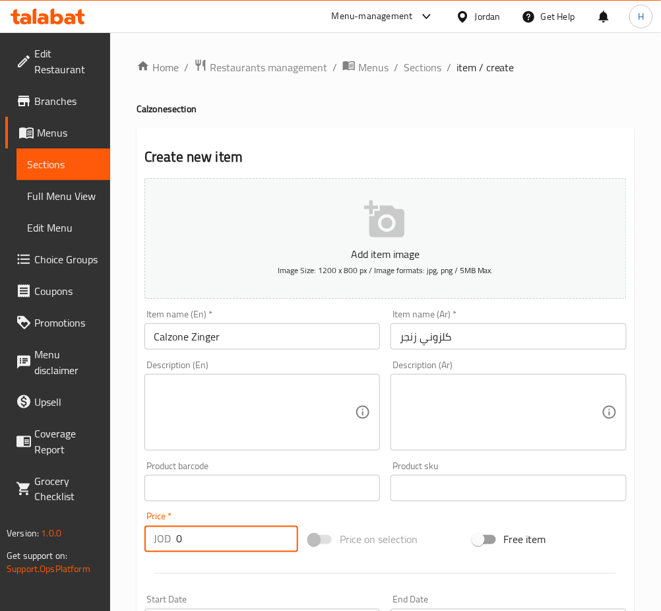
click at [195, 542] on input "0" at bounding box center [237, 539] width 122 height 26
type input "2.95"
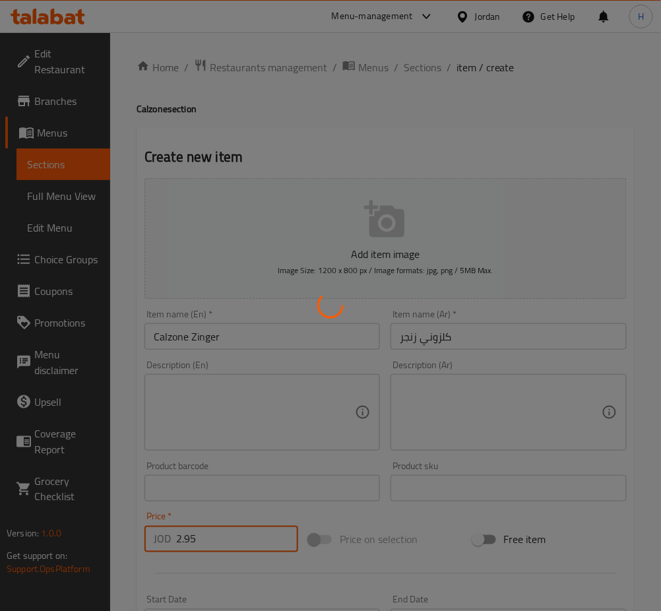
type input "0"
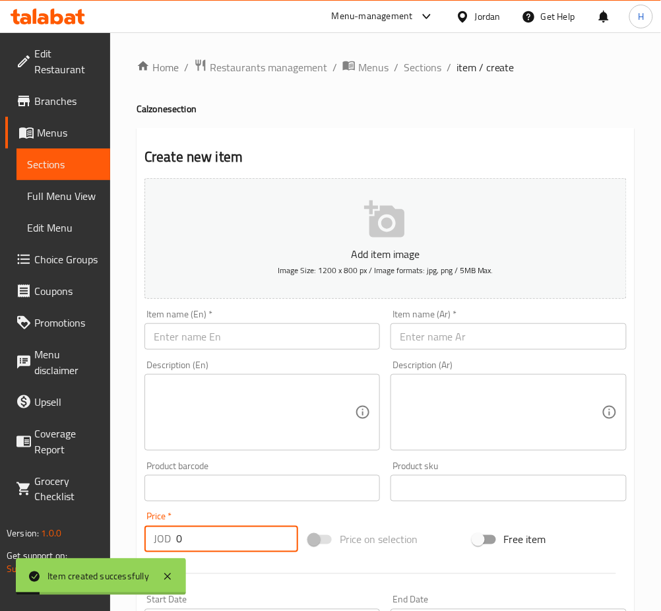
drag, startPoint x: 204, startPoint y: 321, endPoint x: 204, endPoint y: 332, distance: 11.9
click at [204, 321] on div "Item name (En)   * Item name (En) *" at bounding box center [261, 329] width 235 height 40
click at [204, 334] on input "text" at bounding box center [261, 336] width 235 height 26
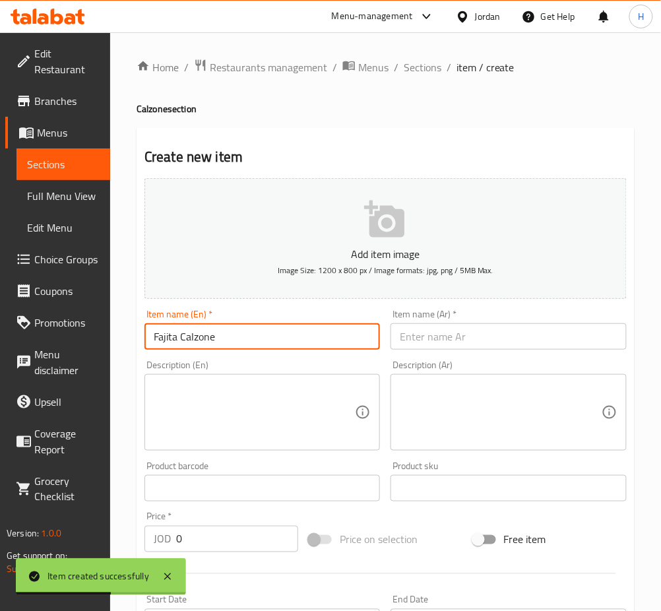
type input "Fajita Calzone"
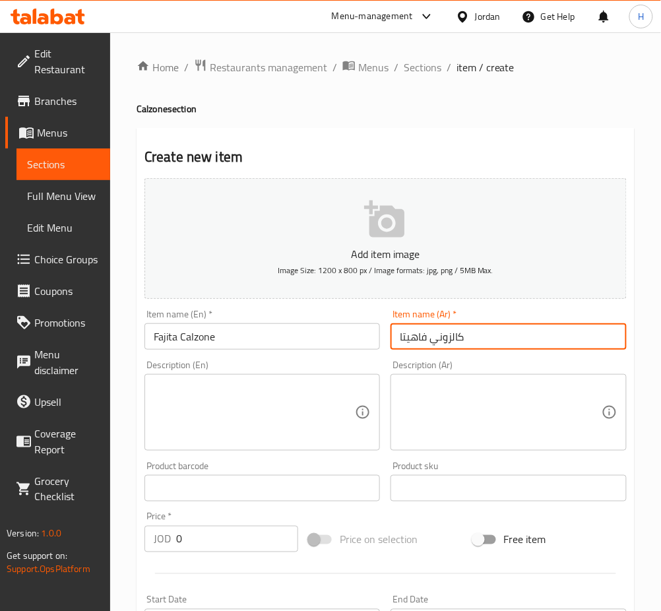
type input "كالزوني فاهيتا"
click at [230, 538] on input "0" at bounding box center [237, 539] width 122 height 26
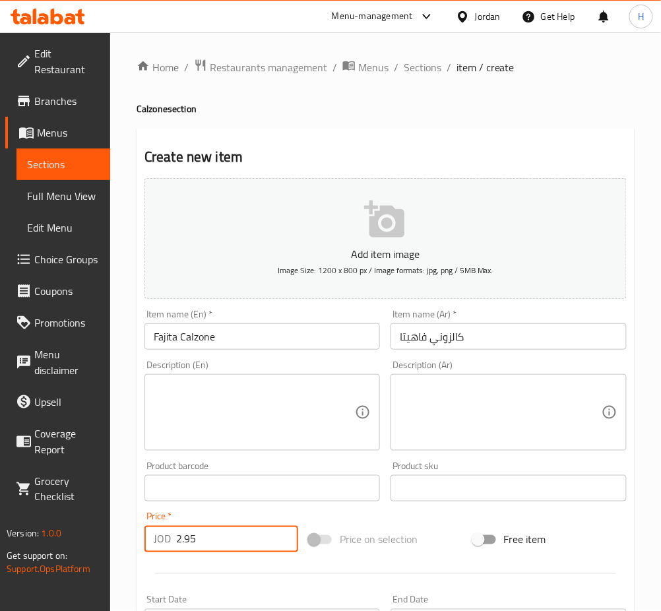
type input "2.95"
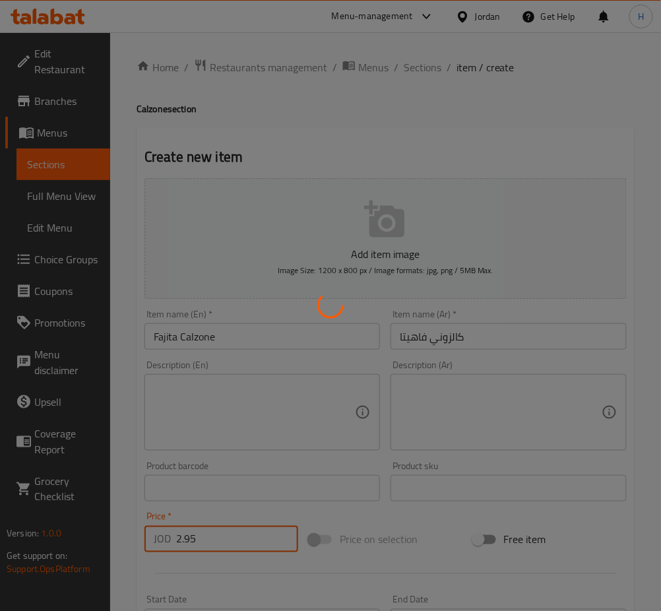
type input "0"
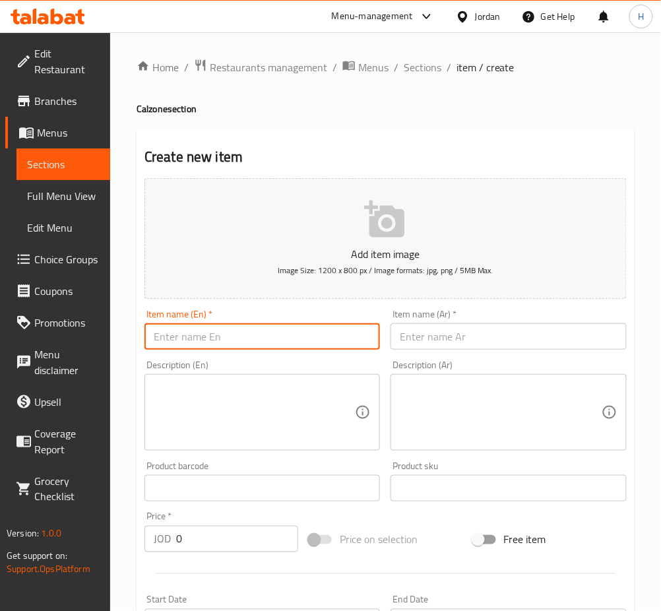
click at [270, 345] on input "text" at bounding box center [261, 336] width 235 height 26
type input "[PERSON_NAME]"
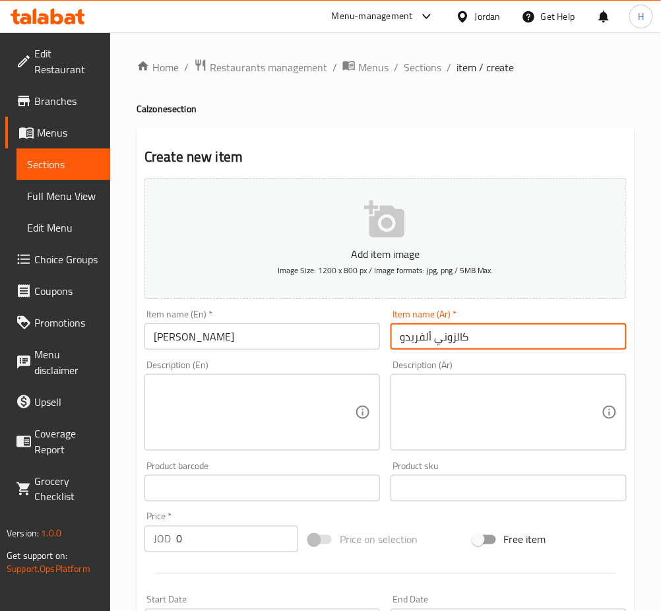
type input "كالزوني ألفريدو"
drag, startPoint x: 280, startPoint y: 446, endPoint x: 276, endPoint y: 464, distance: 18.2
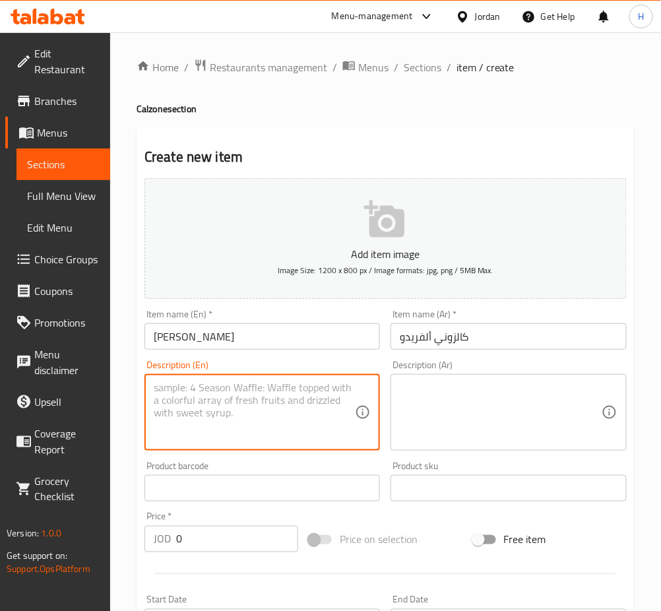
drag, startPoint x: 276, startPoint y: 464, endPoint x: 250, endPoint y: 528, distance: 69.2
click at [250, 529] on input "0" at bounding box center [237, 539] width 122 height 26
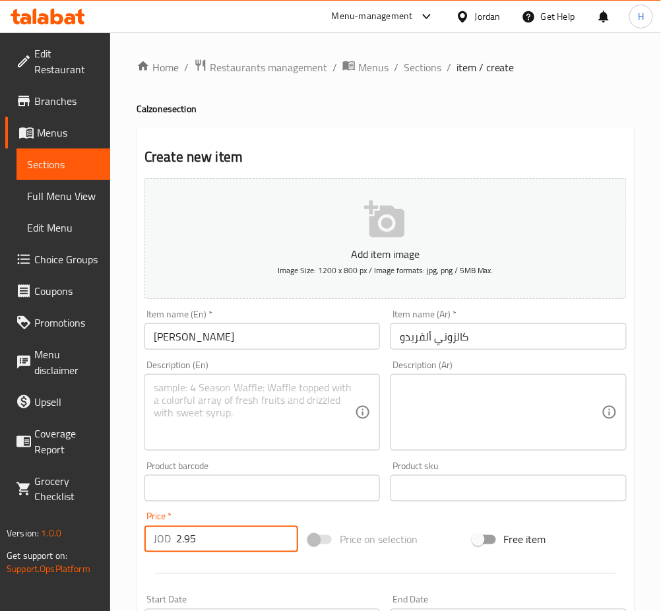
type input "2.95"
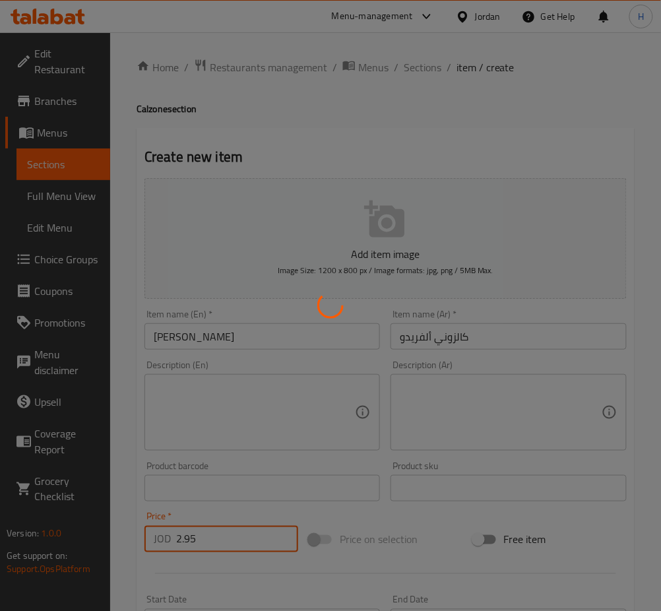
click at [243, 338] on div at bounding box center [330, 305] width 661 height 611
type input "0"
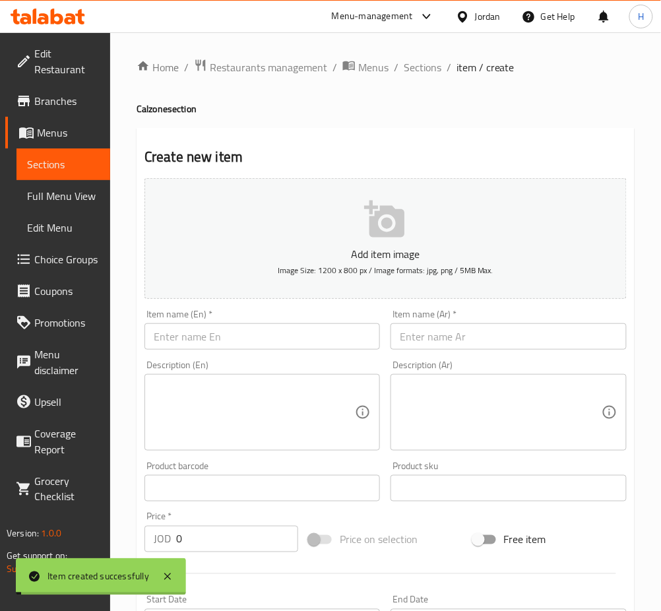
click at [237, 338] on input "text" at bounding box center [261, 336] width 235 height 26
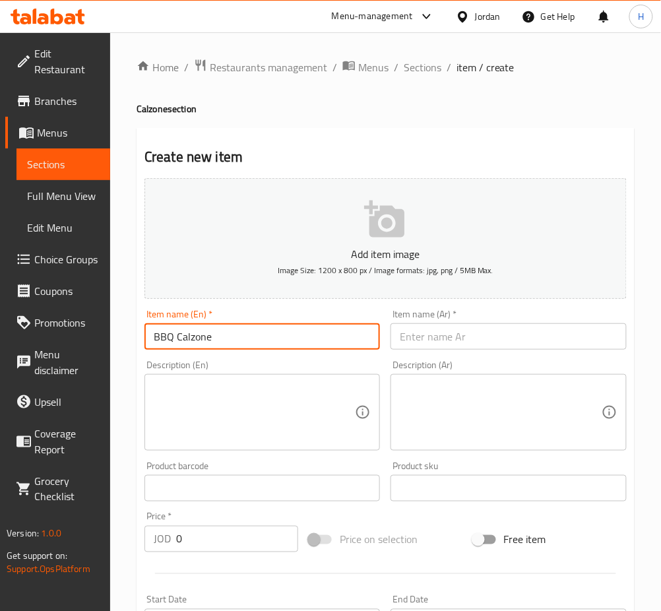
type input "BBQ Calzone"
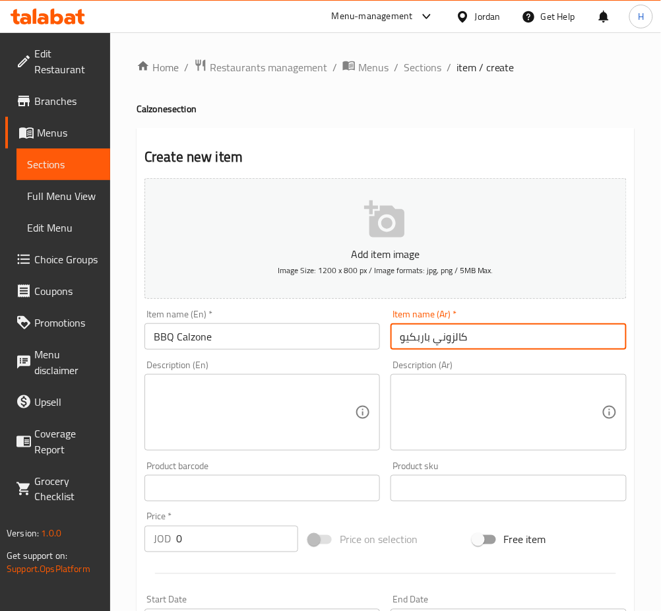
type input "كالزوني باربكيو"
click at [224, 534] on input "0" at bounding box center [237, 539] width 122 height 26
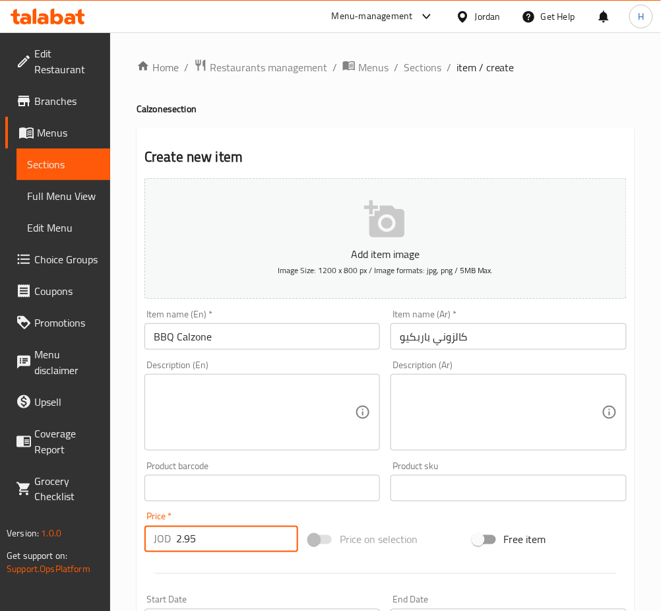
type input "2.95"
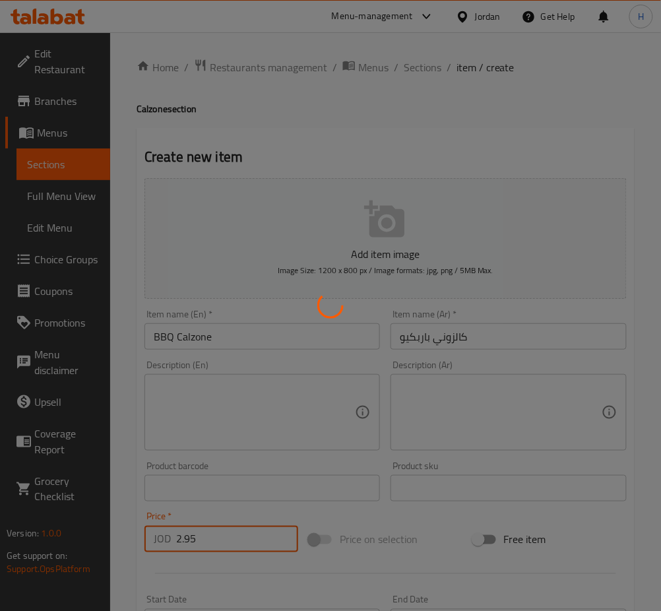
type input "0"
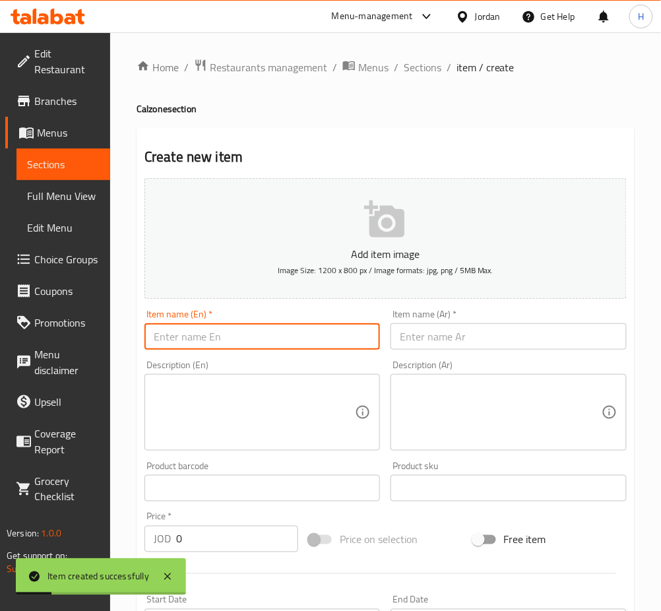
click at [325, 343] on input "text" at bounding box center [261, 336] width 235 height 26
type input "Hotdog Calzone"
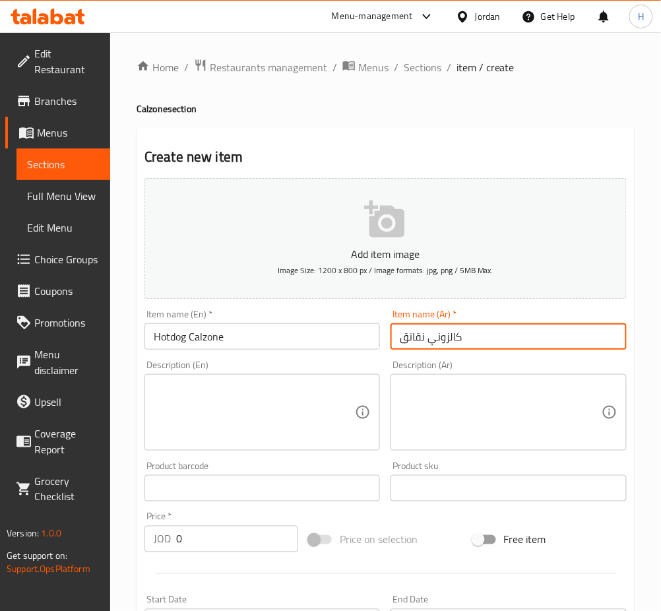
type input "كالزوني نقانق"
click at [224, 547] on input "0" at bounding box center [237, 539] width 122 height 26
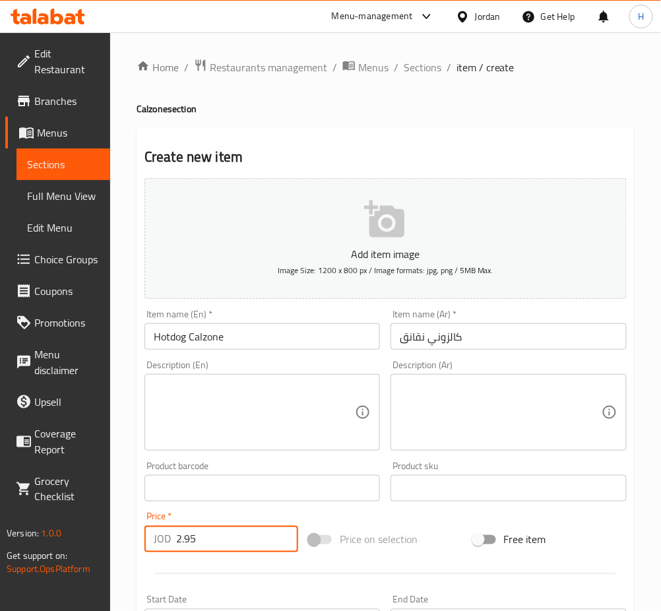
type input "2.95"
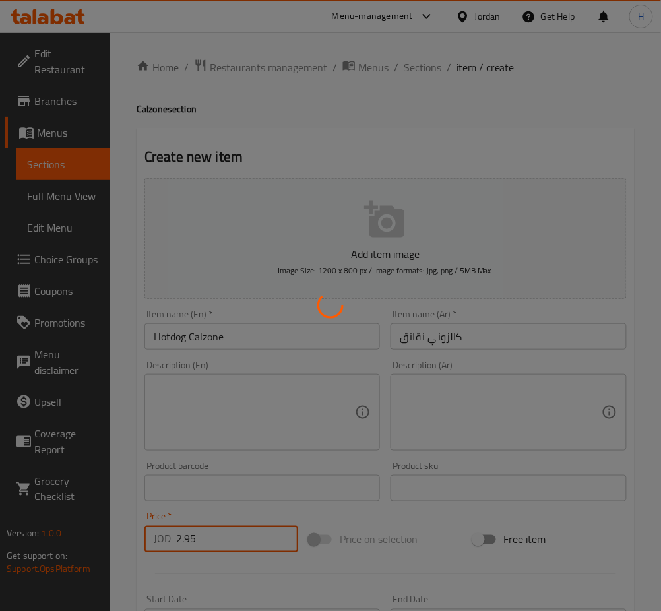
type input "0"
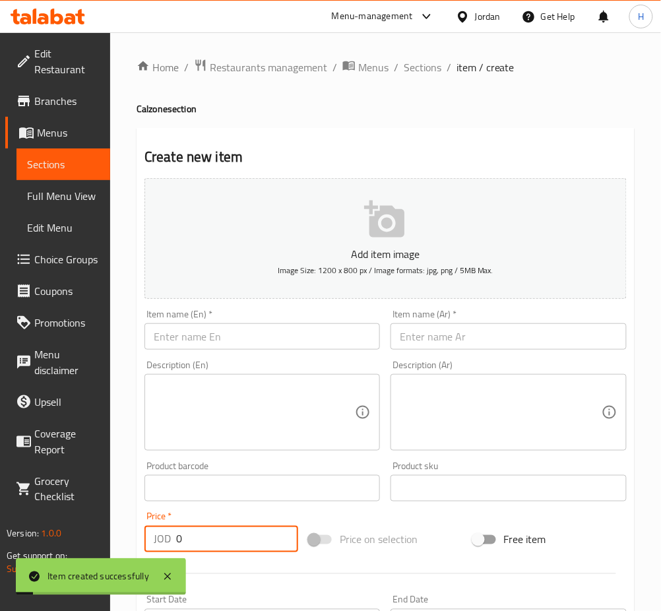
click at [294, 331] on input "text" at bounding box center [261, 336] width 235 height 26
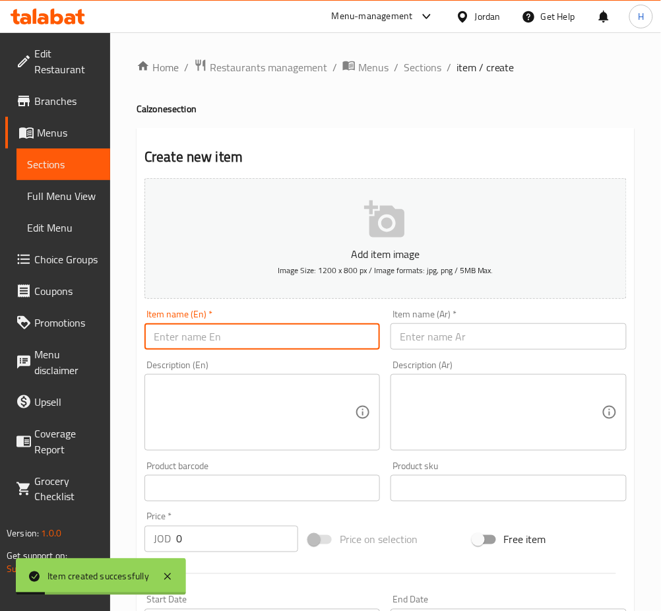
type input "S"
type input "Calzone Salami"
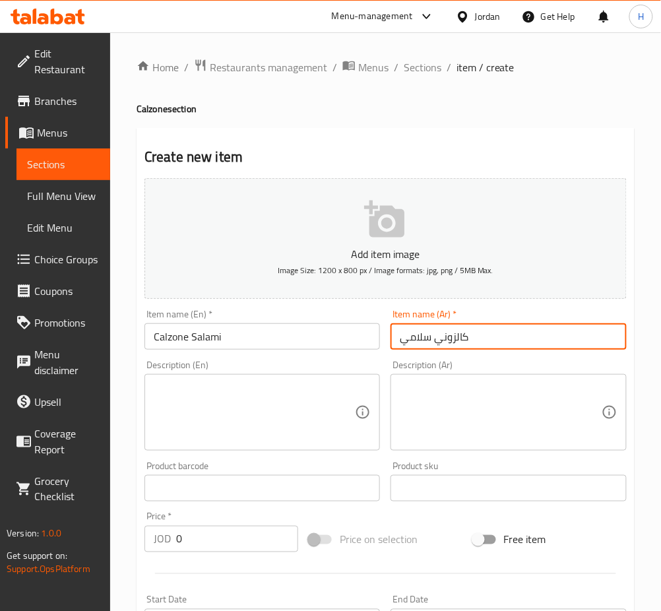
type input "كالزوني سلامي"
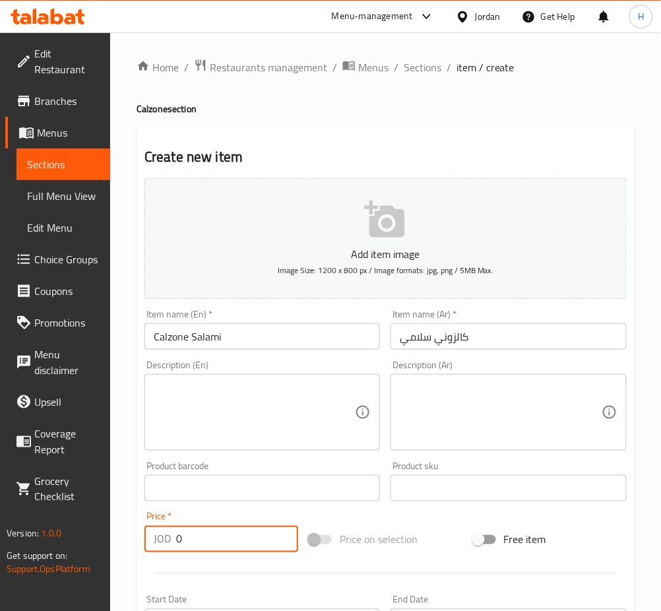
click at [262, 542] on input "0" at bounding box center [237, 539] width 122 height 26
type input "2.95"
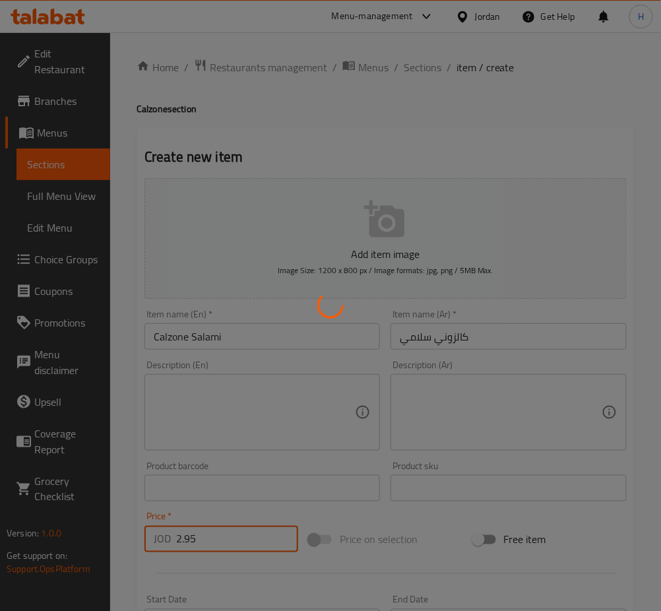
type input "0"
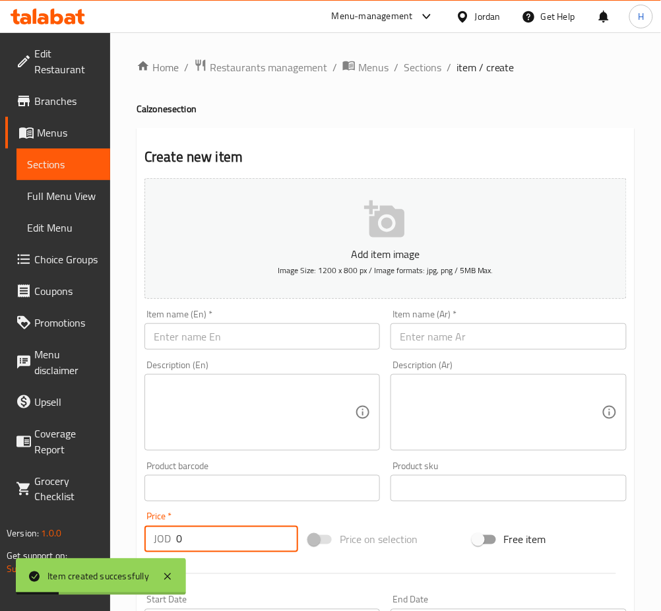
click at [417, 67] on span "Sections" at bounding box center [423, 67] width 38 height 16
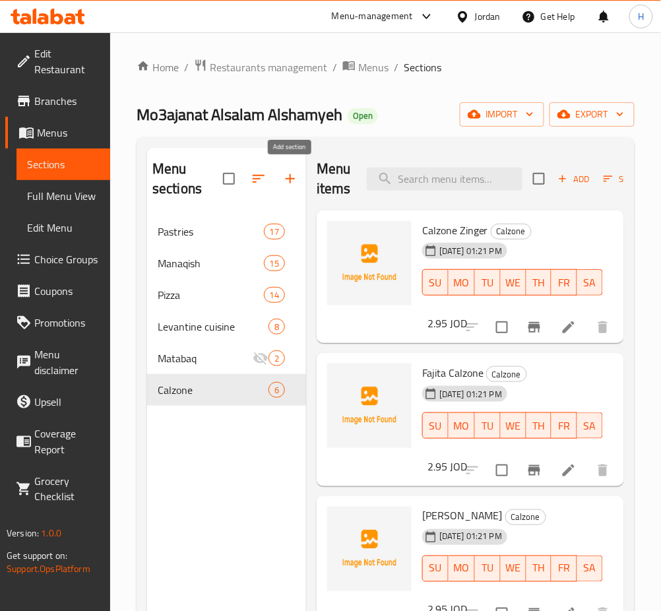
click at [294, 179] on icon "button" at bounding box center [290, 179] width 16 height 16
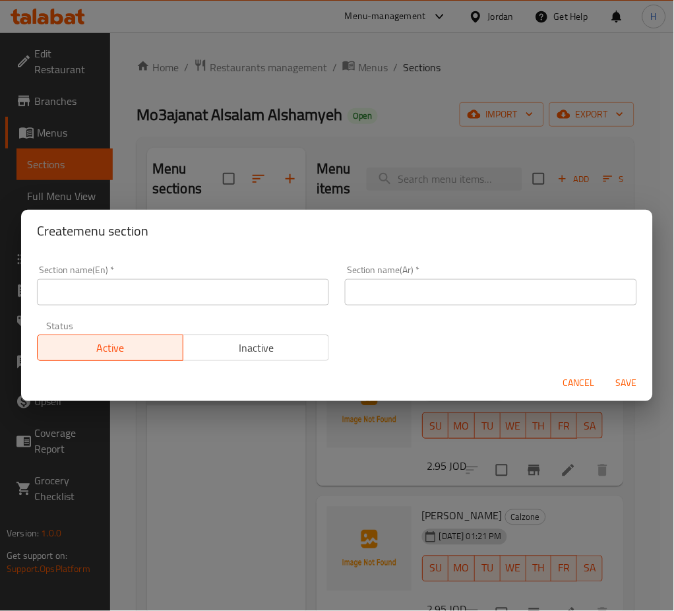
click at [262, 296] on input "text" at bounding box center [183, 292] width 292 height 26
type input "Drinks"
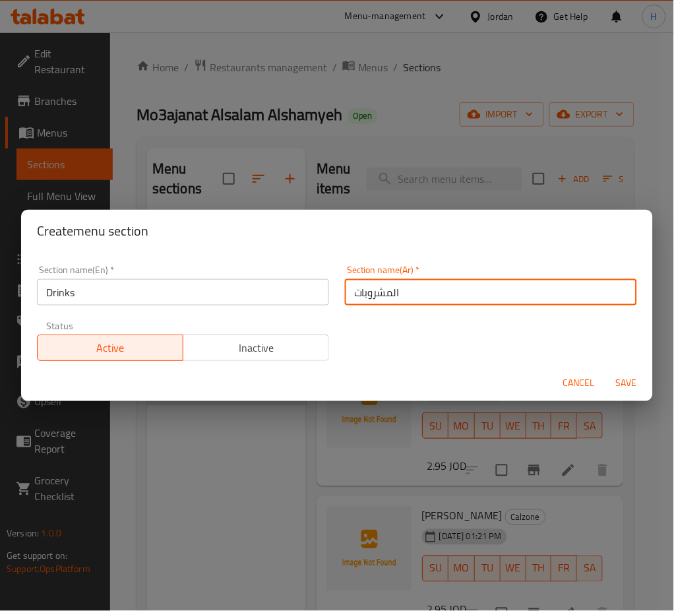
type input "المشروبات"
type button "0"
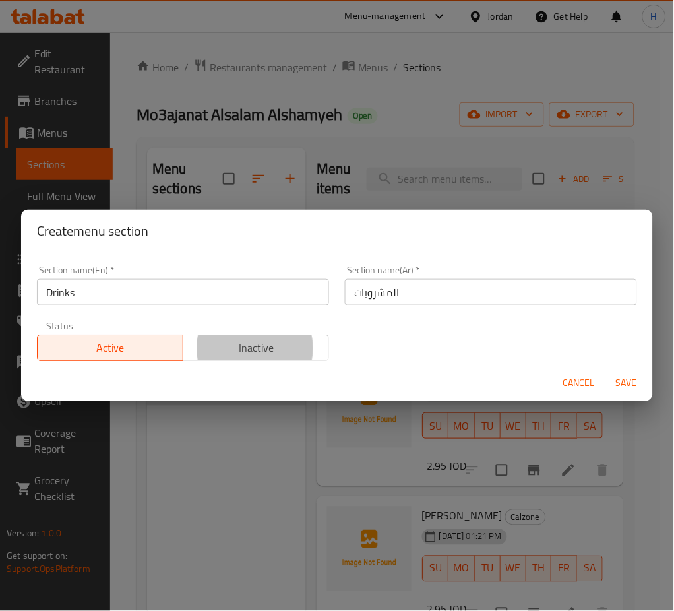
type button "1"
click at [606, 371] on button "Save" at bounding box center [627, 383] width 42 height 24
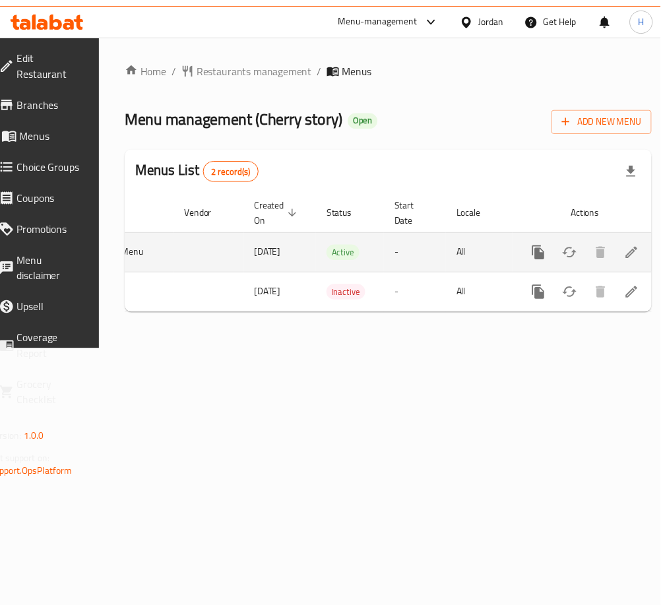
scroll to position [0, 146]
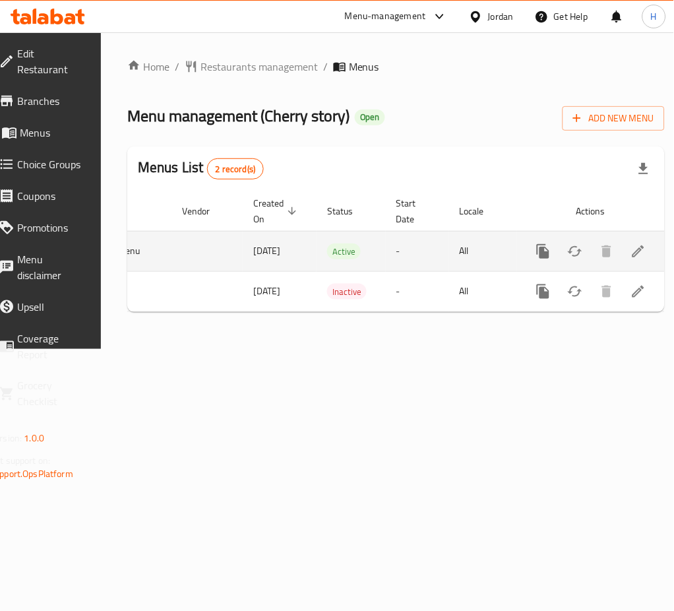
click at [623, 242] on link "enhanced table" at bounding box center [639, 251] width 32 height 32
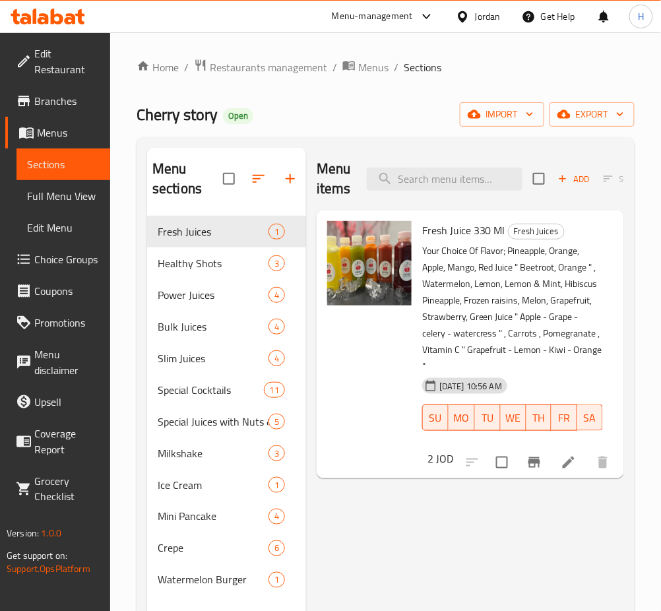
click at [77, 251] on span "Choice Groups" at bounding box center [66, 259] width 65 height 16
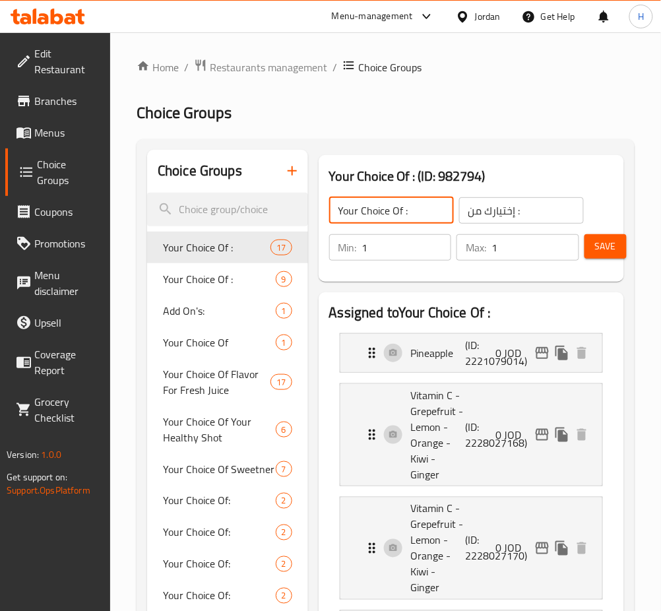
click at [412, 214] on input "Your Choice Of :" at bounding box center [391, 210] width 125 height 26
click at [602, 259] on button "Save" at bounding box center [605, 246] width 42 height 24
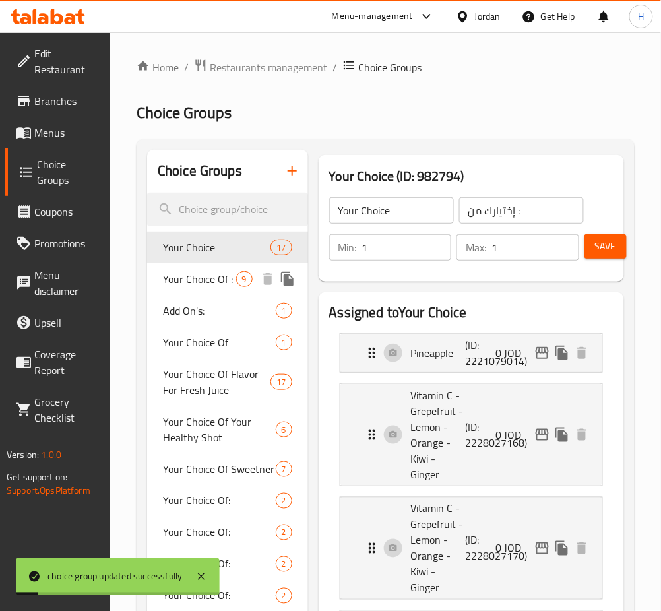
click at [218, 284] on span "Your Choice Of :" at bounding box center [199, 279] width 73 height 16
type input "Your Choice Of :"
type input "إختيارك من :"
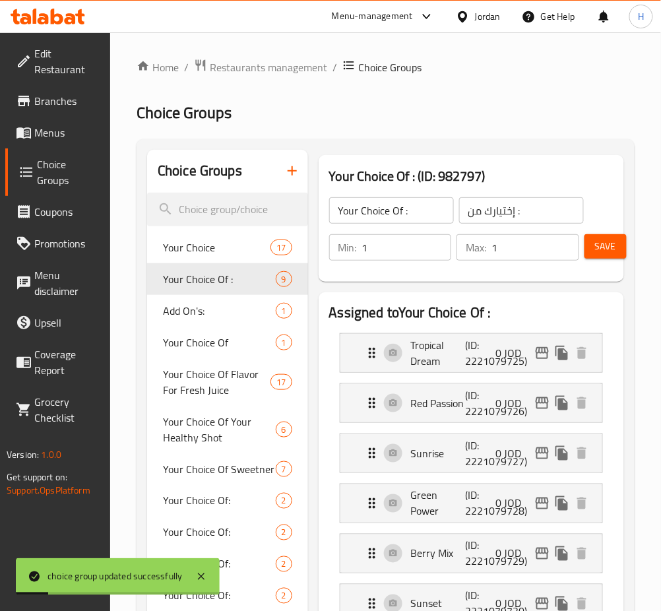
click at [433, 222] on input "Your Choice Of :" at bounding box center [391, 210] width 125 height 26
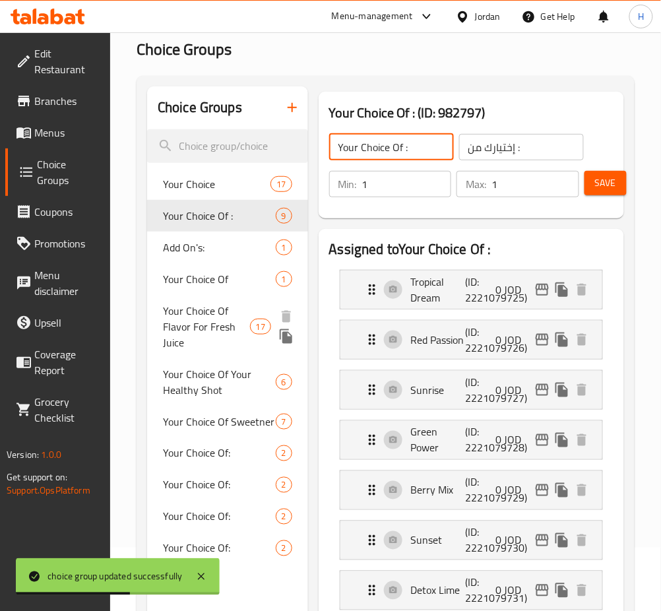
scroll to position [88, 0]
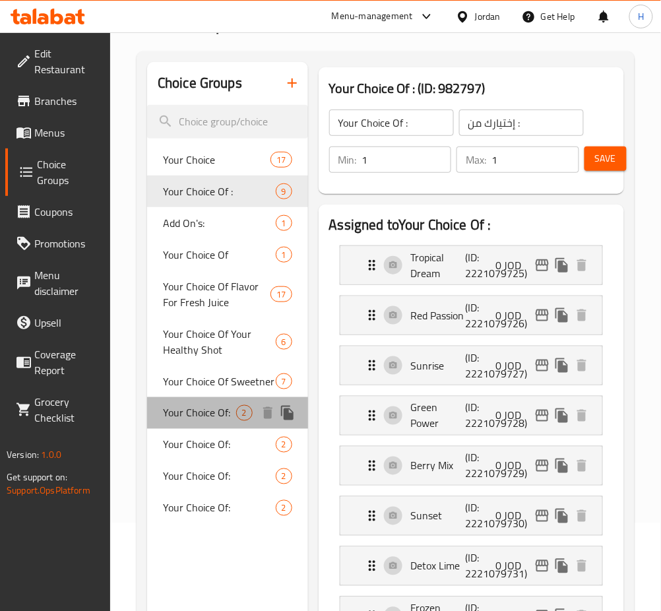
click at [212, 411] on span "Your Choice Of:" at bounding box center [199, 413] width 73 height 16
type input "Your Choice Of:"
type input "إختيارك من:"
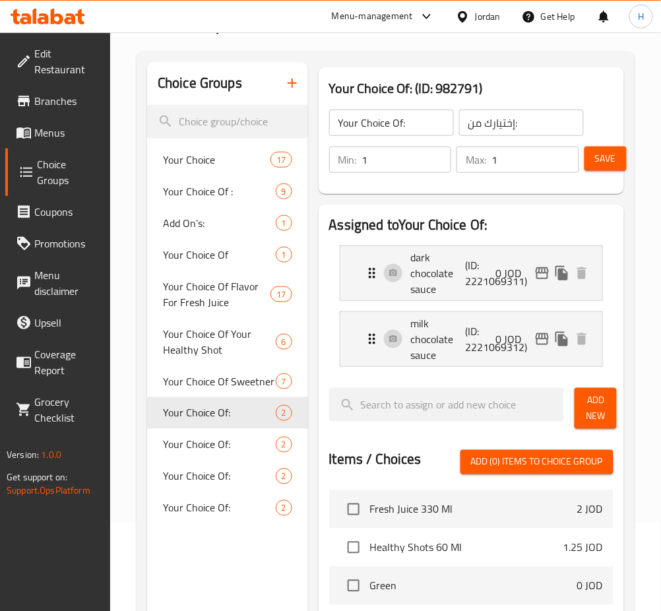
click at [435, 136] on div "Your Choice Of: ​" at bounding box center [392, 123] width 130 height 32
click at [431, 130] on input "Your Choice Of:" at bounding box center [391, 123] width 125 height 26
click at [598, 159] on span "Save" at bounding box center [605, 158] width 21 height 16
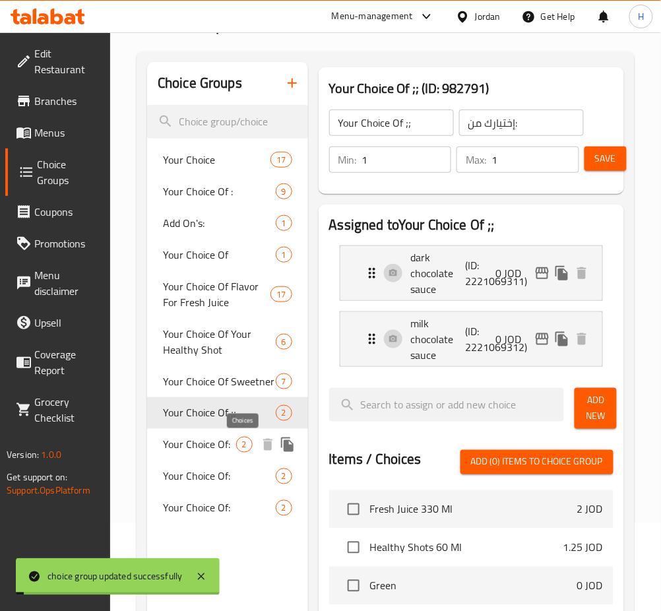
click at [239, 443] on span "2" at bounding box center [244, 445] width 15 height 13
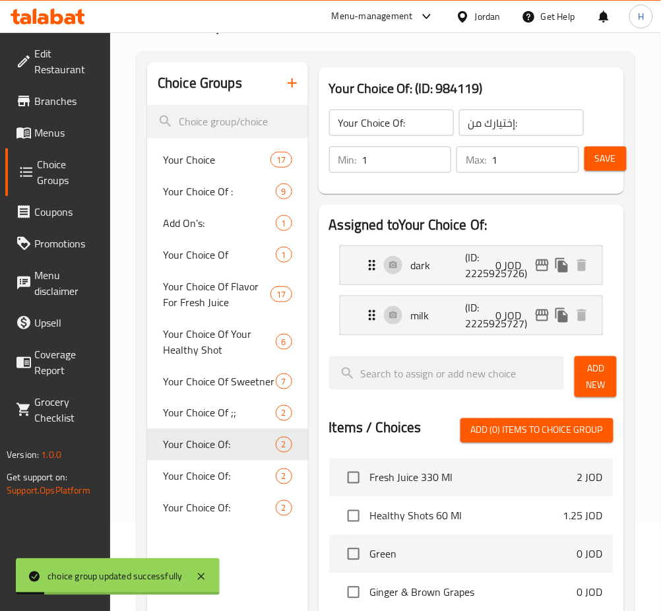
click at [423, 125] on input "Your Choice Of:" at bounding box center [391, 123] width 125 height 26
click at [589, 161] on button "Save" at bounding box center [605, 158] width 42 height 24
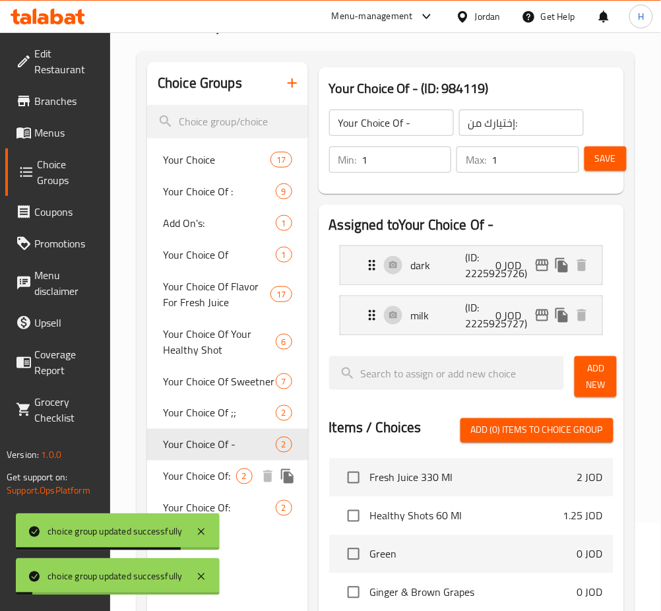
click at [224, 474] on span "Your Choice Of:" at bounding box center [199, 476] width 73 height 16
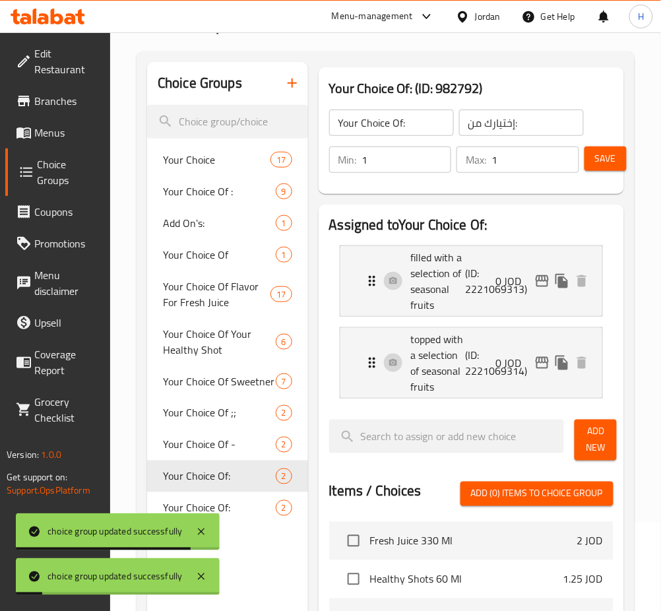
click at [448, 127] on input "Your Choice Of:" at bounding box center [391, 123] width 125 height 26
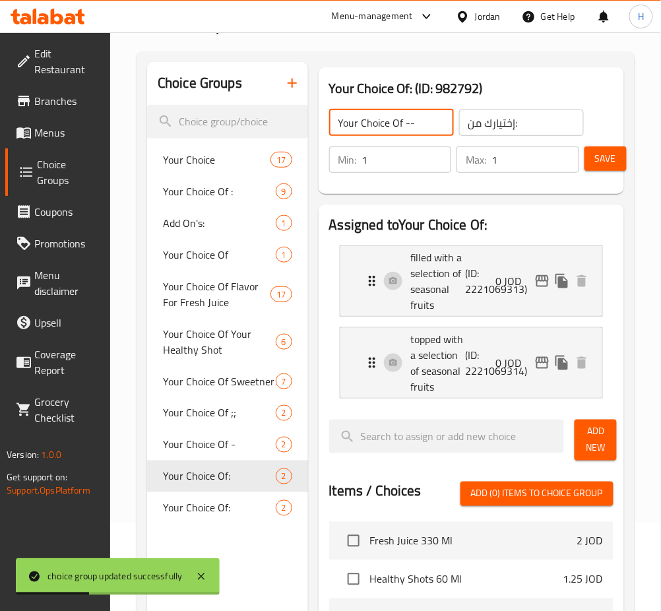
click at [594, 175] on div "Save" at bounding box center [594, 160] width 24 height 32
click at [596, 166] on span "Save" at bounding box center [605, 158] width 21 height 16
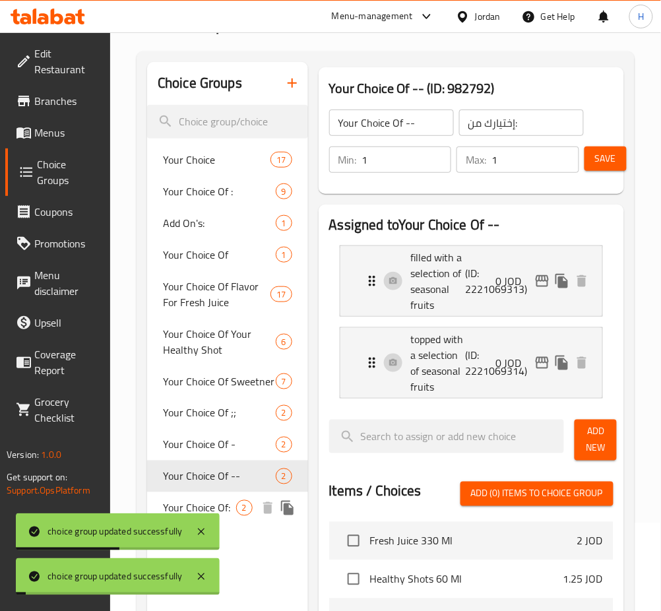
click at [227, 504] on span "Your Choice Of:" at bounding box center [199, 508] width 73 height 16
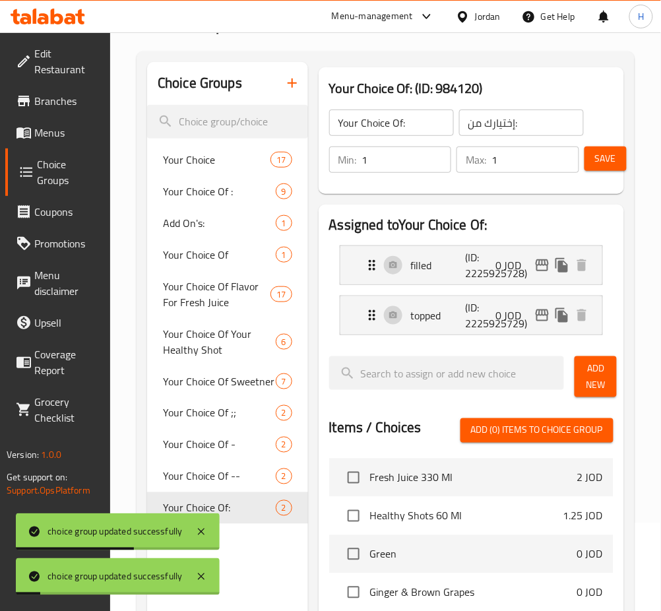
click at [418, 125] on input "Your Choice Of:" at bounding box center [391, 123] width 125 height 26
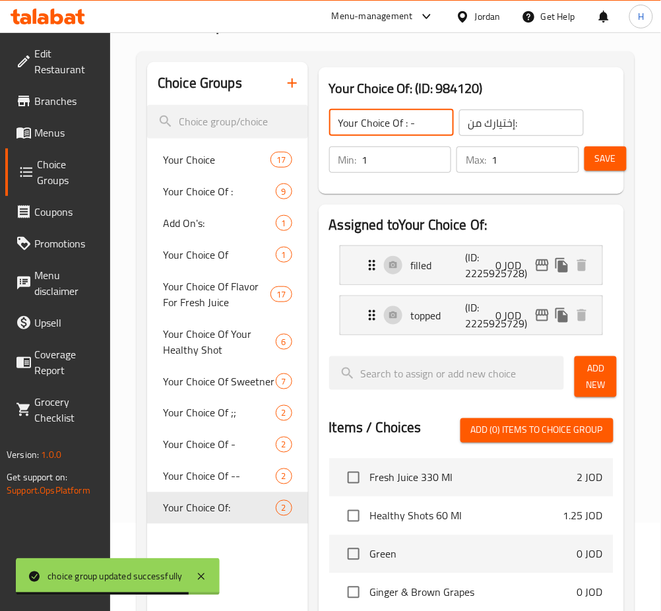
type input "Your Choice Of : -"
click at [602, 157] on span "Save" at bounding box center [605, 158] width 21 height 16
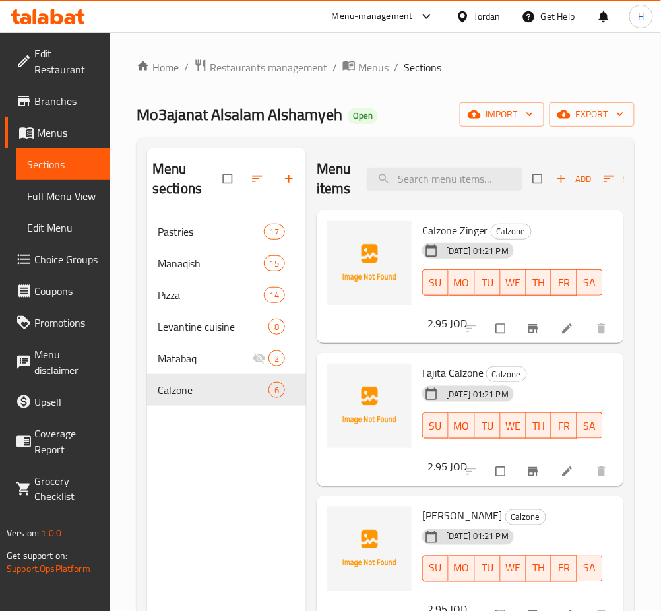
click at [288, 177] on icon "button" at bounding box center [288, 178] width 13 height 13
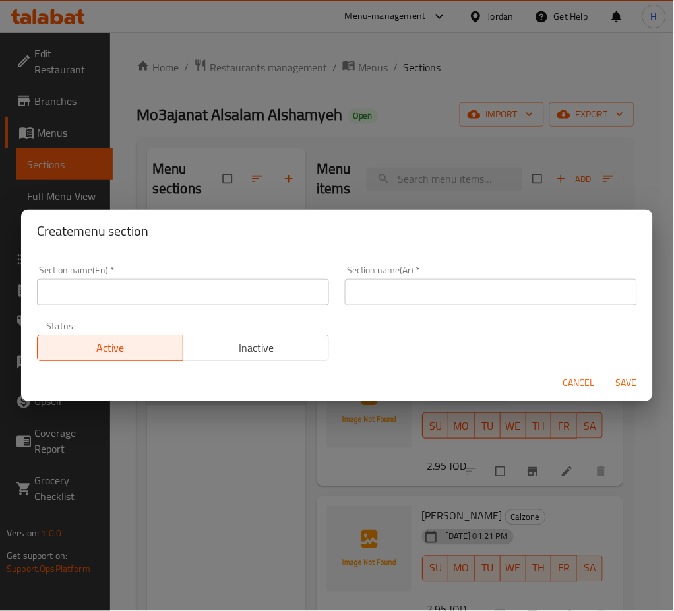
click at [241, 284] on input "text" at bounding box center [183, 292] width 292 height 26
type input "Drinks"
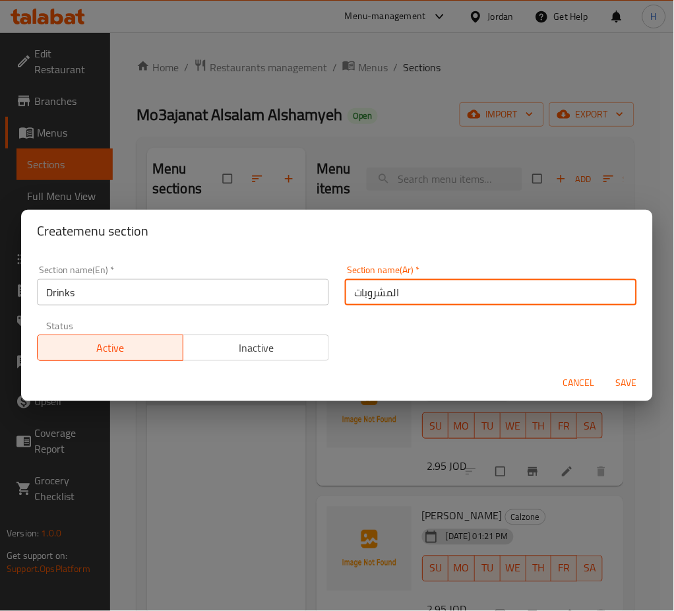
type input "المشروبات"
type button "0"
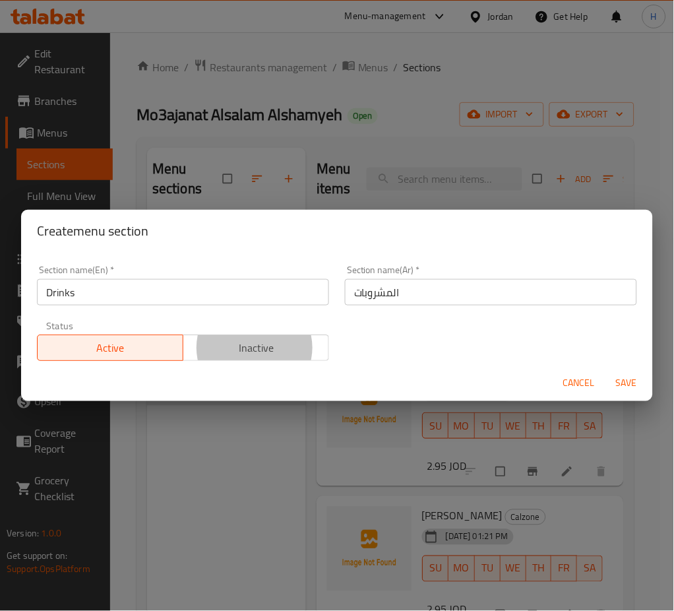
type button "1"
click at [606, 371] on button "Save" at bounding box center [627, 383] width 42 height 24
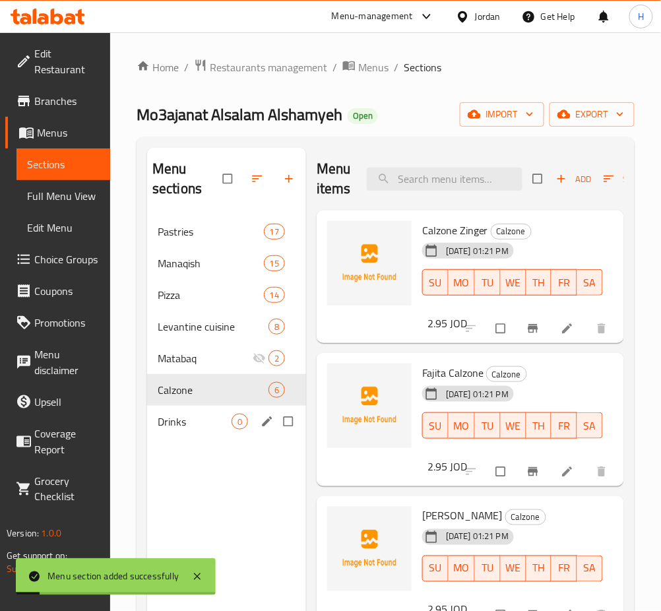
click at [214, 422] on span "Drinks" at bounding box center [195, 422] width 74 height 16
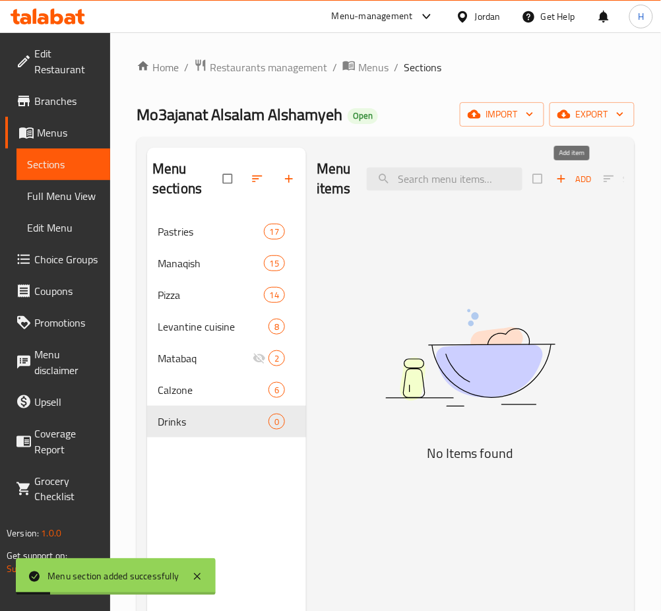
click at [575, 179] on span "Add" at bounding box center [574, 179] width 36 height 15
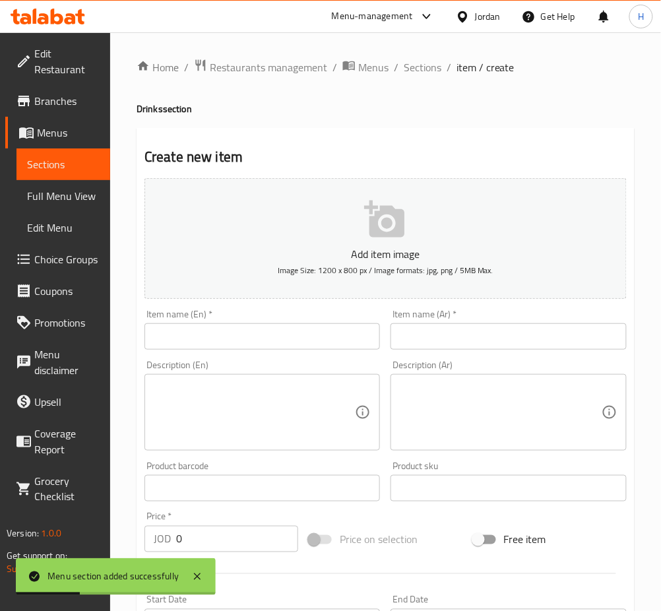
click at [303, 338] on input "text" at bounding box center [261, 336] width 235 height 26
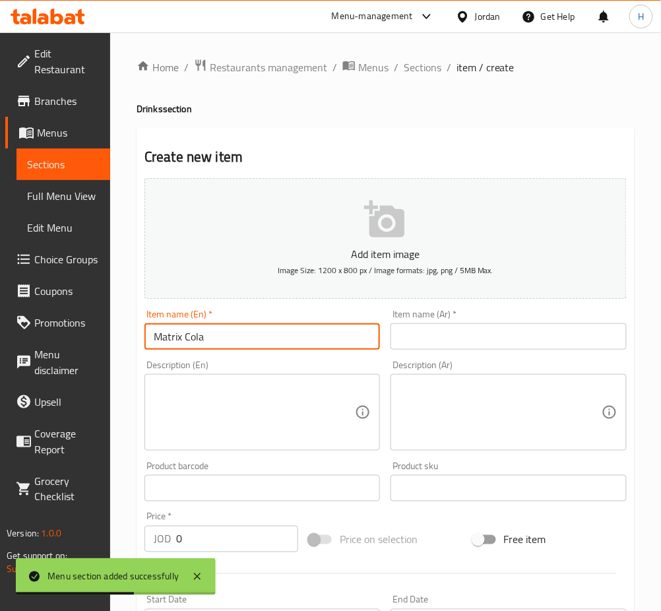
type input "Matrix Cola"
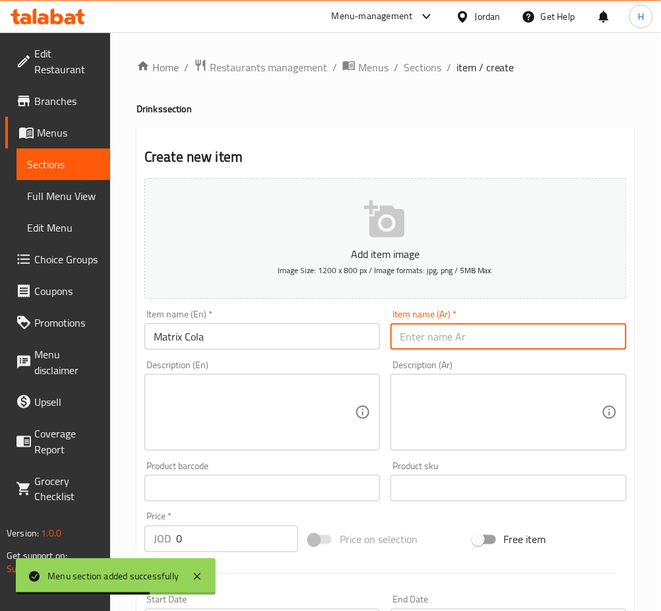
type input "ك"
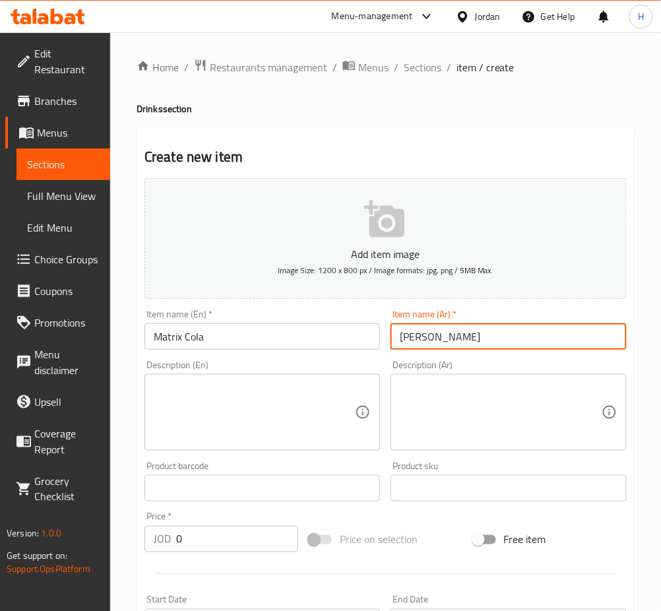
type input "[PERSON_NAME]"
click at [232, 530] on input "0" at bounding box center [237, 539] width 122 height 26
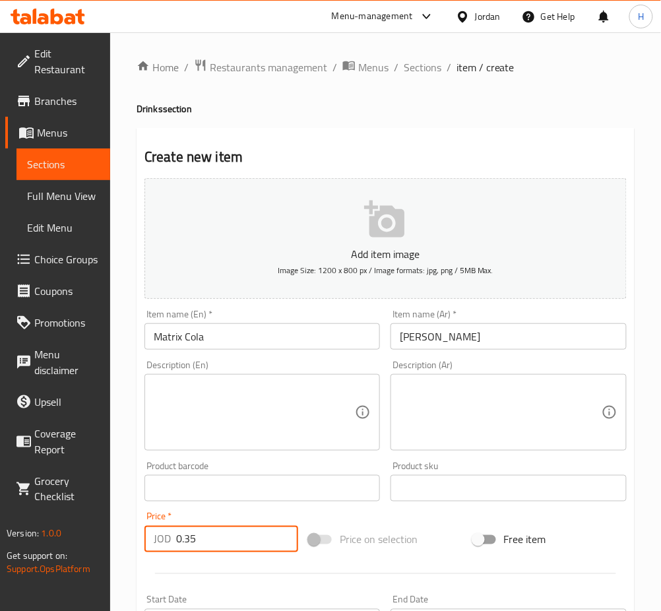
type input "0.35"
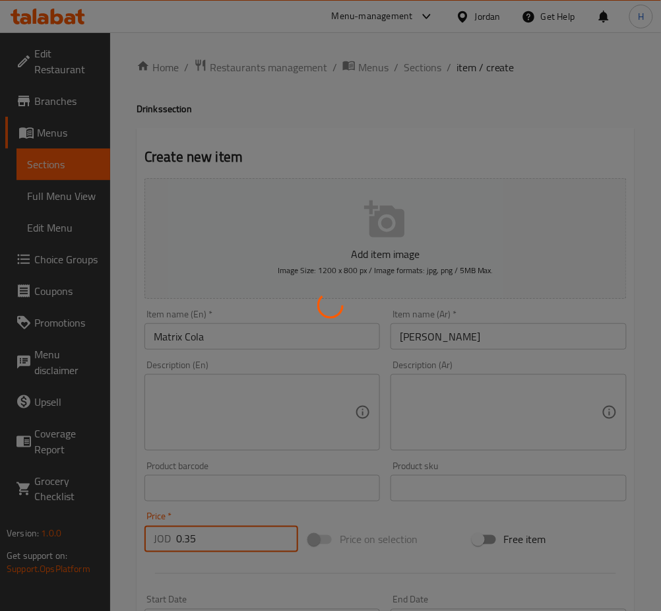
type input "0"
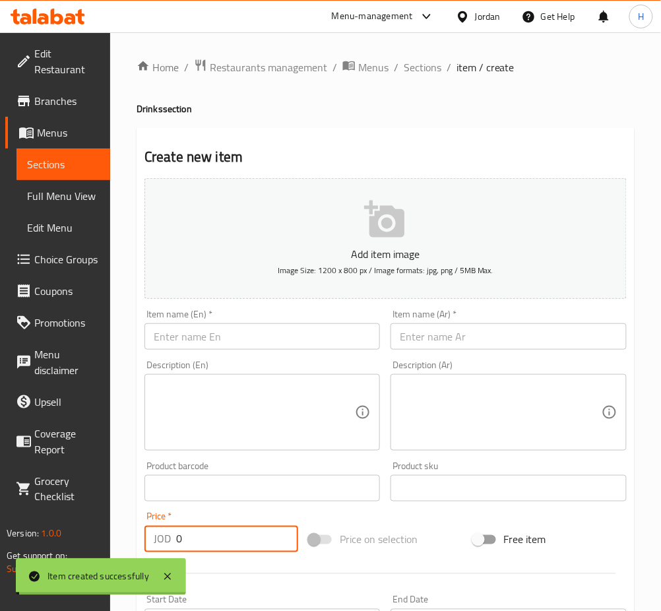
click at [201, 325] on input "text" at bounding box center [261, 336] width 235 height 26
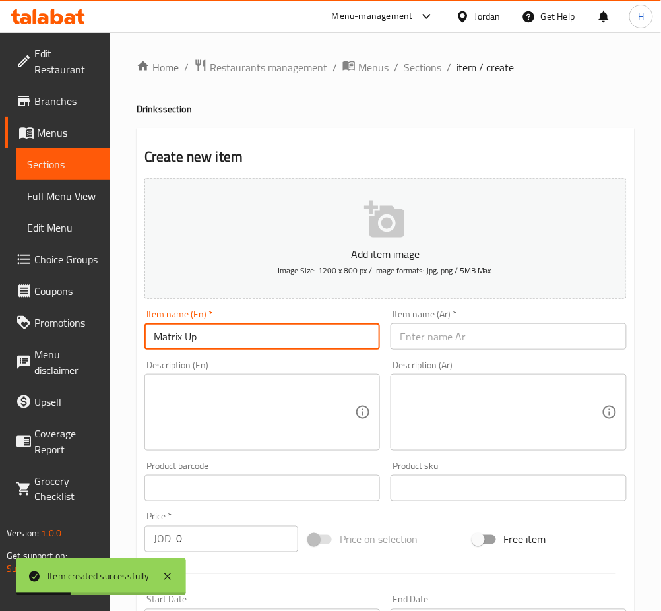
type input "Matrix Up"
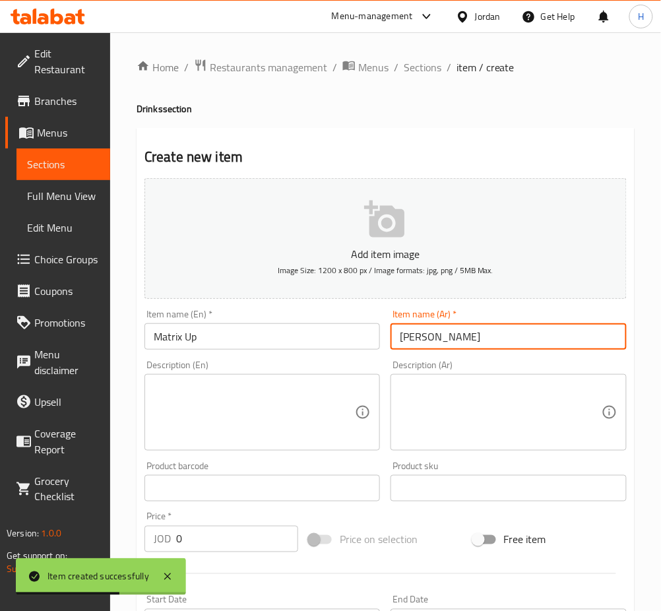
type input "[PERSON_NAME]"
click at [231, 527] on input "0" at bounding box center [237, 539] width 122 height 26
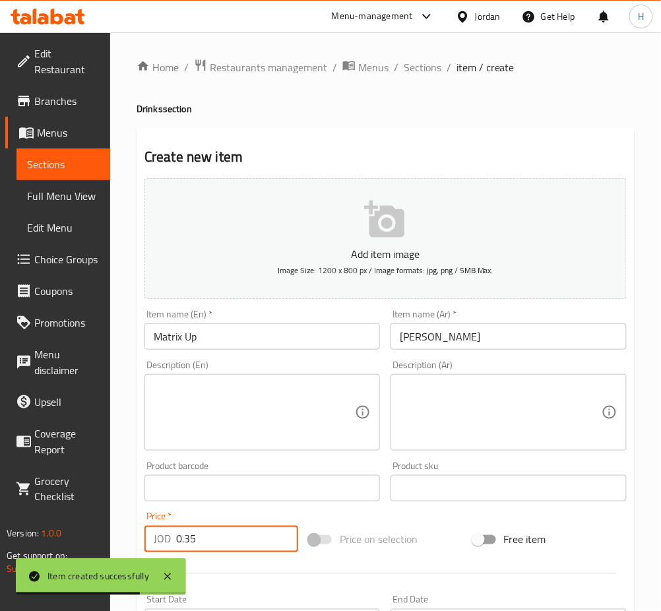
type input "0.35"
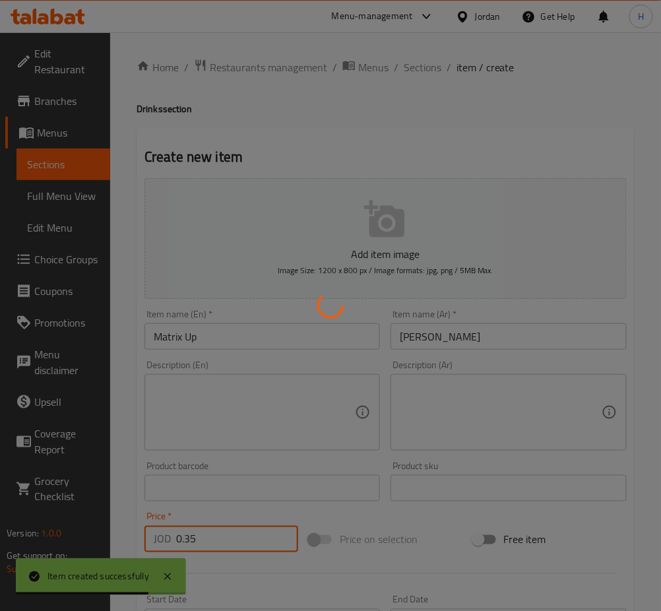
type input "0"
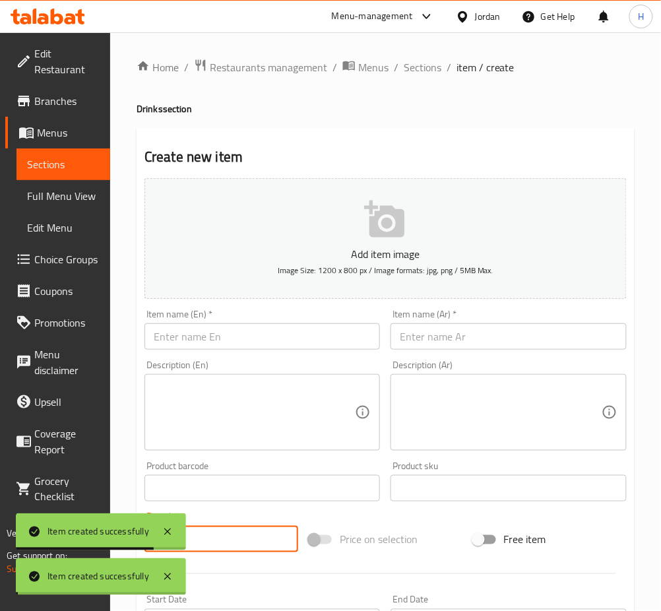
click at [249, 339] on input "text" at bounding box center [261, 336] width 235 height 26
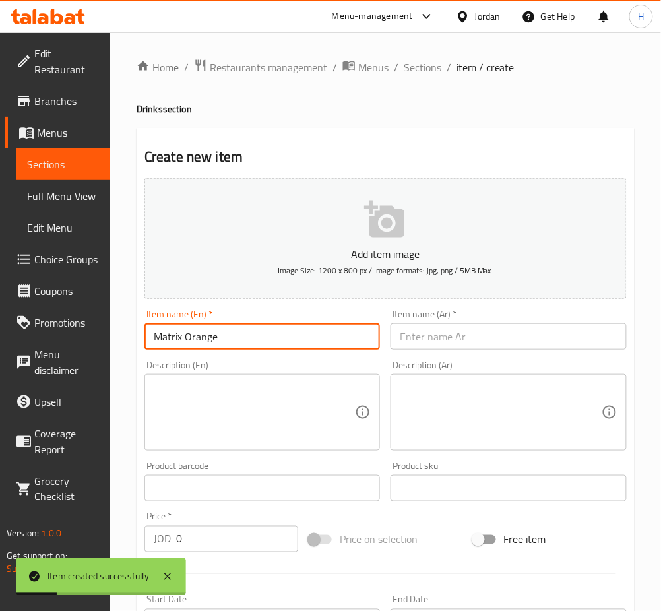
type input "Matrix Orange"
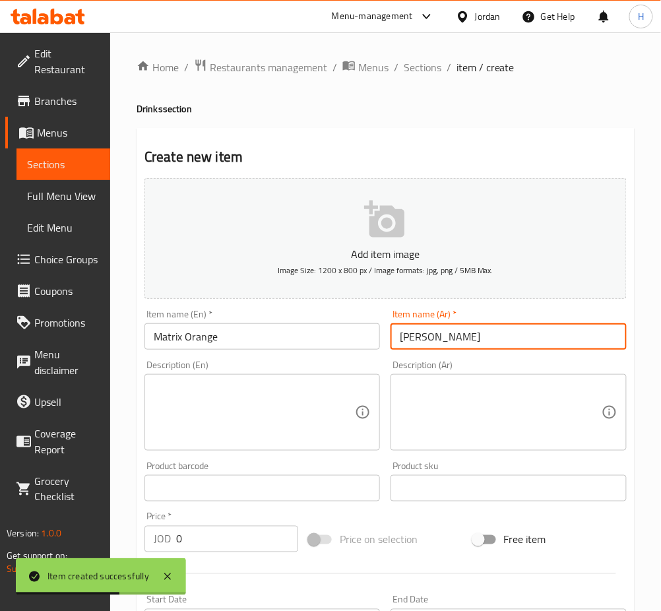
type input "[PERSON_NAME]"
click at [235, 513] on div "Price   * JOD 0 Price *" at bounding box center [221, 532] width 154 height 40
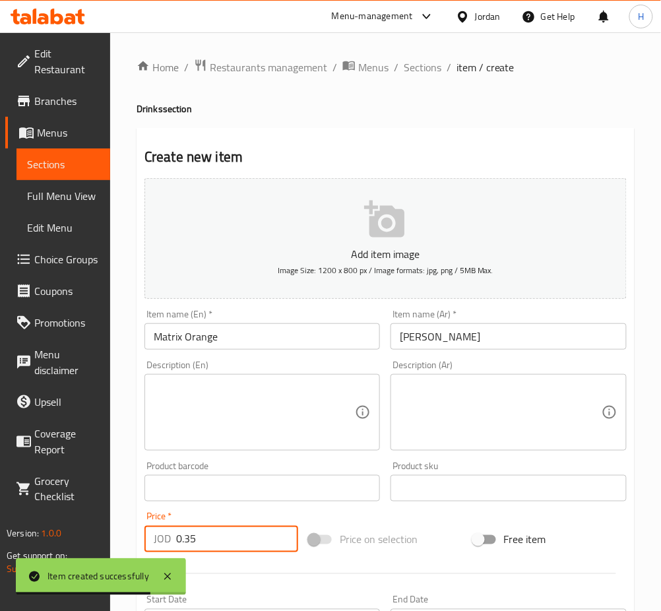
type input "0.35"
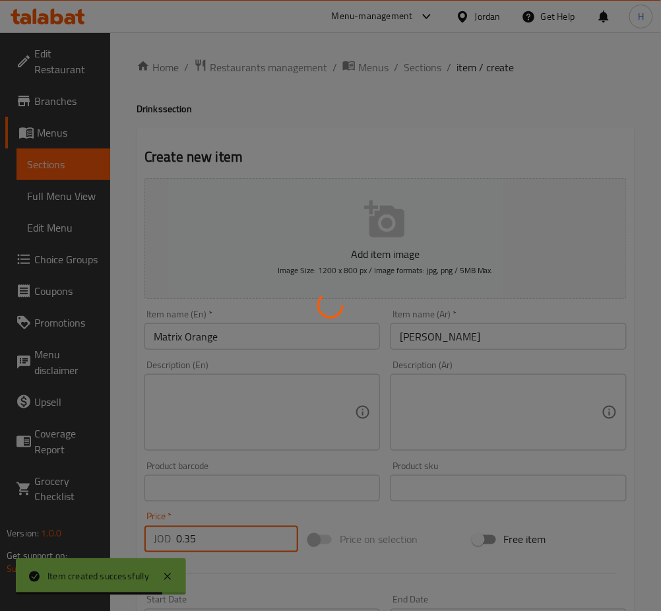
type input "0"
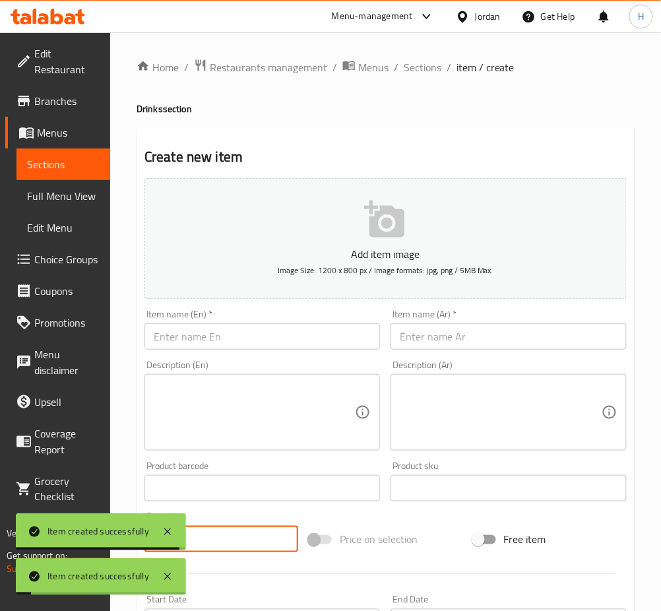
click at [222, 335] on input "text" at bounding box center [261, 336] width 235 height 26
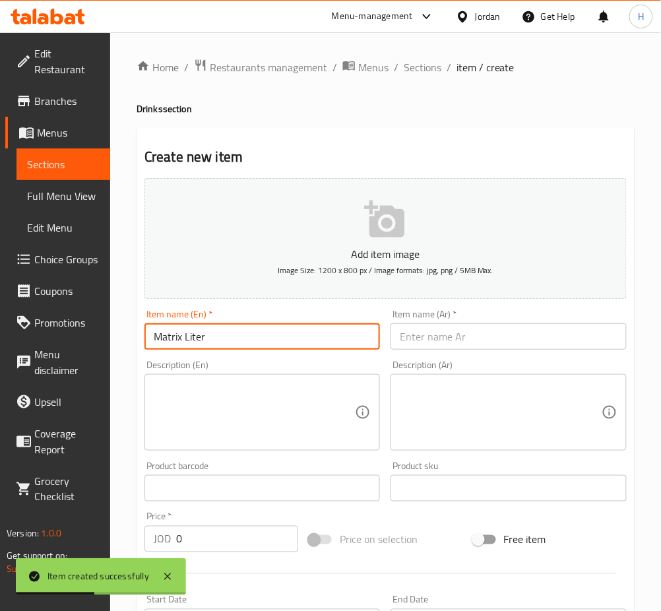
type input "Matrix Liter"
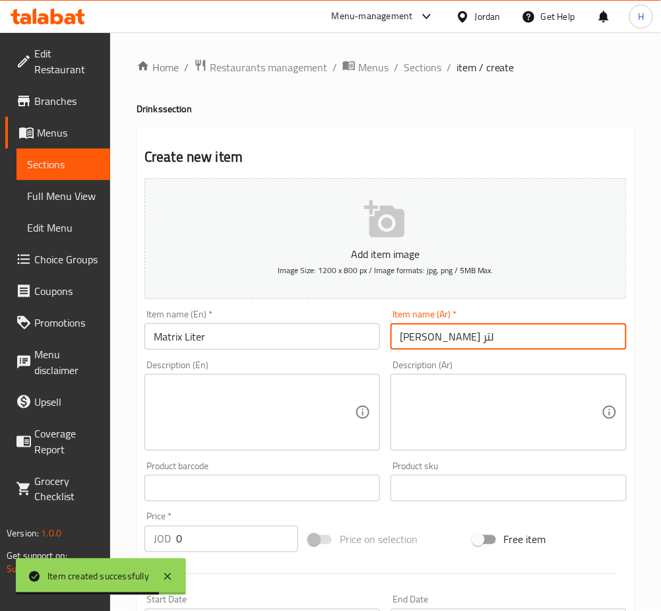
type input "[PERSON_NAME] لتر"
click at [203, 540] on input "0" at bounding box center [237, 539] width 122 height 26
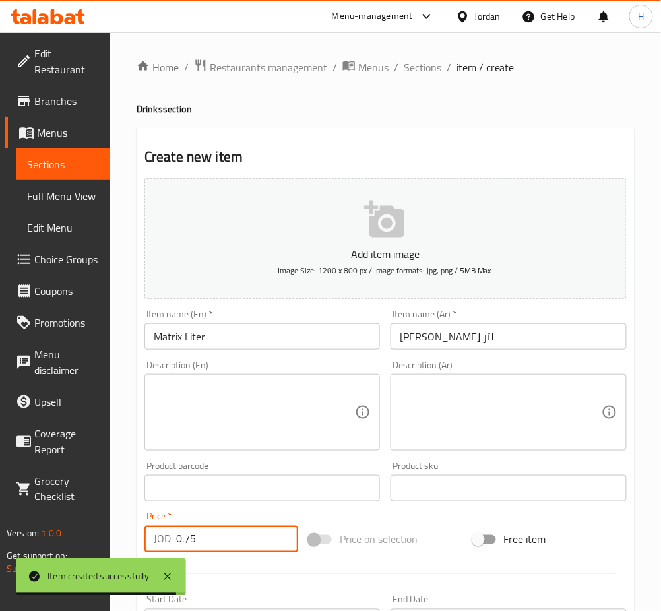
type input "0.75"
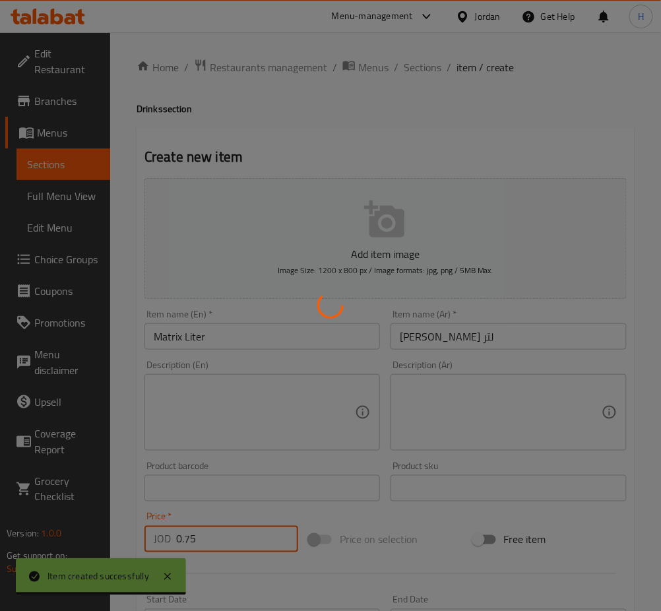
type input "0"
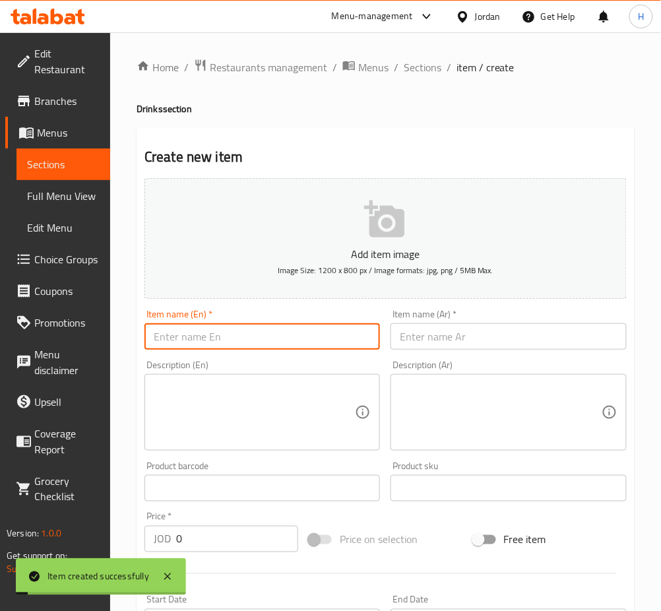
click at [321, 336] on input "text" at bounding box center [261, 336] width 235 height 26
type input "Water 500 ml"
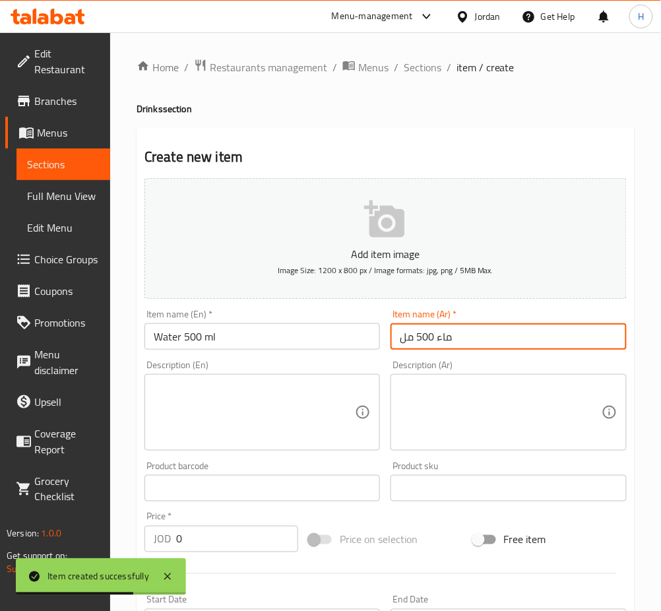
type input "ماء 500 مل"
click at [249, 538] on input "0" at bounding box center [237, 539] width 122 height 26
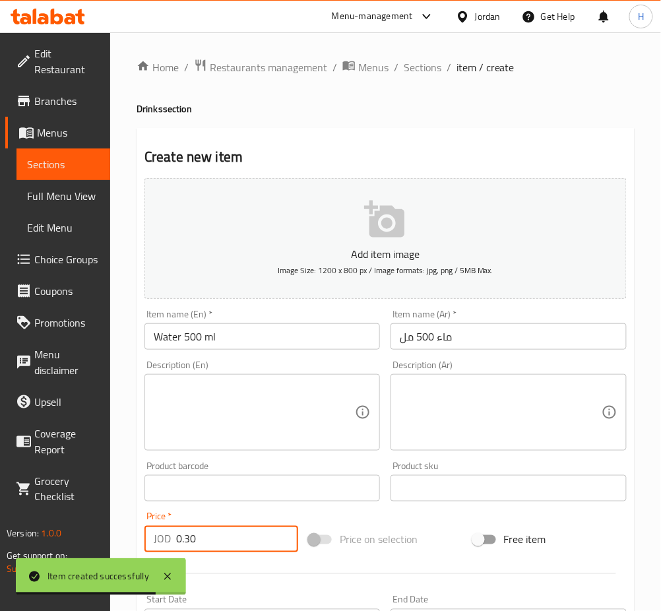
type input "0.30"
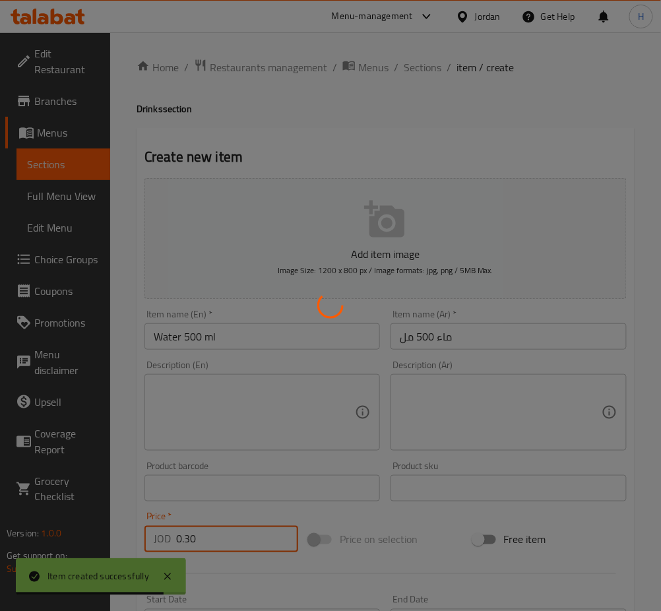
type input "0"
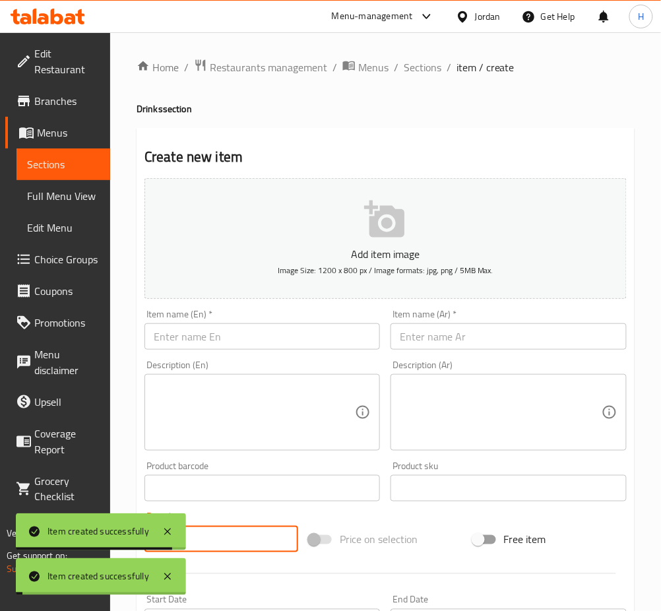
click at [317, 335] on input "text" at bounding box center [261, 336] width 235 height 26
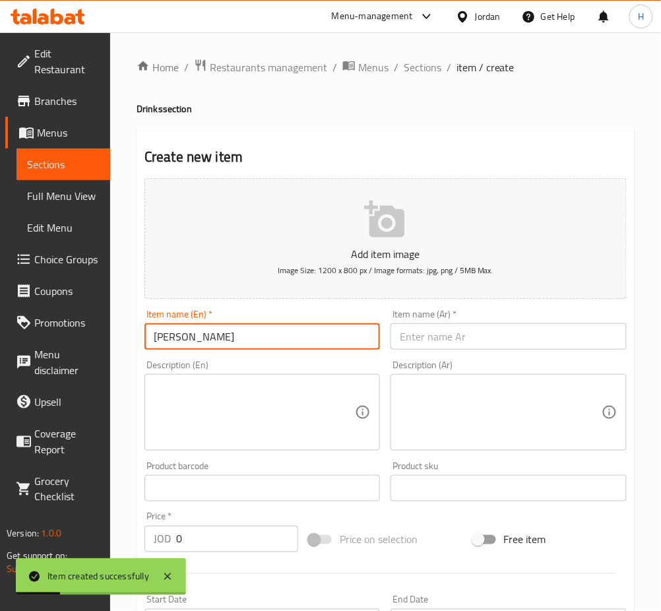
type input "[PERSON_NAME]"
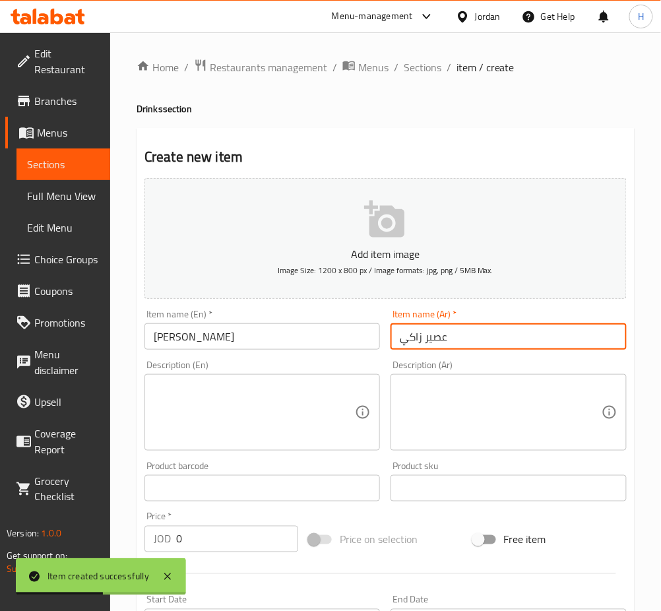
type input "عصير زاكي"
click at [235, 554] on div "Price   * JOD 0 Price *" at bounding box center [221, 532] width 164 height 51
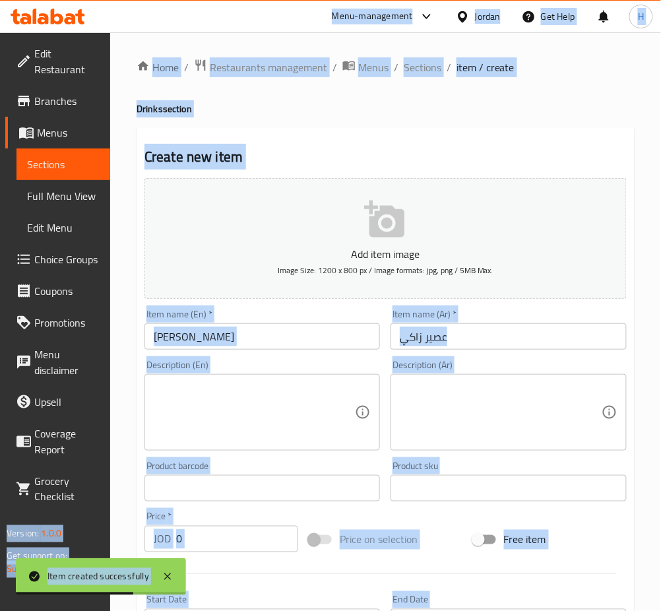
click at [224, 537] on input "0" at bounding box center [237, 539] width 122 height 26
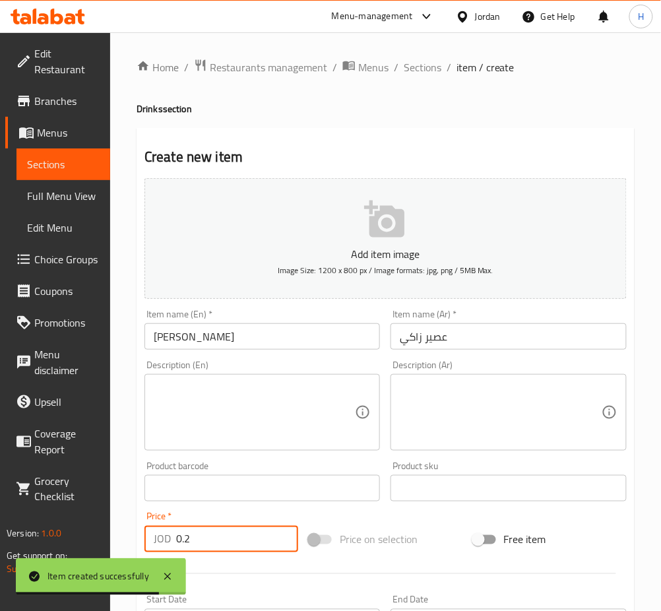
type input "0.2"
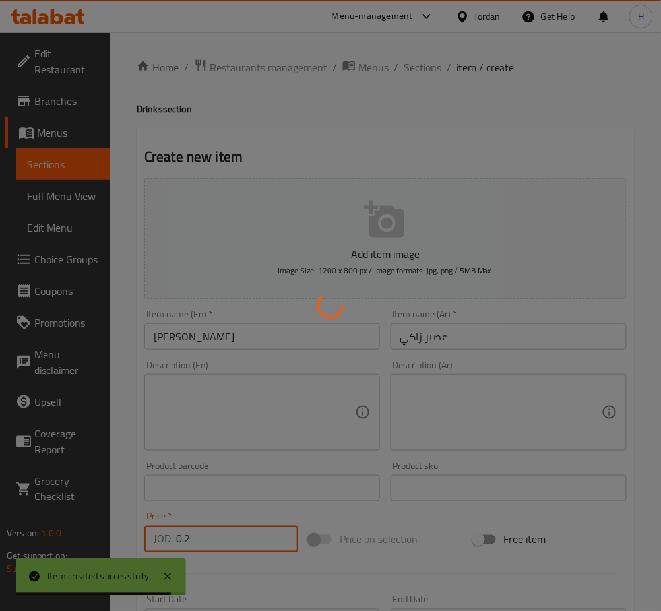
type input "0"
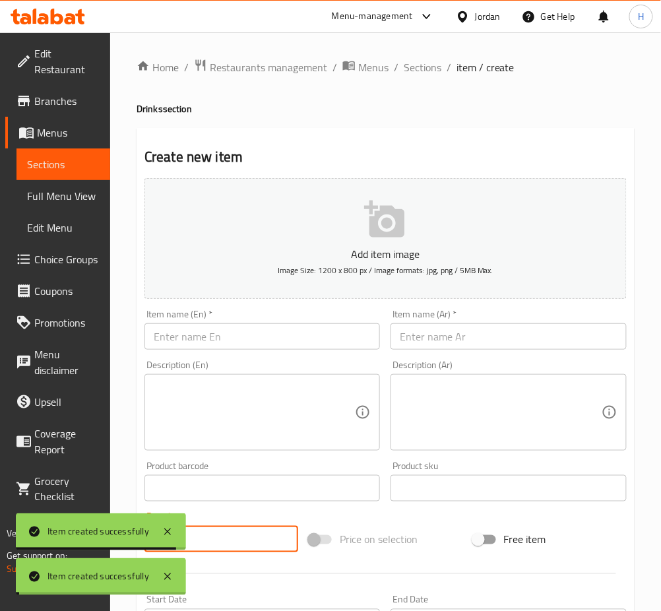
click at [323, 341] on input "text" at bounding box center [261, 336] width 235 height 26
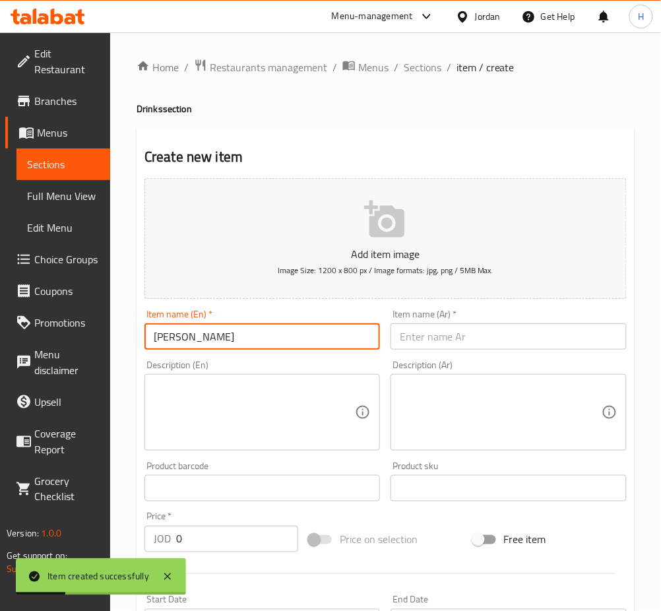
type input "[PERSON_NAME]"
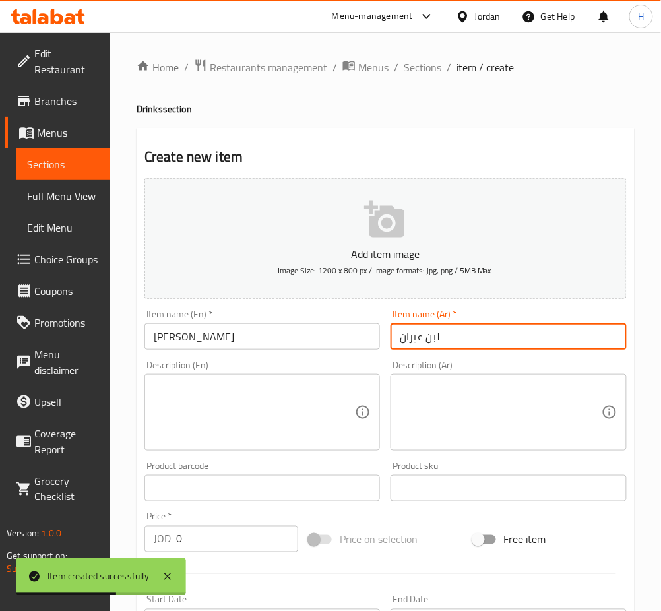
type input "لبن عيران"
click at [252, 550] on input "0" at bounding box center [237, 539] width 122 height 26
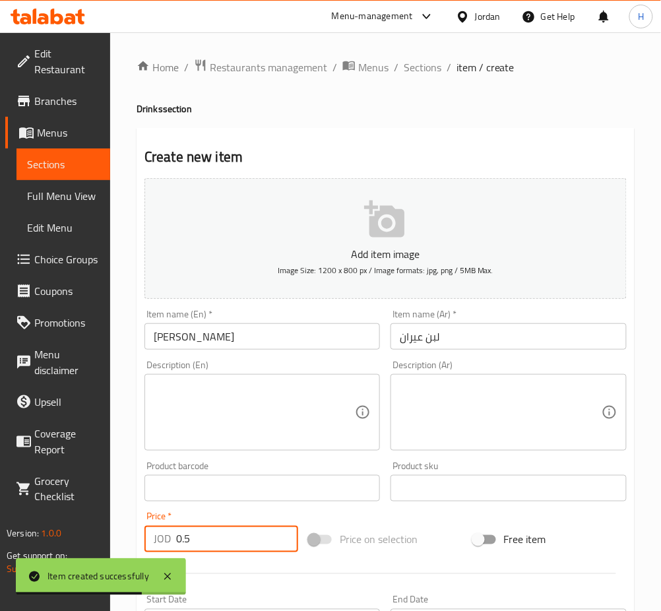
type input "0.5"
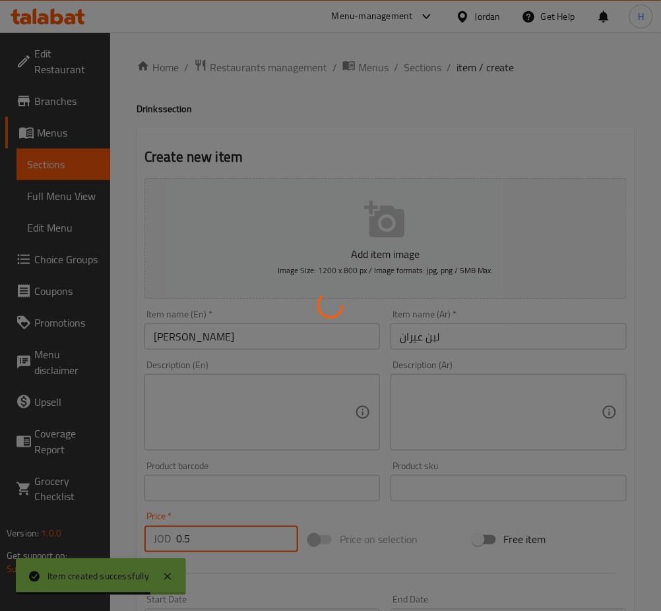
type input "0"
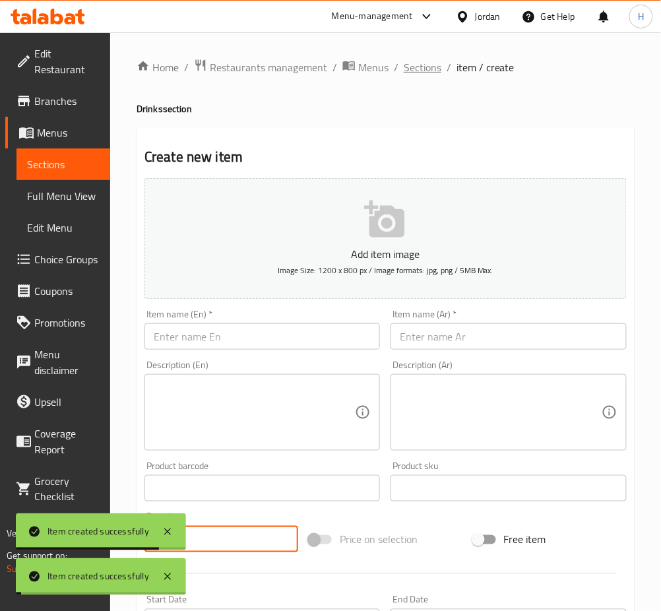
click at [423, 63] on span "Sections" at bounding box center [423, 67] width 38 height 16
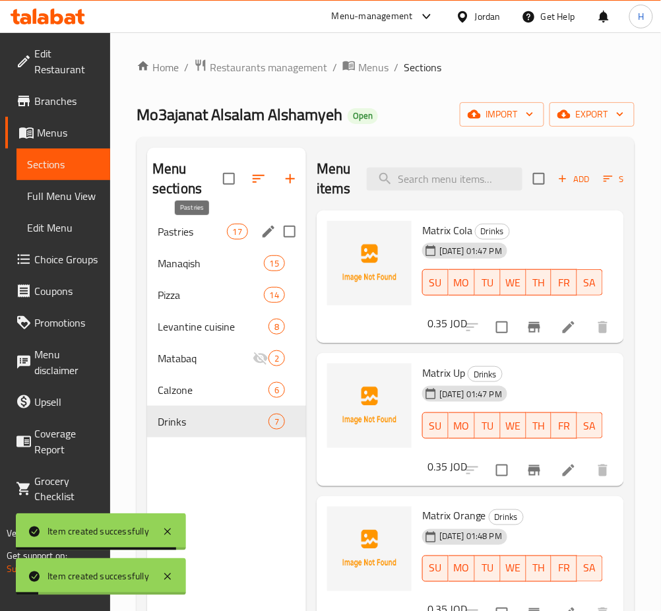
click at [201, 237] on span "Pastries" at bounding box center [192, 232] width 69 height 16
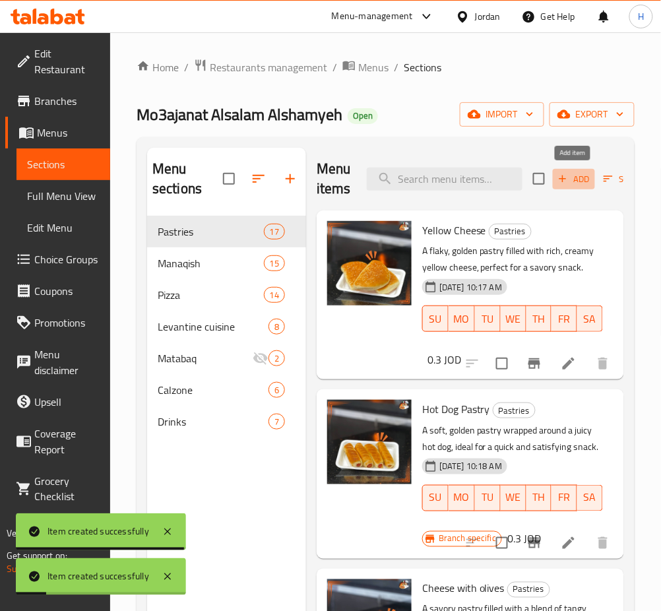
click at [582, 174] on span "Add" at bounding box center [574, 179] width 36 height 15
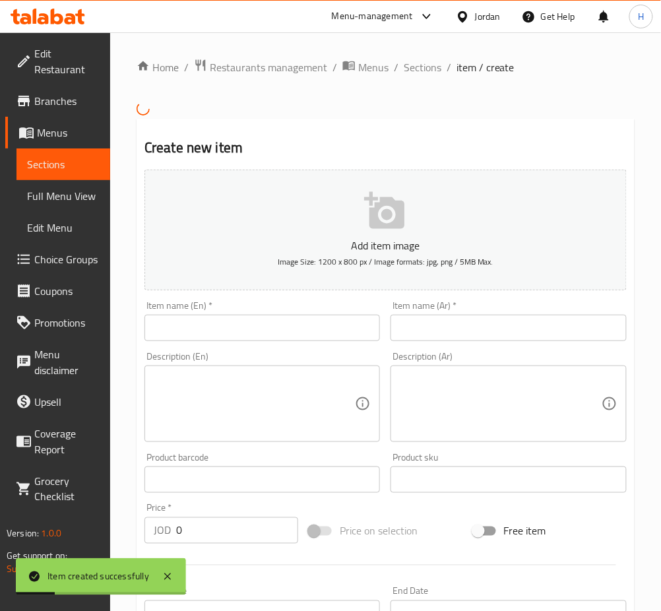
click at [354, 313] on div "Item name (En)   * Item name (En) *" at bounding box center [261, 321] width 235 height 40
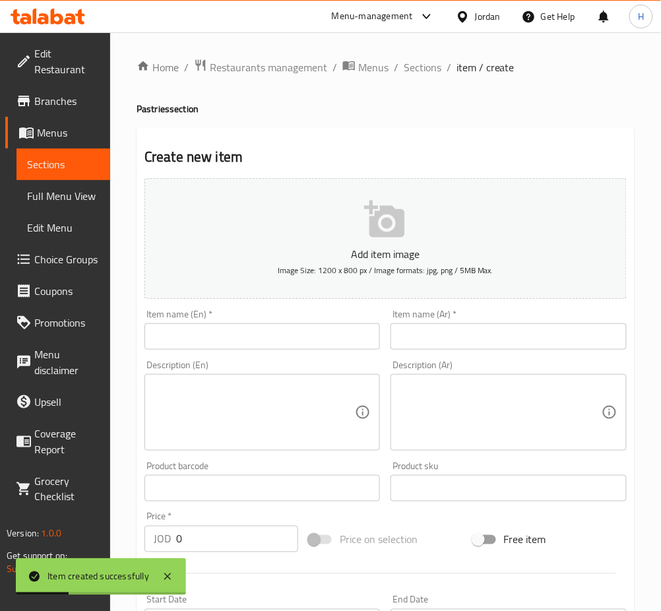
click at [346, 315] on div "Item name (En)   * Item name (En) *" at bounding box center [261, 329] width 235 height 40
click at [331, 328] on input "text" at bounding box center [261, 336] width 235 height 26
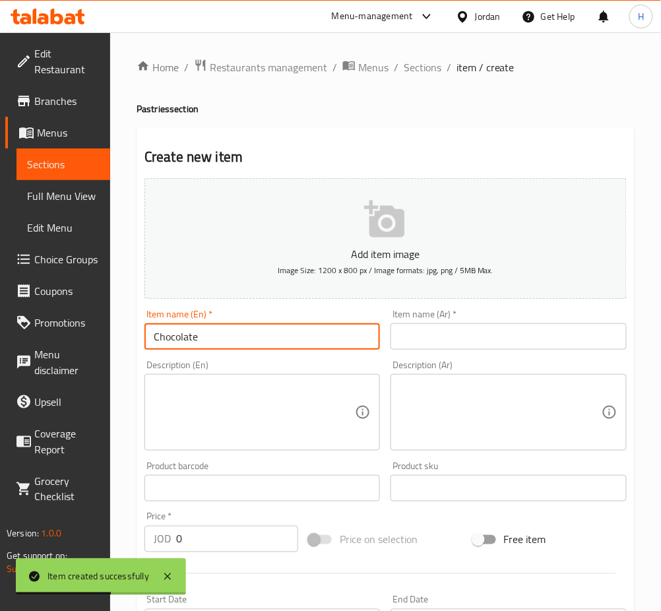
type input "Chocolate"
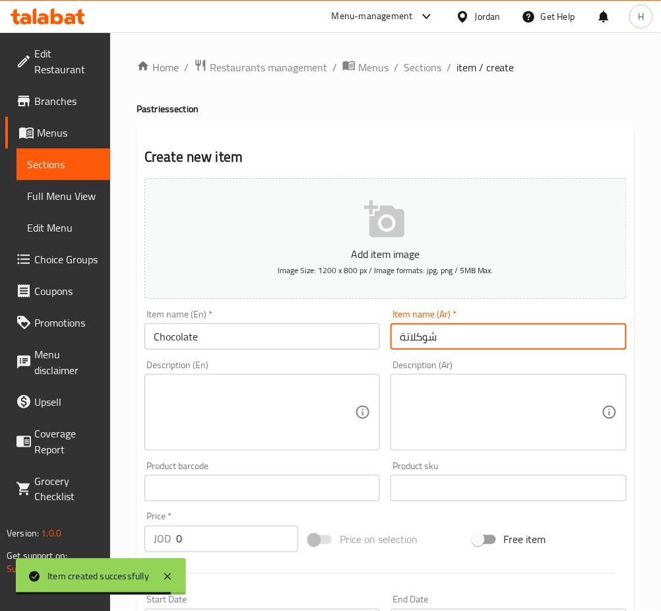
type input "شوكلاتة"
click at [250, 548] on input "0" at bounding box center [237, 539] width 122 height 26
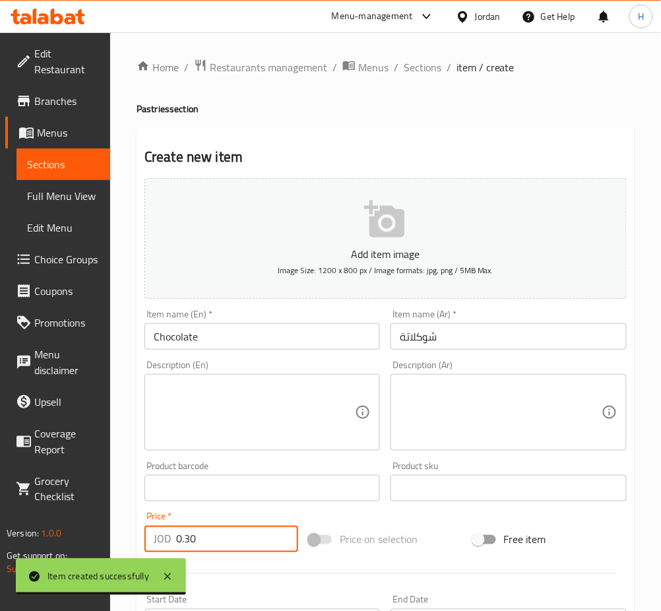
type input "0.30"
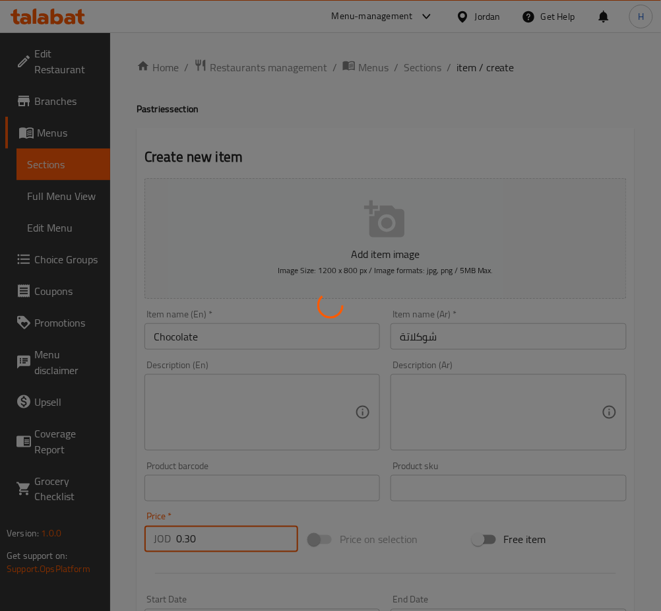
type input "0"
